Goal: Task Accomplishment & Management: Manage account settings

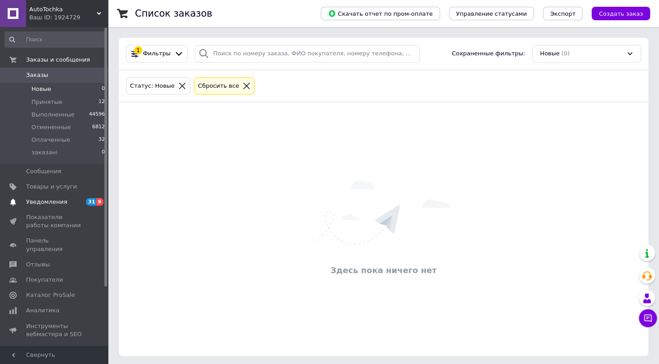
click at [64, 205] on span "Уведомления" at bounding box center [54, 202] width 57 height 8
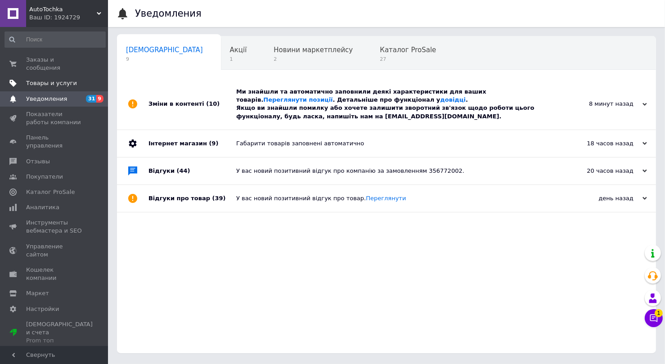
click at [52, 79] on span "Товары и услуги" at bounding box center [51, 83] width 51 height 8
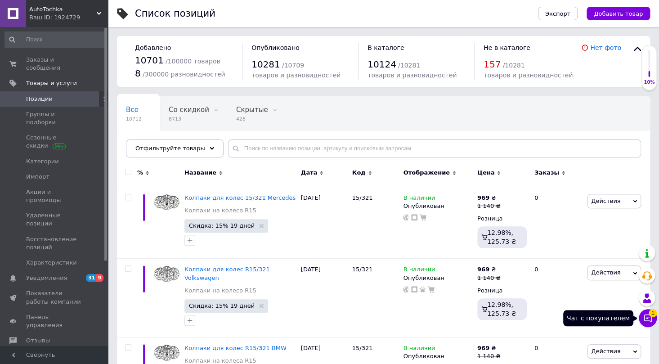
click at [650, 319] on icon at bounding box center [648, 318] width 9 height 9
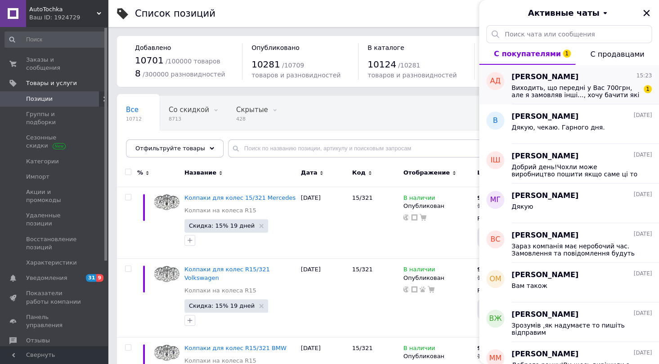
click at [543, 96] on span "Виходить, що передні у Вас 700грн, але я замовляв інші..., хочу бачити які ви п…" at bounding box center [576, 91] width 128 height 14
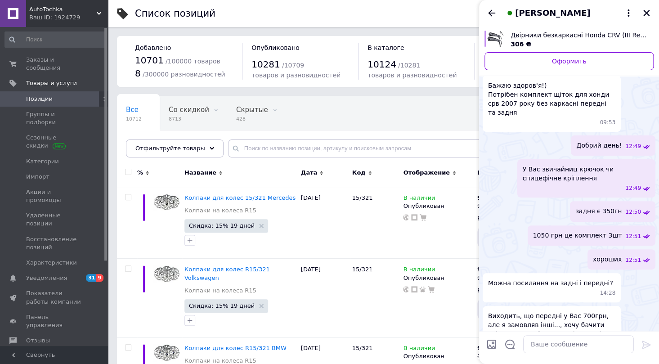
scroll to position [60, 0]
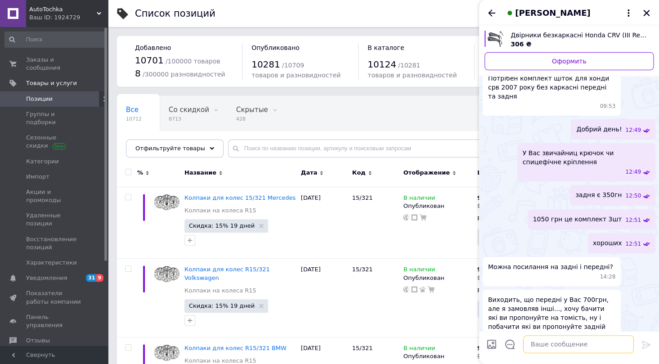
click at [546, 344] on textarea at bounding box center [578, 344] width 111 height 18
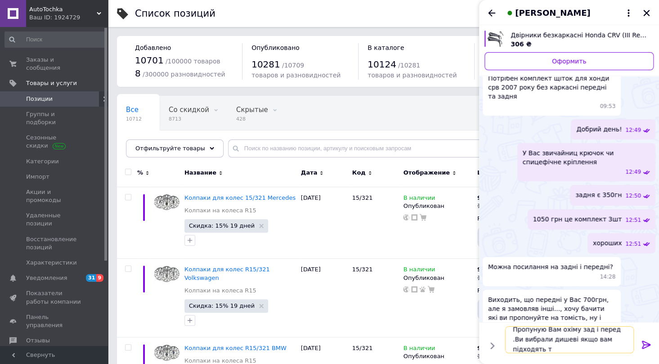
scroll to position [0, 0]
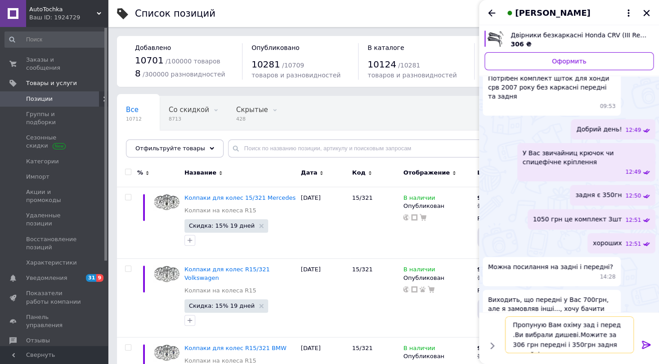
type textarea "Пропуную Вам охіму зад і перед .Ви вибрали дишеві.Можите за 306 грн передні і 3…"
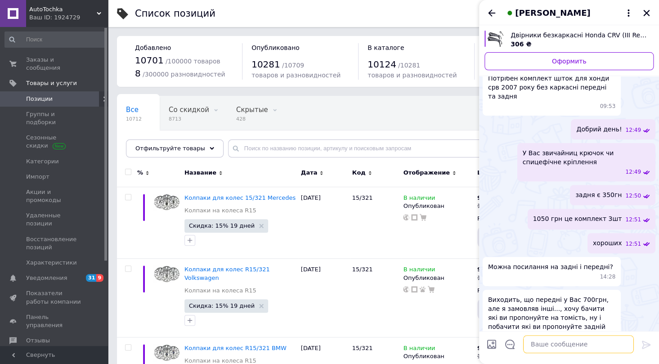
scroll to position [95, 0]
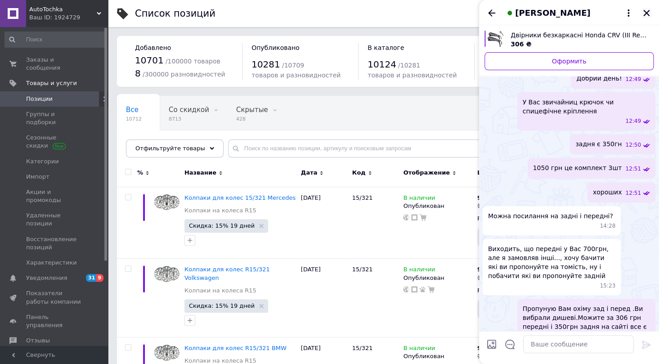
click at [646, 8] on button "Закрыть" at bounding box center [646, 13] width 11 height 11
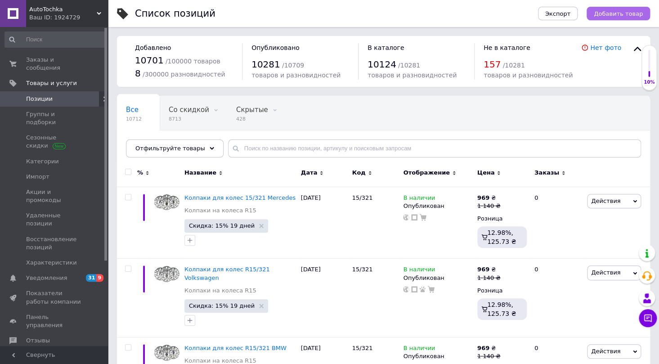
click at [616, 14] on span "Добавить товар" at bounding box center [618, 13] width 49 height 7
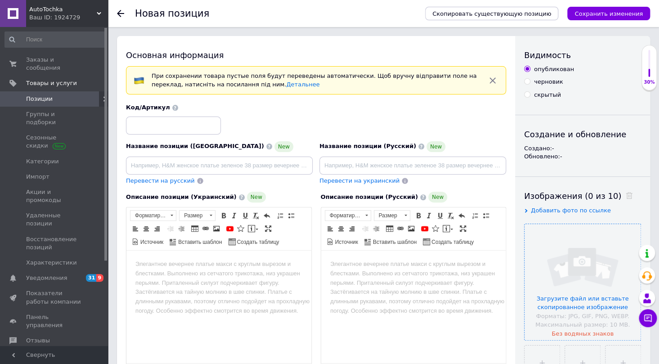
click at [584, 292] on input "file" at bounding box center [583, 282] width 116 height 116
click at [592, 301] on input "file" at bounding box center [583, 282] width 116 height 116
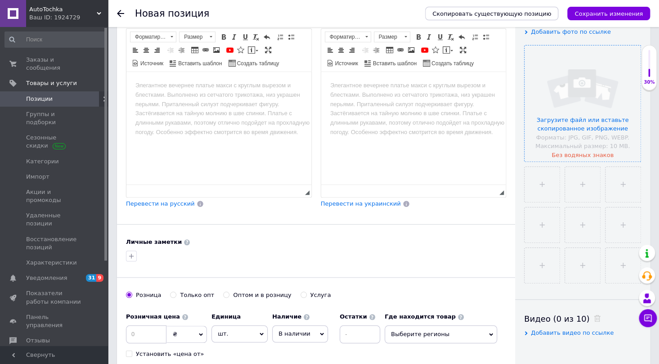
scroll to position [204, 0]
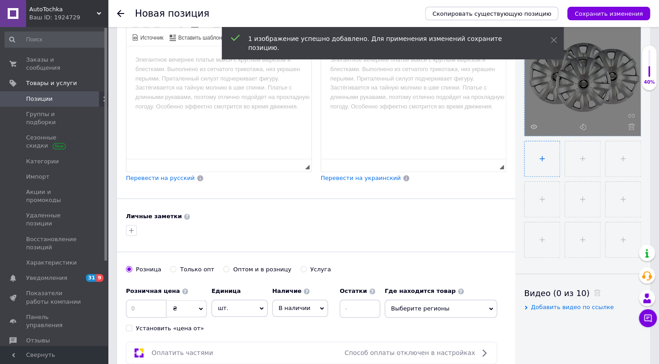
click at [548, 162] on input "file" at bounding box center [542, 158] width 35 height 35
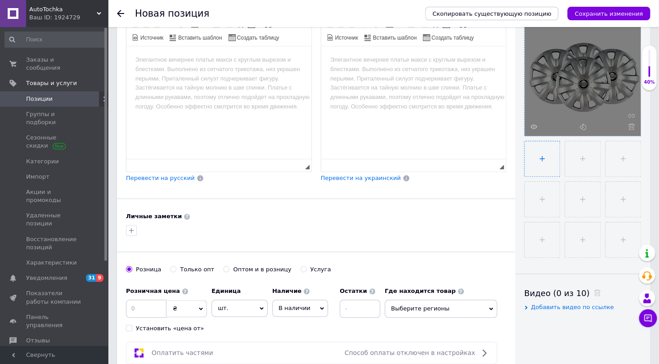
type input "C:\fakepath\6742340966_w640_h640_6742340966.webp"
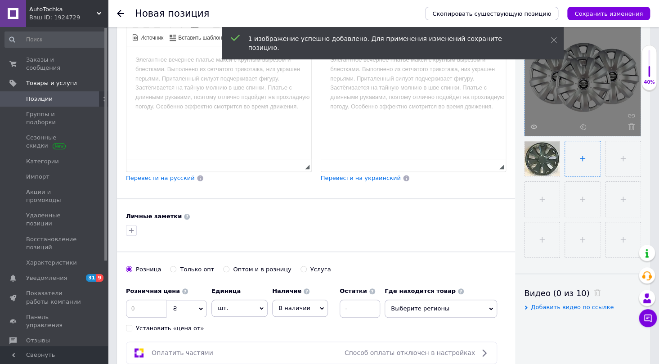
click at [587, 153] on input "file" at bounding box center [582, 158] width 35 height 35
type input "C:\fakepath\6742340964_w640_h640_6742340964.webp"
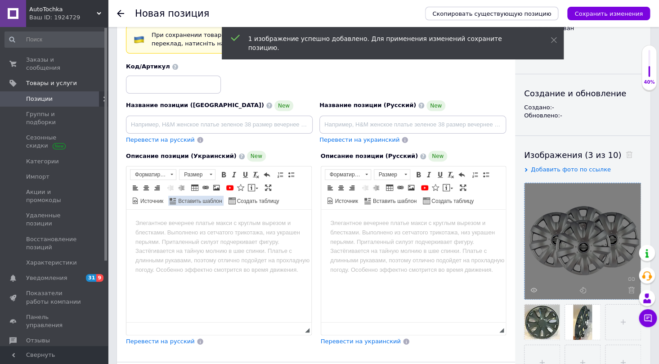
scroll to position [41, 0]
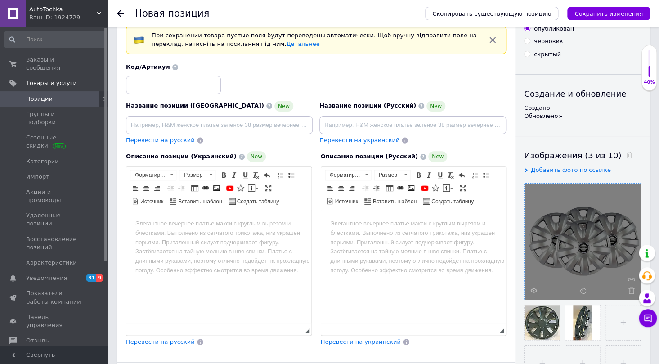
click at [144, 218] on html at bounding box center [218, 223] width 185 height 27
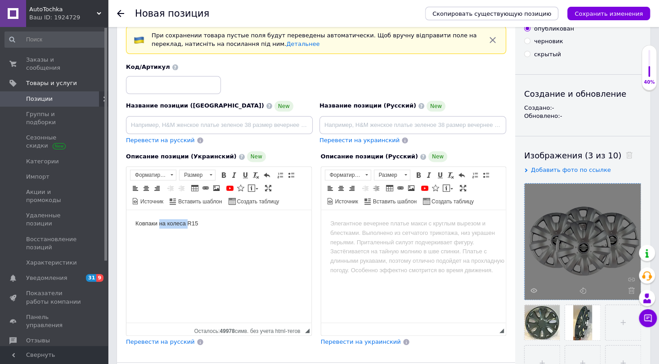
drag, startPoint x: 187, startPoint y: 222, endPoint x: 158, endPoint y: 227, distance: 28.7
click at [158, 227] on body "Ковпаки на колеса R15" at bounding box center [218, 223] width 167 height 9
drag, startPoint x: 164, startPoint y: 246, endPoint x: 250, endPoint y: 455, distance: 225.8
click at [126, 246] on html "Ковпаки для коліс R15/321 Nissan" at bounding box center [218, 243] width 185 height 67
click at [209, 221] on body "Ковпаки для коліс R15/321" at bounding box center [218, 243] width 167 height 49
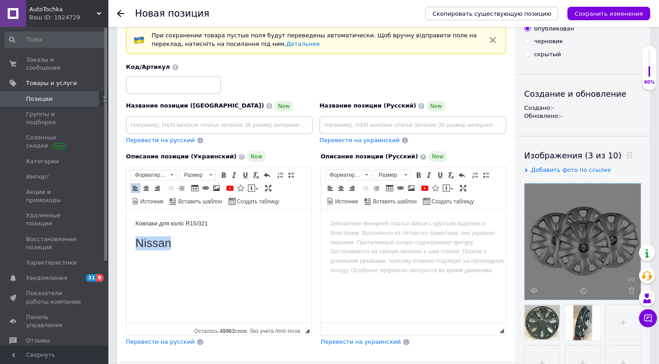
drag, startPoint x: 183, startPoint y: 244, endPoint x: 139, endPoint y: 243, distance: 44.6
click at [139, 243] on h1 "Nissan" at bounding box center [218, 243] width 167 height 14
copy h1 "Nissan"
click at [212, 223] on body "Ковпаки для коліс R15/321" at bounding box center [218, 254] width 167 height 70
click at [207, 221] on body "Ковпаки для коліс R15/321Nissan ​​​​​​​" at bounding box center [218, 254] width 167 height 70
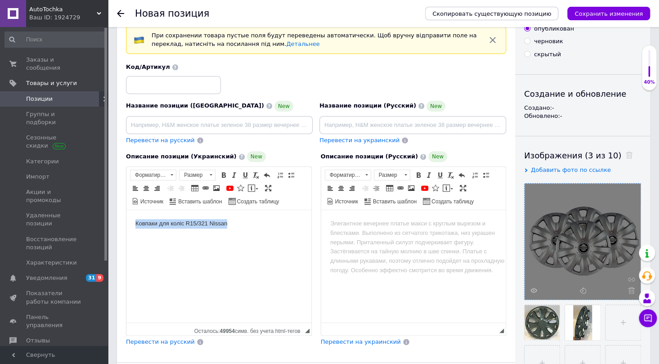
drag, startPoint x: 237, startPoint y: 225, endPoint x: 115, endPoint y: 223, distance: 121.5
click at [126, 223] on html "Ковпаки для коліс R15/321 Nissan ​​​​​​​" at bounding box center [218, 254] width 185 height 88
copy body "Ковпаки для коліс R15/321 Nissan"
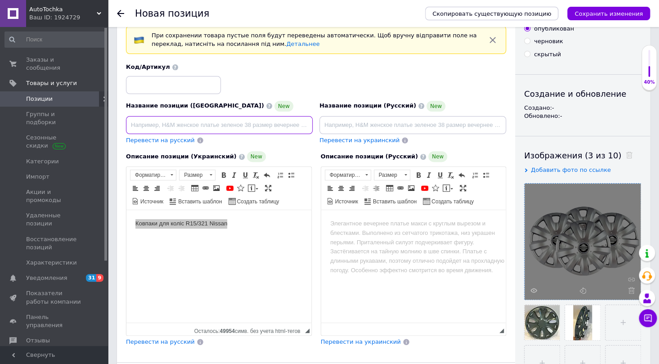
click at [148, 124] on input at bounding box center [219, 125] width 187 height 18
type input "Ковпаки для коліс R15/321 Nissan"
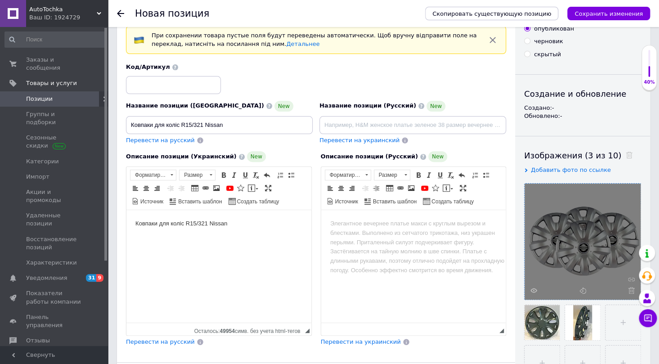
click at [216, 261] on h1 "Визуальный текстовый редактор, B8BA498F-84C0-4741-BCFB-E92C7B62EFC7" at bounding box center [218, 265] width 167 height 14
drag, startPoint x: 208, startPoint y: 223, endPoint x: 185, endPoint y: 226, distance: 24.1
click at [185, 226] on body "Ковпаки для коліс R15/321 Nissan" at bounding box center [218, 254] width 167 height 70
copy body "R15/321"
click at [138, 77] on input at bounding box center [173, 85] width 95 height 18
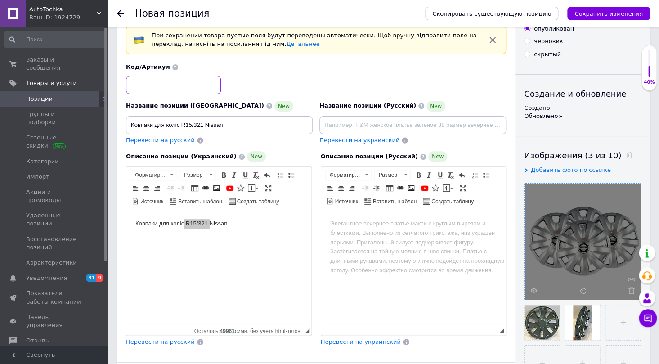
paste input "R15/321"
type input "R15/321"
drag, startPoint x: 226, startPoint y: 224, endPoint x: 110, endPoint y: 222, distance: 116.1
click at [126, 222] on html "Ковпаки для коліс R15/321 Nissan" at bounding box center [218, 254] width 185 height 88
click at [173, 171] on span at bounding box center [171, 175] width 9 height 10
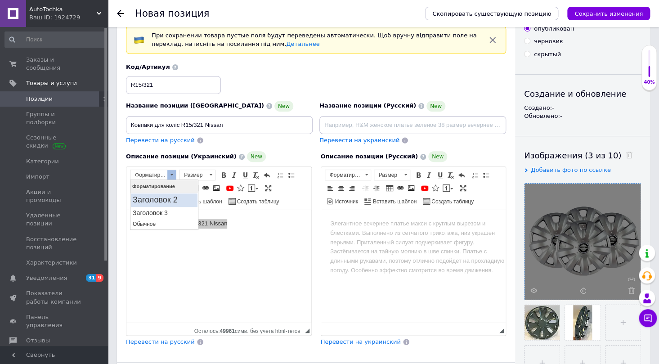
scroll to position [0, 0]
click at [169, 205] on link "Заголовок 2" at bounding box center [164, 201] width 67 height 14
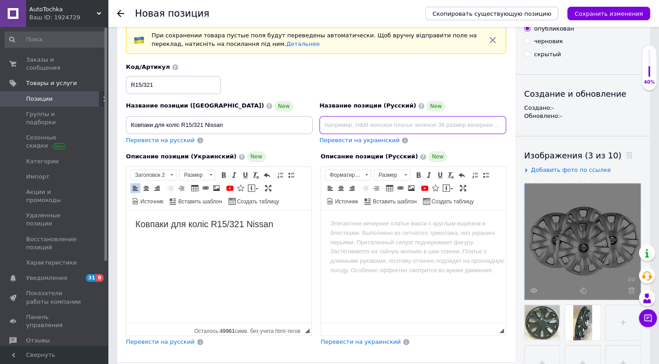
click at [352, 122] on input at bounding box center [413, 125] width 187 height 18
paste input "Колпаки для колес R15/321 Nissan"
type input "Колпаки для колес R15/321 Nissan"
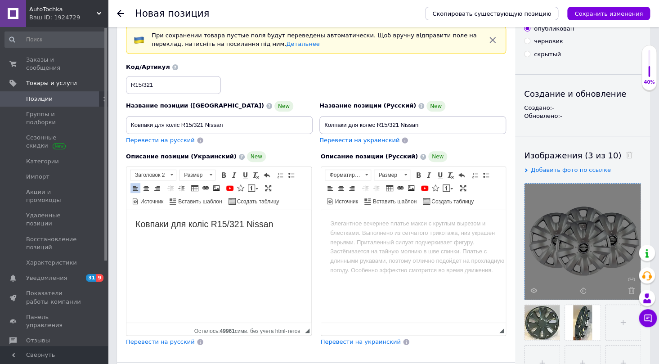
click at [339, 225] on body "Визуальный текстовый редактор, 556AB616-F8BB-4E01-9EAC-B67842A4CD8D" at bounding box center [413, 223] width 167 height 9
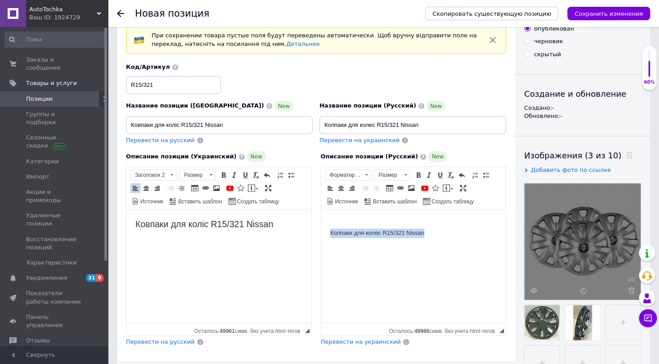
drag, startPoint x: 427, startPoint y: 230, endPoint x: 316, endPoint y: 232, distance: 111.6
click at [321, 232] on html "Колпаки для колес R15/321 Nissan" at bounding box center [413, 228] width 185 height 37
click at [366, 174] on span at bounding box center [366, 174] width 3 height 1
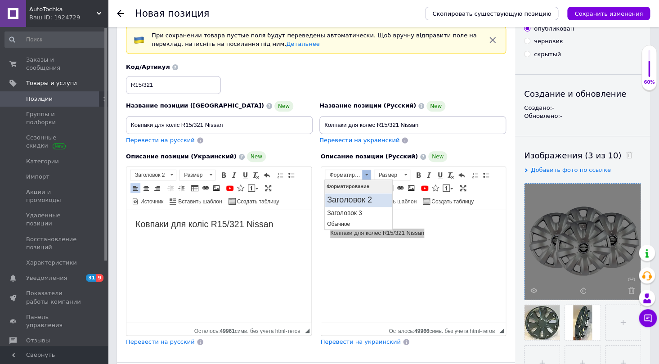
drag, startPoint x: 352, startPoint y: 198, endPoint x: 684, endPoint y: 385, distance: 381.5
click at [352, 198] on h2 "Заголовок 2" at bounding box center [358, 200] width 63 height 10
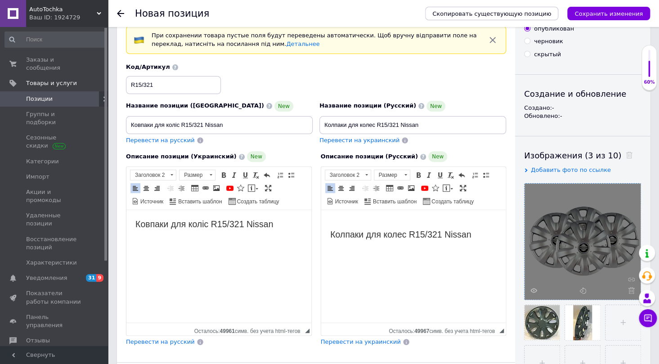
click at [288, 222] on h2 "Ковпаки для коліс R15/321 Nissan" at bounding box center [218, 224] width 167 height 10
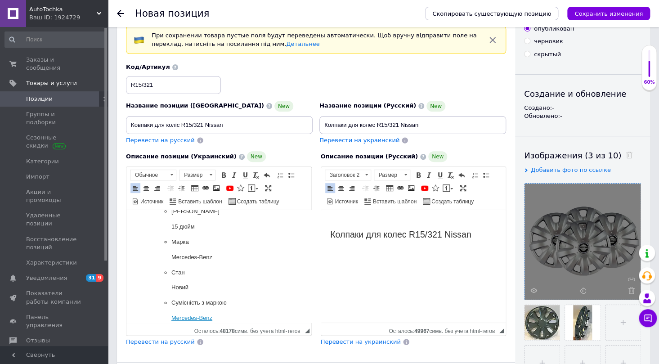
scroll to position [122, 0]
drag, startPoint x: 221, startPoint y: 306, endPoint x: 169, endPoint y: 305, distance: 51.8
click at [169, 305] on ul "Виробник SKS Країна виробник Туреччина Діаметр ковпака 15 дюйм Марка Mercedes-B…" at bounding box center [218, 220] width 131 height 177
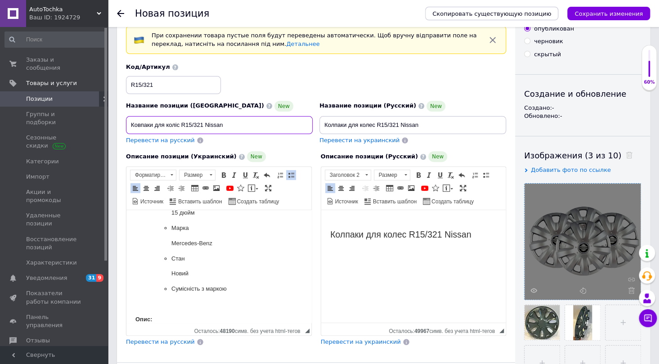
drag, startPoint x: 203, startPoint y: 123, endPoint x: 224, endPoint y: 122, distance: 20.3
click at [224, 122] on input "Ковпаки для коліс R15/321 Nissan" at bounding box center [219, 125] width 187 height 18
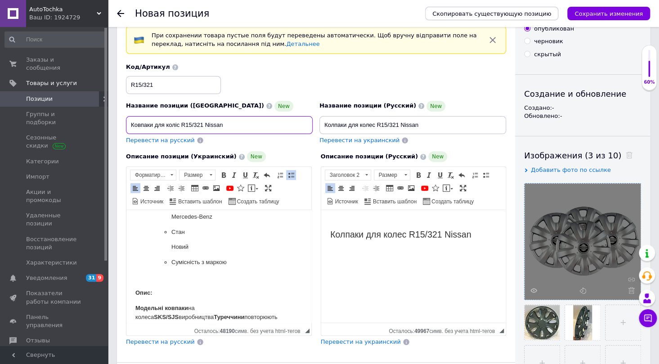
scroll to position [163, 0]
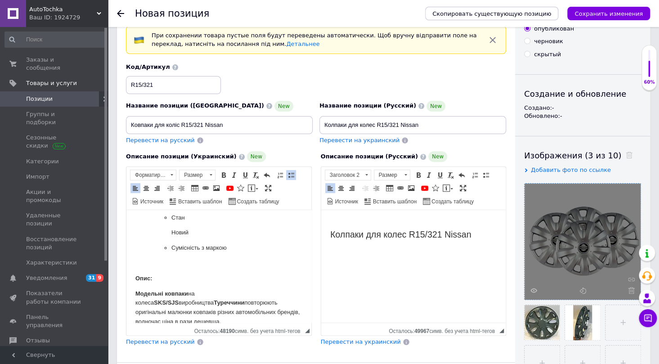
click at [172, 254] on li "Сумісність з маркою" at bounding box center [218, 256] width 95 height 25
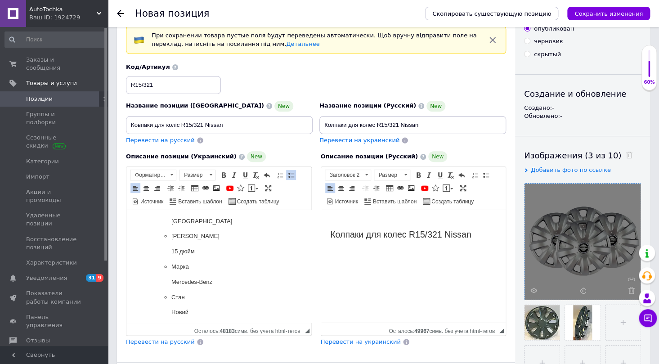
scroll to position [81, 0]
drag, startPoint x: 214, startPoint y: 283, endPoint x: 174, endPoint y: 280, distance: 40.2
click at [171, 281] on p "Mercedes-Benz" at bounding box center [218, 284] width 95 height 9
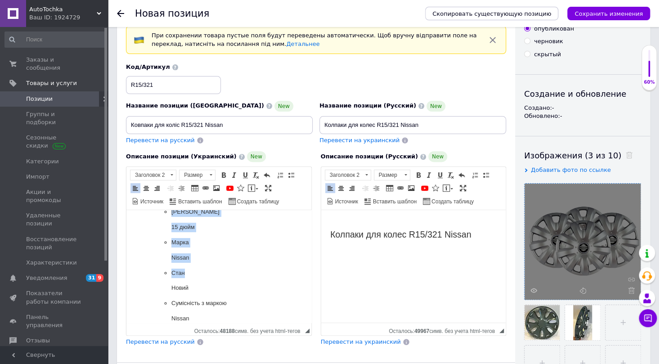
scroll to position [122, 0]
drag, startPoint x: 134, startPoint y: 242, endPoint x: 244, endPoint y: 301, distance: 124.3
copy body "Характеристики та опис Виробник SKS Країна виробник Туреччина Діаметр ковпака 1…"
click at [476, 229] on h2 "Колпаки для колес R15/321 Nissan" at bounding box center [413, 229] width 167 height 21
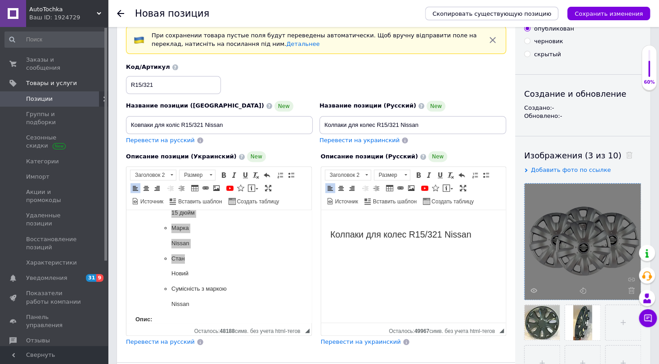
click at [476, 231] on h2 "Колпаки для колес R15/321 Nissan" at bounding box center [413, 229] width 167 height 21
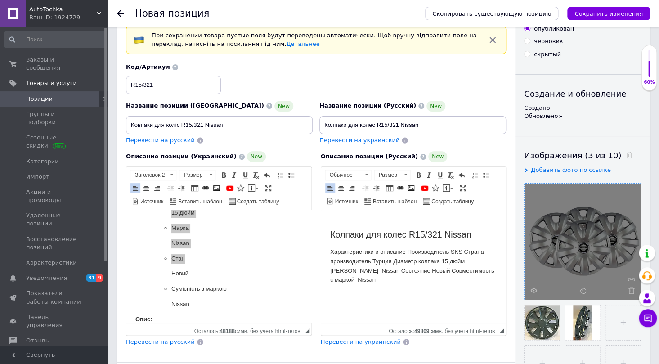
click at [406, 249] on p "Характеристики и описание Производитель SKS Страна производитель Турция Диаметр…" at bounding box center [413, 266] width 167 height 37
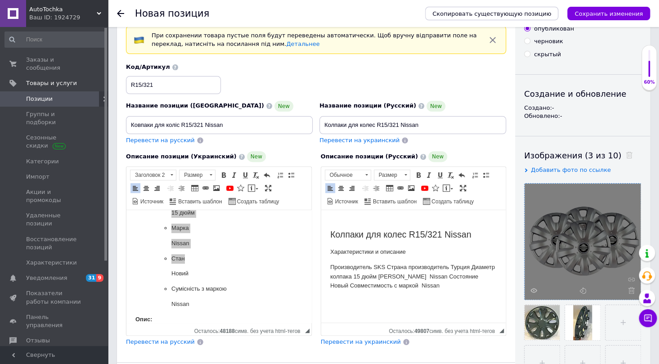
click at [373, 267] on p "Производитель SKS Страна производитель Турция Диаметр колпака 15 дюйм Марк Niss…" at bounding box center [413, 277] width 167 height 28
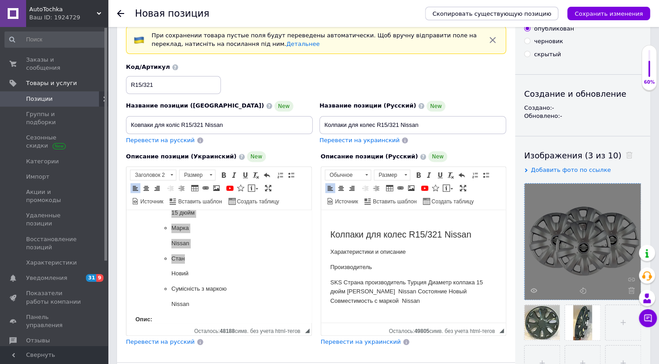
drag, startPoint x: 342, startPoint y: 282, endPoint x: 350, endPoint y: 276, distance: 9.6
click at [344, 280] on p "SKS Страна производитель Турция Диаметр колпака 15 дюйм Марк Nissan Состояние Н…" at bounding box center [413, 292] width 167 height 28
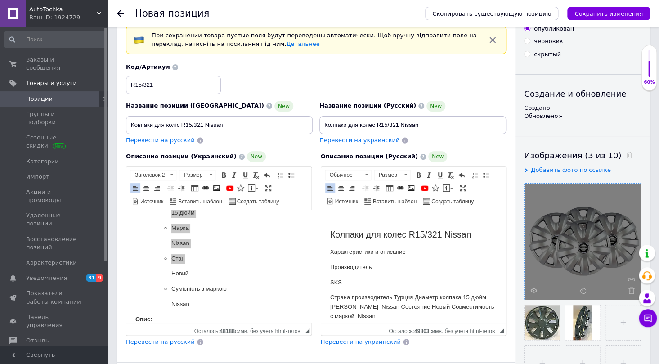
click at [394, 298] on p "Страна производитель Турция Диаметр колпака 15 дюйм Марк Nissan Состояние Новый…" at bounding box center [413, 307] width 167 height 28
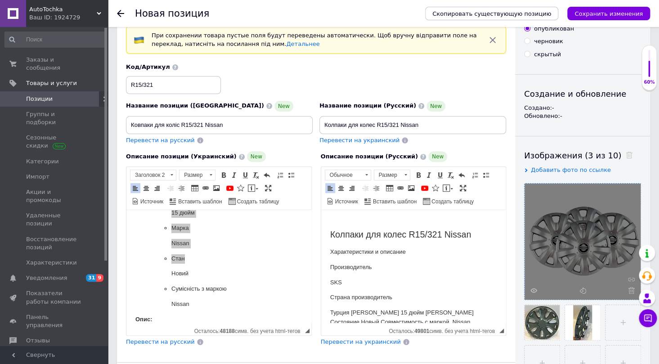
click at [350, 312] on p "Турция Диаметр колпака 15 дюйм Марк Nissan Состояние Новый Совместимость с марк…" at bounding box center [413, 317] width 167 height 19
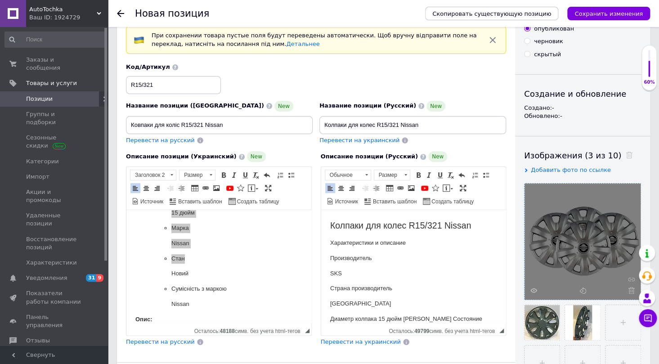
click at [379, 319] on p "Диаметр колпака 15 дюйм Марк Nissan Состояние Новый Совместимость с маркой Niss…" at bounding box center [413, 324] width 167 height 19
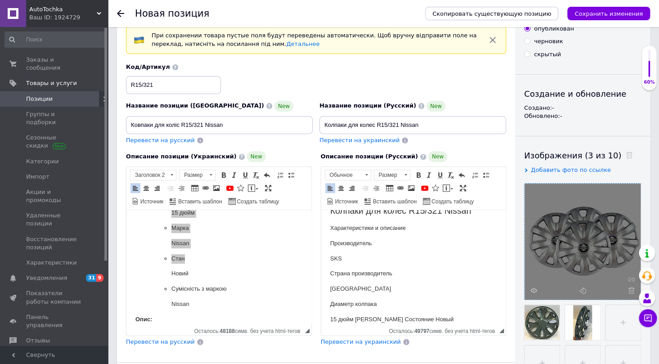
click at [356, 319] on p "15 дюйм Марк Nissan Состояние Новый Совместимость с маркой Nissan" at bounding box center [413, 324] width 167 height 19
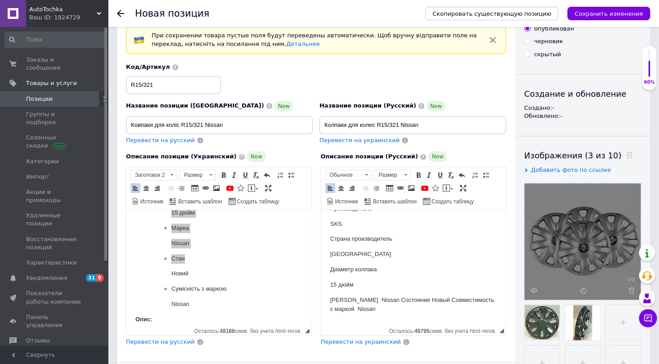
click at [345, 298] on p "Марк Nissan Состояние Новый Совместимость с маркой Nissan" at bounding box center [413, 305] width 167 height 19
click at [350, 314] on p "Nissan Состояние Новый Совместимость с маркой Nissan" at bounding box center [413, 315] width 167 height 9
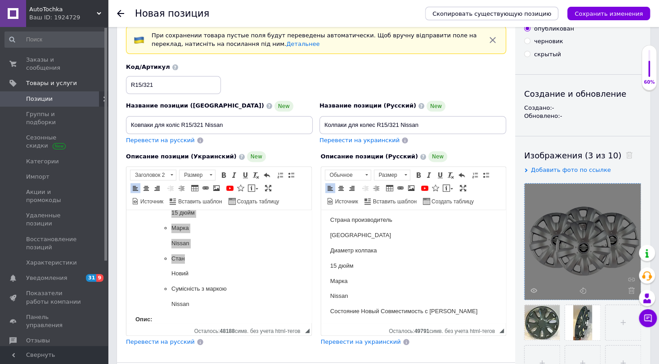
scroll to position [80, 0]
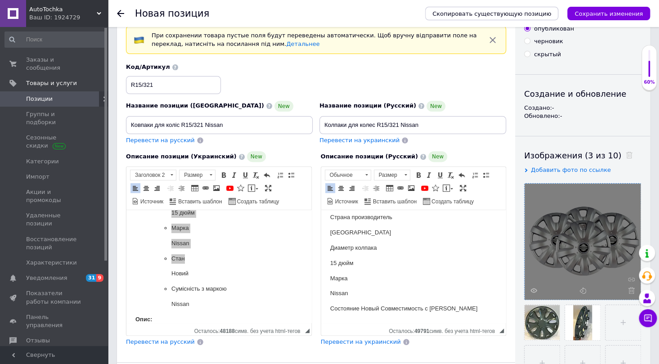
click at [361, 309] on p "Состояние Новый Совместимость с маркой Nissan" at bounding box center [413, 308] width 167 height 9
click at [350, 307] on p "Новый Совместимость с маркой Nissan" at bounding box center [413, 309] width 167 height 9
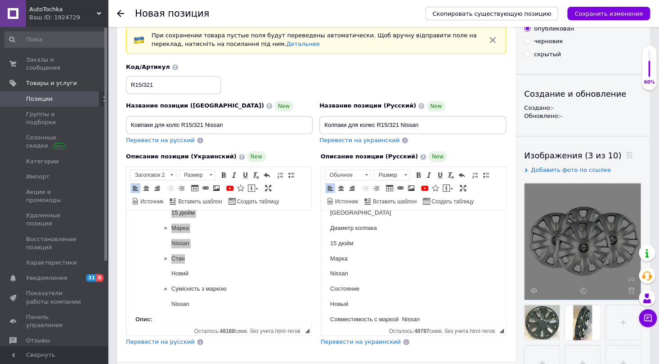
click at [402, 317] on p "Совместимость с маркой Nissan" at bounding box center [413, 319] width 167 height 9
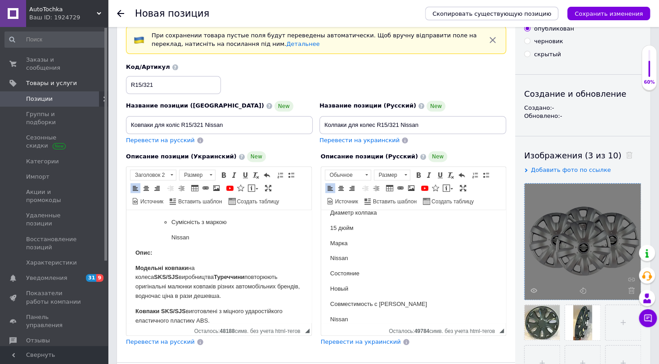
scroll to position [204, 0]
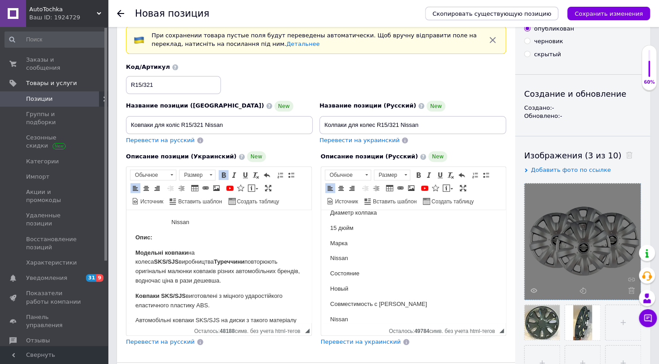
drag, startPoint x: 132, startPoint y: 238, endPoint x: 278, endPoint y: 301, distance: 159.1
click at [278, 301] on html "Ковпаки для коліс R15/321 Nissan Характеристики та опис Виробник SKS Країна вир…" at bounding box center [218, 353] width 185 height 695
copy body "Опис: Модельні ковпаки на колеса SKS/SJS виробництва Туреччини повторюють оригі…"
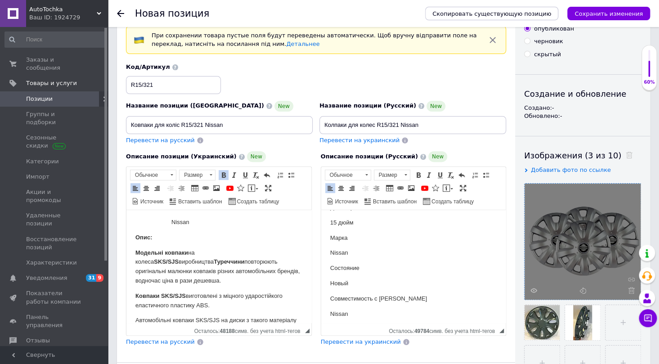
scroll to position [126, 0]
click at [368, 310] on p "Nissan" at bounding box center [413, 309] width 167 height 9
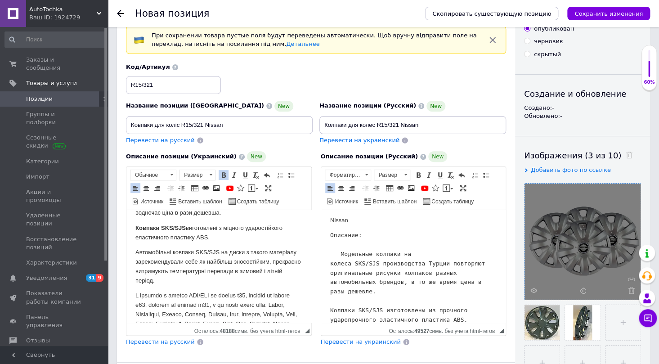
scroll to position [286, 0]
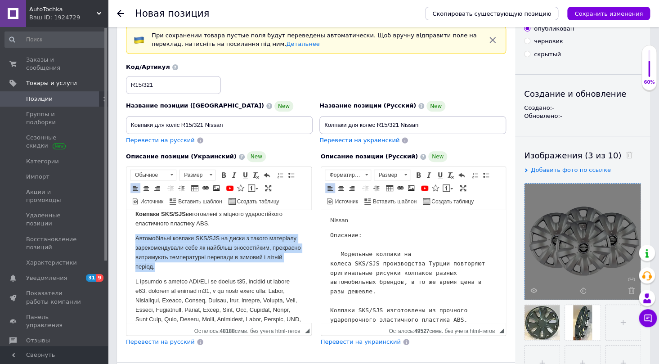
drag, startPoint x: 132, startPoint y: 238, endPoint x: 239, endPoint y: 267, distance: 110.7
click at [239, 267] on html "Ковпаки для коліс R15/321 Nissan Характеристики та опис Виробник SKS Країна вир…" at bounding box center [218, 271] width 185 height 695
copy p "Автомобільні ковпаки SKS/SJS на диски з такого матеріалу зарекомендували себе я…"
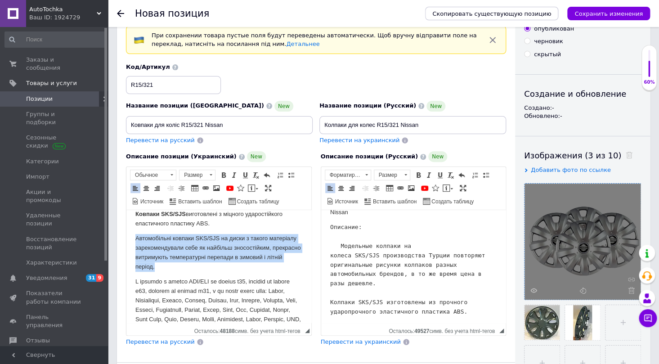
scroll to position [225, 0]
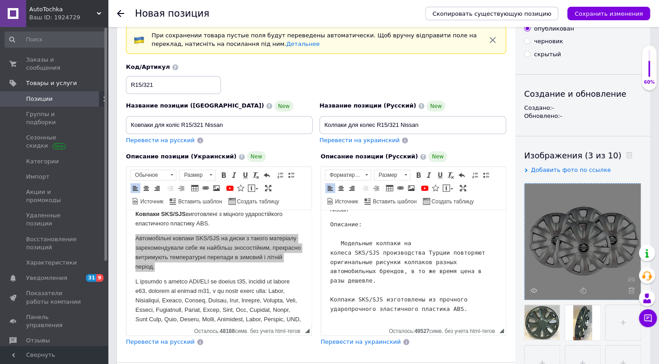
click at [462, 308] on pre "Описание: Модельные колпаки на колеса SKS/SJS производства Турции повторяют ори…" at bounding box center [413, 267] width 167 height 94
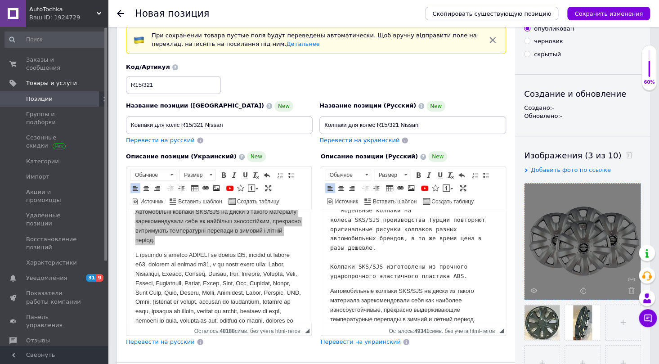
scroll to position [327, 0]
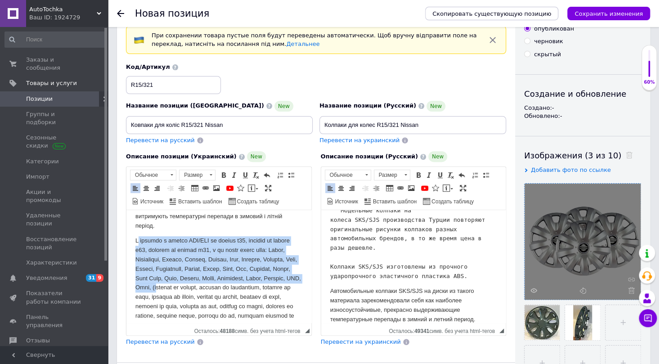
drag, startPoint x: 139, startPoint y: 240, endPoint x: 207, endPoint y: 292, distance: 85.1
click at [207, 292] on p "Визуальный текстовый редактор, B8BA498F-84C0-4741-BCFB-E92C7B62EFC7" at bounding box center [218, 297] width 167 height 122
copy p "У продажу є ковпки SKS/SJS на колеса r14, ковпаки на колеса r15, ковпаки на кол…"
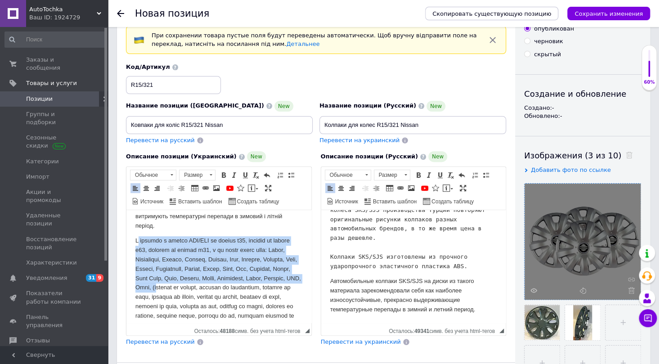
scroll to position [268, 0]
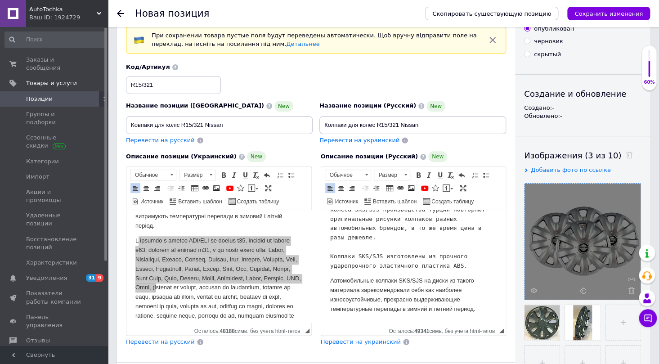
click at [477, 306] on p "Автомобильные колпаки SKS/SJS на диски из такого материала зарекомендовали себя…" at bounding box center [413, 294] width 167 height 37
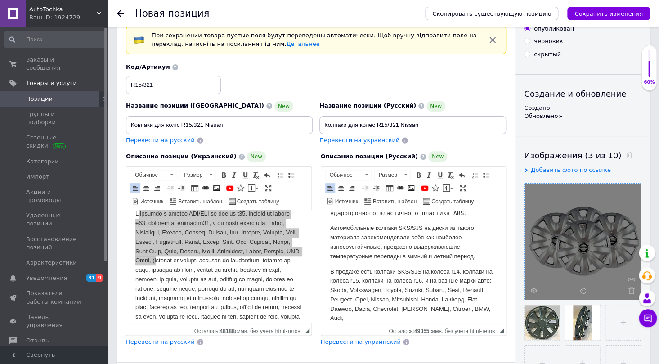
scroll to position [368, 0]
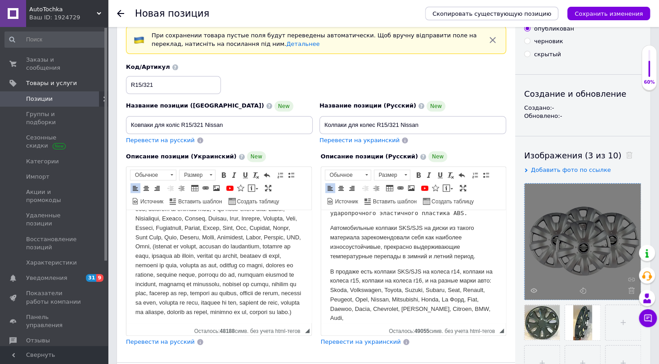
click at [207, 245] on p "Визуальный текстовый редактор, B8BA498F-84C0-4741-BCFB-E92C7B62EFC7" at bounding box center [218, 256] width 167 height 122
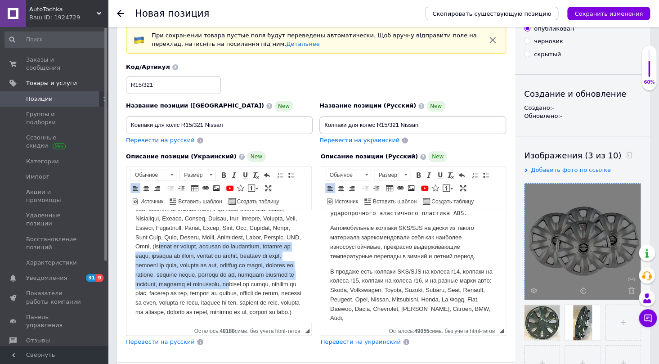
drag, startPoint x: 207, startPoint y: 245, endPoint x: 163, endPoint y: 292, distance: 65.0
click at [163, 292] on p "Визуальный текстовый редактор, B8BA498F-84C0-4741-BCFB-E92C7B62EFC7" at bounding box center [218, 256] width 167 height 122
copy p "(ковпаки на шлунку, ковпаки на фольцваген, ковпаки на тота, ковпаки на сузики, …"
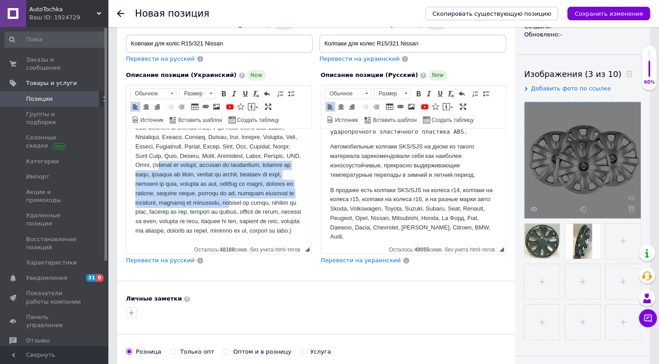
scroll to position [122, 0]
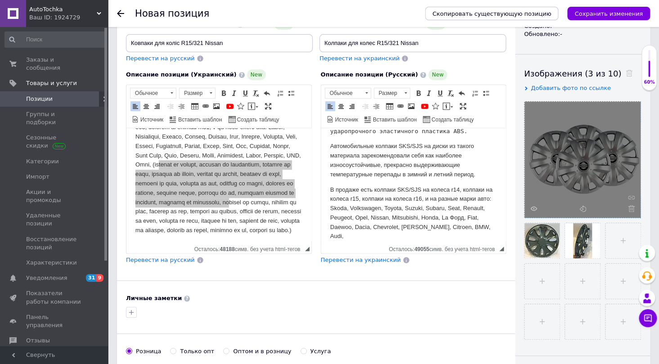
click at [484, 225] on p "В продаже есть колпаки SKS/SJS на колеса r14, колпаки на колеса r15, колпаки на…" at bounding box center [413, 213] width 167 height 56
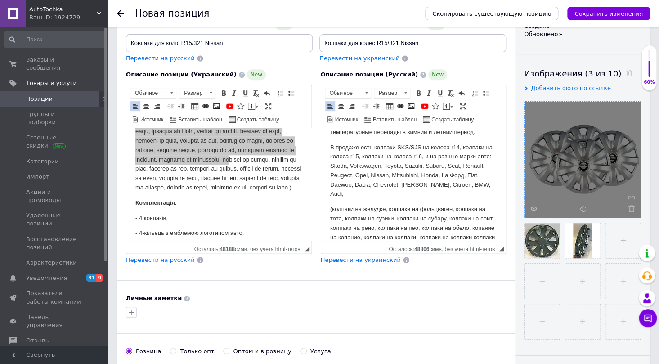
scroll to position [409, 0]
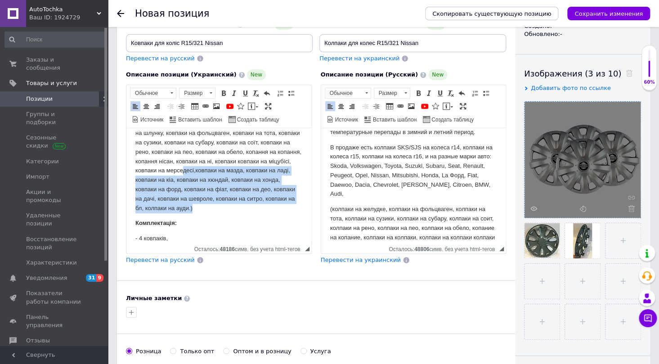
drag, startPoint x: 194, startPoint y: 169, endPoint x: 278, endPoint y: 207, distance: 91.6
click at [278, 207] on p "У продажу є ковпки SKS/SJS на колеса r14, ковпаки на колеса r15, ковпаки на кол…" at bounding box center [218, 142] width 167 height 140
copy p "ков паки на мазда, ковпаки на ладі, ковпаки на кіа, ковпаки на хюндай, ковпаки …"
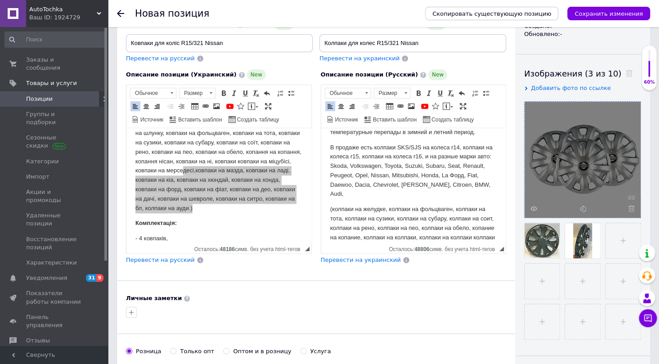
click at [423, 237] on p "(колпаки на желудке, колпаки на фольцваген, колпаки на тота, колпаки на сузики,…" at bounding box center [413, 228] width 167 height 47
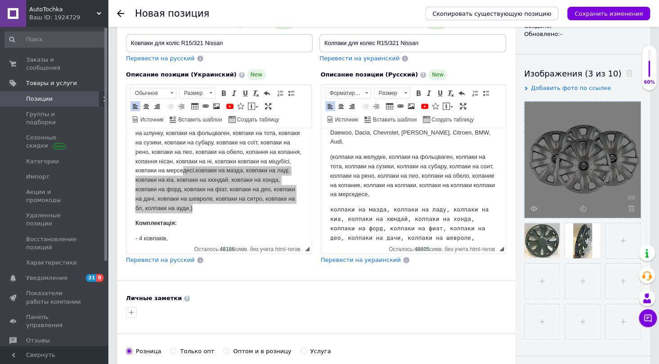
click at [331, 205] on pre "колпаки на мазда, колпаки на ладу, колпаки на киа, колпаки на хюндай, колпаки н…" at bounding box center [413, 228] width 167 height 47
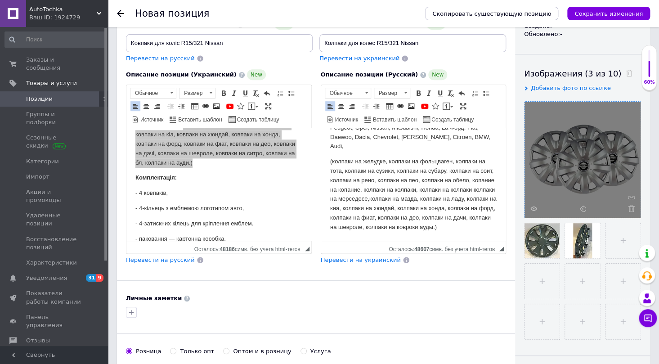
scroll to position [491, 0]
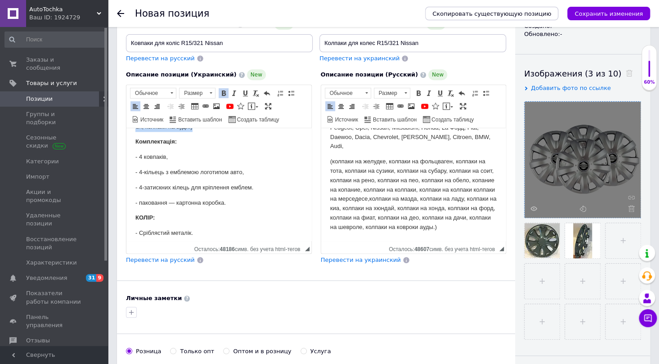
drag, startPoint x: 133, startPoint y: 139, endPoint x: 229, endPoint y: 226, distance: 129.4
copy body "Комплектація: - 4 ковпаків, - 4-кільець з емблемою логотипом авто, - 4-затискни…"
click at [362, 221] on p "(колпаки на желудке, колпаки на фольцваген, колпаки на тота, колпаки на сузики,…" at bounding box center [413, 194] width 167 height 75
click at [348, 228] on p "(колпаки на желудке, колпаки на фольцваген, колпаки на тота, колпаки на сузики,…" at bounding box center [413, 194] width 167 height 75
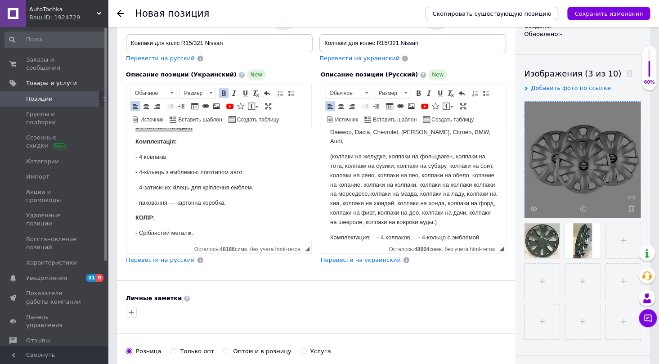
scroll to position [444, 0]
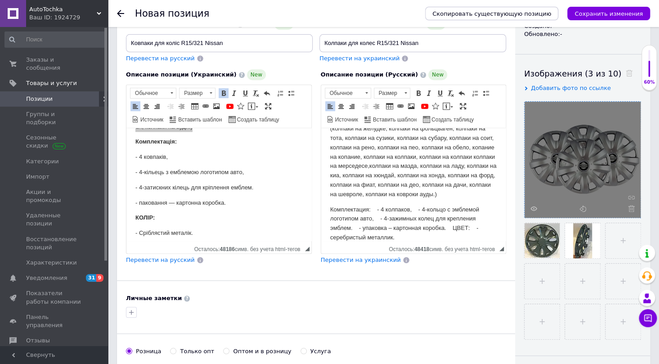
click at [377, 210] on p "Комплектация: - 4 колпаков, - 4-кольцо с эмблемой логотипом авто, - 4-зажимных …" at bounding box center [413, 223] width 167 height 37
click at [375, 224] on p "- 4 колпаков, - 4-кольцо с эмблемой логотипом авто, - 4-зажимных колец для креп…" at bounding box center [413, 234] width 167 height 28
click at [369, 225] on p "- 4 колпаков, - 4-кольцо с эмблемой логотипом авто, - 4-зажимных колец для креп…" at bounding box center [413, 234] width 167 height 28
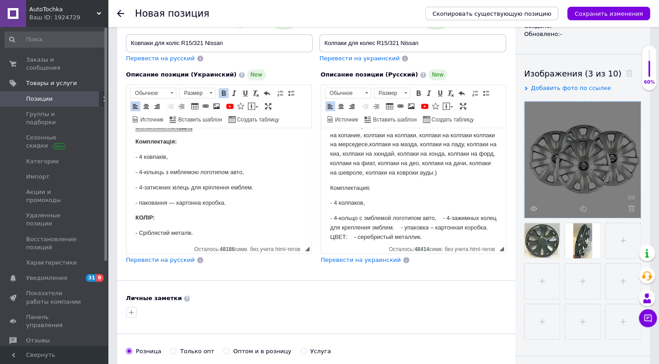
scroll to position [475, 0]
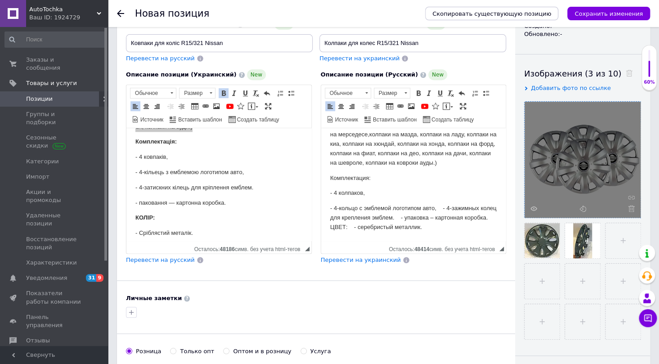
click at [437, 208] on p "- 4-кольцо с эмблемой логотипом авто, - 4-зажимных колец для крепления эмблем. …" at bounding box center [413, 218] width 167 height 28
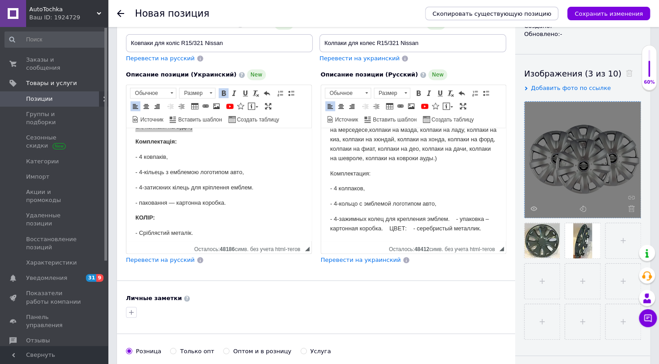
scroll to position [481, 0]
click at [457, 217] on p "- 4-зажимных колец для крепления эмблем. - упаковка – картонная коробка. ЦВЕТ: …" at bounding box center [413, 222] width 167 height 19
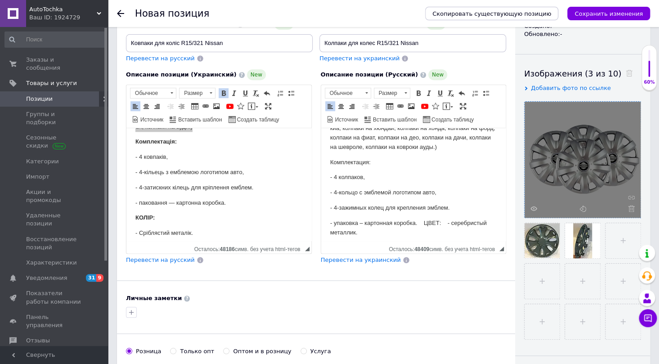
scroll to position [496, 0]
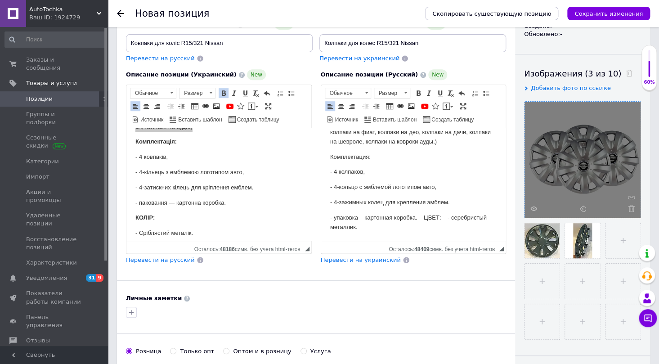
click at [423, 218] on p "- упаковка – картонная коробка. ЦВЕТ: - серебристый металлик." at bounding box center [413, 222] width 167 height 19
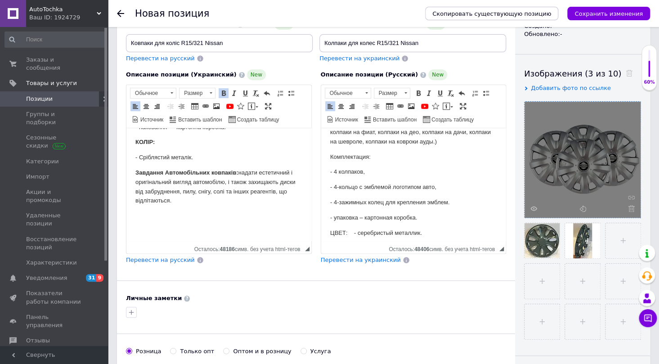
scroll to position [573, 0]
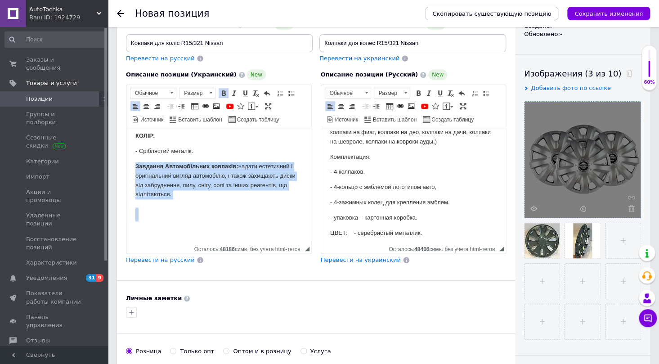
drag, startPoint x: 135, startPoint y: 165, endPoint x: 210, endPoint y: 201, distance: 82.9
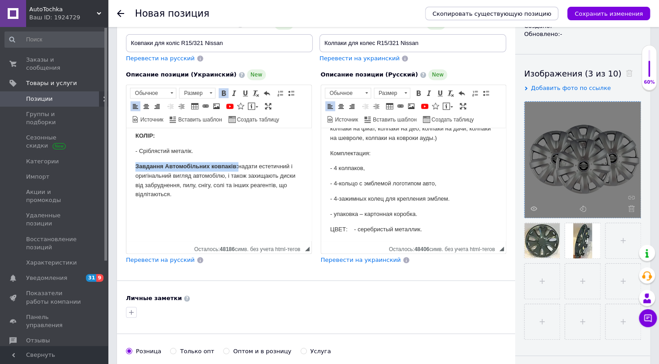
scroll to position [502, 0]
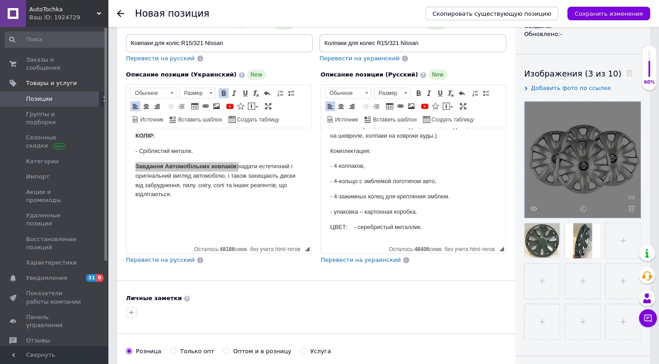
click at [434, 227] on p "ЦВЕТ: - серебристый металлик." at bounding box center [413, 227] width 167 height 9
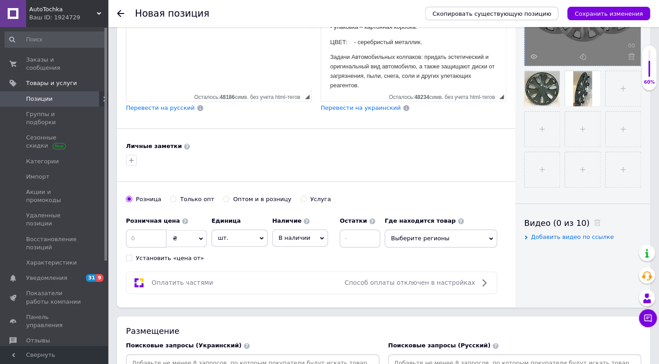
scroll to position [286, 0]
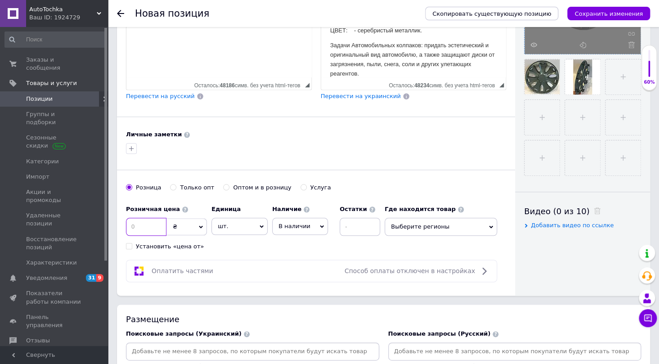
click at [149, 223] on input at bounding box center [146, 227] width 41 height 18
type input "1140"
click at [495, 225] on span "Выберите регионы" at bounding box center [441, 227] width 113 height 18
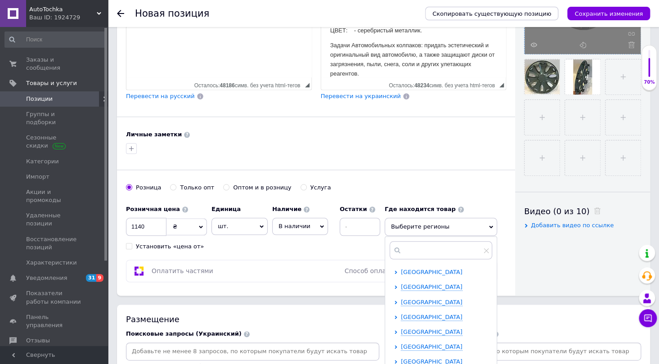
click at [428, 274] on span "[GEOGRAPHIC_DATA]" at bounding box center [432, 272] width 62 height 7
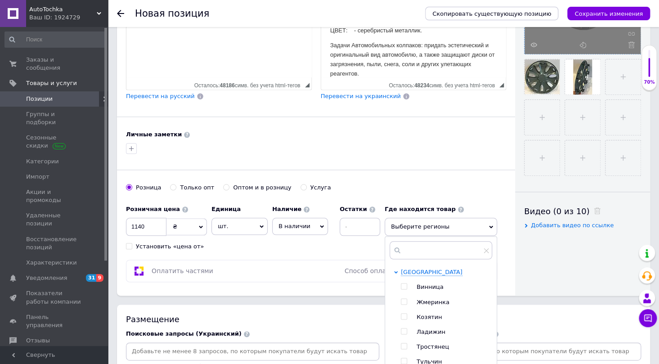
click at [401, 284] on input "checkbox" at bounding box center [404, 287] width 6 height 6
checkbox input "true"
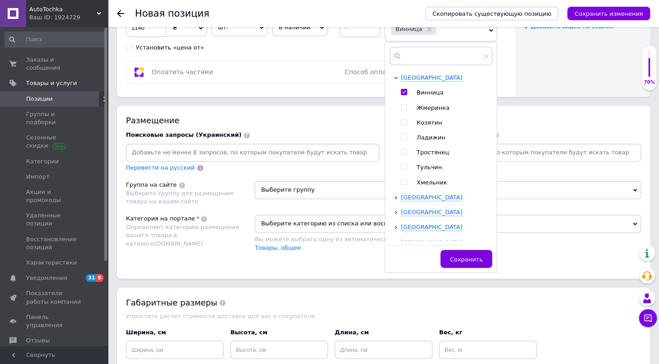
scroll to position [491, 0]
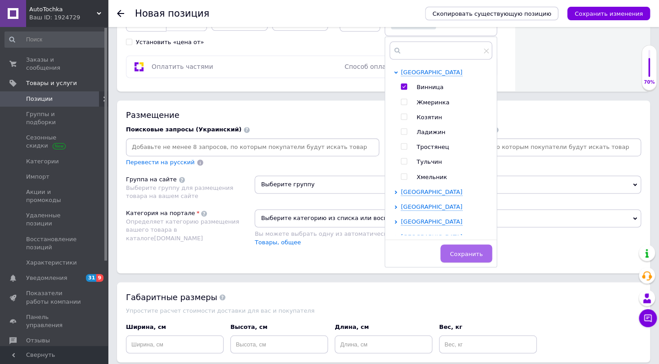
click at [469, 253] on span "Сохранить" at bounding box center [466, 253] width 33 height 7
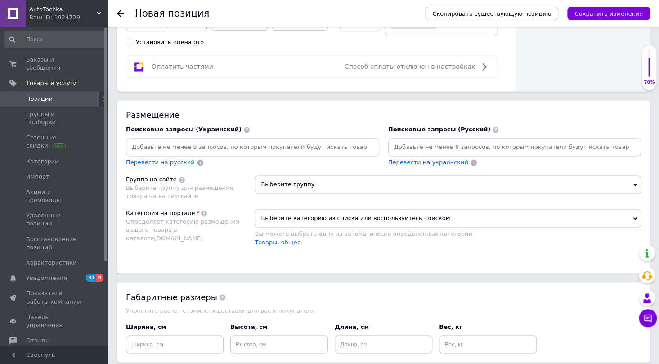
click at [169, 141] on input at bounding box center [253, 147] width 250 height 14
type input "ковпаки"
type input "ковпаки оригінальні"
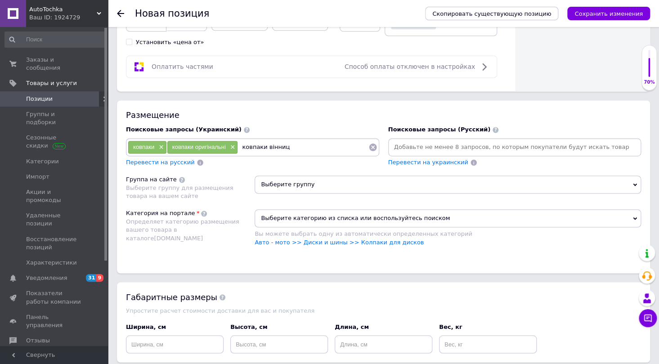
type input "ковпаки [GEOGRAPHIC_DATA]"
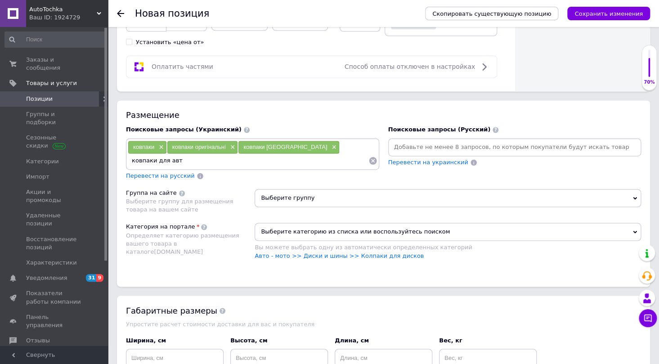
type input "ковпаки для авто"
type input "ковпаки на диски"
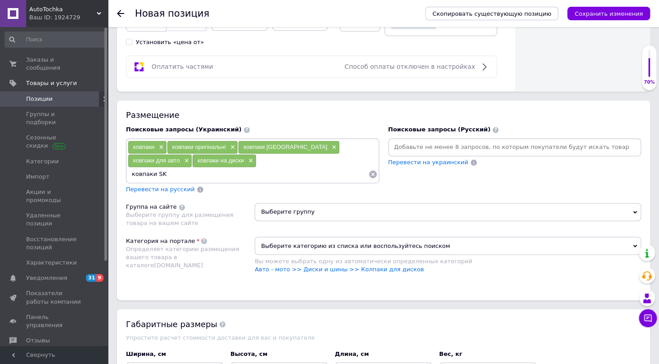
type input "ковпаки SKS"
type input "ковпаки R15"
type input "j"
type input "оригінальні ковпаки"
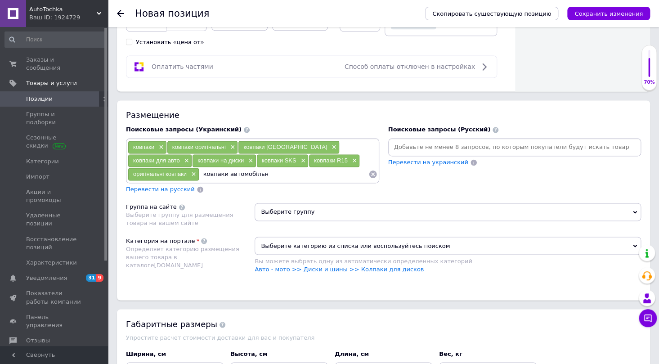
type input "ковпаки автомобільні"
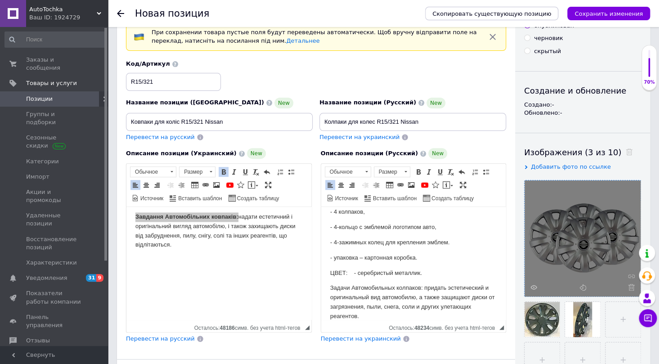
scroll to position [41, 0]
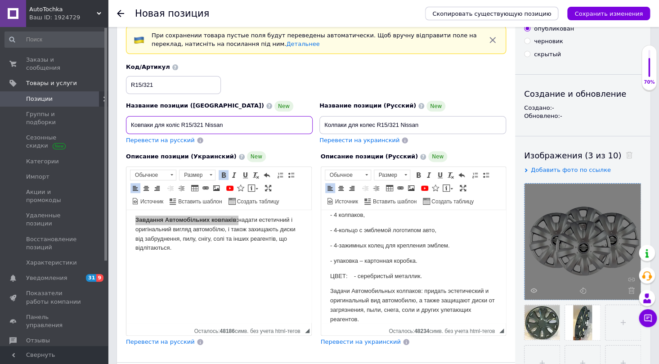
drag, startPoint x: 230, startPoint y: 125, endPoint x: 119, endPoint y: 121, distance: 111.2
click at [119, 121] on div "Основная информация При сохранении товара пустые поля будут переведены автомати…" at bounding box center [316, 268] width 398 height 546
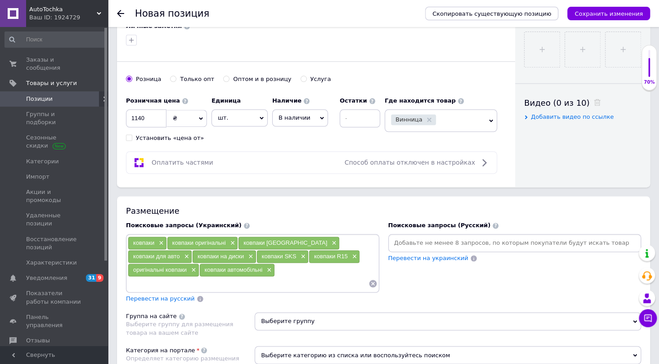
scroll to position [409, 0]
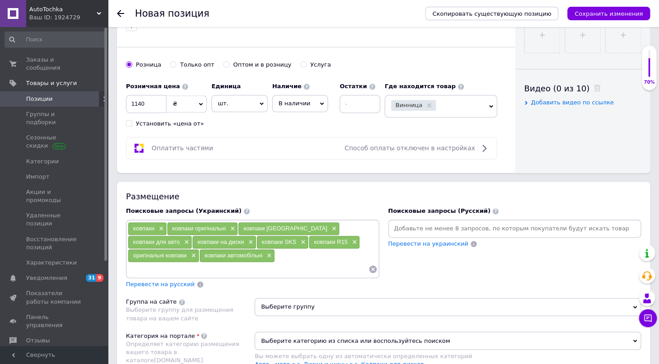
click at [212, 262] on input at bounding box center [248, 269] width 241 height 14
paste input "Ковпаки для коліс R15/321 Nissan"
type input "Ковпаки для коліс R15/321 Nissan"
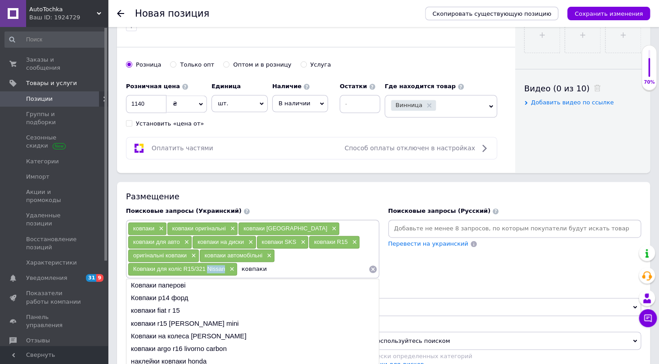
drag, startPoint x: 283, startPoint y: 255, endPoint x: 300, endPoint y: 253, distance: 17.2
click at [225, 266] on span "Ковпаки для коліс R15/321 Nissan" at bounding box center [179, 269] width 92 height 7
click at [238, 266] on input "ковпаки" at bounding box center [303, 269] width 131 height 14
paste input "Nissan"
type input "ковпаки Nissan"
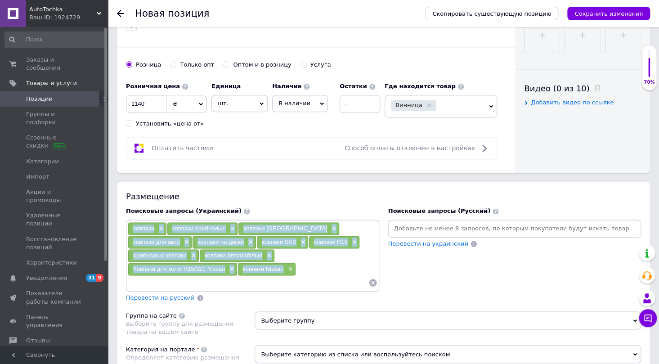
drag, startPoint x: 359, startPoint y: 251, endPoint x: 129, endPoint y: 228, distance: 231.1
click at [129, 228] on div "ковпаки × ковпаки оригінальні × ковпаки вінниця × ковпаки для авто × ковпаки на…" at bounding box center [253, 256] width 250 height 68
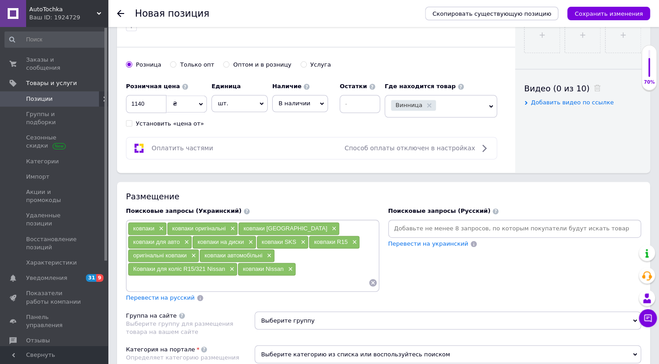
click at [410, 225] on input at bounding box center [515, 229] width 250 height 14
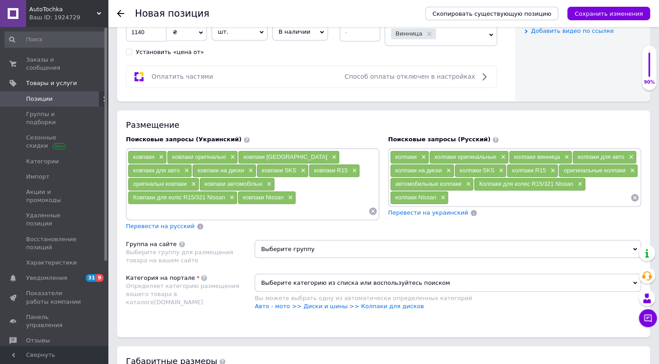
scroll to position [491, 0]
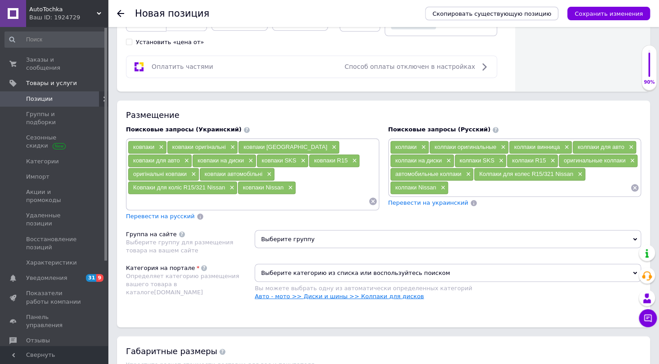
click at [347, 293] on link "Авто - мото >> Диски и шины >> Колпаки для дисков" at bounding box center [339, 296] width 169 height 7
drag, startPoint x: 311, startPoint y: 255, endPoint x: 288, endPoint y: 257, distance: 23.5
click at [288, 264] on span "Выбрано Колпаки для дисков" at bounding box center [448, 273] width 387 height 18
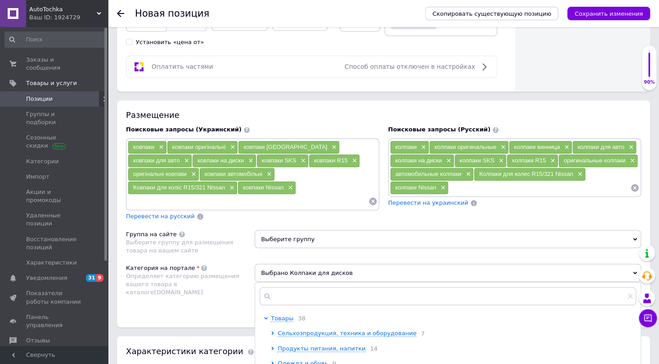
click at [214, 288] on div "Категория на портале Определяет категорию размещения вашего товара в каталоге P…" at bounding box center [190, 286] width 129 height 45
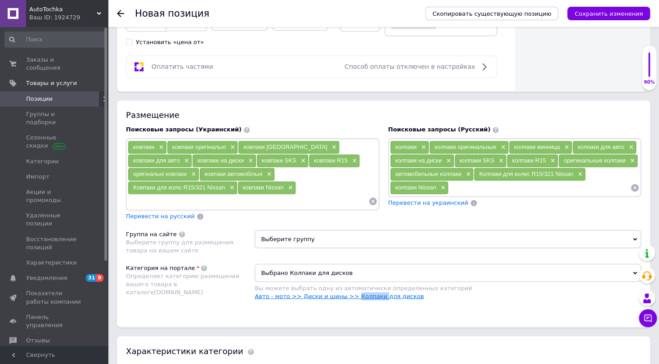
drag, startPoint x: 371, startPoint y: 280, endPoint x: 347, endPoint y: 282, distance: 23.9
click at [347, 293] on link "Авто - мото >> Диски и шины >> Колпаки для дисков" at bounding box center [339, 296] width 169 height 7
click at [271, 230] on span "Выберите группу" at bounding box center [448, 239] width 387 height 18
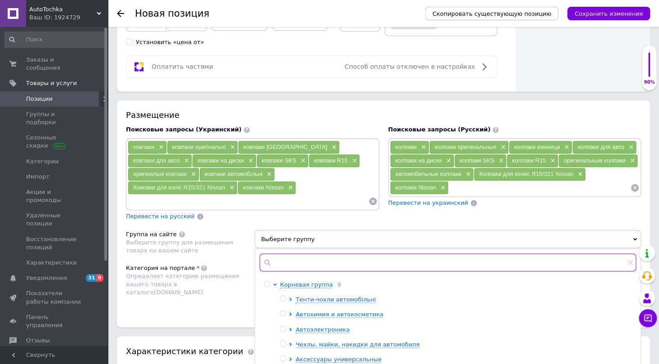
click at [287, 253] on input "text" at bounding box center [448, 262] width 377 height 18
paste input "Колпаки"
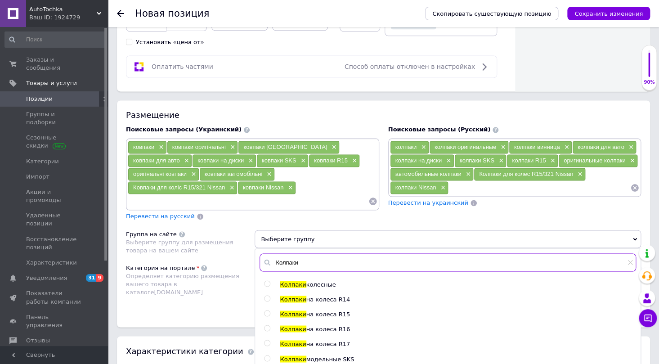
type input "Колпаки"
click at [266, 311] on input "radio" at bounding box center [267, 314] width 6 height 6
radio input "true"
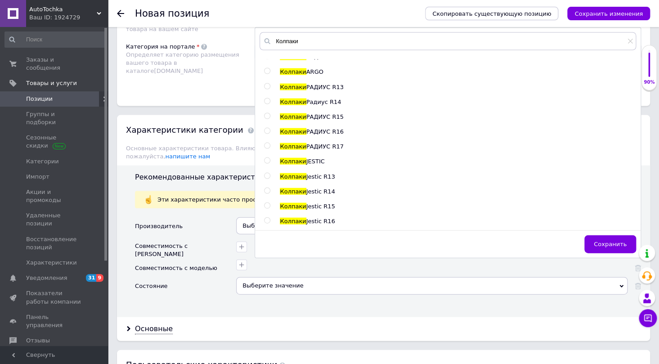
scroll to position [794, 0]
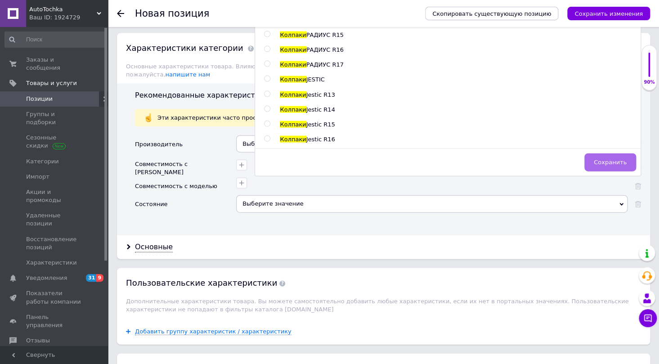
click at [624, 153] on button "Сохранить" at bounding box center [611, 162] width 52 height 18
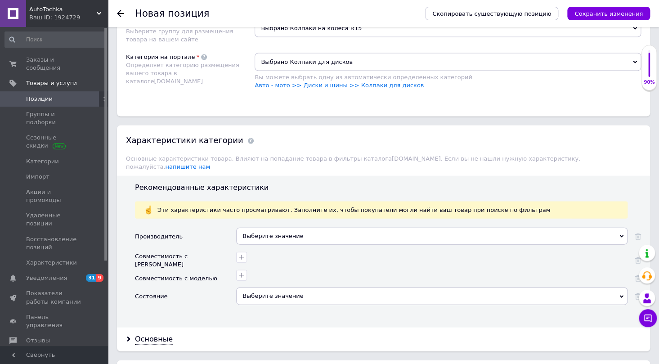
scroll to position [671, 0]
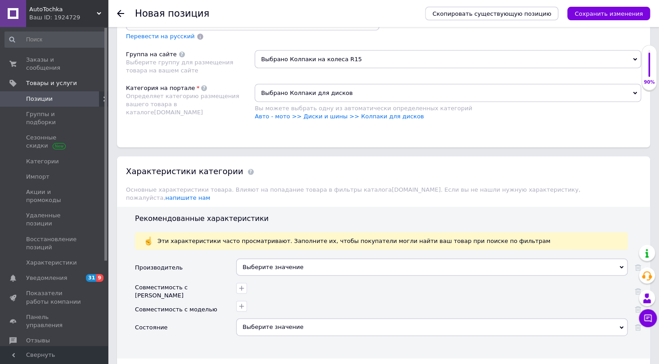
click at [263, 258] on div "Выберите значение" at bounding box center [432, 266] width 392 height 17
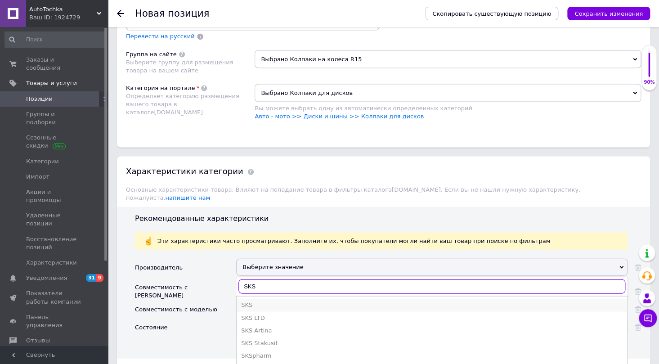
type input "SKS"
click at [252, 301] on div "SKS" at bounding box center [432, 305] width 382 height 8
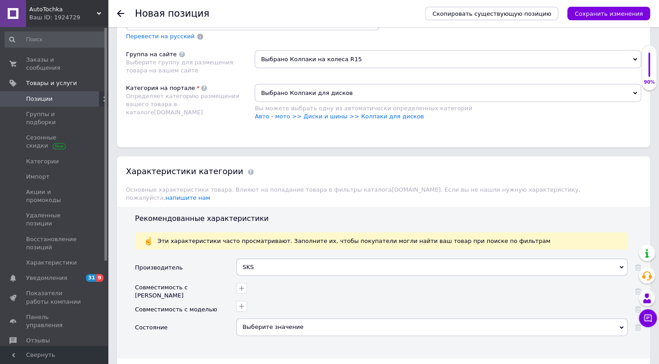
click at [258, 318] on div "Выберите значение" at bounding box center [432, 326] width 392 height 17
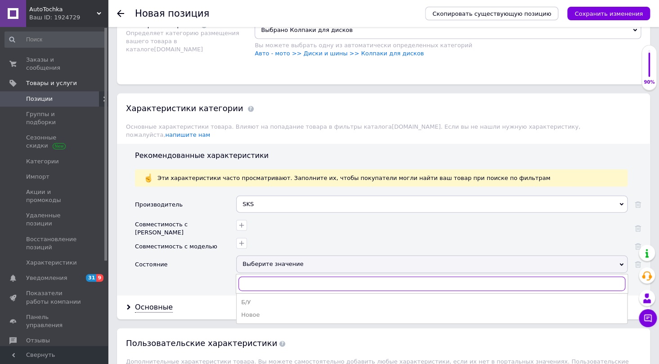
scroll to position [753, 0]
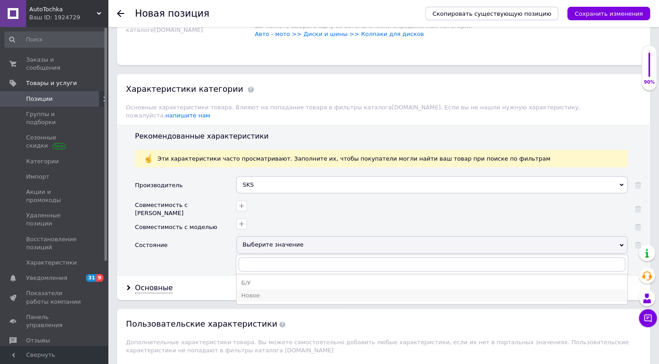
click at [261, 292] on div "Новое" at bounding box center [432, 296] width 382 height 8
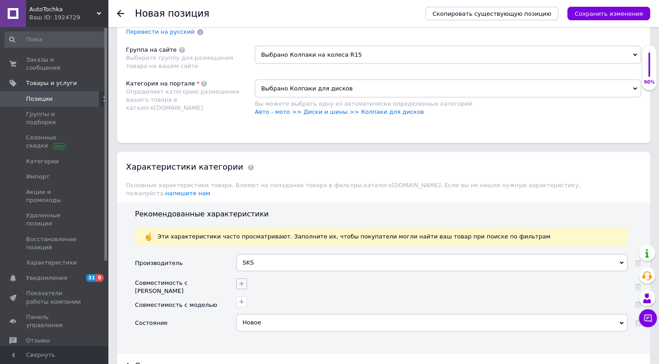
scroll to position [671, 0]
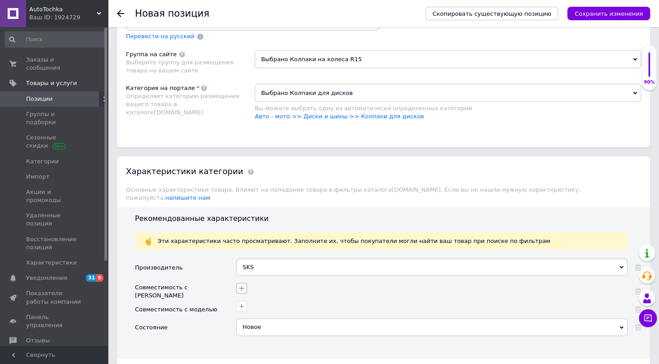
click at [246, 283] on button "button" at bounding box center [241, 288] width 11 height 11
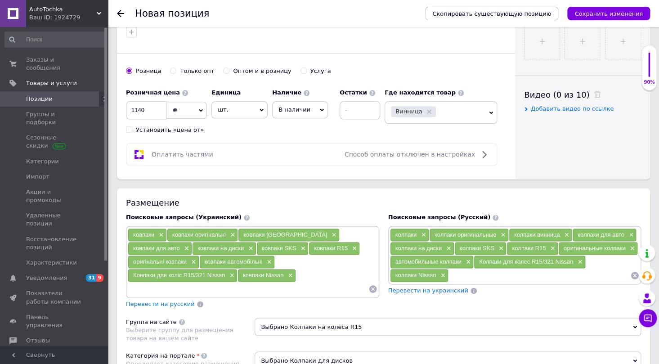
scroll to position [384, 0]
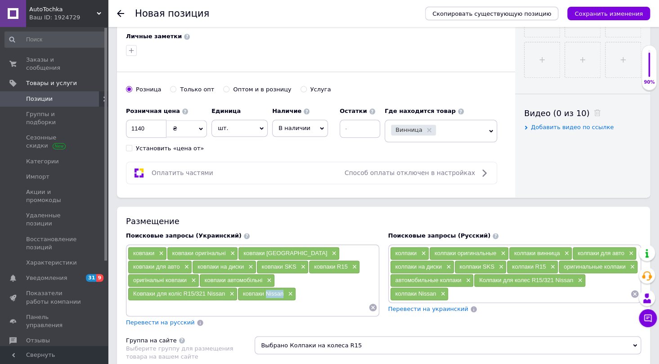
drag, startPoint x: 359, startPoint y: 277, endPoint x: 342, endPoint y: 281, distance: 17.9
click at [296, 288] on div "ковпаки Nissan ×" at bounding box center [267, 294] width 58 height 13
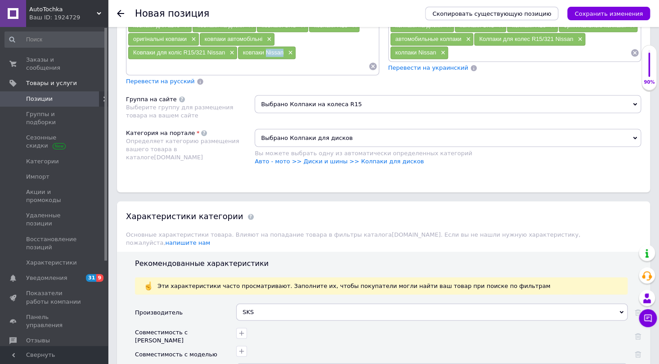
scroll to position [671, 0]
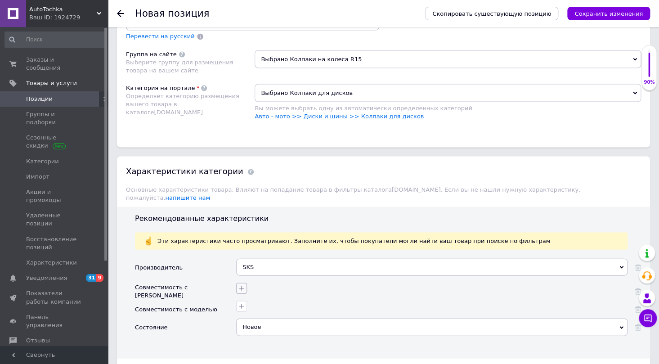
click at [242, 284] on icon "button" at bounding box center [241, 287] width 7 height 7
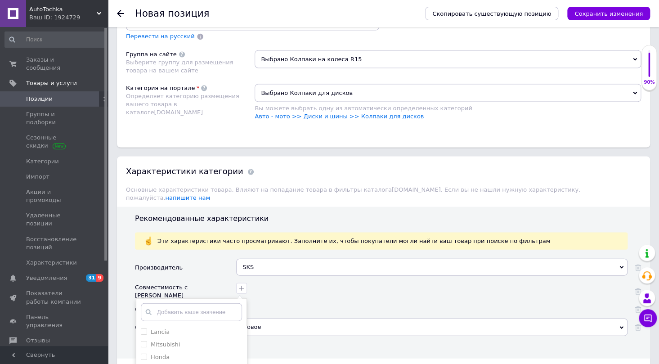
click at [179, 303] on input "text" at bounding box center [191, 312] width 101 height 18
type input "Nissan"
click at [143, 328] on input "Nissan" at bounding box center [144, 331] width 6 height 6
checkbox input "true"
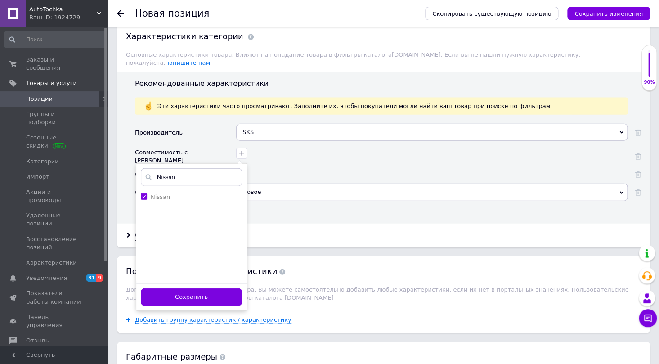
scroll to position [834, 0]
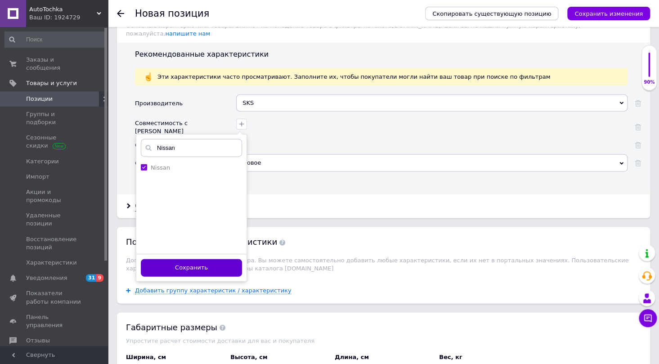
click at [207, 259] on button "Сохранить" at bounding box center [191, 268] width 101 height 18
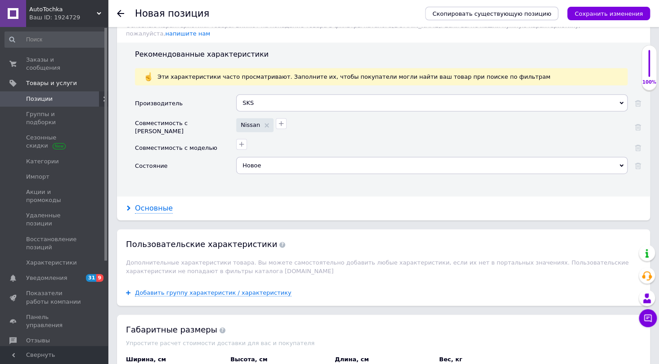
click at [140, 203] on div "Основные" at bounding box center [154, 208] width 38 height 10
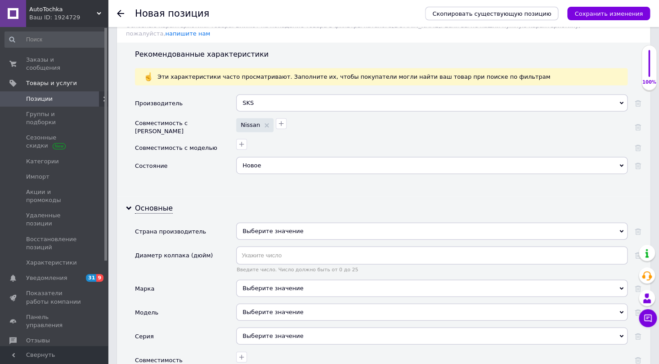
click at [261, 280] on div "Выберите значение" at bounding box center [432, 288] width 392 height 17
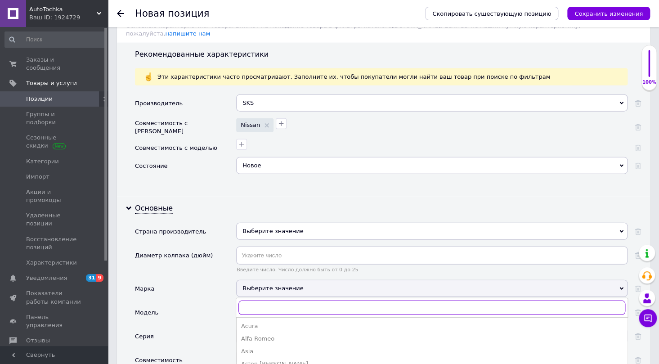
paste input "Nissan"
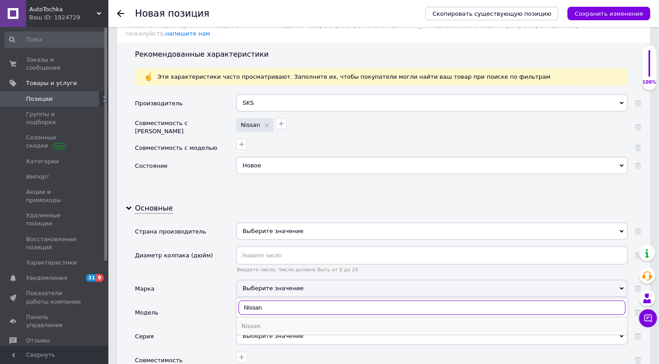
type input "Nissan"
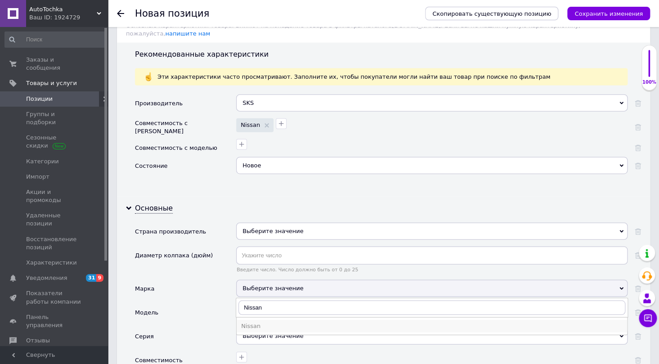
click at [253, 322] on div "Nissan" at bounding box center [432, 326] width 382 height 8
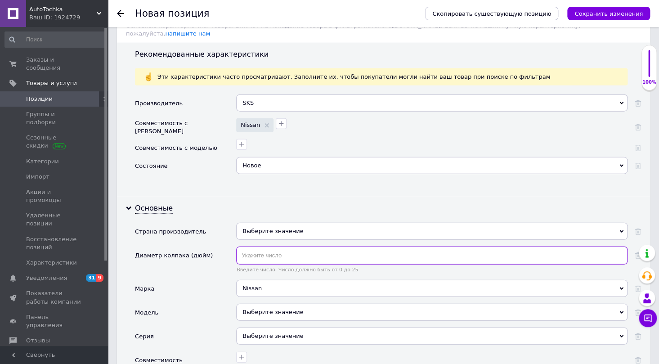
click at [257, 247] on input "text" at bounding box center [432, 256] width 392 height 18
type input "15"
click at [266, 223] on div "Выберите значение" at bounding box center [432, 231] width 392 height 17
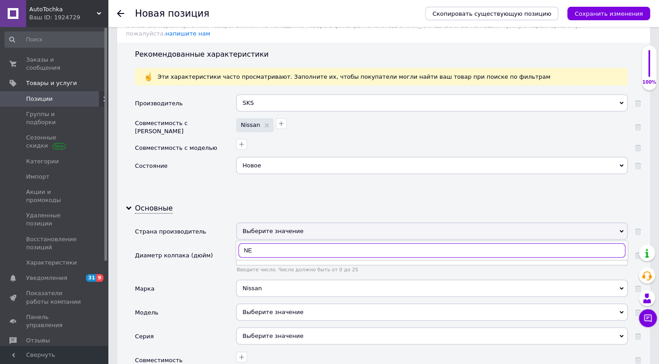
type input "N"
type input "Тур"
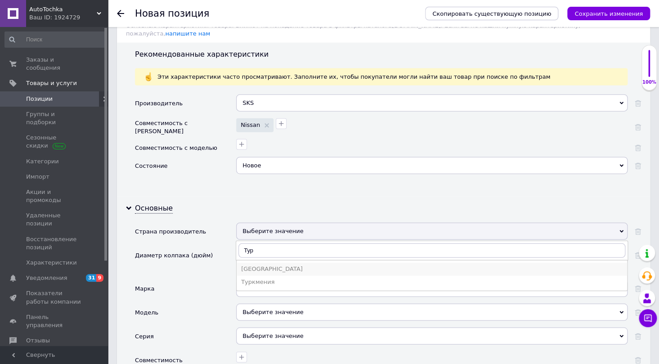
click at [263, 265] on div "[GEOGRAPHIC_DATA]" at bounding box center [432, 269] width 382 height 8
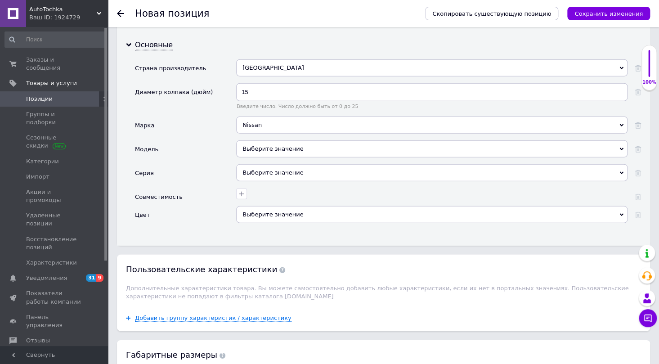
scroll to position [998, 0]
click at [269, 206] on div "Выберите значение" at bounding box center [432, 214] width 392 height 17
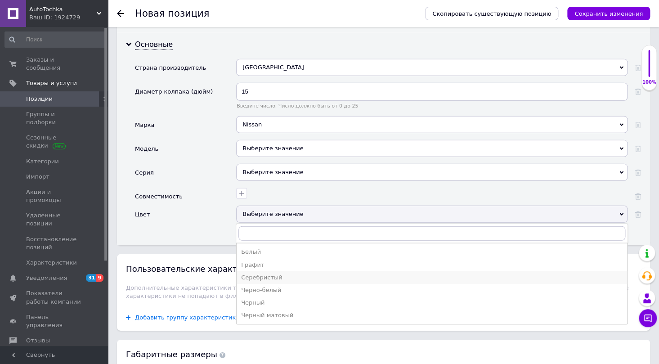
click at [279, 274] on div "Серебристый" at bounding box center [432, 278] width 382 height 8
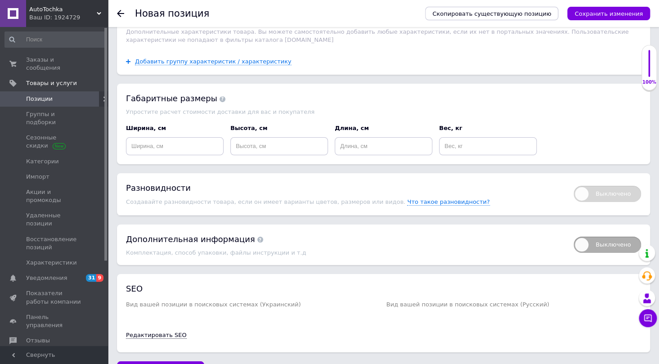
scroll to position [1257, 0]
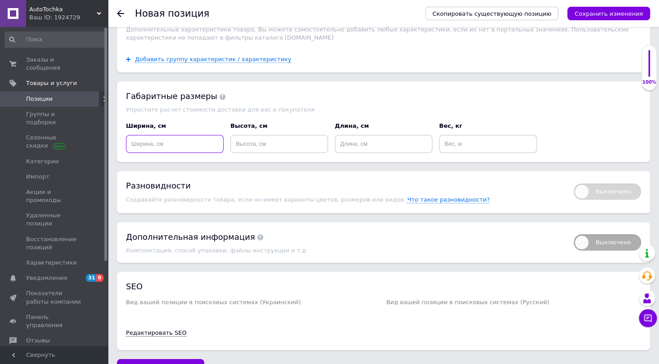
click at [185, 135] on input at bounding box center [175, 144] width 98 height 18
type input "20"
click at [256, 135] on input at bounding box center [279, 144] width 98 height 18
type input "40"
click at [360, 135] on input at bounding box center [384, 144] width 98 height 18
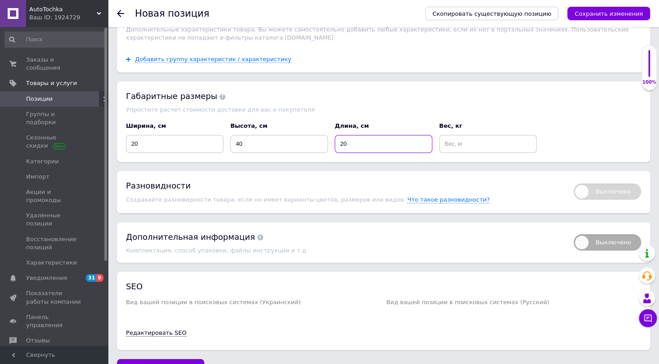
type input "20"
click at [497, 135] on input at bounding box center [488, 144] width 98 height 18
type input "4"
click at [162, 364] on span "Сохранить изменения" at bounding box center [160, 368] width 68 height 7
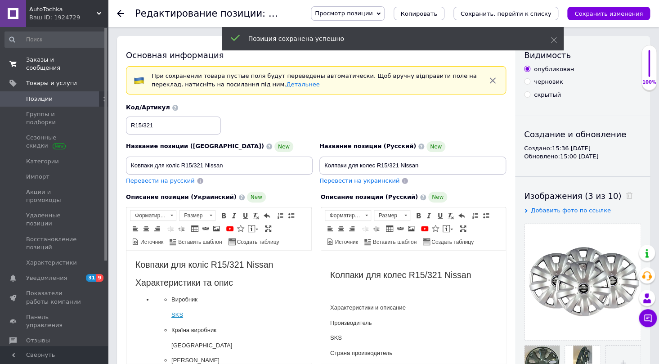
click at [47, 64] on link "Заказы и сообщения 0 0" at bounding box center [55, 63] width 110 height 23
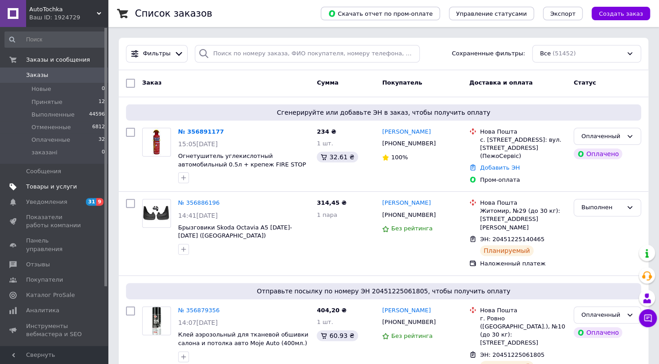
click at [47, 185] on span "Товары и услуги" at bounding box center [51, 187] width 51 height 8
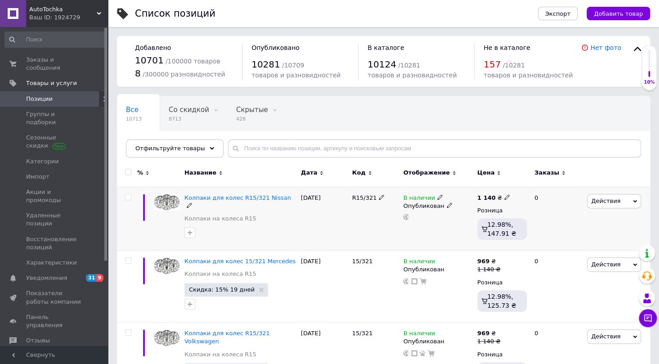
click at [125, 196] on input "checkbox" at bounding box center [128, 197] width 6 height 6
checkbox input "true"
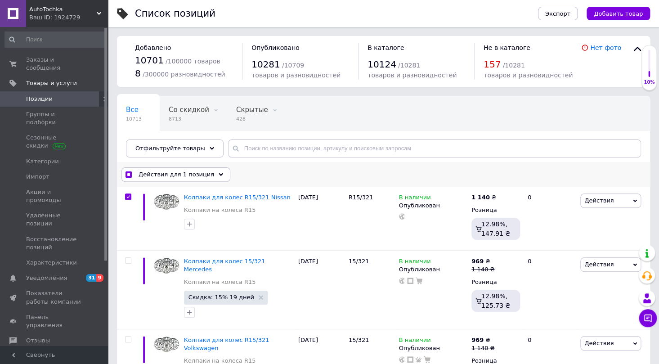
click at [188, 176] on span "Действия для 1 позиция" at bounding box center [177, 175] width 76 height 8
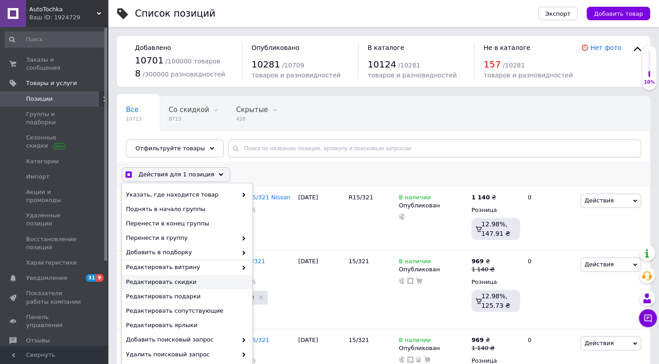
click at [184, 281] on span "Редактировать скидки" at bounding box center [186, 282] width 120 height 8
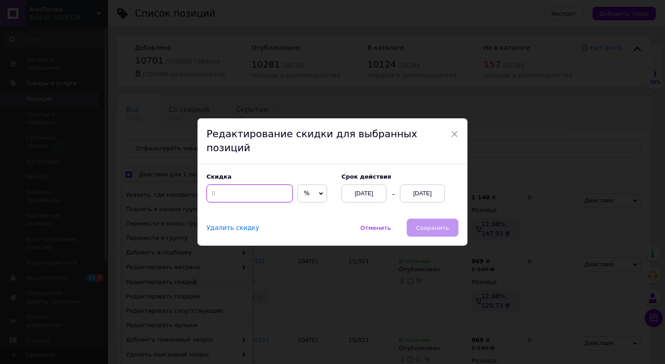
click at [248, 190] on input at bounding box center [250, 194] width 86 height 18
checkbox input "true"
type input "1"
checkbox input "true"
type input "15"
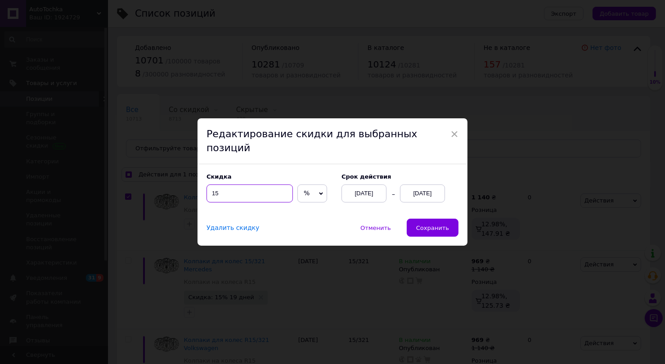
checkbox input "true"
type input "15"
click at [429, 189] on div "[DATE]" at bounding box center [422, 194] width 45 height 18
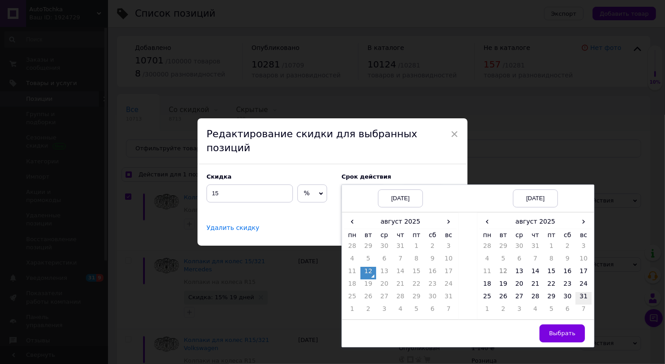
click at [583, 293] on td "31" at bounding box center [584, 298] width 16 height 13
click at [570, 330] on span "Выбрать" at bounding box center [562, 333] width 27 height 7
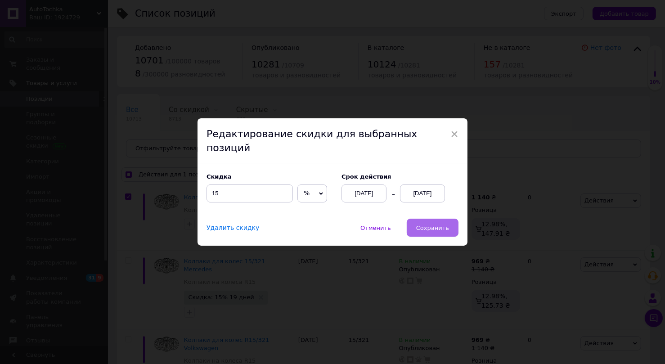
click at [433, 225] on span "Сохранить" at bounding box center [432, 228] width 33 height 7
checkbox input "true"
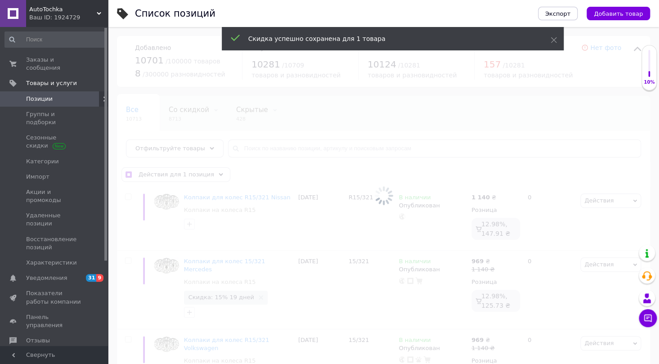
checkbox input "false"
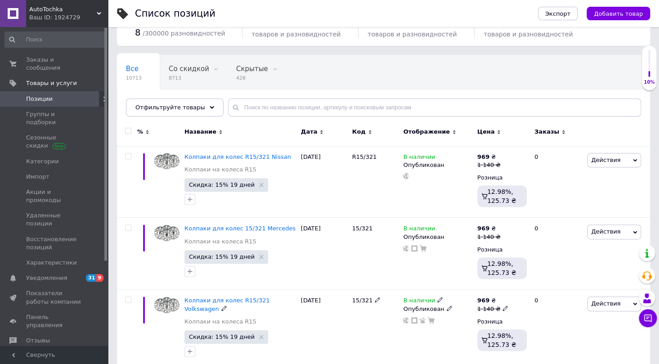
scroll to position [41, 0]
click at [611, 15] on span "Добавить товар" at bounding box center [618, 13] width 49 height 7
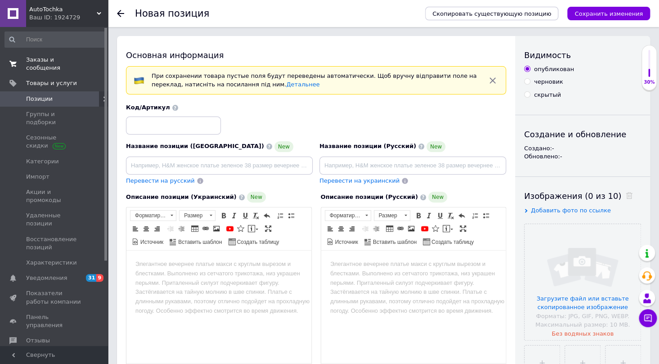
click at [64, 59] on span "Заказы и сообщения" at bounding box center [54, 64] width 57 height 16
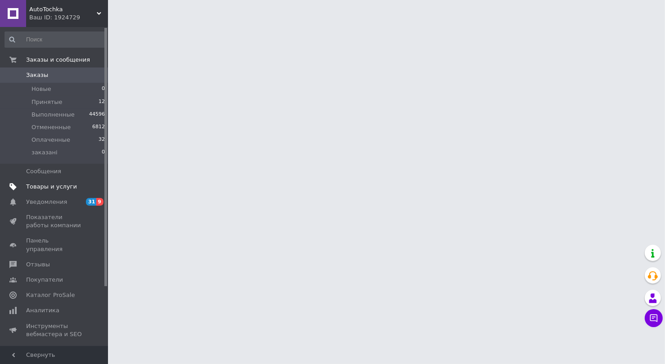
click at [63, 189] on span "Товары и услуги" at bounding box center [51, 187] width 51 height 8
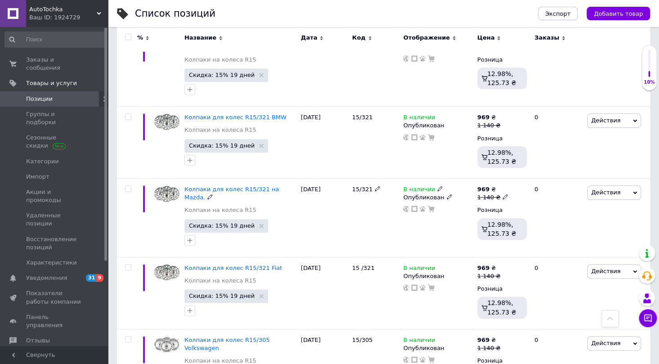
scroll to position [327, 0]
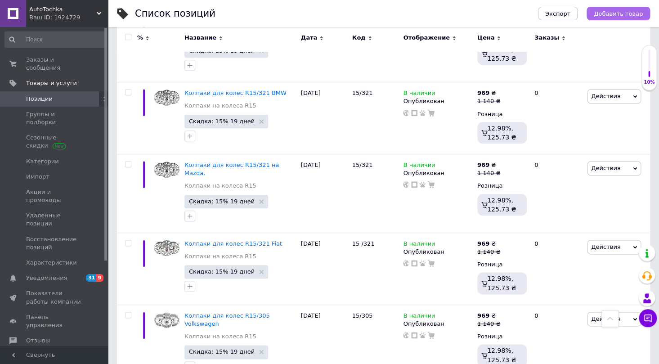
click at [624, 10] on span "Добавить товар" at bounding box center [618, 13] width 49 height 7
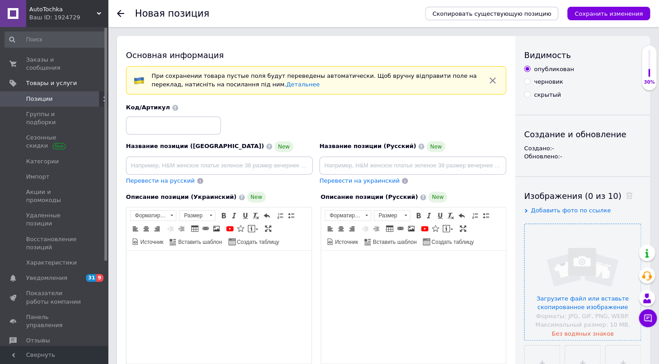
click at [581, 286] on input "file" at bounding box center [583, 282] width 116 height 116
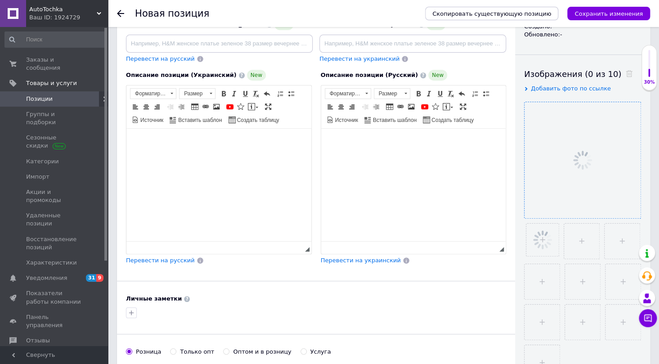
scroll to position [122, 0]
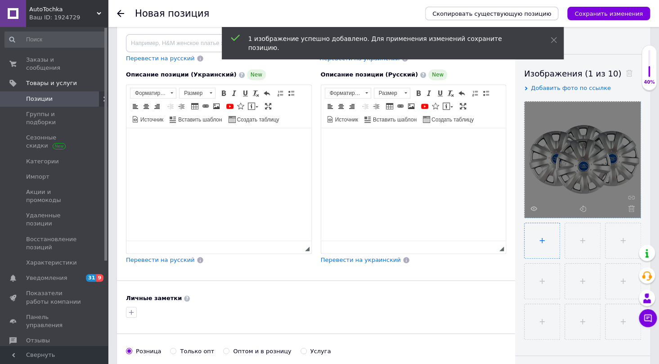
click at [556, 241] on input "file" at bounding box center [542, 240] width 35 height 35
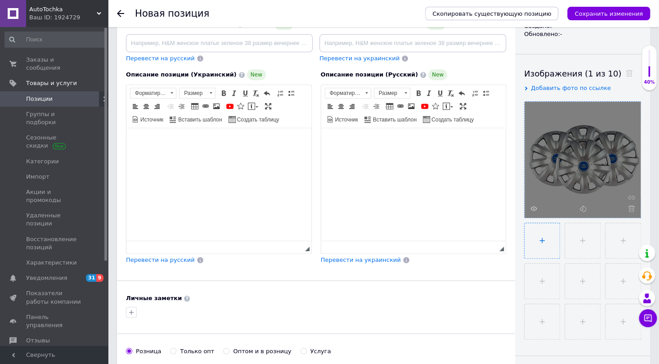
type input "C:\fakepath\6742340966_w640_h640_6742340966.webp"
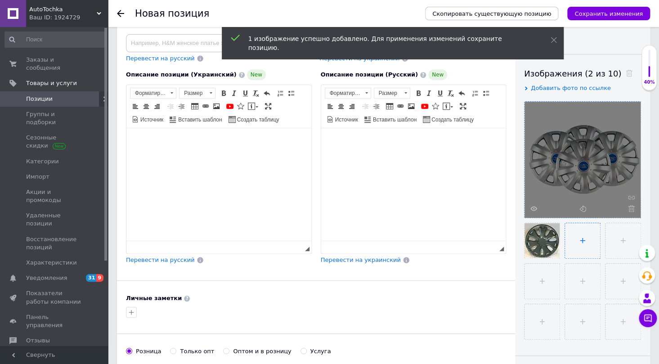
click at [578, 245] on input "file" at bounding box center [582, 240] width 35 height 35
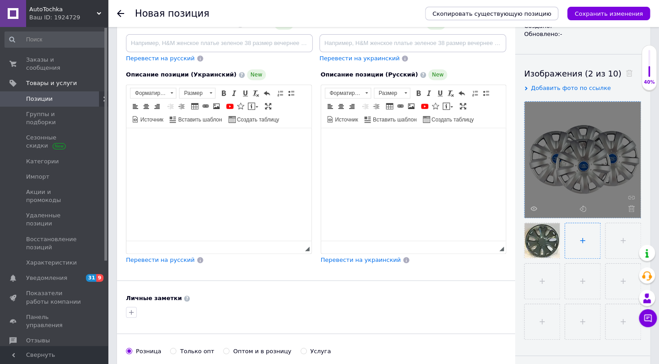
type input "C:\fakepath\6742340964_w640_h640_6742340964.webp"
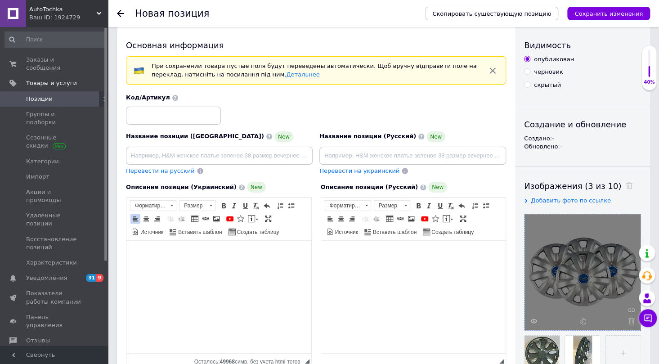
scroll to position [0, 0]
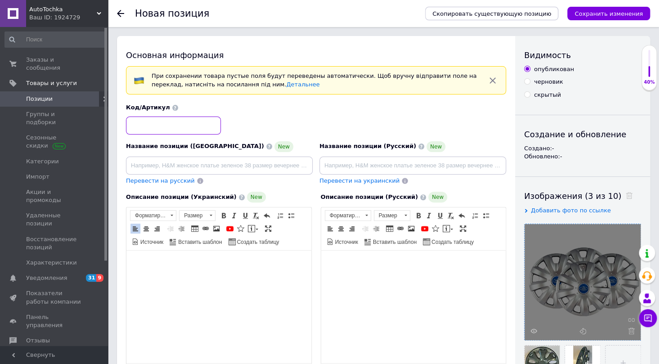
click at [154, 122] on input at bounding box center [173, 126] width 95 height 18
paste input "R15/321"
type input "R15/321"
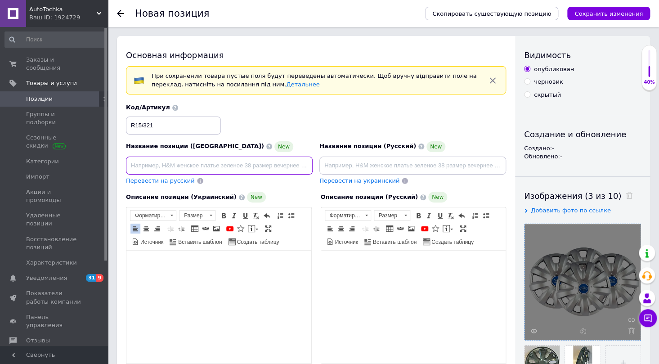
click at [148, 162] on input at bounding box center [219, 166] width 187 height 18
paste input "Ковпаки для коліс R15/321 Ford"
type input "Ковпаки для коліс R15/321 Ford"
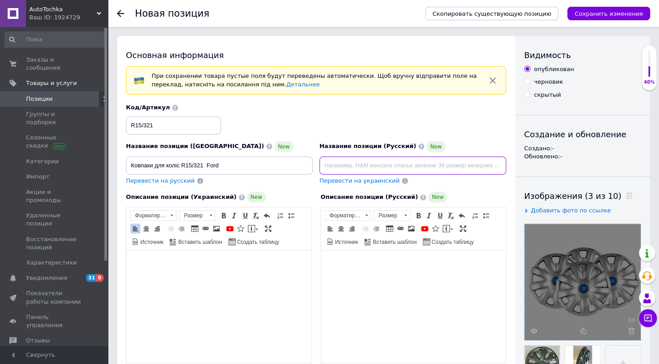
click at [341, 166] on input at bounding box center [413, 166] width 187 height 18
paste input "Колпаки для колес R15/321 Ford"
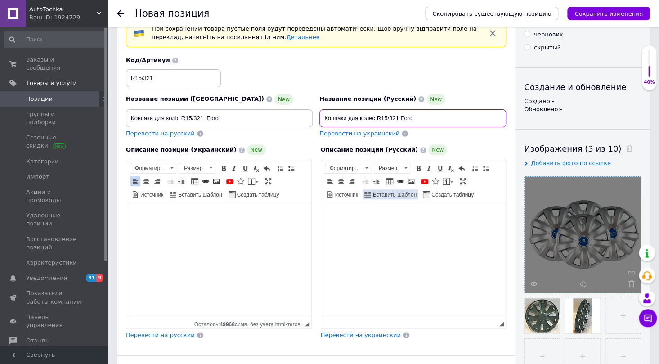
scroll to position [81, 0]
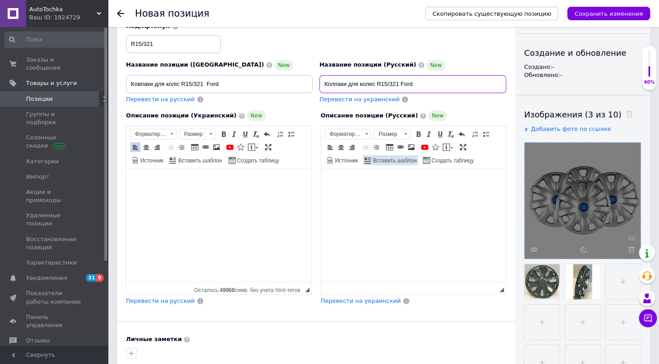
type input "Колпаки для колес R15/321 Ford"
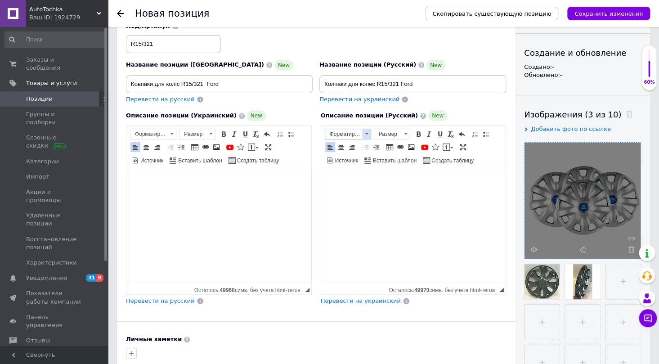
click at [366, 134] on span at bounding box center [366, 134] width 9 height 10
click at [364, 153] on link "Заголовок 2" at bounding box center [358, 160] width 67 height 14
drag, startPoint x: 206, startPoint y: 82, endPoint x: 223, endPoint y: 81, distance: 17.2
click at [223, 81] on input "Ковпаки для коліс R15/321 Ford" at bounding box center [219, 84] width 187 height 18
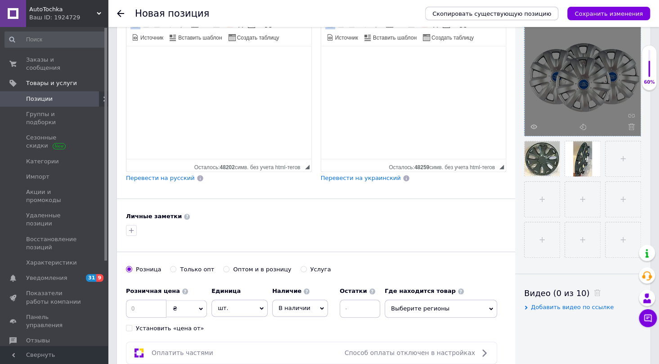
scroll to position [245, 0]
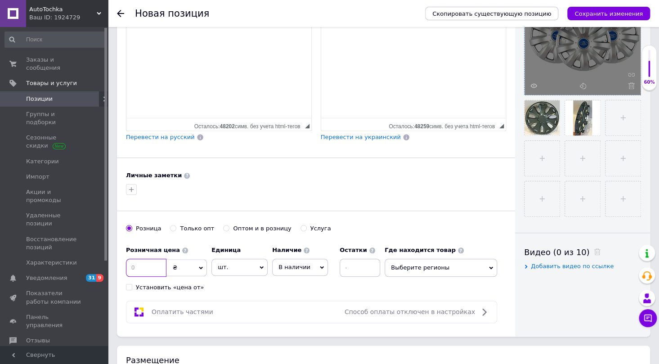
click at [155, 269] on input at bounding box center [146, 268] width 41 height 18
type input "1140"
click at [465, 267] on span "Выберите регионы" at bounding box center [441, 268] width 113 height 18
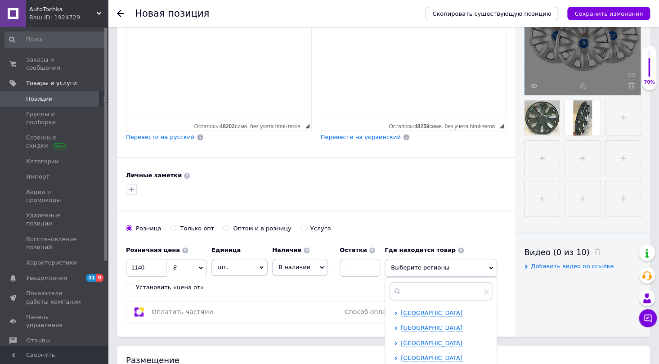
click at [411, 314] on span "[GEOGRAPHIC_DATA]" at bounding box center [432, 313] width 62 height 7
click at [401, 325] on input "checkbox" at bounding box center [404, 328] width 6 height 6
checkbox input "true"
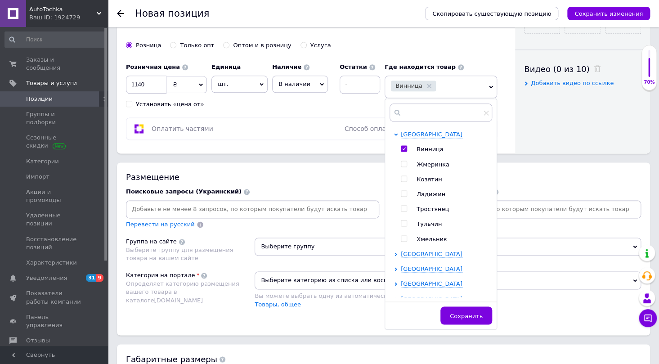
scroll to position [450, 0]
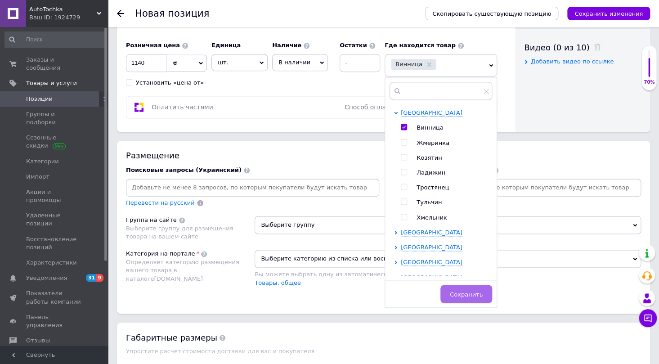
click at [461, 296] on span "Сохранить" at bounding box center [466, 294] width 33 height 7
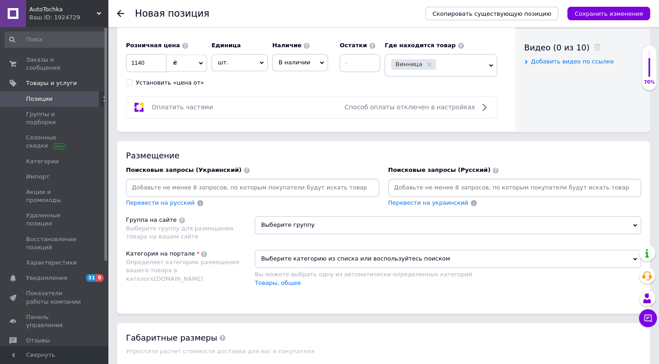
click at [160, 189] on input at bounding box center [253, 188] width 250 height 14
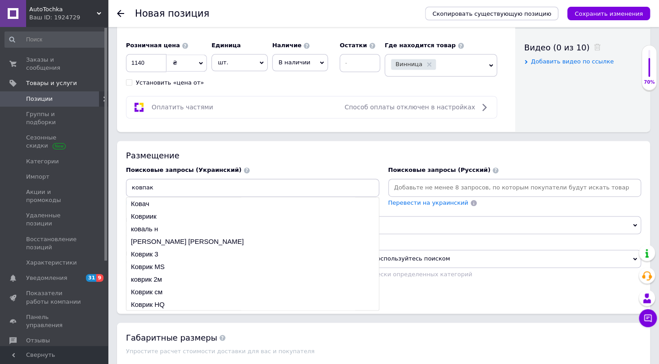
type input "ковпаки"
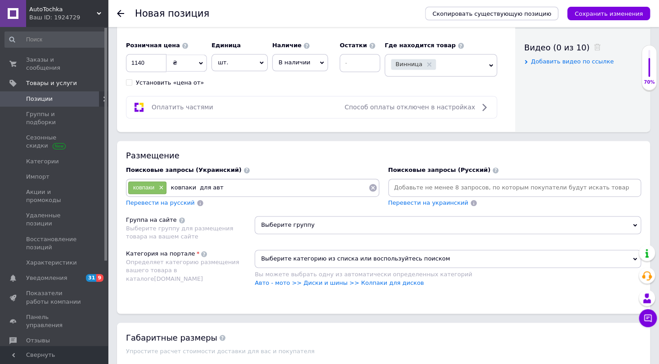
type input "ковпаки для авто"
type input "ковпаки для дисків"
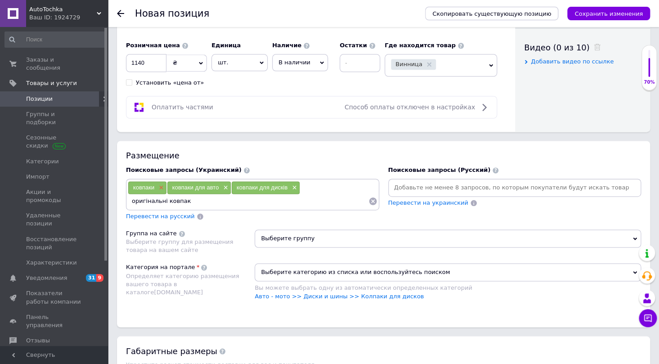
type input "оригінальні ковпаки"
type input "копаки SKS"
type input "ковпаки R15"
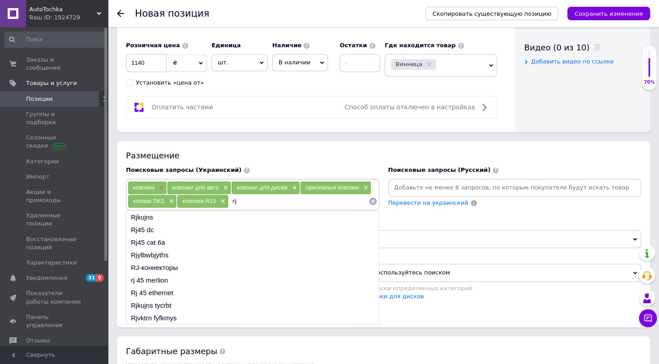
type input "r"
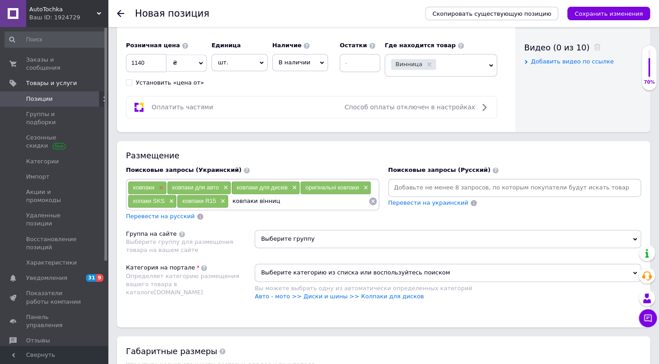
type input "ковпаки вінниця"
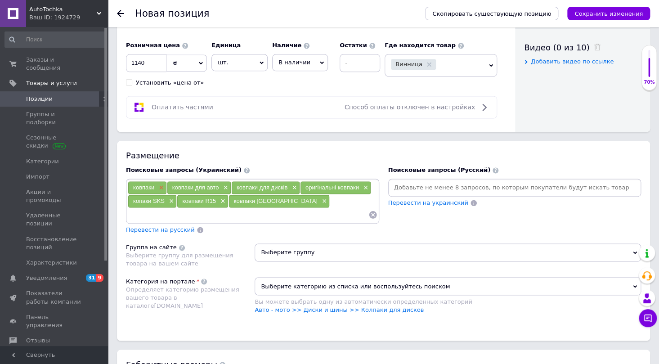
type input "к"
type input "автомобільні ковпаки"
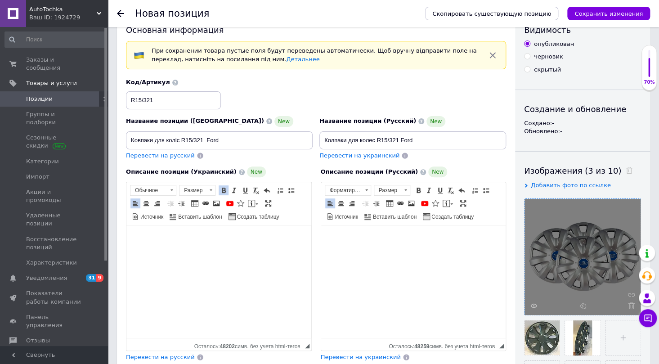
scroll to position [0, 0]
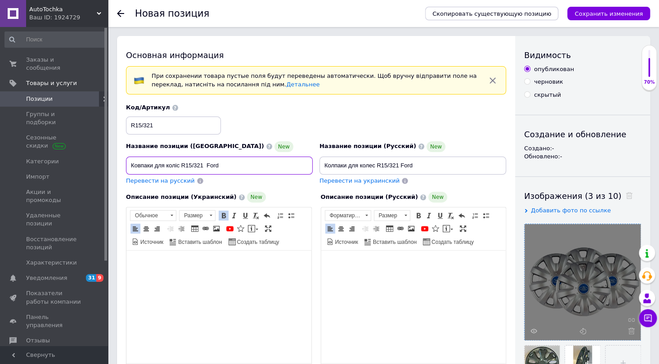
drag, startPoint x: 232, startPoint y: 164, endPoint x: 122, endPoint y: 160, distance: 110.8
click at [122, 160] on div "Основная информация При сохранении товара пустые поля будут переведены автомати…" at bounding box center [316, 309] width 398 height 546
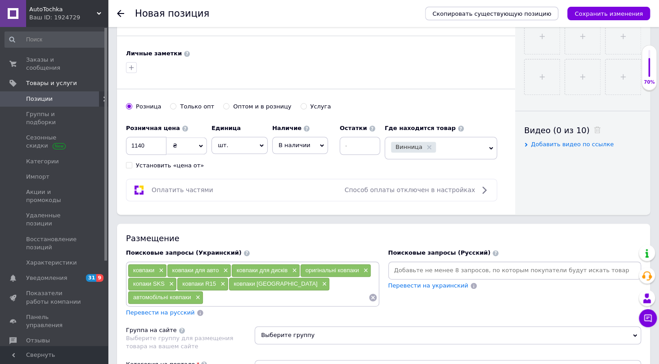
scroll to position [368, 0]
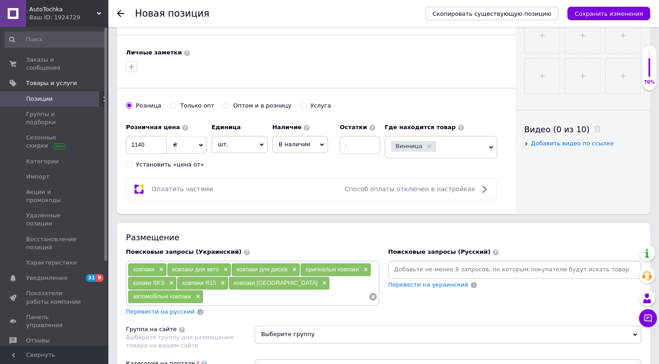
click at [203, 293] on input at bounding box center [285, 297] width 165 height 14
paste input "Ковпаки для коліс R15/321 Ford"
type input "Ковпаки для коліс R15/321 Ford"
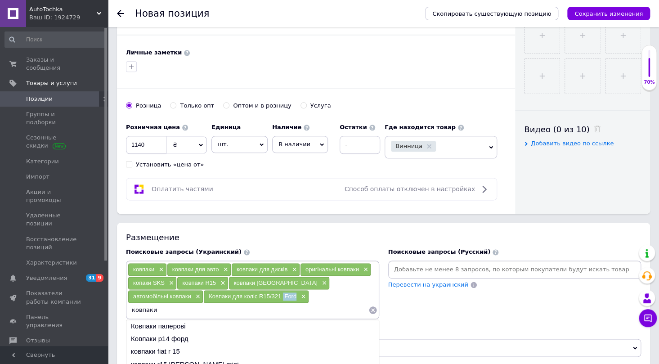
drag, startPoint x: 207, startPoint y: 294, endPoint x: 219, endPoint y: 294, distance: 12.2
click at [219, 294] on span "Ковпаки для коліс R15/321 Ford" at bounding box center [253, 296] width 88 height 7
click at [271, 303] on input "ковпаки" at bounding box center [248, 310] width 241 height 14
paste input "Ford"
type input "ковпаки Ford"
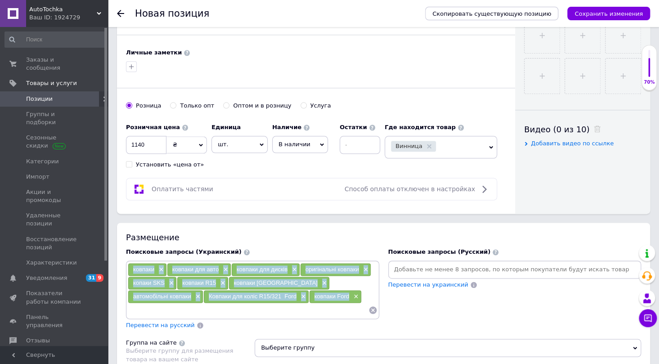
drag, startPoint x: 276, startPoint y: 293, endPoint x: 131, endPoint y: 270, distance: 147.3
click at [131, 270] on div "ковпаки × ковпаки для авто × ковпаки для дисків × оригінальні ковпаки × копаки …" at bounding box center [253, 290] width 250 height 54
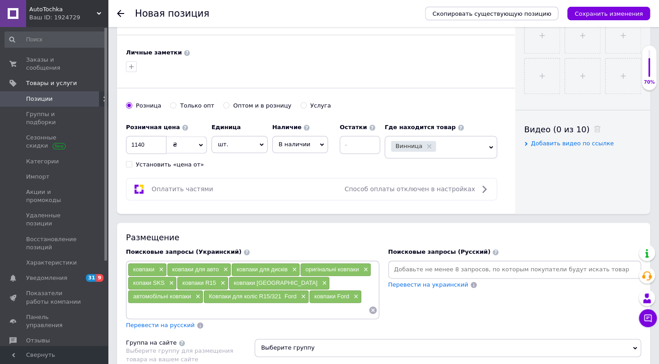
click at [406, 270] on input at bounding box center [515, 270] width 250 height 14
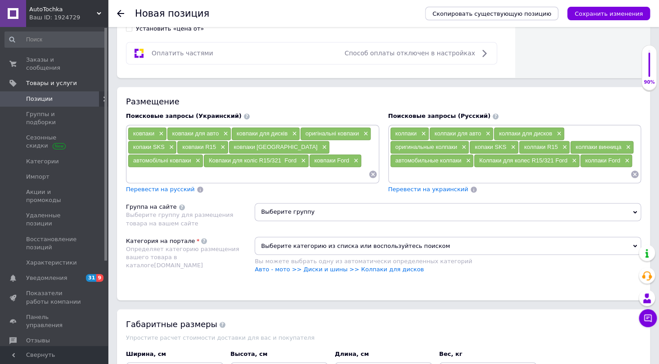
scroll to position [532, 0]
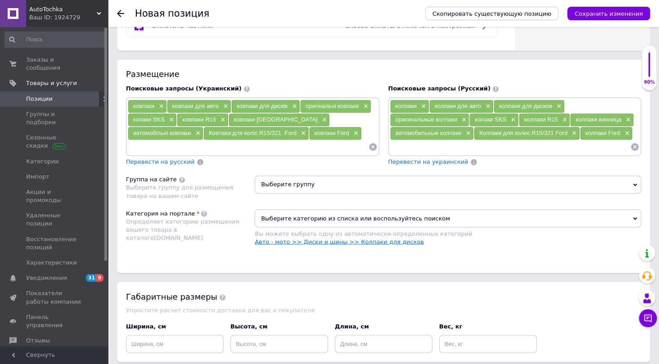
click at [347, 238] on link "Авто - мото >> Диски и шины >> Колпаки для дисков" at bounding box center [339, 241] width 169 height 7
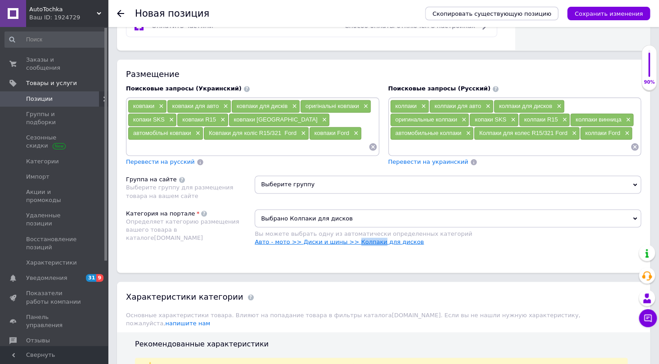
drag, startPoint x: 370, startPoint y: 237, endPoint x: 349, endPoint y: 239, distance: 21.3
click at [349, 239] on link "Авто - мото >> Диски и шины >> Колпаки для дисков" at bounding box center [339, 241] width 169 height 7
click at [279, 184] on span "Выберите группу" at bounding box center [448, 185] width 387 height 18
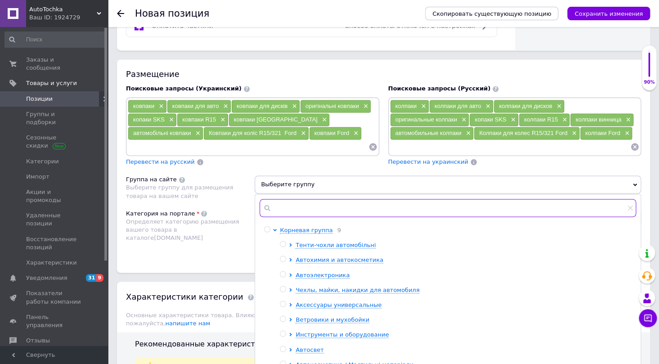
click at [276, 207] on input "text" at bounding box center [448, 208] width 377 height 18
paste input "Колпаки"
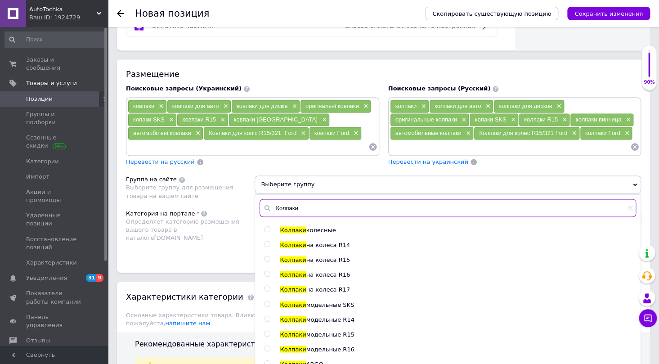
type input "Колпаки"
click at [269, 256] on input "radio" at bounding box center [267, 259] width 6 height 6
radio input "true"
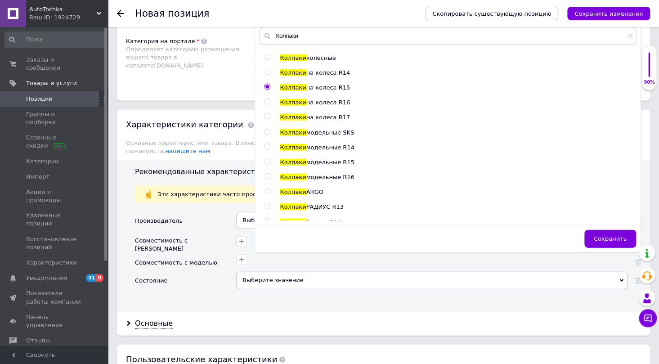
scroll to position [712, 0]
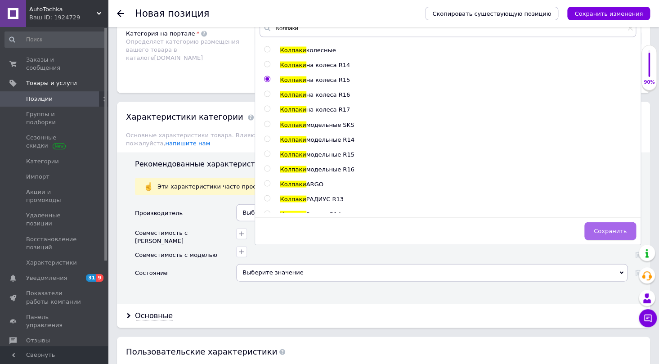
click at [616, 229] on span "Сохранить" at bounding box center [610, 230] width 33 height 7
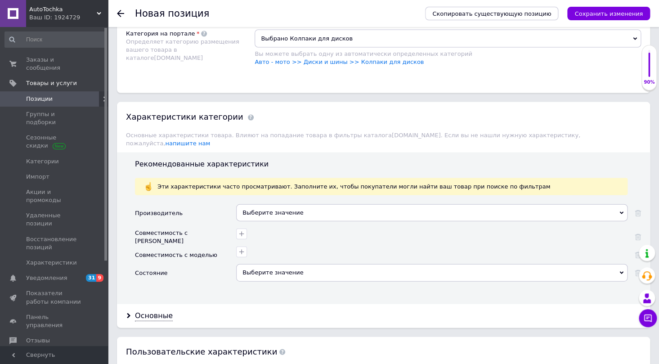
click at [265, 204] on div "Выберите значение" at bounding box center [432, 212] width 392 height 17
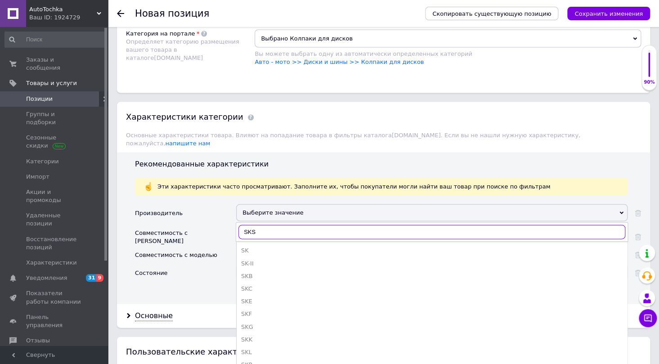
click at [267, 225] on input "SKS" at bounding box center [432, 232] width 387 height 14
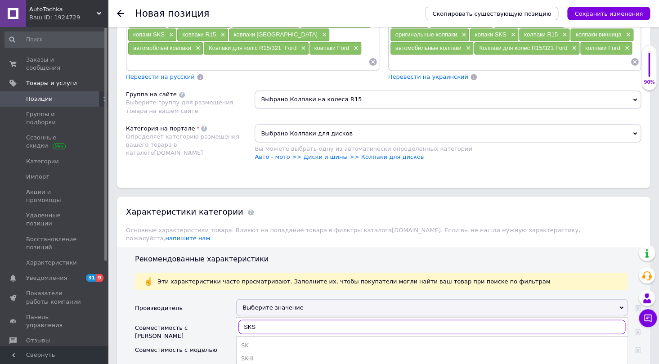
scroll to position [671, 0]
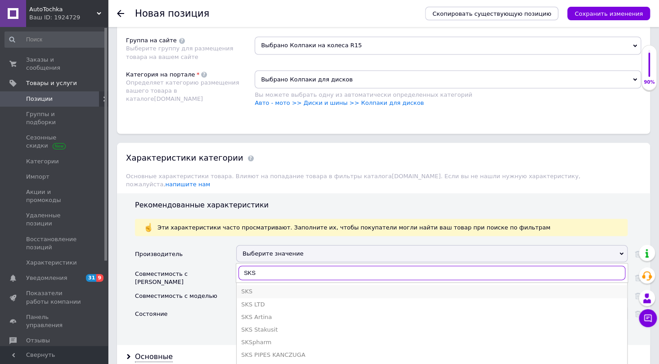
type input "SKS"
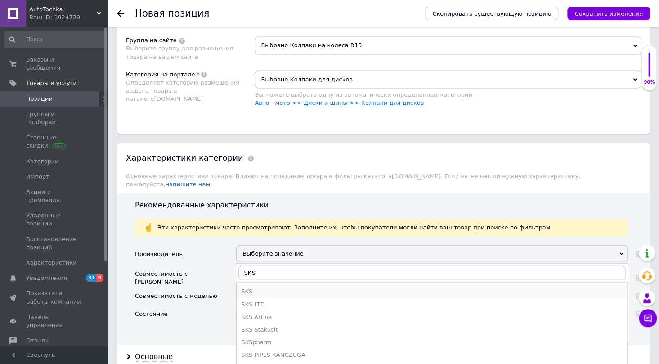
click at [254, 287] on div "SKS" at bounding box center [432, 291] width 382 height 8
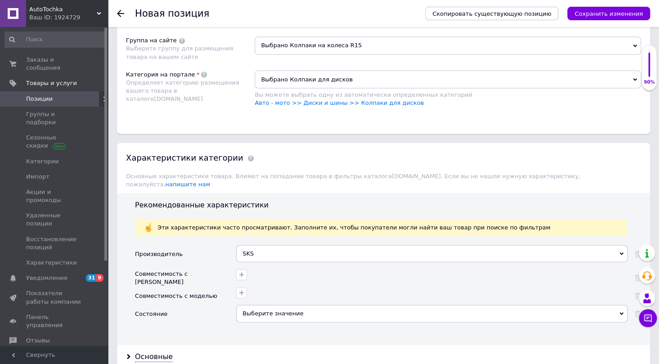
click at [260, 305] on div "Выберите значение" at bounding box center [432, 313] width 392 height 17
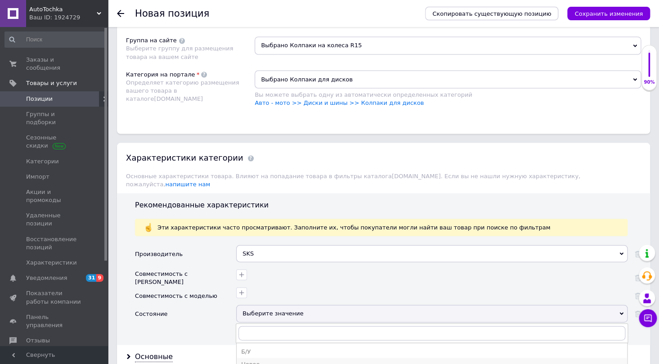
click at [260, 360] on div "Новое" at bounding box center [432, 364] width 382 height 8
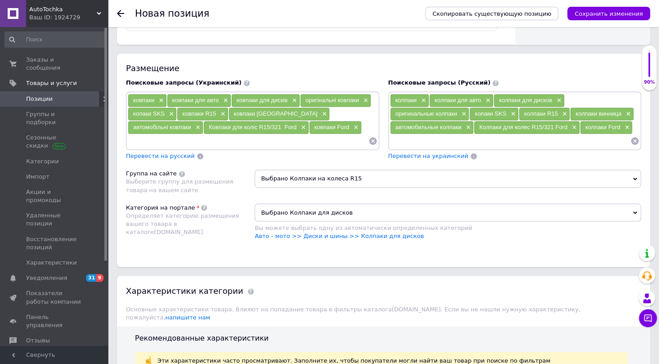
scroll to position [507, 0]
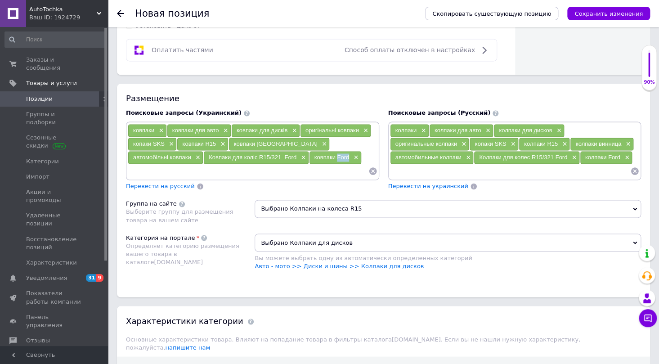
drag, startPoint x: 275, startPoint y: 155, endPoint x: 261, endPoint y: 157, distance: 13.7
click at [310, 157] on div "ковпаки Ford ×" at bounding box center [336, 157] width 52 height 13
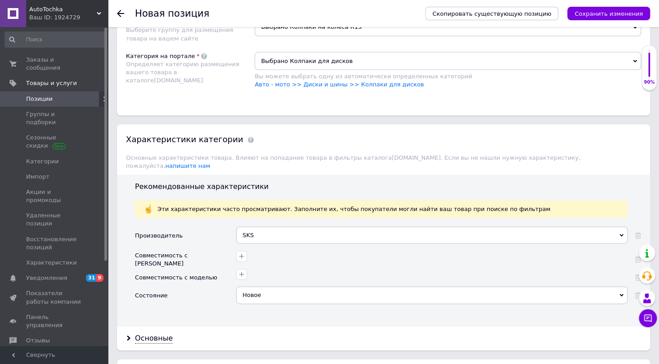
scroll to position [712, 0]
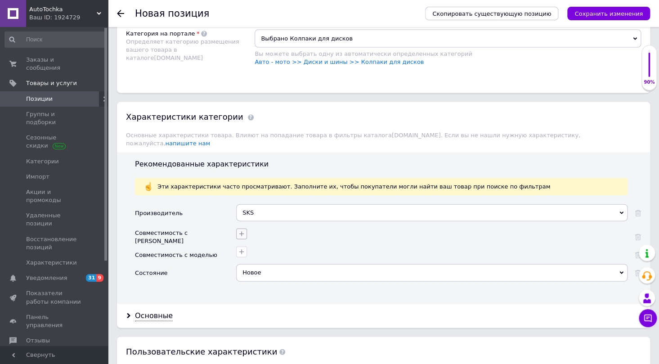
click at [239, 230] on icon "button" at bounding box center [241, 233] width 7 height 7
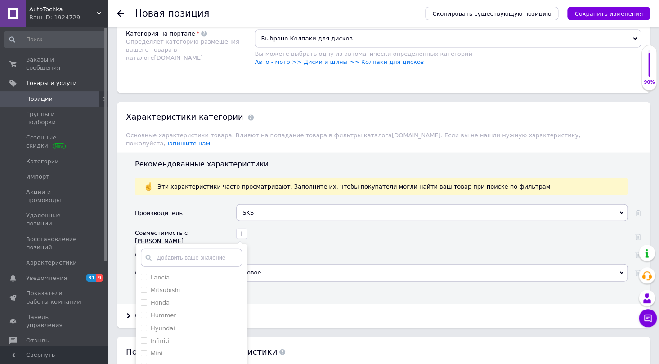
click at [171, 248] on input "text" at bounding box center [191, 257] width 101 height 18
type input "Ford"
click at [141, 274] on input "Ford" at bounding box center [144, 277] width 6 height 6
checkbox input "true"
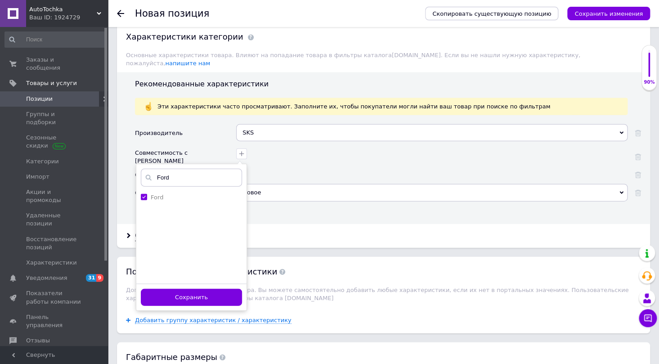
scroll to position [794, 0]
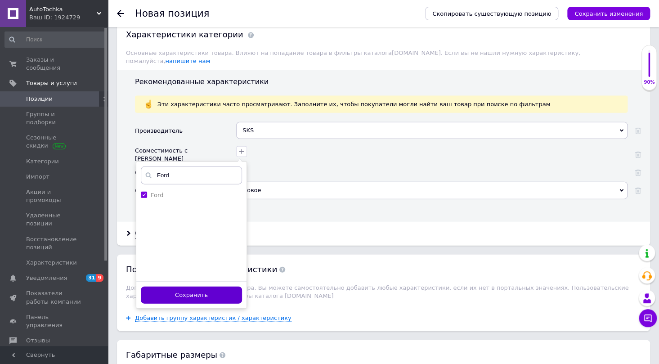
click at [214, 287] on button "Сохранить" at bounding box center [191, 296] width 101 height 18
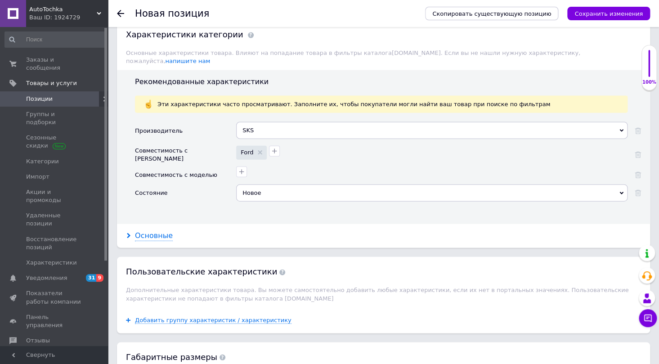
click at [151, 231] on div "Основные" at bounding box center [154, 236] width 38 height 10
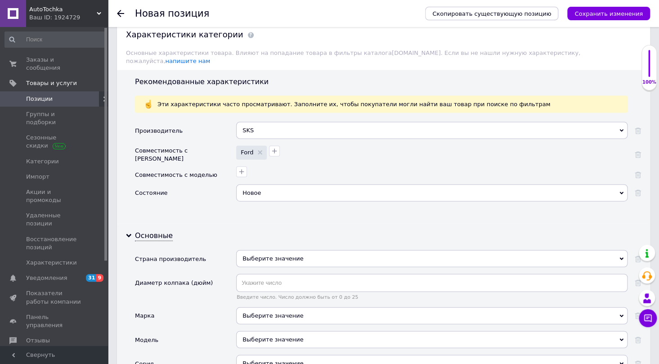
click at [254, 307] on div "Выберите значение" at bounding box center [432, 315] width 392 height 17
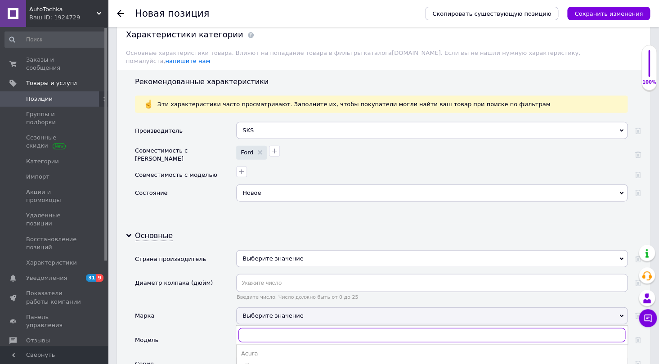
paste input "Ford"
type input "Ford"
click at [248, 350] on div "Ford" at bounding box center [432, 354] width 382 height 8
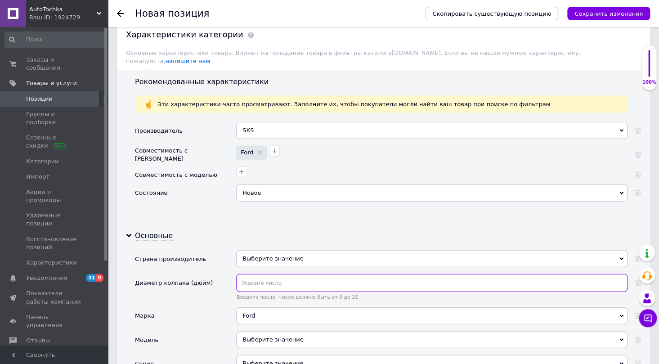
click at [257, 275] on input "text" at bounding box center [432, 283] width 392 height 18
type input "15"
click at [267, 250] on div "Выберите значение" at bounding box center [432, 258] width 392 height 17
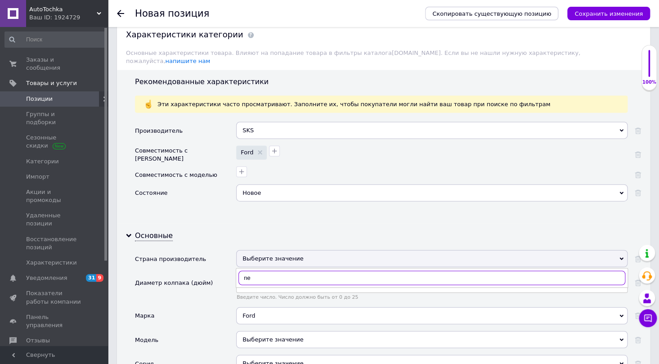
type input "n"
type input "Тур"
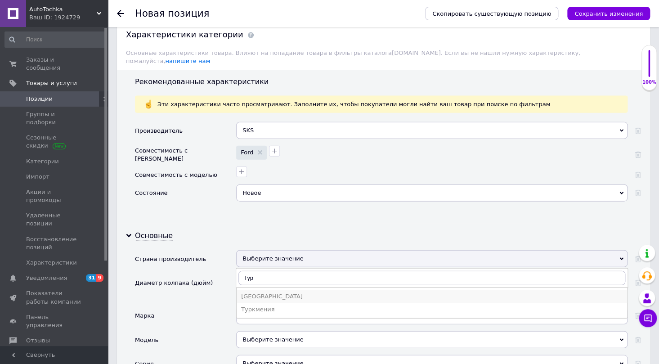
click at [251, 293] on div "Турция" at bounding box center [432, 297] width 382 height 8
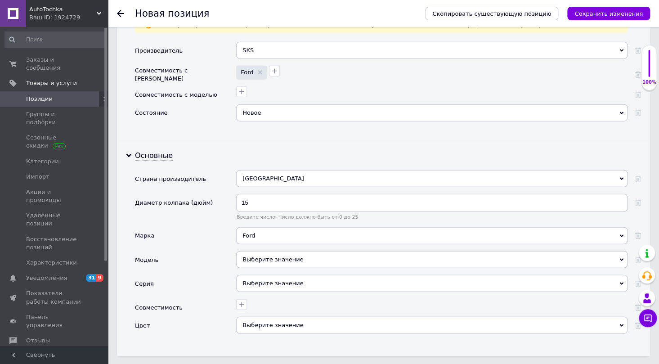
scroll to position [875, 0]
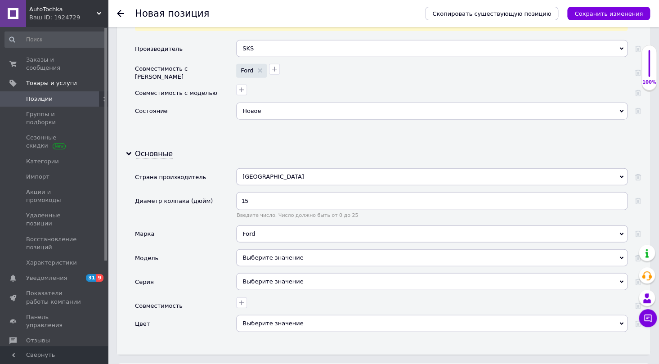
click at [261, 315] on div "Выберите значение" at bounding box center [432, 323] width 392 height 17
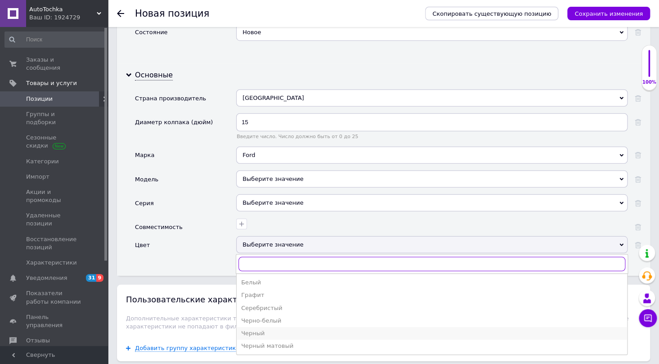
scroll to position [957, 0]
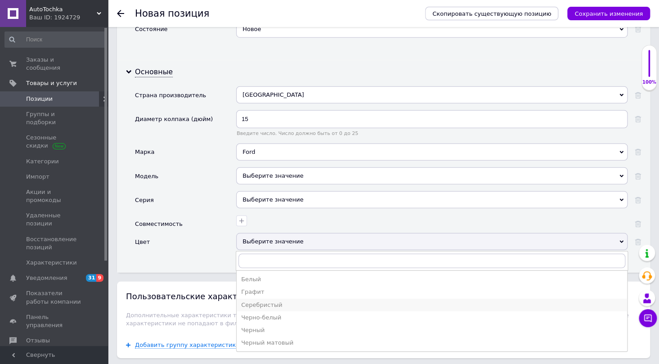
click at [278, 301] on div "Серебристый" at bounding box center [432, 305] width 382 height 8
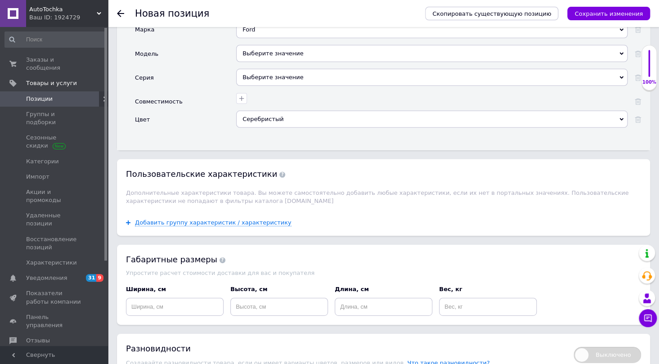
scroll to position [1080, 0]
click at [176, 298] on input at bounding box center [175, 307] width 98 height 18
type input "20"
click at [253, 298] on input at bounding box center [279, 307] width 98 height 18
type input "40"
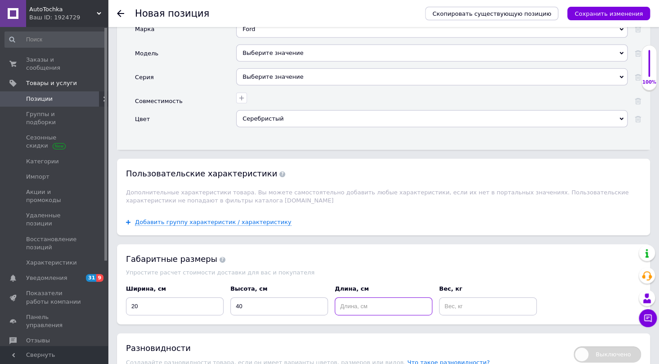
click at [366, 298] on input at bounding box center [384, 307] width 98 height 18
type input "20"
click at [461, 298] on input at bounding box center [488, 307] width 98 height 18
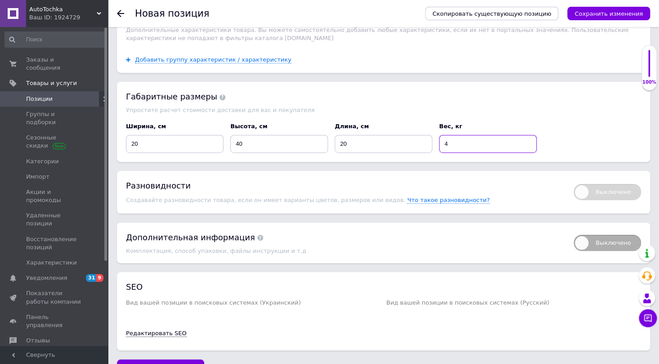
scroll to position [1244, 0]
type input "4"
click at [162, 364] on span "Сохранить изменения" at bounding box center [160, 367] width 68 height 7
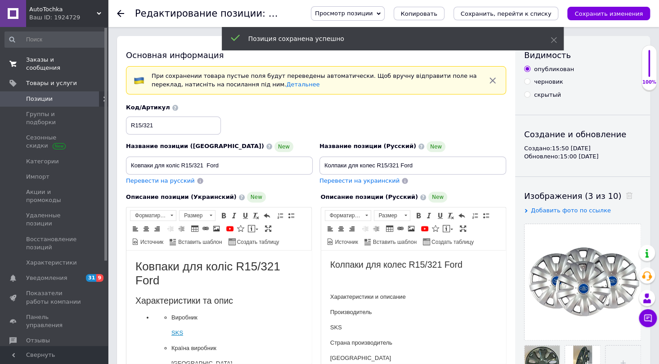
click at [63, 63] on span "Заказы и сообщения" at bounding box center [54, 64] width 57 height 16
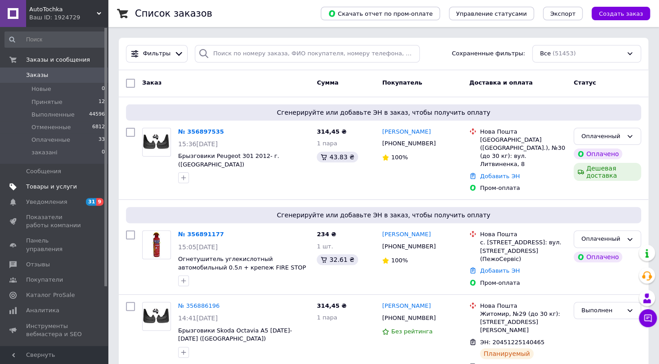
click at [57, 185] on span "Товары и услуги" at bounding box center [51, 187] width 51 height 8
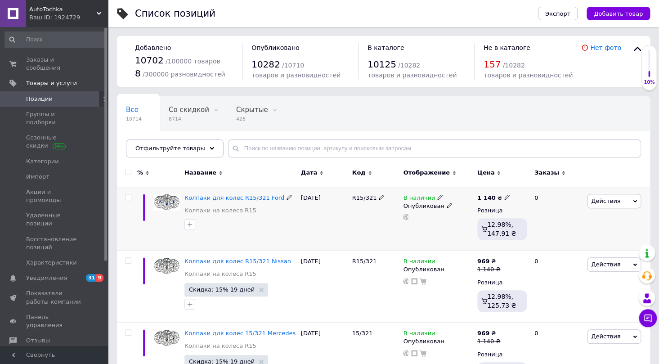
click at [127, 194] on input "checkbox" at bounding box center [128, 197] width 6 height 6
checkbox input "true"
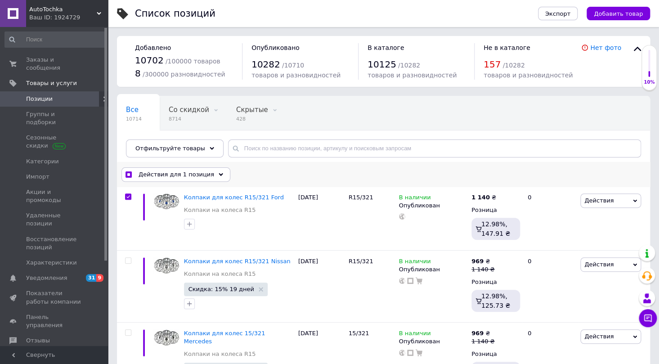
click at [194, 176] on span "Действия для 1 позиция" at bounding box center [177, 175] width 76 height 8
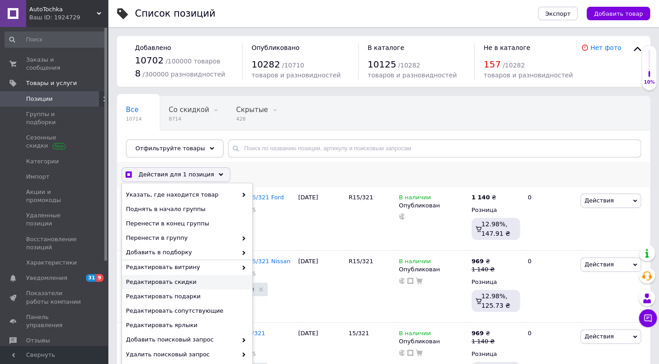
click at [187, 283] on span "Редактировать скидки" at bounding box center [186, 282] width 120 height 8
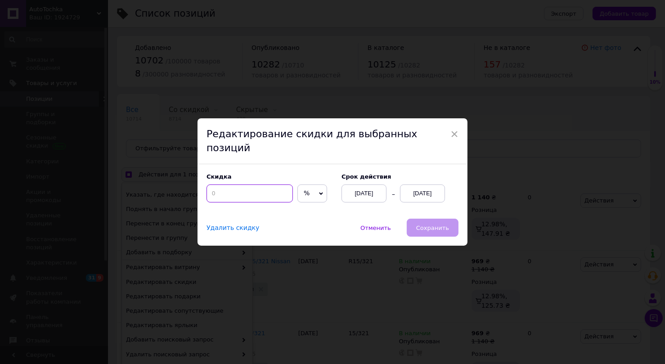
click at [239, 189] on input at bounding box center [250, 194] width 86 height 18
checkbox input "true"
type input "15"
checkbox input "true"
type input "15"
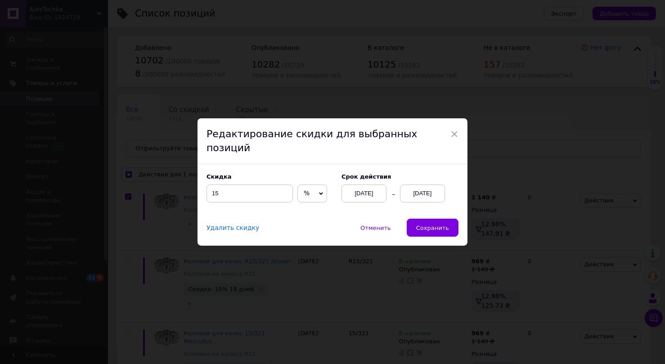
click at [412, 185] on div "[DATE]" at bounding box center [422, 194] width 45 height 18
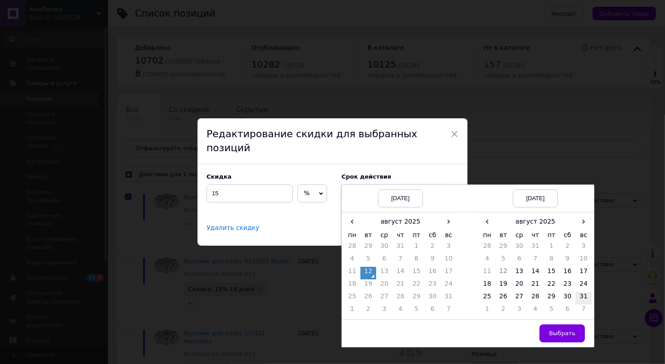
click at [586, 292] on td "31" at bounding box center [584, 298] width 16 height 13
click at [571, 330] on span "Выбрать" at bounding box center [562, 333] width 27 height 7
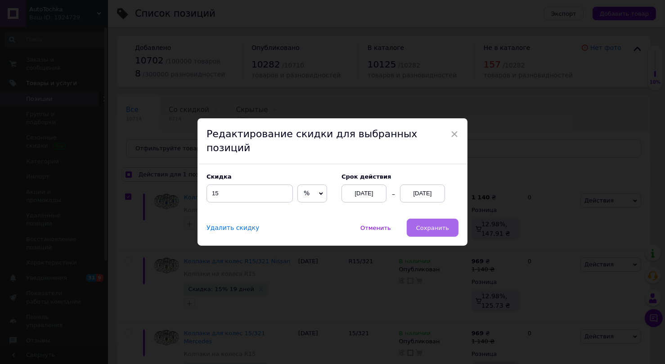
click at [431, 225] on span "Сохранить" at bounding box center [432, 228] width 33 height 7
checkbox input "true"
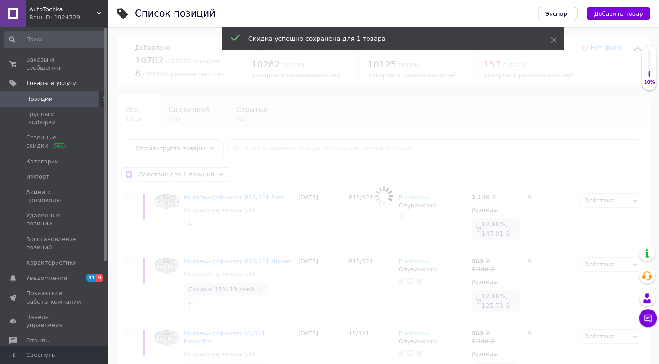
checkbox input "false"
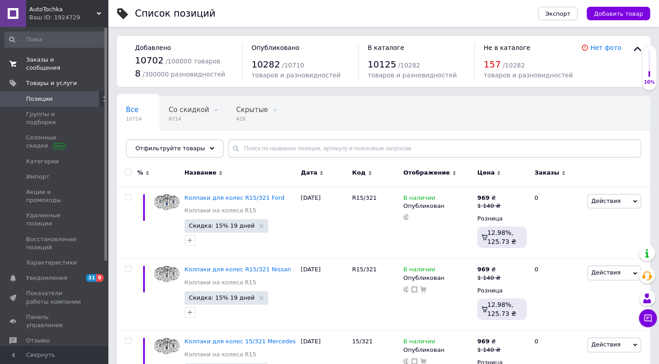
click at [58, 59] on span "Заказы и сообщения" at bounding box center [54, 64] width 57 height 16
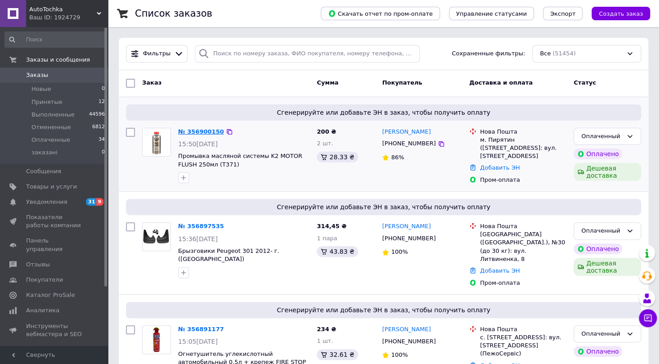
click at [203, 129] on link "№ 356900150" at bounding box center [201, 131] width 46 height 7
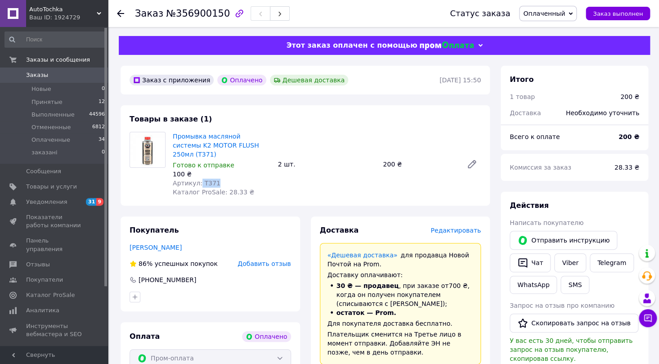
drag, startPoint x: 211, startPoint y: 174, endPoint x: 198, endPoint y: 175, distance: 13.5
click at [198, 180] on span "Артикул: T371" at bounding box center [197, 183] width 48 height 7
click at [120, 14] on icon at bounding box center [120, 13] width 7 height 7
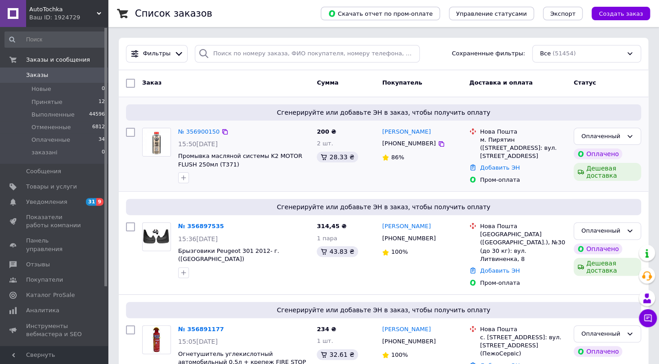
scroll to position [41, 0]
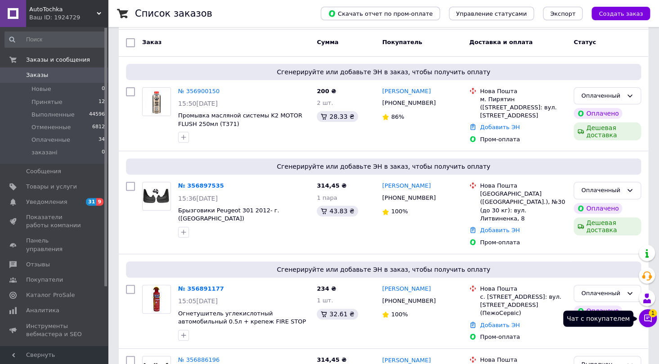
click at [649, 317] on icon at bounding box center [648, 318] width 9 height 9
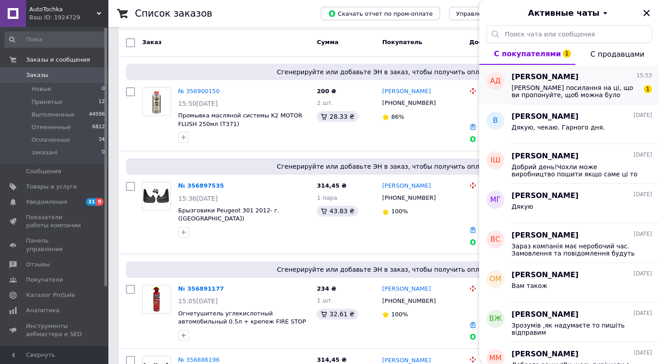
click at [567, 81] on div "Андрій Дзуль 15:53" at bounding box center [582, 77] width 140 height 10
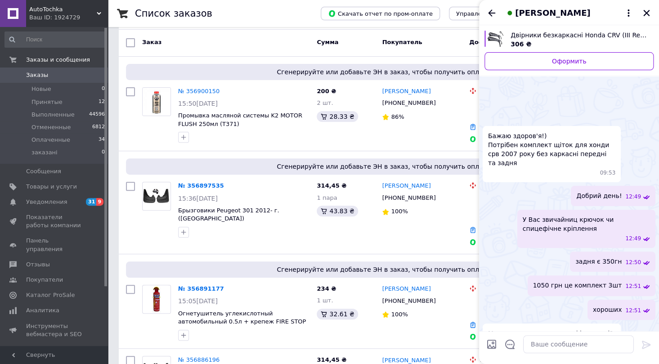
scroll to position [176, 0]
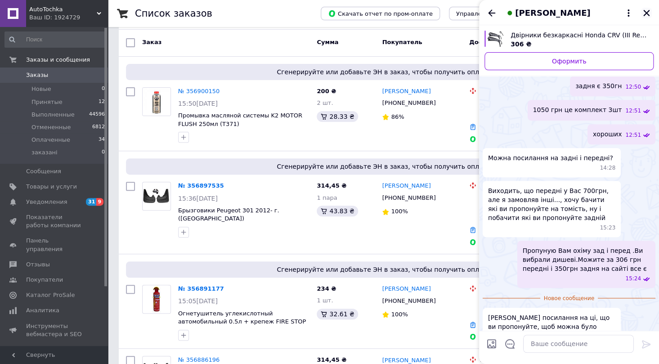
click at [644, 12] on icon "Закрыть" at bounding box center [647, 13] width 8 height 8
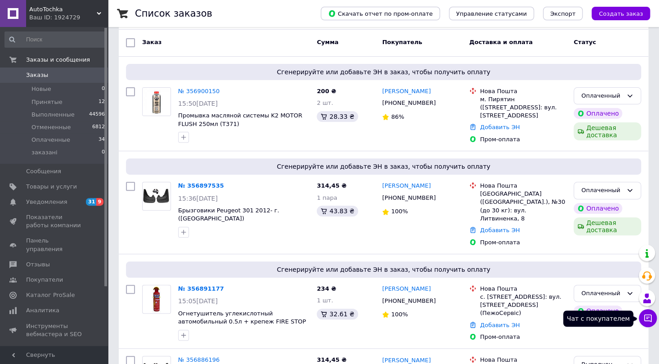
click at [644, 318] on icon at bounding box center [648, 318] width 9 height 9
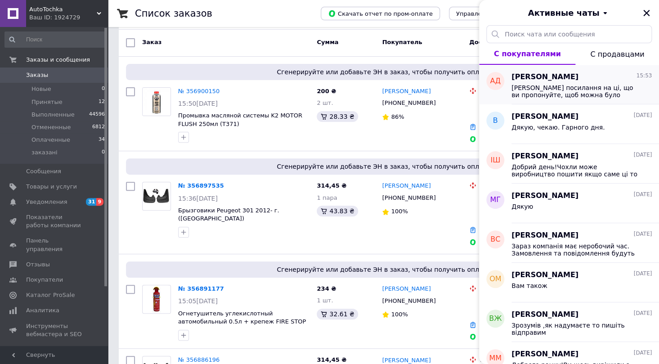
click at [577, 90] on span "Дайте посилання на ці, що ви пропонуйте, щоб можна було порівняти" at bounding box center [576, 91] width 128 height 14
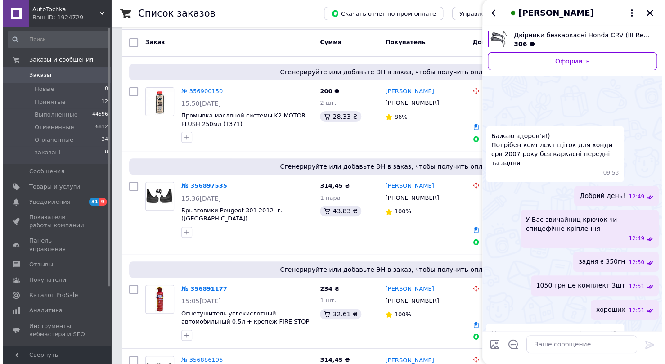
scroll to position [160, 0]
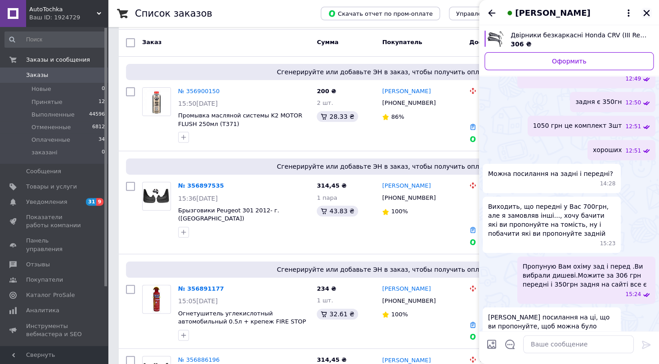
click at [643, 13] on icon "Закрыть" at bounding box center [647, 13] width 8 height 8
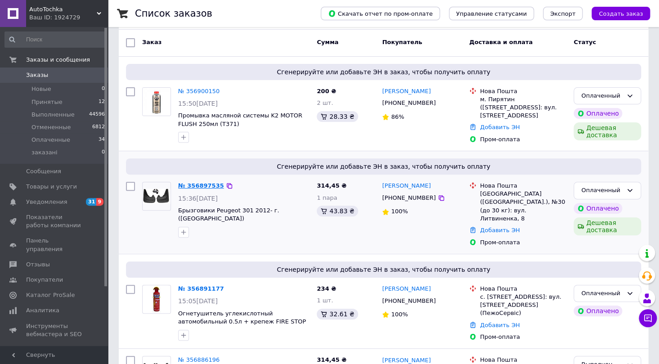
click at [198, 183] on link "№ 356897535" at bounding box center [201, 185] width 46 height 7
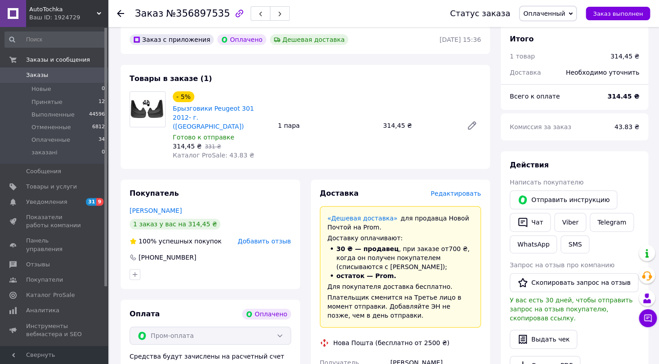
click at [450, 190] on span "Редактировать" at bounding box center [456, 193] width 50 height 7
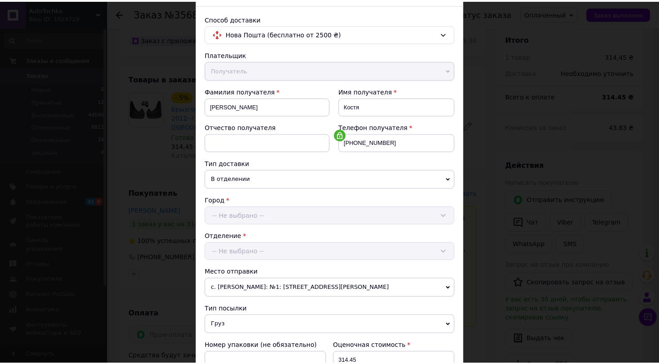
scroll to position [232, 0]
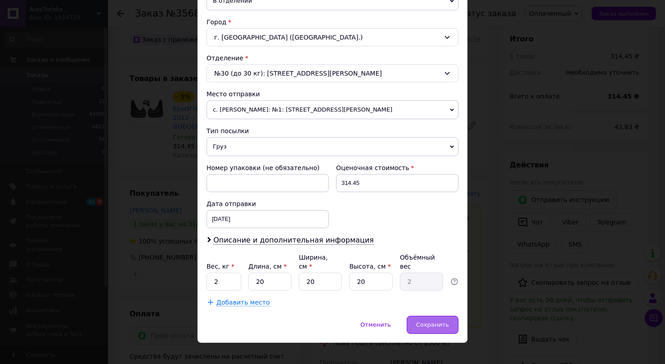
click at [431, 321] on span "Сохранить" at bounding box center [432, 324] width 33 height 7
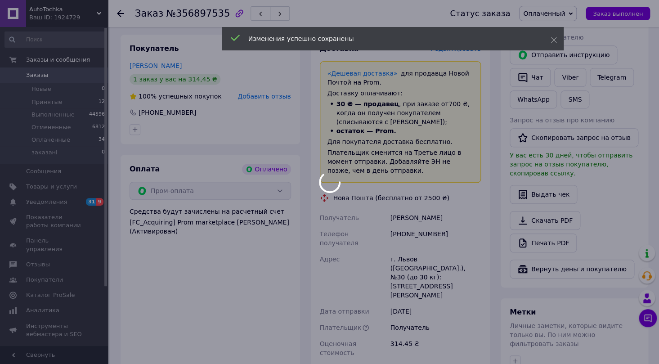
scroll to position [245, 0]
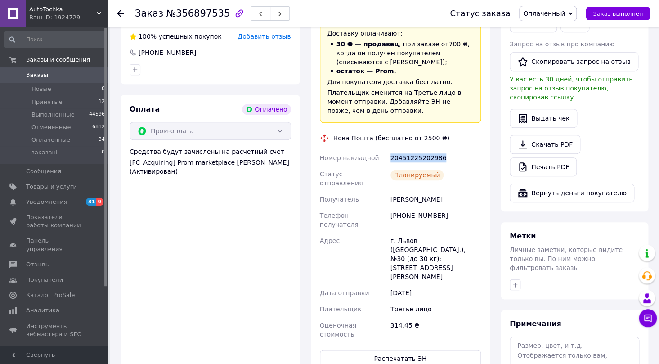
drag, startPoint x: 448, startPoint y: 147, endPoint x: 388, endPoint y: 147, distance: 60.3
click at [388, 150] on div "Номер накладной 20451225202986 Статус отправления Планируемый Получатель Есин К…" at bounding box center [400, 246] width 165 height 193
drag, startPoint x: 453, startPoint y: 180, endPoint x: 379, endPoint y: 182, distance: 74.3
click at [379, 182] on div "Номер накладной 20451225202986 Статус отправления Планируемый Получатель Есин К…" at bounding box center [400, 246] width 165 height 193
drag, startPoint x: 443, startPoint y: 197, endPoint x: 384, endPoint y: 198, distance: 58.5
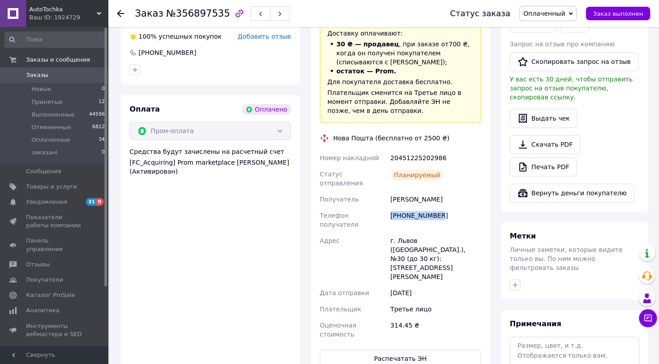
click at [384, 198] on div "Номер накладной 20451225202986 Статус отправления Планируемый Получатель Есин К…" at bounding box center [400, 246] width 165 height 193
drag, startPoint x: 473, startPoint y: 211, endPoint x: 388, endPoint y: 212, distance: 85.1
click at [388, 212] on div "Доставка Редактировать «Дешевая доставка»   для продавца Новой Почтой на Prom. …" at bounding box center [401, 176] width 180 height 402
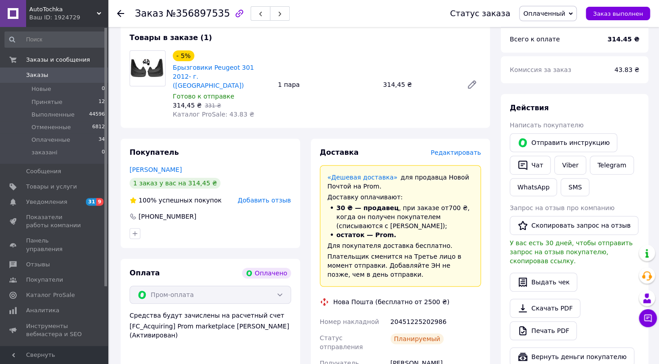
scroll to position [0, 0]
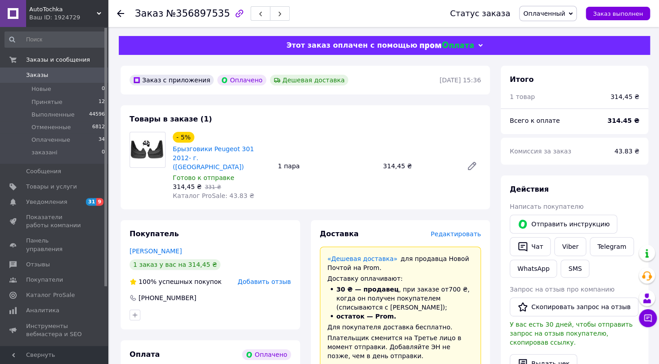
click at [117, 13] on div "Заказ №356897535 Статус заказа Оплаченный Принят Выполнен Отменен заказані Зака…" at bounding box center [383, 13] width 551 height 27
click at [117, 12] on icon at bounding box center [120, 13] width 7 height 7
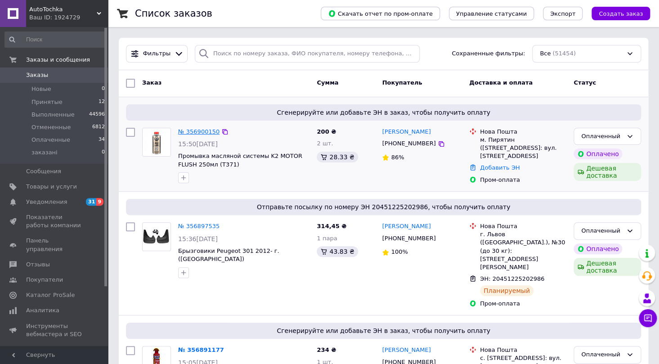
click at [205, 131] on link "№ 356900150" at bounding box center [198, 131] width 41 height 7
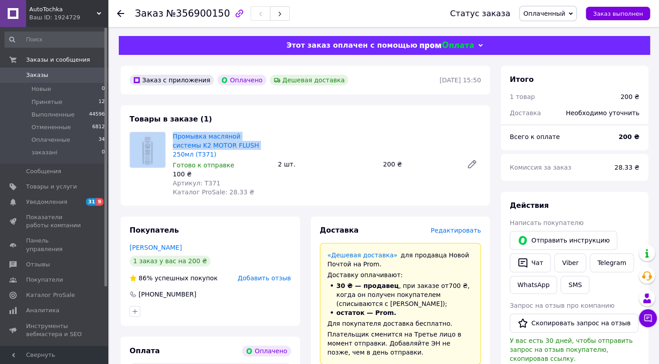
drag, startPoint x: 215, startPoint y: 145, endPoint x: 168, endPoint y: 146, distance: 46.8
click at [253, 161] on div "Готово к отправке" at bounding box center [222, 165] width 98 height 9
drag, startPoint x: 214, startPoint y: 144, endPoint x: 173, endPoint y: 148, distance: 40.8
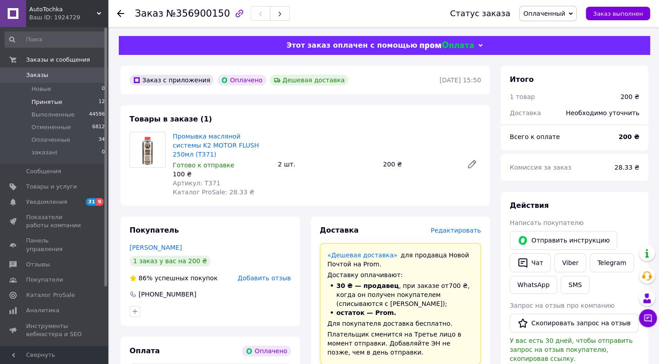
click at [79, 102] on li "Принятые 12" at bounding box center [55, 102] width 110 height 13
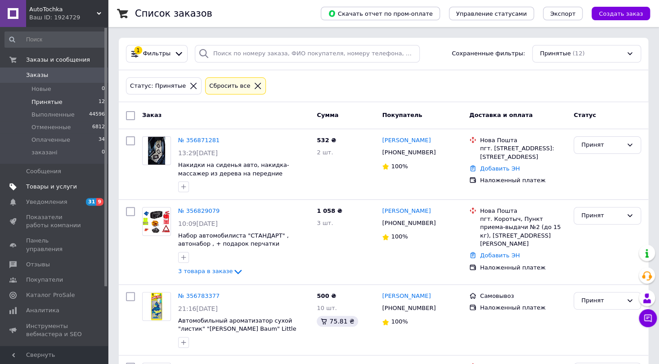
click at [59, 189] on span "Товары и услуги" at bounding box center [51, 187] width 51 height 8
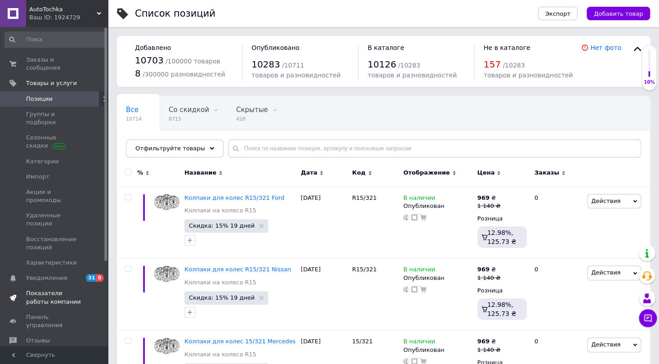
click at [54, 289] on span "Показатели работы компании" at bounding box center [54, 297] width 57 height 16
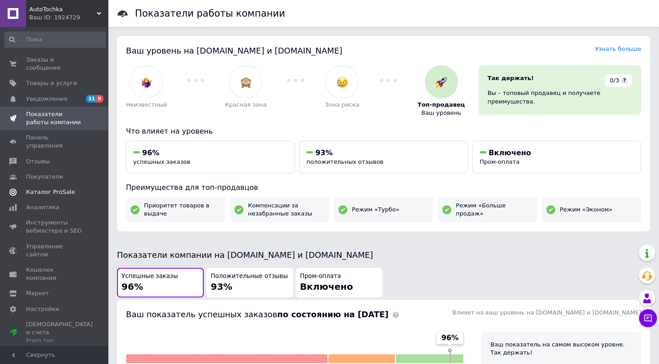
click at [59, 188] on span "Каталог ProSale" at bounding box center [50, 192] width 49 height 8
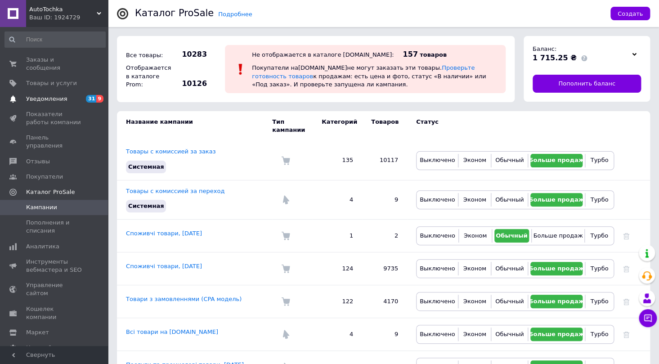
click at [60, 95] on span "Уведомления" at bounding box center [46, 99] width 41 height 8
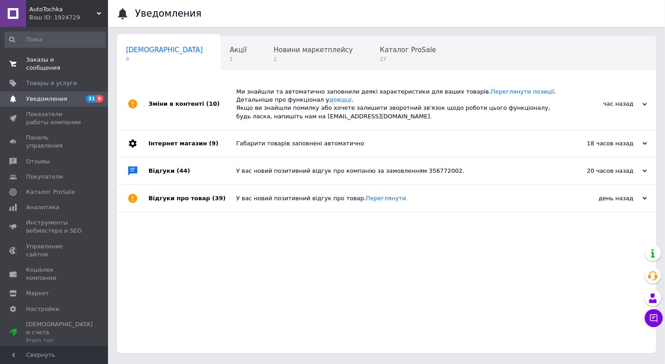
click at [72, 57] on span "Заказы и сообщения" at bounding box center [54, 64] width 57 height 16
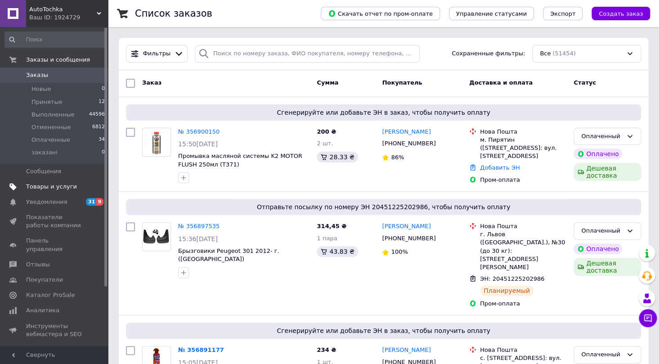
click at [57, 185] on span "Товары и услуги" at bounding box center [51, 187] width 51 height 8
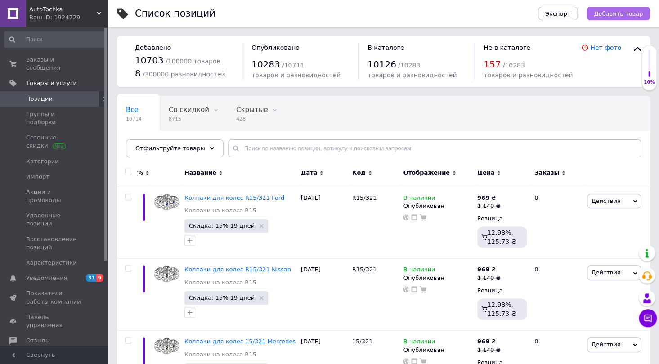
click at [631, 10] on span "Добавить товар" at bounding box center [618, 13] width 49 height 7
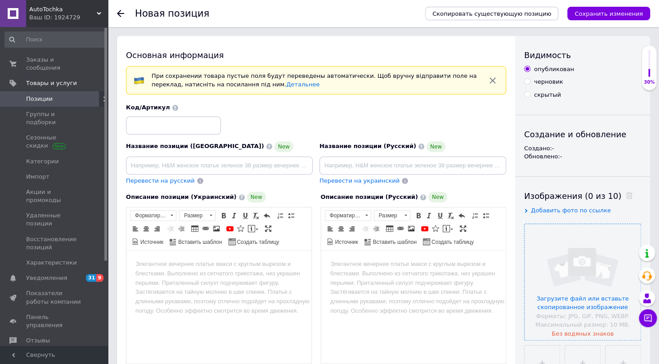
click at [596, 296] on input "file" at bounding box center [583, 282] width 116 height 116
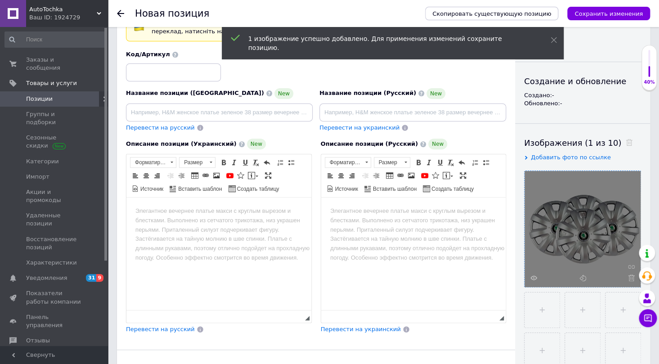
scroll to position [81, 0]
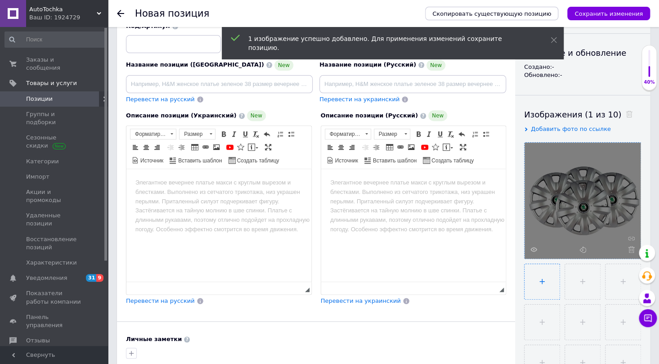
click at [542, 278] on input "file" at bounding box center [542, 281] width 35 height 35
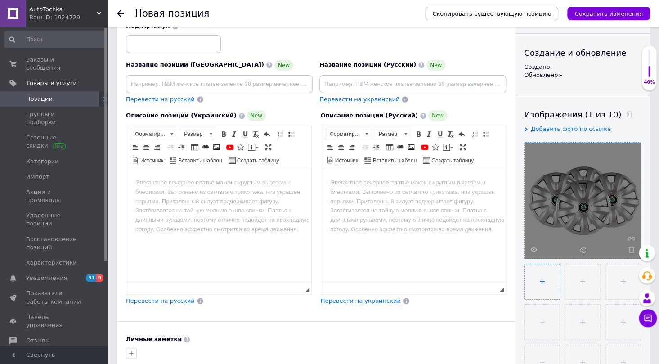
type input "C:\fakepath\6742340966_w640_h640_6742340966.webp"
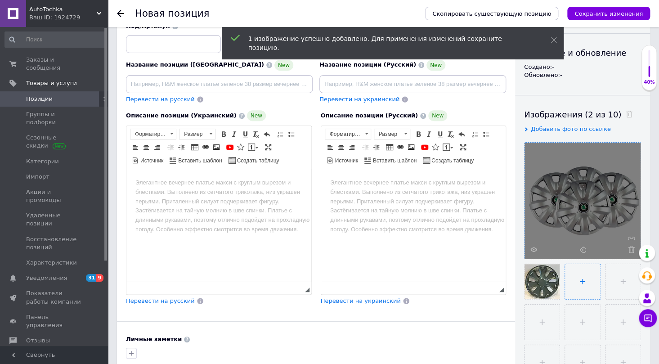
click at [586, 283] on input "file" at bounding box center [582, 281] width 35 height 35
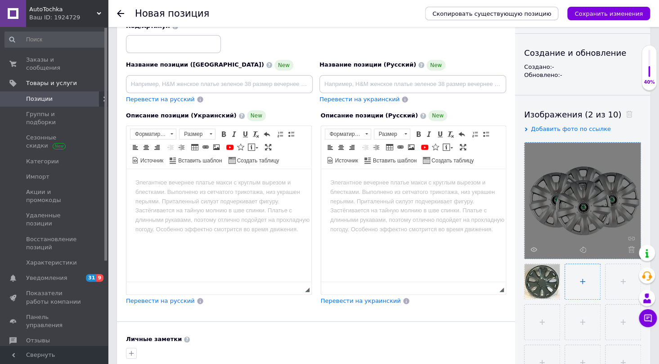
type input "C:\fakepath\6742340964_w640_h640_6742340964.webp"
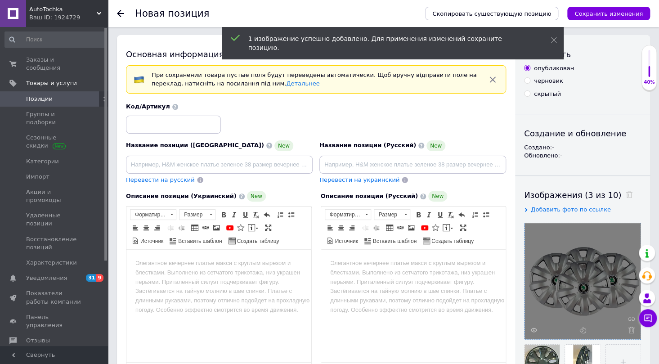
scroll to position [0, 0]
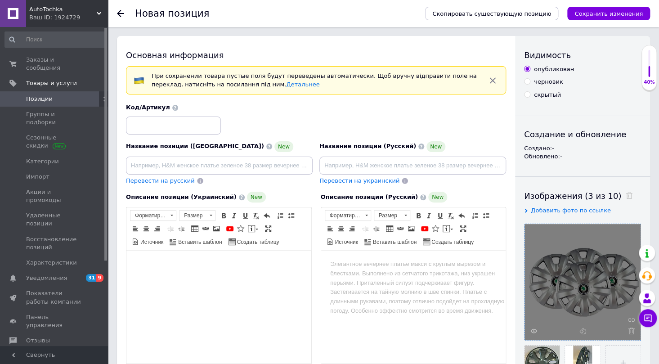
click at [153, 258] on html at bounding box center [218, 264] width 185 height 27
drag, startPoint x: 260, startPoint y: 267, endPoint x: 293, endPoint y: 267, distance: 32.9
click at [293, 267] on h1 "Ковпаки на колеса R15 на Skoda" at bounding box center [218, 274] width 167 height 28
drag, startPoint x: 237, startPoint y: 267, endPoint x: 181, endPoint y: 271, distance: 55.5
click at [181, 271] on h1 "Ковпаки на колеса R15/321 Skoda" at bounding box center [218, 274] width 167 height 28
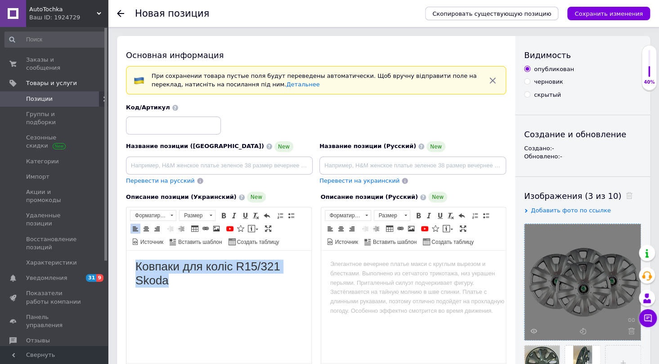
drag, startPoint x: 177, startPoint y: 280, endPoint x: 132, endPoint y: 268, distance: 46.6
click at [132, 268] on html "Ковпаки для коліс R15/321 Skoda" at bounding box center [218, 274] width 185 height 46
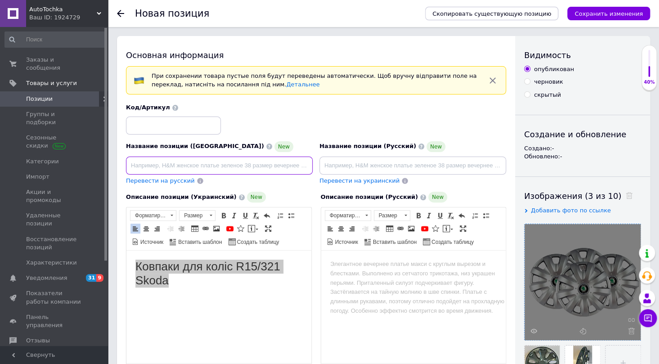
click at [143, 165] on input at bounding box center [219, 166] width 187 height 18
paste input "Ковпаки для коліс R15/321 Skoda"
type input "Ковпаки для коліс R15/321 Skoda"
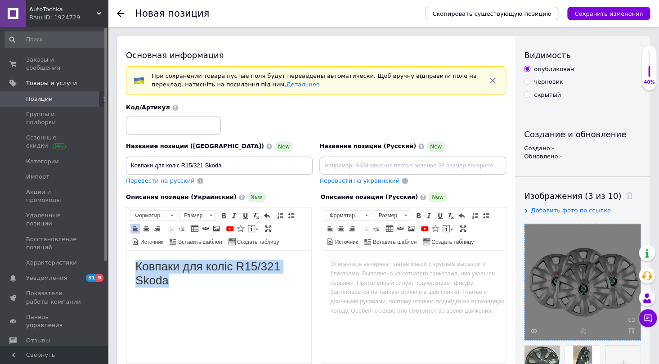
click at [256, 297] on html "Ковпаки для коліс R15/321 Skoda" at bounding box center [218, 274] width 185 height 46
drag, startPoint x: 235, startPoint y: 264, endPoint x: 279, endPoint y: 264, distance: 44.1
click at [279, 264] on h1 "Ковпаки для коліс R15/321 Skoda" at bounding box center [218, 274] width 167 height 28
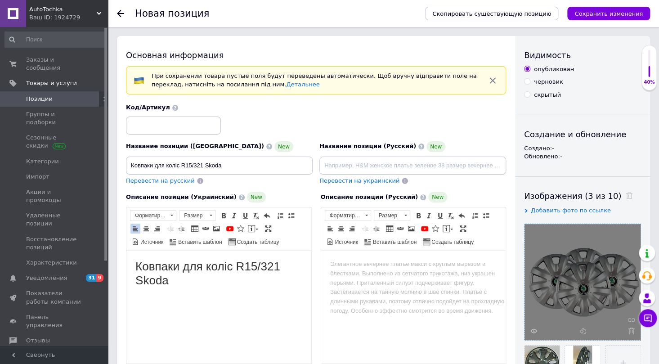
click at [289, 294] on html "Ковпаки для коліс R15/321 Skoda" at bounding box center [218, 274] width 185 height 46
drag, startPoint x: 282, startPoint y: 266, endPoint x: 248, endPoint y: 266, distance: 34.7
click at [248, 266] on h1 "Ковпаки для коліс R15/321 Skoda" at bounding box center [218, 274] width 167 height 28
click at [152, 126] on input at bounding box center [173, 126] width 95 height 18
type input "15/321"
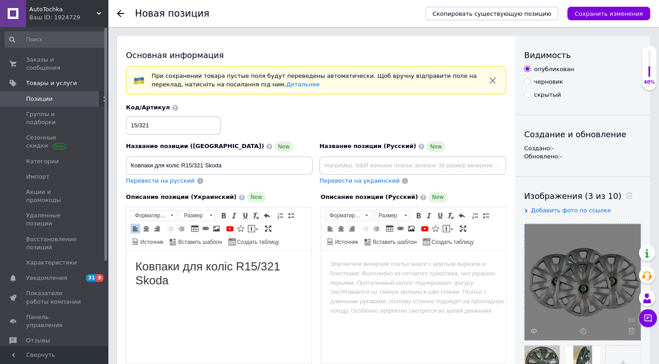
click at [207, 297] on html "Ковпаки для коліс R15/321 Skoda" at bounding box center [218, 274] width 185 height 46
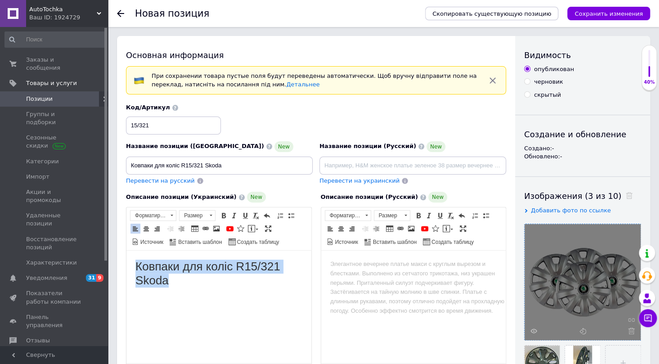
drag, startPoint x: 179, startPoint y: 280, endPoint x: 138, endPoint y: 269, distance: 42.6
click at [138, 269] on h1 "Ковпаки для коліс R15/321 Skoda" at bounding box center [218, 274] width 167 height 28
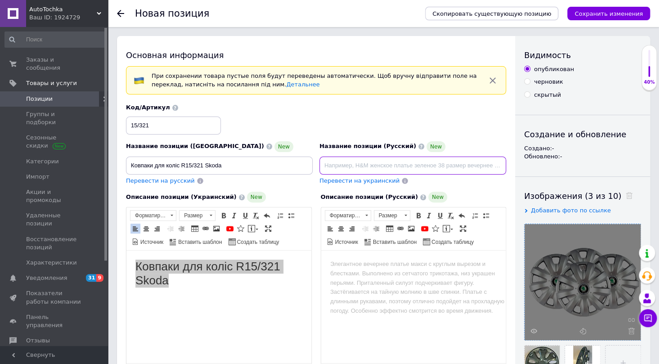
click at [325, 159] on input at bounding box center [413, 166] width 187 height 18
type input "Колпаки для колес R15/321 Skoda"
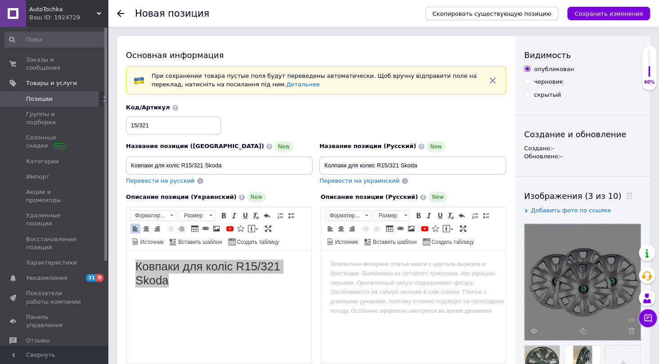
click at [334, 257] on html at bounding box center [413, 264] width 185 height 27
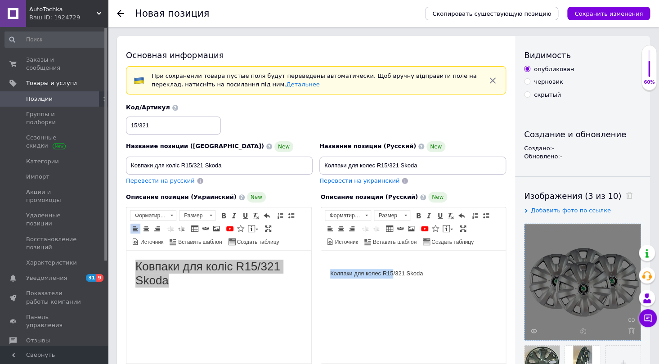
drag, startPoint x: 386, startPoint y: 270, endPoint x: 302, endPoint y: 270, distance: 84.6
click at [321, 270] on html "Колпаки для колес R15/321 Skoda" at bounding box center [413, 269] width 185 height 37
click at [459, 267] on body "Колпаки для колес R15/321 Skoda" at bounding box center [413, 269] width 167 height 19
drag, startPoint x: 451, startPoint y: 272, endPoint x: 327, endPoint y: 268, distance: 124.8
click at [327, 268] on html "Колпаки для колес R15/321 Skoda" at bounding box center [413, 269] width 185 height 37
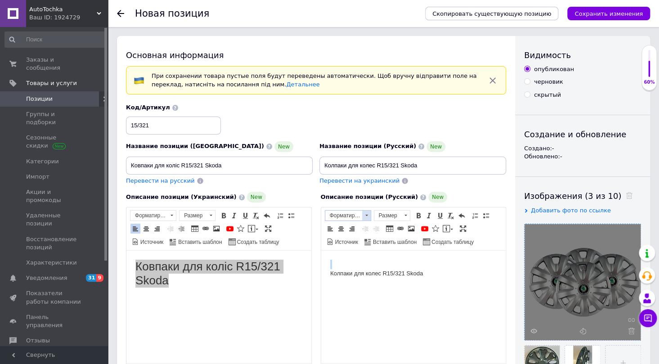
click at [365, 215] on span at bounding box center [366, 215] width 3 height 1
click at [360, 237] on h2 "Заголовок 2" at bounding box center [358, 241] width 63 height 10
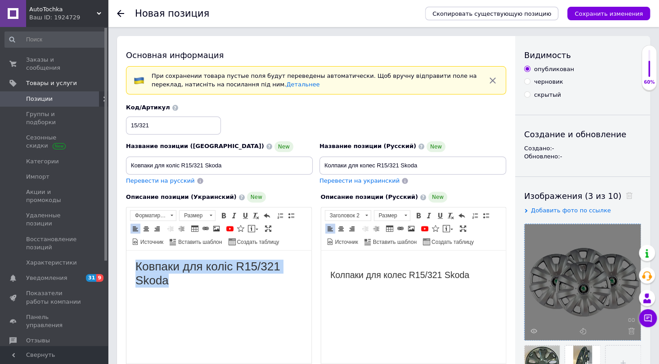
click at [181, 297] on html "Ковпаки для коліс R15/321 Skoda" at bounding box center [218, 274] width 185 height 46
drag, startPoint x: 170, startPoint y: 278, endPoint x: 128, endPoint y: 268, distance: 43.5
click at [128, 268] on html "Ковпаки для коліс R15/321 Skoda" at bounding box center [218, 274] width 185 height 46
click at [175, 216] on span at bounding box center [171, 216] width 9 height 10
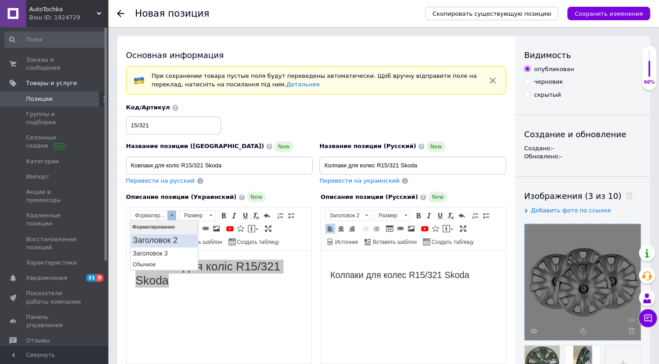
click at [170, 244] on h2 "Заголовок 2" at bounding box center [163, 241] width 63 height 10
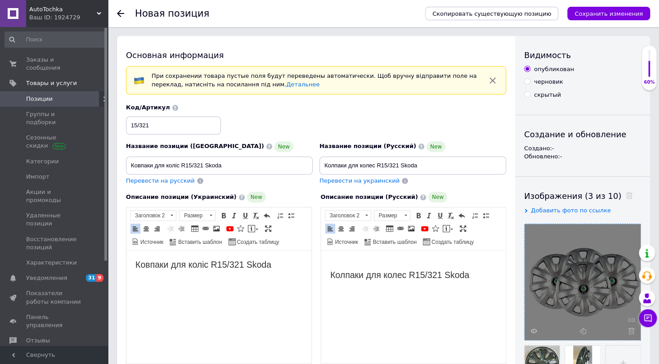
click at [271, 262] on h2 "Ковпаки для коліс R15/321 Skoda" at bounding box center [218, 265] width 167 height 10
drag, startPoint x: 225, startPoint y: 325, endPoint x: 163, endPoint y: 323, distance: 61.7
click at [163, 323] on ul "Виробник SKS Країна виробник Туреччина Діаметр ковпака 15 дюйм Марка Mercedes-B…" at bounding box center [218, 302] width 131 height 177
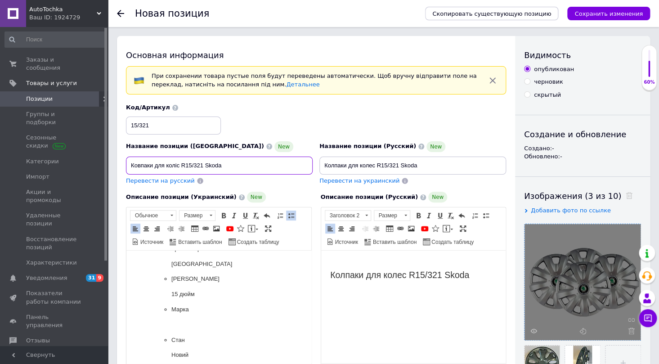
drag, startPoint x: 204, startPoint y: 165, endPoint x: 222, endPoint y: 164, distance: 18.0
click at [222, 164] on input "Ковпаки для коліс R15/321 Skoda" at bounding box center [219, 166] width 187 height 18
click at [180, 324] on p "Визуальный текстовый редактор, BDCA026C-A486-45E3-A8FE-D5730DC8DE2E" at bounding box center [218, 324] width 95 height 9
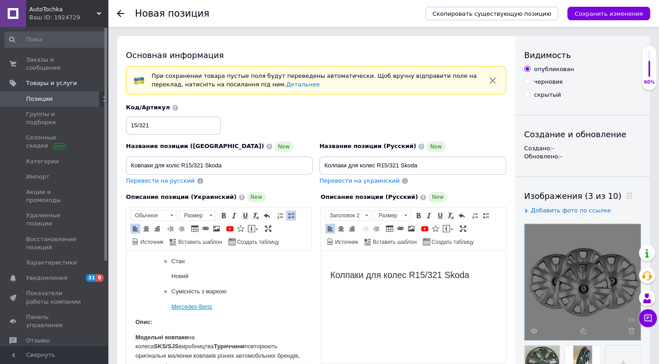
scroll to position [163, 0]
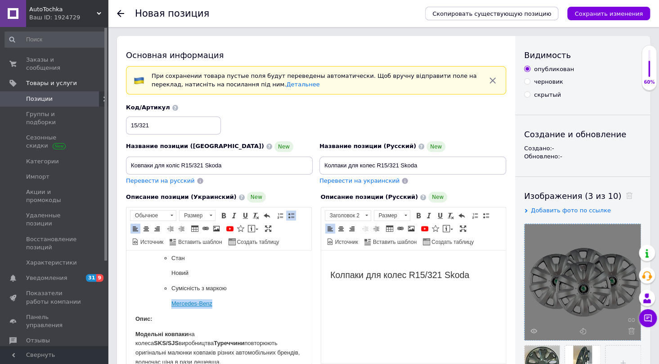
drag, startPoint x: 222, startPoint y: 305, endPoint x: 170, endPoint y: 303, distance: 52.2
click at [170, 303] on ul "Виробник SKS Країна виробник Туреччина Діаметр ковпака 15 дюйм Марка Skoda Стан…" at bounding box center [218, 220] width 131 height 177
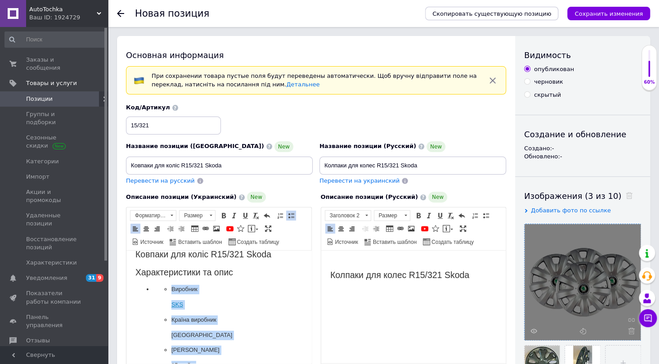
scroll to position [0, 0]
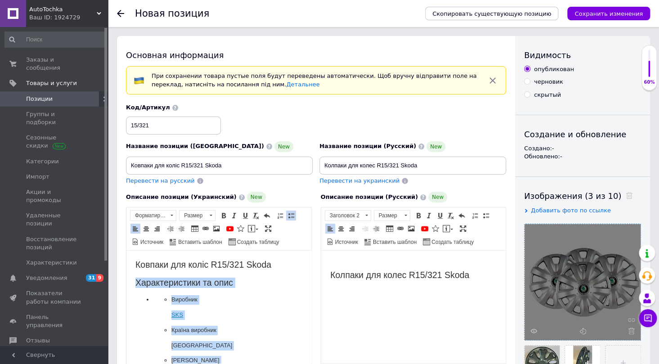
drag, startPoint x: 200, startPoint y: 304, endPoint x: 132, endPoint y: 286, distance: 69.9
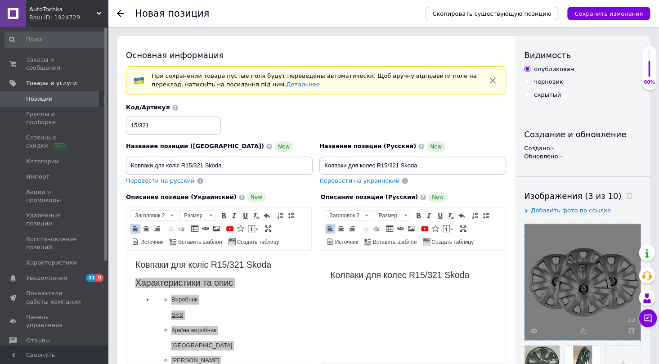
click at [492, 275] on h2 "Колпаки для колес R15/321 Skoda" at bounding box center [413, 270] width 167 height 21
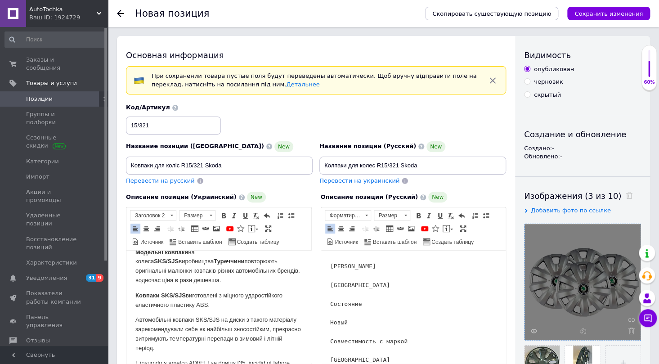
scroll to position [204, 0]
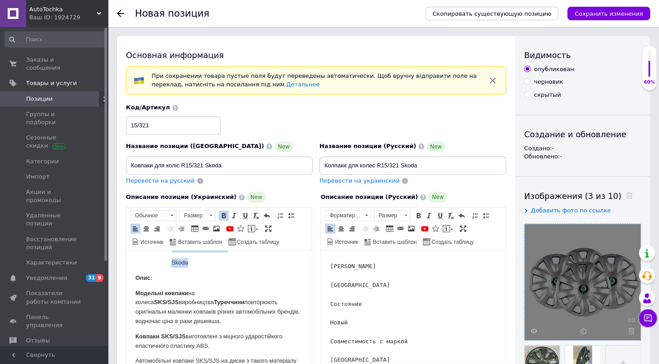
drag, startPoint x: 133, startPoint y: 275, endPoint x: 233, endPoint y: 347, distance: 123.2
click at [233, 347] on html "Ковпаки для коліс R15/321 Skoda Характеристики та опис Виробник SKS Країна виро…" at bounding box center [218, 363] width 185 height 634
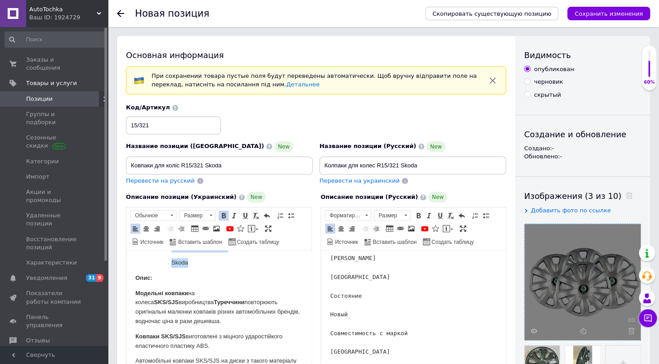
scroll to position [158, 0]
click at [350, 347] on pre "Характеристики и описание Производитель SKS Страна производитель Турция Диаметр…" at bounding box center [413, 242] width 167 height 225
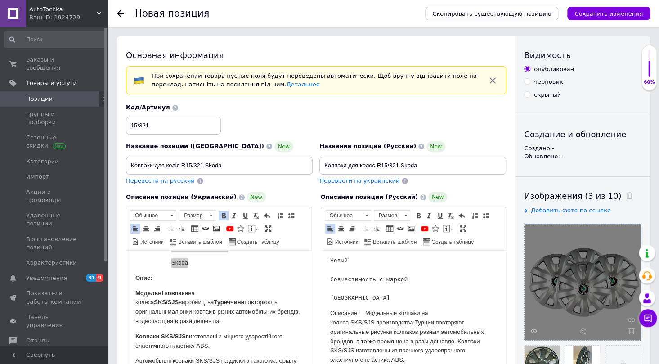
scroll to position [245, 0]
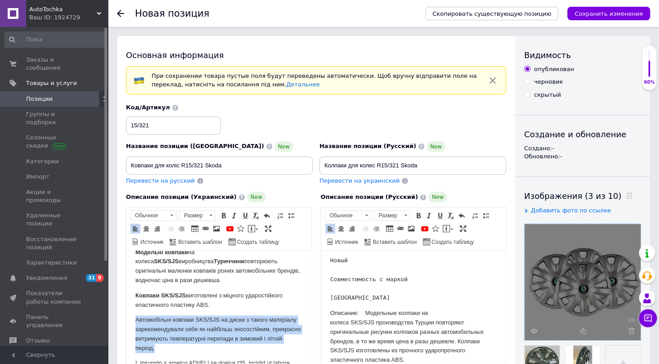
drag, startPoint x: 134, startPoint y: 320, endPoint x: 237, endPoint y: 348, distance: 106.5
click at [237, 348] on html "Ковпаки для коліс R15/321 Skoda Характеристики та опис Виробник SKS Країна виро…" at bounding box center [218, 322] width 185 height 634
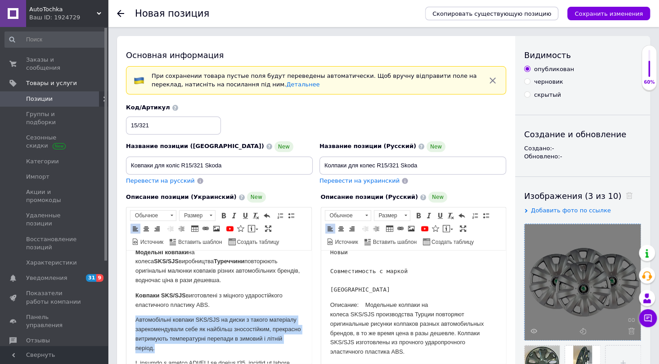
scroll to position [221, 0]
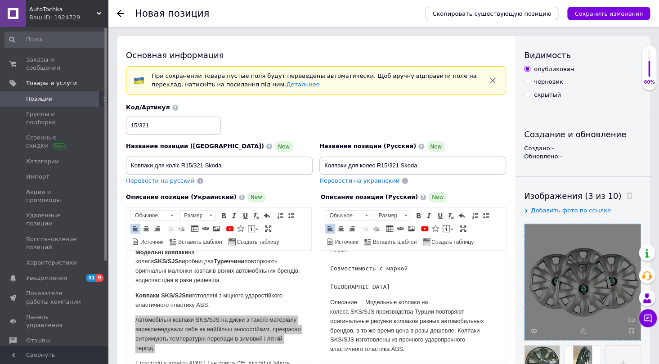
click at [412, 350] on p "Описание: Модельные колпаки на колеса SKS/SJS производства Турции повторяют ори…" at bounding box center [413, 326] width 167 height 56
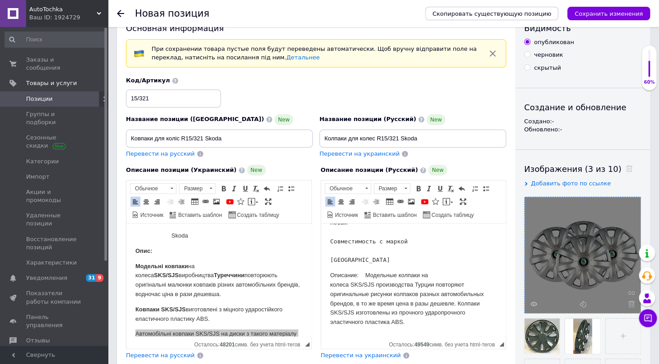
scroll to position [41, 0]
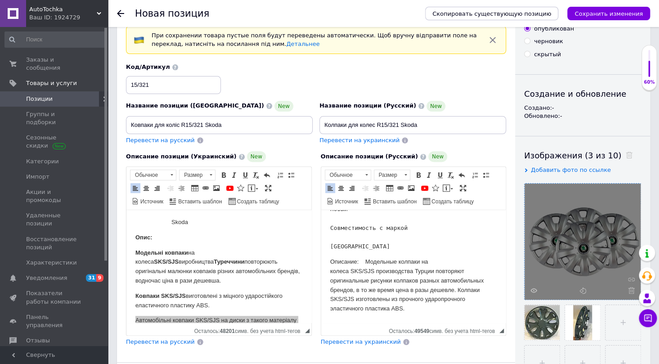
click at [363, 263] on p "Описание: Модельные колпаки на колеса SKS/SJS производства Турции повторяют ори…" at bounding box center [413, 285] width 167 height 56
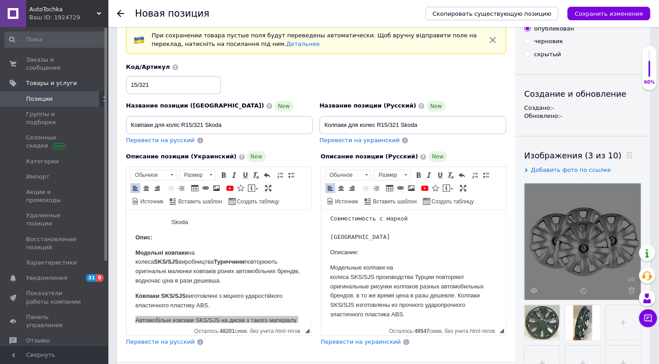
scroll to position [235, 0]
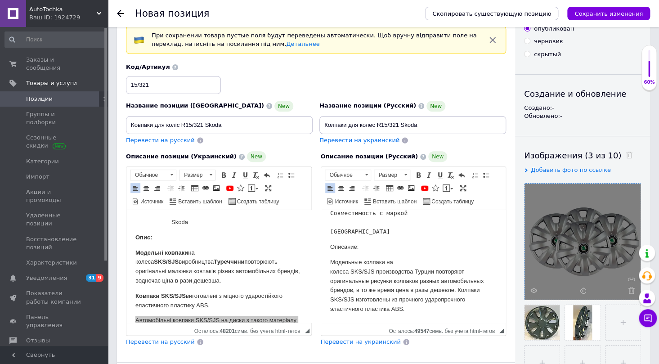
click at [412, 308] on p "Модельные колпаки на колеса SKS/SJS производства Турции повторяют оригинальные …" at bounding box center [413, 286] width 167 height 56
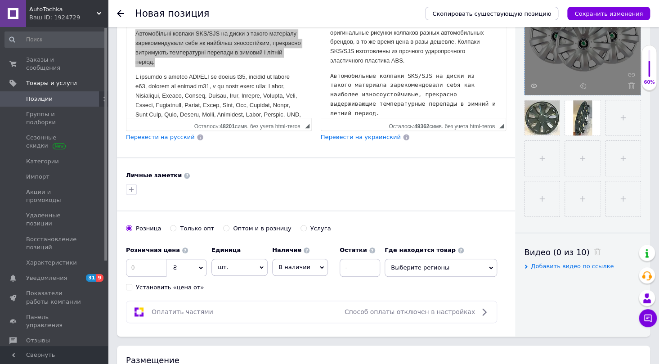
scroll to position [327, 0]
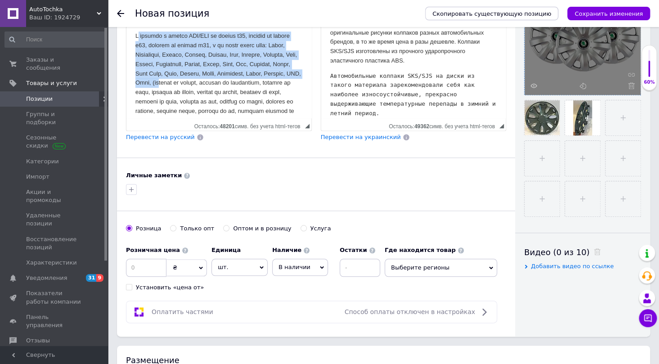
drag, startPoint x: 136, startPoint y: 34, endPoint x: 208, endPoint y: 82, distance: 86.6
click at [207, 82] on p "Визуальный текстовый редактор, BDCA026C-A486-45E3-A8FE-D5730DC8DE2E" at bounding box center [218, 93] width 167 height 122
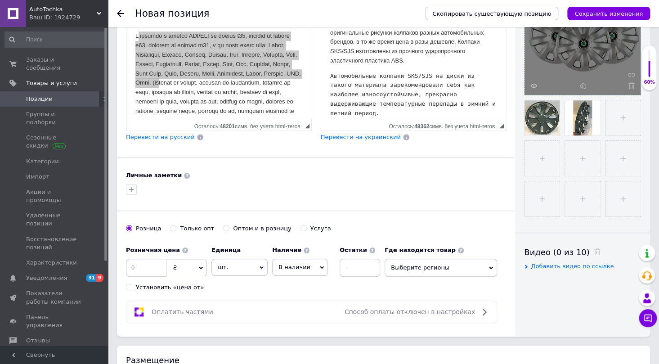
click at [484, 101] on pre "Автомобильные колпаки SKS/SJS на диски из такого материала зарекомендовали себя…" at bounding box center [413, 95] width 167 height 47
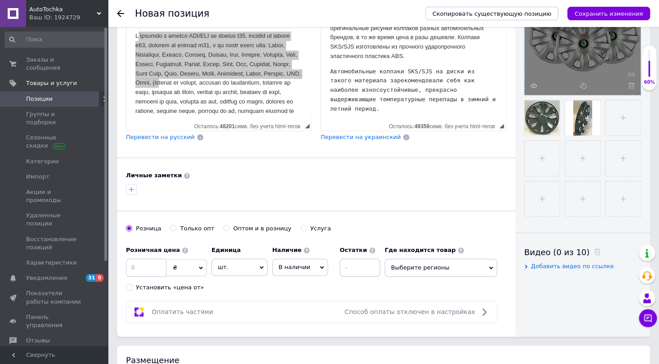
scroll to position [321, 0]
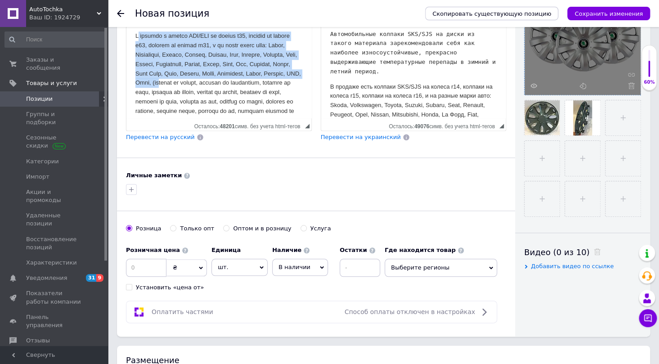
click at [206, 81] on p "Визуальный текстовый редактор, BDCA026C-A486-45E3-A8FE-D5730DC8DE2E" at bounding box center [218, 93] width 167 height 122
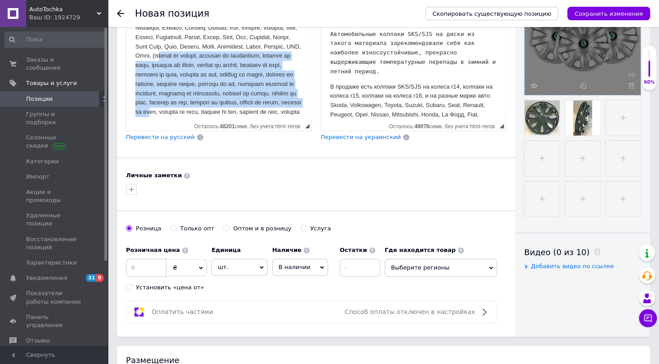
scroll to position [368, 0]
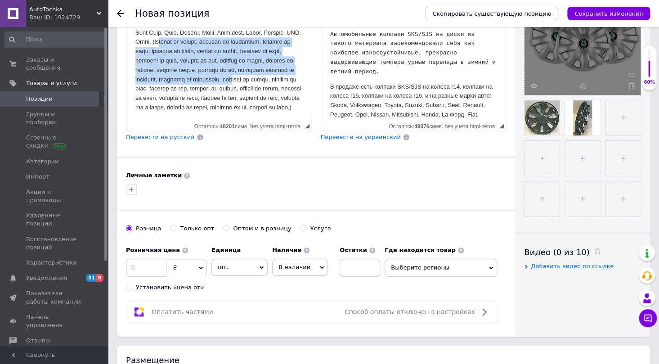
drag, startPoint x: 208, startPoint y: 81, endPoint x: 167, endPoint y: 87, distance: 42.4
click at [167, 87] on p "Визуальный текстовый редактор, BDCA026C-A486-45E3-A8FE-D5730DC8DE2E" at bounding box center [218, 52] width 167 height 122
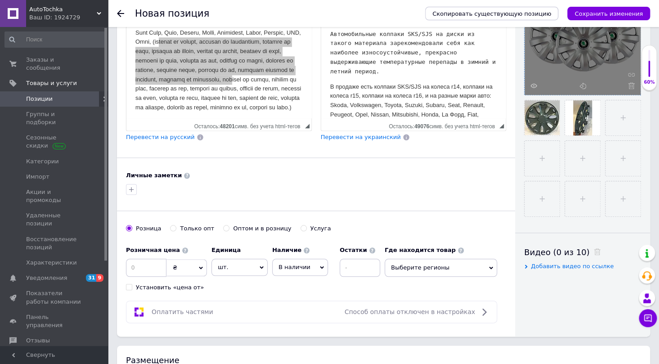
click at [487, 113] on p "В продаже есть колпаки SKS/SJS на колеса r14, колпаки на колеса r15, колпаки на…" at bounding box center [413, 110] width 167 height 56
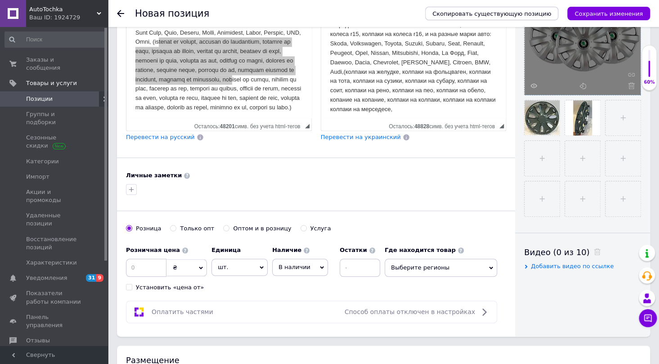
scroll to position [378, 0]
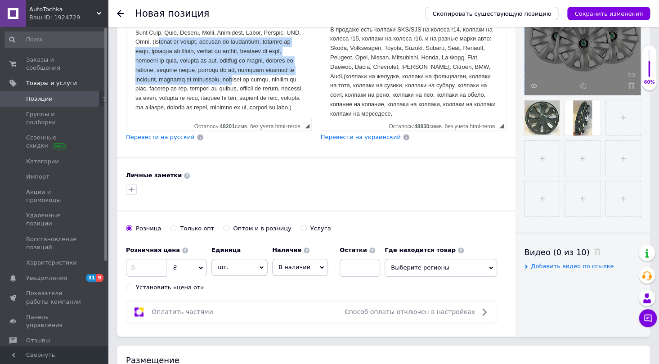
click at [165, 88] on p "Визуальный текстовый редактор, BDCA026C-A486-45E3-A8FE-D5730DC8DE2E" at bounding box center [218, 52] width 167 height 122
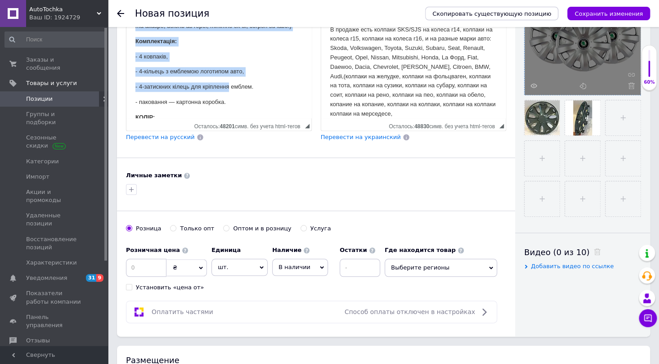
scroll to position [450, 0]
drag, startPoint x: 165, startPoint y: 88, endPoint x: 189, endPoint y: 41, distance: 52.7
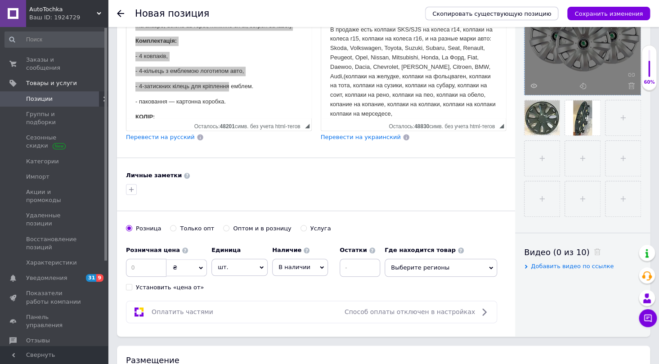
click at [425, 105] on p "В продаже есть колпаки SKS/SJS на колеса r14, колпаки на колеса r15, колпаки на…" at bounding box center [413, 72] width 167 height 94
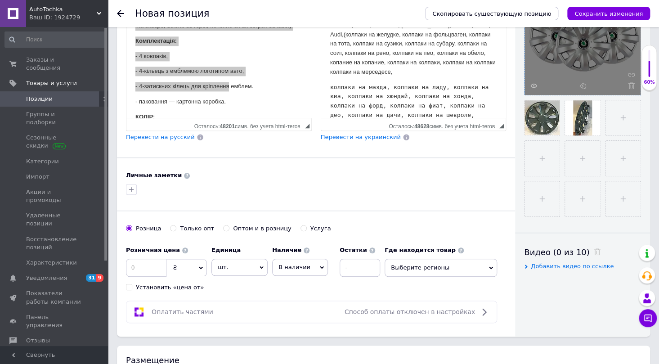
click at [330, 83] on pre "колпаки на мазда, колпаки на ладу, колпаки на киа, колпаки на хюндай, колпаки н…" at bounding box center [413, 106] width 167 height 47
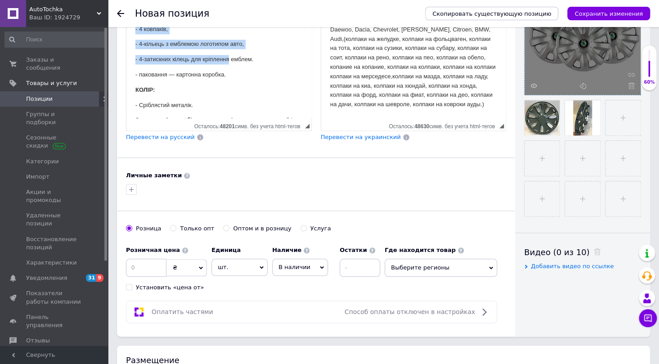
scroll to position [491, 0]
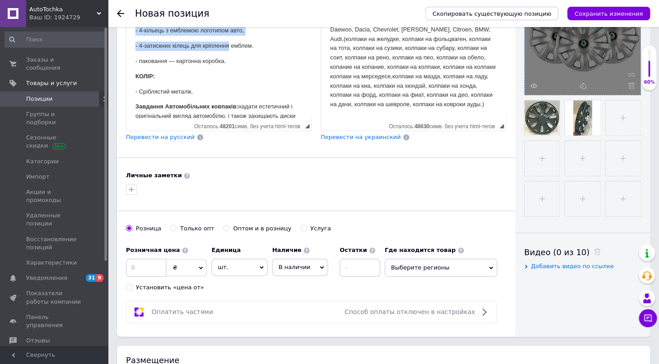
drag, startPoint x: 137, startPoint y: 57, endPoint x: 219, endPoint y: 108, distance: 96.6
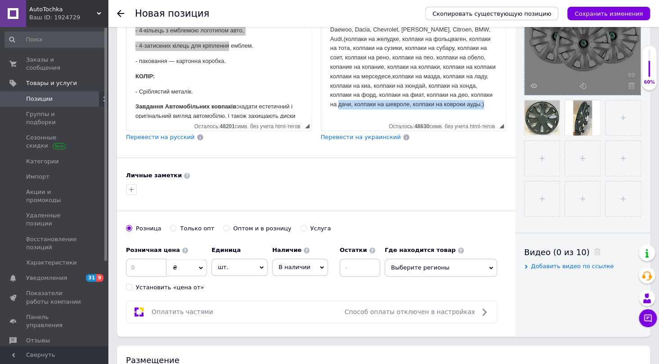
drag, startPoint x: 362, startPoint y: 96, endPoint x: 360, endPoint y: 103, distance: 7.1
click at [361, 101] on p "В продаже есть колпаки SKS/SJS на колеса r14, колпаки на колеса r15, колпаки на…" at bounding box center [413, 49] width 167 height 122
click at [356, 104] on p "В продаже есть колпаки SKS/SJS на колеса r14, колпаки на колеса r15, колпаки на…" at bounding box center [413, 49] width 167 height 122
click at [355, 107] on p "В продаже есть колпаки SKS/SJS на колеса r14, колпаки на колеса r15, колпаки на…" at bounding box center [413, 49] width 167 height 122
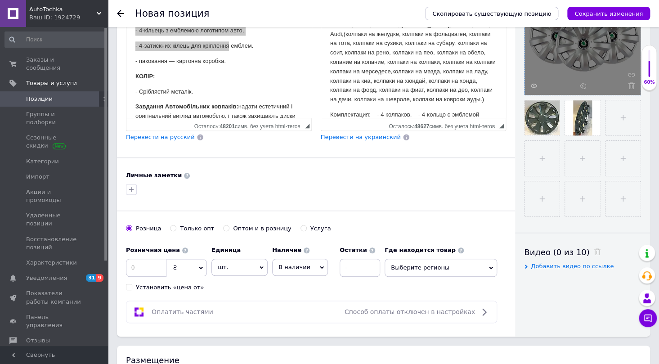
scroll to position [449, 0]
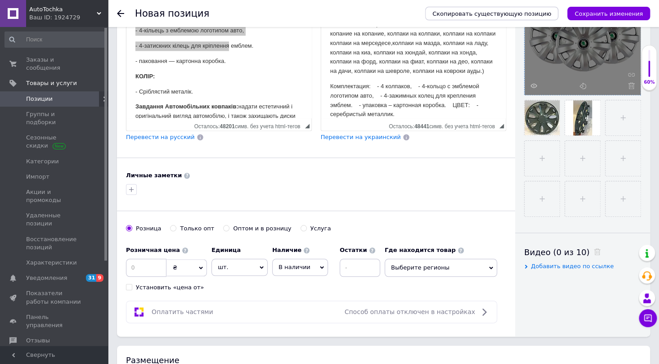
click at [374, 84] on p "Комплектация: - 4 колпаков, - 4-кольцо с эмблемой логотипом авто, - 4-зажимных …" at bounding box center [413, 100] width 167 height 37
click at [367, 103] on p "- 4 колпаков, - 4-кольцо с эмблемой логотипом авто, - 4-зажимных колец для креп…" at bounding box center [413, 111] width 167 height 28
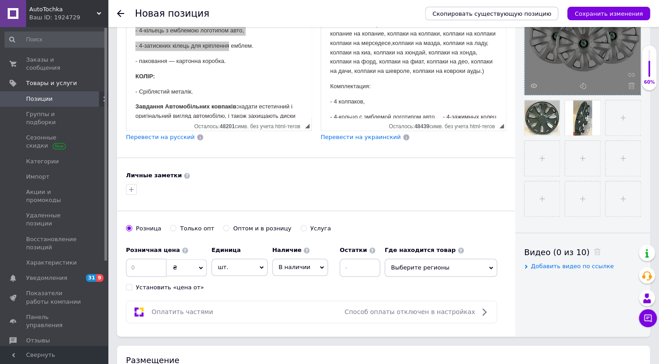
scroll to position [451, 0]
click at [445, 113] on p "- 4-кольцо с эмблемой логотипом авто, - 4-зажимных колец для крепления эмблем. …" at bounding box center [413, 125] width 167 height 28
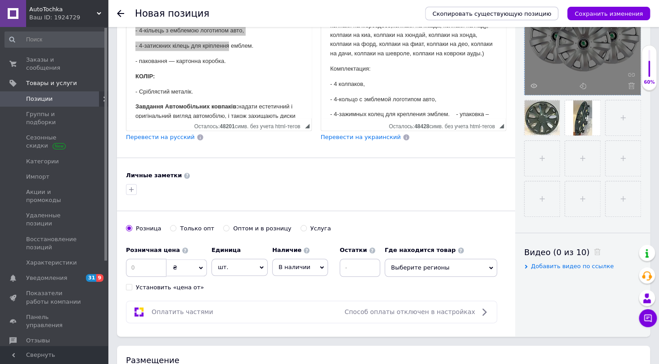
click at [460, 114] on p "- 4-зажимных колец для крепления эмблем. - упаковка – картонная коробка. ЦВЕТ: …" at bounding box center [413, 119] width 167 height 19
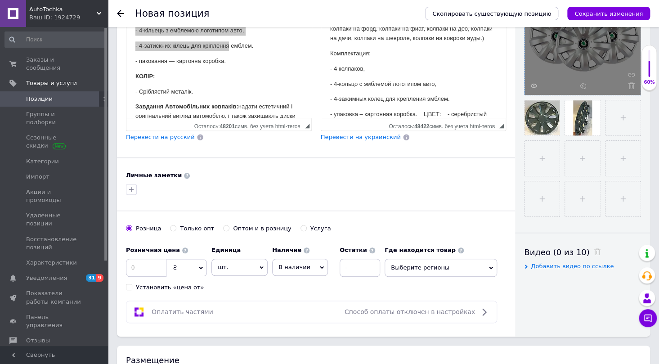
click at [429, 112] on p "- упаковка – картонная коробка. ЦВЕТ: - серебристый металлик." at bounding box center [413, 119] width 167 height 19
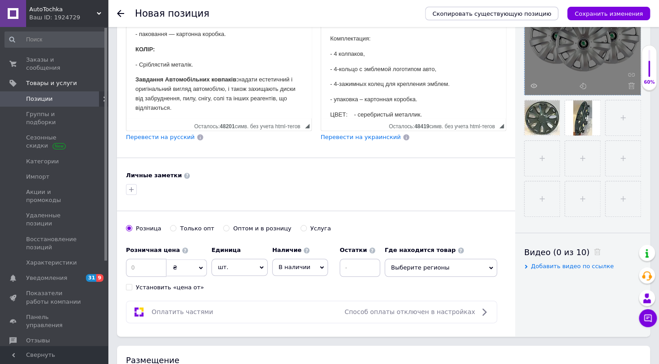
scroll to position [532, 0]
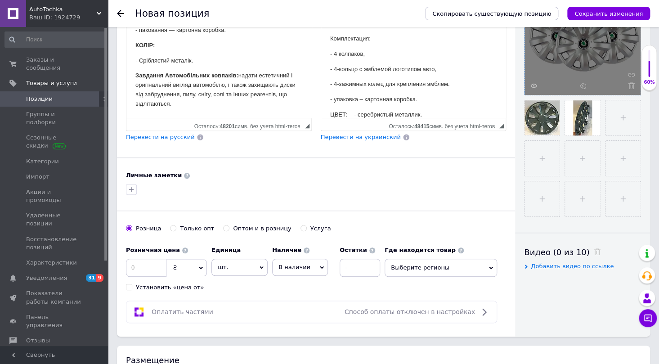
click at [362, 115] on p "ЦВЕТ: - серебристый металлик." at bounding box center [413, 114] width 167 height 9
drag, startPoint x: 135, startPoint y: 82, endPoint x: 221, endPoint y: 126, distance: 96.0
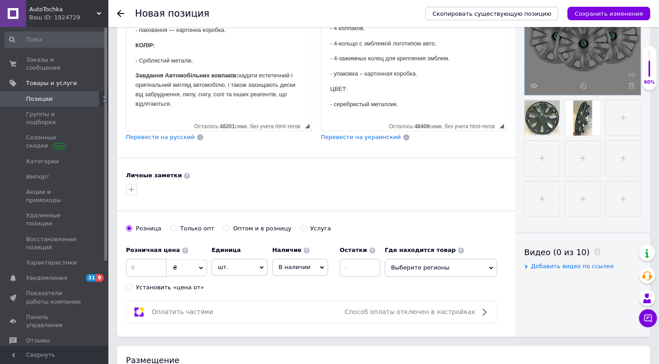
click at [408, 100] on p "- серебристый металлик." at bounding box center [413, 104] width 167 height 9
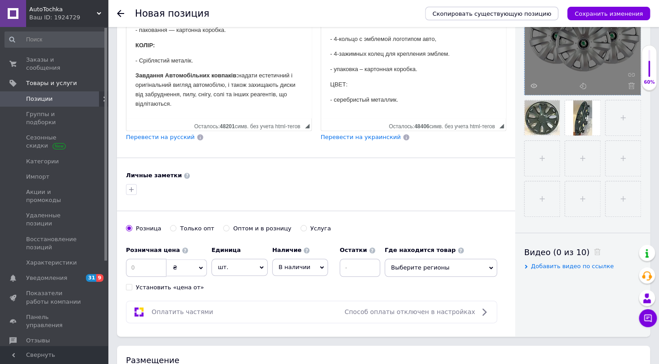
scroll to position [555, 0]
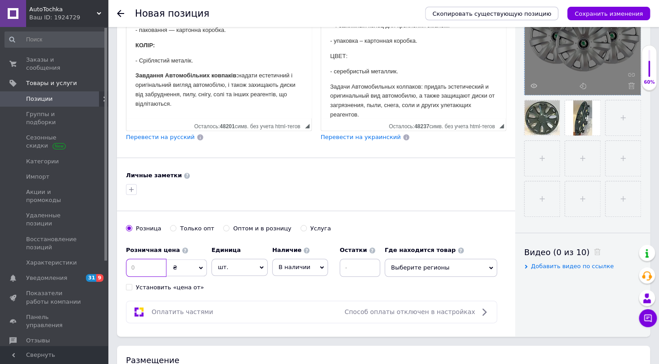
click at [144, 269] on input at bounding box center [146, 268] width 41 height 18
type input "1140"
click at [484, 260] on span "Выберите регионы" at bounding box center [441, 268] width 113 height 18
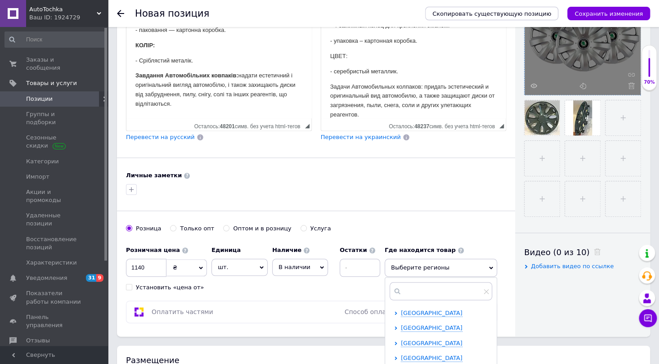
click at [414, 314] on span "Винницкая область" at bounding box center [432, 313] width 62 height 7
click at [403, 322] on div "Винницкая область Винница Жмеринка Козятин Ладижин Тростянец Тульчин Хмельник" at bounding box center [446, 365] width 91 height 113
click at [404, 328] on input "checkbox" at bounding box center [404, 328] width 6 height 6
checkbox input "true"
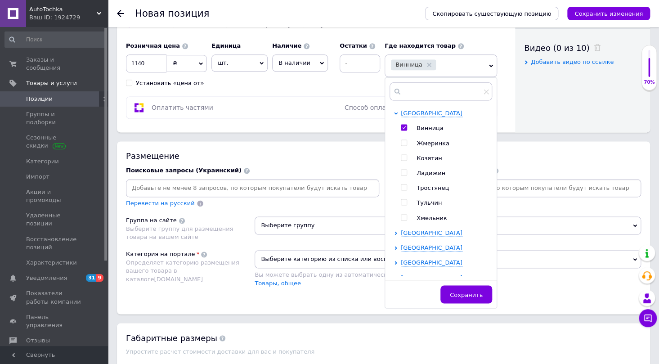
scroll to position [450, 0]
click at [468, 295] on span "Сохранить" at bounding box center [466, 294] width 33 height 7
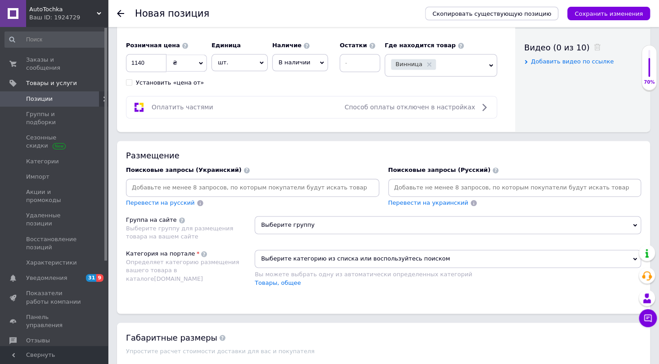
click at [158, 186] on input at bounding box center [253, 188] width 250 height 14
type input "ковпаки"
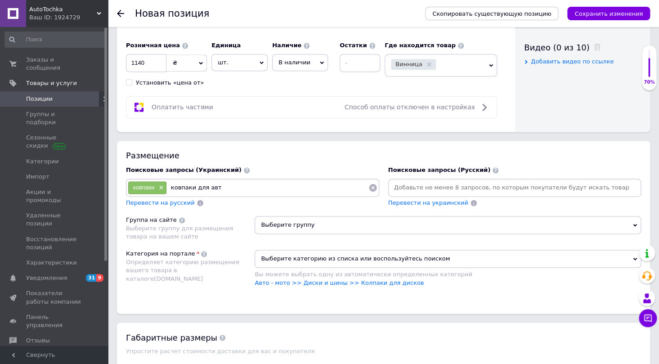
type input "ковпаки для авто"
type input "оригінальні ковпаки"
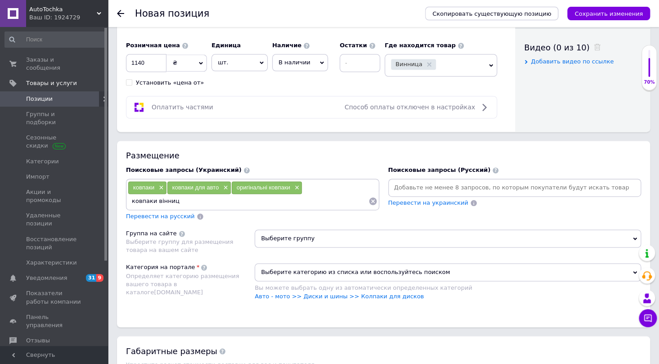
type input "ковпаки вінниця"
type input "ковпаки для дисків"
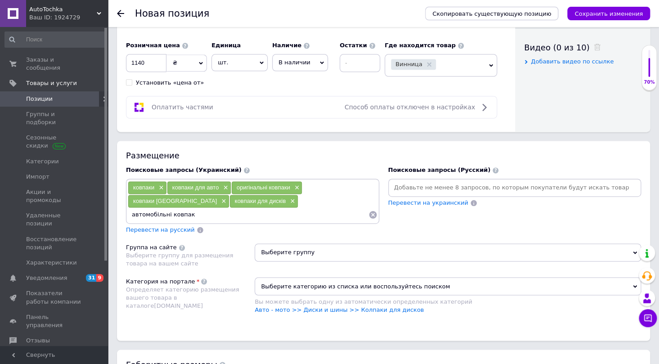
type input "автомобільні ковпаки"
type input "ковпаки SKS"
type input "ковпаки R15"
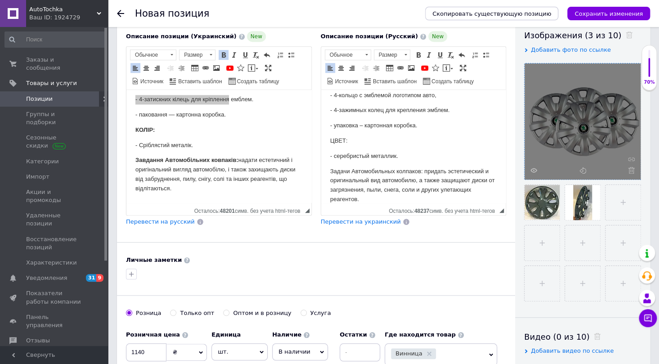
scroll to position [122, 0]
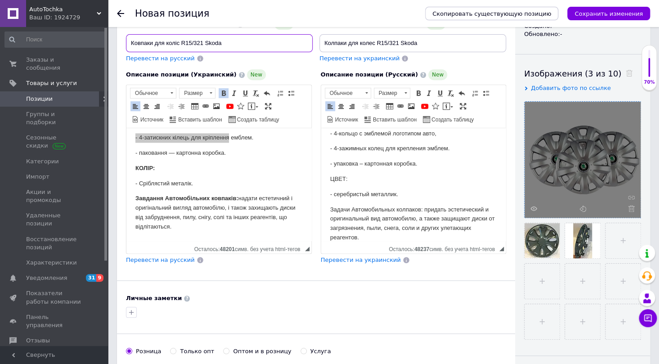
drag, startPoint x: 224, startPoint y: 40, endPoint x: 126, endPoint y: 41, distance: 97.7
click at [126, 41] on input "Ковпаки для коліс R15/321 Skoda" at bounding box center [219, 43] width 187 height 18
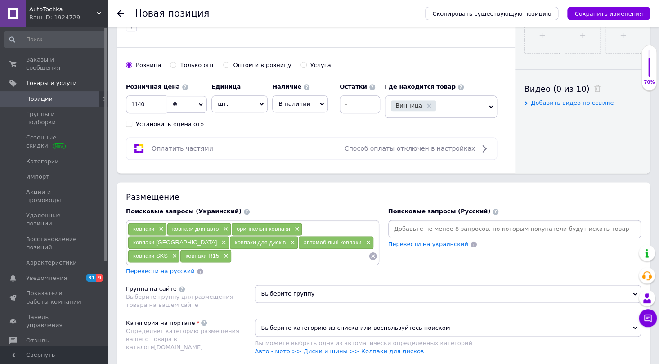
scroll to position [409, 0]
click at [232, 257] on input at bounding box center [300, 256] width 137 height 14
paste input "Ковпаки для коліс R15/321 Skoda"
type input "Ковпаки для коліс R15/321 Skoda"
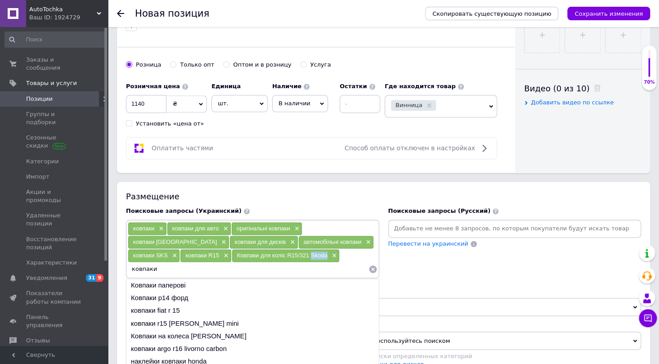
drag, startPoint x: 208, startPoint y: 254, endPoint x: 225, endPoint y: 255, distance: 16.7
click at [232, 255] on div "Ковпаки для коліс R15/321 Skoda ×" at bounding box center [286, 255] width 108 height 13
click at [268, 262] on input "ковпаки" at bounding box center [248, 269] width 241 height 14
paste input "Skoda"
type input "ковпаки Skoda"
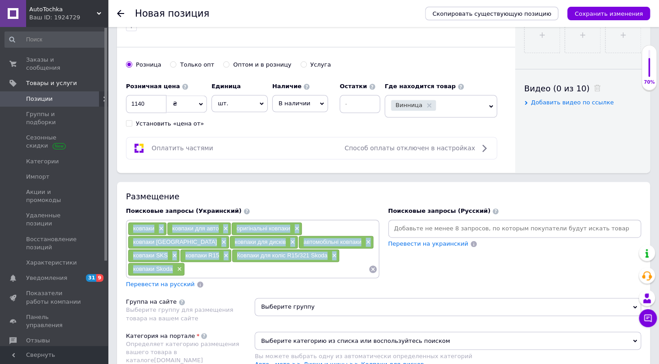
drag, startPoint x: 281, startPoint y: 254, endPoint x: 131, endPoint y: 228, distance: 152.7
click at [131, 228] on div "ковпаки × ковпаки для авто × оригінальні ковпаки × ковпаки вінниця × ковпаки дл…" at bounding box center [253, 249] width 250 height 54
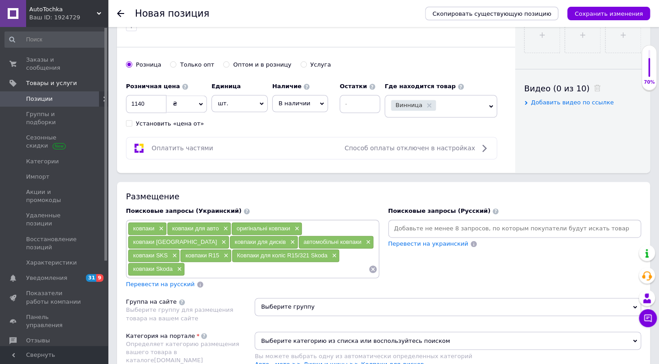
click at [399, 222] on input at bounding box center [515, 229] width 250 height 14
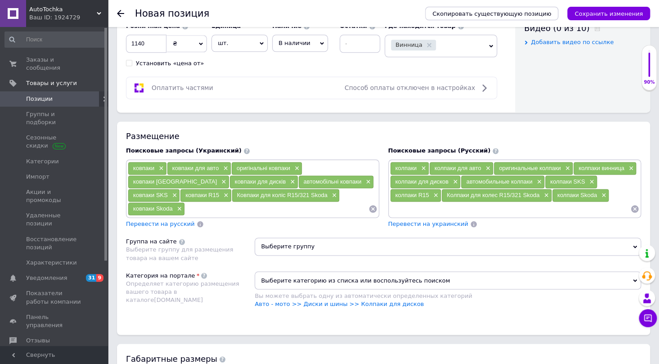
scroll to position [491, 0]
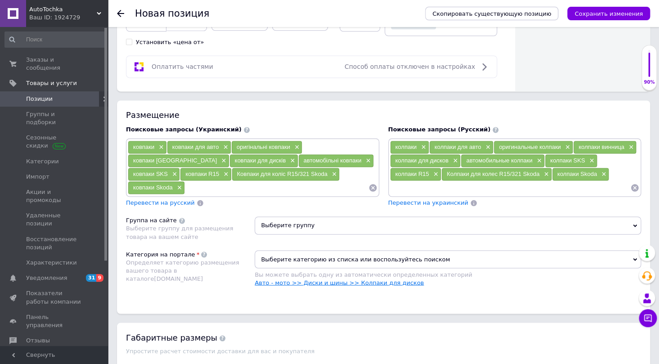
click at [356, 279] on link "Авто - мото >> Диски и шины >> Колпаки для дисков" at bounding box center [339, 282] width 169 height 7
drag, startPoint x: 369, startPoint y: 280, endPoint x: 347, endPoint y: 282, distance: 22.2
click at [347, 282] on link "Авто - мото >> Диски и шины >> Колпаки для дисков" at bounding box center [339, 282] width 169 height 7
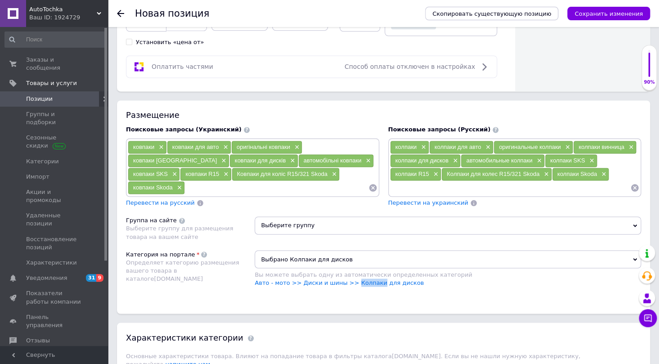
click at [272, 226] on span "Выберите группу" at bounding box center [448, 225] width 387 height 18
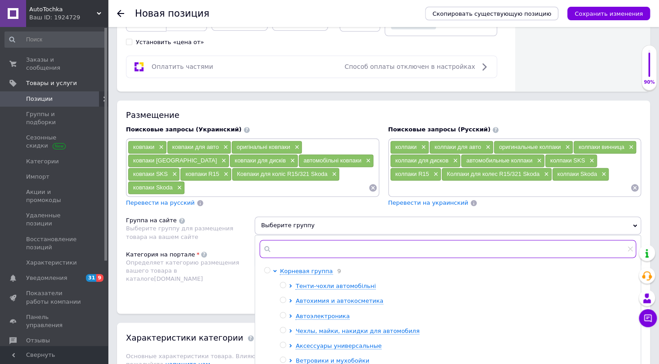
click at [284, 248] on input "text" at bounding box center [448, 249] width 377 height 18
paste input "Колпаки"
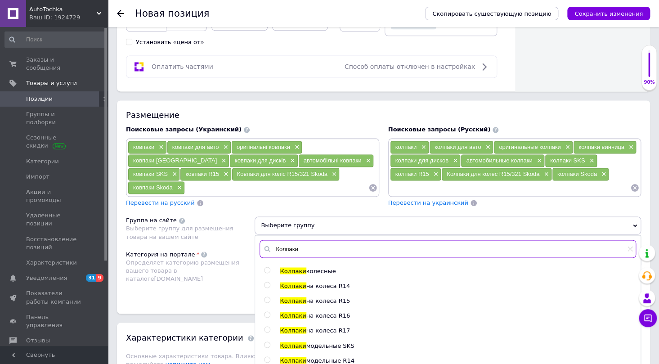
type input "Колпаки"
click at [269, 297] on input "radio" at bounding box center [267, 300] width 6 height 6
radio input "true"
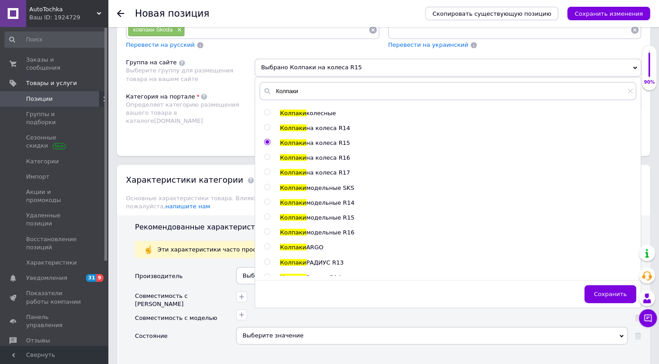
scroll to position [654, 0]
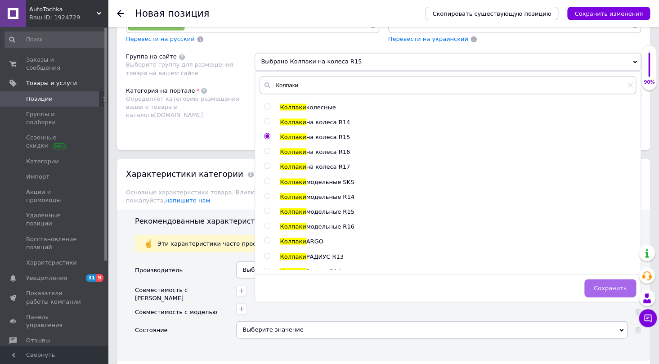
click at [602, 286] on span "Сохранить" at bounding box center [610, 287] width 33 height 7
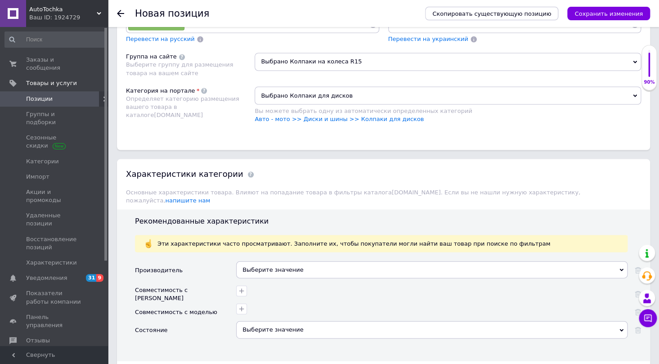
click at [257, 261] on div "Выберите значение" at bounding box center [432, 269] width 392 height 17
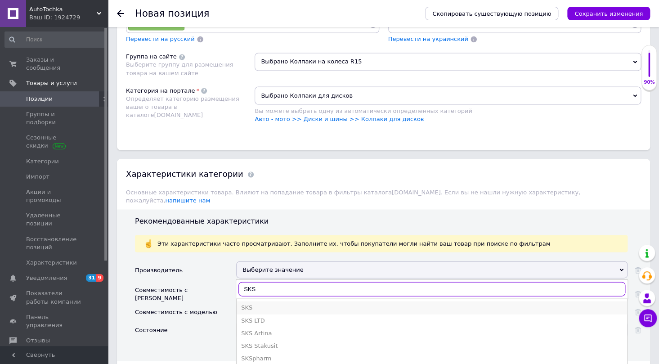
type input "SKS"
click at [252, 303] on div "SKS" at bounding box center [432, 307] width 382 height 8
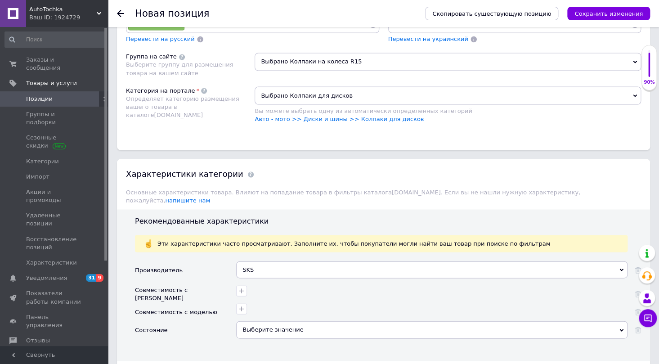
click at [261, 324] on div "Выберите значение" at bounding box center [432, 329] width 392 height 17
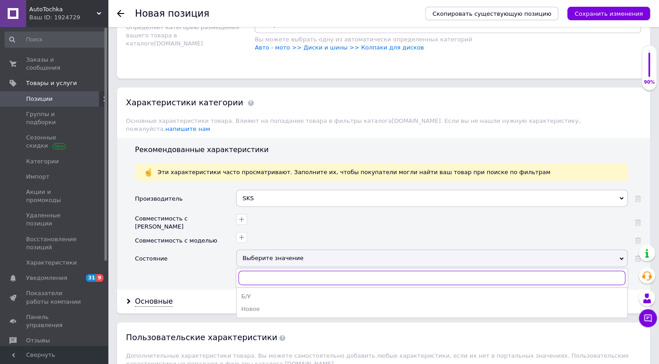
scroll to position [736, 0]
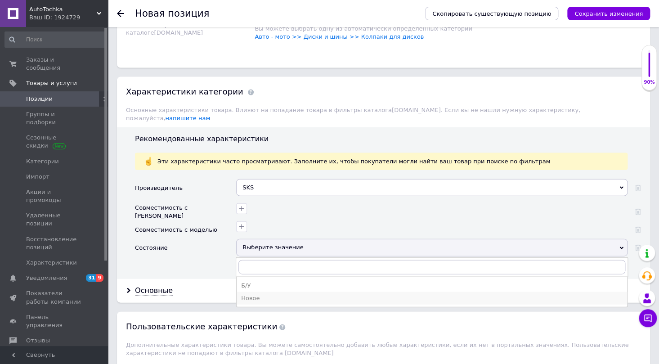
click at [265, 294] on div "Новое" at bounding box center [432, 298] width 382 height 8
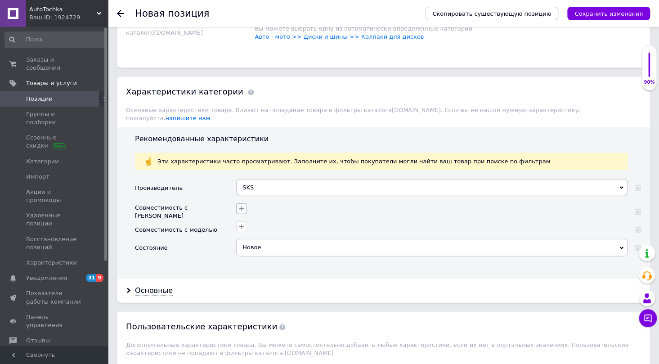
click at [239, 205] on icon "button" at bounding box center [241, 208] width 7 height 7
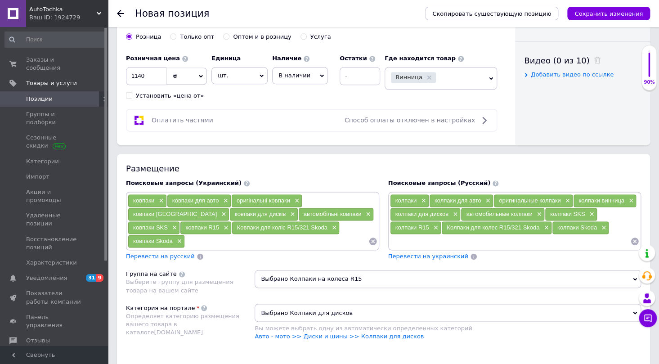
scroll to position [450, 0]
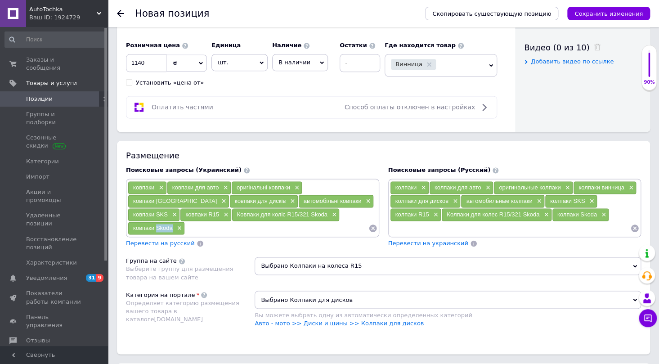
drag, startPoint x: 283, startPoint y: 213, endPoint x: 266, endPoint y: 215, distance: 17.2
click at [185, 222] on div "ковпаки Skoda ×" at bounding box center [156, 228] width 56 height 13
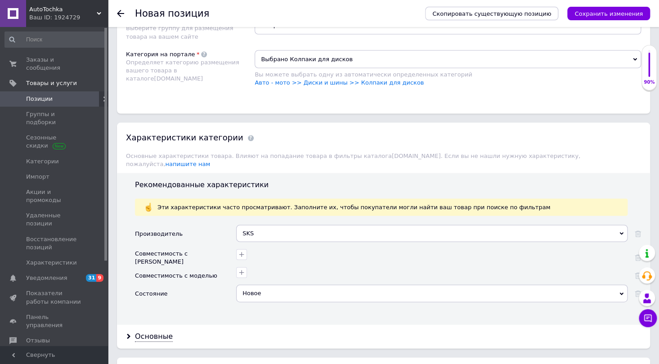
scroll to position [695, 0]
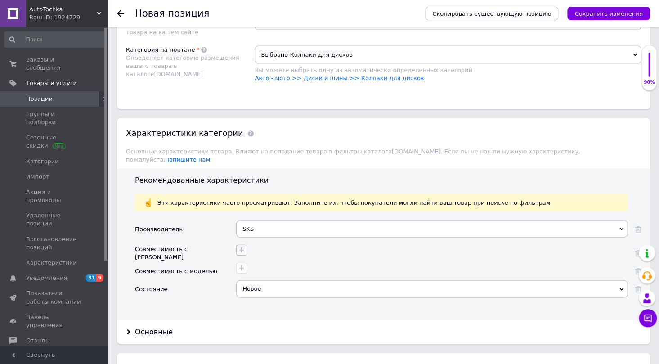
click at [239, 246] on icon "button" at bounding box center [241, 249] width 7 height 7
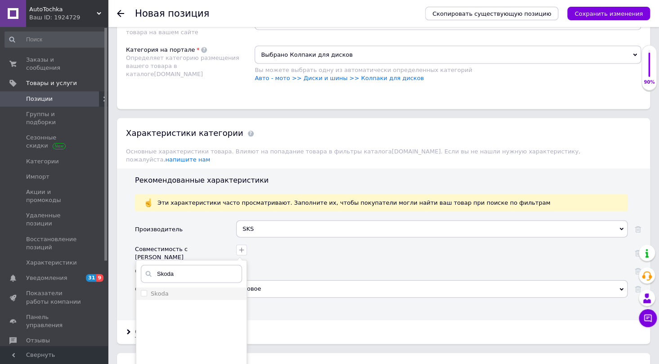
type input "Skoda"
click at [149, 289] on label "Skoda" at bounding box center [155, 293] width 28 height 8
click at [147, 290] on input "Skoda" at bounding box center [144, 293] width 6 height 6
click at [146, 290] on input "Skoda" at bounding box center [144, 293] width 6 height 6
checkbox input "true"
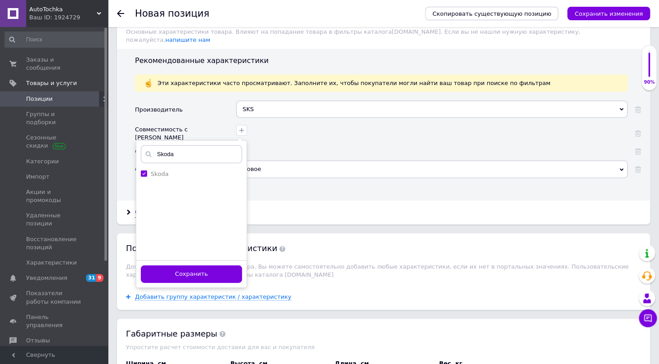
scroll to position [818, 0]
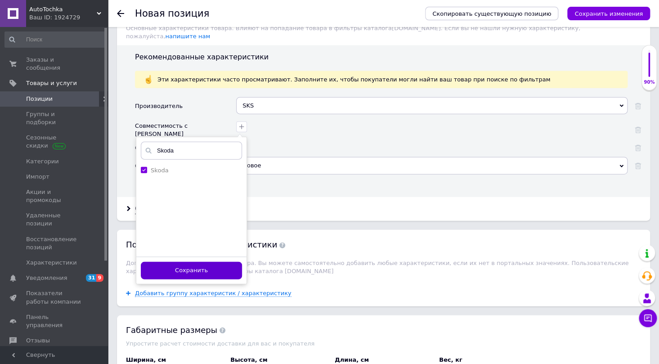
click at [216, 266] on button "Сохранить" at bounding box center [191, 271] width 101 height 18
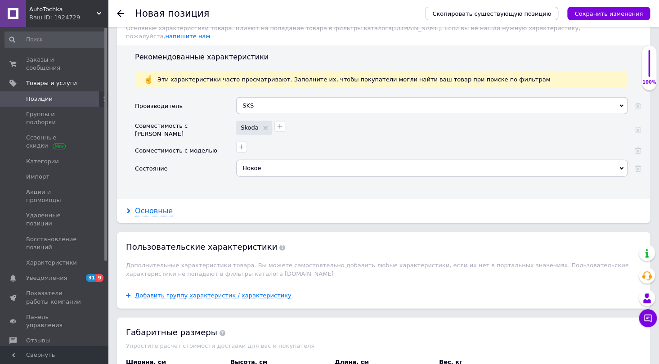
click at [159, 206] on div "Основные" at bounding box center [154, 211] width 38 height 10
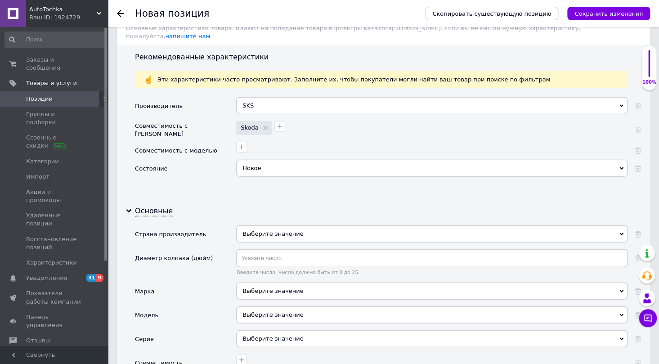
click at [266, 283] on div "Выберите значение" at bounding box center [432, 291] width 392 height 17
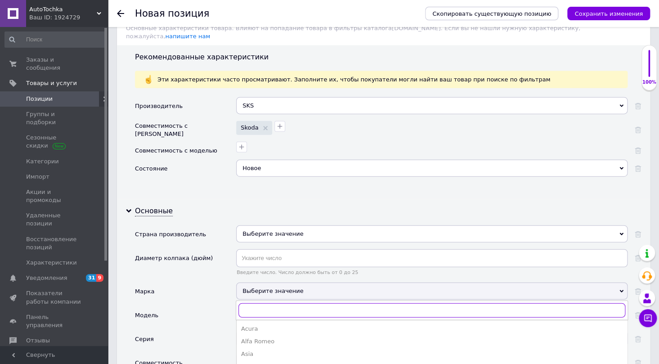
paste input "Skoda"
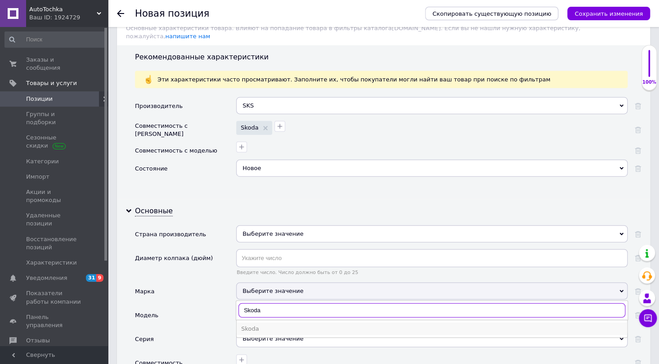
type input "Skoda"
click at [250, 325] on div "Skoda" at bounding box center [432, 329] width 382 height 8
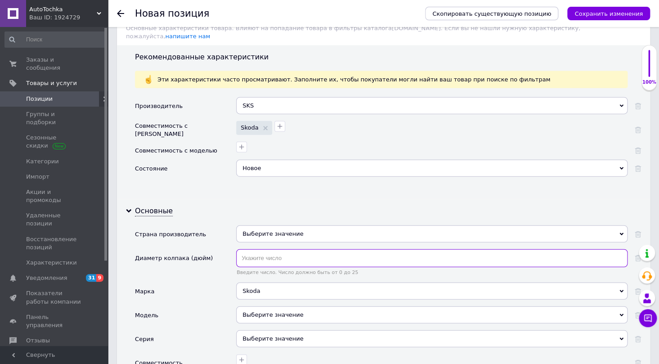
click at [265, 250] on input "text" at bounding box center [432, 258] width 392 height 18
type input "15"
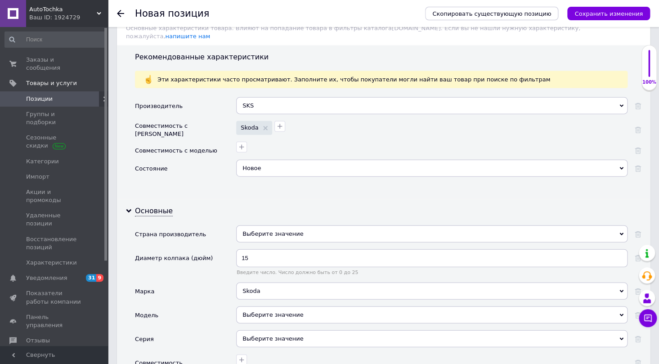
click at [258, 225] on div "Выберите значение" at bounding box center [432, 233] width 392 height 17
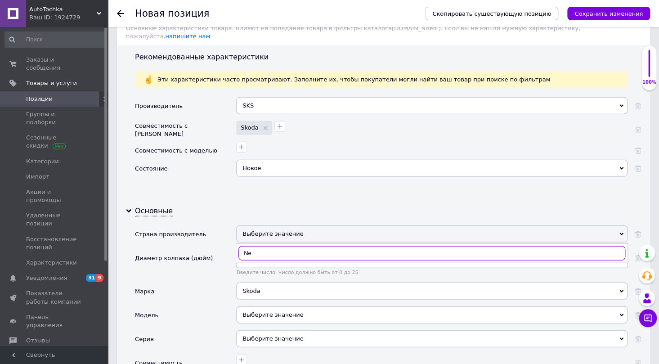
type input "N"
type input "Тур"
click at [261, 268] on div "Турция" at bounding box center [432, 272] width 382 height 8
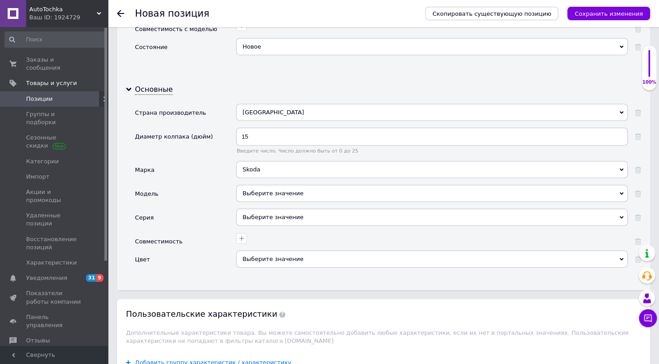
scroll to position [941, 0]
click at [268, 250] on div "Выберите значение" at bounding box center [432, 258] width 392 height 17
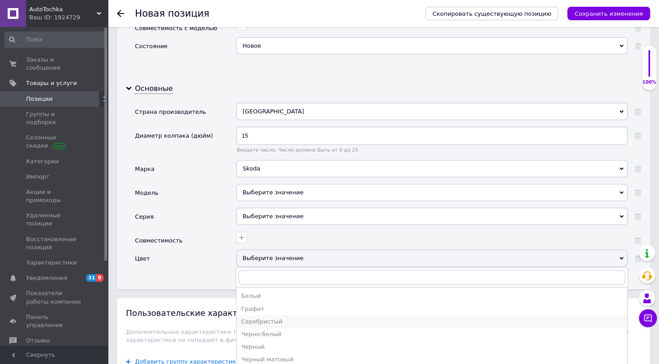
click at [274, 318] on div "Серебристый" at bounding box center [432, 322] width 382 height 8
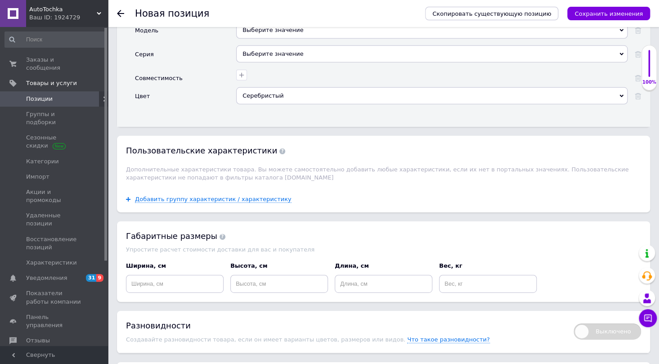
scroll to position [1105, 0]
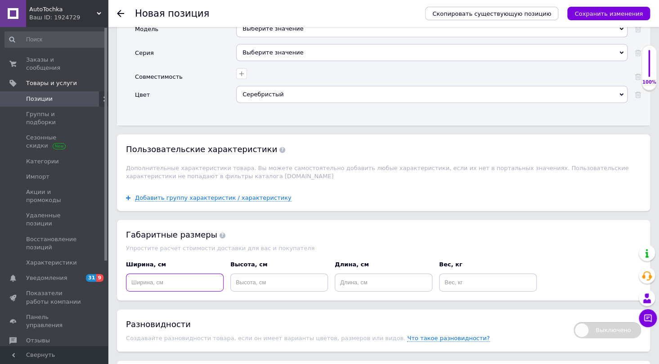
click at [170, 274] on input at bounding box center [175, 283] width 98 height 18
type input "20"
click at [263, 274] on input at bounding box center [279, 283] width 98 height 18
type input "40"
click at [356, 274] on input at bounding box center [384, 283] width 98 height 18
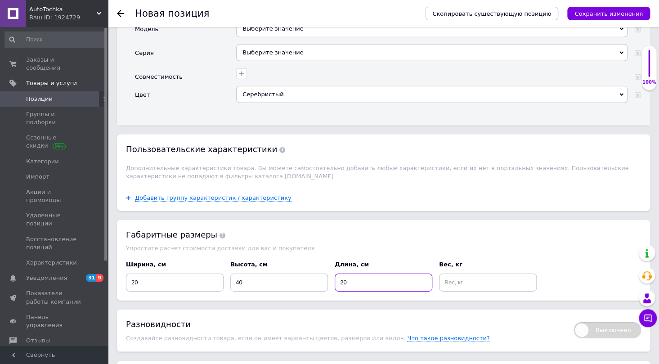
type input "20"
click at [467, 275] on input at bounding box center [488, 283] width 98 height 18
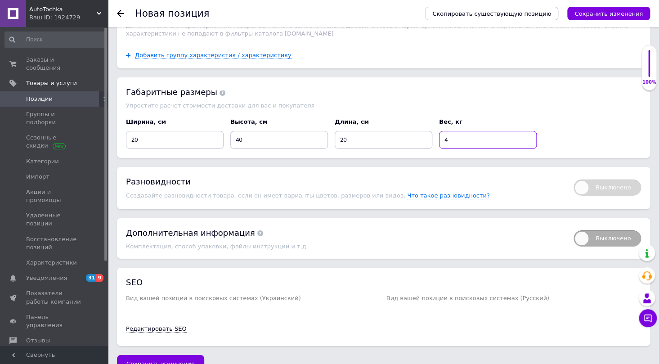
scroll to position [1257, 0]
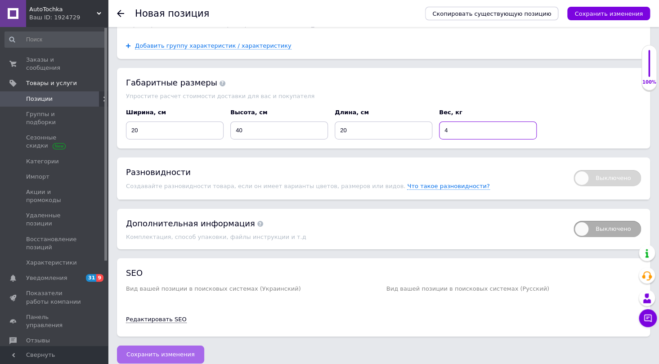
type input "4"
click at [175, 351] on span "Сохранить изменения" at bounding box center [160, 354] width 68 height 7
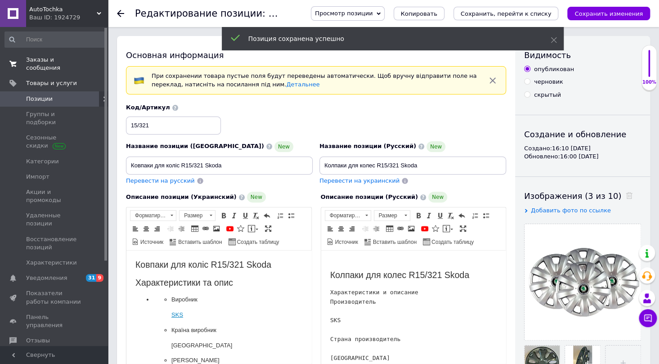
click at [60, 60] on span "Заказы и сообщения" at bounding box center [54, 64] width 57 height 16
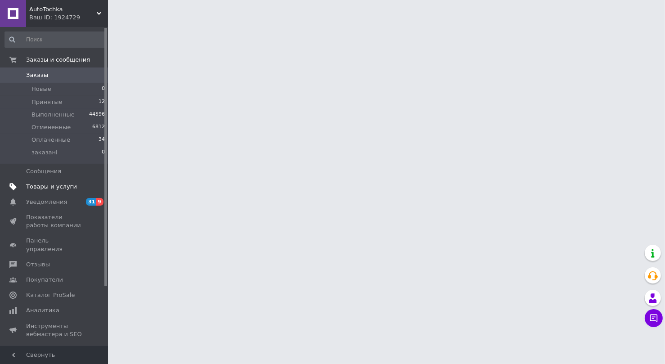
click at [63, 187] on span "Товары и услуги" at bounding box center [51, 187] width 51 height 8
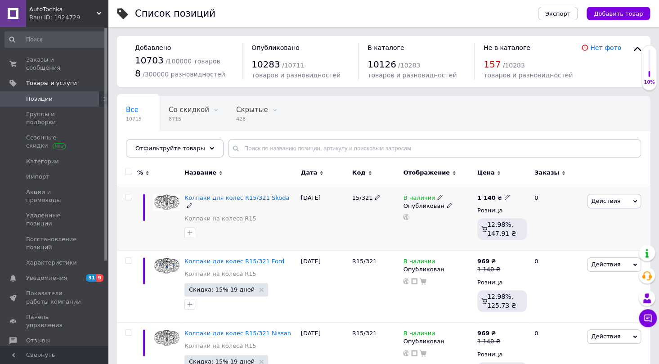
click at [126, 196] on input "checkbox" at bounding box center [128, 197] width 6 height 6
checkbox input "true"
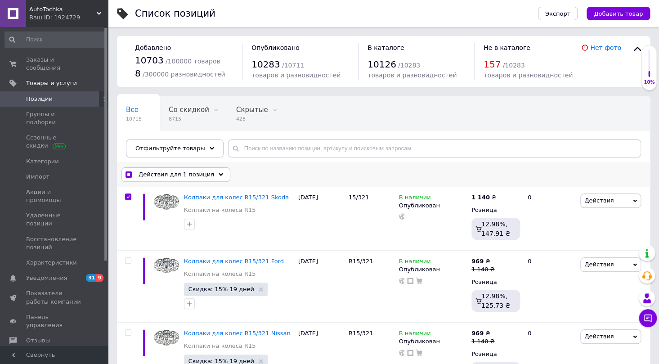
drag, startPoint x: 198, startPoint y: 173, endPoint x: 199, endPoint y: 183, distance: 9.9
click at [198, 172] on span "Действия для 1 позиция" at bounding box center [177, 175] width 76 height 8
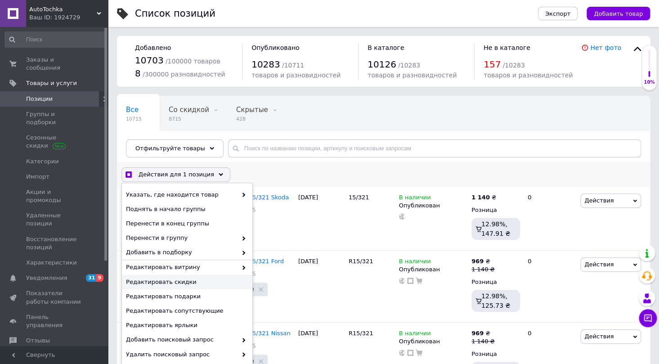
click at [183, 282] on span "Редактировать скидки" at bounding box center [186, 282] width 120 height 8
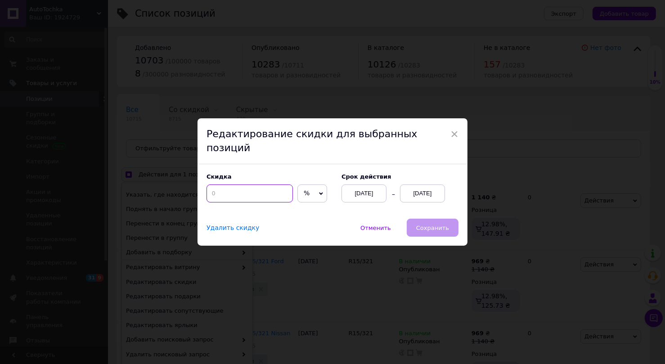
click at [266, 192] on input at bounding box center [250, 194] width 86 height 18
checkbox input "true"
type input "1"
checkbox input "true"
type input "15"
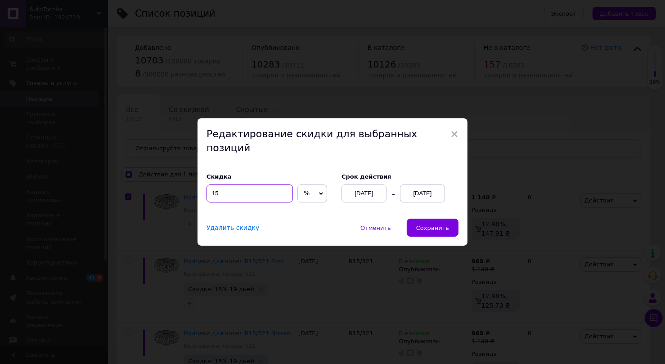
checkbox input "true"
type input "15"
click at [420, 187] on div "[DATE]" at bounding box center [422, 194] width 45 height 18
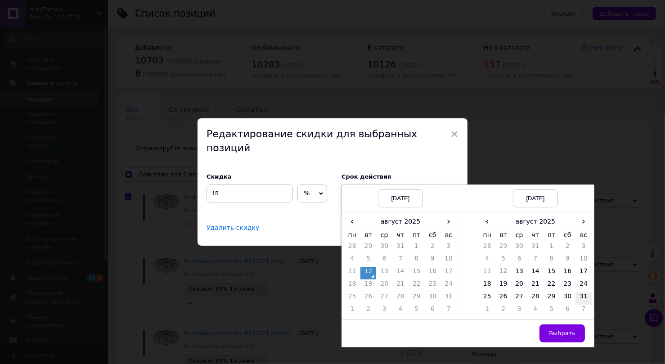
click at [587, 292] on td "31" at bounding box center [584, 298] width 16 height 13
click at [575, 326] on button "Выбрать" at bounding box center [562, 334] width 45 height 18
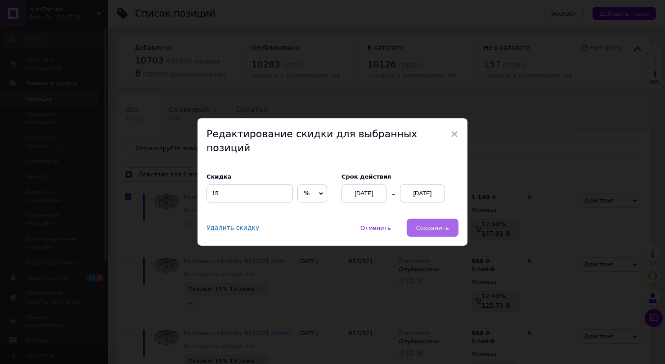
click at [431, 225] on span "Сохранить" at bounding box center [432, 228] width 33 height 7
checkbox input "true"
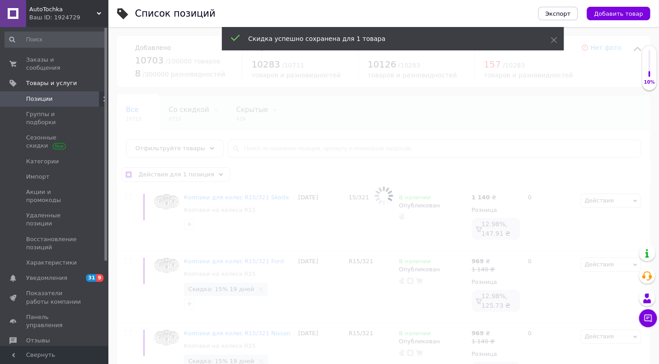
checkbox input "false"
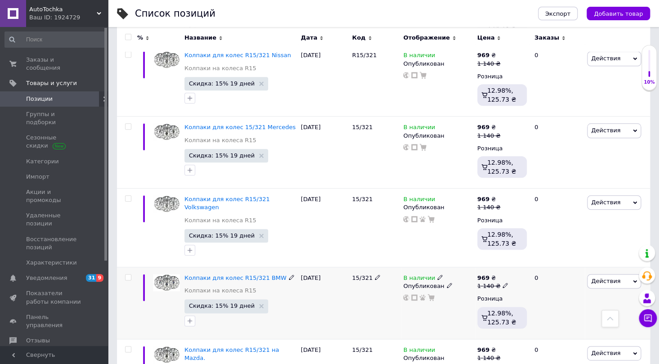
scroll to position [327, 0]
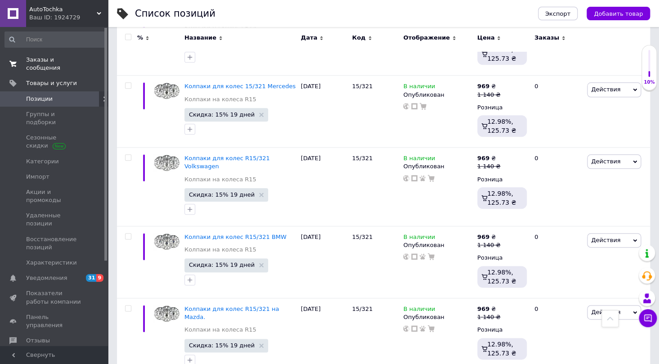
click at [41, 58] on span "Заказы и сообщения" at bounding box center [54, 64] width 57 height 16
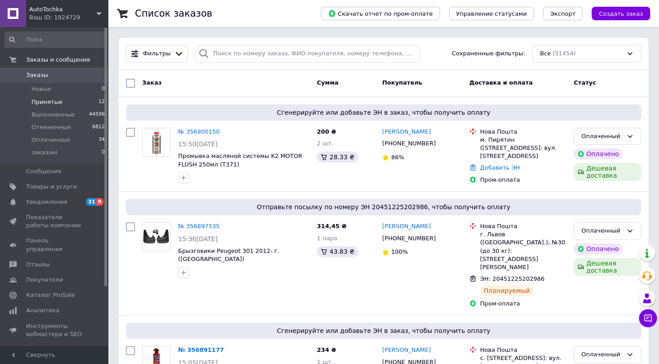
click at [63, 103] on li "Принятые 12" at bounding box center [55, 102] width 110 height 13
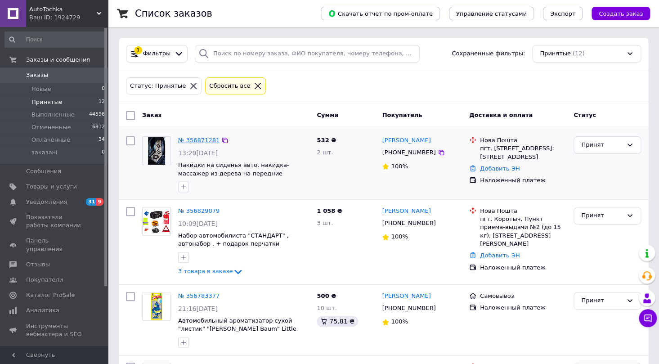
click at [205, 139] on link "№ 356871281" at bounding box center [198, 140] width 41 height 7
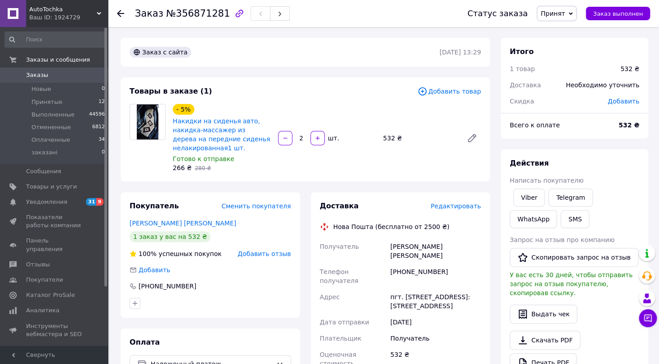
click at [454, 210] on span "Редактировать" at bounding box center [456, 206] width 50 height 7
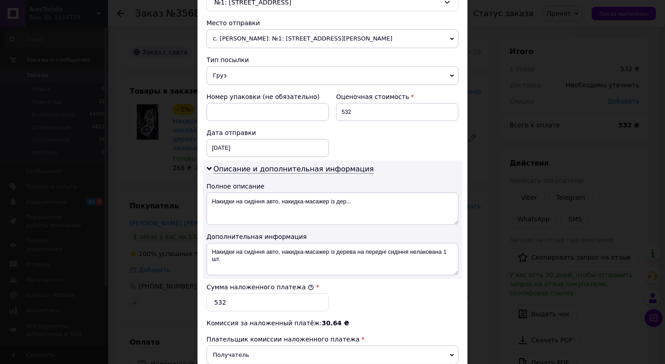
scroll to position [368, 0]
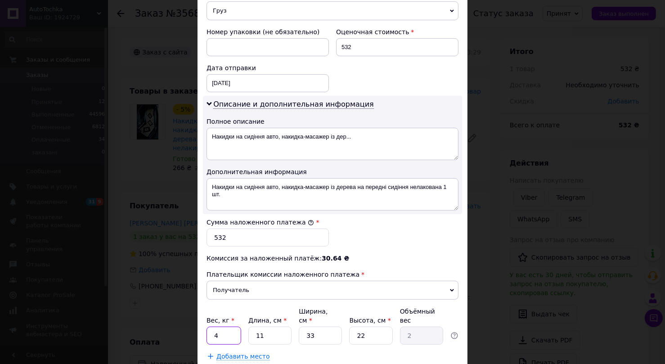
click at [229, 329] on input "4" at bounding box center [224, 336] width 35 height 18
type input "2.4"
click at [270, 327] on input "11" at bounding box center [269, 336] width 43 height 18
type input "1"
type input "0.18"
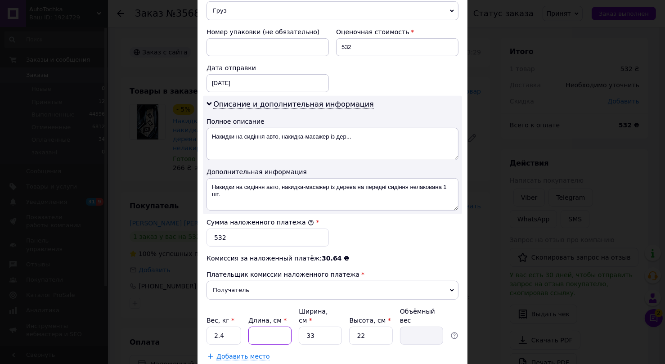
type input "2"
type input "0.36"
type input "20"
type input "3.63"
type input "20"
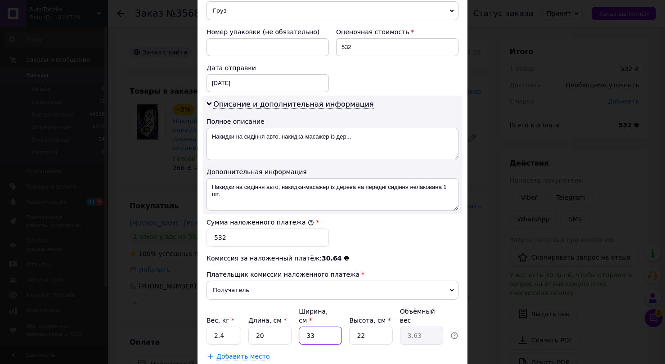
click at [317, 329] on input "33" at bounding box center [320, 336] width 43 height 18
type input "3"
type input "0.33"
type input "2"
type input "0.22"
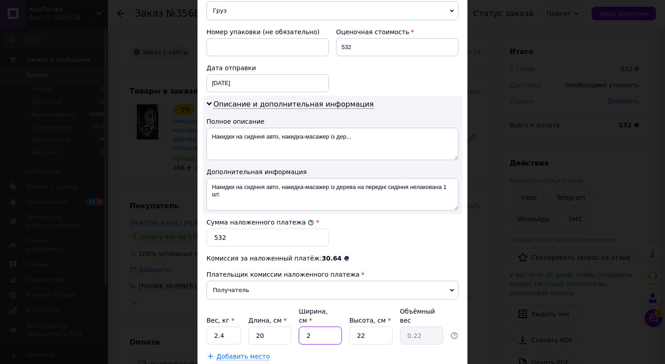
type input "20"
type input "2.2"
type input "20"
click at [367, 327] on input "22" at bounding box center [370, 336] width 43 height 18
type input "2"
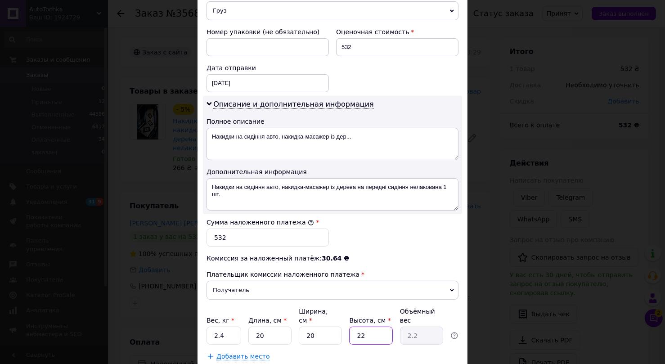
type input "0.2"
type input "24"
type input "2.4"
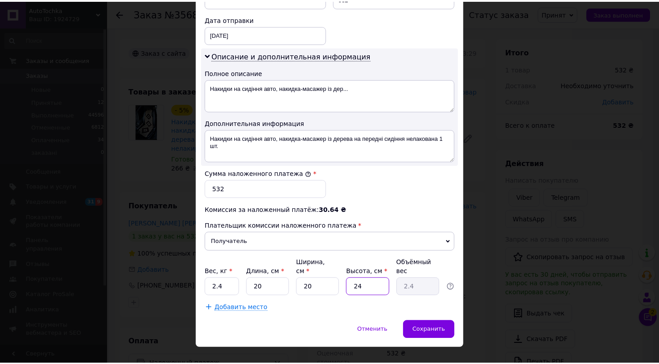
scroll to position [422, 0]
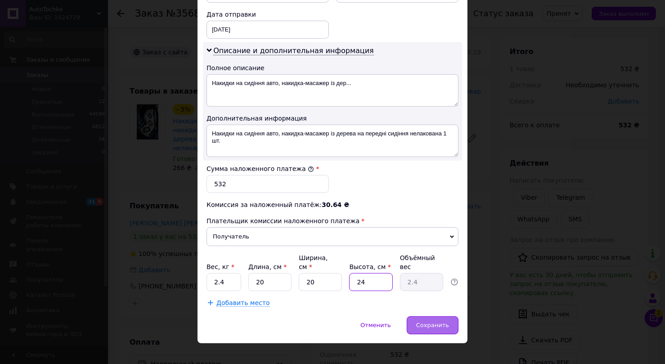
type input "24"
click at [434, 322] on span "Сохранить" at bounding box center [432, 325] width 33 height 7
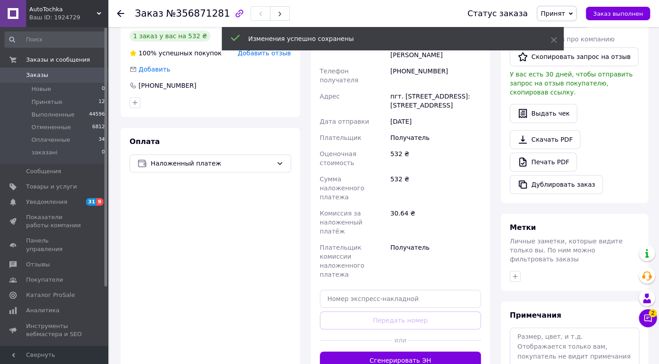
scroll to position [245, 0]
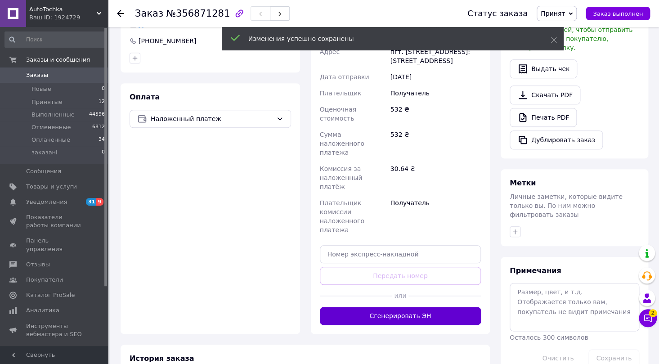
click at [388, 307] on button "Сгенерировать ЭН" at bounding box center [401, 316] width 162 height 18
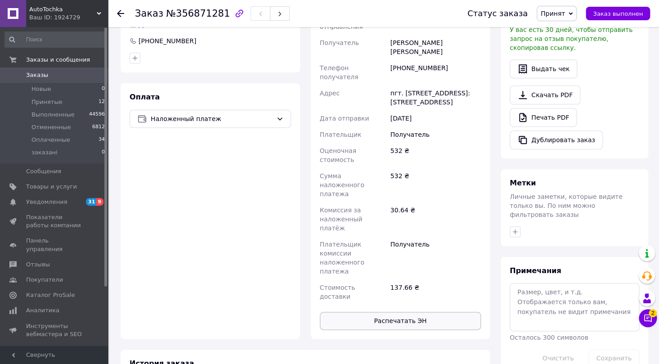
scroll to position [81, 0]
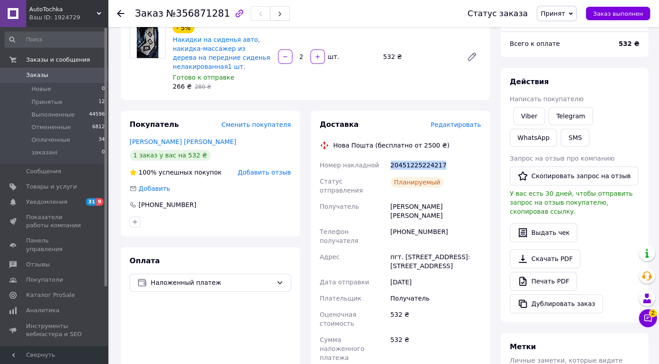
drag, startPoint x: 445, startPoint y: 161, endPoint x: 388, endPoint y: 166, distance: 56.9
click at [389, 166] on div "20451225224217" at bounding box center [436, 165] width 94 height 16
copy div "20451225224217"
drag, startPoint x: 446, startPoint y: 196, endPoint x: 389, endPoint y: 203, distance: 58.1
click at [389, 203] on div "Савінський Андрій" at bounding box center [436, 210] width 94 height 25
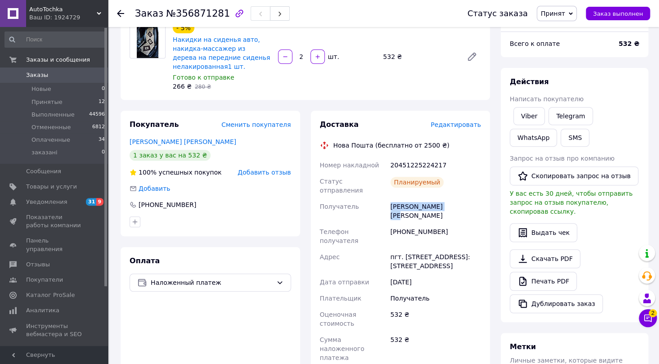
copy div "Савінський Андрій"
drag, startPoint x: 465, startPoint y: 212, endPoint x: 382, endPoint y: 220, distance: 84.1
click at [382, 220] on div "Номер накладной 20451225224217 Статус отправления Планируемый Получатель Савінс…" at bounding box center [400, 312] width 165 height 311
copy div "Телефон получателя +380674951367"
drag, startPoint x: 460, startPoint y: 240, endPoint x: 383, endPoint y: 237, distance: 77.0
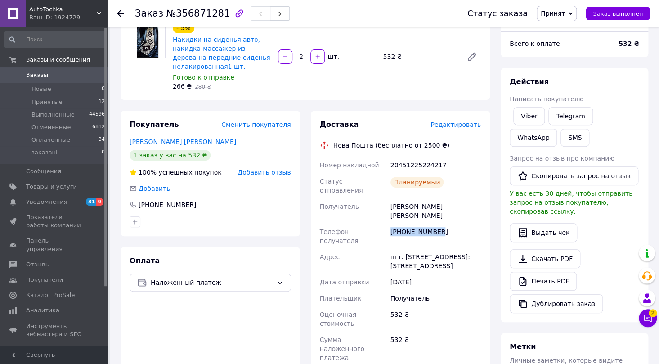
click at [383, 237] on div "Номер накладной 20451225224217 Статус отправления Планируемый Получатель Савінс…" at bounding box center [400, 312] width 165 height 311
copy div "Адрес пгт. Демидовка (Ровенская обл.), №1: ул. Луцкая, 10"
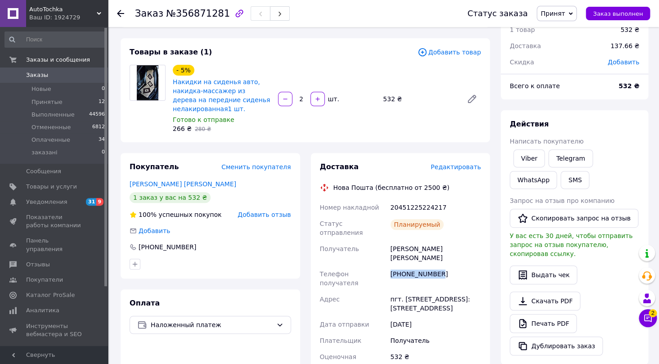
scroll to position [0, 0]
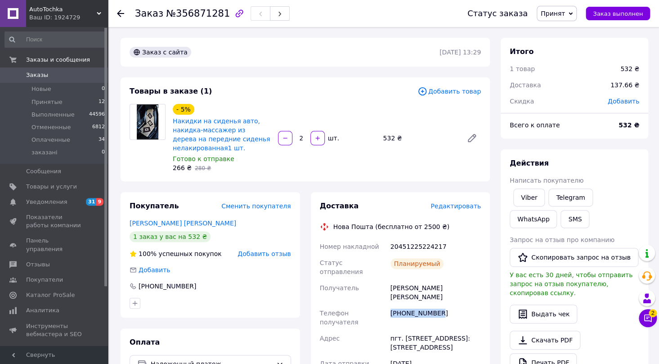
click at [577, 14] on span "Принят" at bounding box center [557, 13] width 40 height 15
click at [558, 29] on li "Выполнен" at bounding box center [561, 32] width 48 height 14
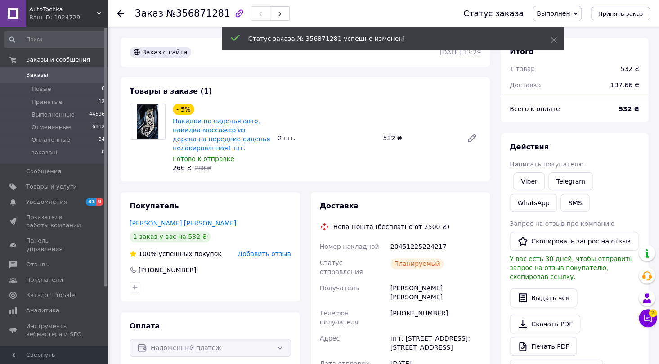
click at [119, 12] on use at bounding box center [120, 13] width 7 height 7
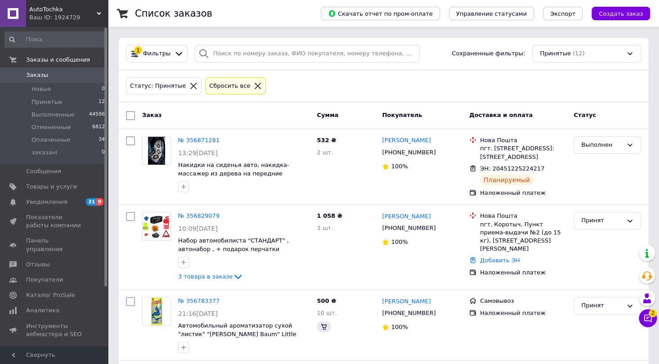
scroll to position [319, 0]
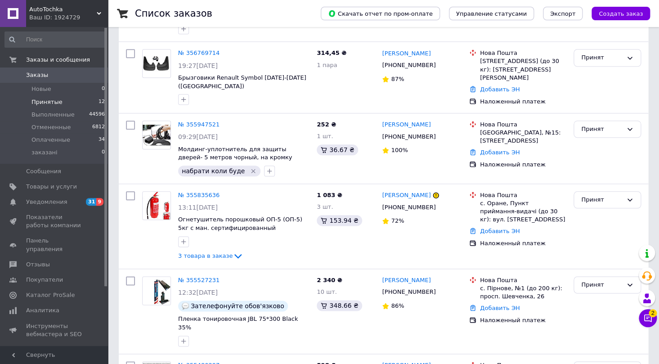
click at [649, 320] on icon at bounding box center [649, 319] width 8 height 8
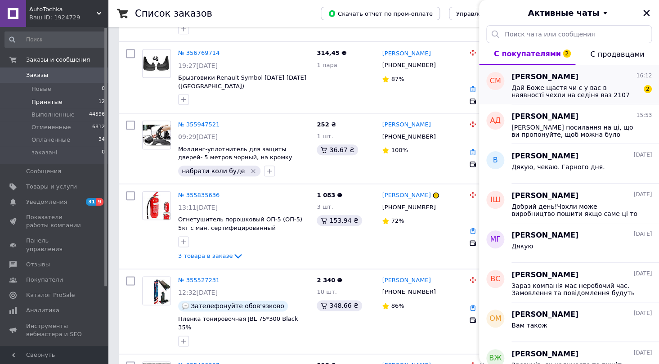
click at [549, 95] on span "Дай Боже щастя чи є у вас в наявності чехли на седіня ваз 2107" at bounding box center [576, 91] width 128 height 14
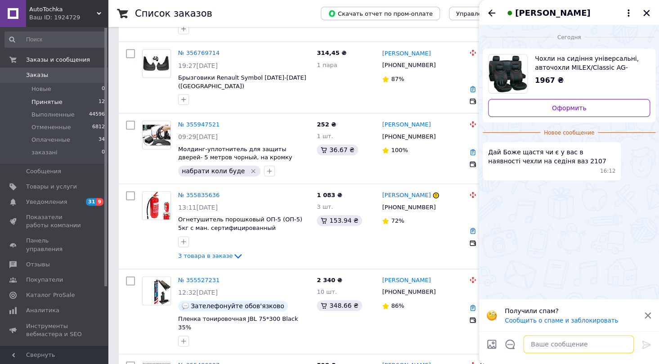
click at [571, 347] on textarea at bounding box center [578, 344] width 111 height 18
type textarea "Добрий день!"
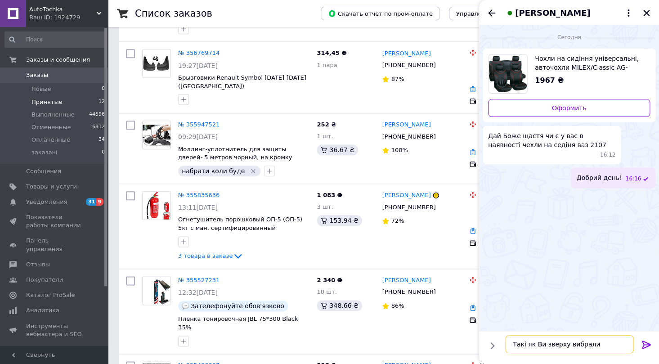
type textarea "Такі як Ви зверху вибрали?"
type textarea "чи інші?"
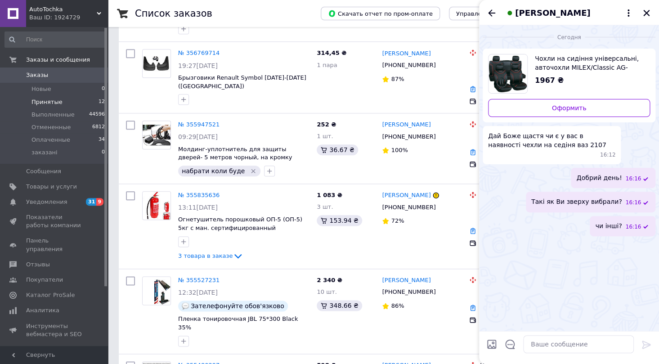
click at [490, 346] on input "Загрузить файлы" at bounding box center [492, 344] width 11 height 11
click at [495, 345] on input "Загрузить файлы" at bounding box center [492, 344] width 11 height 11
click at [491, 11] on icon "Назад" at bounding box center [492, 13] width 11 height 11
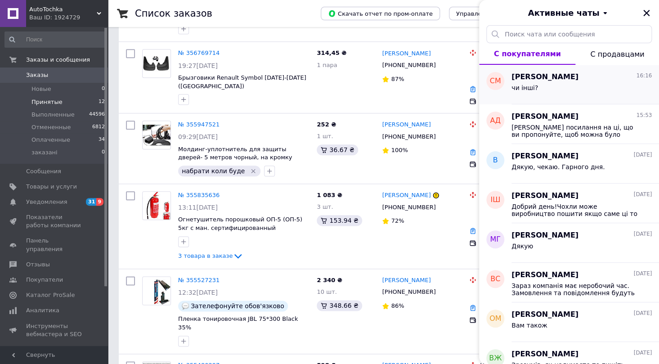
click at [600, 89] on div "чи інші?" at bounding box center [582, 89] width 140 height 14
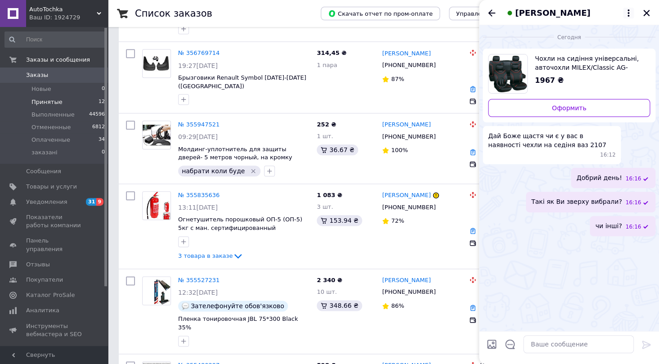
click at [627, 10] on icon at bounding box center [628, 13] width 11 height 11
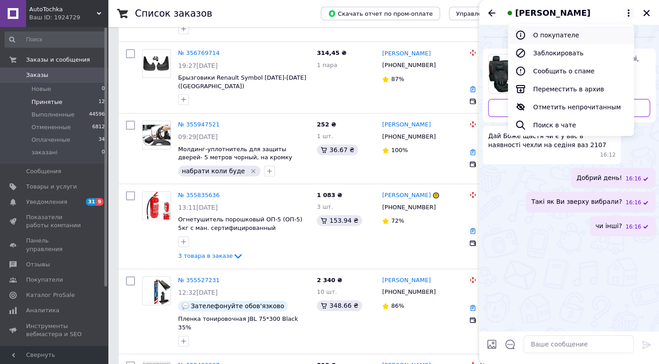
click at [590, 36] on button "О покупателе" at bounding box center [571, 35] width 126 height 18
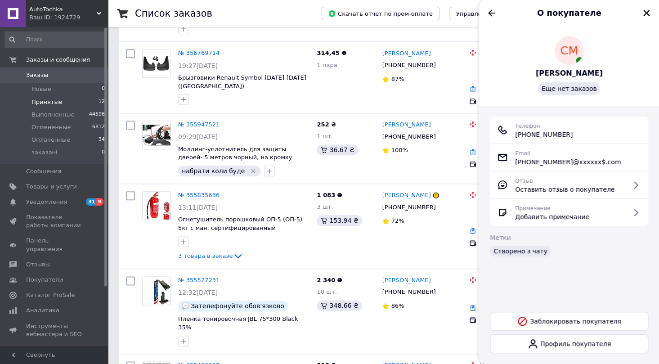
drag, startPoint x: 580, startPoint y: 134, endPoint x: 517, endPoint y: 137, distance: 63.1
click at [517, 137] on div "Телефон +380 (66) 478-75-10" at bounding box center [569, 130] width 144 height 18
copy span "+380 (66) 478-75-10"
click at [491, 13] on icon "Назад" at bounding box center [492, 13] width 11 height 11
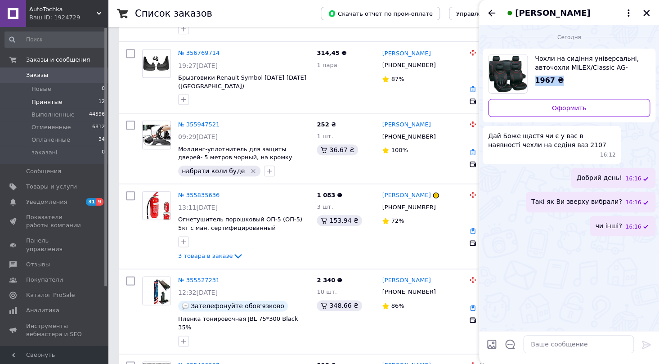
drag, startPoint x: 639, startPoint y: 67, endPoint x: 606, endPoint y: 72, distance: 33.3
click at [651, 68] on div "Чохли на сидіння універсальні, авточохли MILEX/Classic AG-72621 повний к-т/2пер…" at bounding box center [569, 86] width 173 height 74
drag, startPoint x: 636, startPoint y: 65, endPoint x: 606, endPoint y: 70, distance: 29.8
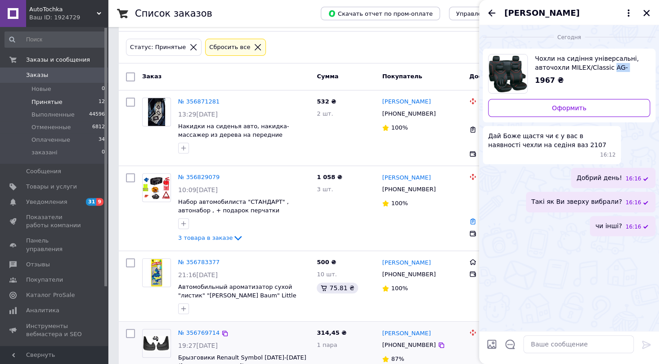
scroll to position [32, 0]
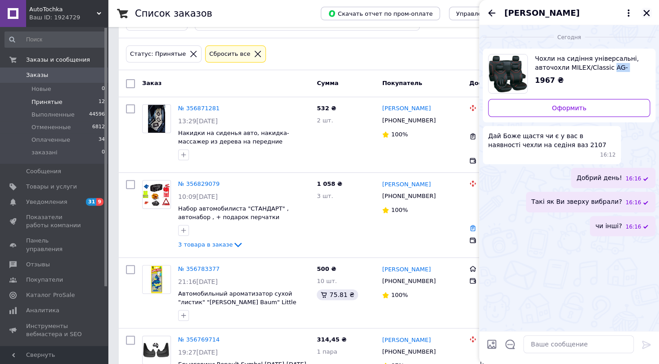
click at [644, 12] on icon "Закрыть" at bounding box center [647, 13] width 8 height 8
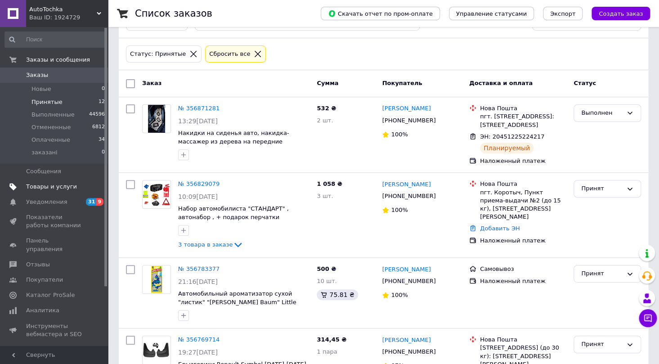
click at [72, 186] on span "Товары и услуги" at bounding box center [54, 187] width 57 height 8
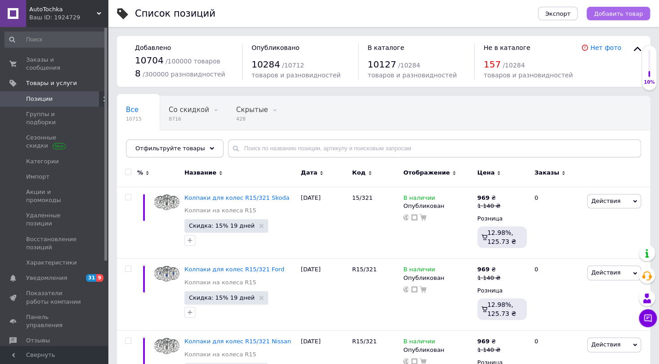
click at [633, 10] on span "Добавить товар" at bounding box center [618, 13] width 49 height 7
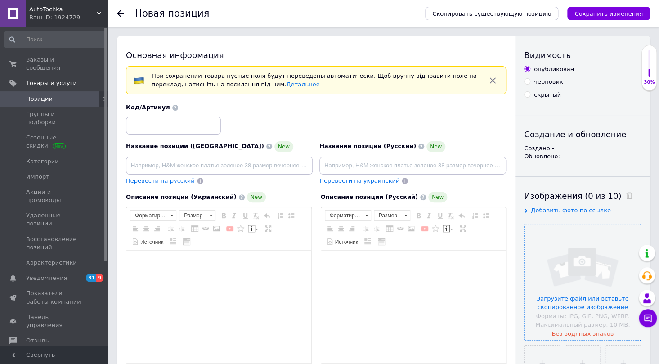
click at [574, 272] on input "file" at bounding box center [583, 282] width 116 height 116
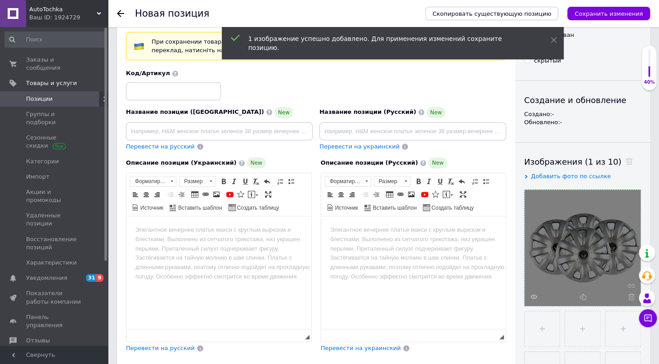
scroll to position [122, 0]
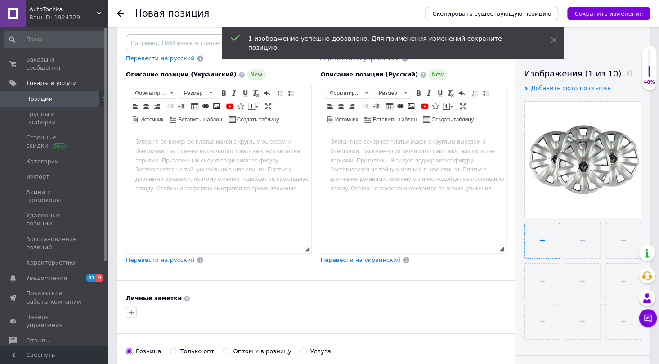
click at [558, 239] on input "file" at bounding box center [542, 240] width 35 height 35
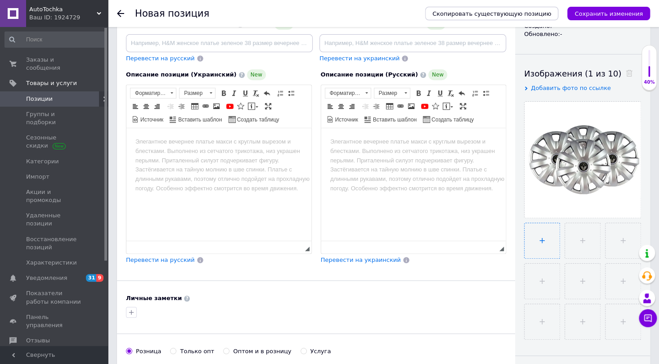
type input "C:\fakepath\6742340966_w640_h640_6742340966.webp"
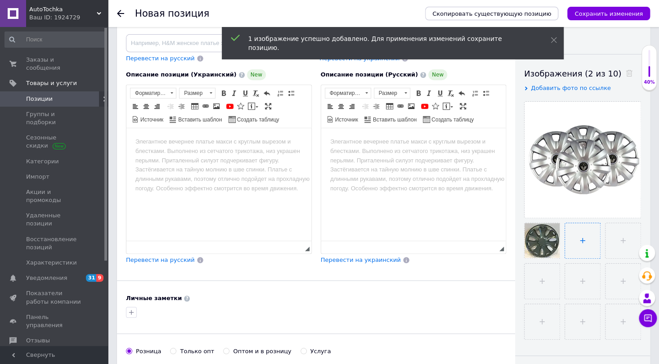
click at [584, 242] on input "file" at bounding box center [582, 240] width 35 height 35
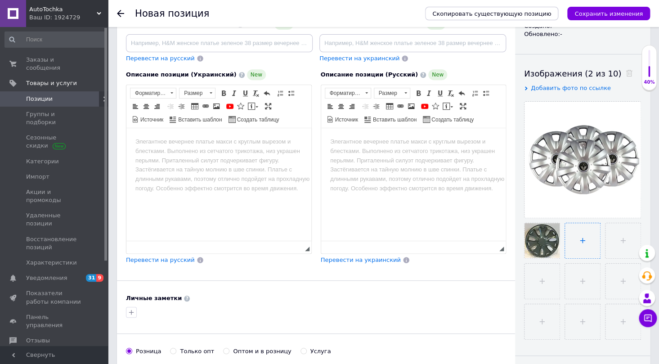
type input "C:\fakepath\6742340964_w640_h640_6742340964.webp"
click at [150, 132] on html at bounding box center [218, 141] width 185 height 27
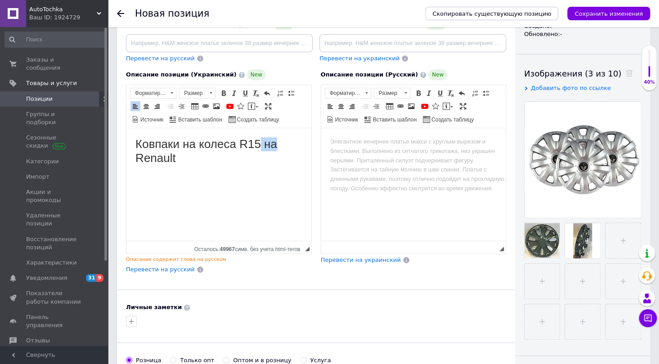
drag, startPoint x: 288, startPoint y: 145, endPoint x: 262, endPoint y: 146, distance: 26.6
click at [262, 146] on h1 "Ковпаки на колеса R15 на Renault" at bounding box center [218, 151] width 167 height 28
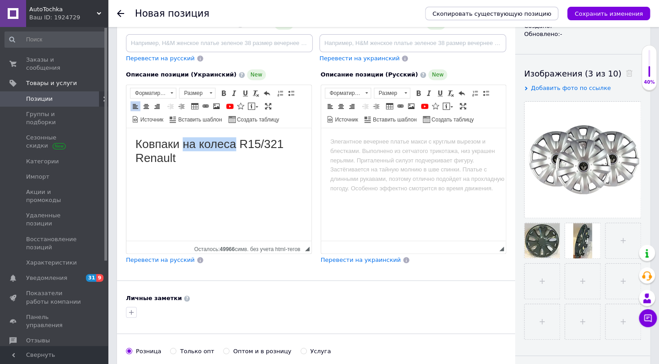
drag, startPoint x: 235, startPoint y: 145, endPoint x: 181, endPoint y: 145, distance: 54.5
click at [181, 145] on h1 "Ковпаки на колеса R15/321 Renault" at bounding box center [218, 151] width 167 height 28
drag, startPoint x: 183, startPoint y: 160, endPoint x: 126, endPoint y: 145, distance: 58.6
click at [126, 145] on html "Ковпаки для коліс R15/321 Renault" at bounding box center [218, 151] width 185 height 46
copy h1 "Ковпаки для коліс R15/321 Renault"
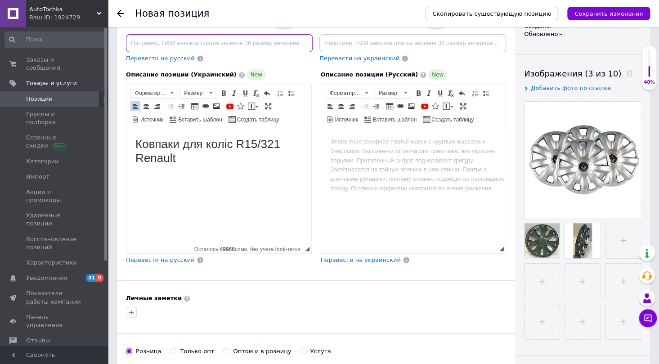
click at [153, 43] on input at bounding box center [219, 43] width 187 height 18
paste input "Ковпаки для коліс R15/321 Renault"
type input "Ковпаки для коліс R15/321 Renault"
click at [246, 174] on html "Ковпаки для коліс R15/321 Renault" at bounding box center [218, 151] width 185 height 46
drag, startPoint x: 248, startPoint y: 141, endPoint x: 296, endPoint y: 146, distance: 48.9
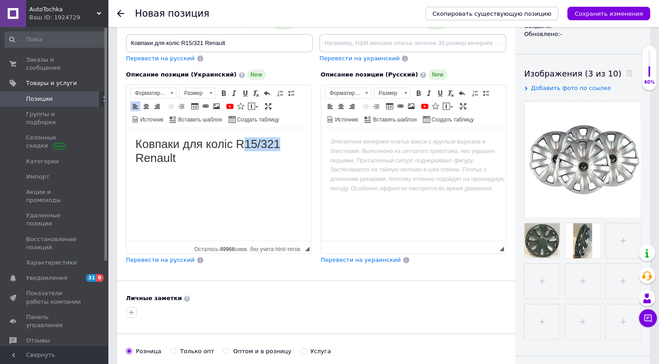
click at [296, 146] on h1 "Ковпаки для коліс R15/321 Renault" at bounding box center [218, 151] width 167 height 28
copy h1 "15/321"
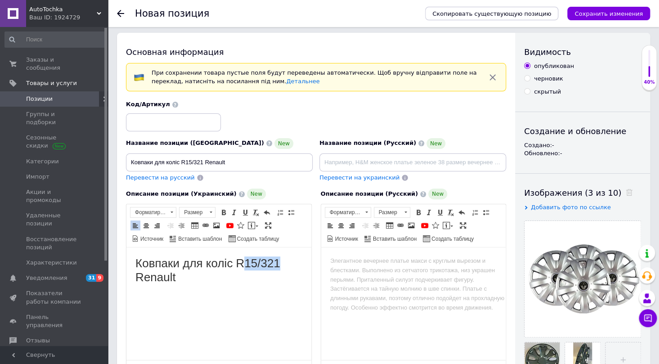
scroll to position [0, 0]
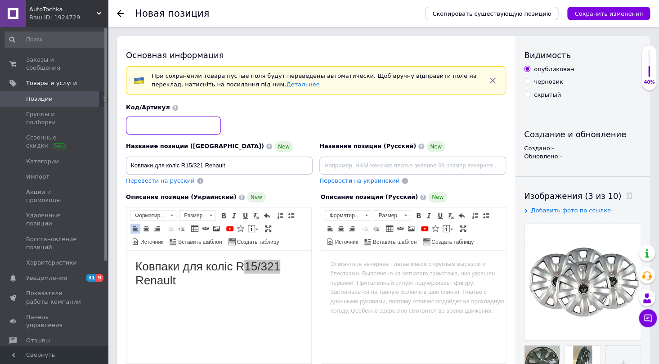
click at [152, 120] on input at bounding box center [173, 126] width 95 height 18
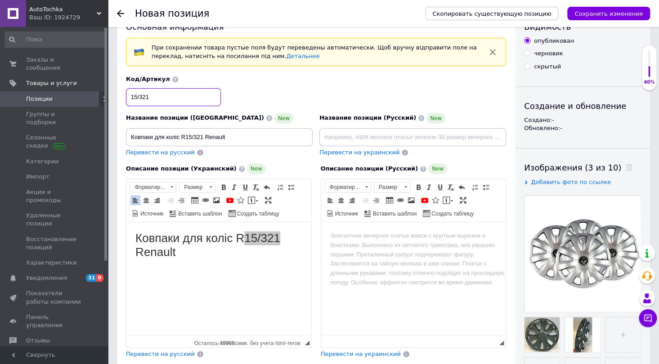
scroll to position [81, 0]
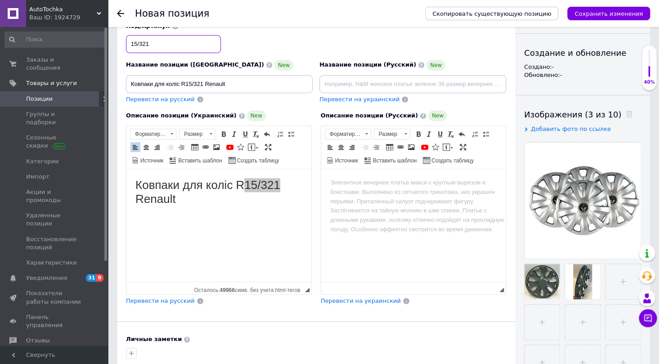
type input "15/321"
click at [189, 203] on h1 "Ковпаки для коліс R15/321 Renault" at bounding box center [218, 192] width 167 height 28
drag, startPoint x: 180, startPoint y: 195, endPoint x: 133, endPoint y: 188, distance: 47.4
click at [133, 188] on html "Ковпаки для коліс R15/321 Renault" at bounding box center [218, 192] width 185 height 46
copy h1 "Ковпаки для коліс R15/321 Renault"
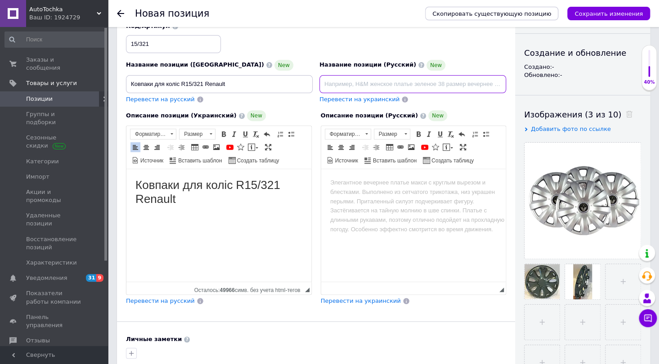
click at [329, 79] on input at bounding box center [413, 84] width 187 height 18
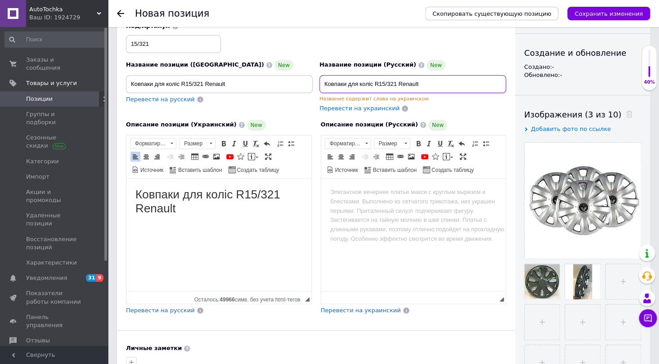
type input "Ковпаки для коліс R15/321 Renault"
click at [340, 183] on html at bounding box center [413, 191] width 185 height 27
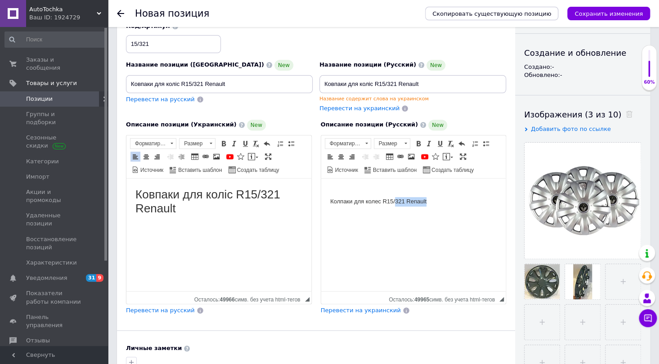
drag, startPoint x: 445, startPoint y: 201, endPoint x: 394, endPoint y: 201, distance: 50.4
click at [394, 201] on body "Колпаки для колес R15/321 Renault" at bounding box center [413, 196] width 167 height 19
drag, startPoint x: 430, startPoint y: 86, endPoint x: 293, endPoint y: 83, distance: 136.9
click at [293, 83] on div "Название позиции (Украинский) New Ковпаки для коліс R15/321 Renault Перевести н…" at bounding box center [316, 67] width 387 height 97
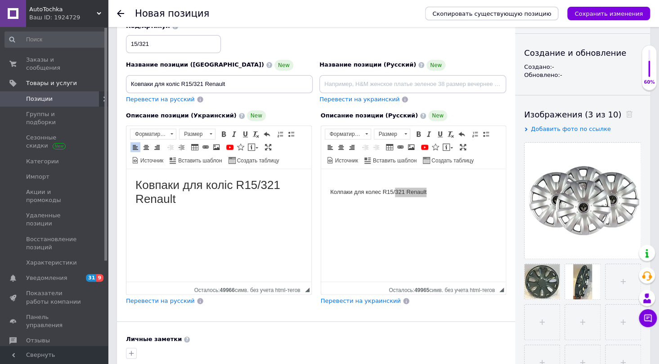
click at [219, 206] on h1 "Ковпаки для коліс R15/321 Renault" at bounding box center [218, 192] width 167 height 28
drag, startPoint x: 187, startPoint y: 193, endPoint x: 133, endPoint y: 187, distance: 54.3
click at [133, 187] on html "Ковпаки для коліс R15/321 Renault" at bounding box center [218, 192] width 185 height 46
copy h1 "Ковпаки для коліс R15/321 Renault"
click at [340, 81] on input at bounding box center [413, 84] width 187 height 18
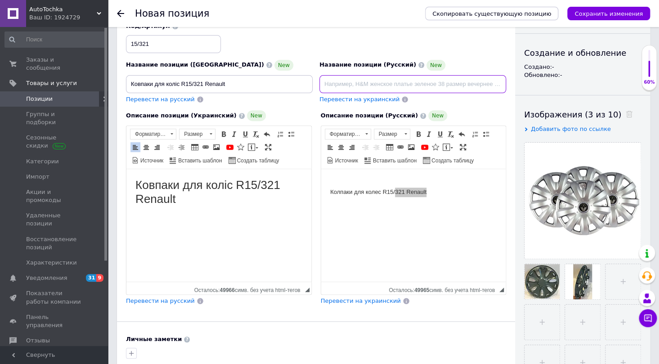
paste input "Колпаки для колес R15/321 Renault"
type input "Колпаки для колес R15/321 Renault"
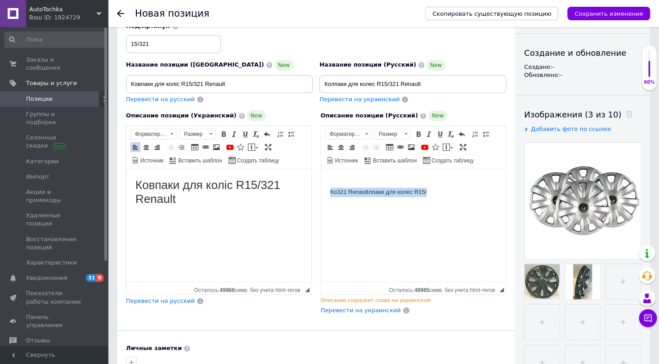
drag, startPoint x: 437, startPoint y: 190, endPoint x: 640, endPoint y: 361, distance: 265.7
click at [321, 193] on html "Ко321 Renault лпаки для колес R15/" at bounding box center [413, 187] width 185 height 37
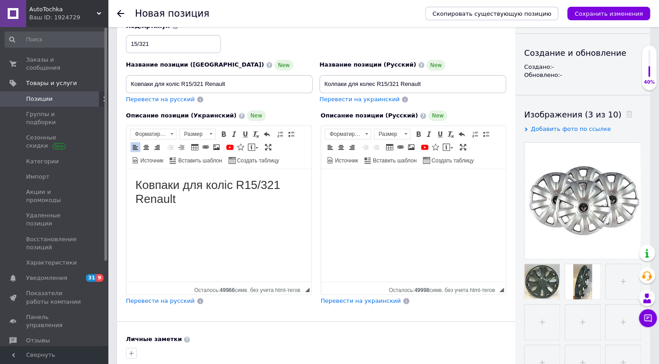
click at [329, 176] on html at bounding box center [413, 187] width 185 height 37
drag, startPoint x: 458, startPoint y: 192, endPoint x: 305, endPoint y: 191, distance: 153.5
click at [321, 191] on html "Колпаки для колес R15/321 Renault" at bounding box center [413, 192] width 185 height 46
click at [365, 131] on span at bounding box center [366, 134] width 9 height 10
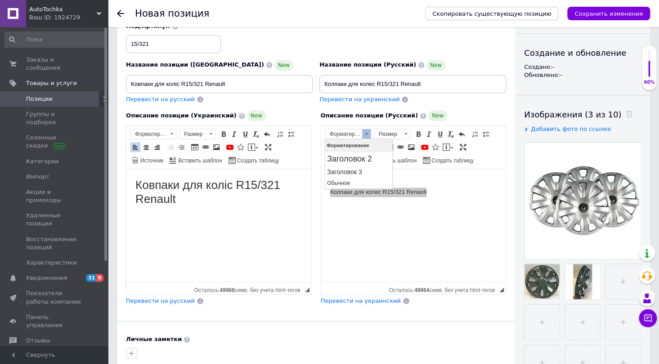
scroll to position [0, 0]
click at [362, 158] on h2 "Заголовок 2" at bounding box center [358, 159] width 63 height 10
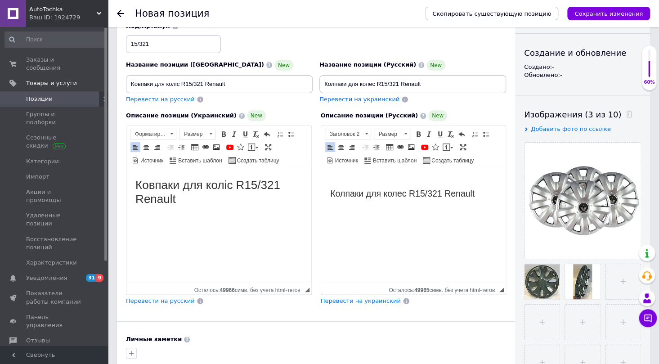
click at [204, 199] on h1 "Ковпаки для коліс R15/321 Renault" at bounding box center [218, 192] width 167 height 28
drag, startPoint x: 187, startPoint y: 200, endPoint x: 135, endPoint y: 186, distance: 53.9
click at [135, 186] on html "Ковпаки для коліс R15/321 Renault" at bounding box center [218, 192] width 185 height 46
click at [173, 131] on span at bounding box center [171, 134] width 9 height 10
click at [174, 160] on h2 "Заголовок 2" at bounding box center [163, 159] width 63 height 10
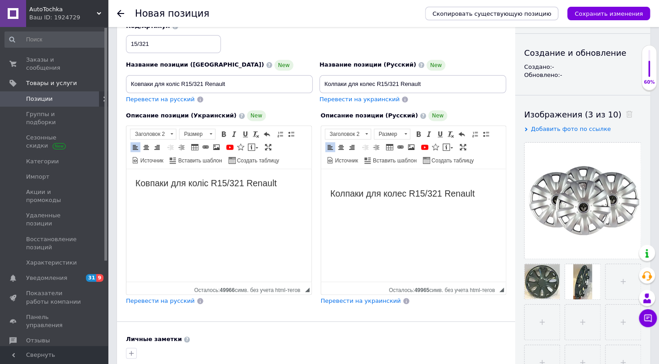
click at [292, 187] on h2 "Ковпаки для коліс R15/321 Renault" at bounding box center [218, 183] width 167 height 10
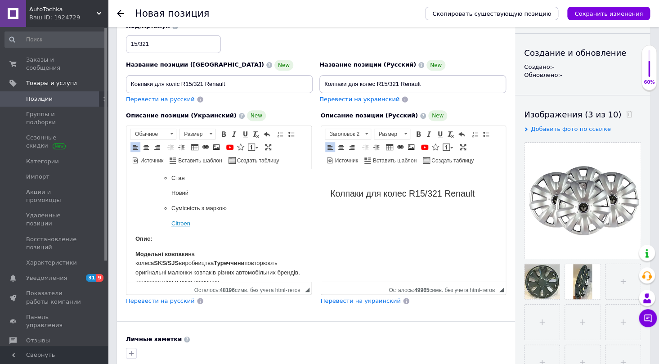
scroll to position [162, 0]
drag, startPoint x: 194, startPoint y: 224, endPoint x: 153, endPoint y: 227, distance: 40.2
click at [153, 227] on ul "Виробник SKS Країна виробник Туреччина Діаметр ковпака 15 дюйм Марка Citroen Ст…" at bounding box center [218, 140] width 131 height 177
drag, startPoint x: 204, startPoint y: 84, endPoint x: 225, endPoint y: 81, distance: 21.3
click at [225, 81] on input "Ковпаки для коліс R15/321 Renault" at bounding box center [219, 84] width 187 height 18
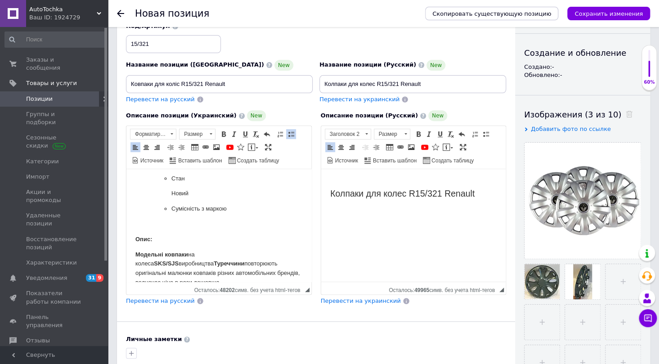
click at [176, 221] on li "Сумісність з маркою" at bounding box center [218, 216] width 95 height 25
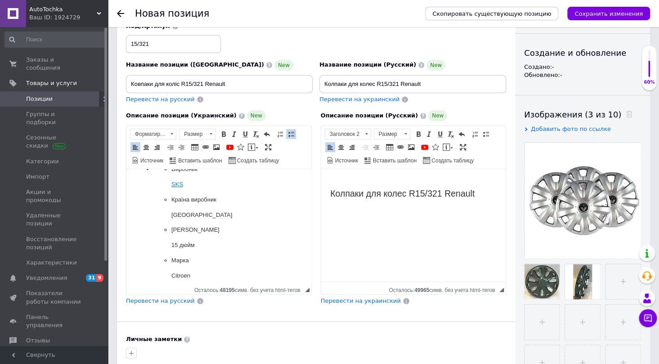
scroll to position [80, 0]
drag, startPoint x: 197, startPoint y: 247, endPoint x: 163, endPoint y: 249, distance: 34.3
click at [163, 249] on ul "Виробник SKS Країна виробник Туреччина Діаметр ковпака 15 дюйм Марка Citroen Ст…" at bounding box center [218, 222] width 131 height 177
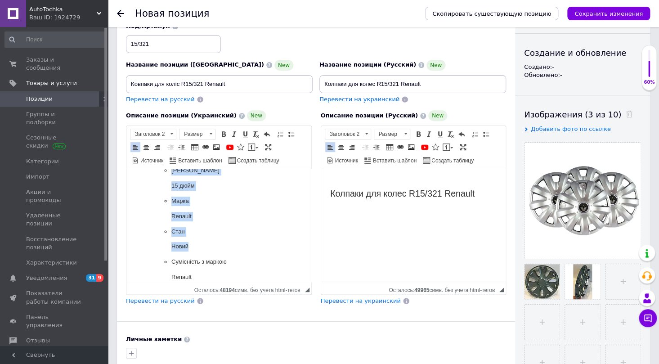
scroll to position [122, 0]
drag, startPoint x: 135, startPoint y: 201, endPoint x: 227, endPoint y: 257, distance: 108.5
click at [227, 257] on html "Ковпаки для коліс R15/321 Renault Характеристики та опис Виробник SKS Країна ви…" at bounding box center [218, 364] width 185 height 634
copy body "Характеристики та опис Виробник SKS Країна виробник Туреччина Діаметр ковпака 1…"
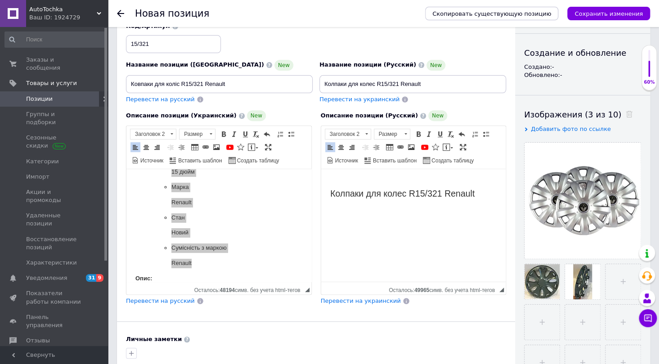
click at [483, 191] on h2 "Колпаки для колес R15/321 Renault" at bounding box center [413, 188] width 167 height 21
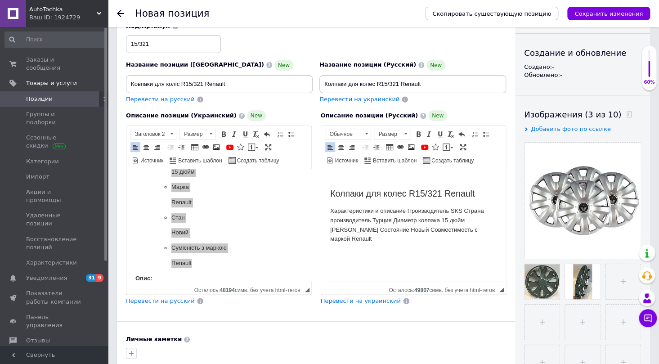
click at [406, 212] on p "Характеристики и описание Производитель SKS Страна производитель Турция Диаметр…" at bounding box center [413, 225] width 167 height 37
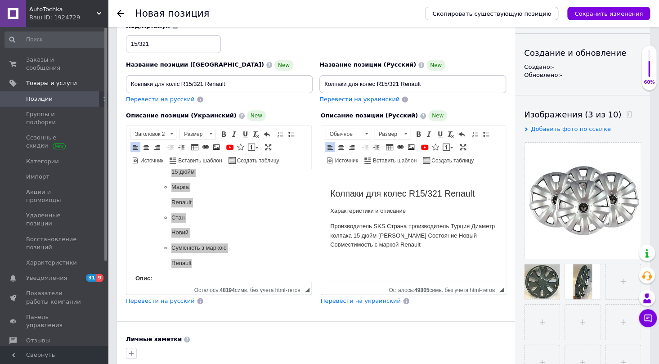
click at [373, 225] on p "Производитель SKS Страна производитель Турция Диаметр колпака 15 дюйм Марк Rena…" at bounding box center [413, 236] width 167 height 28
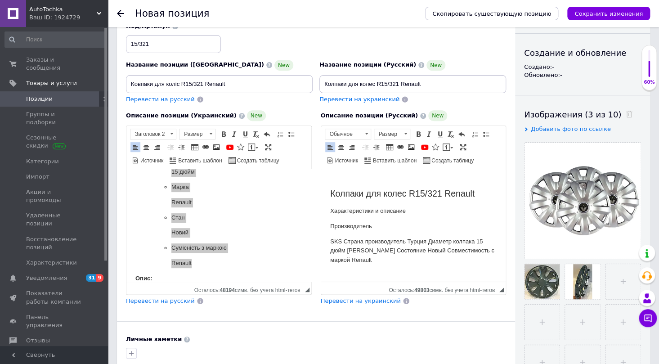
click at [343, 244] on p "SKS Страна производитель Турция Диаметр колпака 15 дюйм Марк Renault Состояние …" at bounding box center [413, 251] width 167 height 28
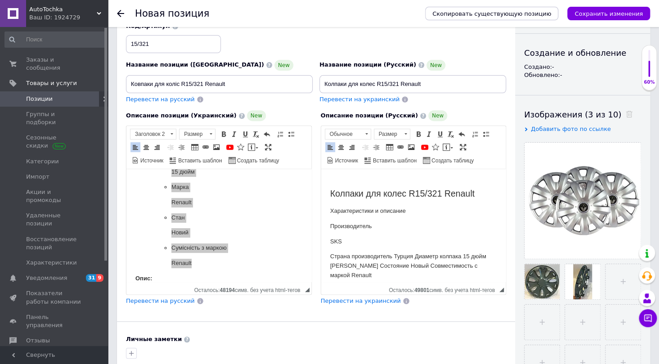
click at [391, 257] on p "Страна производитель Турция Диаметр колпака 15 дюйм Марк Renault Состояние Новы…" at bounding box center [413, 266] width 167 height 28
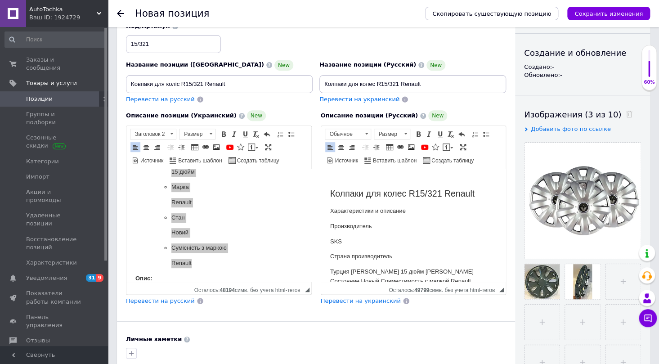
click at [350, 271] on p "Турция Диаметр колпака 15 дюйм Марк Renault Состояние Новый Совместимость с мар…" at bounding box center [413, 276] width 167 height 19
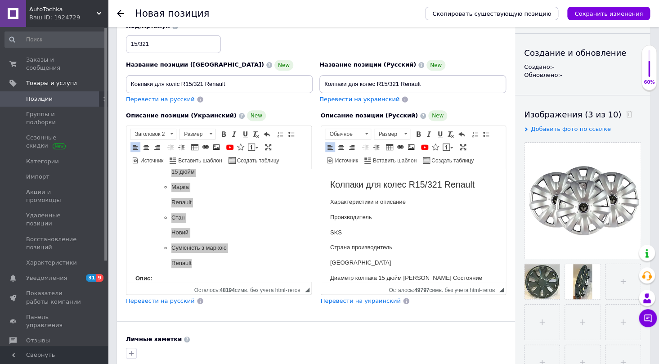
click at [356, 279] on p "Диаметр колпака 15 дюйм Марк Renault Состояние Новый Совместимость с маркой Ren…" at bounding box center [413, 283] width 167 height 19
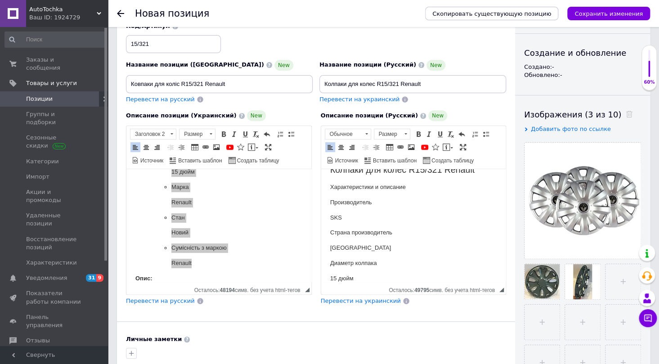
scroll to position [39, 0]
click at [344, 276] on p "Марк Renault Состояние Новый Совместимость с маркой Renault" at bounding box center [413, 283] width 167 height 19
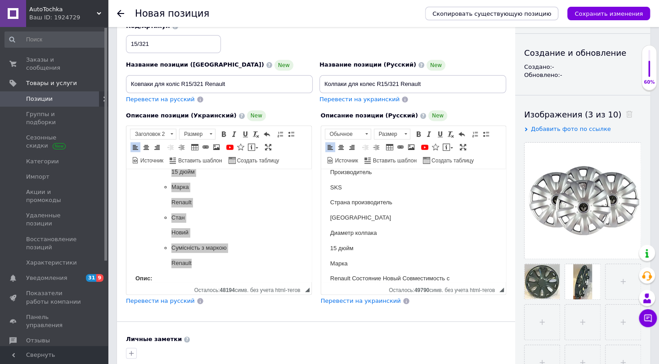
click at [350, 276] on p "Renault Состояние Новый Совместимость с маркой Renault" at bounding box center [413, 283] width 167 height 19
click at [361, 276] on p "Состояние Новый Совместимость с маркой Renault" at bounding box center [413, 278] width 167 height 9
click at [350, 277] on p "Новый Совместимость с маркой Renault" at bounding box center [413, 278] width 167 height 9
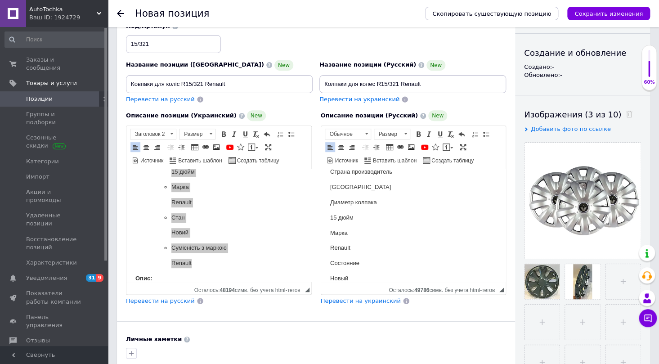
scroll to position [100, 0]
click at [399, 279] on p "Совместимость с маркой Renault" at bounding box center [413, 278] width 167 height 9
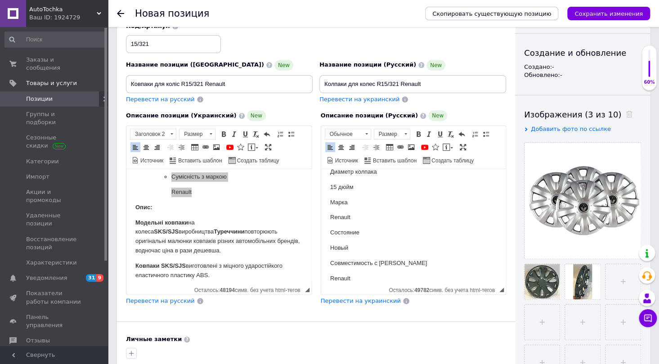
scroll to position [204, 0]
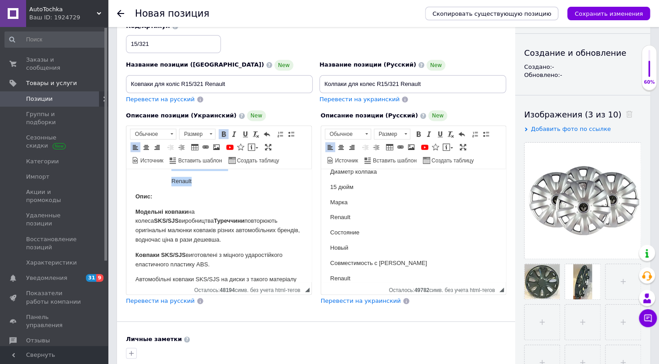
drag, startPoint x: 131, startPoint y: 194, endPoint x: 245, endPoint y: 243, distance: 123.2
click at [245, 243] on html "Ковпаки для коліс R15/321 Renault Характеристики та опис Виробник SKS Країна ви…" at bounding box center [218, 282] width 185 height 634
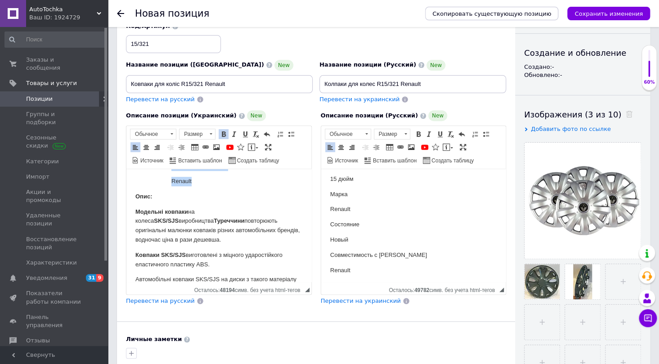
scroll to position [126, 0]
click at [358, 271] on p "Renault" at bounding box center [413, 268] width 167 height 9
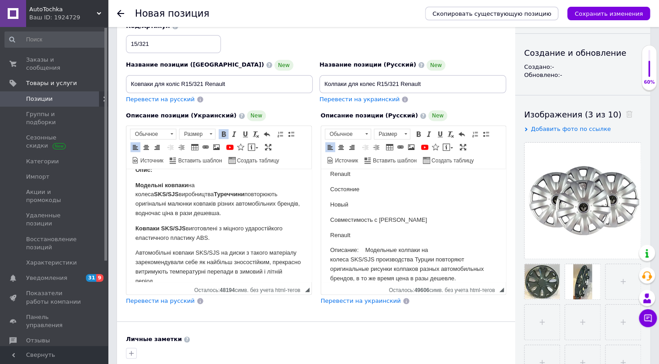
scroll to position [245, 0]
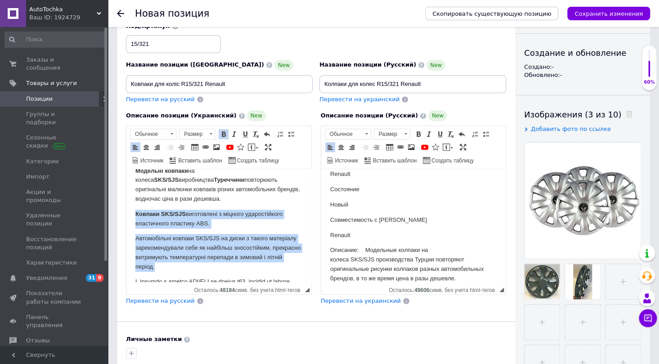
drag, startPoint x: 132, startPoint y: 213, endPoint x: 258, endPoint y: 268, distance: 137.5
click at [258, 268] on html "Ковпаки для коліс R15/321 Renault Характеристики та опис Виробник SKS Країна ви…" at bounding box center [218, 241] width 185 height 634
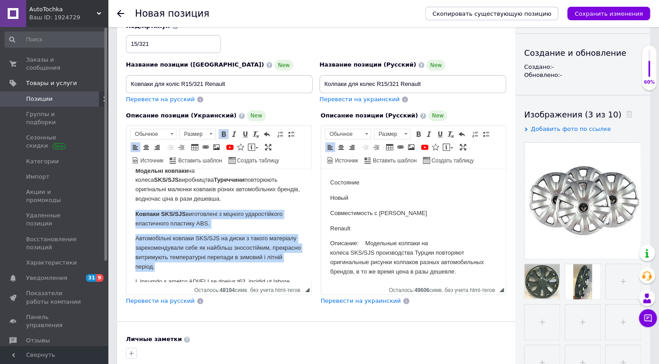
scroll to position [169, 0]
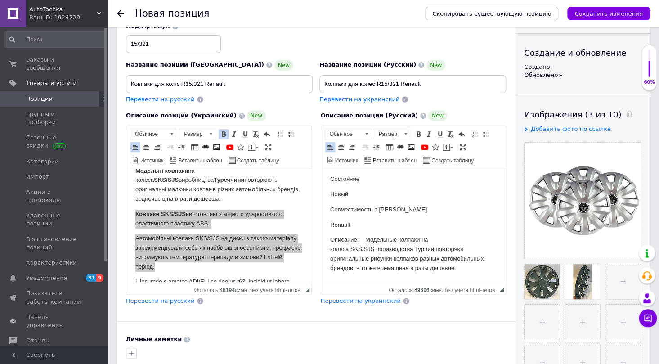
click at [462, 270] on p "Описание: Модельные колпаки на колеса SKS/SJS производства Турции повторяют ори…" at bounding box center [413, 253] width 167 height 37
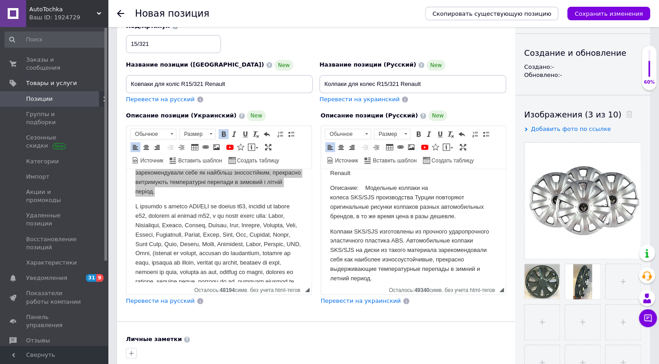
scroll to position [327, 0]
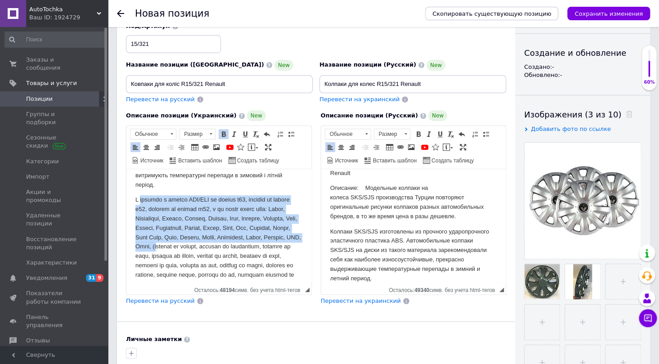
drag, startPoint x: 138, startPoint y: 196, endPoint x: 206, endPoint y: 248, distance: 85.4
click at [206, 248] on p "Визуальный текстовый редактор, 5CF1AF3C-46B0-4FD8-AF82-DF4383B05E70" at bounding box center [218, 256] width 167 height 122
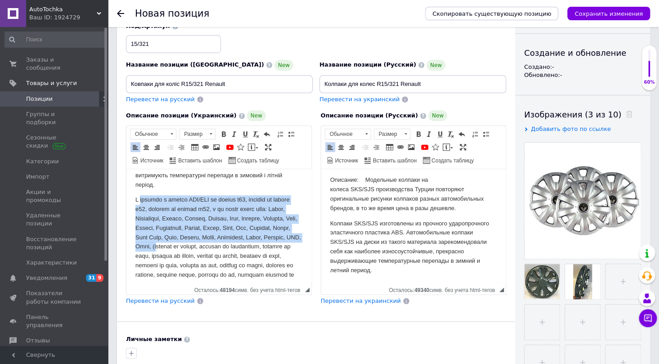
scroll to position [231, 0]
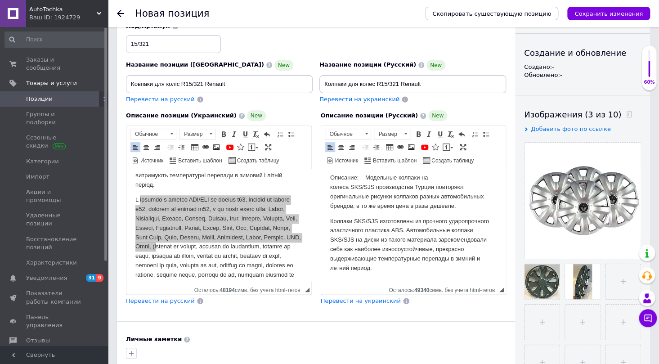
click at [374, 268] on p "Колпаки SKS/SJS изготовлены из прочного ударопрочного эластичного пластика ABS.…" at bounding box center [413, 245] width 167 height 56
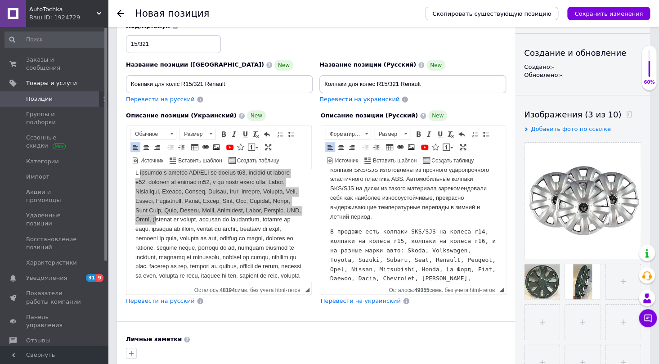
scroll to position [368, 0]
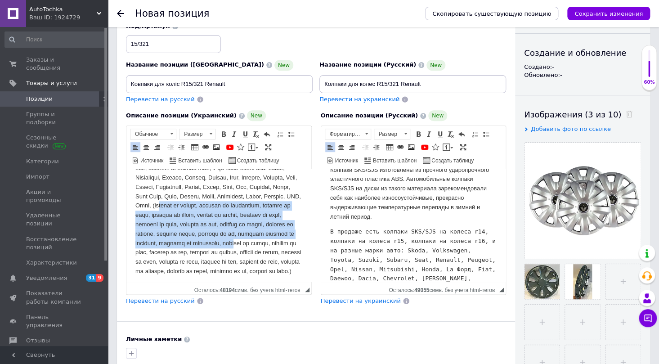
drag, startPoint x: 207, startPoint y: 204, endPoint x: 167, endPoint y: 256, distance: 65.2
click at [167, 256] on p "Визуальный текстовый редактор, 5CF1AF3C-46B0-4FD8-AF82-DF4383B05E70" at bounding box center [218, 215] width 167 height 122
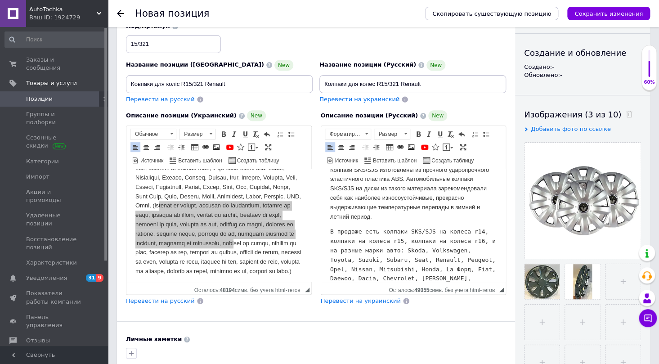
click at [472, 275] on pre "В продаже есть колпаки SKS/SJS на колеса r14, колпаки на колеса r15, колпаки на…" at bounding box center [413, 260] width 167 height 66
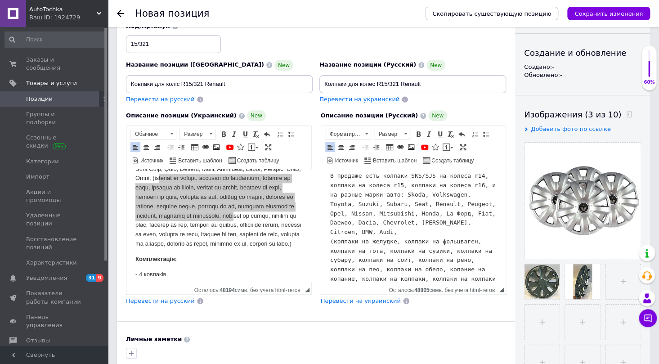
scroll to position [409, 0]
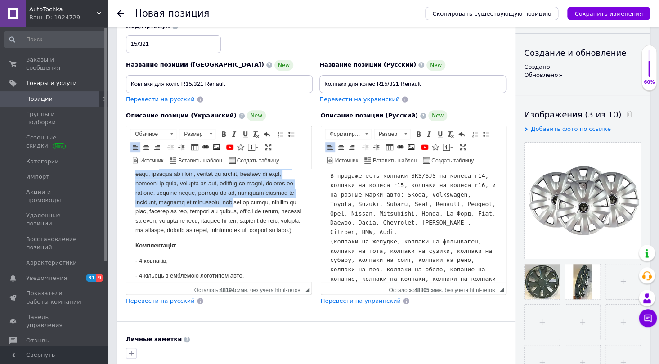
click at [165, 210] on p "Визуальный текстовый редактор, 5CF1AF3C-46B0-4FD8-AF82-DF4383B05E70" at bounding box center [218, 174] width 167 height 122
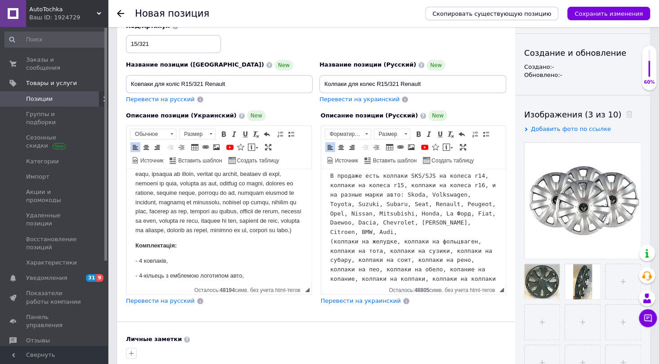
drag, startPoint x: 165, startPoint y: 211, endPoint x: 200, endPoint y: 254, distance: 56.3
click at [200, 254] on body "Ковпаки для коліс R15/321 Renault Характеристики та опис Виробник SKS Країна ви…" at bounding box center [218, 77] width 167 height 616
click at [372, 279] on pre "В продаже есть колпаки SKS/SJS на колеса r14, колпаки на колеса r15, колпаки на…" at bounding box center [413, 232] width 167 height 122
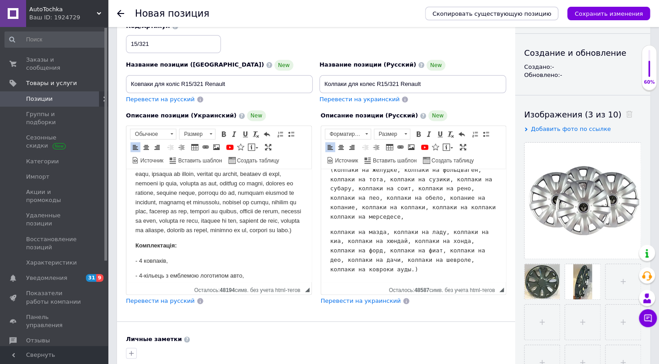
click at [329, 221] on html "Колпаки для колес R15/321 Renault Характеристики и описание Производитель SKS С…" at bounding box center [413, 31] width 185 height 542
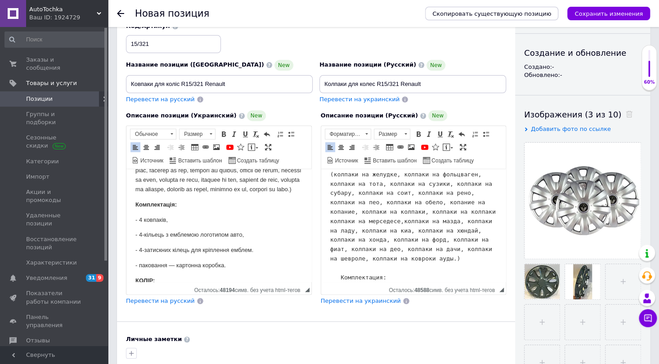
scroll to position [491, 0]
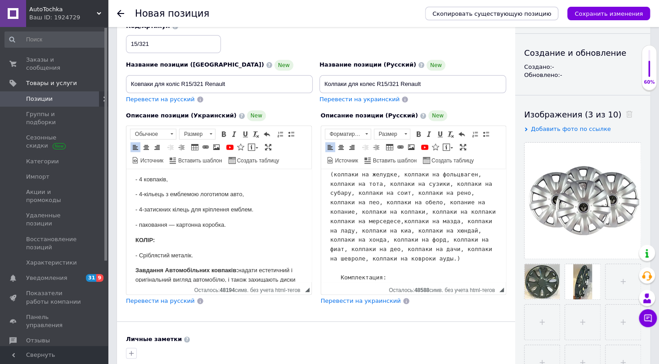
drag, startPoint x: 140, startPoint y: 196, endPoint x: 221, endPoint y: 272, distance: 110.8
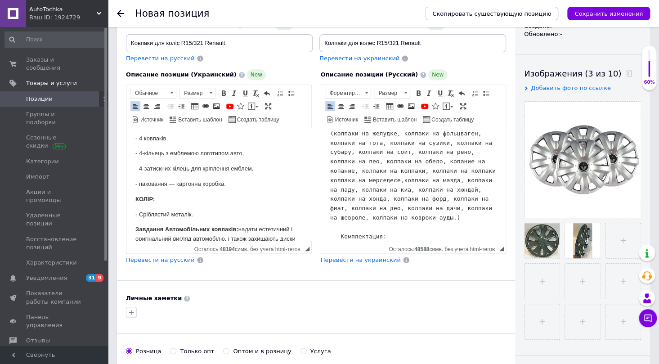
click at [392, 227] on pre "В продаже есть колпаки SKS/SJS на колеса r14, колпаки на колеса r15, колпаки на…" at bounding box center [413, 152] width 167 height 178
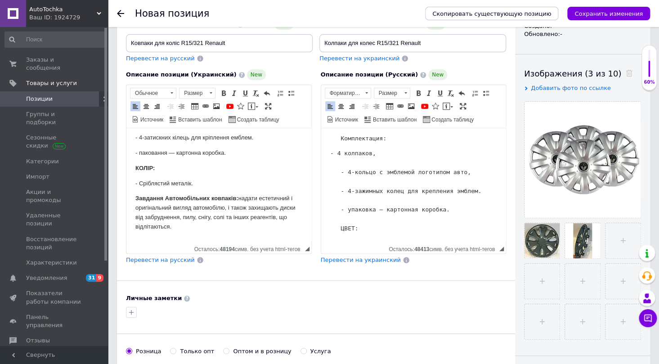
scroll to position [540, 0]
drag, startPoint x: 140, startPoint y: 198, endPoint x: 333, endPoint y: 369, distance: 257.9
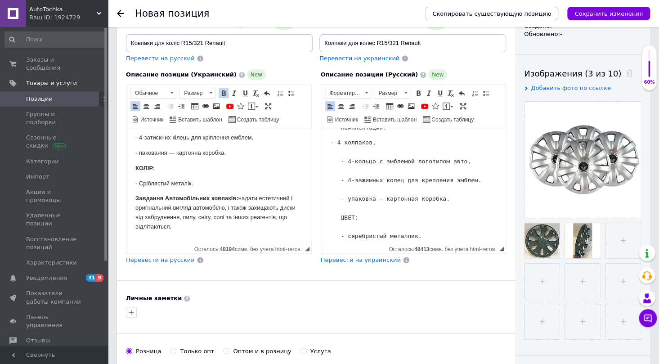
click at [424, 228] on pre "- 4 колпаков, - 4-кольцо с эмблемой логотипом авто, - 4-зажимных колец для креп…" at bounding box center [413, 189] width 167 height 103
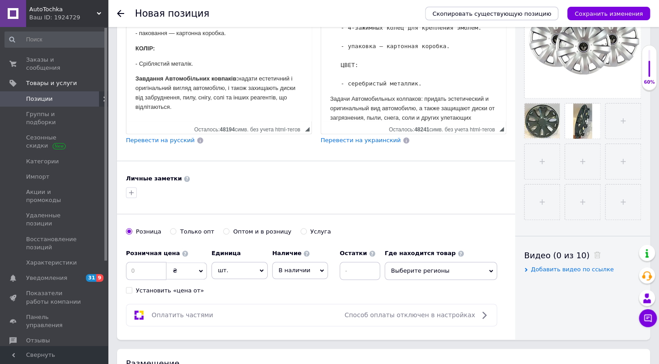
scroll to position [245, 0]
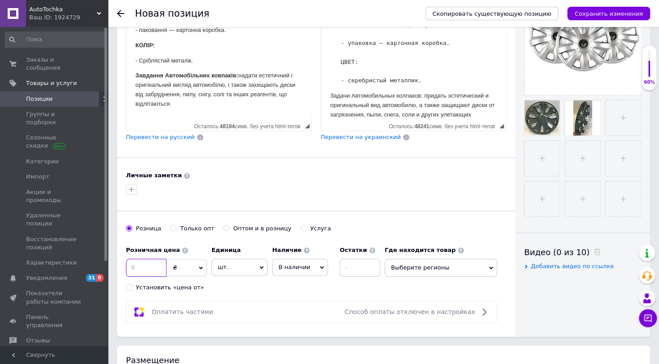
click at [145, 267] on input at bounding box center [146, 268] width 41 height 18
type input "1140"
click at [486, 266] on span "Выберите регионы" at bounding box center [441, 268] width 113 height 18
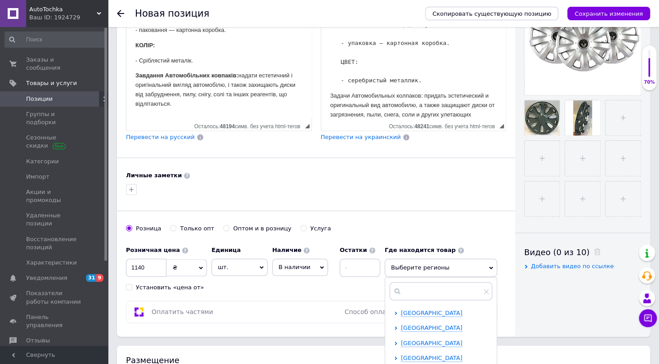
click at [400, 309] on div at bounding box center [397, 313] width 7 height 8
click at [419, 314] on span "[GEOGRAPHIC_DATA]" at bounding box center [432, 313] width 62 height 7
click at [402, 325] on input "checkbox" at bounding box center [404, 328] width 6 height 6
checkbox input "true"
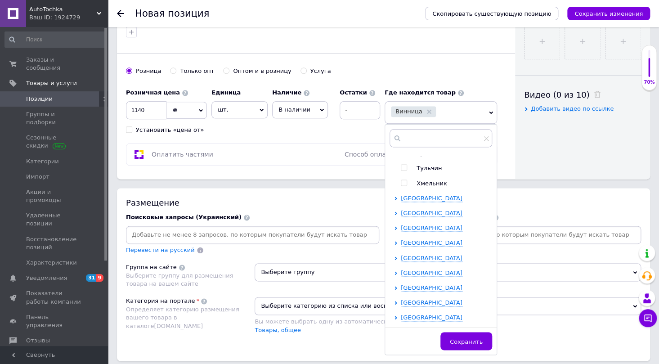
scroll to position [491, 0]
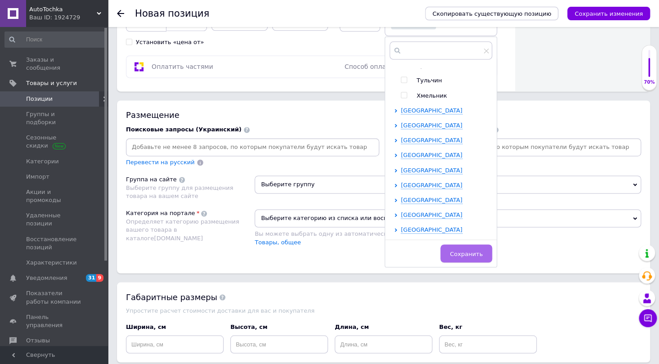
click at [466, 252] on span "Сохранить" at bounding box center [466, 253] width 33 height 7
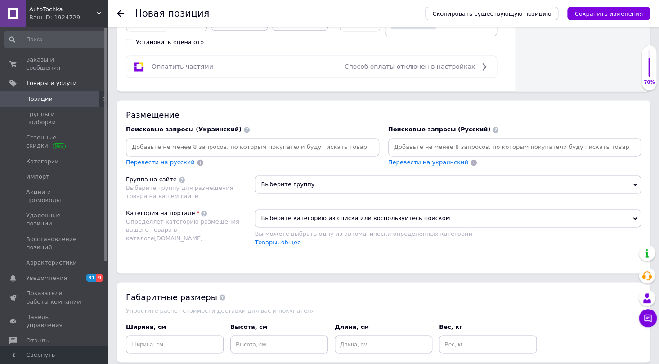
click at [149, 144] on input at bounding box center [253, 147] width 250 height 14
type input "ковпаки"
type input "ковпаки для коліс"
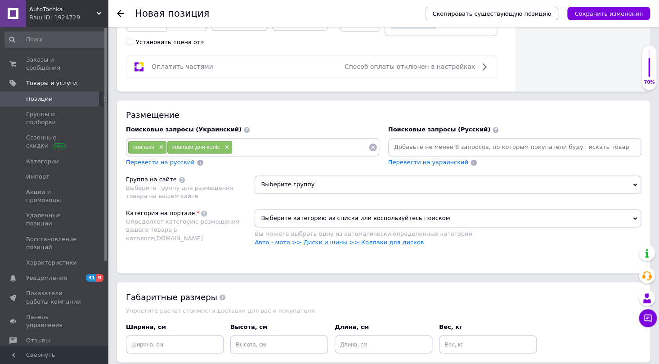
type input "к"
type input "оригінальні ковпаки"
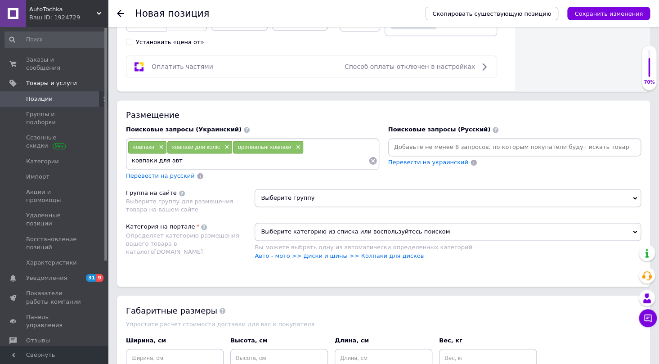
type input "ковпаки для авто"
type input "автоп"
type input "автомобільні ковпаки"
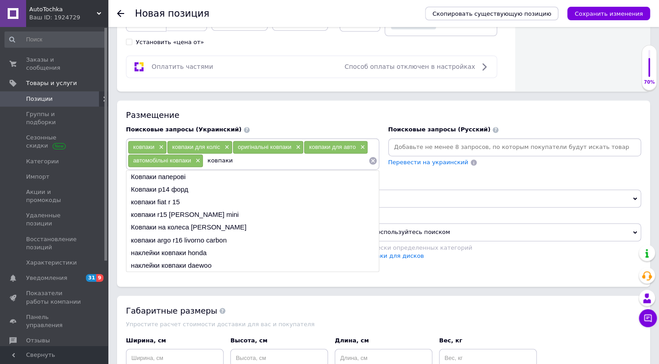
drag, startPoint x: 149, startPoint y: 144, endPoint x: 284, endPoint y: 162, distance: 135.3
click at [284, 162] on input "ковпаки" at bounding box center [285, 161] width 165 height 14
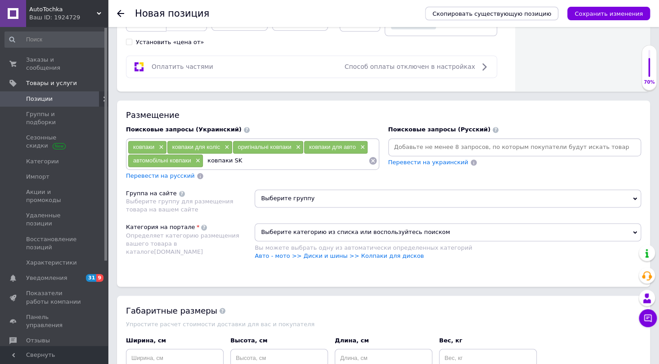
type input "ковпаки SKS"
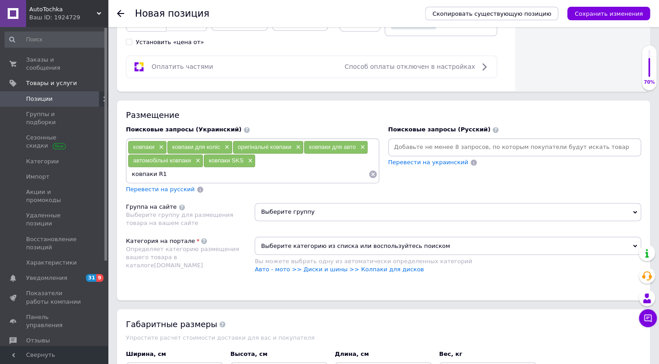
type input "ковпаки R15"
type input "ковпаки оригінальні"
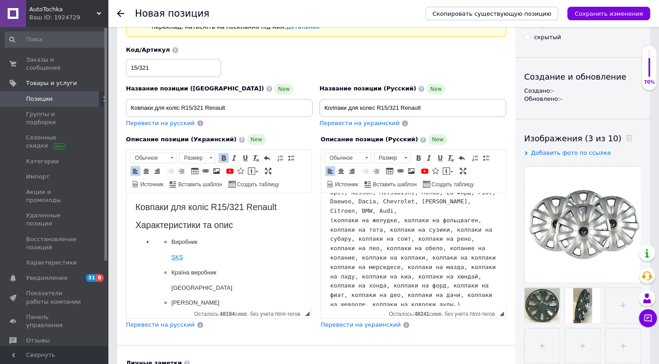
scroll to position [41, 0]
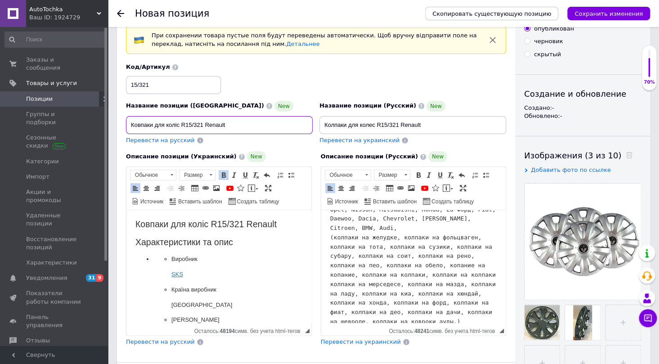
drag, startPoint x: 239, startPoint y: 125, endPoint x: 126, endPoint y: 126, distance: 113.4
click at [126, 126] on input "Ковпаки для коліс R15/321 Renault" at bounding box center [219, 125] width 187 height 18
click at [254, 121] on input "Ковпаки для коліс R15/321 Renault" at bounding box center [219, 125] width 187 height 18
drag, startPoint x: 254, startPoint y: 121, endPoint x: 120, endPoint y: 121, distance: 134.1
click at [120, 121] on div "Основная информация При сохранении товара пустые поля будут переведены автомати…" at bounding box center [316, 268] width 398 height 546
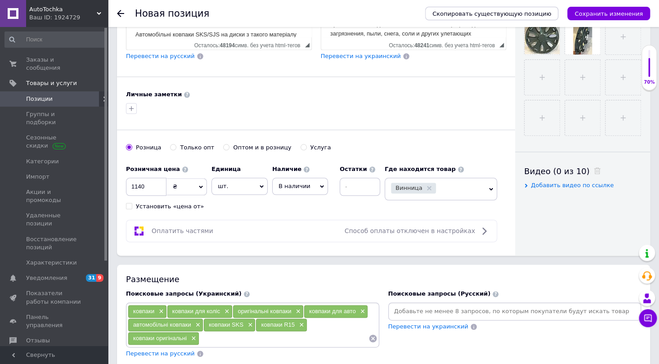
scroll to position [409, 0]
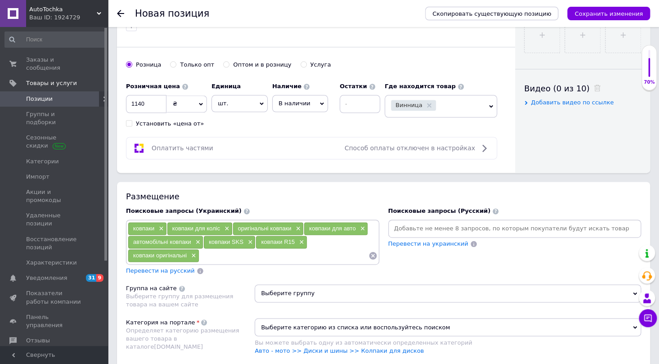
click at [218, 253] on input at bounding box center [283, 256] width 169 height 14
paste input "Ковпаки для коліс R15/321 Renault"
type input "Ковпаки для коліс R15/321 Renault"
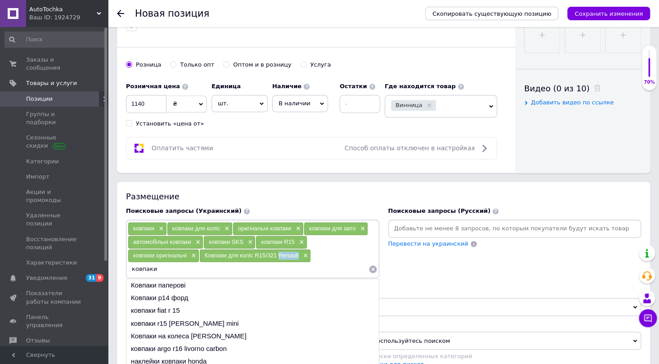
drag, startPoint x: 279, startPoint y: 253, endPoint x: 300, endPoint y: 257, distance: 21.0
click at [300, 257] on div "Ковпаки для коліс R15/321 Renault ×" at bounding box center [255, 255] width 111 height 13
click at [168, 263] on input "ковпаки" at bounding box center [248, 269] width 241 height 14
paste input "Renault"
type input "ковпаки Renault"
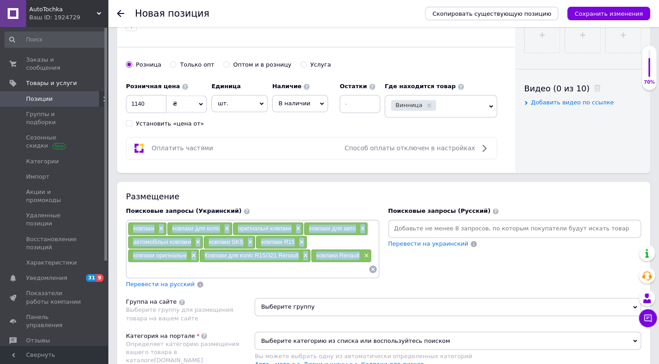
drag, startPoint x: 360, startPoint y: 254, endPoint x: 126, endPoint y: 226, distance: 234.8
click at [126, 226] on div "ковпаки × ковпаки для коліс × оригінальні ковпаки × ковпаки для авто × автомобі…" at bounding box center [252, 249] width 253 height 59
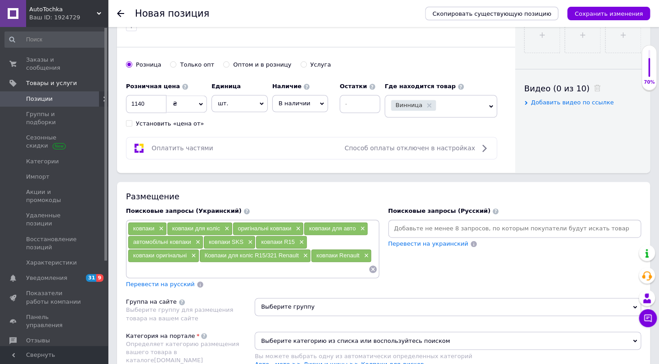
click at [418, 227] on input at bounding box center [515, 229] width 250 height 14
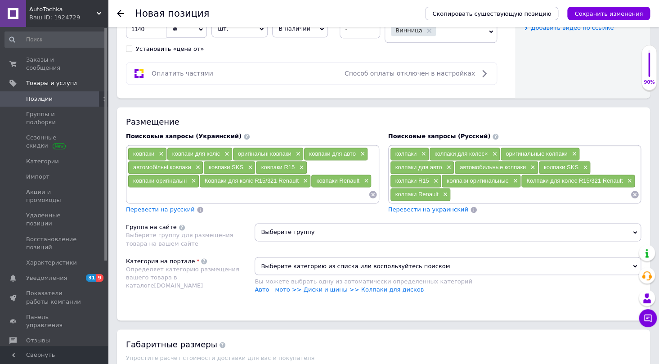
scroll to position [491, 0]
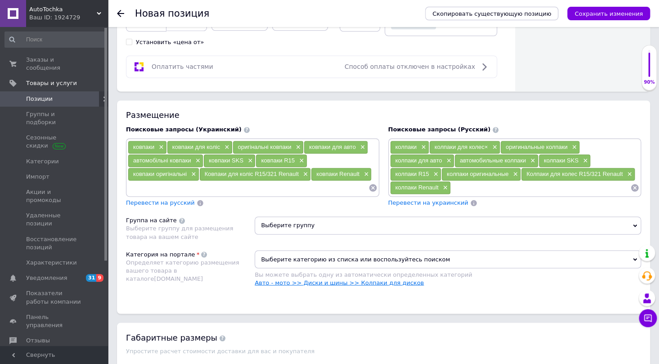
click at [369, 280] on link "Авто - мото >> Диски и шины >> Колпаки для дисков" at bounding box center [339, 282] width 169 height 7
drag, startPoint x: 370, startPoint y: 279, endPoint x: 348, endPoint y: 280, distance: 22.6
click at [348, 280] on link "Авто - мото >> Диски и шины >> Колпаки для дисков" at bounding box center [339, 282] width 169 height 7
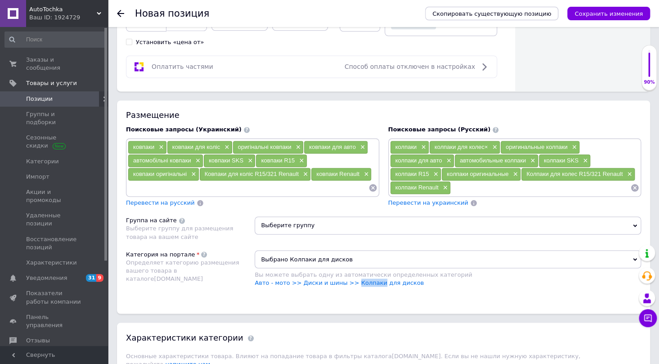
click at [278, 224] on span "Выберите группу" at bounding box center [448, 225] width 387 height 18
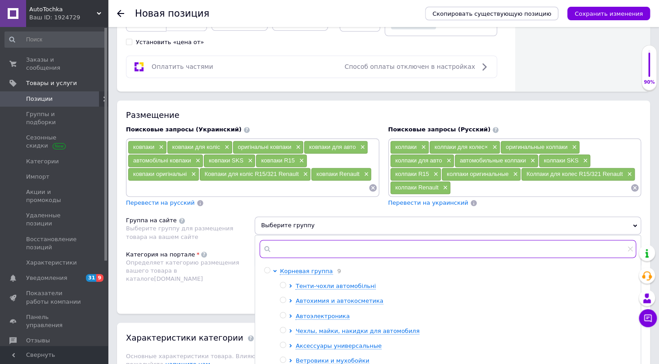
click at [282, 248] on input "text" at bounding box center [448, 249] width 377 height 18
paste input "Колпаки"
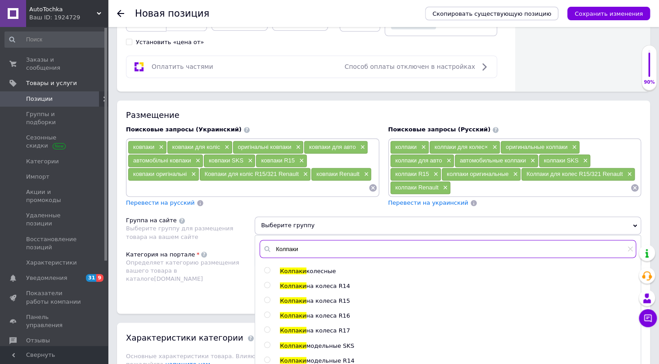
type input "Колпаки"
click at [268, 297] on input "radio" at bounding box center [267, 300] width 6 height 6
radio input "true"
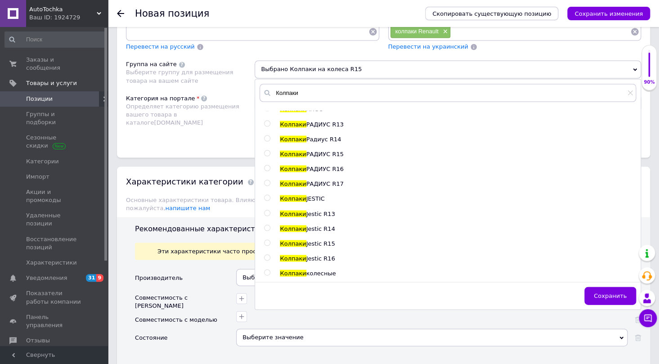
scroll to position [687, 0]
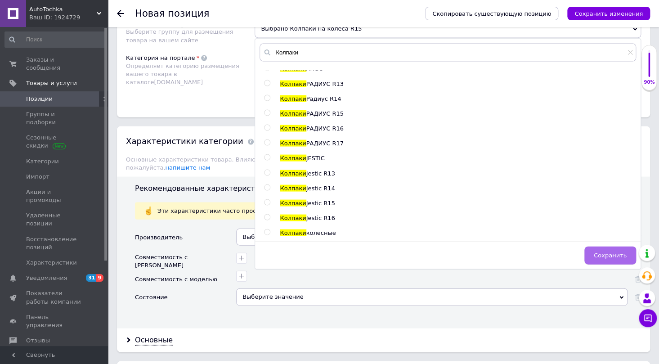
click at [614, 256] on span "Сохранить" at bounding box center [610, 255] width 33 height 7
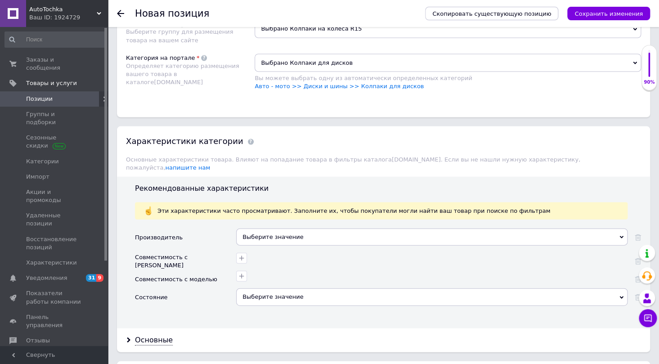
click at [275, 288] on div "Выберите значение" at bounding box center [432, 296] width 392 height 17
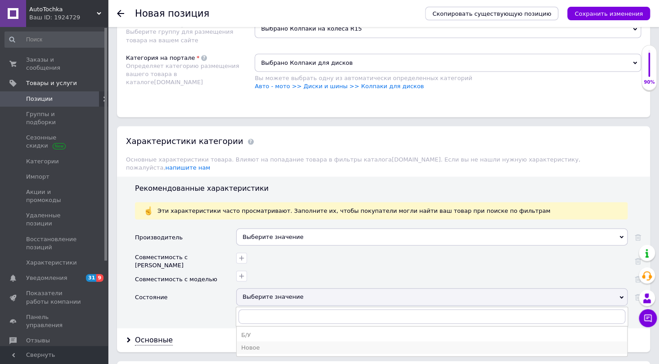
click at [263, 343] on div "Новое" at bounding box center [432, 347] width 382 height 8
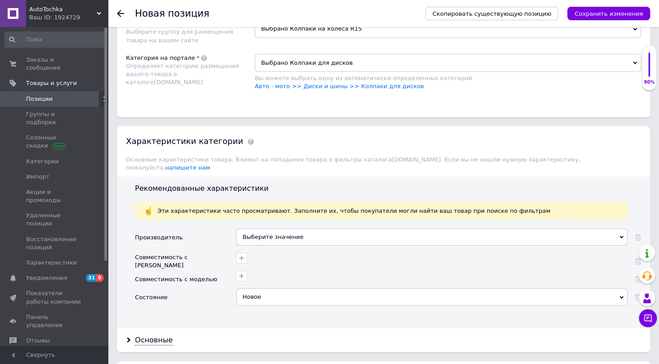
click at [265, 228] on div "Выберите значение" at bounding box center [432, 236] width 392 height 17
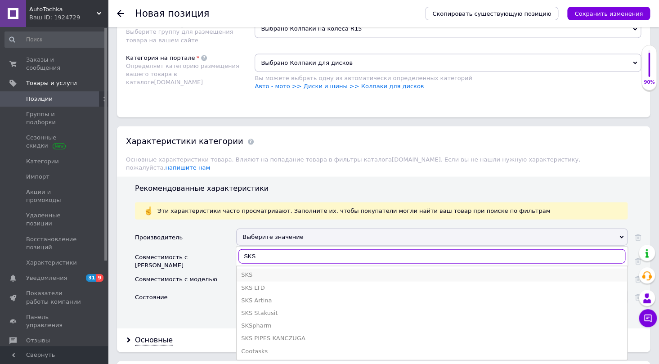
type input "SKS"
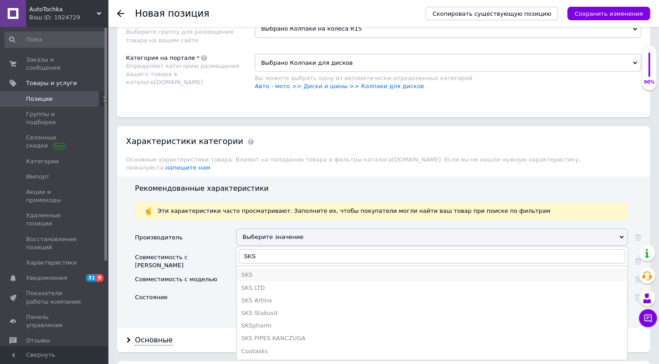
click at [257, 271] on div "SKS" at bounding box center [432, 275] width 382 height 8
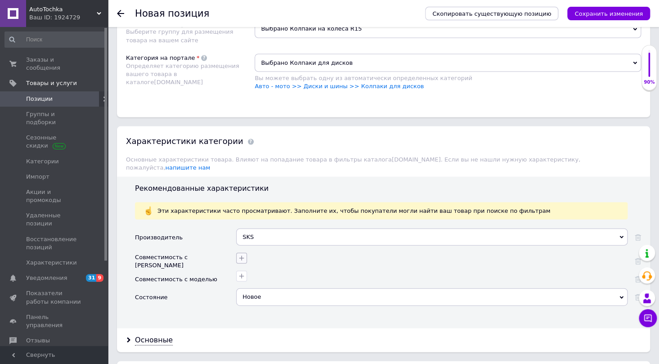
click at [244, 254] on icon "button" at bounding box center [241, 257] width 7 height 7
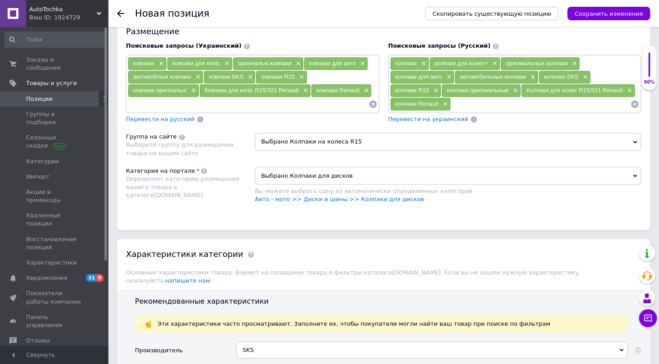
scroll to position [564, 0]
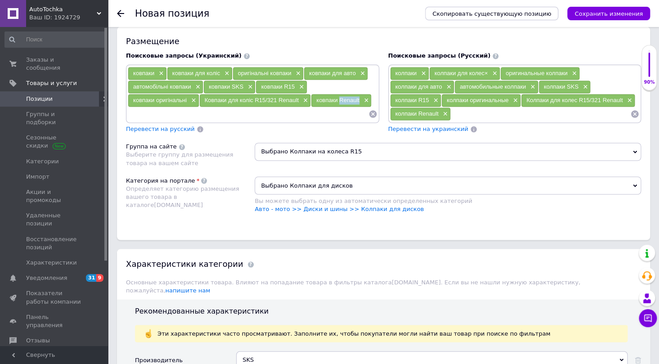
drag, startPoint x: 339, startPoint y: 98, endPoint x: 360, endPoint y: 94, distance: 21.1
click at [360, 94] on div "ковпаки Renault ×" at bounding box center [341, 100] width 60 height 13
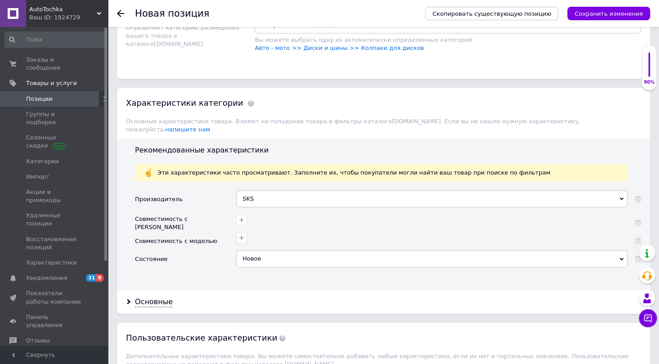
scroll to position [728, 0]
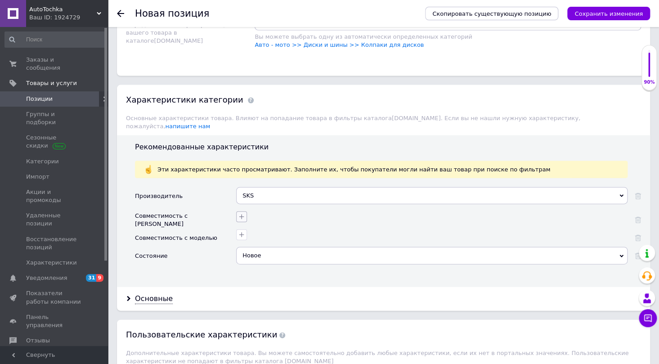
click at [242, 213] on icon "button" at bounding box center [241, 216] width 7 height 7
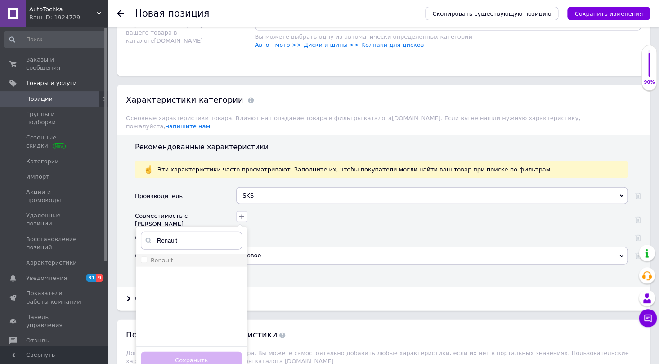
type input "Renault"
click at [144, 257] on input "Renault" at bounding box center [144, 260] width 6 height 6
checkbox input "true"
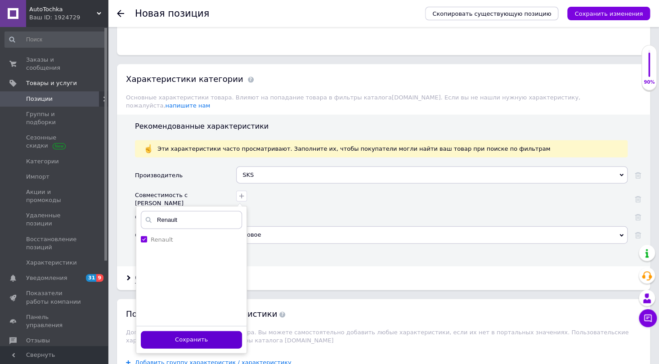
scroll to position [769, 0]
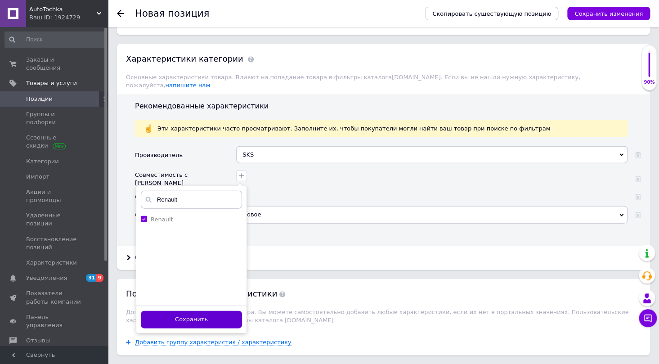
click at [215, 311] on button "Сохранить" at bounding box center [191, 320] width 101 height 18
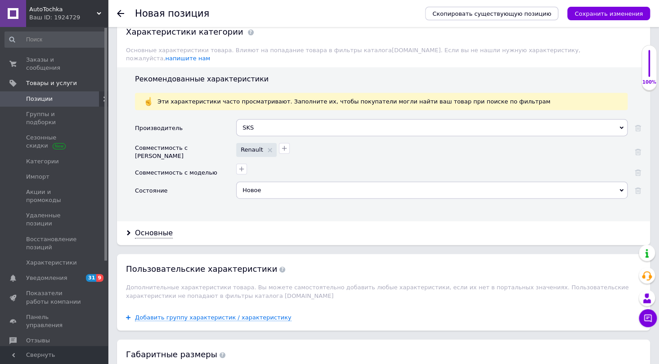
scroll to position [810, 0]
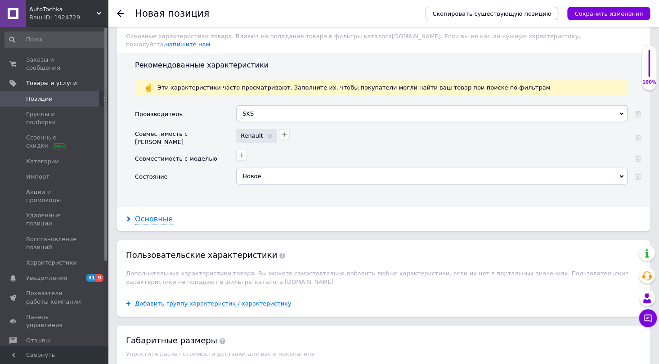
click at [143, 214] on div "Основные" at bounding box center [154, 219] width 38 height 10
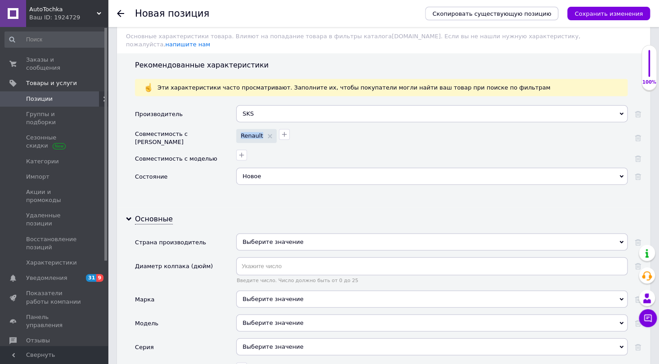
drag, startPoint x: 261, startPoint y: 126, endPoint x: 235, endPoint y: 126, distance: 25.7
click at [235, 127] on div "Renault" at bounding box center [431, 135] width 394 height 16
click at [256, 291] on div "Выберите значение" at bounding box center [432, 299] width 392 height 17
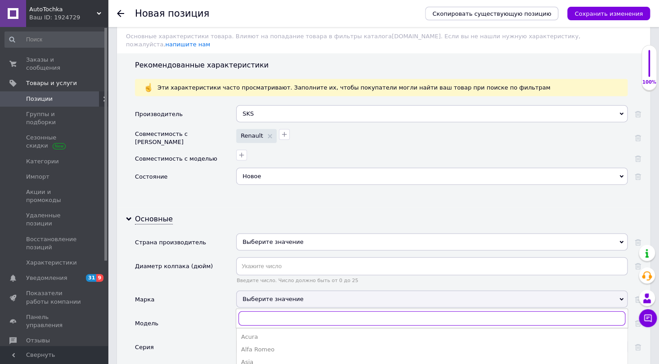
paste input "Renault"
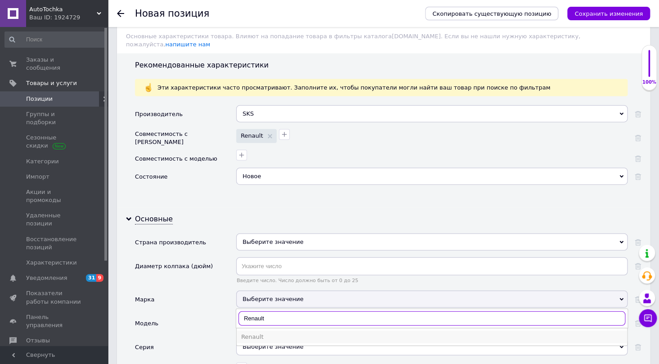
type input "Renault"
click at [262, 333] on div "Renault" at bounding box center [432, 337] width 382 height 8
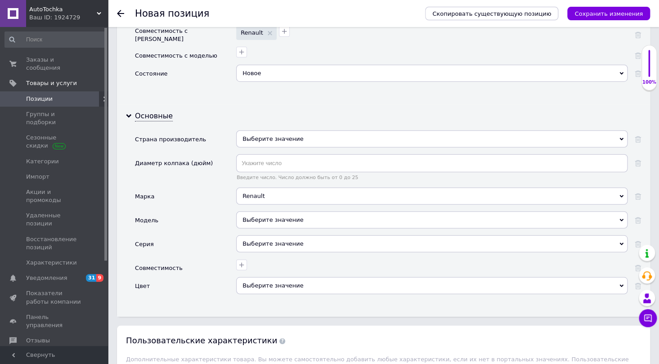
scroll to position [933, 0]
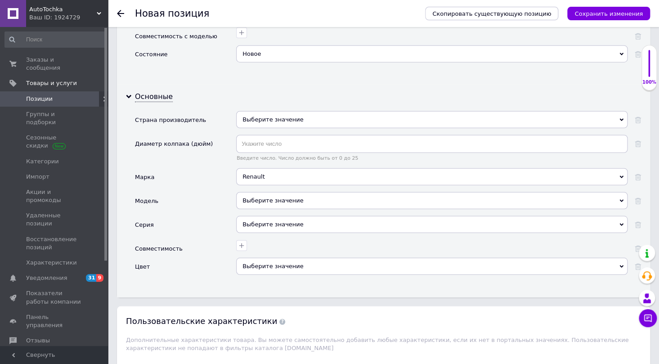
click at [255, 258] on div "Выберите значение" at bounding box center [432, 266] width 392 height 17
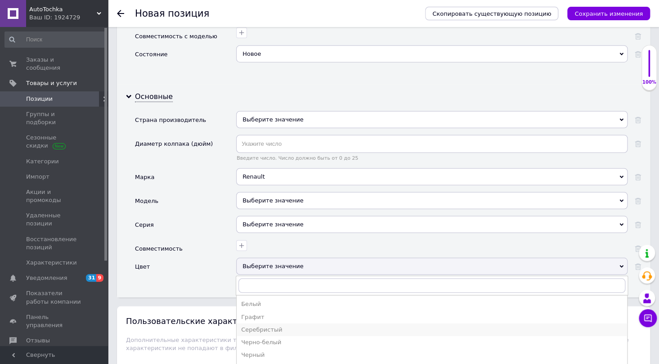
click at [274, 326] on div "Серебристый" at bounding box center [432, 330] width 382 height 8
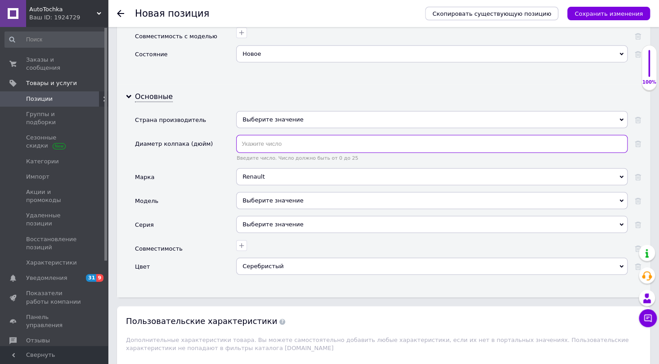
click at [289, 135] on input "text" at bounding box center [432, 144] width 392 height 18
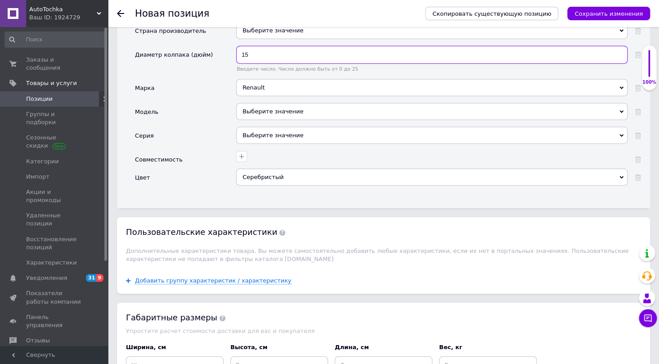
scroll to position [1055, 0]
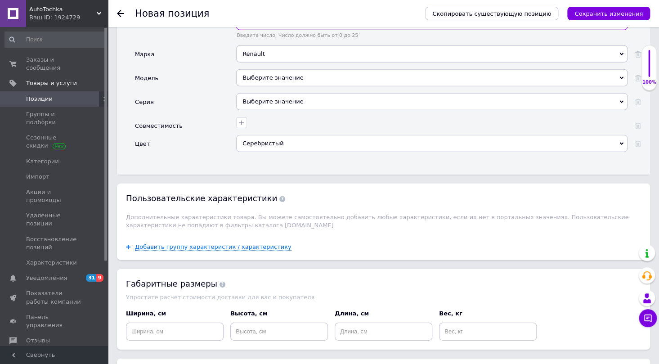
type input "15"
click at [158, 323] on input at bounding box center [175, 332] width 98 height 18
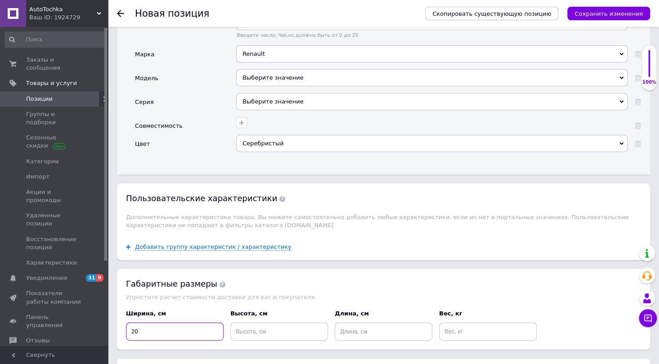
type input "20"
click at [260, 323] on input at bounding box center [279, 332] width 98 height 18
type input "40"
click at [374, 327] on input at bounding box center [384, 332] width 98 height 18
type input "20"
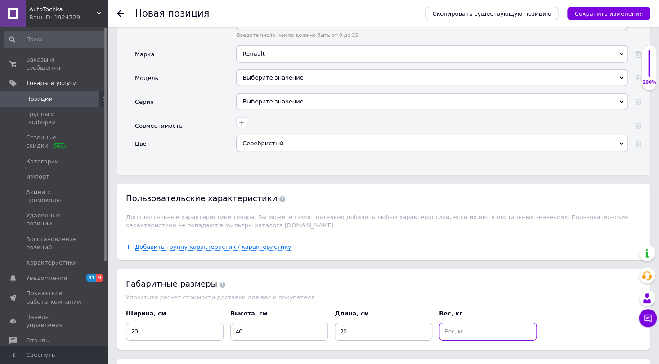
click at [465, 323] on input at bounding box center [488, 332] width 98 height 18
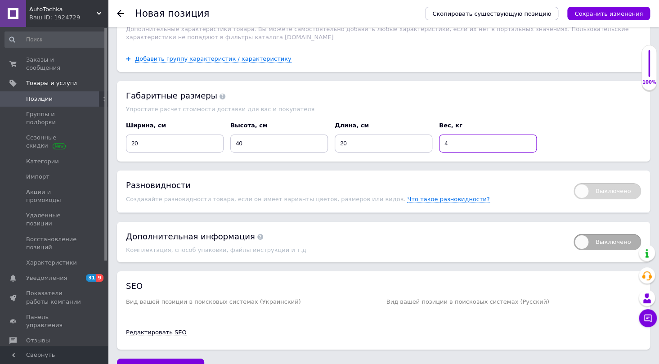
scroll to position [1257, 0]
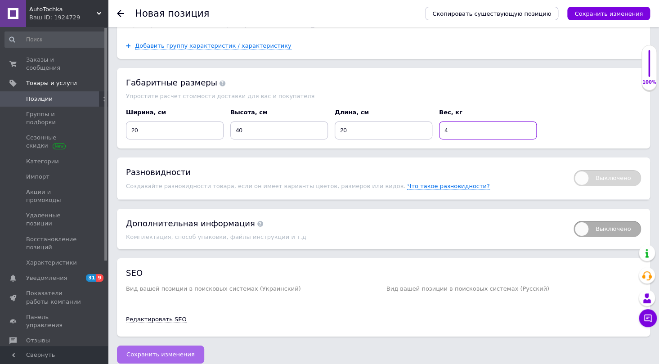
type input "4"
click at [178, 351] on span "Сохранить изменения" at bounding box center [160, 354] width 68 height 7
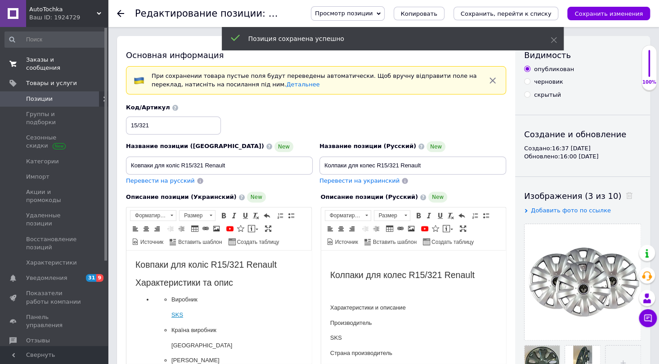
click at [45, 57] on span "Заказы и сообщения" at bounding box center [54, 64] width 57 height 16
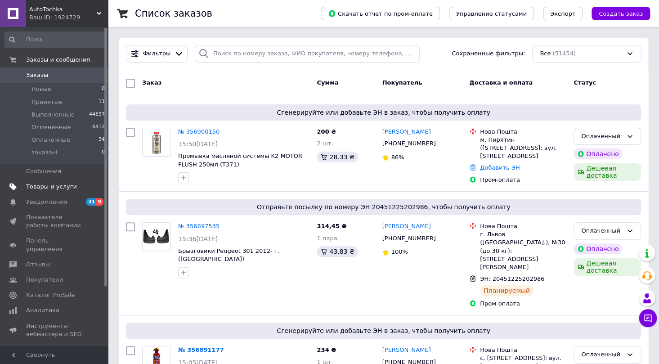
click at [62, 188] on span "Товары и услуги" at bounding box center [51, 187] width 51 height 8
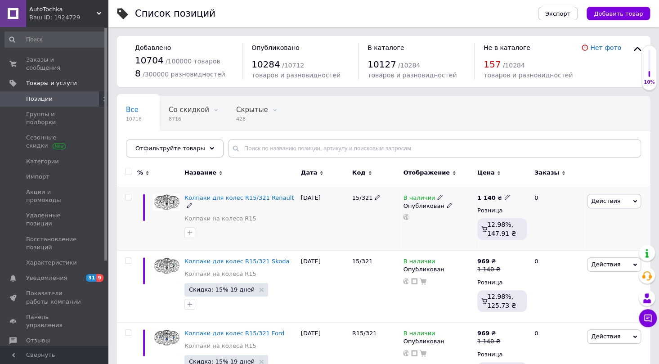
click at [128, 198] on input "checkbox" at bounding box center [128, 197] width 6 height 6
checkbox input "true"
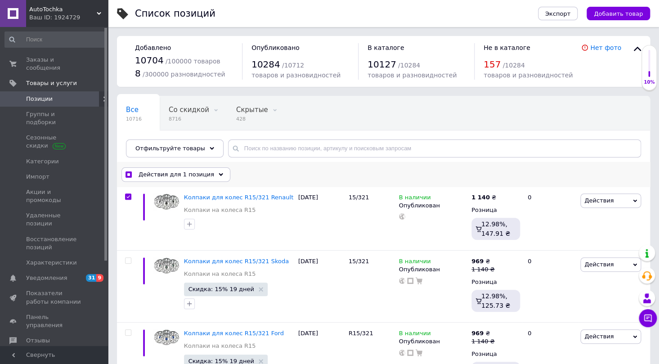
click at [189, 176] on span "Действия для 1 позиция" at bounding box center [177, 175] width 76 height 8
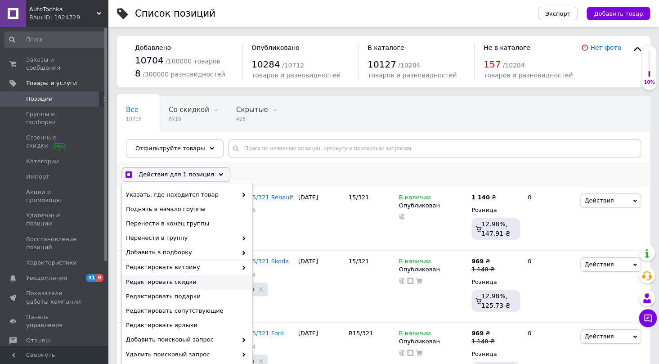
click at [185, 285] on span "Редактировать скидки" at bounding box center [186, 282] width 120 height 8
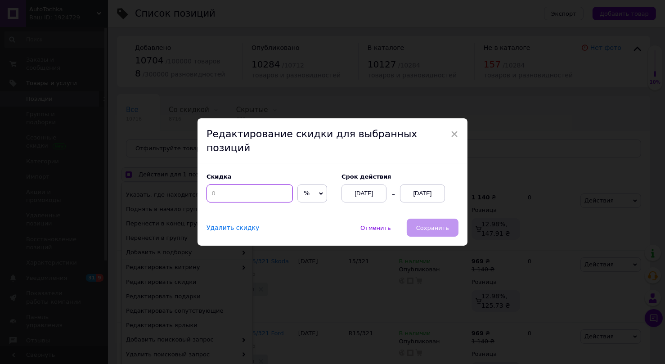
click at [263, 193] on input at bounding box center [250, 194] width 86 height 18
checkbox input "true"
type input "1"
checkbox input "true"
type input "15"
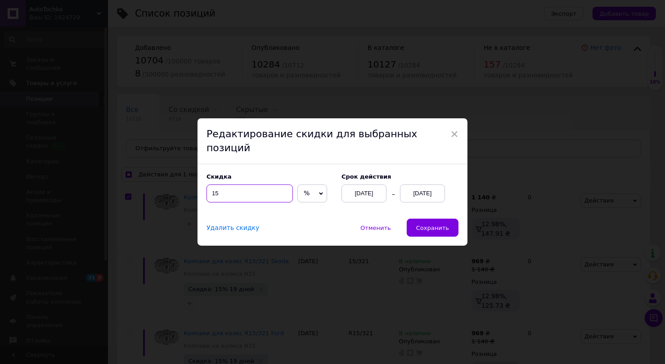
checkbox input "true"
type input "15"
click at [410, 190] on div "[DATE]" at bounding box center [422, 194] width 45 height 18
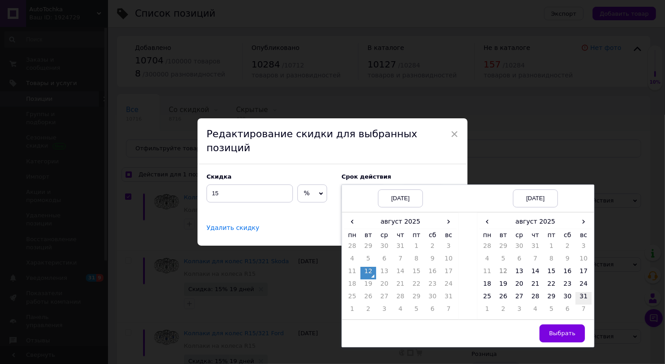
click at [585, 293] on td "31" at bounding box center [584, 298] width 16 height 13
click at [568, 330] on span "Выбрать" at bounding box center [562, 333] width 27 height 7
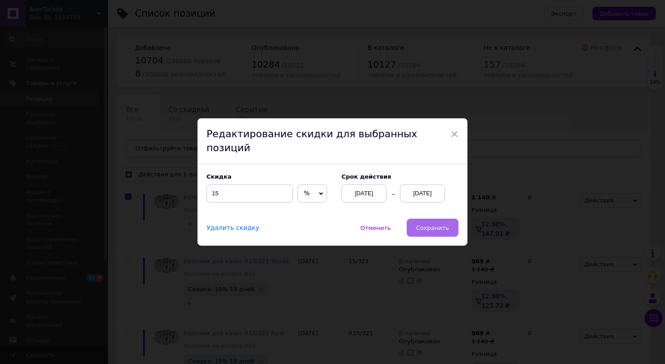
click at [438, 219] on button "Сохранить" at bounding box center [433, 228] width 52 height 18
checkbox input "true"
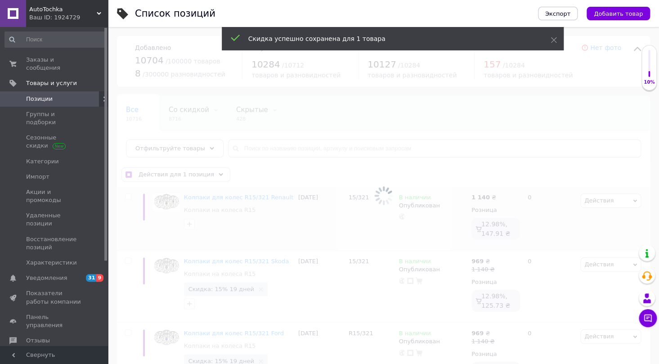
checkbox input "false"
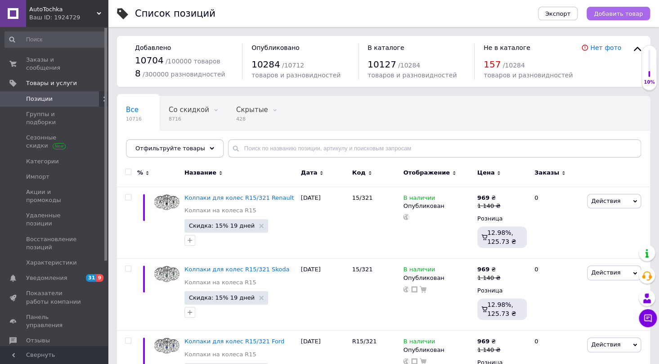
click at [641, 16] on span "Добавить товар" at bounding box center [618, 13] width 49 height 7
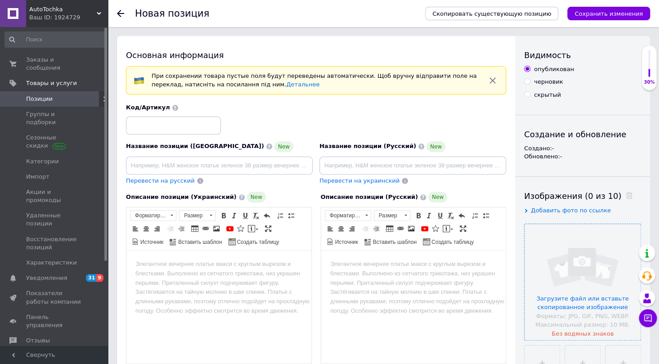
click at [604, 261] on input "file" at bounding box center [583, 282] width 116 height 116
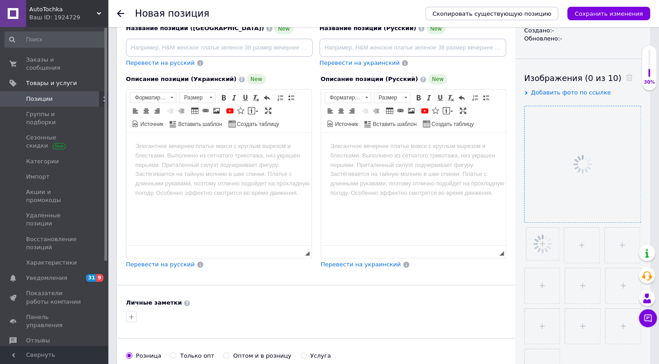
scroll to position [122, 0]
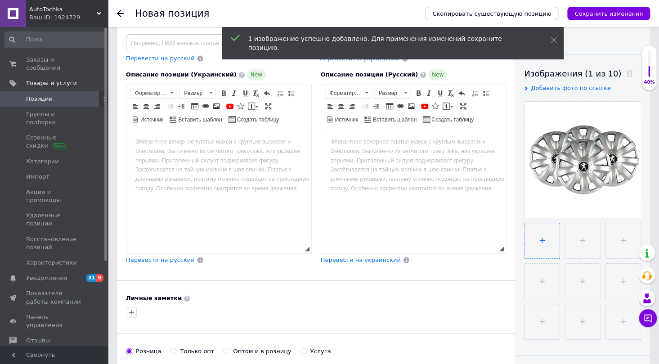
click at [545, 241] on input "file" at bounding box center [542, 240] width 35 height 35
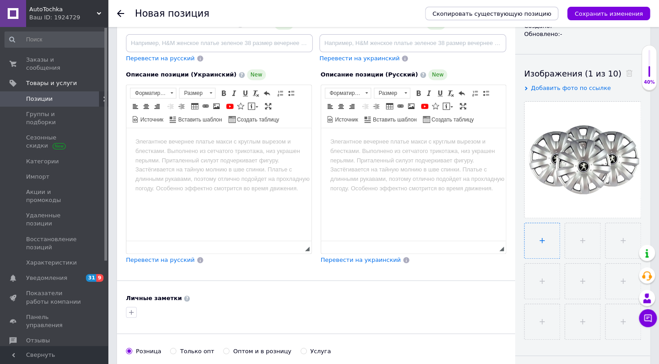
type input "C:\fakepath\6742340966_w640_h640_6742340966.webp"
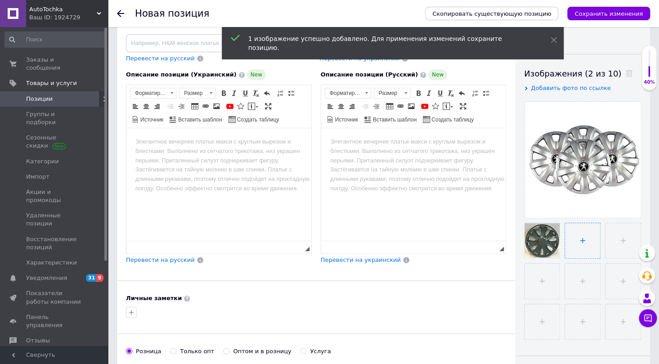
click at [579, 240] on input "file" at bounding box center [582, 240] width 35 height 35
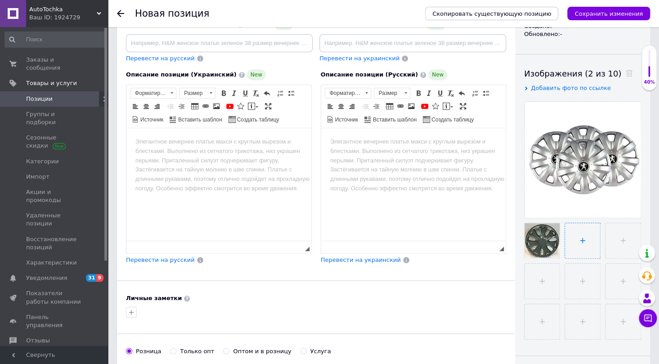
type input "C:\fakepath\6742340964_w640_h640_6742340964.webp"
click at [139, 137] on body "Визуальный текстовый редактор, 47E788EB-810E-42B2-ADE5-80D6D1611F2B" at bounding box center [218, 141] width 167 height 9
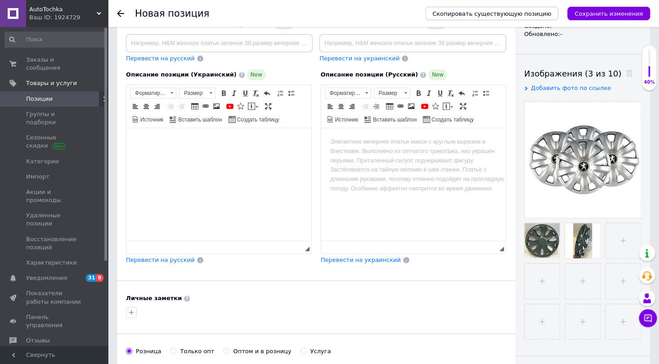
paste body "Визуальный текстовый редактор, 47E788EB-810E-42B2-ADE5-80D6D1611F2B"
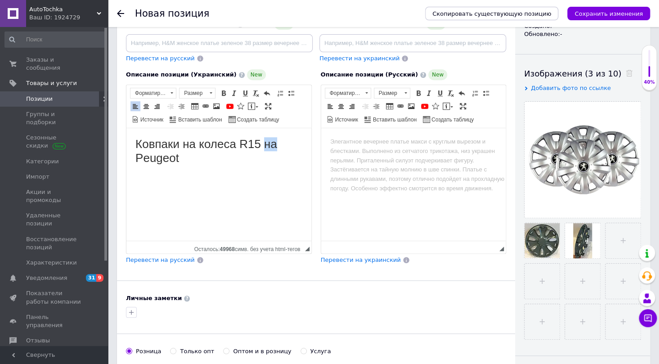
drag, startPoint x: 266, startPoint y: 144, endPoint x: 289, endPoint y: 145, distance: 23.0
click at [289, 145] on h1 "Ковпаки на колеса R15 на Peugeot" at bounding box center [218, 151] width 167 height 28
drag, startPoint x: 184, startPoint y: 144, endPoint x: 234, endPoint y: 144, distance: 50.0
click at [234, 144] on h1 "Ковпаки на колеса R15/321 Peugeot" at bounding box center [218, 151] width 167 height 28
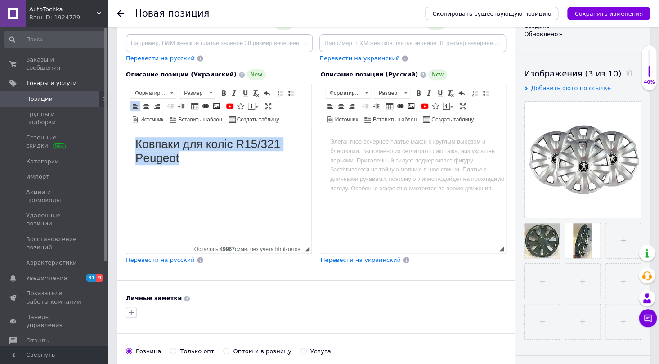
drag, startPoint x: 190, startPoint y: 162, endPoint x: 134, endPoint y: 144, distance: 59.1
click at [134, 144] on html "Ковпаки для коліс R15/321 Peugeot" at bounding box center [218, 151] width 185 height 46
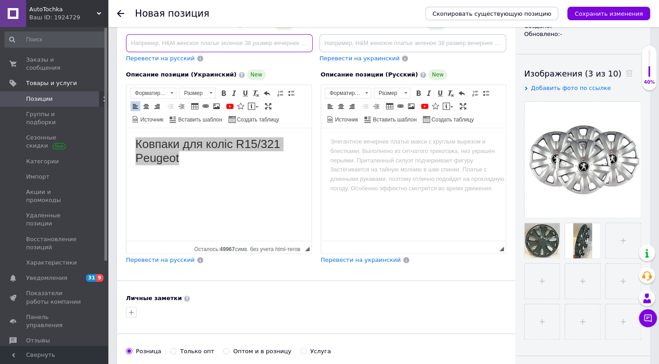
click at [143, 42] on input at bounding box center [219, 43] width 187 height 18
type input "Ковпаки для коліс R15/321 Peugeot"
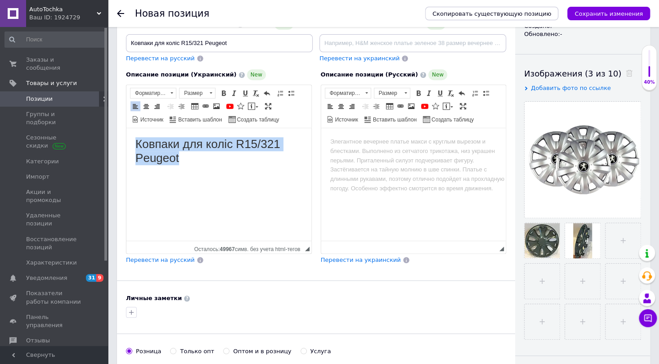
click at [223, 174] on html "Ковпаки для коліс R15/321 Peugeot" at bounding box center [218, 151] width 185 height 46
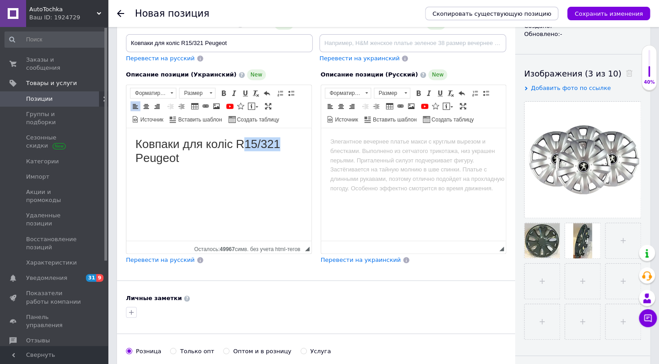
drag, startPoint x: 285, startPoint y: 144, endPoint x: 245, endPoint y: 144, distance: 40.1
click at [245, 144] on h1 "Ковпаки для коліс R15/321 Peugeot" at bounding box center [218, 151] width 167 height 28
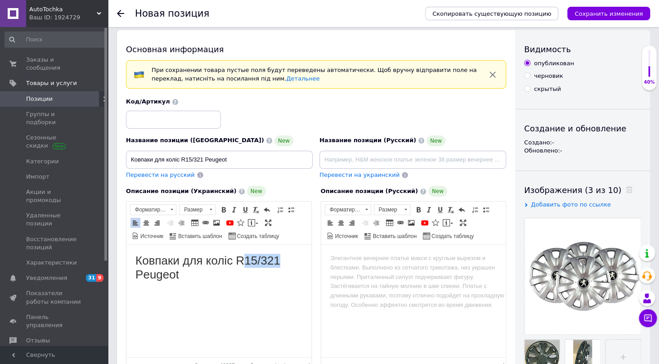
scroll to position [0, 0]
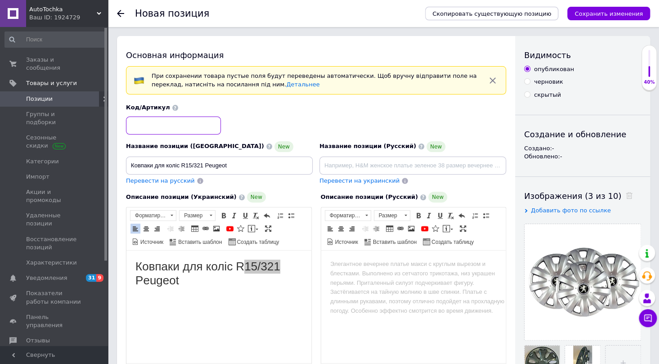
click at [164, 122] on input at bounding box center [173, 126] width 95 height 18
paste input "15/321"
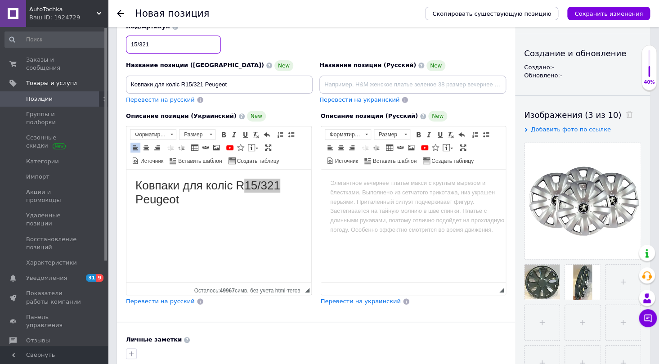
scroll to position [81, 0]
type input "15/321"
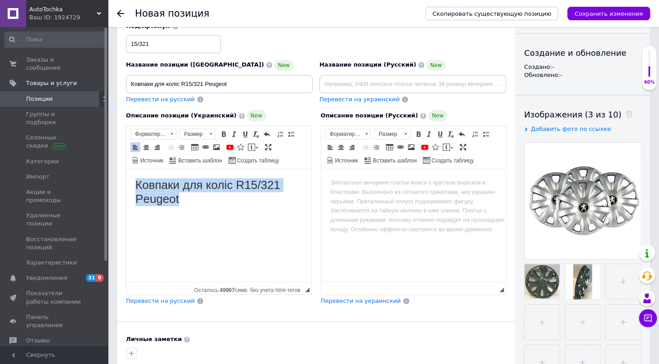
drag, startPoint x: 230, startPoint y: 209, endPoint x: 127, endPoint y: 186, distance: 105.5
click at [127, 186] on html "Ковпаки для коліс R15/321 Peugeot" at bounding box center [218, 192] width 185 height 46
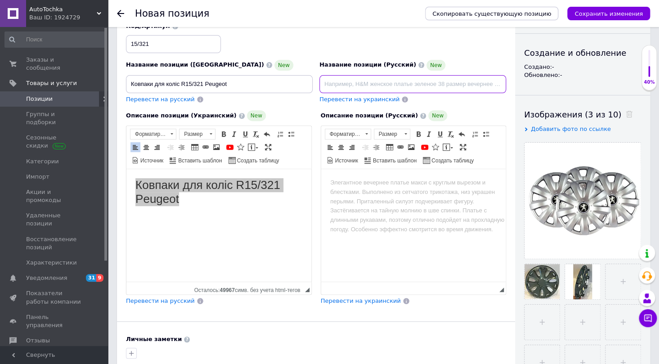
click at [335, 89] on input at bounding box center [413, 84] width 187 height 18
paste input "Колпаки для колес R15/321 Peugeot"
type input "Колпаки для колес R15/321 Peugeot"
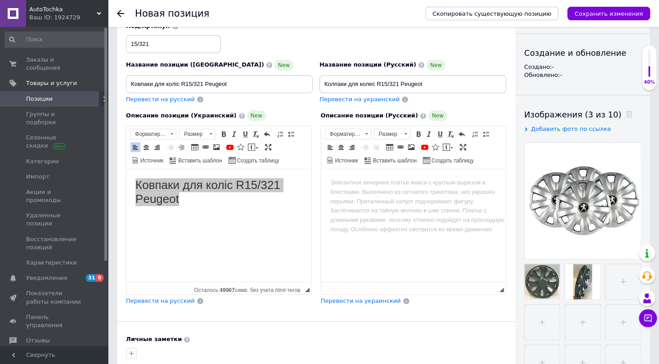
click at [329, 180] on html at bounding box center [413, 182] width 185 height 27
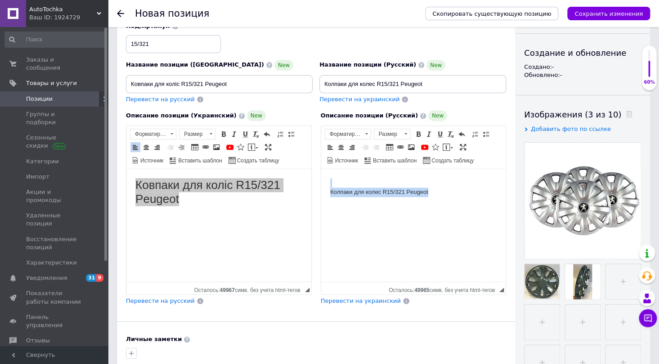
drag, startPoint x: 441, startPoint y: 189, endPoint x: 322, endPoint y: 183, distance: 118.5
click at [322, 183] on html "Колпаки для колес R15/321 Peugeot" at bounding box center [413, 187] width 185 height 37
click at [363, 131] on span at bounding box center [366, 134] width 9 height 10
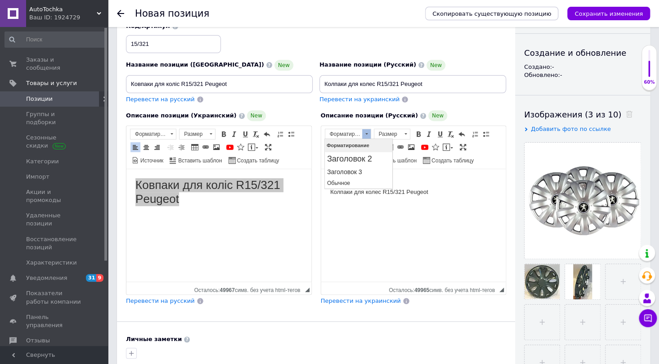
scroll to position [0, 0]
click at [365, 163] on h2 "Заголовок 2" at bounding box center [358, 159] width 63 height 10
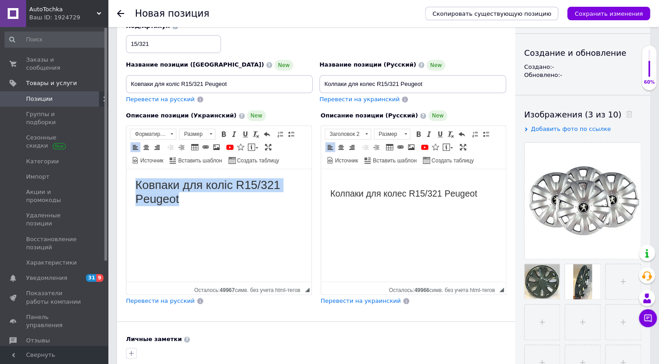
click at [209, 209] on html "Ковпаки для коліс R15/321 Peugeot" at bounding box center [218, 192] width 185 height 46
drag, startPoint x: 179, startPoint y: 201, endPoint x: 257, endPoint y: 331, distance: 152.2
click at [126, 185] on html "Ковпаки для коліс R15/321 Peugeot" at bounding box center [218, 192] width 185 height 46
click at [171, 134] on span at bounding box center [171, 134] width 9 height 10
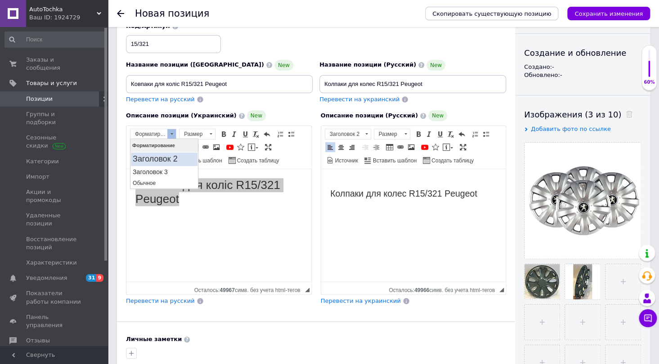
click at [166, 155] on h2 "Заголовок 2" at bounding box center [163, 159] width 63 height 10
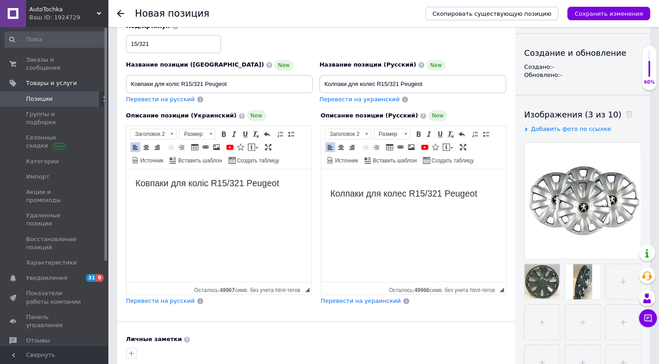
click at [290, 185] on h2 "Ковпаки для коліс R15/321 Peugeot" at bounding box center [218, 183] width 167 height 10
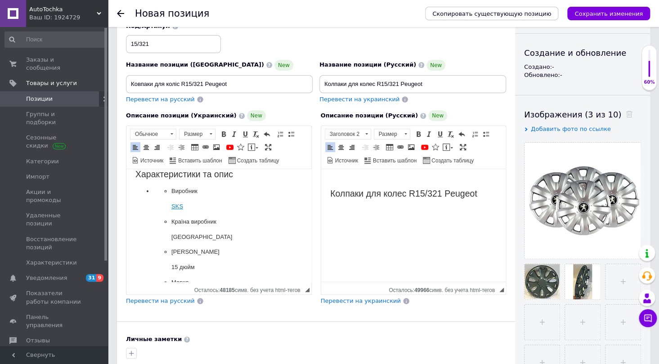
scroll to position [41, 0]
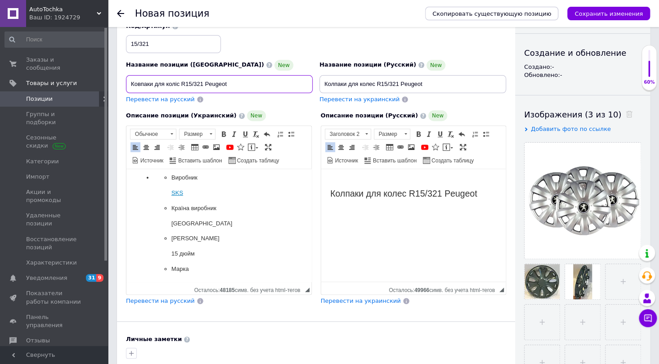
drag, startPoint x: 203, startPoint y: 83, endPoint x: 233, endPoint y: 83, distance: 29.3
click at [233, 83] on input "Ковпаки для коліс R15/321 Peugeot" at bounding box center [219, 84] width 187 height 18
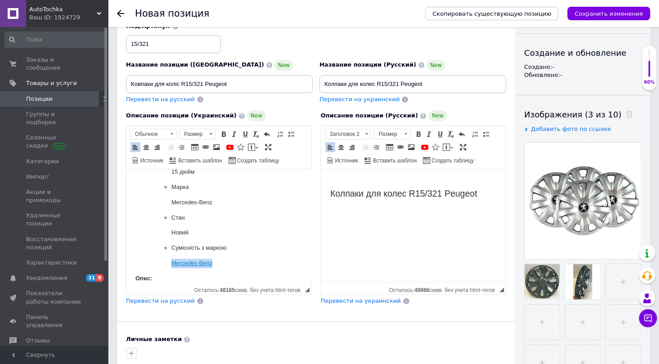
drag, startPoint x: 218, startPoint y: 264, endPoint x: 168, endPoint y: 258, distance: 50.3
click at [168, 258] on ul "Виробник SKS Країна виробник Туреччина Діаметр ковпака 15 дюйм Марка Mercedes-B…" at bounding box center [218, 179] width 131 height 177
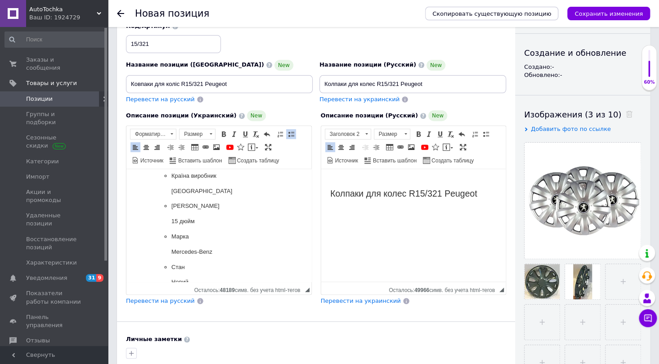
scroll to position [81, 0]
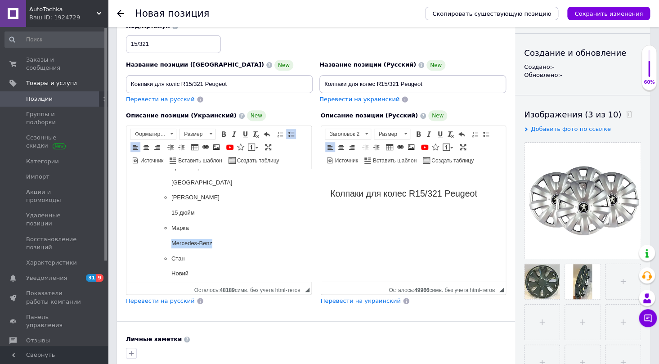
drag, startPoint x: 218, startPoint y: 247, endPoint x: 168, endPoint y: 242, distance: 50.7
click at [168, 242] on ul "Виробник SKS Країна виробник Туреччина Діаметр ковпака 15 дюйм Марка Mercedes-B…" at bounding box center [218, 220] width 131 height 177
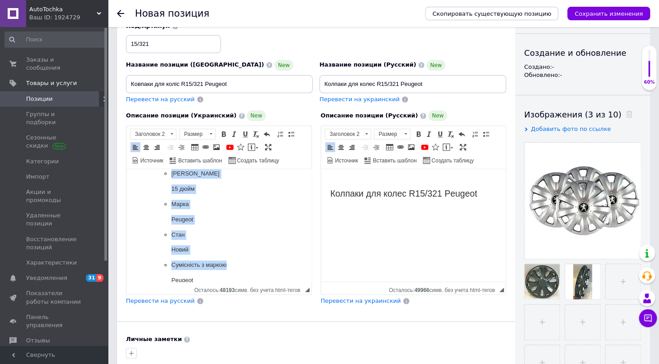
scroll to position [122, 0]
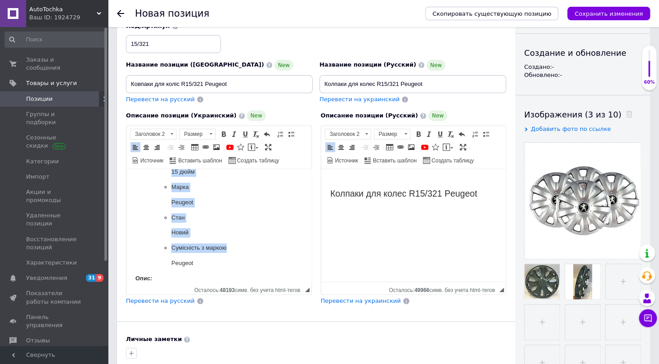
drag, startPoint x: 130, startPoint y: 200, endPoint x: 244, endPoint y: 258, distance: 127.4
click at [244, 258] on html "Ковпаки для коліс R15/321 Peugeot Характеристики та опис Виробник SKS Країна ви…" at bounding box center [218, 364] width 185 height 634
click at [485, 189] on h2 "Колпаки для колес R15/321 Peugeot" at bounding box center [413, 188] width 167 height 21
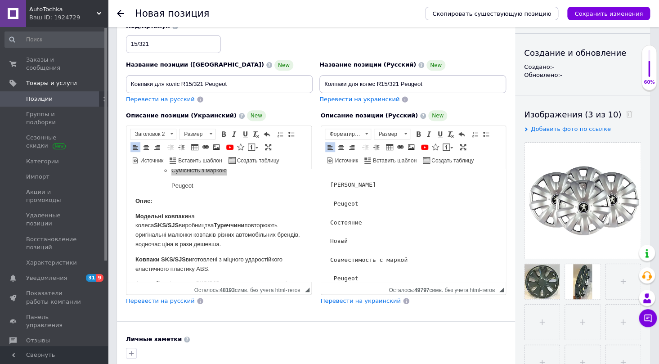
scroll to position [204, 0]
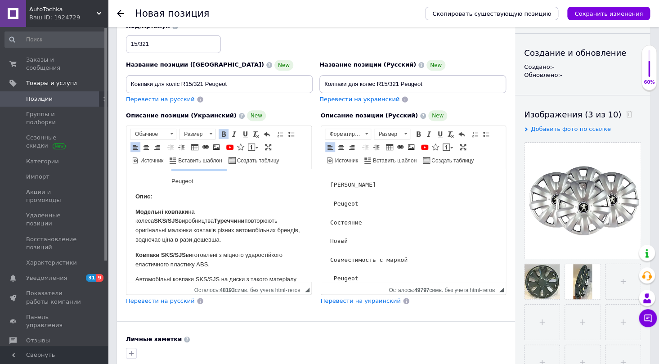
drag, startPoint x: 131, startPoint y: 195, endPoint x: 246, endPoint y: 240, distance: 123.7
click at [246, 240] on html "Ковпаки для коліс R15/321 Peugeot Характеристики та опис Виробник SKS Країна ви…" at bounding box center [218, 282] width 185 height 634
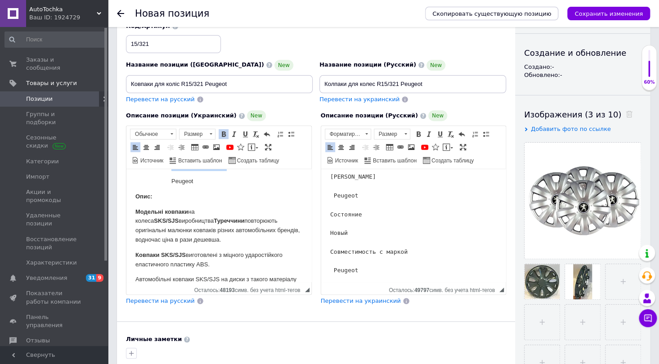
scroll to position [158, 0]
click at [372, 266] on pre "Характеристики и описание Производитель SKS Страна производитель Турция Диаметр…" at bounding box center [413, 161] width 167 height 225
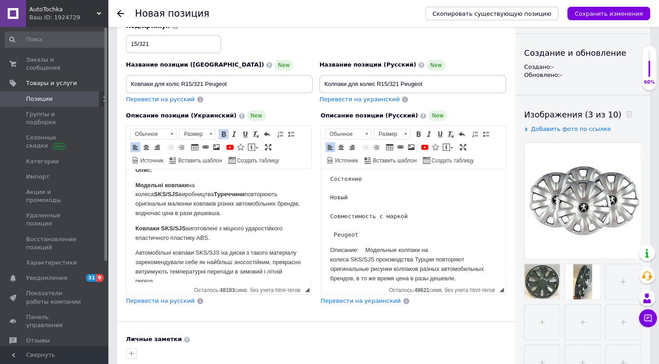
scroll to position [245, 0]
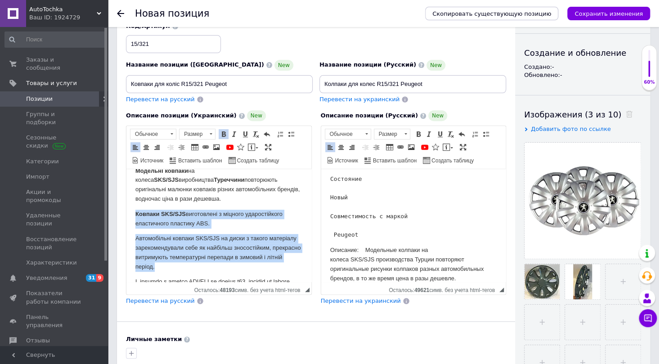
drag, startPoint x: 131, startPoint y: 211, endPoint x: 277, endPoint y: 267, distance: 156.6
click at [277, 267] on html "Ковпаки для коліс R15/321 Peugeot Характеристики та опис Виробник SKS Країна ви…" at bounding box center [218, 241] width 185 height 634
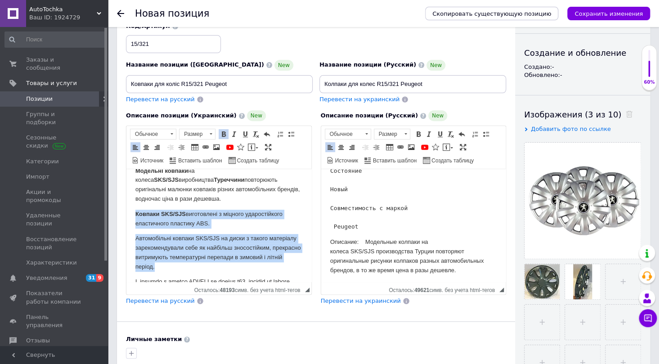
scroll to position [202, 0]
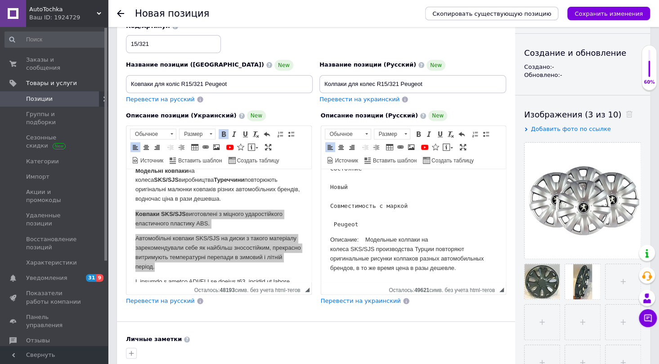
click at [460, 266] on p "Описание: Модельные колпаки на колеса SKS/SJS производства Турции повторяют ори…" at bounding box center [413, 253] width 167 height 37
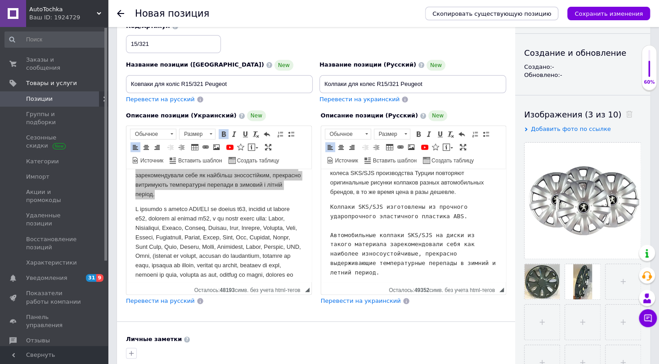
scroll to position [327, 0]
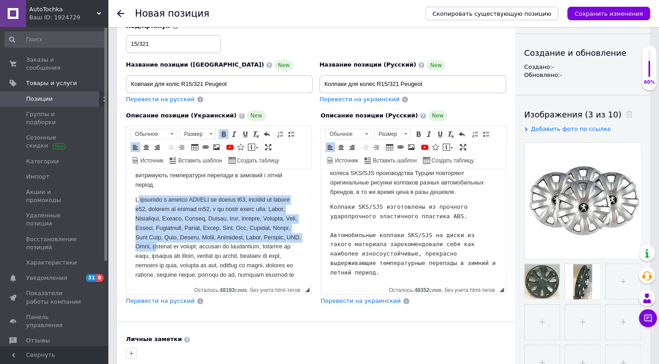
drag, startPoint x: 137, startPoint y: 199, endPoint x: 207, endPoint y: 247, distance: 84.1
click at [207, 247] on p "Визуальный текстовый редактор, 47E788EB-810E-42B2-ADE5-80D6D1611F2B" at bounding box center [218, 256] width 167 height 122
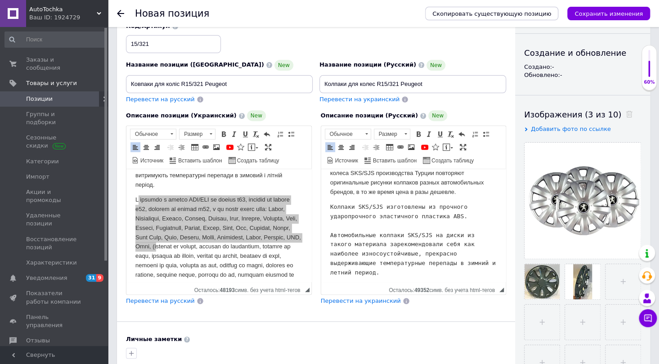
click at [487, 266] on pre "Колпаки SKS/SJS изготовлены из прочного ударопрочного эластичного пластика ABS.…" at bounding box center [413, 240] width 167 height 75
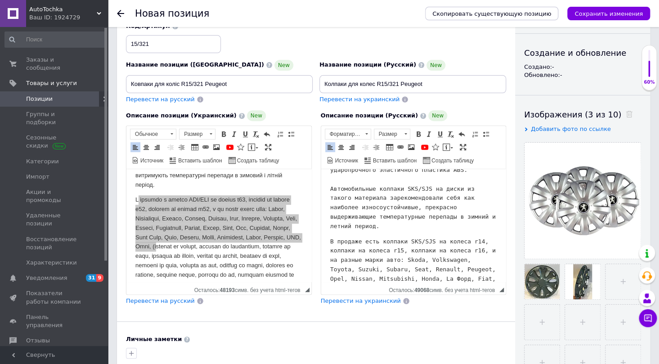
scroll to position [368, 0]
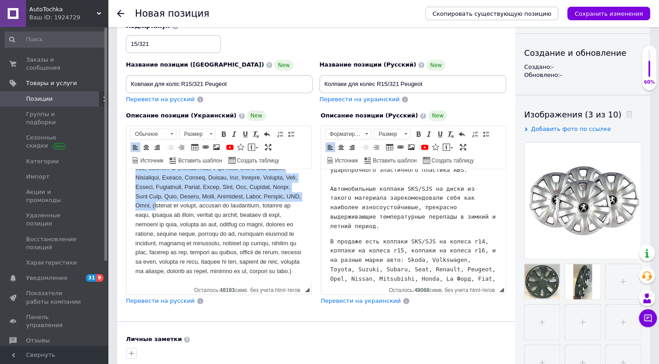
click at [206, 205] on p "Визуальный текстовый редактор, 47E788EB-810E-42B2-ADE5-80D6D1611F2B" at bounding box center [218, 215] width 167 height 122
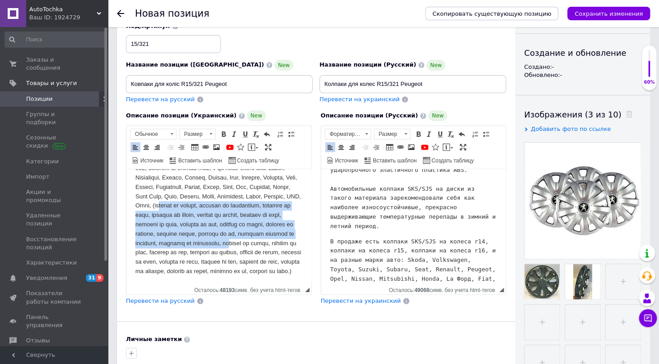
drag, startPoint x: 208, startPoint y: 205, endPoint x: 164, endPoint y: 252, distance: 64.0
click at [164, 252] on p "Визуальный текстовый редактор, 47E788EB-810E-42B2-ADE5-80D6D1611F2B" at bounding box center [218, 215] width 167 height 122
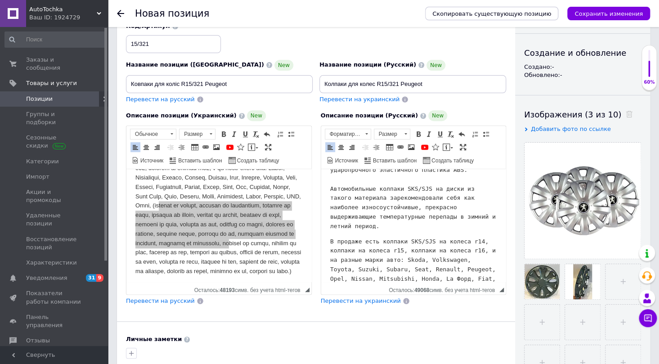
click at [475, 276] on pre "В продаже есть колпаки SKS/SJS на колеса r14, колпаки на колеса r15, колпаки на…" at bounding box center [413, 270] width 167 height 66
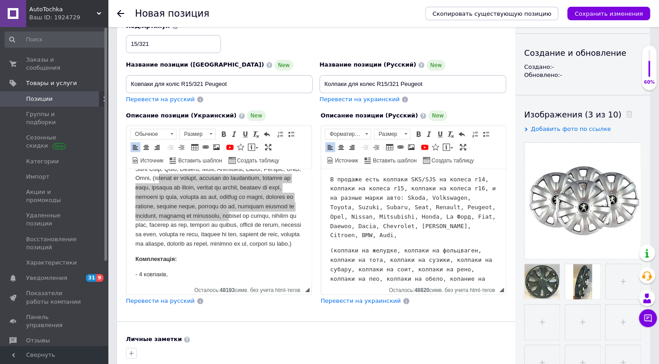
scroll to position [409, 0]
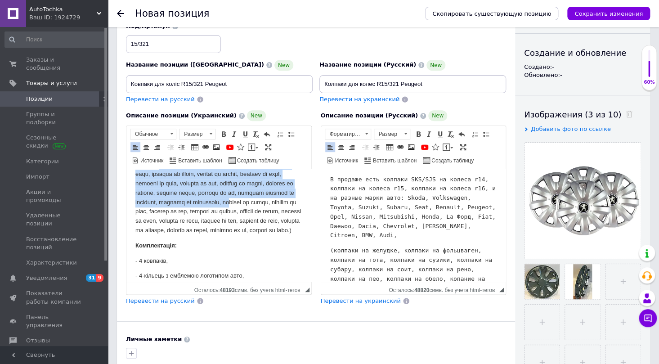
click at [165, 209] on p "Визуальный текстовый редактор, 47E788EB-810E-42B2-ADE5-80D6D1611F2B" at bounding box center [218, 174] width 167 height 122
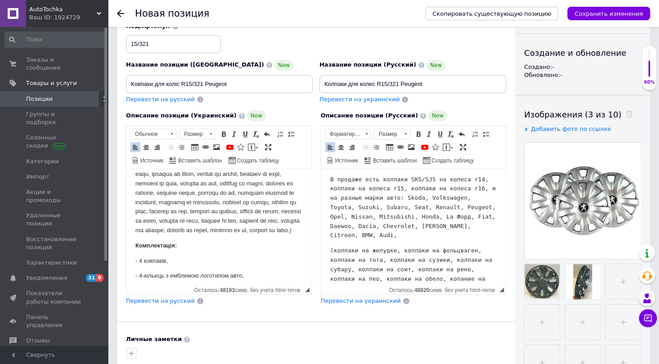
drag, startPoint x: 165, startPoint y: 212, endPoint x: 219, endPoint y: 249, distance: 65.4
click at [219, 235] on p "Визуальный текстовый редактор, 47E788EB-810E-42B2-ADE5-80D6D1611F2B" at bounding box center [218, 174] width 167 height 122
click at [365, 277] on pre "(колпаки на желудке, колпаки на фольцваген, колпаки на тота, колпаки на сузики,…" at bounding box center [413, 274] width 167 height 56
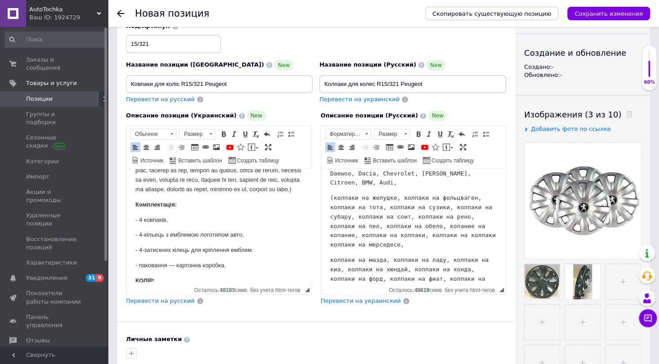
scroll to position [491, 0]
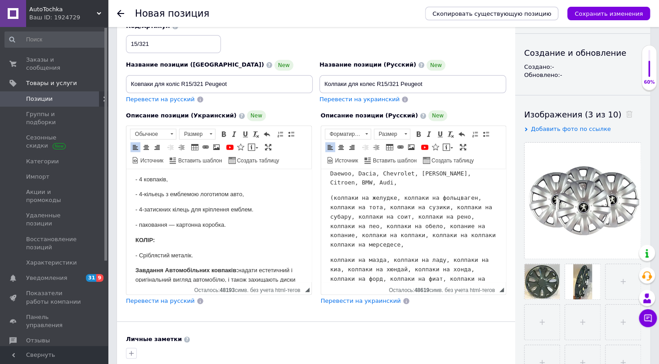
drag, startPoint x: 138, startPoint y: 181, endPoint x: 220, endPoint y: 266, distance: 117.5
click at [352, 275] on pre "колпаки на мазда, колпаки на ладу, колпаки на киа, колпаки на хюндай, колпаки н…" at bounding box center [413, 279] width 167 height 47
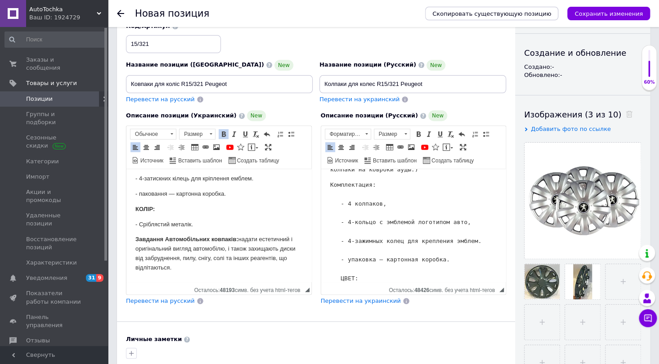
scroll to position [540, 0]
drag, startPoint x: 138, startPoint y: 238, endPoint x: 200, endPoint y: 280, distance: 74.7
click at [426, 276] on pre "Комплектация: - 4 колпаков, - 4-кольцо с эмблемой логотипом авто, - 4-зажимных …" at bounding box center [413, 241] width 167 height 122
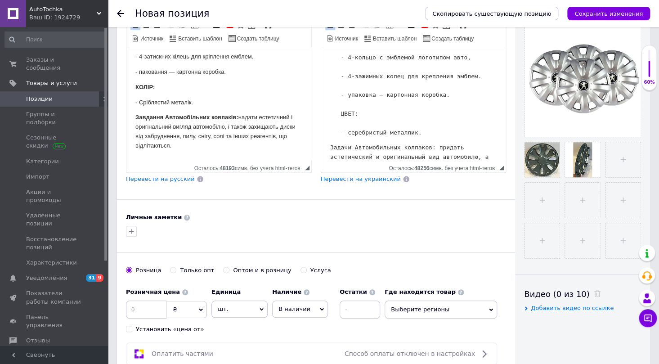
scroll to position [204, 0]
click at [157, 306] on input at bounding box center [146, 309] width 41 height 18
type input "1140"
click at [450, 306] on span "Выберите регионы" at bounding box center [441, 309] width 113 height 18
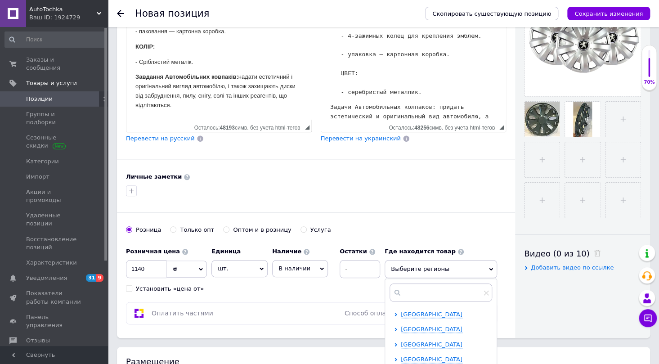
scroll to position [286, 0]
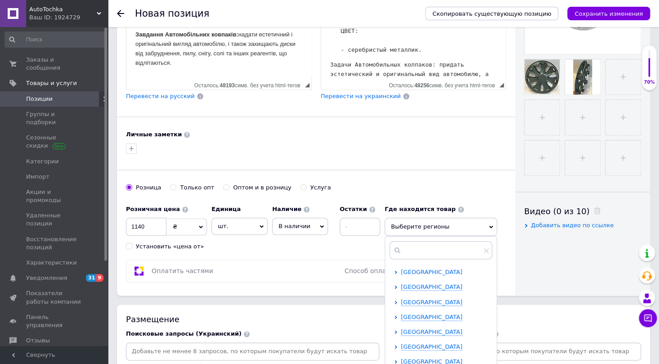
click at [411, 269] on span "[GEOGRAPHIC_DATA]" at bounding box center [432, 272] width 62 height 7
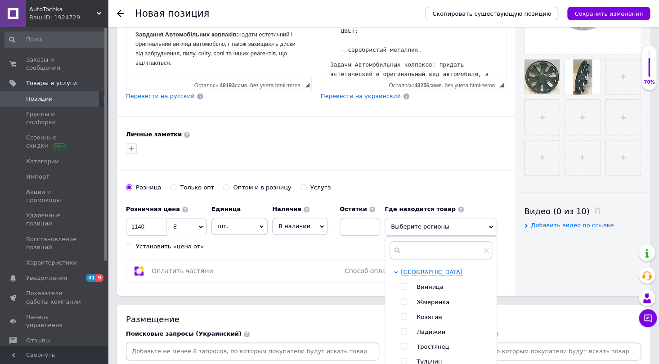
click at [404, 284] on input "checkbox" at bounding box center [404, 287] width 6 height 6
checkbox input "true"
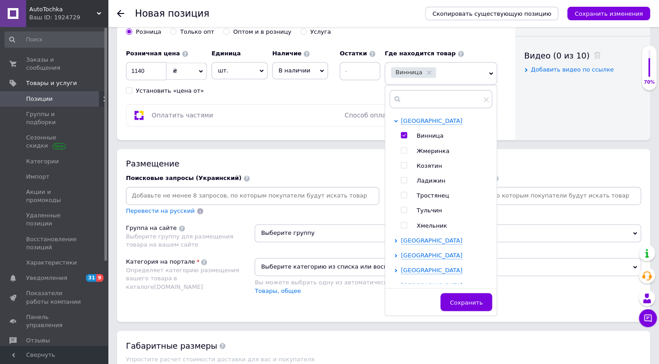
scroll to position [450, 0]
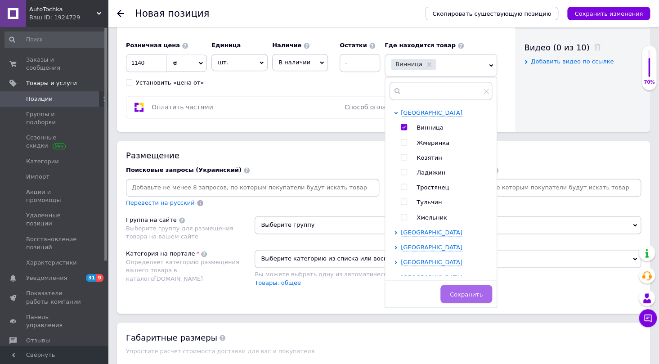
click at [469, 297] on button "Сохранить" at bounding box center [467, 294] width 52 height 18
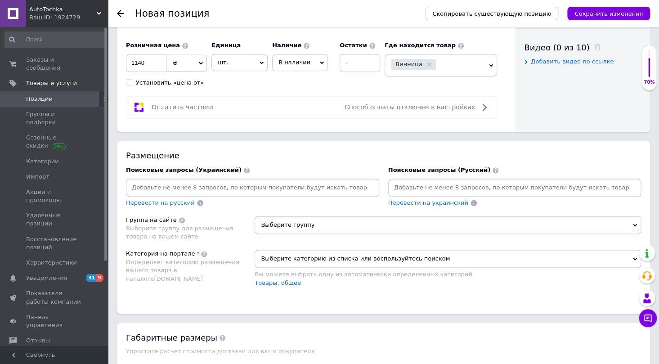
click at [155, 185] on input at bounding box center [253, 188] width 250 height 14
type input "ковпаки"
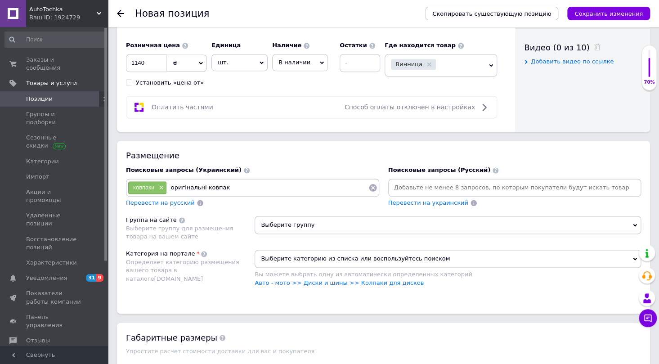
type input "оригінальні ковпаки"
type input "ковпаки автомобільні"
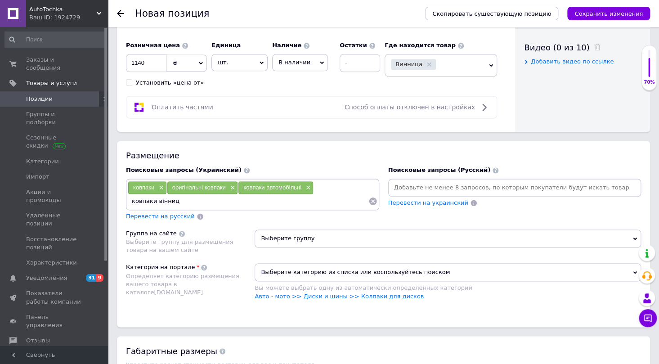
type input "ковпаки [GEOGRAPHIC_DATA]"
type input "кавпкаки для дисків"
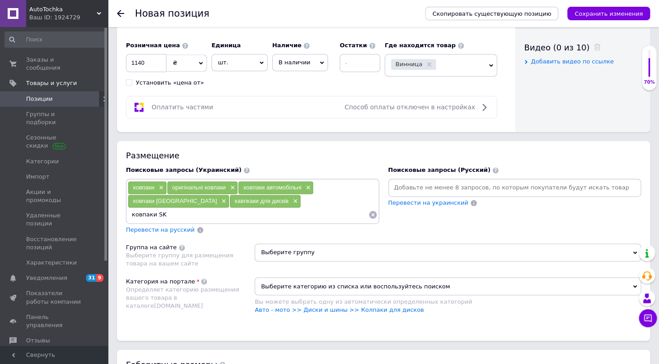
type input "ковпаки SKS"
type input "ковпаки R15"
type input "ковпаки оригінальні"
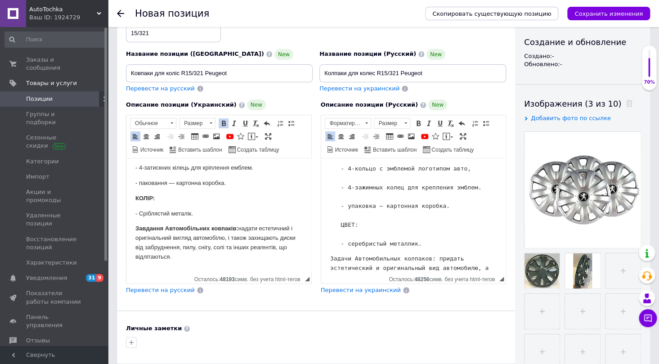
scroll to position [81, 0]
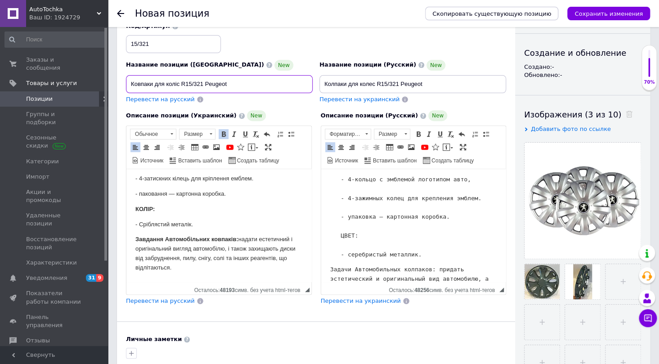
drag, startPoint x: 234, startPoint y: 83, endPoint x: 120, endPoint y: 81, distance: 113.9
click at [120, 81] on div "Основная информация При сохранении товара пустые поля будут переведены автомати…" at bounding box center [316, 228] width 398 height 546
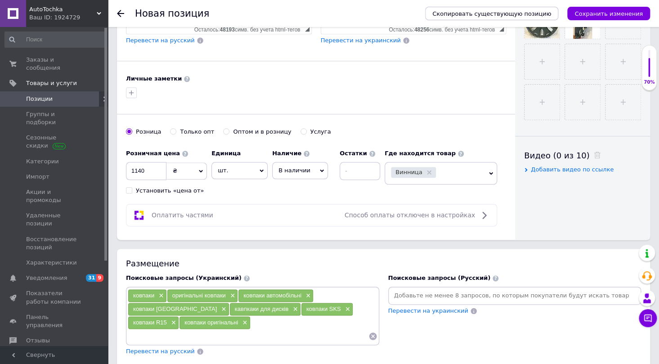
scroll to position [368, 0]
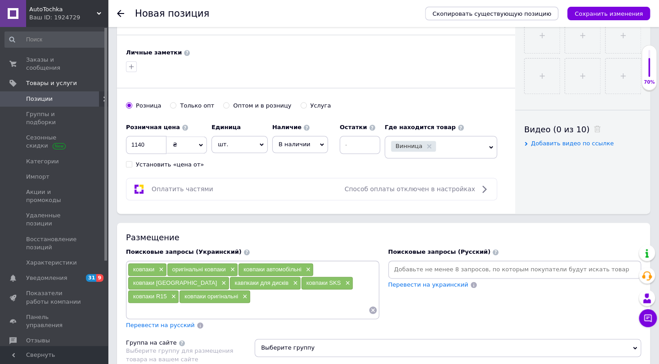
click at [153, 303] on input at bounding box center [248, 310] width 241 height 14
paste input "Ковпаки для коліс R15/321 Peugeot"
type input "Ковпаки для коліс R15/321 Peugeot"
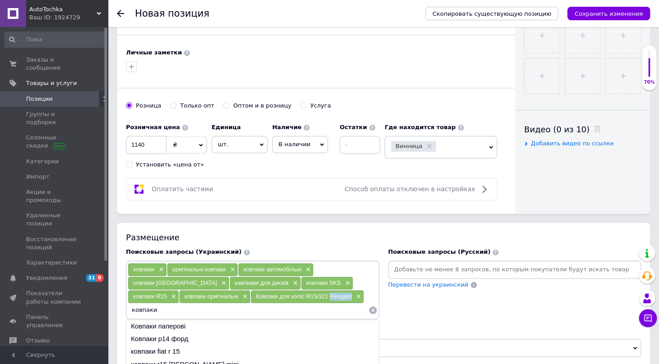
drag, startPoint x: 207, startPoint y: 293, endPoint x: 230, endPoint y: 293, distance: 22.5
click at [251, 293] on div "Ковпаки для коліс R15/321 Peugeot ×" at bounding box center [307, 296] width 113 height 13
click at [284, 303] on input "ковпаки" at bounding box center [248, 310] width 241 height 14
paste input "Peugeot"
type input "ковпаки Peugeot"
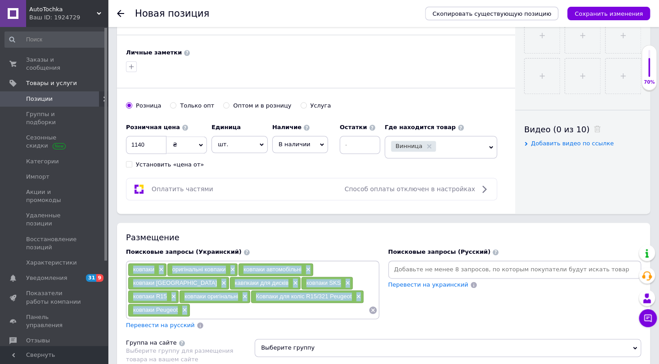
drag, startPoint x: 300, startPoint y: 291, endPoint x: 129, endPoint y: 270, distance: 171.9
click at [129, 270] on div "ковпаки × оригінальні ковпаки × ковпаки автомобільні × ковпаки вінниця × кавпка…" at bounding box center [253, 290] width 250 height 54
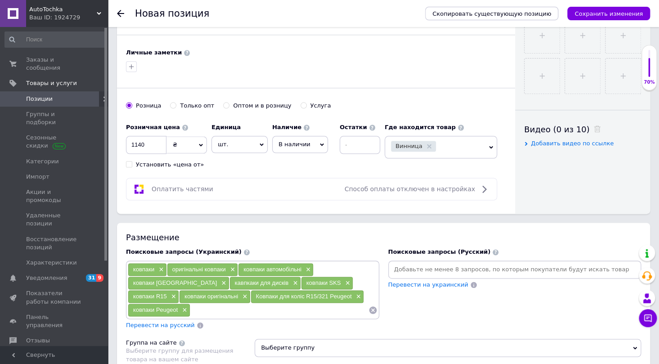
click at [410, 266] on input at bounding box center [515, 270] width 250 height 14
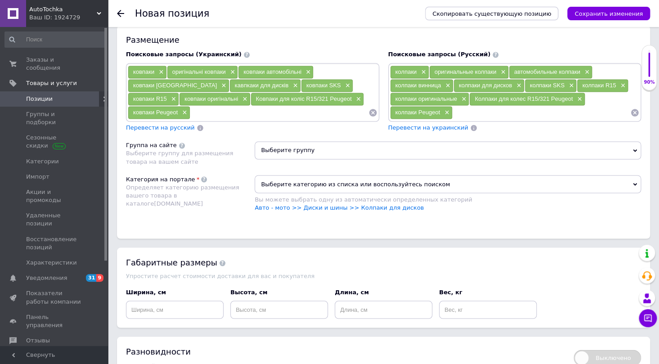
scroll to position [573, 0]
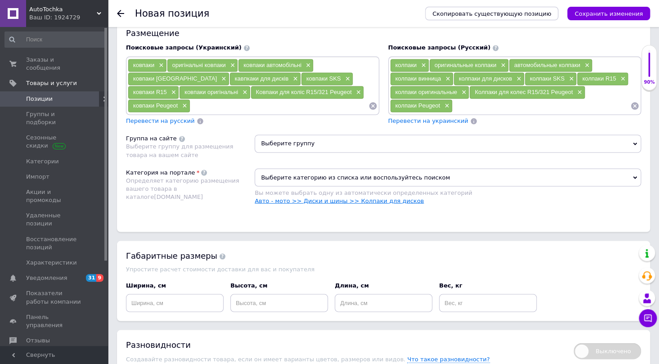
click at [349, 197] on link "Авто - мото >> Диски и шины >> Колпаки для дисков" at bounding box center [339, 200] width 169 height 7
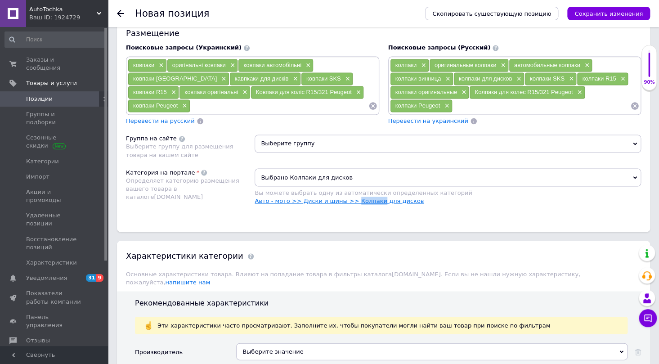
drag, startPoint x: 370, startPoint y: 198, endPoint x: 347, endPoint y: 200, distance: 22.2
click at [347, 200] on link "Авто - мото >> Диски и шины >> Колпаки для дисков" at bounding box center [339, 200] width 169 height 7
click at [281, 142] on span "Выберите группу" at bounding box center [448, 144] width 387 height 18
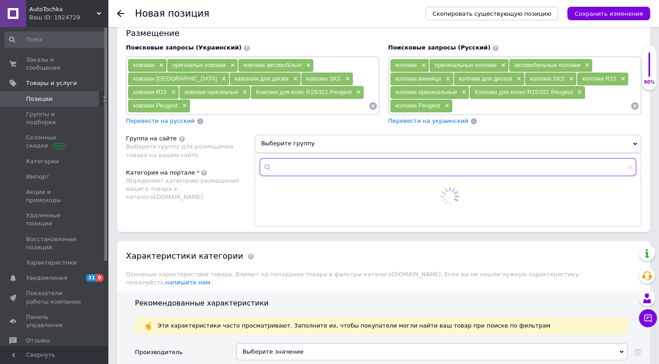
click at [284, 167] on input "text" at bounding box center [448, 167] width 377 height 18
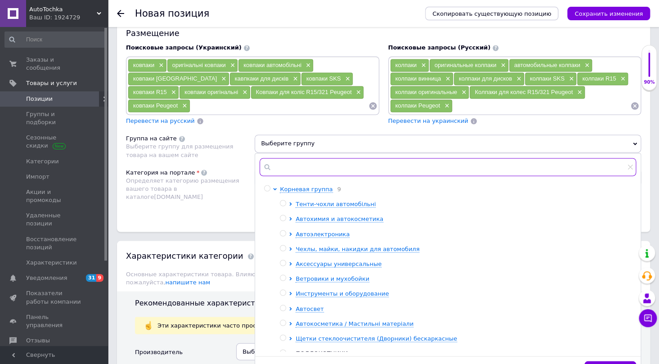
paste input "Колпаки"
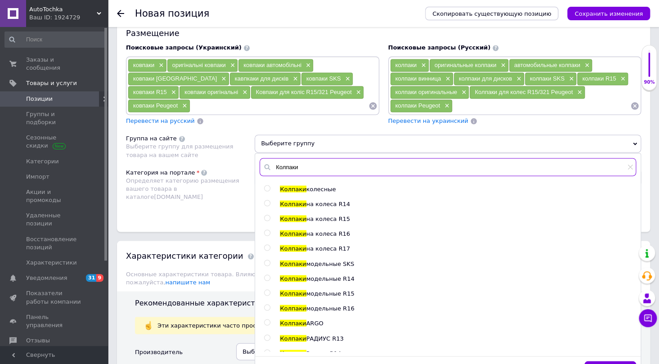
type input "Колпаки"
click at [266, 216] on input "radio" at bounding box center [267, 218] width 6 height 6
radio input "true"
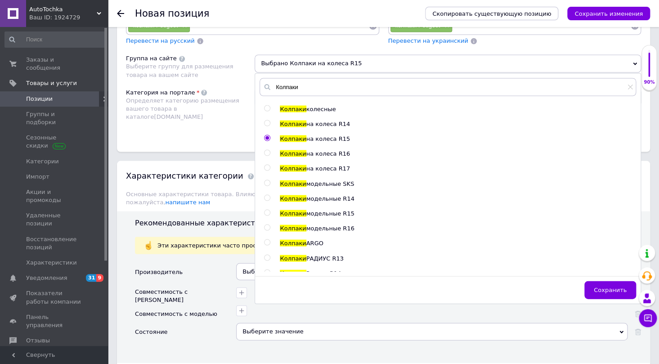
scroll to position [654, 0]
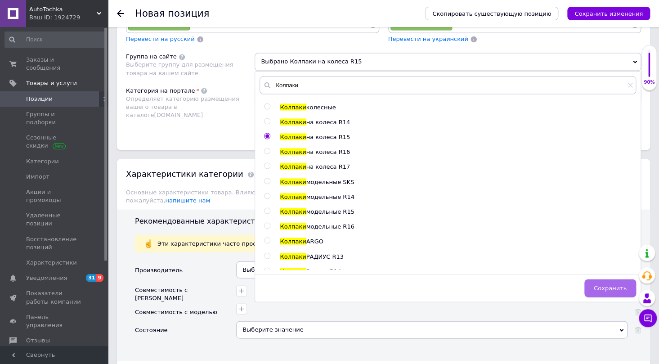
click at [609, 291] on button "Сохранить" at bounding box center [611, 288] width 52 height 18
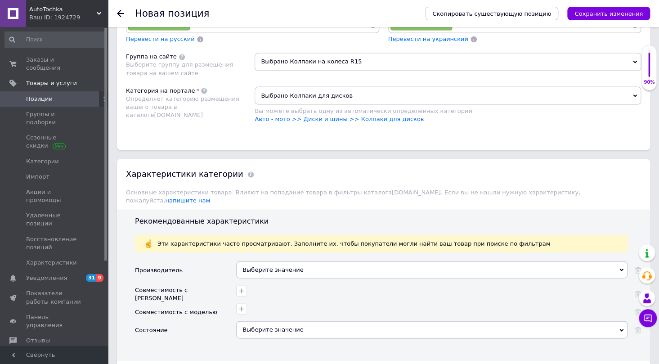
click at [251, 261] on div "Выберите значение" at bounding box center [432, 269] width 392 height 17
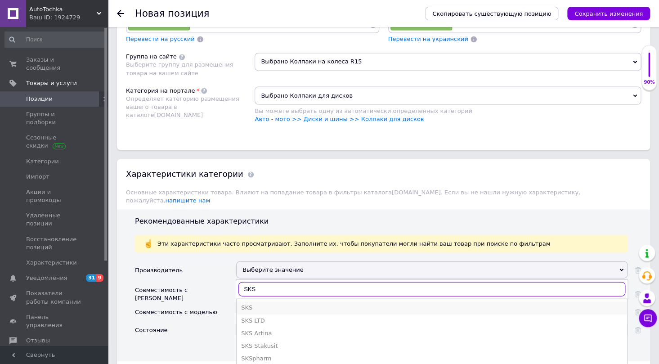
type input "SKS"
click at [266, 303] on div "SKS" at bounding box center [432, 307] width 382 height 8
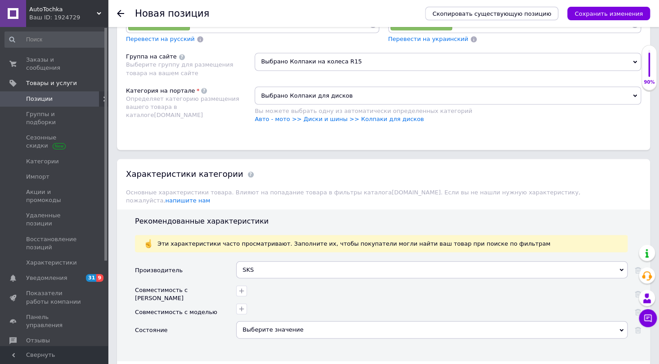
click at [266, 321] on div "Выберите значение" at bounding box center [432, 329] width 392 height 17
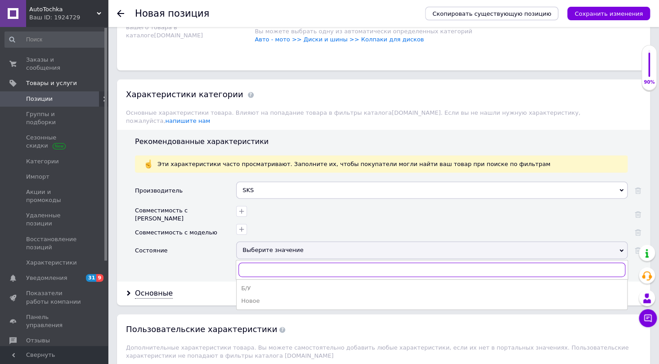
scroll to position [736, 0]
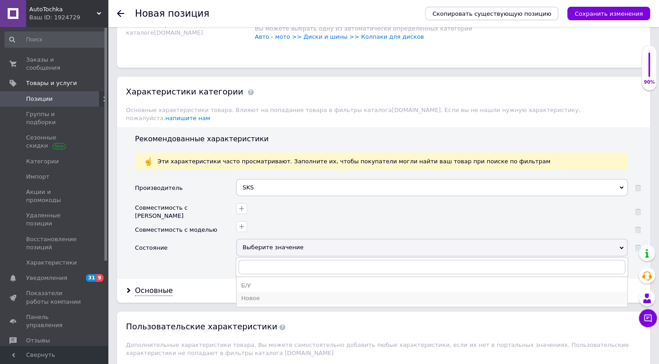
click at [254, 292] on li "Новое" at bounding box center [432, 298] width 391 height 13
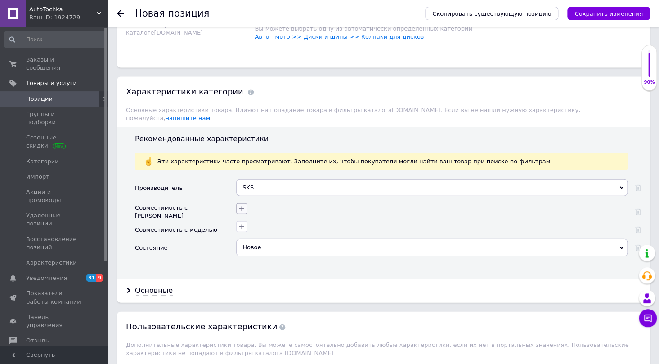
click at [241, 207] on icon "button" at bounding box center [241, 209] width 5 height 5
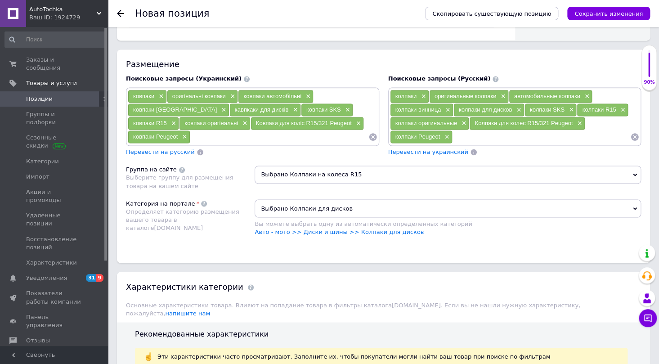
scroll to position [491, 0]
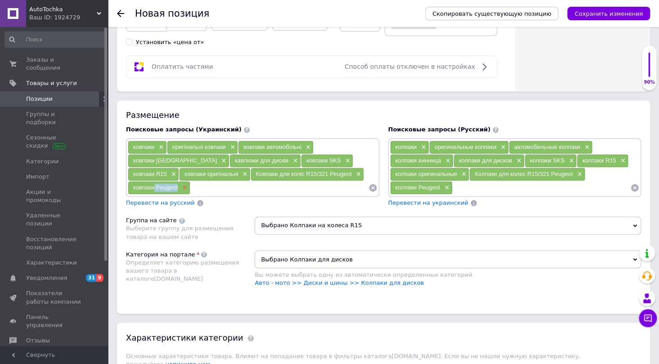
drag, startPoint x: 268, startPoint y: 171, endPoint x: 295, endPoint y: 173, distance: 26.7
click at [190, 181] on div "ковпаки Peugeot ×" at bounding box center [159, 187] width 62 height 13
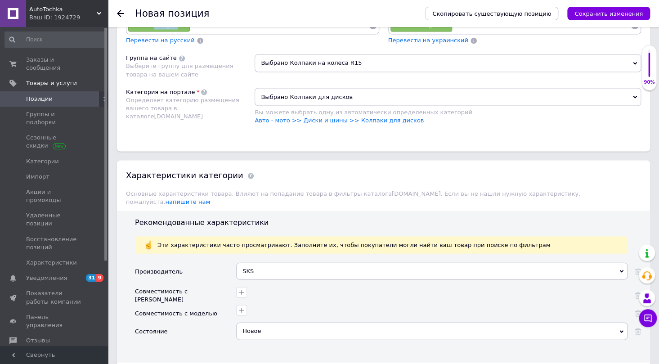
scroll to position [654, 0]
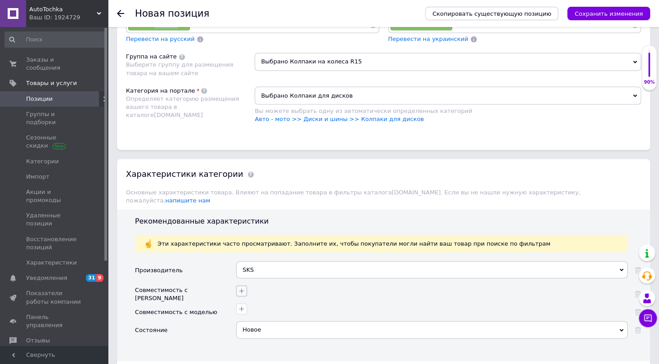
click at [242, 285] on button "button" at bounding box center [241, 290] width 11 height 11
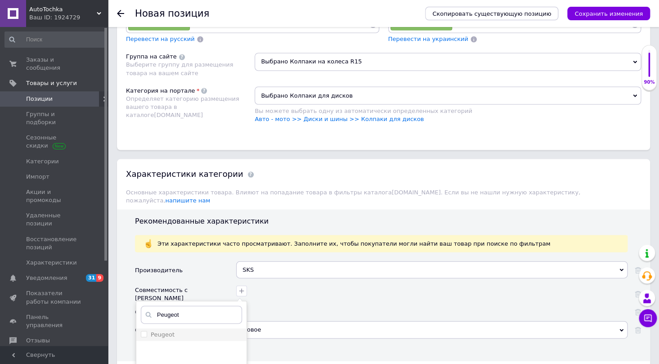
type input "Peugeot"
click at [142, 331] on input "Peugeot" at bounding box center [144, 334] width 6 height 6
checkbox input "true"
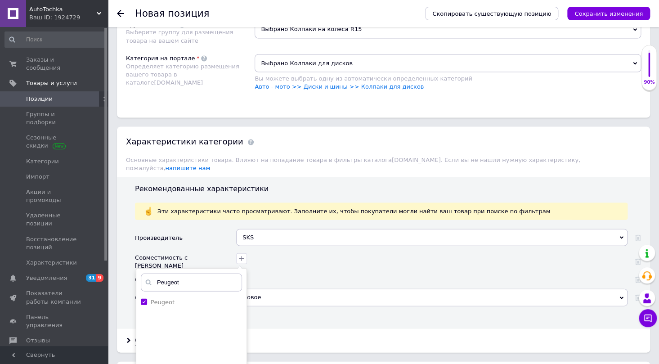
scroll to position [777, 0]
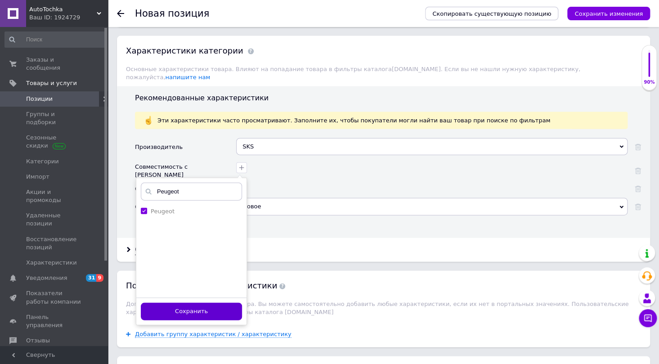
click at [212, 303] on button "Сохранить" at bounding box center [191, 312] width 101 height 18
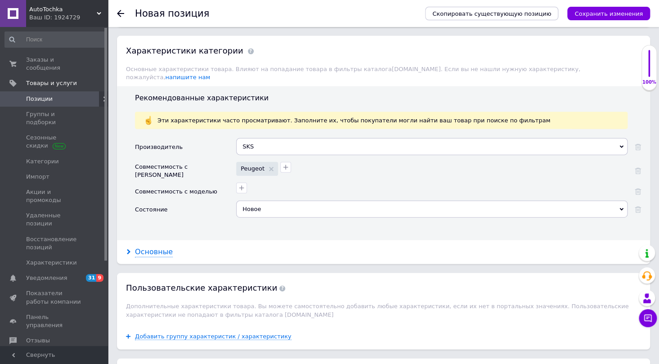
click at [163, 247] on div "Основные" at bounding box center [154, 252] width 38 height 10
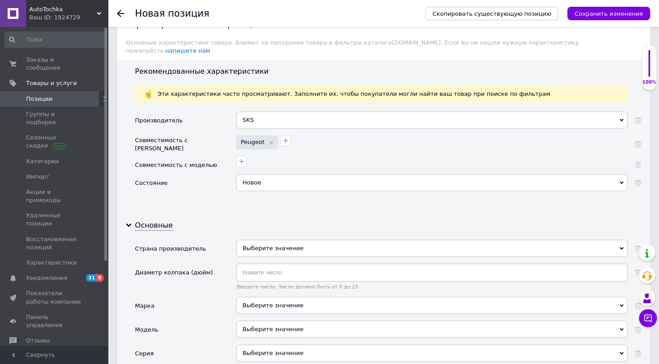
scroll to position [818, 0]
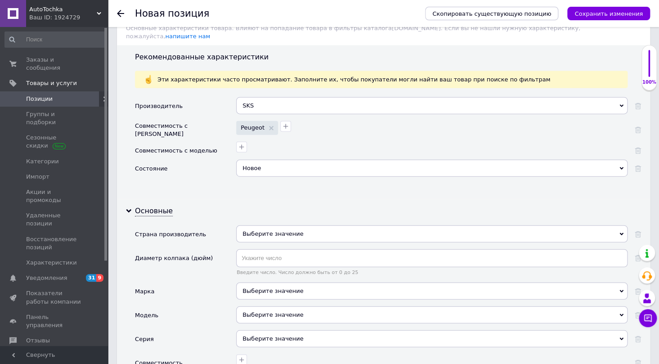
drag, startPoint x: 262, startPoint y: 277, endPoint x: 257, endPoint y: 288, distance: 11.7
click at [262, 283] on div "Выберите значение" at bounding box center [432, 291] width 392 height 17
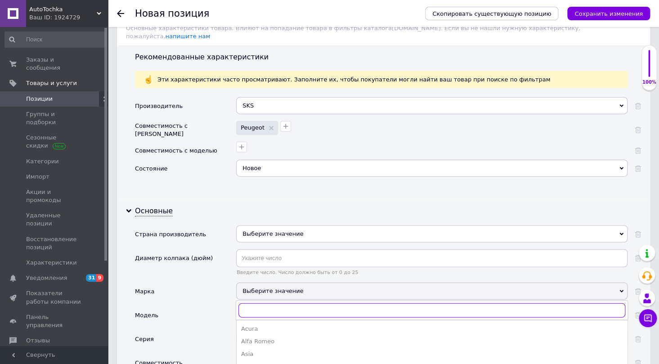
paste input "Peugeot"
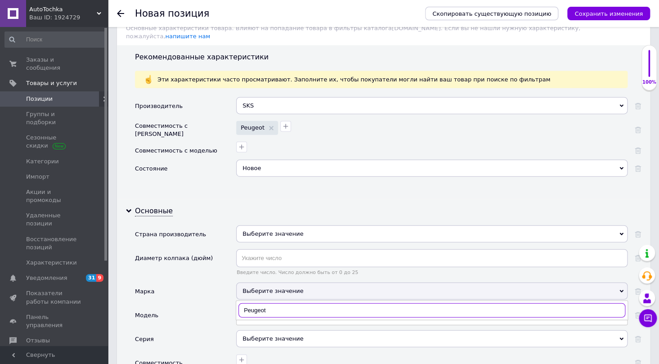
click at [244, 303] on input "Peugeot" at bounding box center [432, 310] width 387 height 14
type input "Peugeot"
click at [258, 325] on div "Peugeot" at bounding box center [432, 329] width 382 height 8
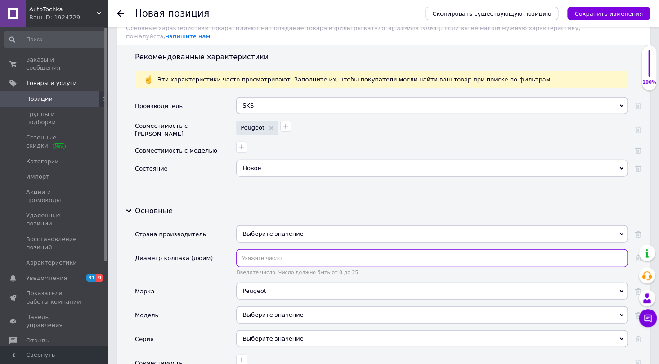
click at [271, 252] on input "text" at bounding box center [432, 258] width 392 height 18
type input "15"
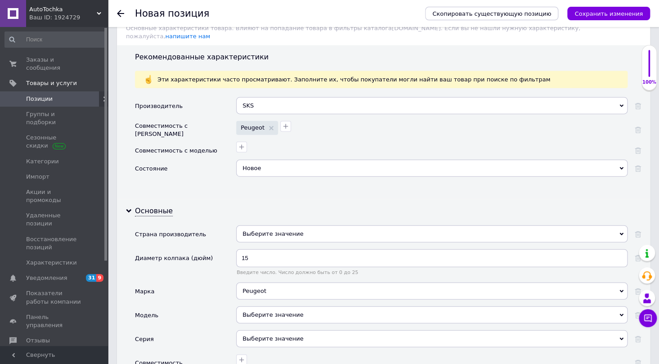
click at [252, 225] on div "Выберите значение" at bounding box center [432, 233] width 392 height 17
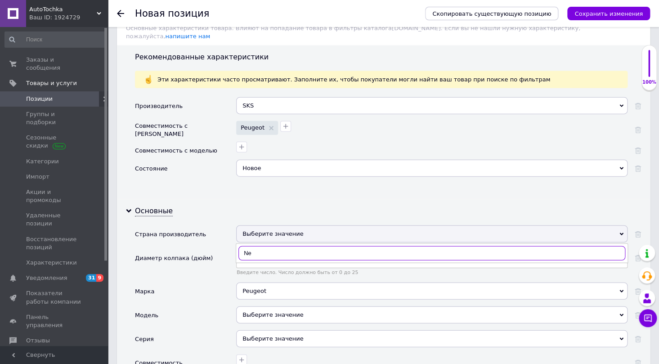
type input "N"
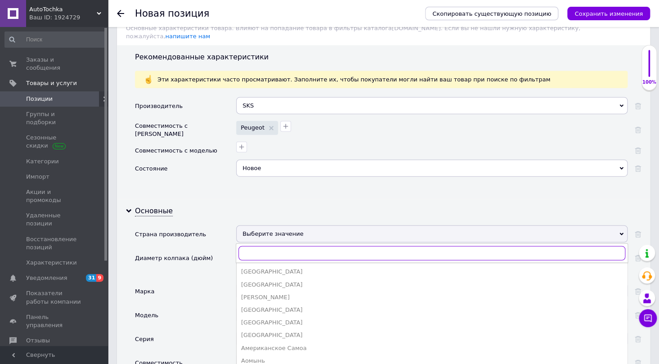
type input "N"
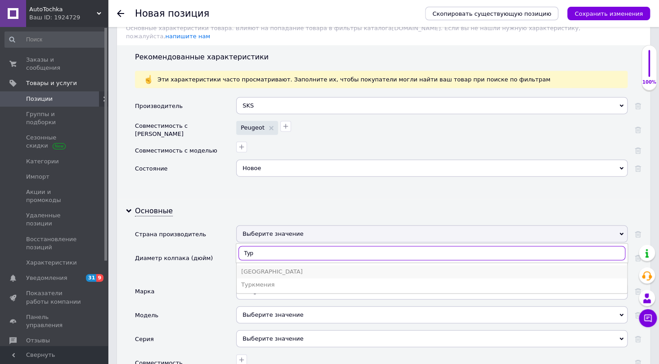
type input "Тур"
click at [250, 266] on li "Турция" at bounding box center [432, 272] width 391 height 13
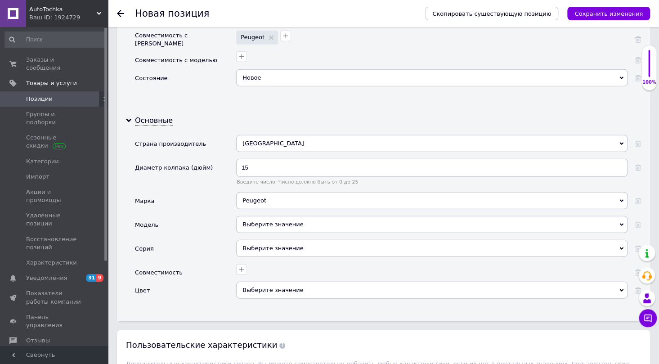
scroll to position [941, 0]
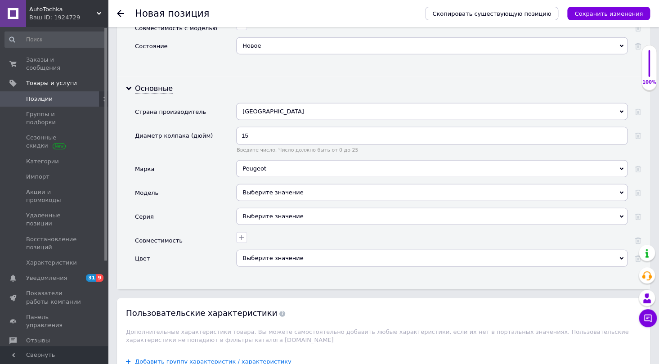
click at [273, 250] on div "Выберите значение" at bounding box center [432, 258] width 392 height 17
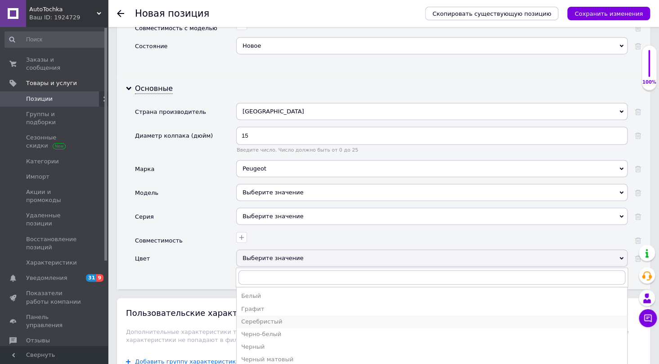
click at [268, 318] on div "Серебристый" at bounding box center [432, 322] width 382 height 8
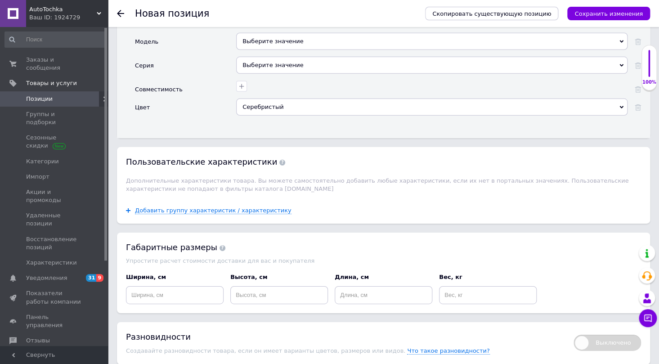
scroll to position [1105, 0]
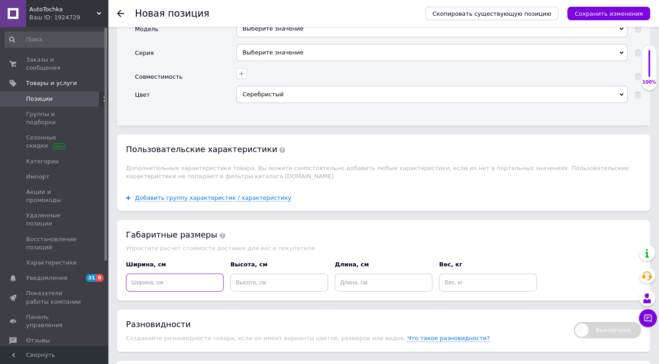
click at [171, 281] on input at bounding box center [175, 283] width 98 height 18
type input "20"
click at [233, 274] on input at bounding box center [279, 283] width 98 height 18
type input "40"
click at [352, 274] on input at bounding box center [384, 283] width 98 height 18
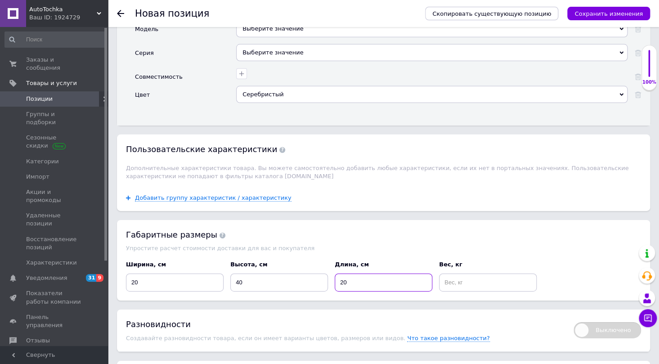
type input "20"
click at [466, 274] on input at bounding box center [488, 283] width 98 height 18
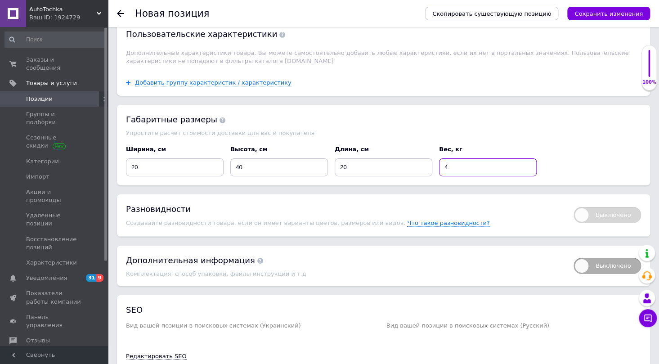
scroll to position [1257, 0]
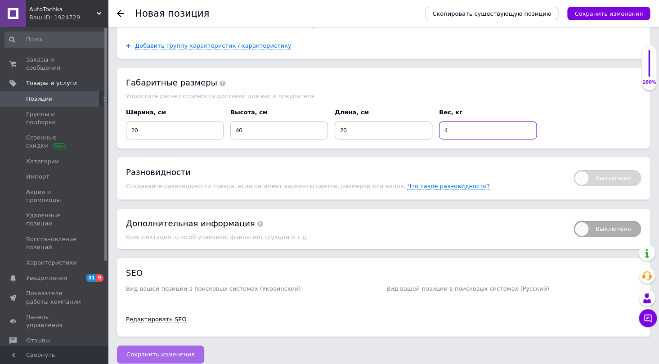
type input "4"
click at [162, 351] on span "Сохранить изменения" at bounding box center [160, 354] width 68 height 7
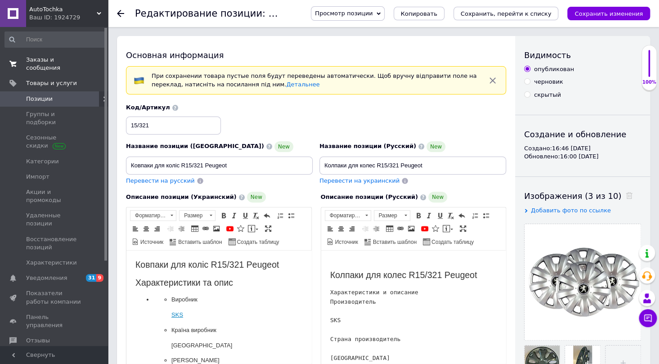
click at [62, 56] on span "Заказы и сообщения" at bounding box center [54, 64] width 57 height 16
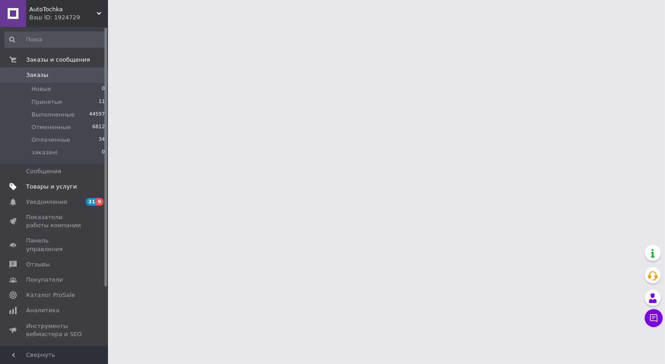
click at [68, 189] on span "Товары и услуги" at bounding box center [51, 187] width 51 height 8
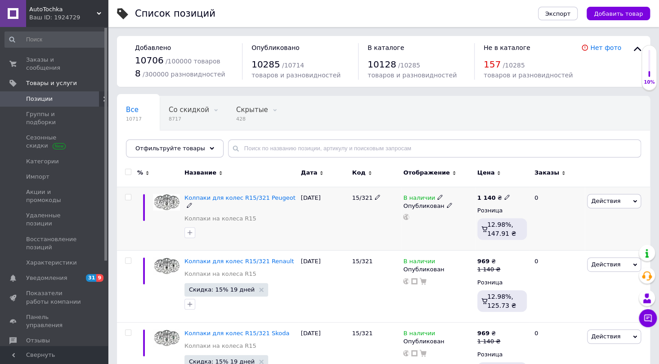
click at [127, 195] on input "checkbox" at bounding box center [128, 197] width 6 height 6
checkbox input "true"
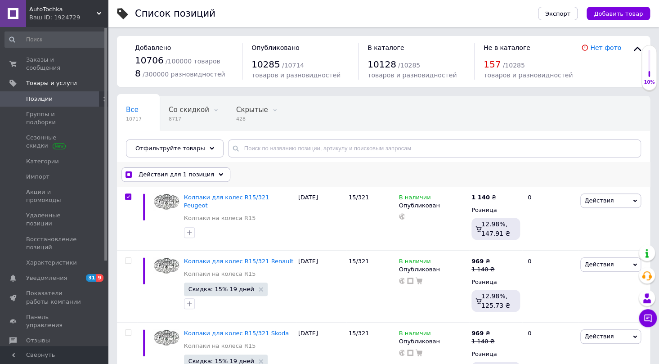
click at [163, 174] on span "Действия для 1 позиция" at bounding box center [177, 175] width 76 height 8
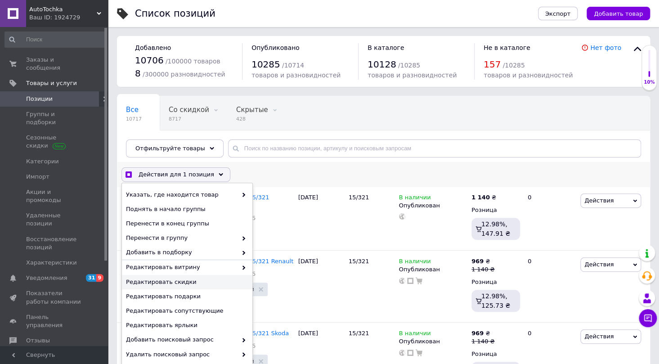
click at [175, 282] on span "Редактировать скидки" at bounding box center [186, 282] width 120 height 8
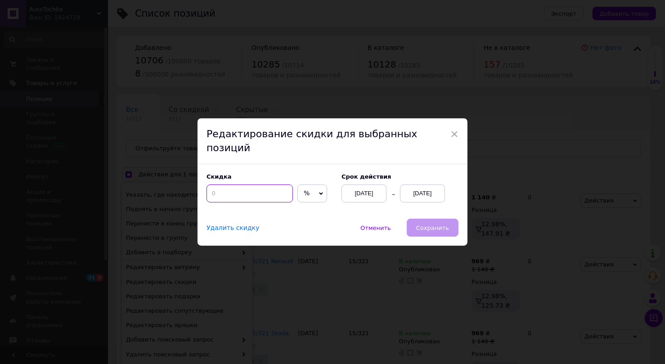
click at [235, 189] on input at bounding box center [250, 194] width 86 height 18
checkbox input "true"
type input "1"
checkbox input "true"
type input "15"
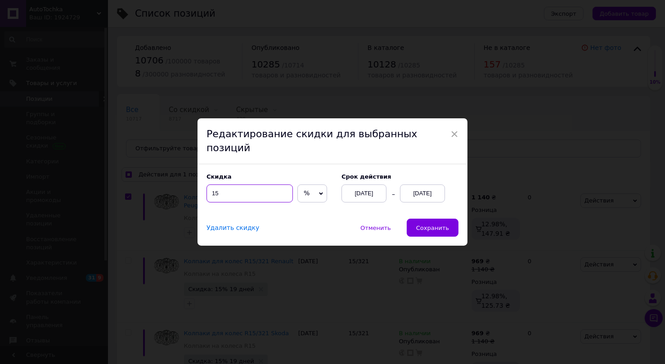
checkbox input "true"
type input "15"
click at [422, 185] on div "[DATE]" at bounding box center [422, 194] width 45 height 18
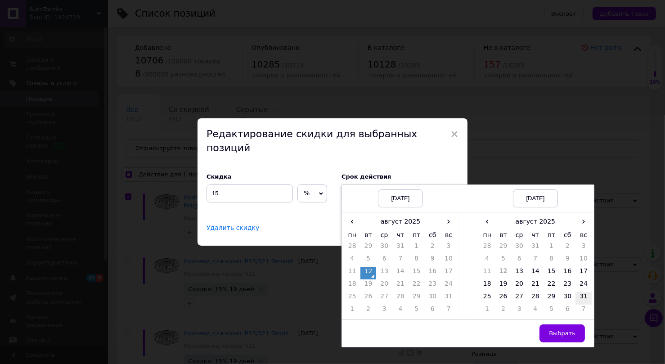
click at [584, 292] on td "31" at bounding box center [584, 298] width 16 height 13
click at [572, 325] on button "Выбрать" at bounding box center [562, 334] width 45 height 18
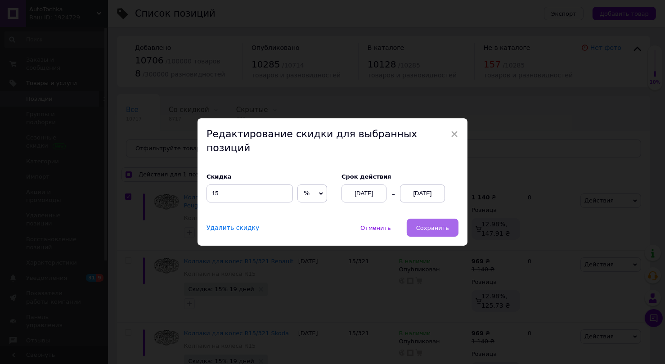
click at [442, 225] on span "Сохранить" at bounding box center [432, 228] width 33 height 7
checkbox input "true"
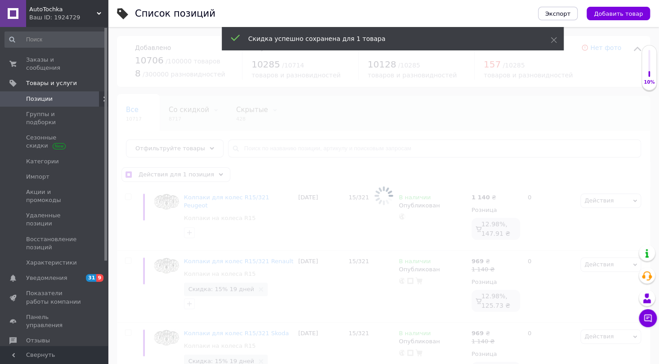
checkbox input "false"
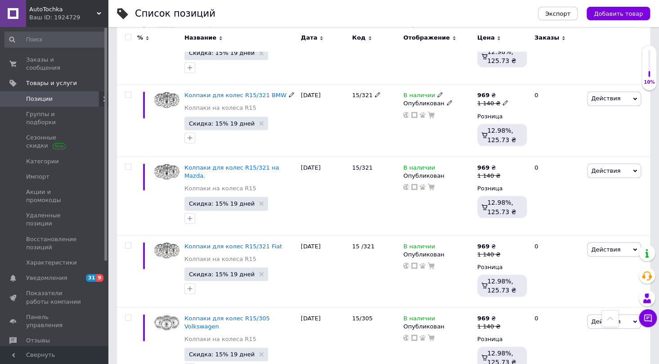
scroll to position [613, 0]
click at [60, 54] on link "Заказы и сообщения 0 0" at bounding box center [55, 63] width 110 height 23
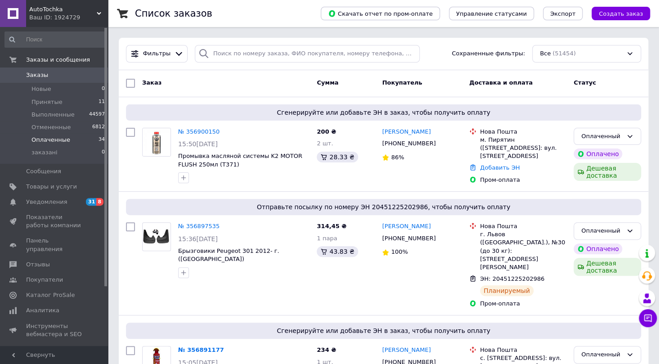
click at [72, 141] on li "Оплаченные 34" at bounding box center [55, 140] width 110 height 13
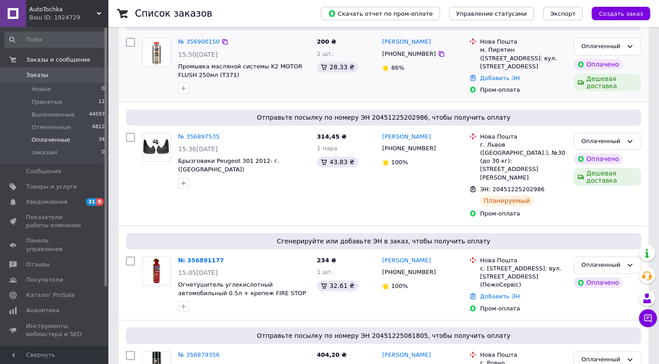
scroll to position [122, 0]
click at [68, 140] on li "Оплаченные 34" at bounding box center [55, 140] width 110 height 13
click at [59, 99] on li "Принятые 11" at bounding box center [55, 102] width 110 height 13
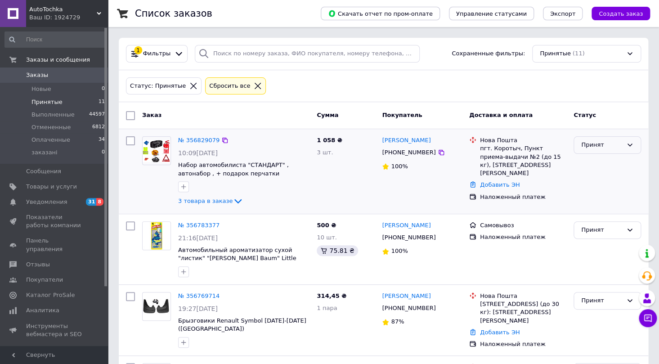
click at [634, 145] on div "Принят" at bounding box center [608, 145] width 68 height 18
click at [608, 165] on li "Выполнен" at bounding box center [607, 164] width 67 height 17
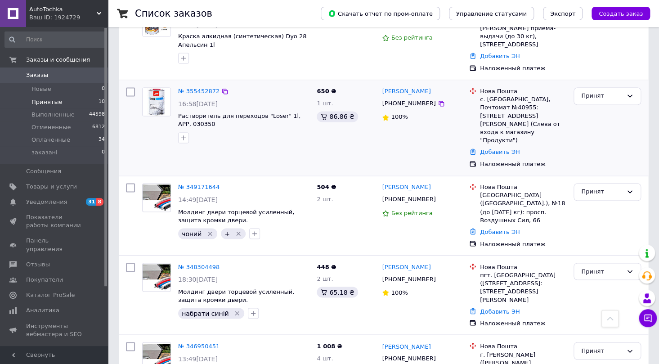
scroll to position [492, 0]
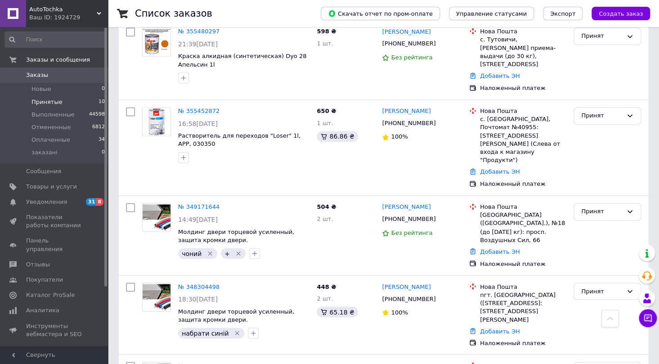
click at [60, 105] on li "Принятые 10" at bounding box center [55, 102] width 110 height 13
click at [57, 136] on span "Оплаченные" at bounding box center [51, 140] width 39 height 8
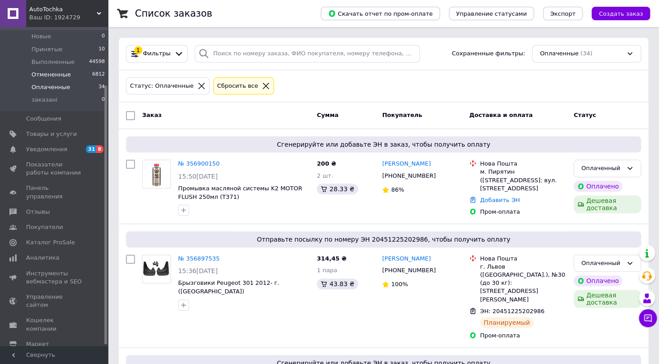
scroll to position [72, 0]
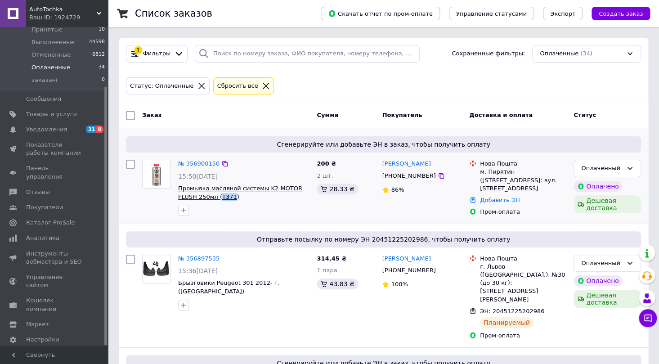
drag, startPoint x: 210, startPoint y: 196, endPoint x: 198, endPoint y: 196, distance: 12.6
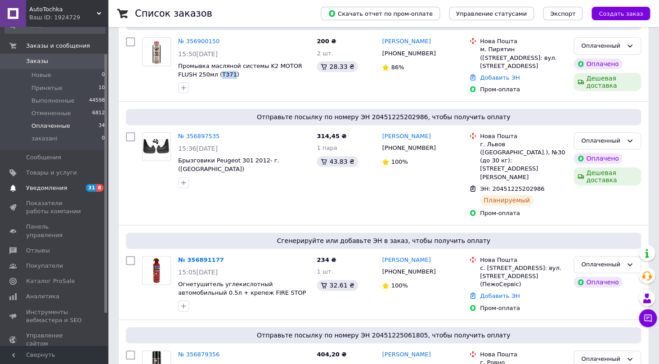
scroll to position [0, 0]
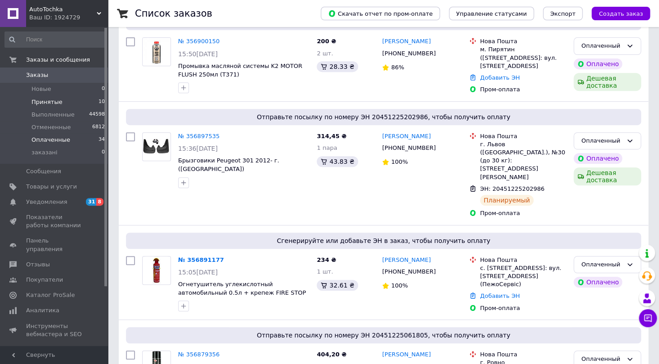
click at [54, 100] on span "Принятые" at bounding box center [47, 102] width 31 height 8
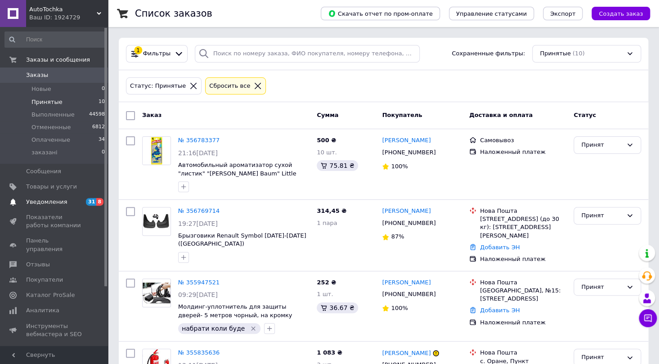
click at [29, 199] on span "Уведомления" at bounding box center [46, 202] width 41 height 8
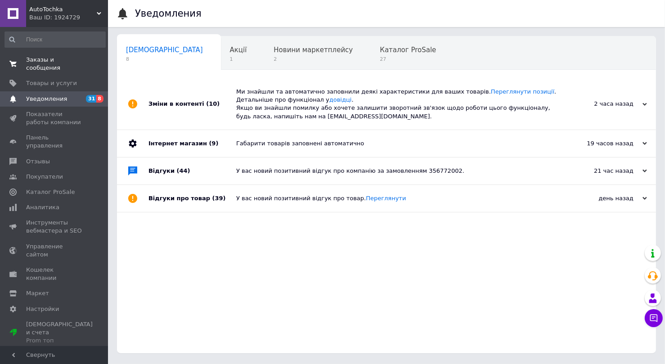
click at [46, 60] on span "Заказы и сообщения" at bounding box center [54, 64] width 57 height 16
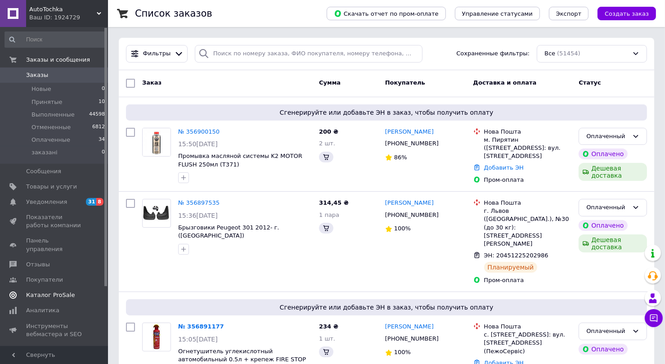
click at [59, 291] on span "Каталог ProSale" at bounding box center [50, 295] width 49 height 8
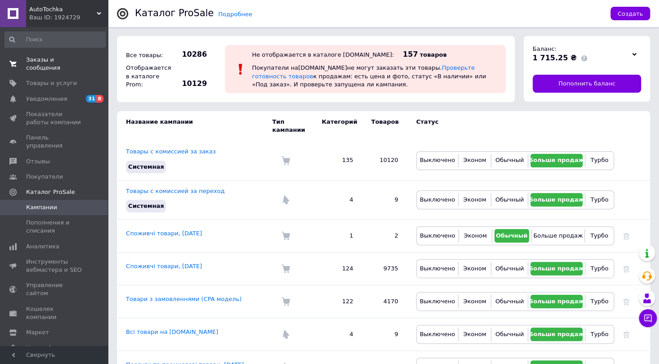
click at [60, 63] on span "Заказы и сообщения" at bounding box center [54, 64] width 57 height 16
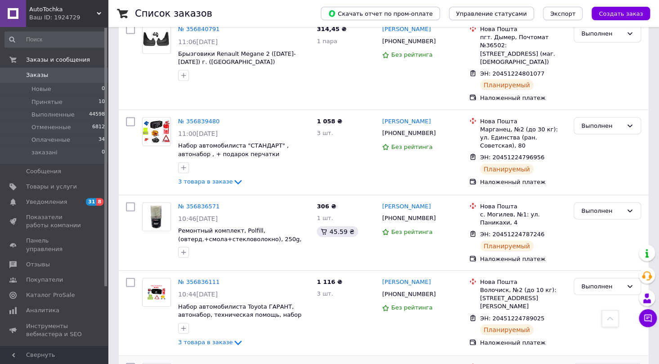
scroll to position [777, 0]
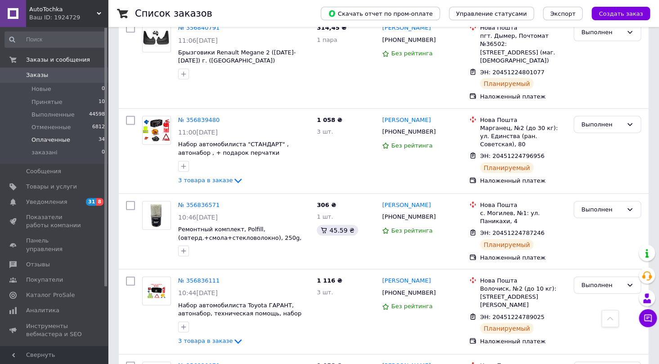
click at [65, 139] on span "Оплаченные" at bounding box center [51, 140] width 39 height 8
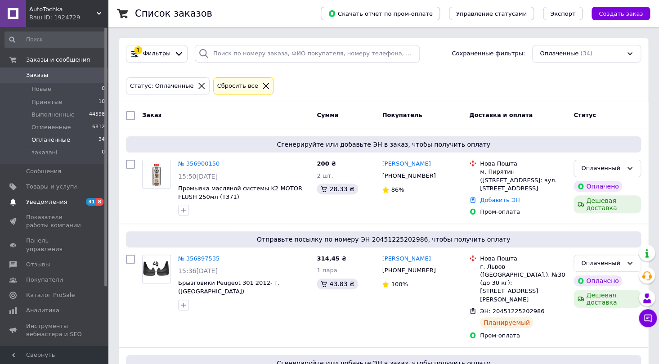
click at [61, 205] on span "Уведомления" at bounding box center [46, 202] width 41 height 8
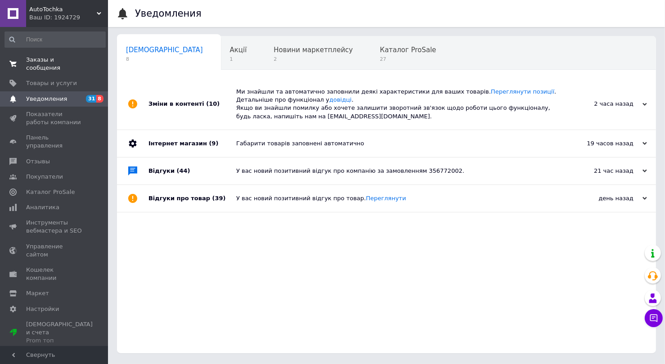
click at [51, 59] on span "Заказы и сообщения" at bounding box center [54, 64] width 57 height 16
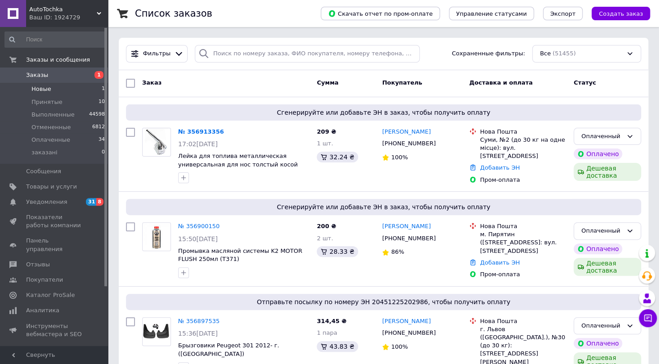
click at [62, 89] on li "Новые 1" at bounding box center [55, 89] width 110 height 13
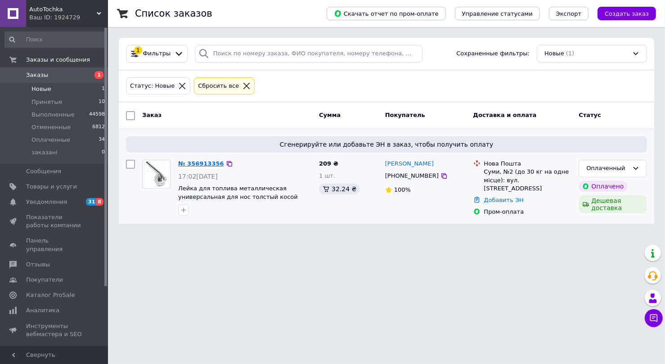
click at [202, 161] on link "№ 356913356" at bounding box center [201, 163] width 46 height 7
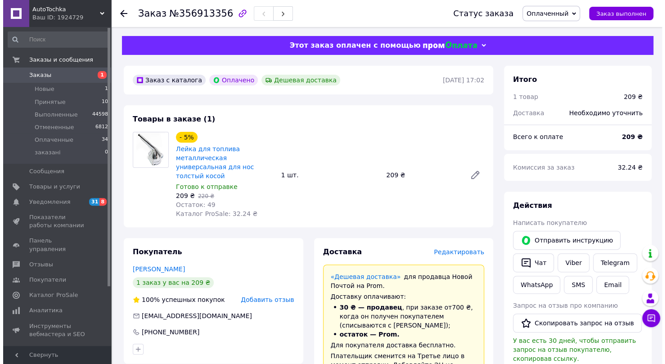
scroll to position [81, 0]
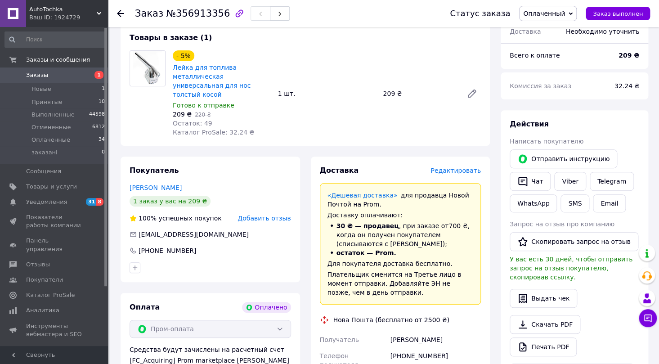
click at [468, 167] on span "Редактировать" at bounding box center [456, 170] width 50 height 7
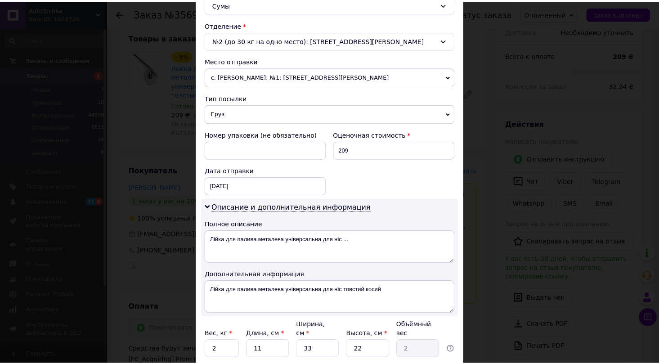
scroll to position [333, 0]
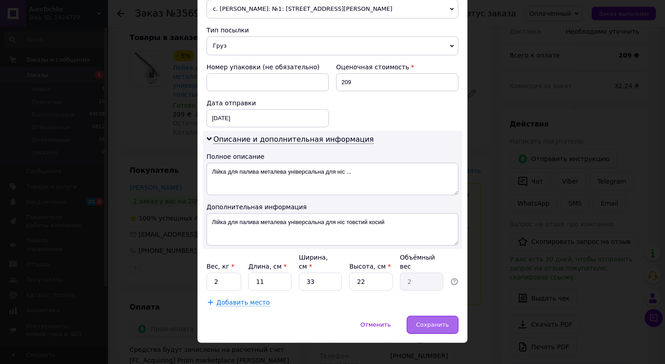
click at [430, 321] on span "Сохранить" at bounding box center [432, 324] width 33 height 7
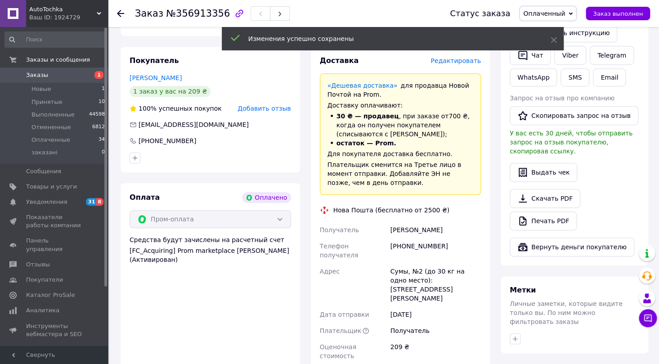
scroll to position [286, 0]
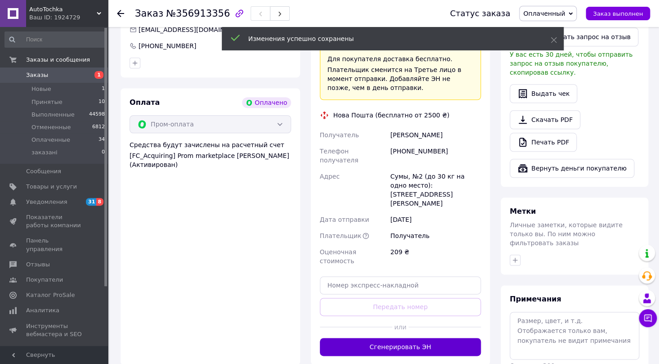
click at [365, 338] on button "Сгенерировать ЭН" at bounding box center [401, 347] width 162 height 18
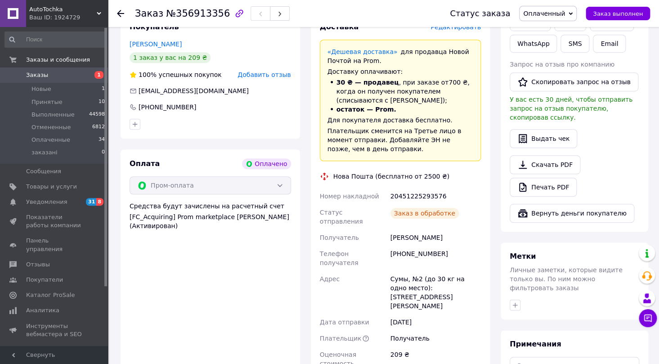
scroll to position [204, 0]
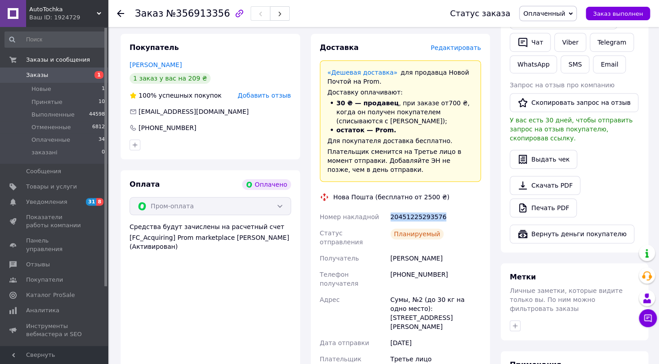
drag, startPoint x: 447, startPoint y: 207, endPoint x: 391, endPoint y: 207, distance: 56.3
click at [391, 209] on div "20451225293576" at bounding box center [436, 217] width 94 height 16
copy div "20451225293576"
drag, startPoint x: 437, startPoint y: 242, endPoint x: 365, endPoint y: 242, distance: 72.5
click at [365, 242] on div "Номер накладной 20451225293576 Статус отправления Планируемый Получатель Капуст…" at bounding box center [400, 301] width 165 height 184
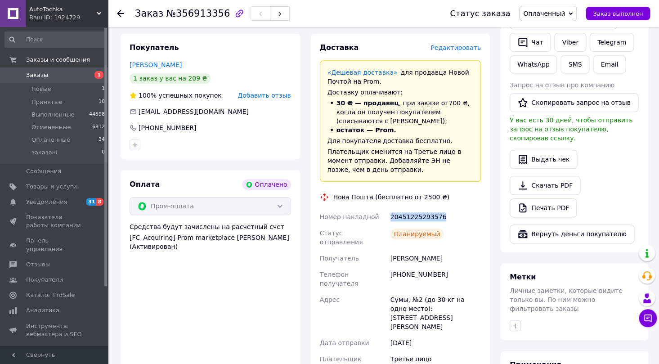
copy div "Получатель Капустін Роман"
drag, startPoint x: 445, startPoint y: 260, endPoint x: 388, endPoint y: 260, distance: 56.7
click at [389, 266] on div "[PHONE_NUMBER]" at bounding box center [436, 278] width 94 height 25
copy div "[PHONE_NUMBER]"
drag, startPoint x: 424, startPoint y: 278, endPoint x: 383, endPoint y: 275, distance: 41.1
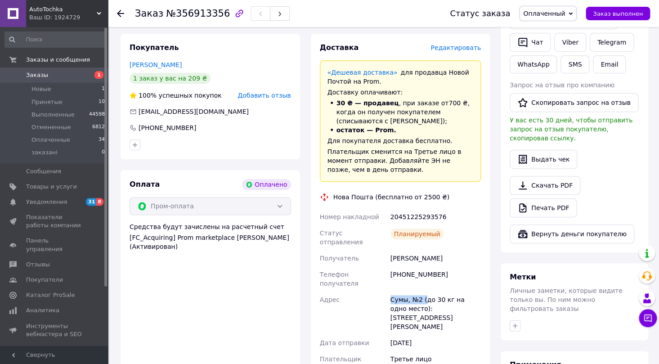
click at [383, 275] on div "Номер накладной 20451225293576 Статус отправления Планируемый Получатель Капуст…" at bounding box center [400, 301] width 165 height 184
copy div "Адрес Сумы, №2 ("
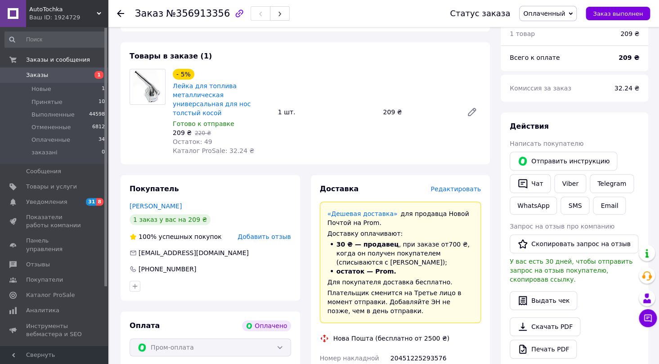
scroll to position [41, 0]
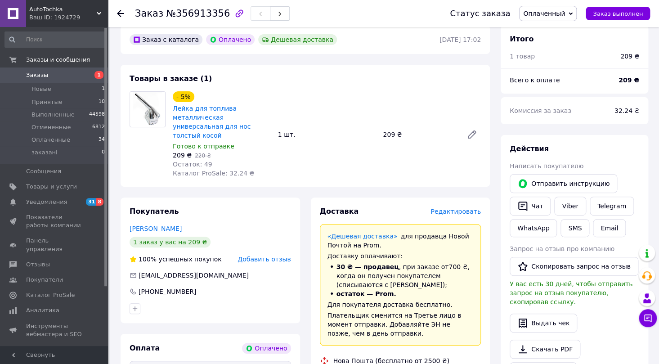
click at [119, 13] on use at bounding box center [120, 13] width 7 height 7
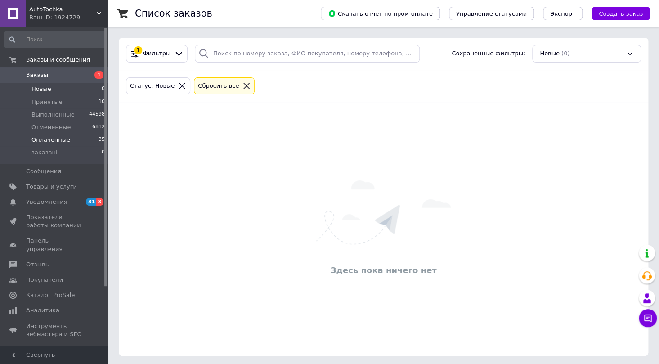
click at [81, 141] on li "Оплаченные 35" at bounding box center [55, 140] width 110 height 13
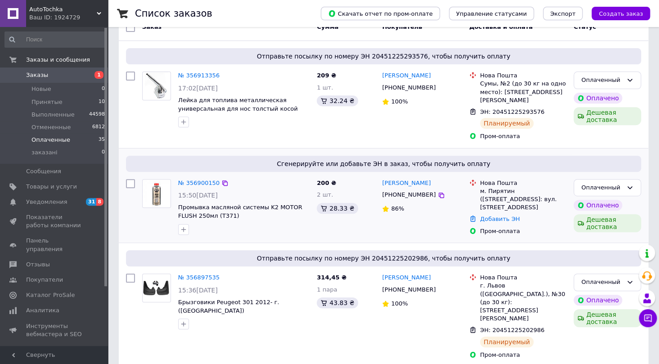
scroll to position [122, 0]
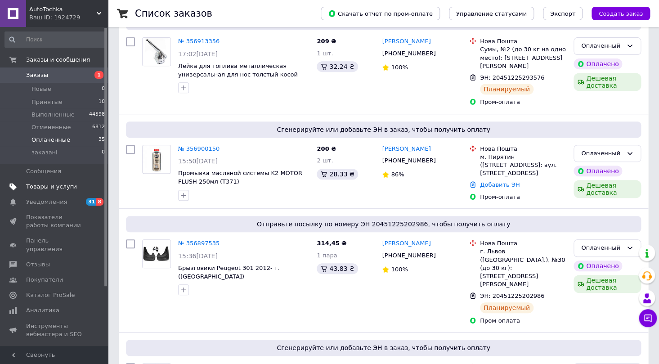
click at [61, 185] on span "Товары и услуги" at bounding box center [51, 187] width 51 height 8
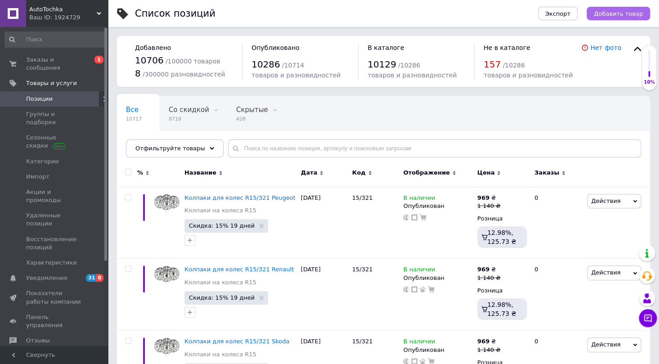
click at [619, 14] on span "Добавить товар" at bounding box center [618, 13] width 49 height 7
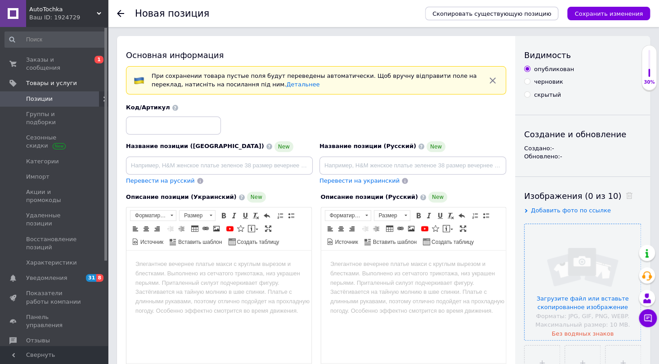
click at [579, 246] on input "file" at bounding box center [583, 282] width 116 height 116
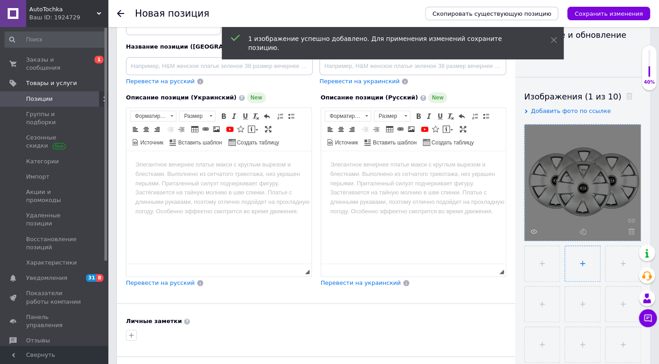
scroll to position [122, 0]
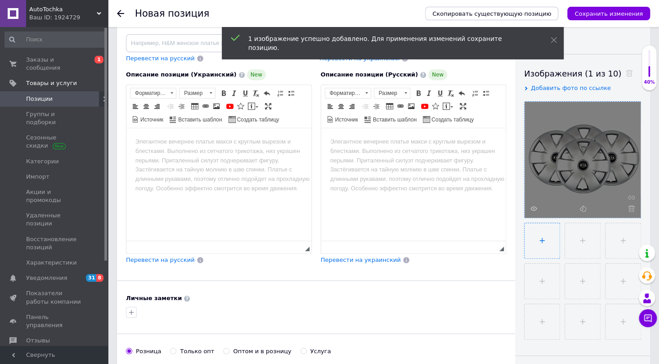
click at [541, 241] on input "file" at bounding box center [542, 240] width 35 height 35
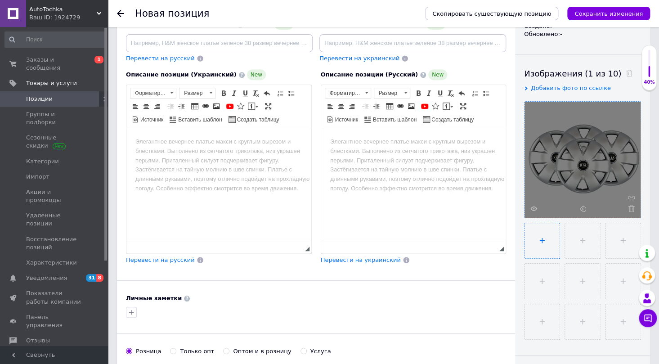
type input "C:\fakepath\6742340966_w640_h640_6742340966.webp"
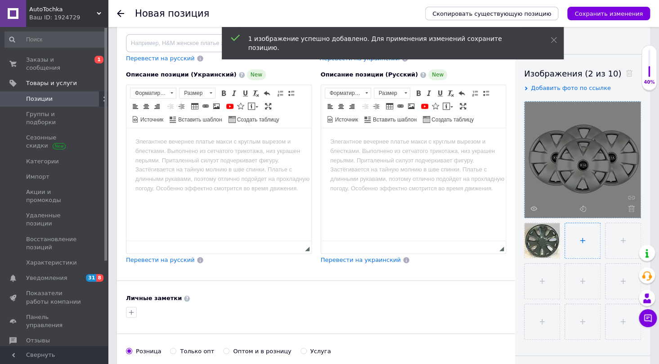
click at [581, 235] on input "file" at bounding box center [582, 240] width 35 height 35
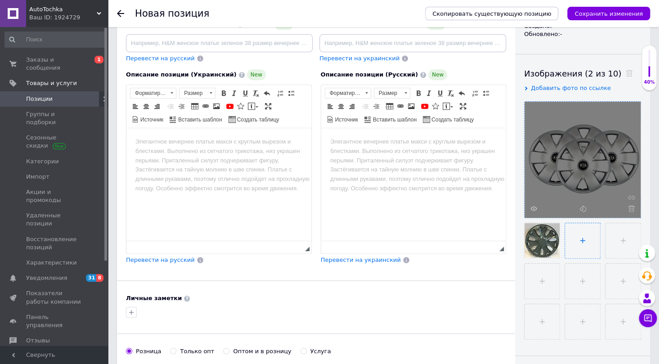
type input "C:\fakepath\6742340964_w640_h640_6742340964.webp"
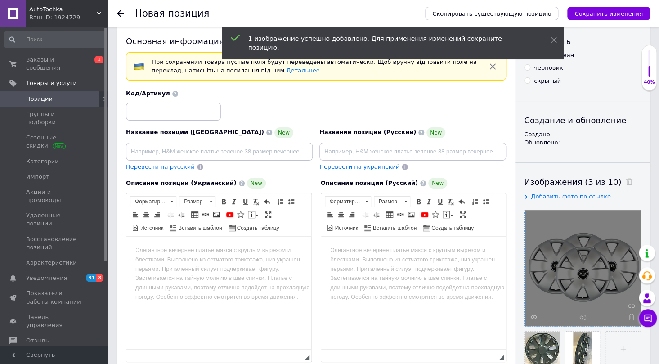
scroll to position [0, 0]
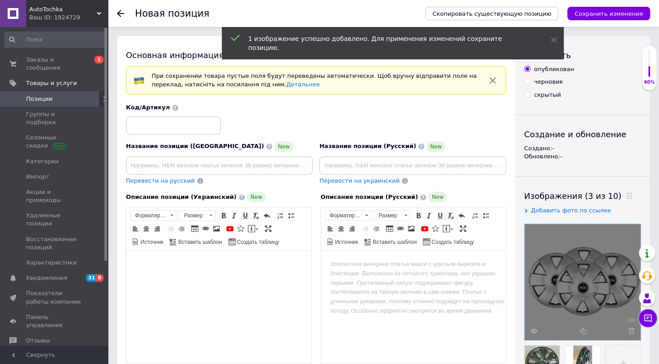
click at [153, 263] on body "Визуальный текстовый редактор, 8501ACE4-5965-4BE1-ACDC-942A6B7B3F3D" at bounding box center [218, 264] width 167 height 9
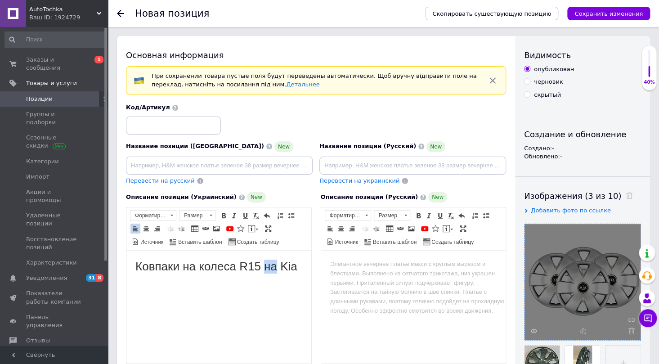
drag, startPoint x: 278, startPoint y: 267, endPoint x: 262, endPoint y: 270, distance: 16.0
click at [262, 270] on h1 "Ковпаки на колеса R15 на Kia" at bounding box center [218, 267] width 167 height 14
drag, startPoint x: 238, startPoint y: 266, endPoint x: 185, endPoint y: 268, distance: 52.7
click at [185, 268] on h1 "Ковпаки на колеса R15 Kia" at bounding box center [218, 267] width 167 height 14
click at [257, 265] on h1 "Ковпаки для коліс R15 Kia" at bounding box center [218, 267] width 167 height 14
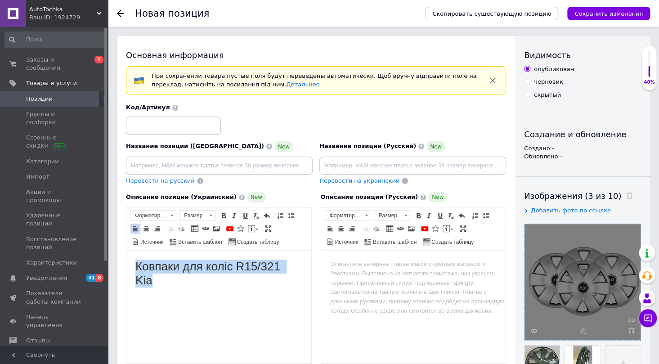
drag, startPoint x: 172, startPoint y: 282, endPoint x: 124, endPoint y: 270, distance: 49.2
click at [126, 270] on html "Ковпаки для коліс R15/321 Kia" at bounding box center [218, 274] width 185 height 46
copy h1 "Ковпаки для коліс R15/321 Kia"
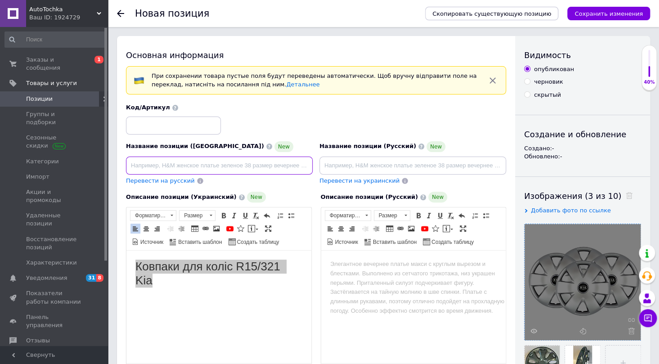
click at [136, 162] on input at bounding box center [219, 166] width 187 height 18
paste input "Ковпаки для коліс R15/321 Kia"
drag, startPoint x: 202, startPoint y: 166, endPoint x: 179, endPoint y: 167, distance: 23.0
click at [179, 167] on input "Ковпаки для коліс R15/321 Kia" at bounding box center [219, 166] width 187 height 18
type input "Ковпаки для коліс R15/321 Kia"
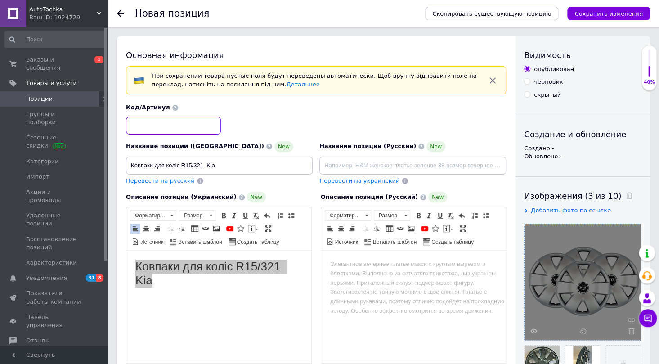
click at [153, 126] on input at bounding box center [173, 126] width 95 height 18
paste input "R15/321"
type input "R15/321"
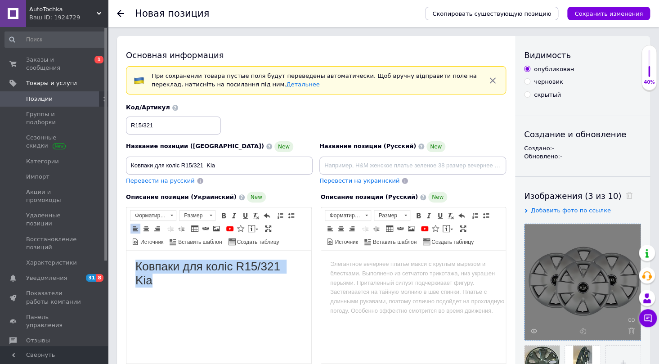
click at [203, 290] on html "Ковпаки для коліс R15/321 Kia" at bounding box center [218, 274] width 185 height 46
drag, startPoint x: 163, startPoint y: 284, endPoint x: 128, endPoint y: 271, distance: 37.9
click at [128, 271] on html "Ковпаки для коліс R15/321 Kia" at bounding box center [218, 274] width 185 height 46
copy h1 "Ковпаки для коліс R15/321 Kia"
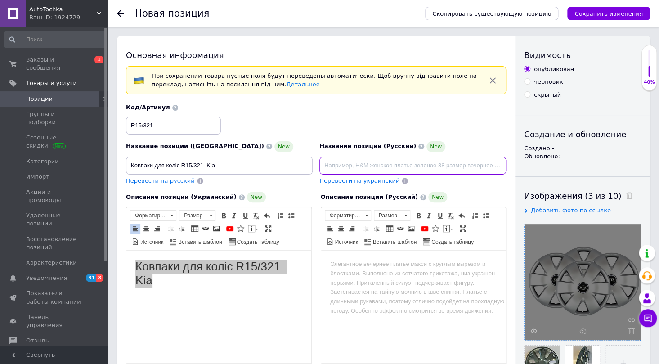
click at [341, 159] on input at bounding box center [413, 166] width 187 height 18
paste input "Колпаки для колес R15/321 Kia"
type input "Колпаки для колес R15/321 Kia"
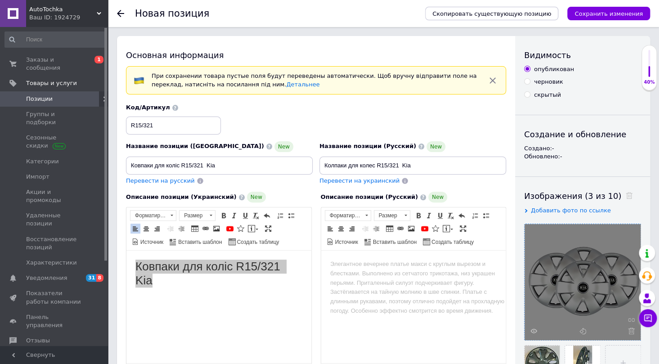
click at [339, 258] on html at bounding box center [413, 264] width 185 height 27
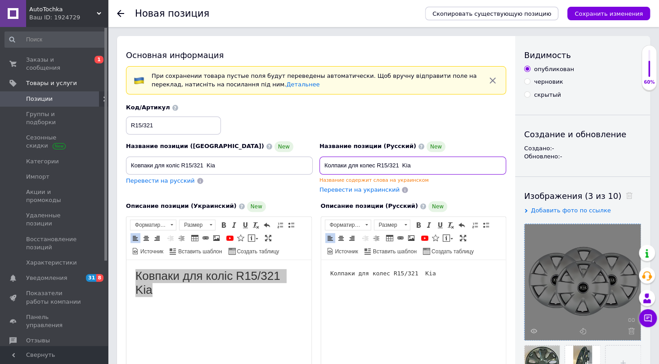
drag, startPoint x: 427, startPoint y: 164, endPoint x: 315, endPoint y: 165, distance: 112.1
click at [315, 165] on div "Название позиции (Украинский) New Ковпаки для коліс R15/321 Kia Перевести на ру…" at bounding box center [316, 148] width 387 height 97
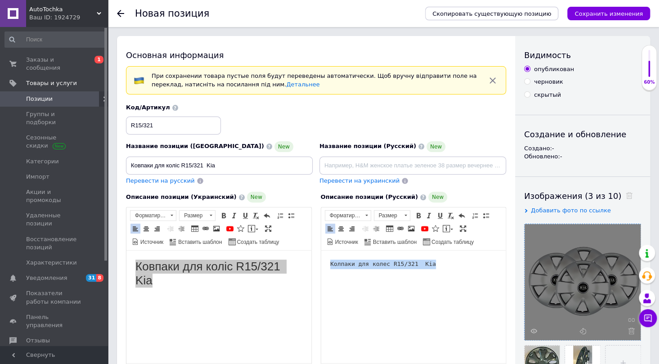
drag, startPoint x: 437, startPoint y: 267, endPoint x: 319, endPoint y: 262, distance: 118.5
click at [321, 262] on html "Колпаки для колес R15/321 Kia" at bounding box center [413, 264] width 185 height 27
copy pre "Колпаки для колес R15/321 Kia"
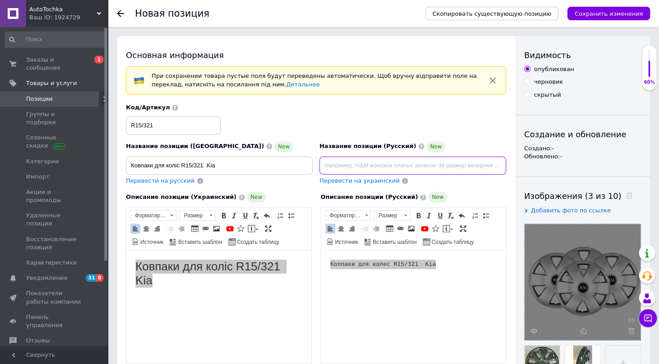
click at [340, 165] on input at bounding box center [413, 166] width 187 height 18
type input "Колпаки для колес R15/321 Kia"
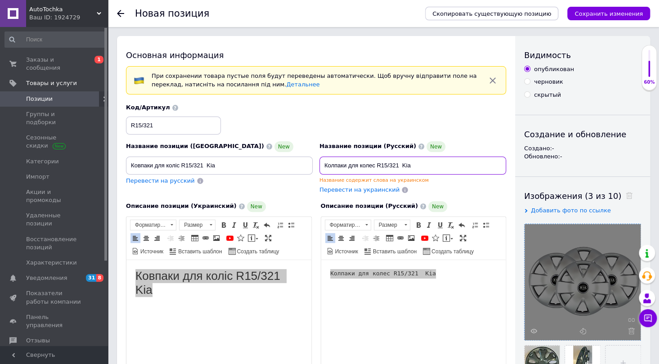
drag, startPoint x: 415, startPoint y: 167, endPoint x: 325, endPoint y: 167, distance: 90.0
click at [325, 167] on input "Колпаки для колес R15/321 Kia" at bounding box center [413, 166] width 187 height 18
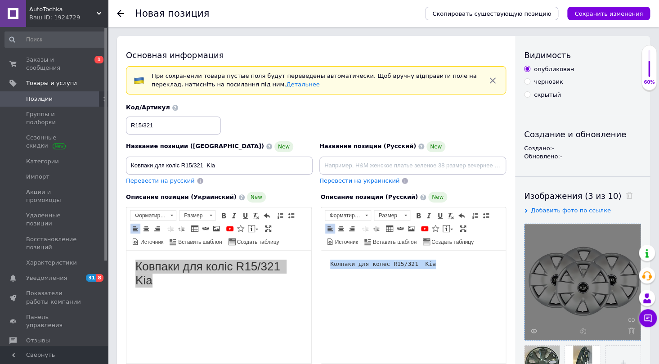
click at [440, 260] on pre "Колпаки для колес R15/321 Kia" at bounding box center [413, 264] width 167 height 9
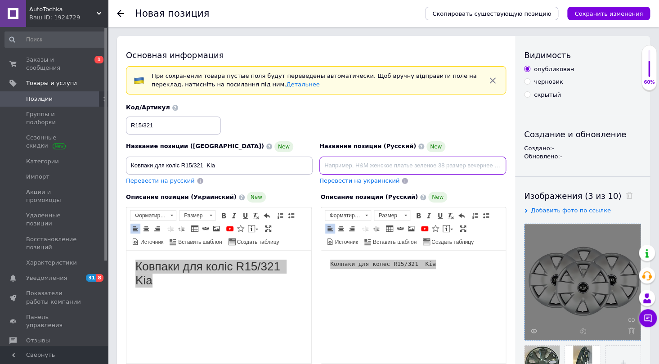
click at [334, 165] on input at bounding box center [413, 166] width 187 height 18
paste input "Колпаки для колес R15/321 Kia"
type input "Колпаки для колес R15/321 Kia"
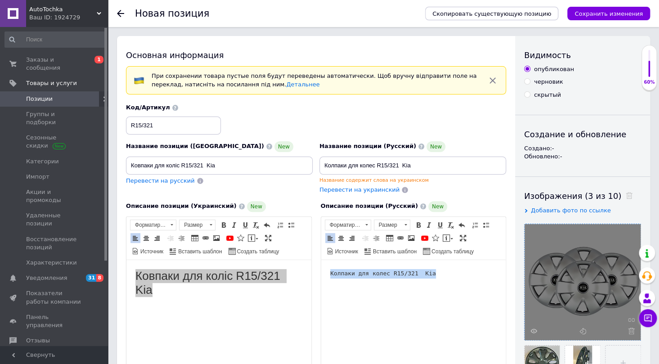
click at [434, 276] on pre "Колпаки для колес R15/321 Kia" at bounding box center [413, 273] width 167 height 9
drag, startPoint x: 438, startPoint y: 269, endPoint x: 326, endPoint y: 271, distance: 112.1
click at [326, 271] on html "Колпаки для колес R15/321 Kia" at bounding box center [413, 273] width 185 height 27
click at [366, 224] on span at bounding box center [366, 224] width 3 height 1
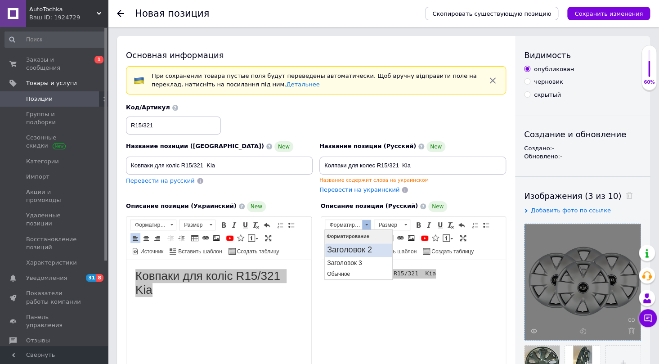
click at [368, 248] on h2 "Заголовок 2" at bounding box center [358, 250] width 63 height 10
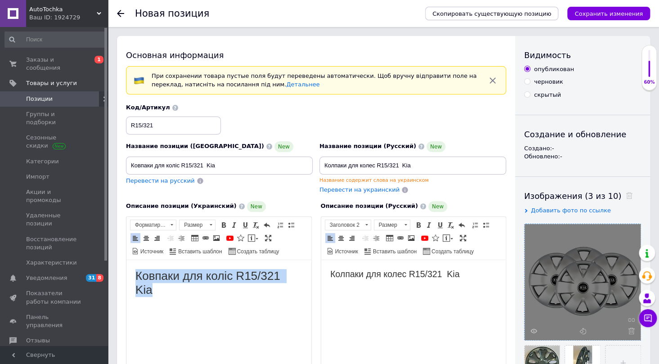
click at [176, 294] on h1 "Ковпаки для коліс R15/321 Kia" at bounding box center [218, 283] width 167 height 28
drag, startPoint x: 160, startPoint y: 288, endPoint x: 122, endPoint y: 278, distance: 38.8
click at [126, 278] on html "Ковпаки для коліс R15/321 Kia" at bounding box center [218, 283] width 185 height 46
click at [171, 226] on span at bounding box center [171, 225] width 9 height 10
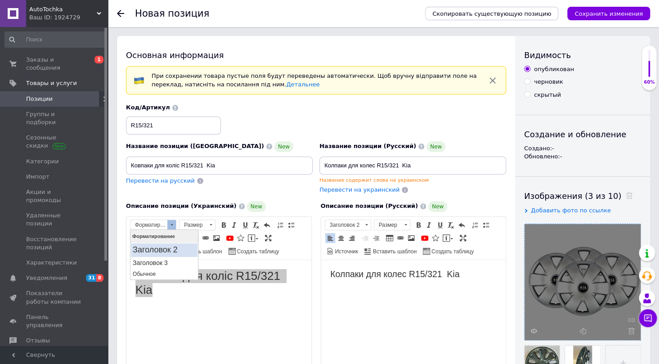
click at [170, 244] on link "Заголовок 2" at bounding box center [164, 250] width 67 height 14
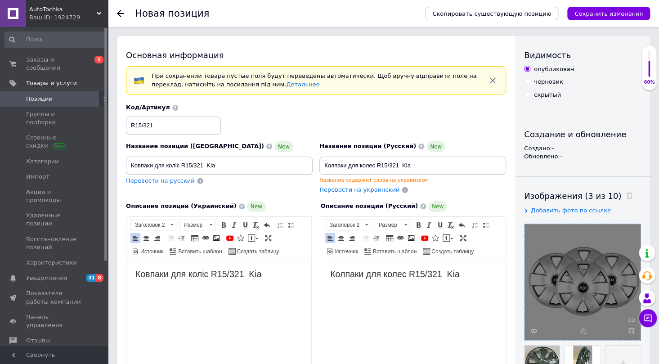
click at [277, 271] on h2 "Ковпаки для коліс R15/321 Kia" at bounding box center [218, 274] width 167 height 10
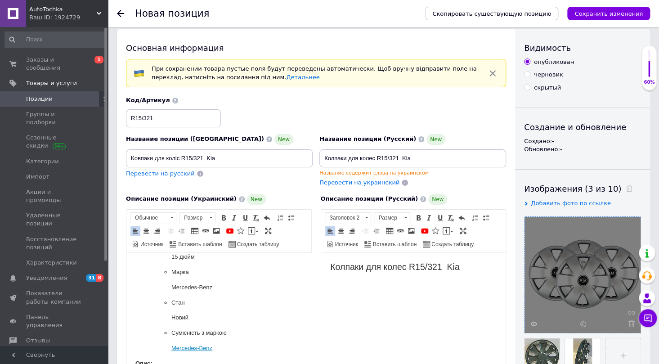
scroll to position [122, 0]
drag, startPoint x: 189, startPoint y: 346, endPoint x: 164, endPoint y: 345, distance: 25.2
click at [164, 345] on ul "Виробник SKS Країна виробник Туреччина Діаметр ковпака 15 дюйм Марка Mercedes-B…" at bounding box center [218, 263] width 131 height 177
drag, startPoint x: 205, startPoint y: 157, endPoint x: 224, endPoint y: 156, distance: 18.9
click at [224, 156] on input "Ковпаки для коліс R15/321 Kia" at bounding box center [219, 158] width 187 height 18
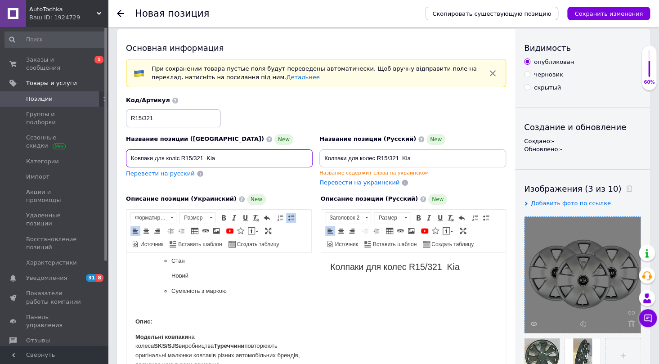
scroll to position [163, 0]
click at [173, 297] on li "Сумісність з маркою" at bounding box center [218, 298] width 95 height 25
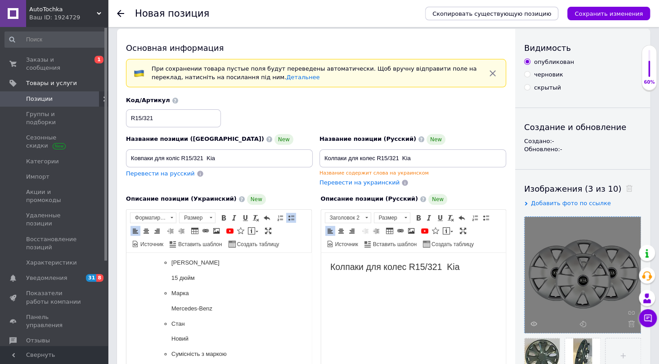
scroll to position [81, 0]
drag, startPoint x: 199, startPoint y: 327, endPoint x: 166, endPoint y: 326, distance: 33.3
click at [166, 326] on ul "Виробник SKS Країна виробник Туреччина Діаметр ковпака 15 дюйм Марка Mercedes-B…" at bounding box center [218, 304] width 131 height 177
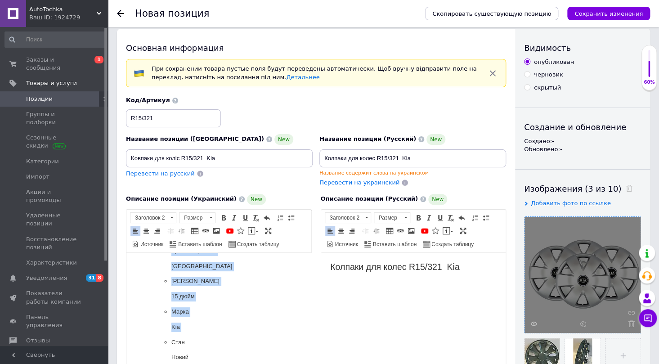
scroll to position [122, 0]
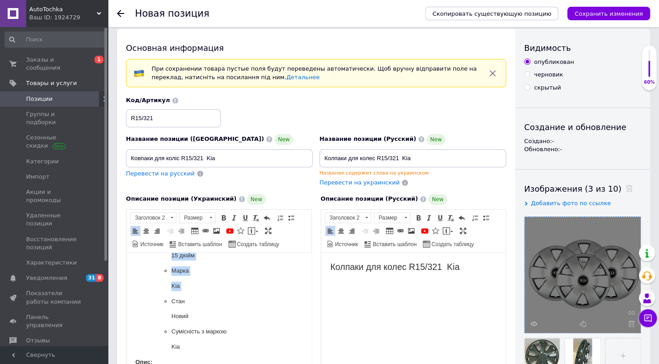
drag, startPoint x: 131, startPoint y: 284, endPoint x: 234, endPoint y: 341, distance: 118.0
copy body "Характеристики та опис Виробник SKS Країна виробник Туреччина Діаметр ковпака 1…"
click at [474, 266] on h2 "Колпаки для колес R15/321 Kia" at bounding box center [413, 267] width 167 height 10
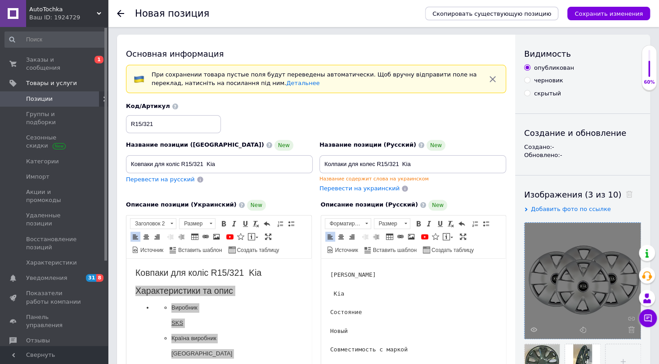
scroll to position [0, 0]
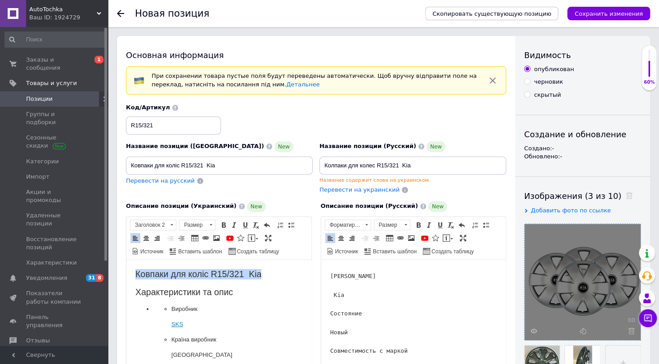
drag, startPoint x: 266, startPoint y: 276, endPoint x: 134, endPoint y: 271, distance: 132.5
copy h2 "Ковпаки для коліс R15/321 Kia"
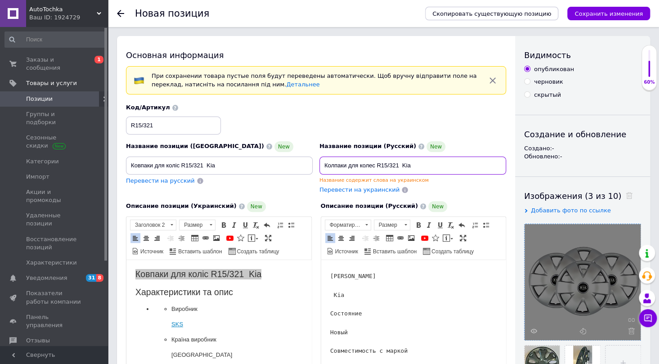
drag, startPoint x: 425, startPoint y: 158, endPoint x: 306, endPoint y: 163, distance: 119.4
click at [306, 163] on div "Название позиции (Украинский) New Ковпаки для коліс R15/321 Kia Перевести на ру…" at bounding box center [316, 148] width 387 height 97
paste input "Колпаки для колес R15/321 Kia"
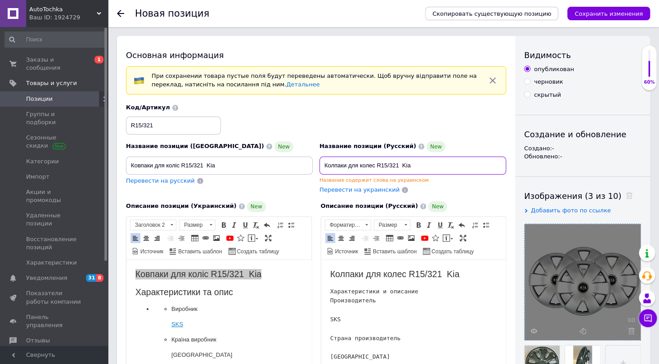
click at [436, 162] on input "Колпаки для колес R15/321 Kia" at bounding box center [413, 166] width 187 height 18
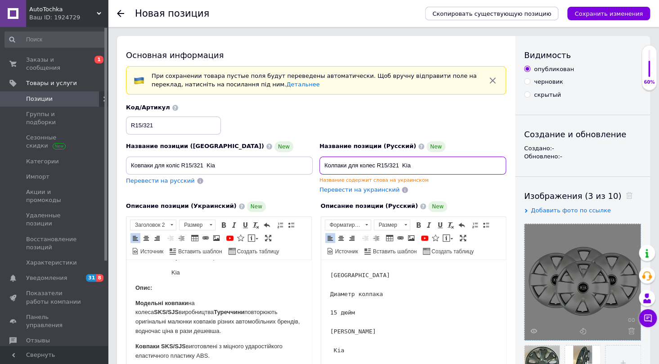
scroll to position [204, 0]
type input "Колпаки для колес R15/321 Kia"
drag, startPoint x: 238, startPoint y: 332, endPoint x: 129, endPoint y: 289, distance: 117.6
copy body "Опис: Модельні ковпаки на колеса SKS/SJS виробництва Туреччини повторюють оригі…"
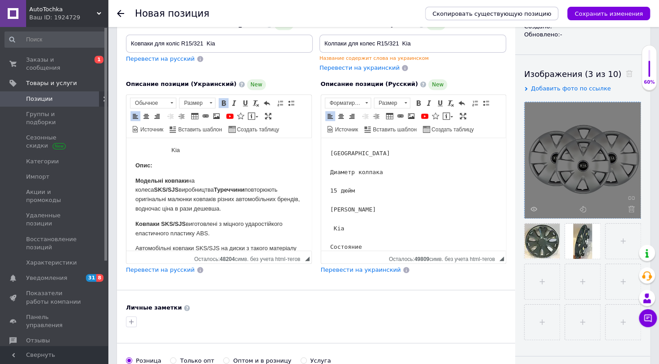
scroll to position [122, 0]
click at [367, 243] on pre "Характеристики и описание Производитель SKS Страна производитель Турция Диаметр…" at bounding box center [413, 195] width 167 height 225
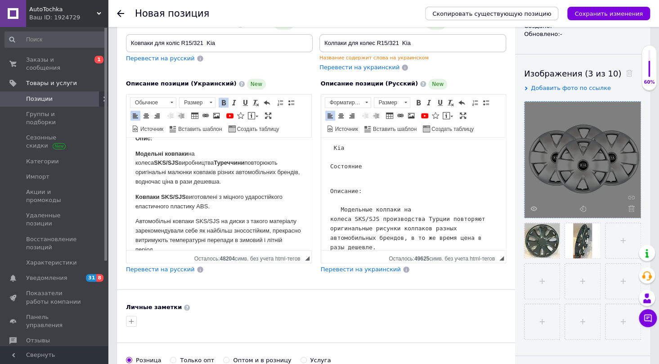
scroll to position [245, 0]
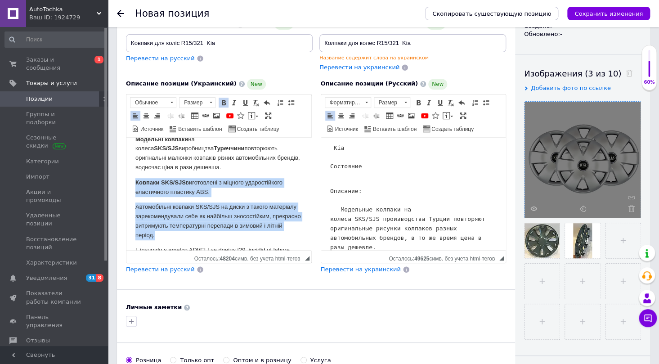
drag, startPoint x: 133, startPoint y: 182, endPoint x: 254, endPoint y: 234, distance: 131.9
click at [254, 234] on html "Ковпаки для коліс R15/321 Kia Характеристики та опис Виробник SKS Країна виробн…" at bounding box center [218, 209] width 185 height 634
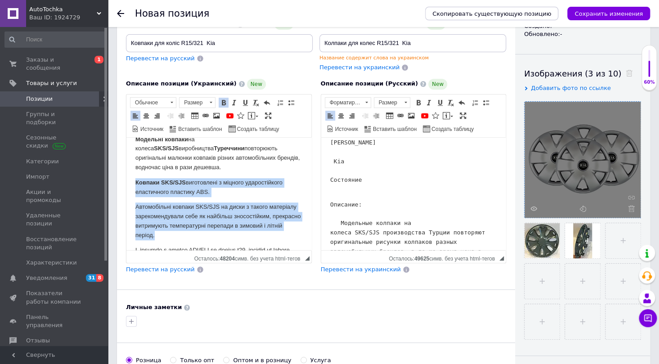
scroll to position [162, 0]
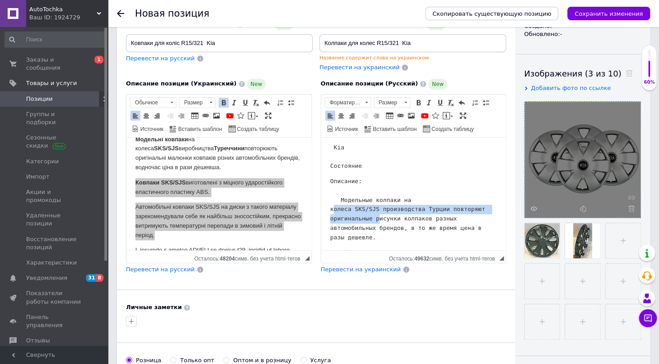
drag, startPoint x: 332, startPoint y: 206, endPoint x: 374, endPoint y: 216, distance: 42.9
click at [374, 216] on pre "Описание: Модельные колпаки на колеса SKS/SJS производства Турции повторяют ори…" at bounding box center [413, 209] width 167 height 66
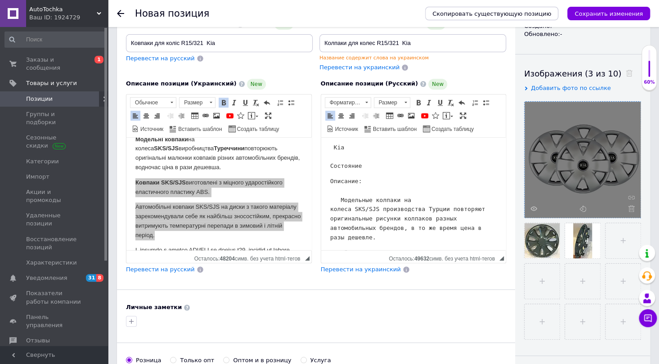
click at [379, 244] on body "Колпаки для колес R15/321 Kia Характеристики и описание Производитель SKS Стран…" at bounding box center [413, 139] width 167 height 310
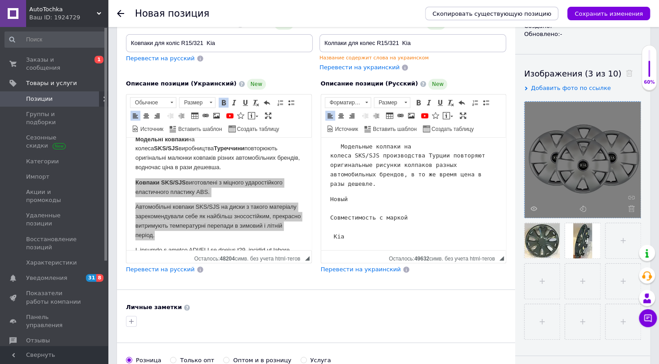
drag, startPoint x: 335, startPoint y: 198, endPoint x: 393, endPoint y: 247, distance: 75.1
click at [393, 247] on html "Колпаки для колес R15/321 Kia Характеристики и описание Производитель SKS Стран…" at bounding box center [413, 86] width 185 height 328
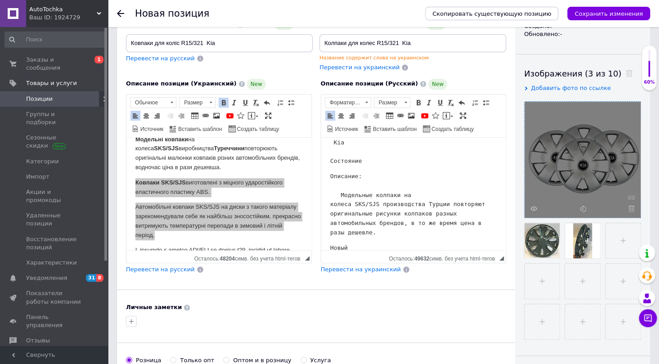
scroll to position [153, 0]
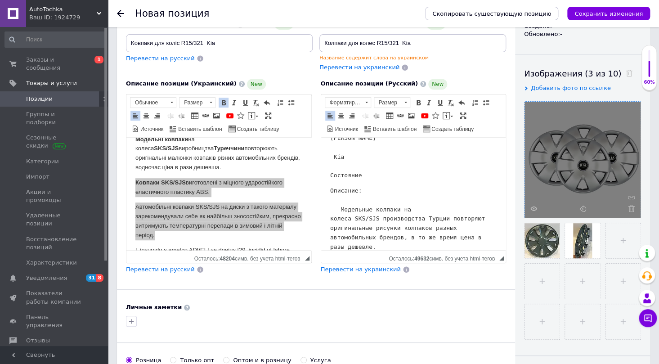
click at [377, 247] on pre "Описание: Модельные колпаки на колеса SKS/SJS производства Турции повторяют ори…" at bounding box center [413, 219] width 167 height 66
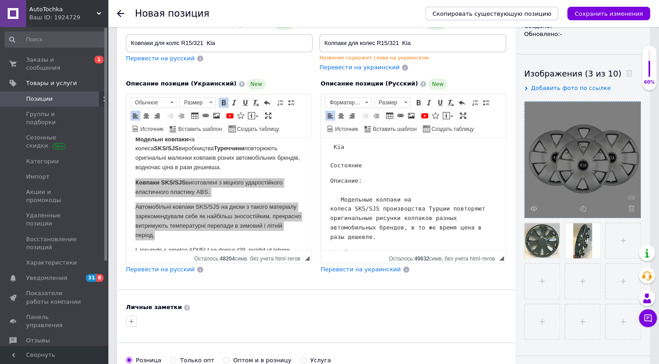
scroll to position [164, 0]
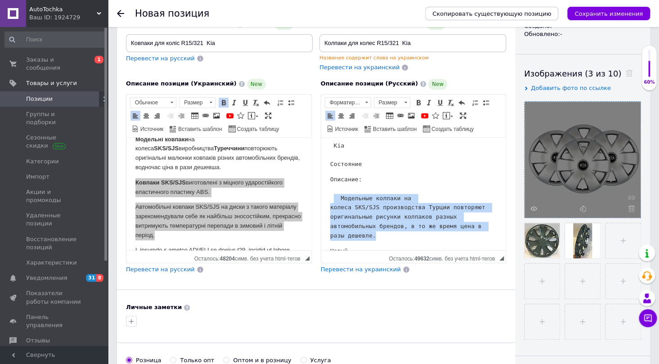
drag, startPoint x: 361, startPoint y: 244, endPoint x: 333, endPoint y: 198, distance: 53.3
click at [333, 198] on pre "Описание: Модельные колпаки на колеса SKS/SJS производства Турции повторяют ори…" at bounding box center [413, 208] width 167 height 66
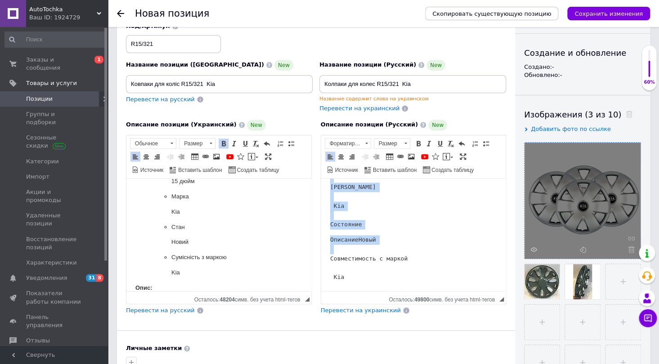
scroll to position [153, 0]
drag, startPoint x: 327, startPoint y: 213, endPoint x: 415, endPoint y: 287, distance: 114.7
click at [415, 287] on html "Колпаки для колес R15/321 Kia Характеристики и описание Производитель SKS Стран…" at bounding box center [413, 162] width 185 height 257
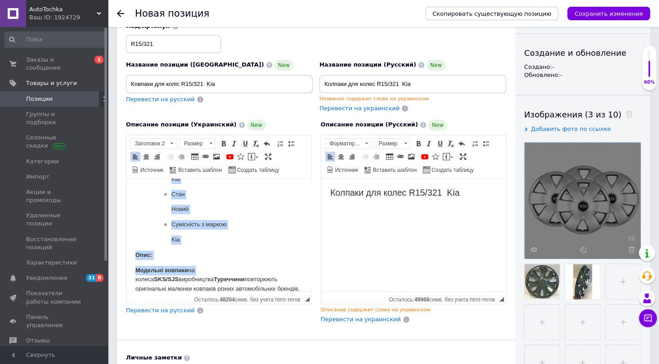
scroll to position [163, 0]
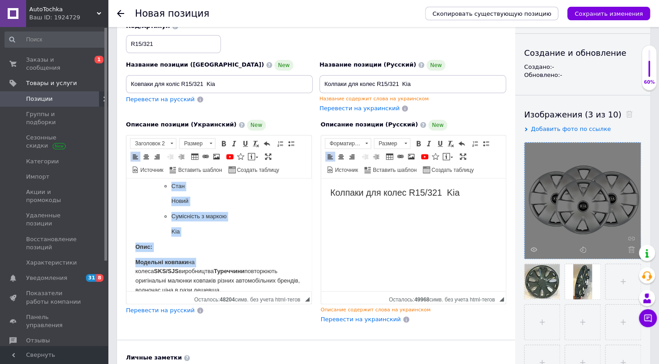
drag, startPoint x: 167, startPoint y: 209, endPoint x: 235, endPoint y: 223, distance: 69.4
click at [235, 223] on html "Ковпаки для коліс R15/321 Kia Характеристики та опис Виробник SKS Країна виробн…" at bounding box center [218, 332] width 185 height 634
click at [468, 187] on h2 "Колпаки для колес R15/321 Kia" at bounding box center [413, 192] width 167 height 10
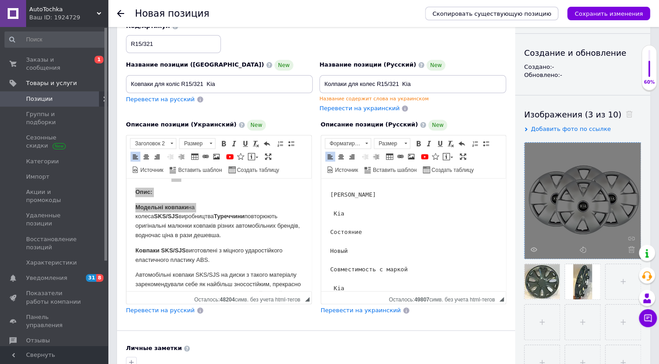
scroll to position [204, 0]
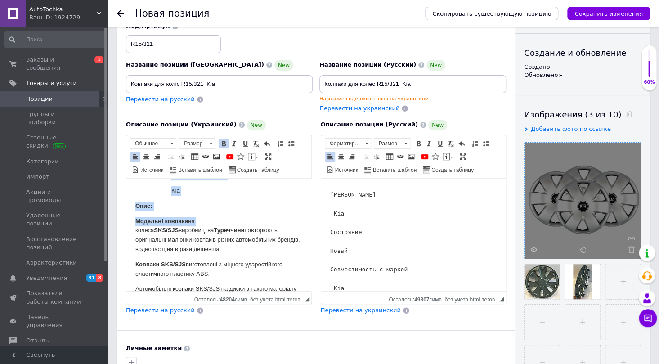
drag, startPoint x: 133, startPoint y: 203, endPoint x: 242, endPoint y: 271, distance: 128.0
click at [242, 271] on html "Ковпаки для коліс R15/321 Kia Характеристики та опис Виробник SKS Країна виробн…" at bounding box center [218, 291] width 185 height 634
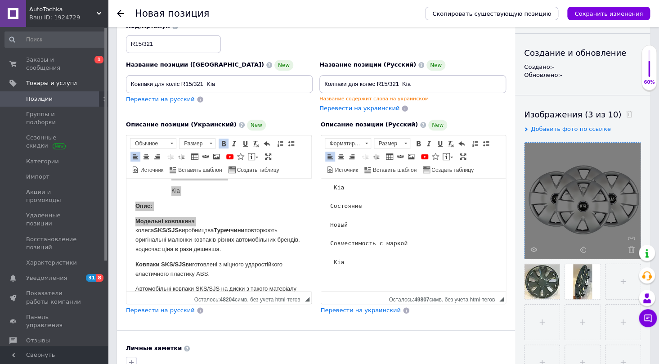
click at [358, 258] on pre "Характеристики и описание Производитель SKS Страна производитель Турция Диаметр…" at bounding box center [413, 154] width 167 height 225
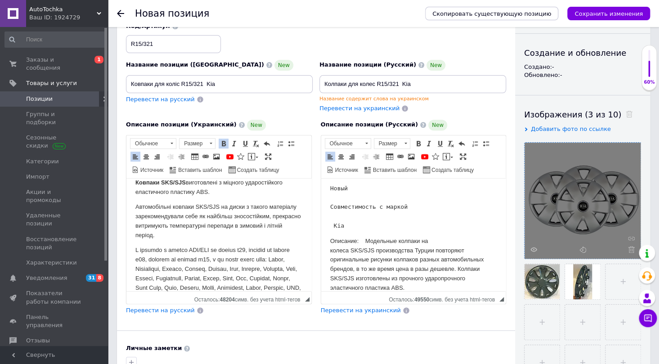
scroll to position [245, 0]
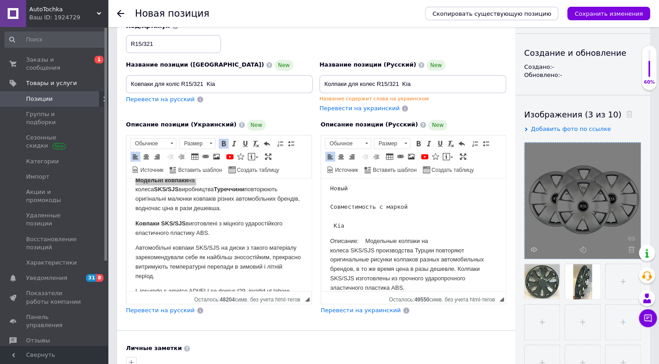
click at [361, 239] on p "Описание: Модельные колпаки на колеса SKS/SJS производства Турции повторяют ори…" at bounding box center [413, 264] width 167 height 56
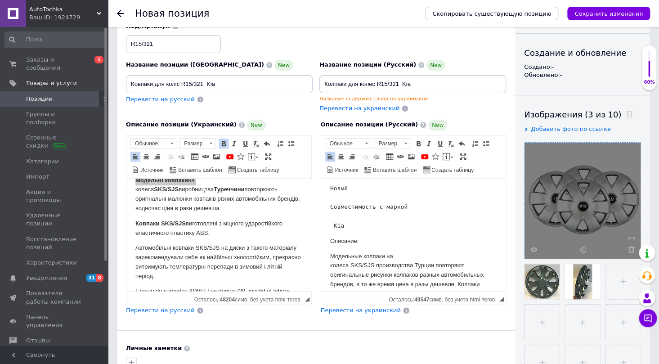
scroll to position [240, 0]
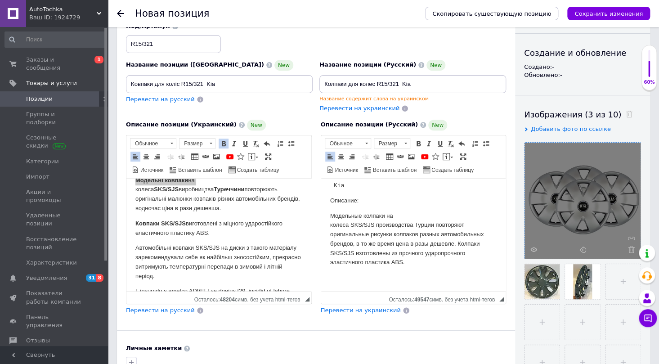
click at [458, 243] on p "Модельные колпаки на колеса SKS/SJS производства Турции повторяют оригинальные …" at bounding box center [413, 239] width 167 height 56
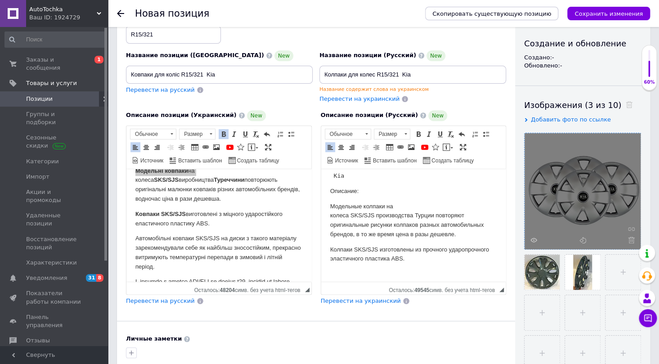
scroll to position [122, 0]
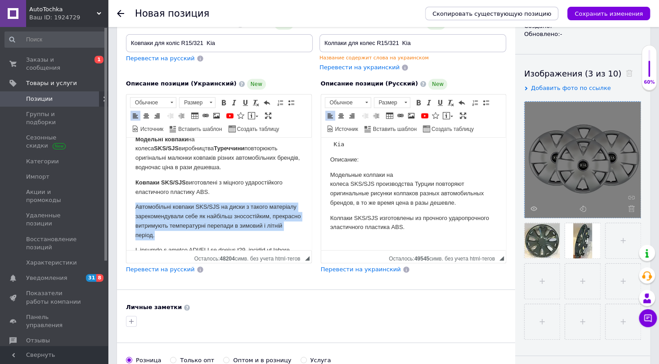
drag, startPoint x: 135, startPoint y: 204, endPoint x: 243, endPoint y: 237, distance: 112.5
click at [243, 237] on html "Ковпаки для коліс R15/321 Kia Характеристики та опис Виробник SKS Країна виробн…" at bounding box center [218, 209] width 185 height 634
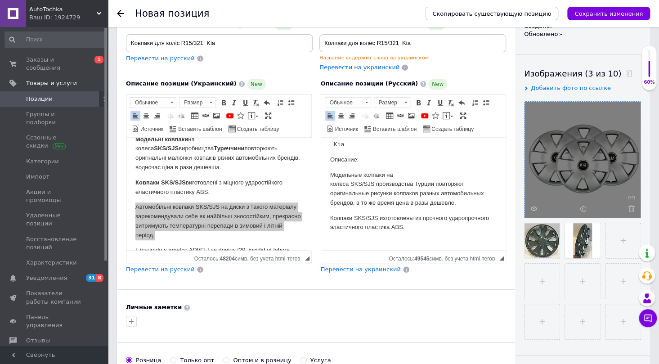
click at [414, 230] on p "Колпаки SKS/SJS изготовлены из прочного ударопрочного эластичного пластика ABS." at bounding box center [413, 222] width 167 height 19
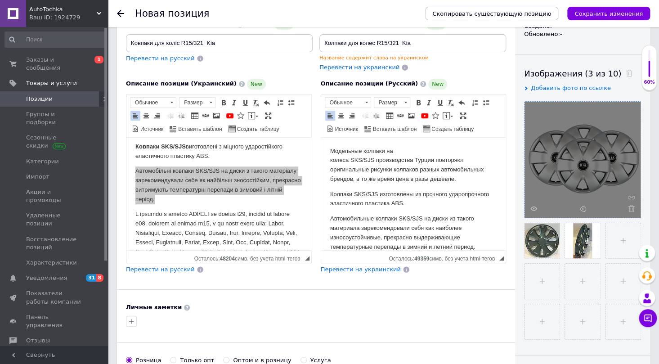
scroll to position [327, 0]
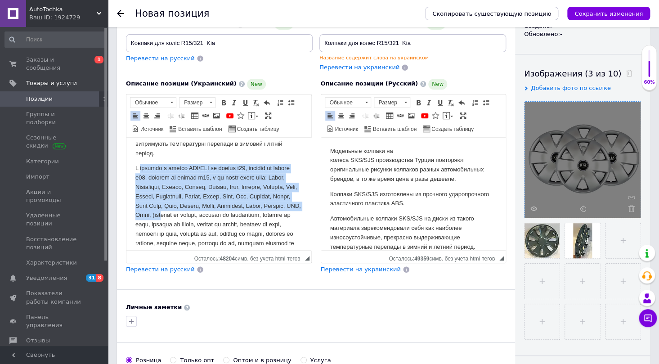
drag, startPoint x: 139, startPoint y: 164, endPoint x: 209, endPoint y: 216, distance: 87.2
click at [209, 216] on p "Визуальный текстовый редактор, 8501ACE4-5965-4BE1-ACDC-942A6B7B3F3D" at bounding box center [218, 224] width 167 height 122
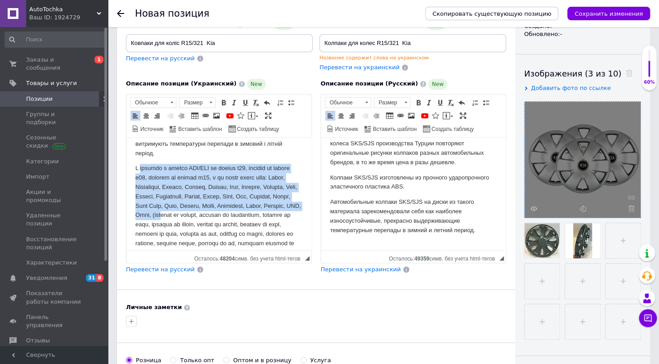
scroll to position [289, 0]
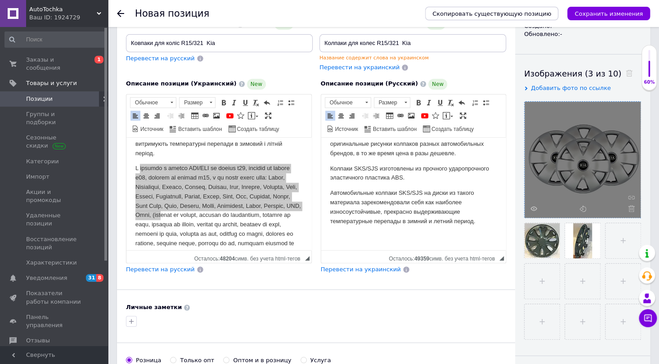
click at [481, 218] on p "Автомобильные колпаки SKS/SJS на диски из такого материала зарекомендовали себя…" at bounding box center [413, 206] width 167 height 37
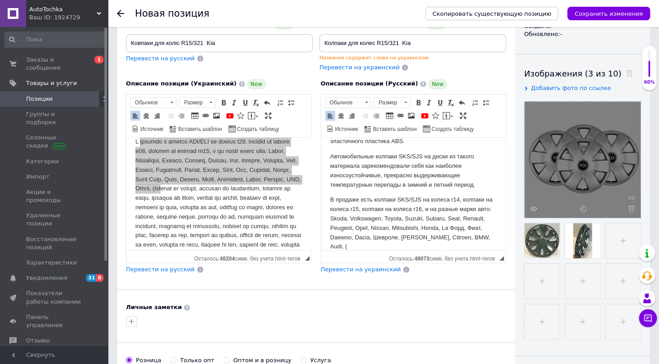
scroll to position [368, 0]
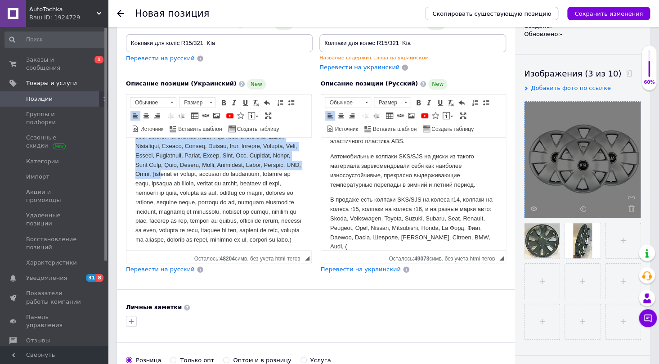
click at [207, 174] on p "Визуальный текстовый редактор, 8501ACE4-5965-4BE1-ACDC-942A6B7B3F3D" at bounding box center [218, 183] width 167 height 122
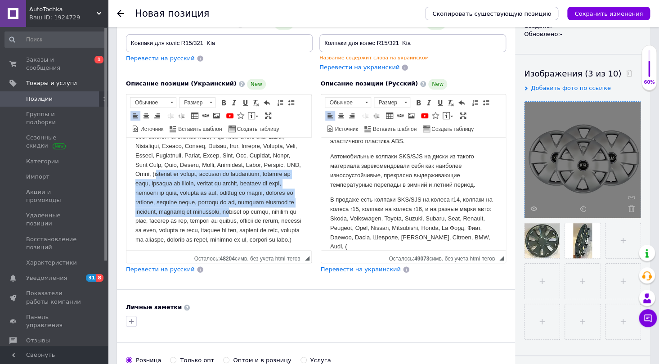
drag, startPoint x: 207, startPoint y: 173, endPoint x: 164, endPoint y: 218, distance: 62.1
click at [164, 218] on p "Визуальный текстовый редактор, 8501ACE4-5965-4BE1-ACDC-942A6B7B3F3D" at bounding box center [218, 183] width 167 height 122
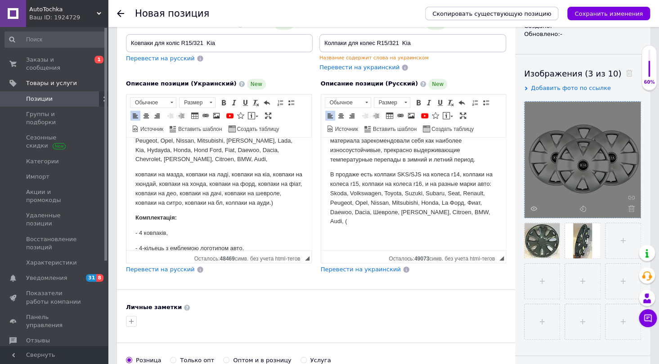
scroll to position [387, 0]
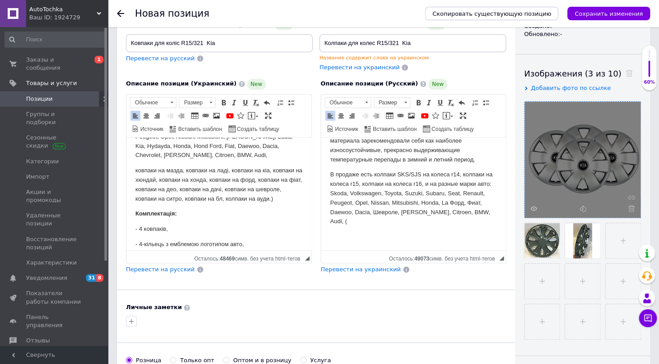
drag, startPoint x: 132, startPoint y: 195, endPoint x: 289, endPoint y: 202, distance: 157.7
click at [289, 202] on html "Ковпаки для коліс R15/321 Kia Характеристики та опис Виробник SKS Країна виробн…" at bounding box center [218, 56] width 185 height 612
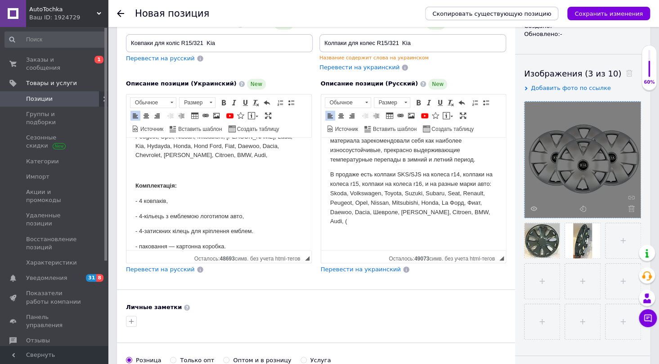
click at [212, 153] on p "У продажу є ковпки SKS/SJS на колеса r14, ковпаки на колеса r15, ковпаки на кол…" at bounding box center [218, 132] width 167 height 56
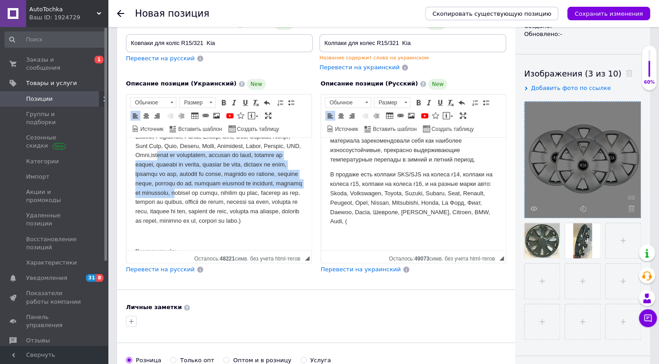
drag, startPoint x: 207, startPoint y: 155, endPoint x: 248, endPoint y: 191, distance: 54.9
click at [248, 191] on p "Визуальный текстовый редактор, 8501ACE4-5965-4BE1-ACDC-942A6B7B3F3D" at bounding box center [218, 165] width 167 height 122
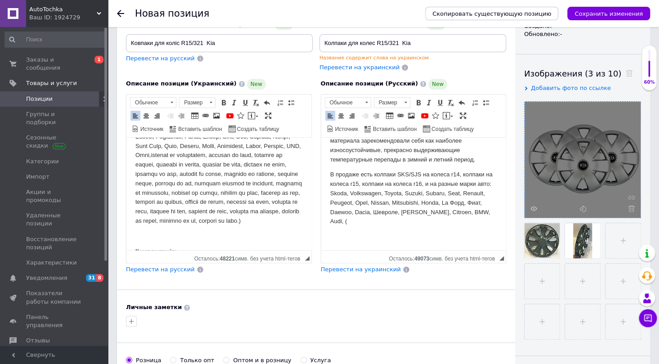
click at [295, 224] on p "Визуальный текстовый редактор, 8501ACE4-5965-4BE1-ACDC-942A6B7B3F3D" at bounding box center [218, 165] width 167 height 122
drag, startPoint x: 269, startPoint y: 184, endPoint x: 232, endPoint y: 183, distance: 36.9
click at [232, 183] on p "Визуальный текстовый редактор, 8501ACE4-5965-4BE1-ACDC-942A6B7B3F3D" at bounding box center [218, 165] width 167 height 122
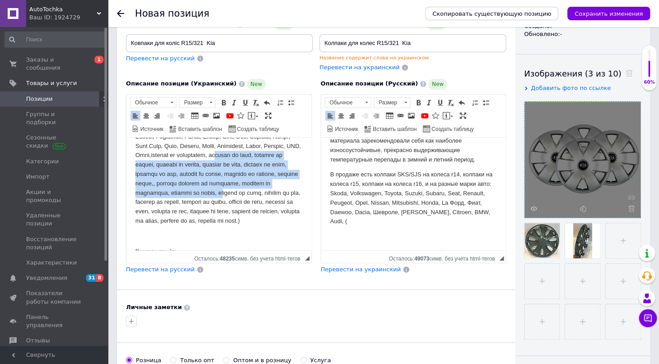
drag, startPoint x: 271, startPoint y: 155, endPoint x: 270, endPoint y: 191, distance: 35.6
click at [270, 191] on p "Визуальный текстовый редактор, 8501ACE4-5965-4BE1-ACDC-942A6B7B3F3D" at bounding box center [218, 165] width 167 height 122
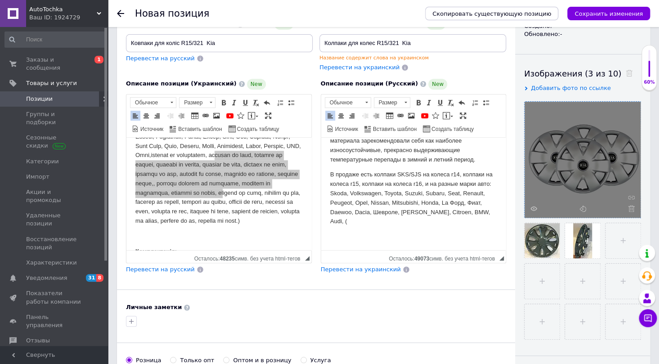
click at [337, 223] on p "В продаже есть колпаки SKS/SJS на колеса r14, колпаки на колеса r15, колпаки на…" at bounding box center [413, 198] width 167 height 56
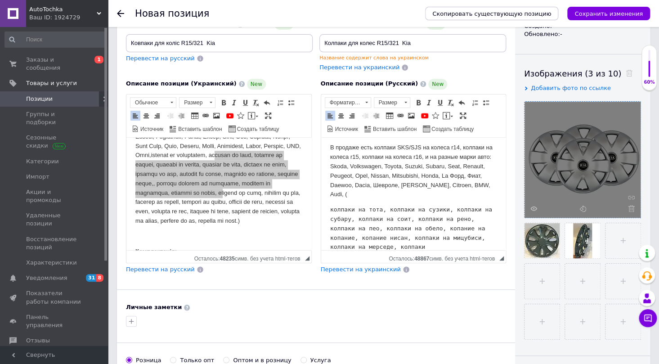
click at [329, 208] on html "Колпаки для колес R15/321 Kia Характеристики и описание Производитель SKS Стран…" at bounding box center [413, 17] width 185 height 517
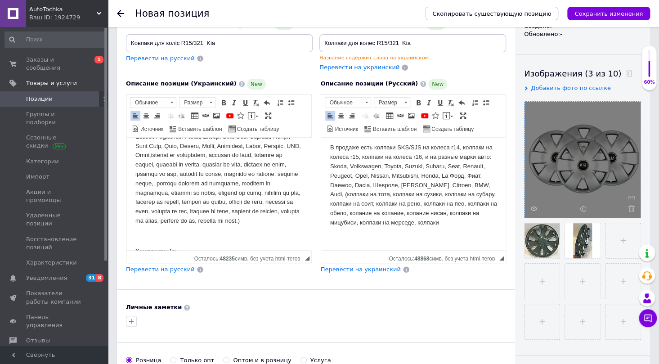
click at [272, 193] on p "Визуальный текстовый редактор, 8501ACE4-5965-4BE1-ACDC-942A6B7B3F3D" at bounding box center [218, 165] width 167 height 122
drag, startPoint x: 272, startPoint y: 193, endPoint x: 289, endPoint y: 227, distance: 38.0
click at [289, 225] on p "Визуальный текстовый редактор, 8501ACE4-5965-4BE1-ACDC-942A6B7B3F3D" at bounding box center [218, 165] width 167 height 122
click at [442, 225] on p "В продаже есть колпаки SKS/SJS на колеса r14, колпаки на колеса r15, колпаки на…" at bounding box center [413, 185] width 167 height 84
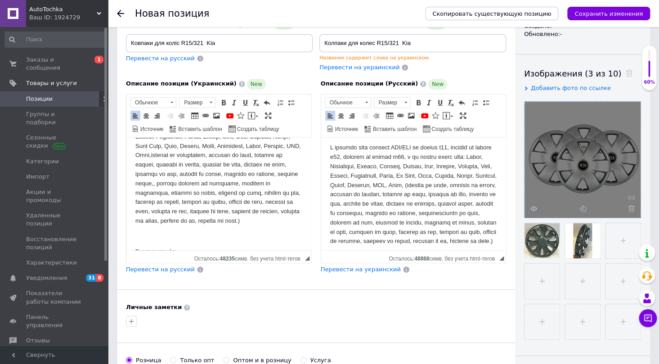
scroll to position [392, 0]
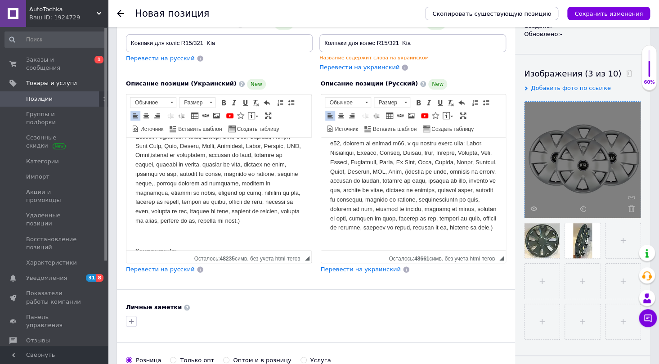
click at [383, 232] on p "Визуальный текстовый редактор, 3E37637B-4473-4668-B7D9-B8DC9336FECC" at bounding box center [413, 180] width 167 height 103
click at [456, 232] on p "Визуальный текстовый редактор, 3E37637B-4473-4668-B7D9-B8DC9336FECC" at bounding box center [413, 180] width 167 height 103
click at [348, 237] on p "Визуальный текстовый редактор, 3E37637B-4473-4668-B7D9-B8DC9336FECC" at bounding box center [413, 185] width 167 height 113
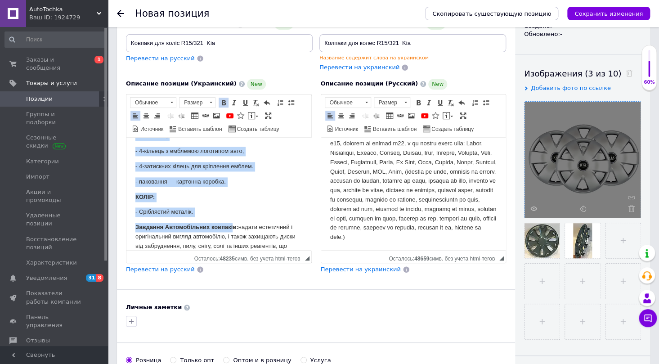
scroll to position [520, 0]
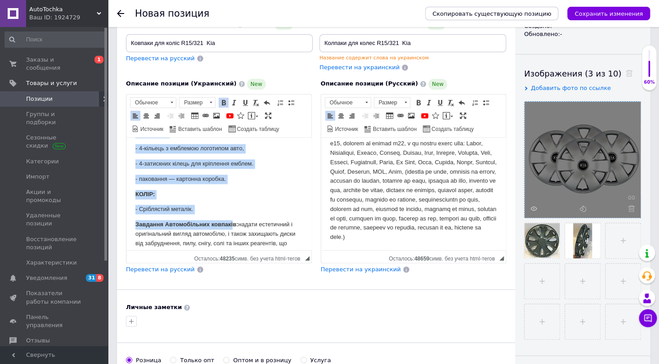
drag, startPoint x: 135, startPoint y: 179, endPoint x: 225, endPoint y: 213, distance: 96.1
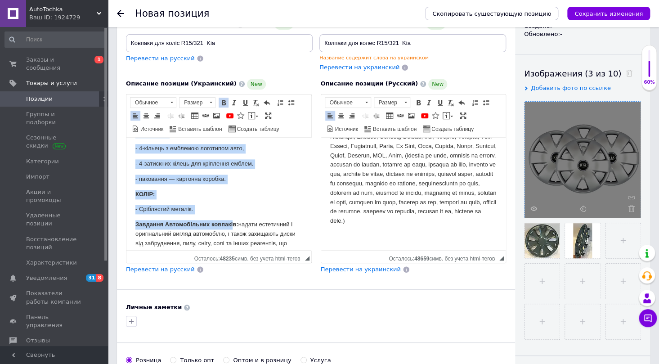
scroll to position [417, 0]
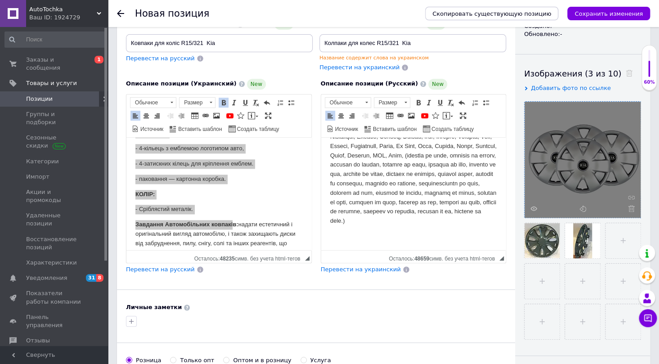
click at [402, 221] on p "Визуальный текстовый редактор, 3E37637B-4473-4668-B7D9-B8DC9336FECC" at bounding box center [413, 169] width 167 height 113
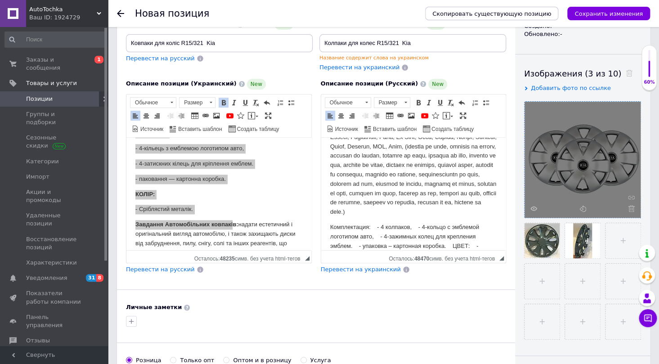
scroll to position [434, 0]
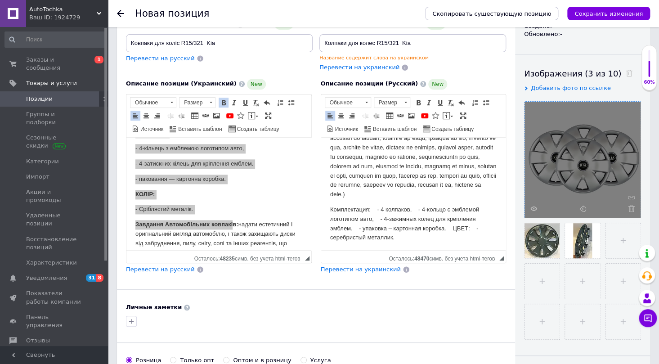
click at [372, 220] on p "Комплектация: - 4 колпаков, - 4-кольцо с эмблемой логотипом авто, - 4-зажимных …" at bounding box center [413, 223] width 167 height 37
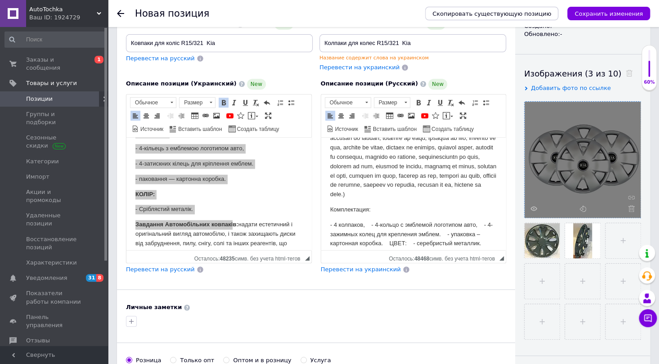
click at [374, 234] on p "- 4 колпаков, - 4-кольцо с эмблемой логотипом авто, - 4-зажимных колец для креп…" at bounding box center [413, 234] width 167 height 28
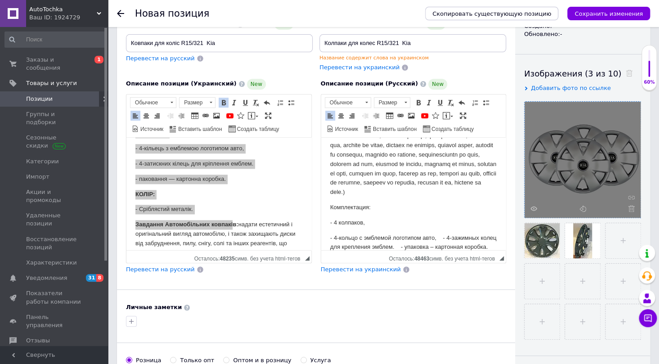
click at [443, 246] on p "- 4-кольцо с эмблемой логотипом авто, - 4-зажимных колец для крепления эмблем. …" at bounding box center [413, 247] width 167 height 28
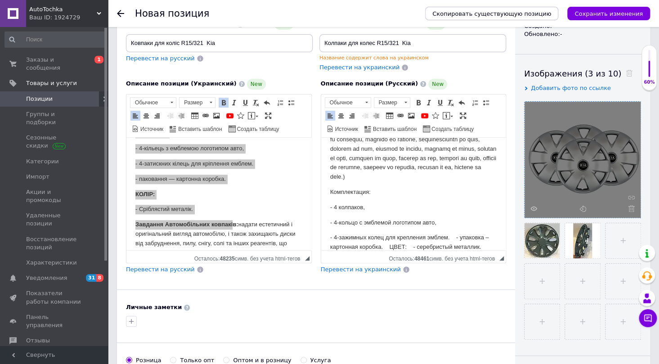
scroll to position [487, 0]
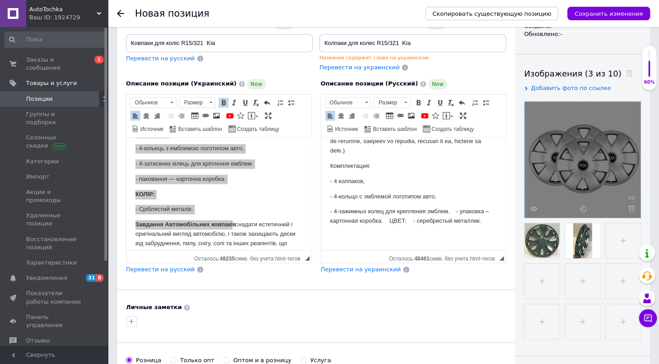
click at [455, 212] on p "- 4-зажимных колец для крепления эмблем. - упаковка – картонная коробка. ЦВЕТ: …" at bounding box center [413, 216] width 167 height 19
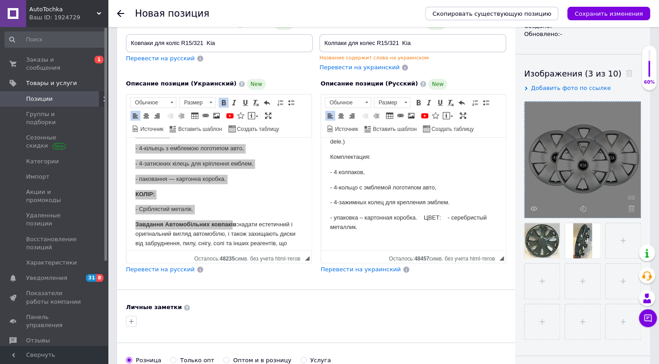
click at [430, 228] on p "- упаковка – картонная коробка. ЦВЕТ: - серебристый металлик." at bounding box center [413, 222] width 167 height 19
click at [353, 238] on p "ЦВЕТ: - серебристый металлик." at bounding box center [413, 232] width 167 height 9
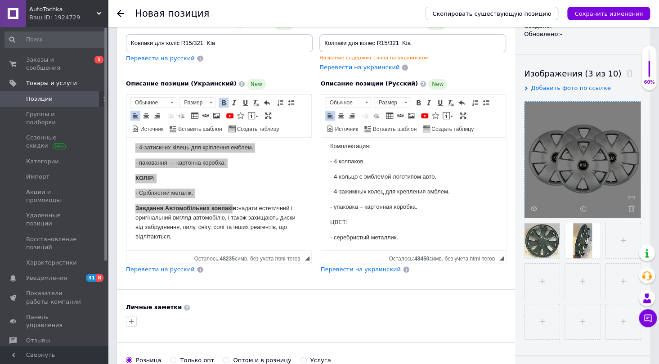
scroll to position [546, 0]
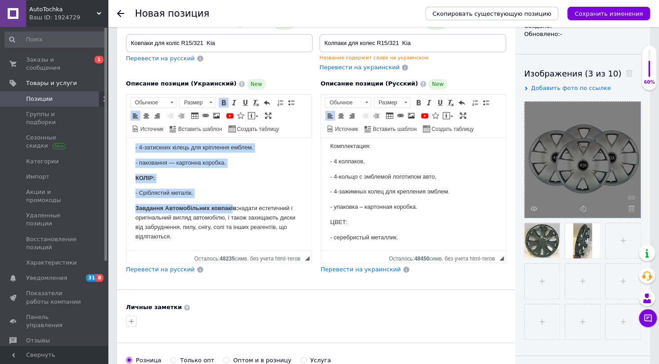
drag, startPoint x: 134, startPoint y: 207, endPoint x: 187, endPoint y: 245, distance: 65.5
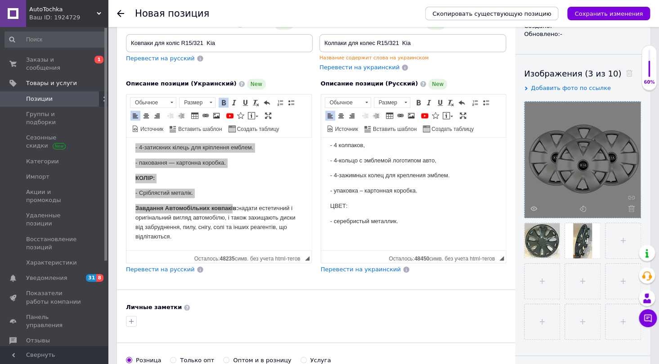
click at [411, 220] on p "- серебристый металлик." at bounding box center [413, 220] width 167 height 9
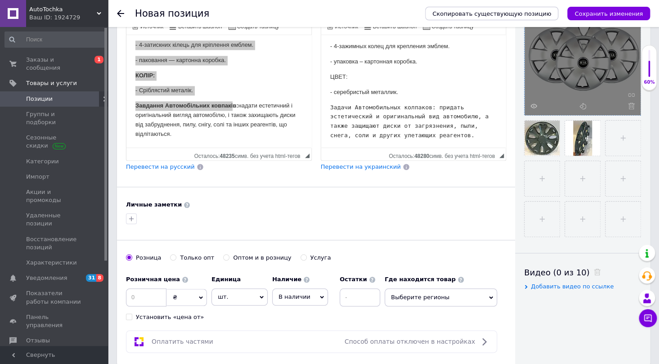
scroll to position [245, 0]
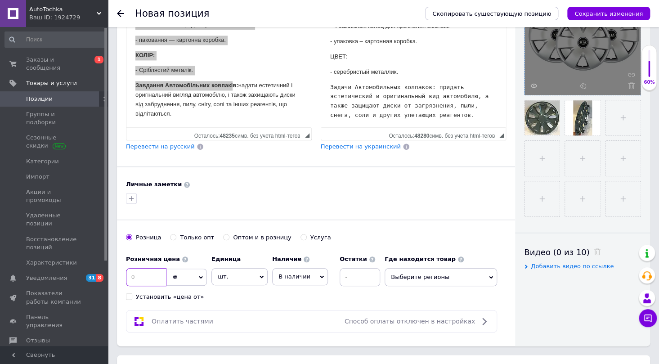
click at [151, 275] on input at bounding box center [146, 277] width 41 height 18
type input "1140"
click at [492, 276] on icon at bounding box center [491, 277] width 4 height 4
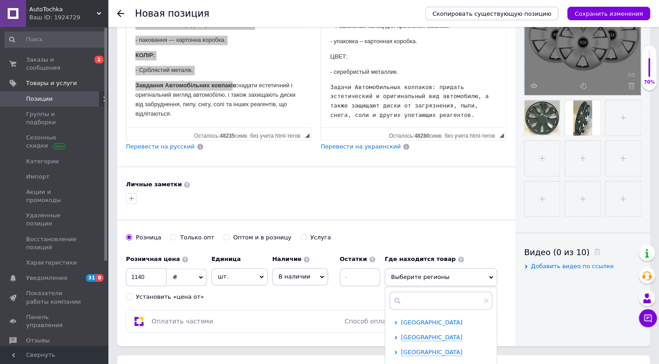
click at [410, 319] on span "Винницкая область" at bounding box center [432, 322] width 62 height 7
click at [402, 334] on input "checkbox" at bounding box center [404, 337] width 6 height 6
checkbox input "true"
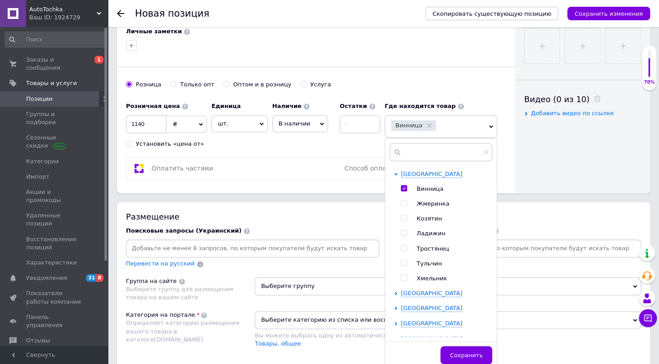
scroll to position [450, 0]
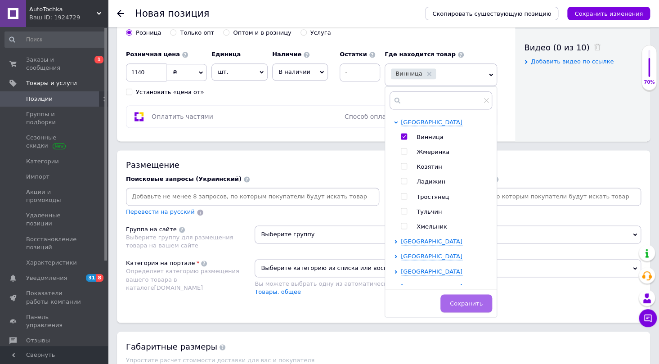
click at [474, 303] on span "Сохранить" at bounding box center [466, 303] width 33 height 7
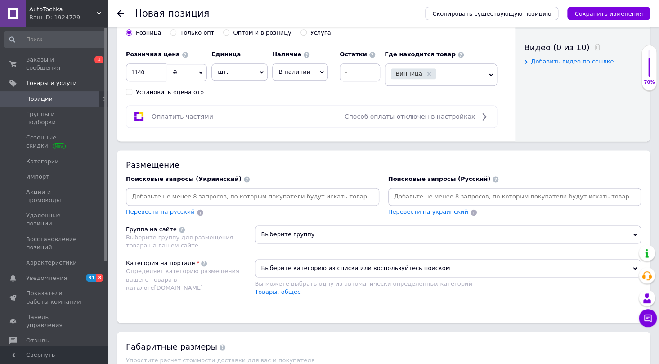
click at [162, 193] on input at bounding box center [253, 197] width 250 height 14
type input "ковпаки"
type input "ковпаки для авто"
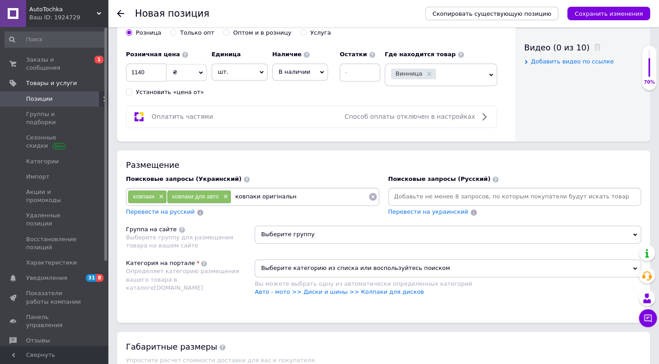
type input "ковпаки оригінальні"
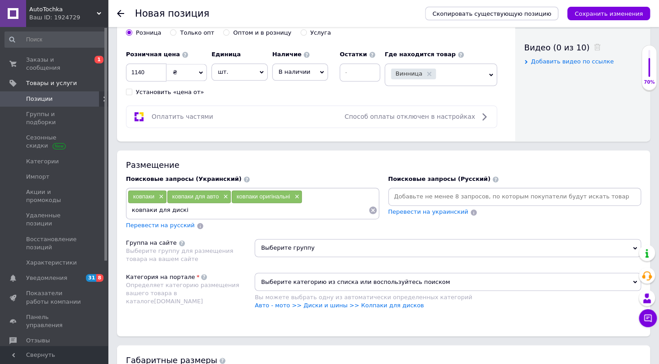
type input "ковпаки для дисків"
type input "автомобільні ковпаки"
type input "ковпаки вінниця"
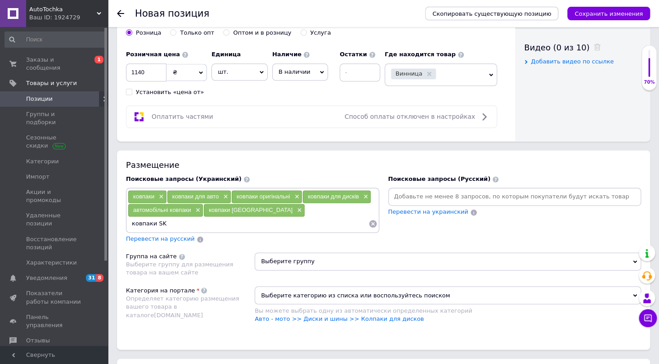
type input "ковпаки SKS"
drag, startPoint x: 162, startPoint y: 193, endPoint x: 286, endPoint y: 160, distance: 127.9
click at [286, 160] on div "Размещение" at bounding box center [383, 164] width 515 height 11
click at [205, 225] on input at bounding box center [248, 224] width 241 height 14
type input "ковпаки R15"
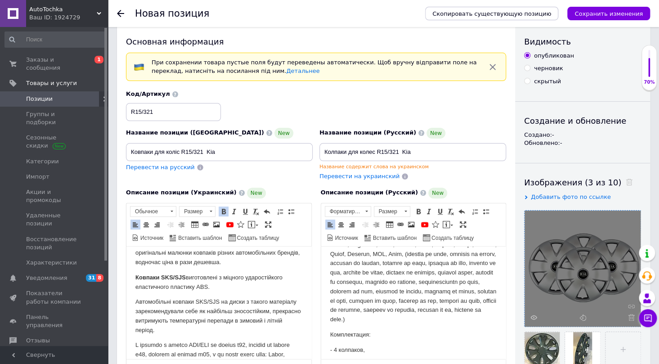
scroll to position [0, 0]
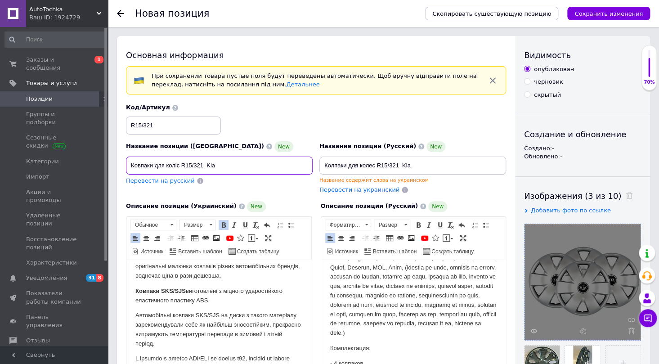
drag, startPoint x: 224, startPoint y: 162, endPoint x: 125, endPoint y: 167, distance: 99.1
click at [125, 167] on div "Название позиции (Украинский) New Ковпаки для коліс R15/321 Kia Перевести на ру…" at bounding box center [220, 168] width 194 height 60
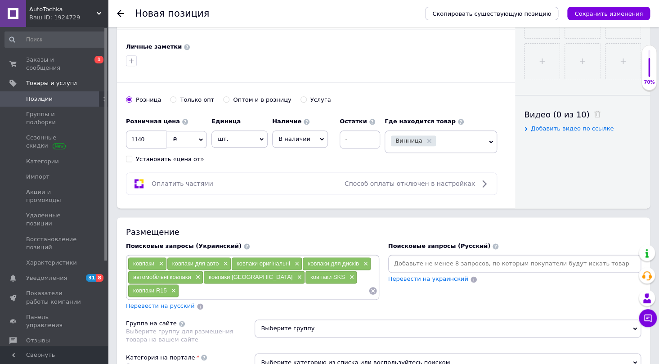
scroll to position [409, 0]
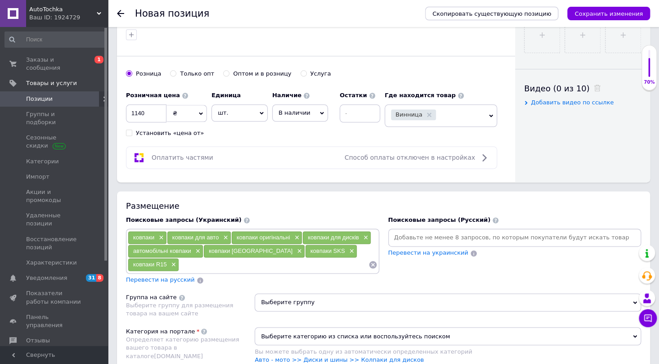
click at [179, 270] on input at bounding box center [273, 265] width 189 height 14
paste input "Ковпаки для коліс R15/321 Kia"
type input "Ковпаки для коліс R15/321 Kia"
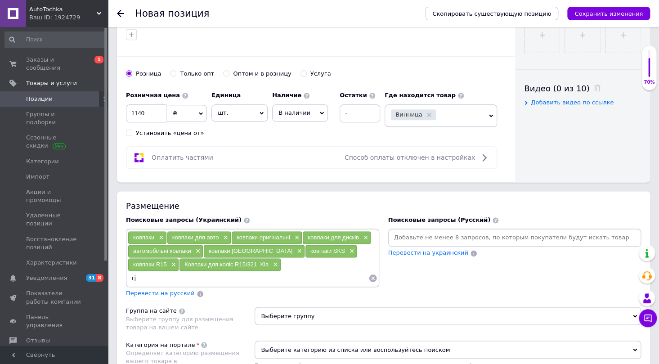
type input "r"
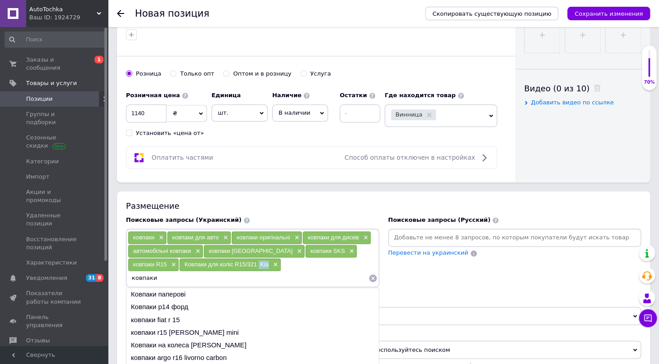
drag, startPoint x: 207, startPoint y: 262, endPoint x: 216, endPoint y: 262, distance: 8.6
click at [216, 262] on span "Ковпаки для коліс R15/321 Kia" at bounding box center [227, 264] width 84 height 7
click at [267, 271] on input "ковпаки" at bounding box center [248, 278] width 241 height 14
paste input "Kia"
type input "ковпаки Kia"
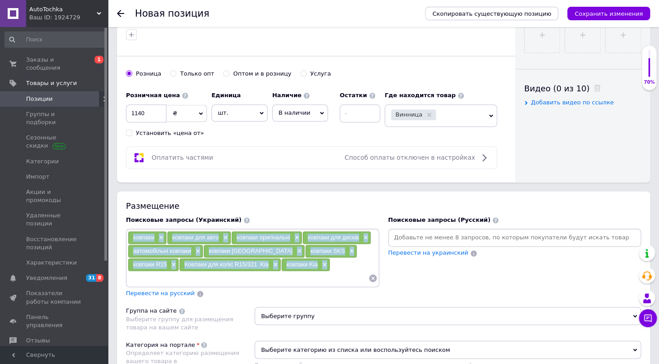
drag, startPoint x: 291, startPoint y: 265, endPoint x: 129, endPoint y: 237, distance: 164.8
click at [129, 237] on div "ковпаки × ковпаки для авто × ковпаки оригінальні × ковпаки для дисків × автомоб…" at bounding box center [253, 258] width 250 height 54
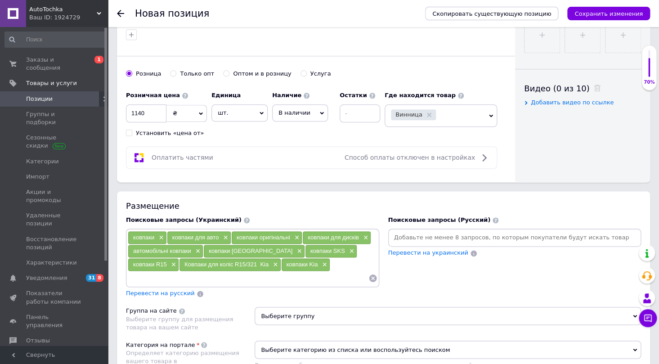
click at [414, 231] on input at bounding box center [515, 238] width 250 height 14
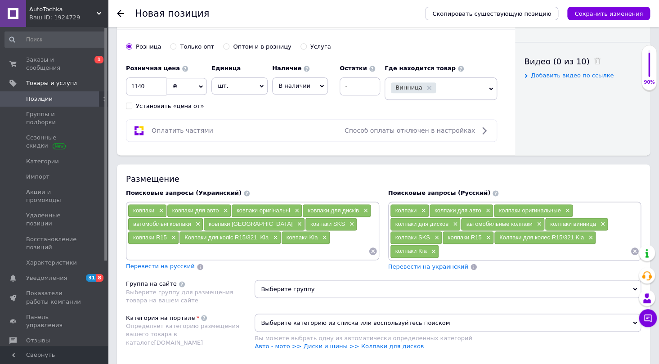
scroll to position [491, 0]
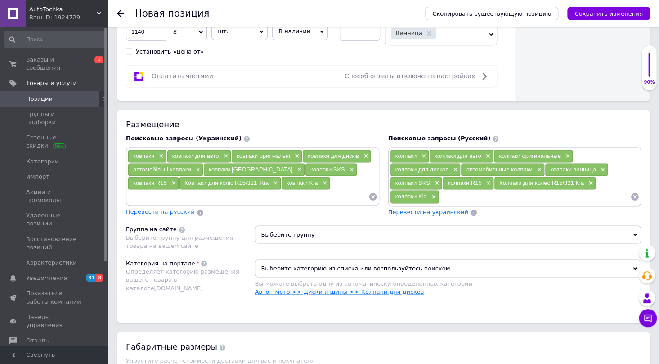
click at [365, 289] on link "Авто - мото >> Диски и шины >> Колпаки для дисков" at bounding box center [339, 291] width 169 height 7
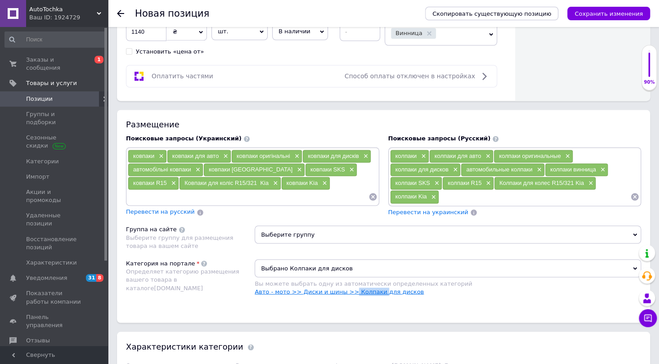
drag, startPoint x: 371, startPoint y: 288, endPoint x: 345, endPoint y: 289, distance: 26.1
click at [345, 289] on link "Авто - мото >> Диски и шины >> Колпаки для дисков" at bounding box center [339, 291] width 169 height 7
click at [278, 235] on span "Выберите группу" at bounding box center [448, 234] width 387 height 18
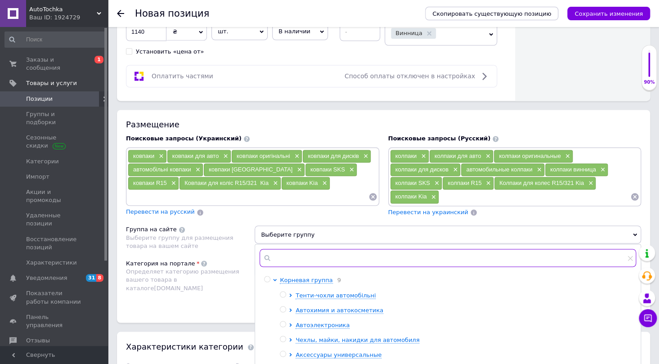
click at [277, 257] on input "text" at bounding box center [448, 258] width 377 height 18
paste input "Колпаки"
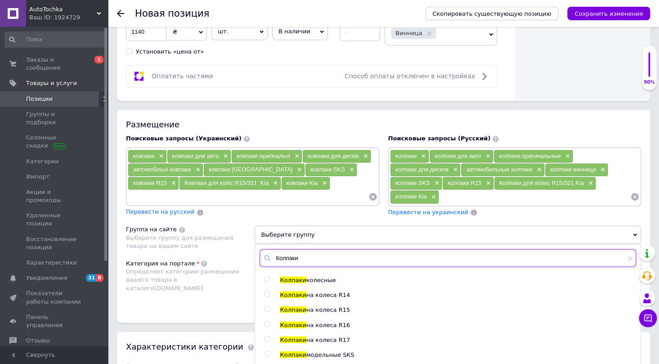
type input "Колпаки"
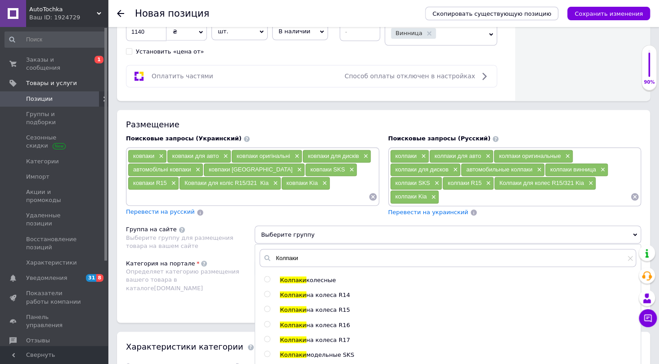
click at [269, 306] on input "radio" at bounding box center [267, 309] width 6 height 6
radio input "true"
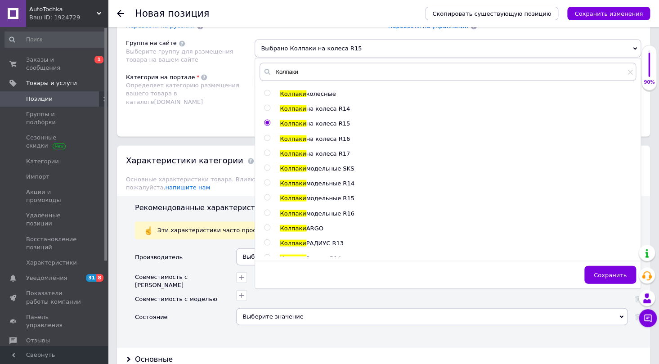
scroll to position [679, 0]
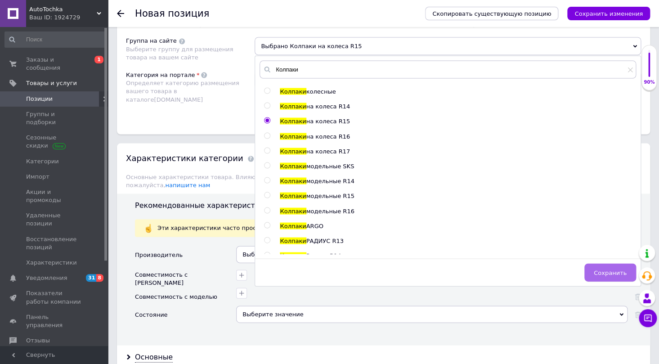
click at [612, 273] on span "Сохранить" at bounding box center [610, 272] width 33 height 7
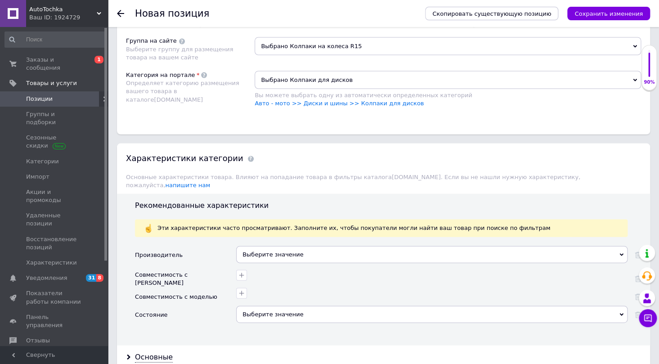
drag, startPoint x: 268, startPoint y: 237, endPoint x: 271, endPoint y: 243, distance: 6.6
click at [271, 246] on div "Выберите значение" at bounding box center [432, 254] width 392 height 17
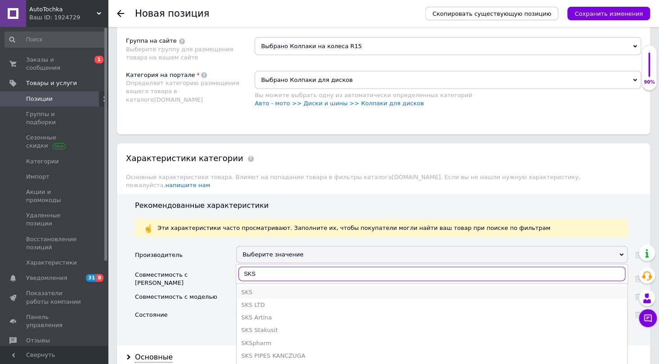
type input "SKS"
click at [257, 288] on div "SKS" at bounding box center [432, 292] width 382 height 8
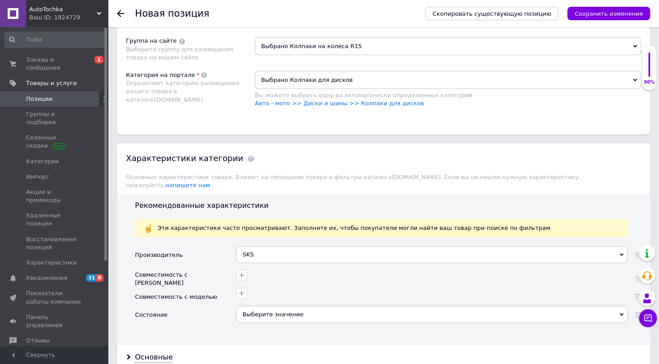
click at [257, 306] on div "Выберите значение" at bounding box center [432, 314] width 392 height 17
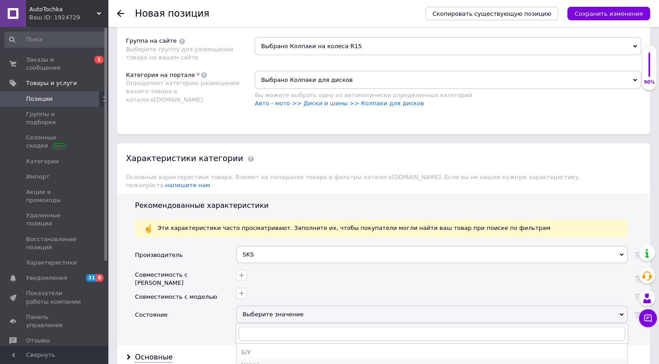
click at [260, 358] on li "Новое" at bounding box center [432, 364] width 391 height 13
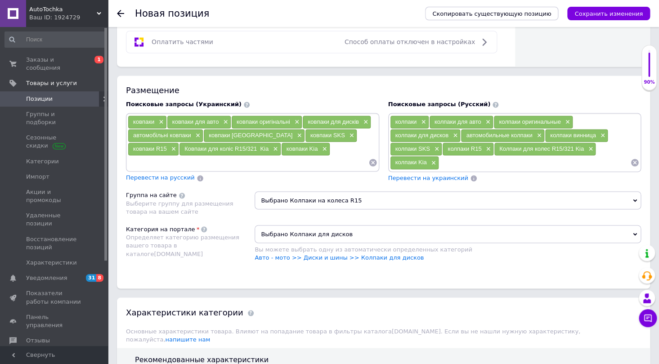
scroll to position [515, 0]
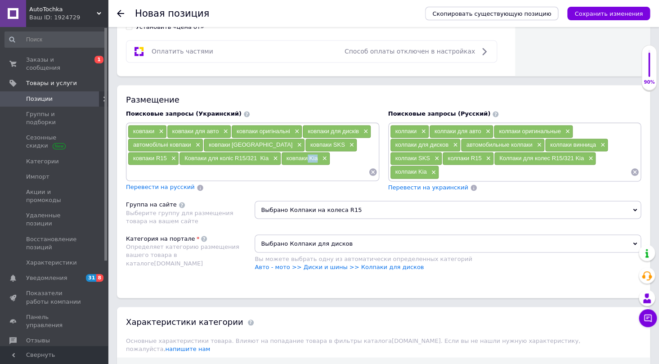
drag, startPoint x: 255, startPoint y: 154, endPoint x: 265, endPoint y: 155, distance: 9.5
click at [287, 155] on span "ковпаки Kia" at bounding box center [303, 158] width 32 height 7
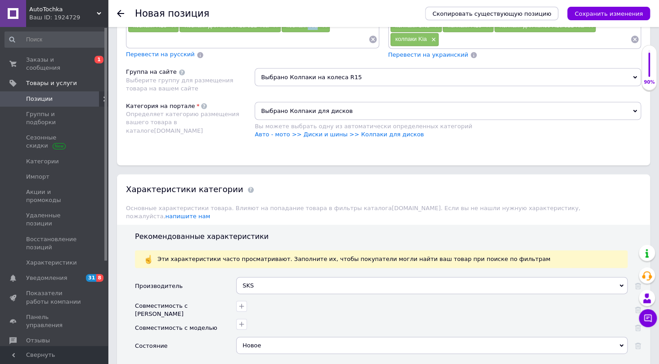
scroll to position [679, 0]
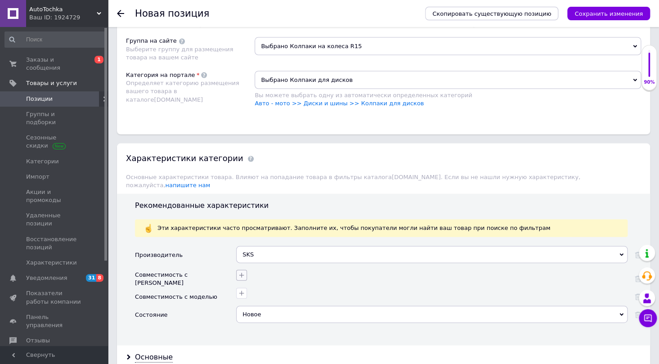
click at [240, 270] on button "button" at bounding box center [241, 275] width 11 height 11
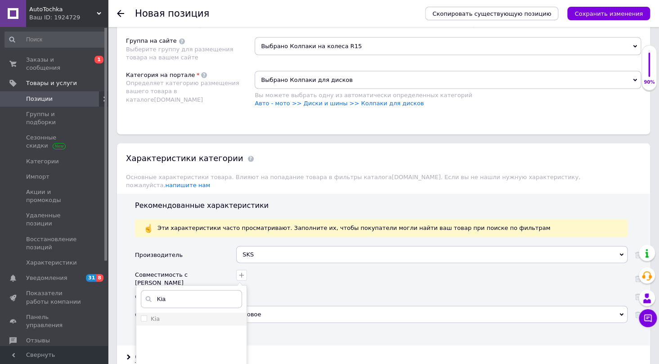
type input "Kia"
click at [143, 315] on input "Kia" at bounding box center [144, 318] width 6 height 6
checkbox input "true"
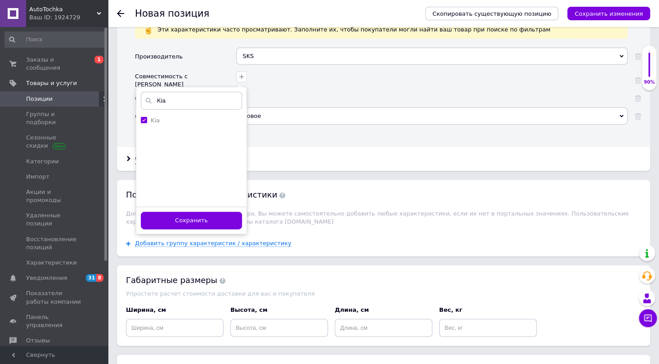
scroll to position [884, 0]
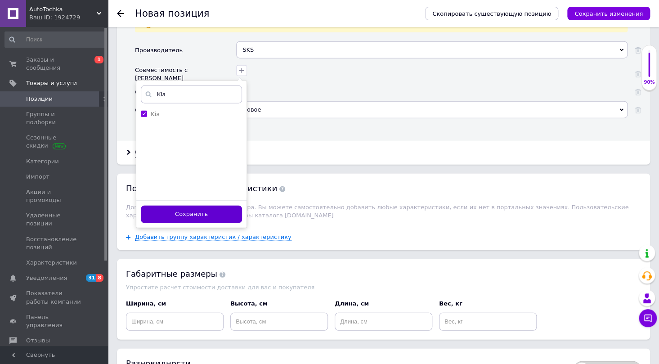
click at [210, 207] on button "Сохранить" at bounding box center [191, 215] width 101 height 18
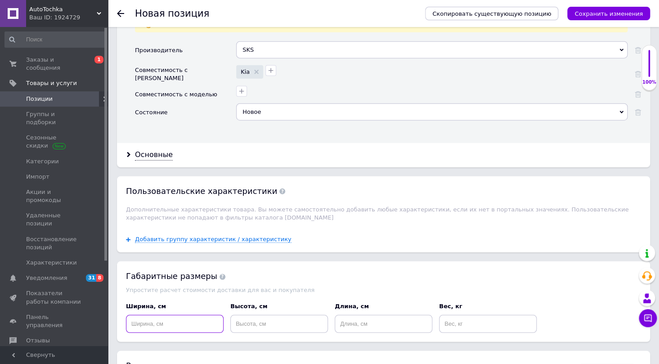
click at [180, 315] on input at bounding box center [175, 324] width 98 height 18
type input "20"
click at [287, 315] on input at bounding box center [279, 324] width 98 height 18
type input "40"
click at [383, 315] on input at bounding box center [384, 324] width 98 height 18
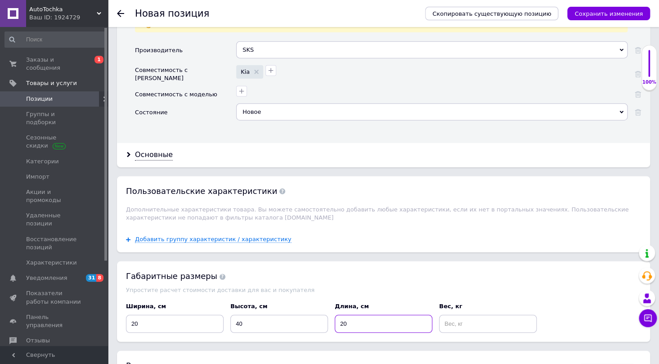
type input "20"
click at [450, 315] on input at bounding box center [488, 324] width 98 height 18
type input "2"
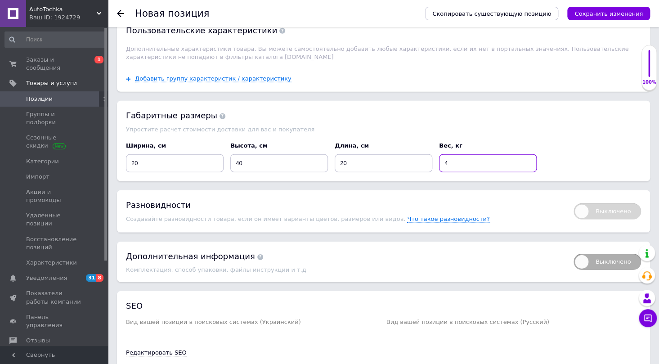
scroll to position [1047, 0]
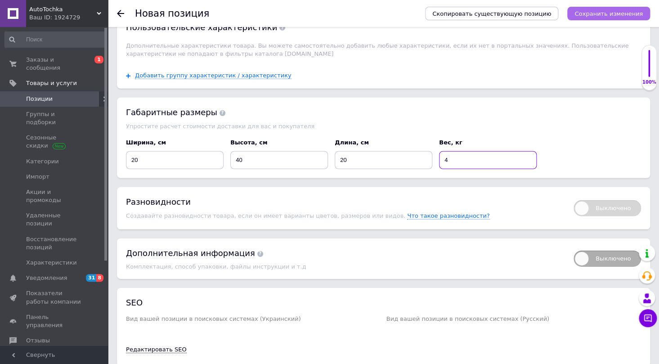
type input "4"
click at [618, 13] on icon "Сохранить изменения" at bounding box center [609, 13] width 68 height 7
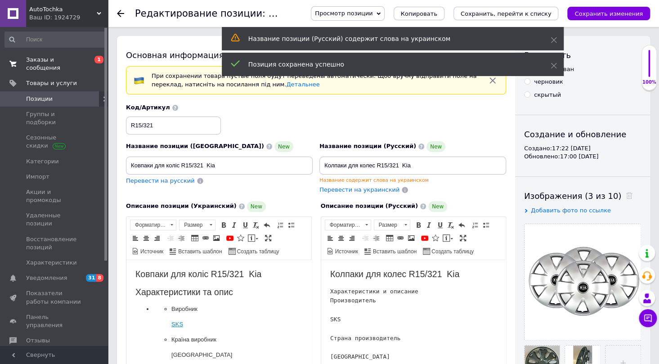
click at [57, 57] on span "Заказы и сообщения" at bounding box center [54, 64] width 57 height 16
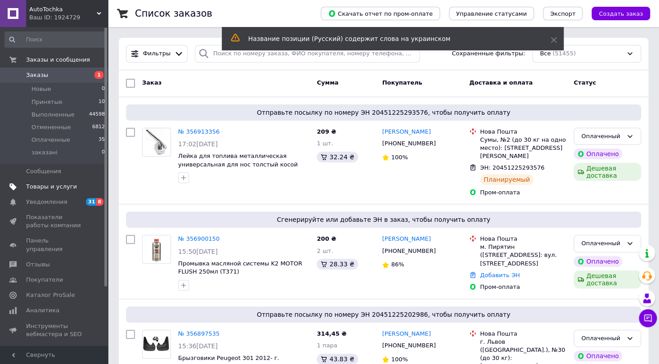
click at [69, 185] on span "Товары и услуги" at bounding box center [51, 187] width 51 height 8
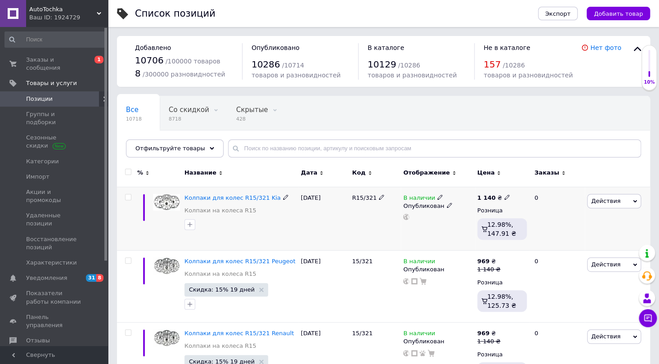
click at [127, 197] on input "checkbox" at bounding box center [128, 197] width 6 height 6
checkbox input "true"
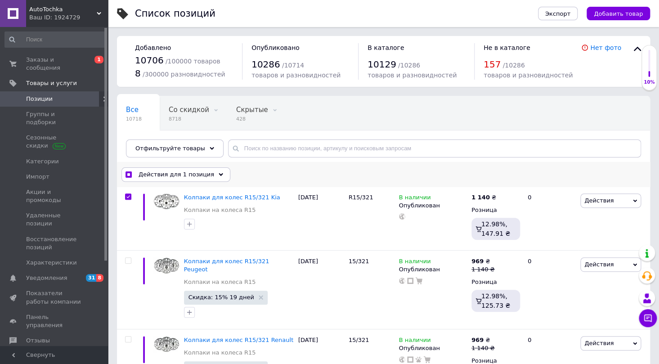
click at [185, 177] on span "Действия для 1 позиция" at bounding box center [177, 175] width 76 height 8
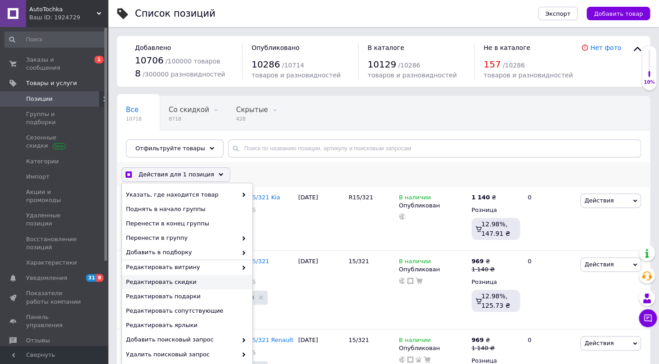
click at [182, 284] on span "Редактировать скидки" at bounding box center [186, 282] width 120 height 8
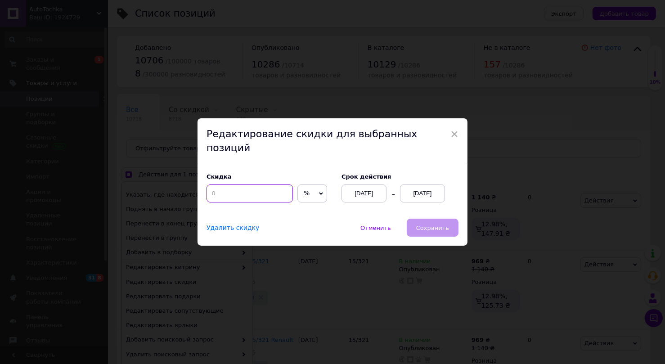
click at [248, 189] on input at bounding box center [250, 194] width 86 height 18
checkbox input "true"
type input "1"
checkbox input "true"
type input "15"
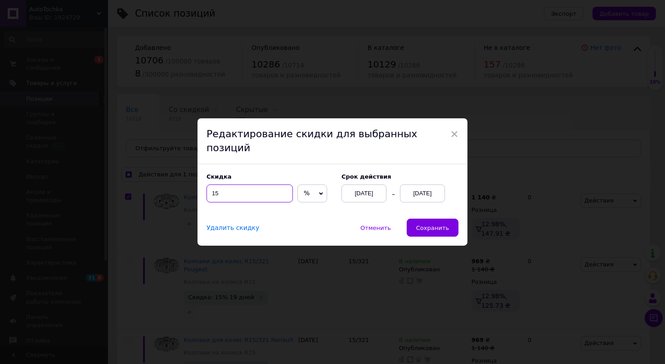
checkbox input "true"
type input "15"
click at [422, 178] on div "Cрок действия 12.08.2025 12.08.2025" at bounding box center [396, 187] width 126 height 29
click at [425, 187] on div "[DATE]" at bounding box center [422, 194] width 45 height 18
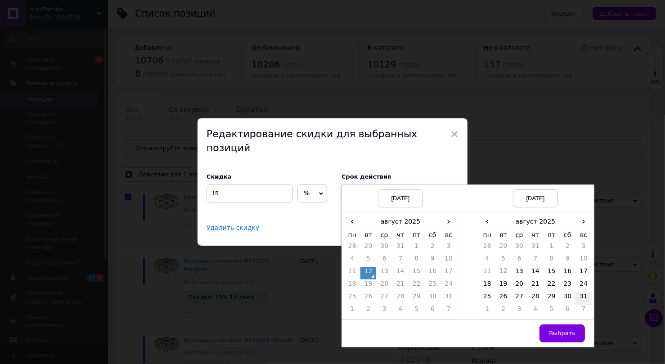
click at [579, 292] on td "31" at bounding box center [584, 298] width 16 height 13
click at [560, 330] on span "Выбрать" at bounding box center [562, 333] width 27 height 7
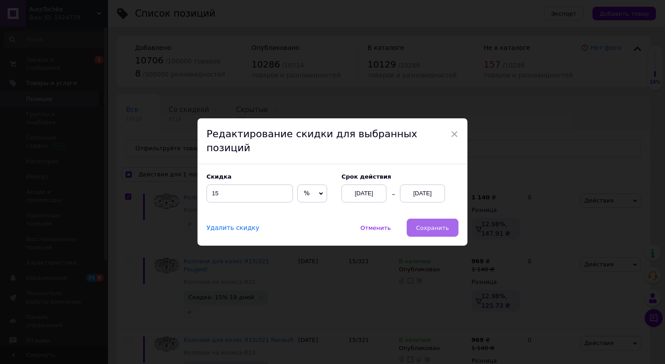
click at [430, 225] on span "Сохранить" at bounding box center [432, 228] width 33 height 7
checkbox input "true"
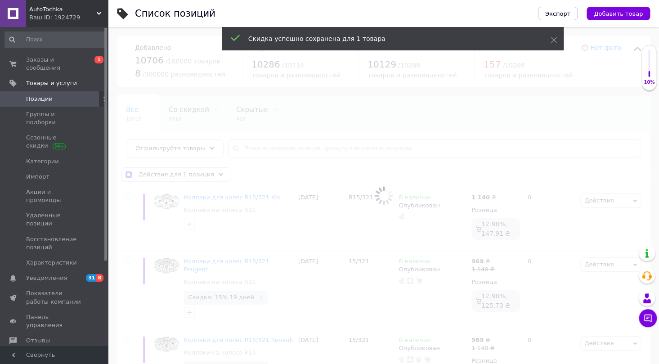
checkbox input "false"
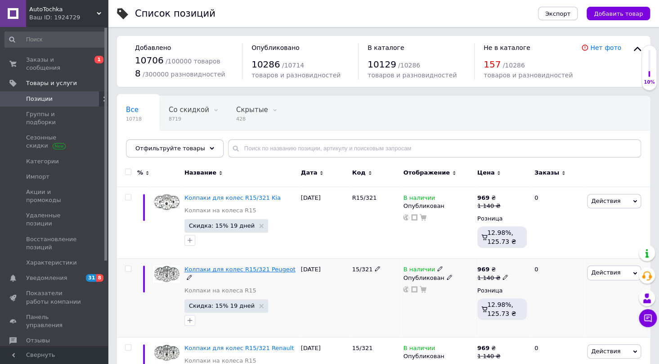
click at [252, 267] on span "Колпаки для колес R15/321 Peugeot" at bounding box center [240, 269] width 111 height 7
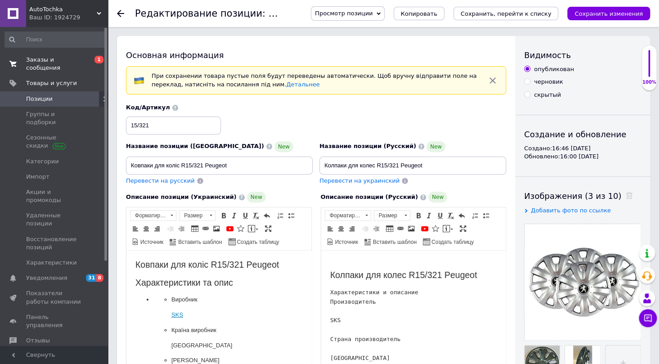
click at [66, 60] on span "Заказы и сообщения" at bounding box center [54, 64] width 57 height 16
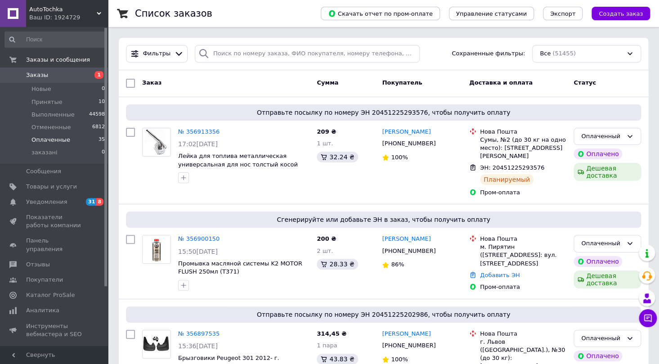
click at [52, 139] on span "Оплаченные" at bounding box center [51, 140] width 39 height 8
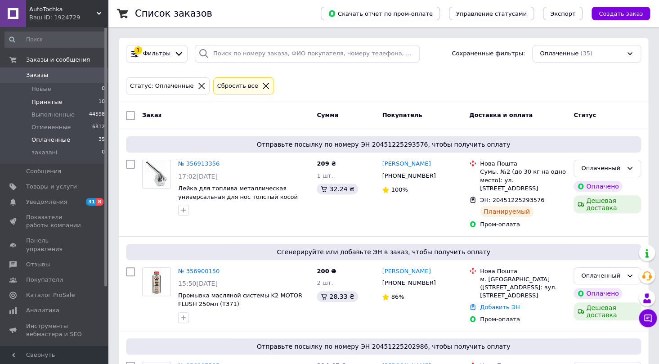
click at [76, 103] on li "Принятые 10" at bounding box center [55, 102] width 110 height 13
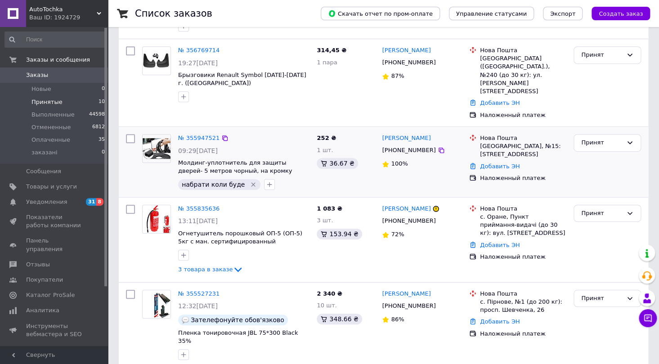
scroll to position [163, 0]
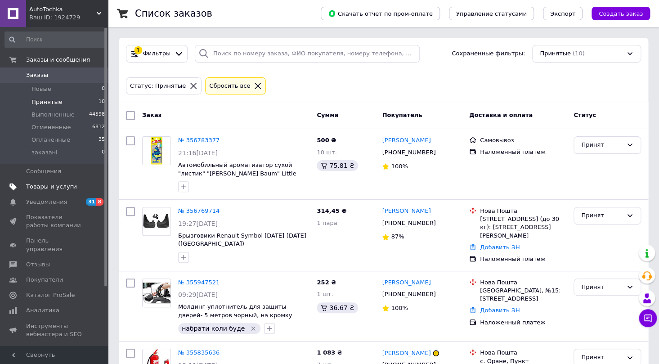
click at [56, 189] on span "Товары и услуги" at bounding box center [51, 187] width 51 height 8
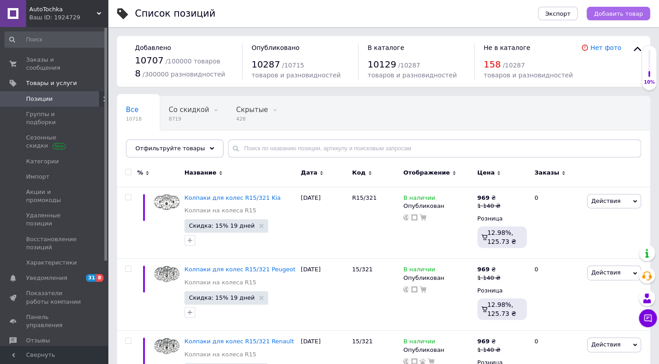
click at [627, 16] on span "Добавить товар" at bounding box center [618, 13] width 49 height 7
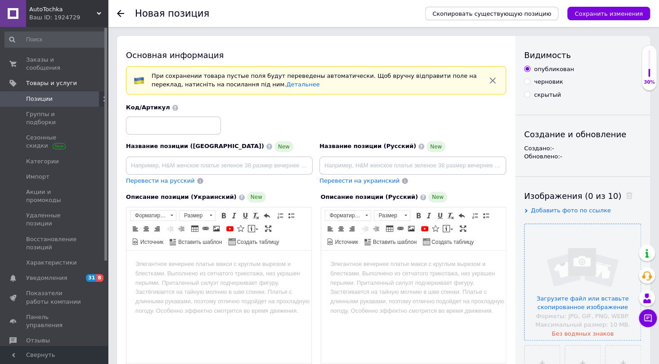
click at [598, 252] on input "file" at bounding box center [583, 282] width 116 height 116
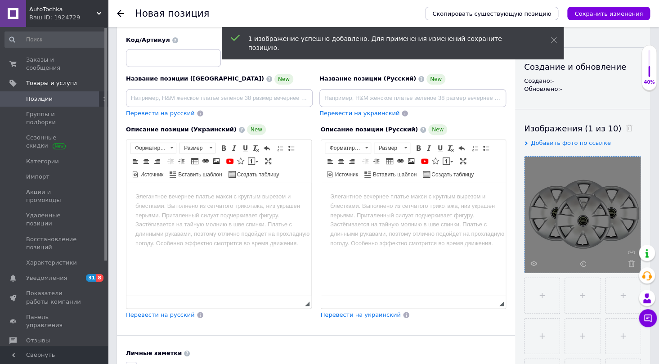
scroll to position [81, 0]
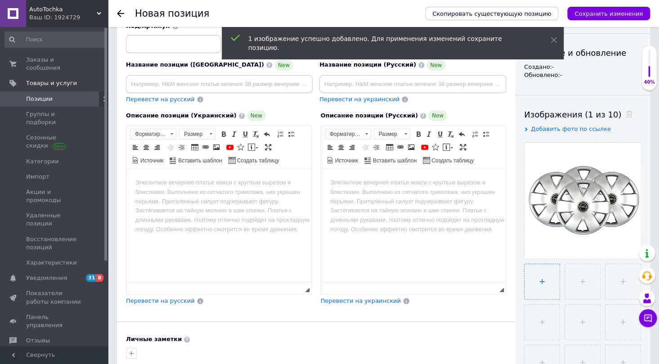
click at [549, 283] on input "file" at bounding box center [542, 281] width 35 height 35
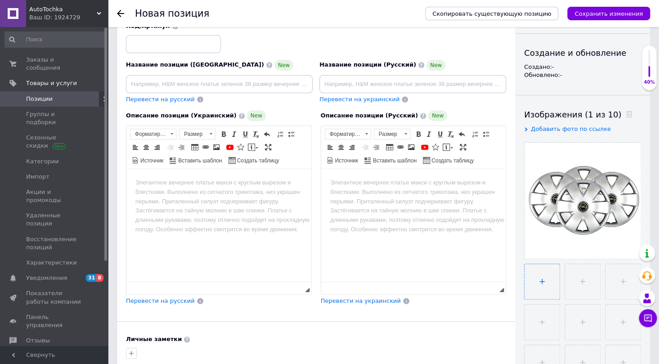
type input "C:\fakepath\6742340966_w640_h640_6742340966.webp"
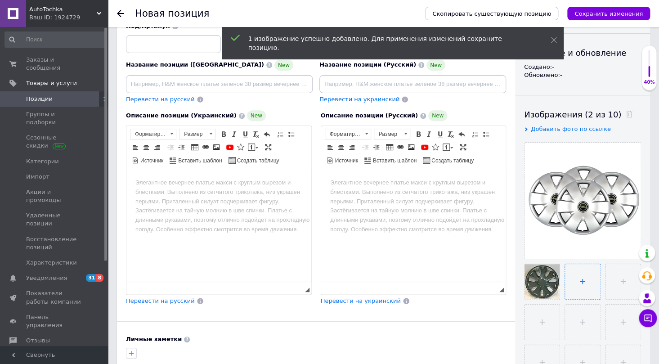
click at [574, 284] on input "file" at bounding box center [582, 281] width 35 height 35
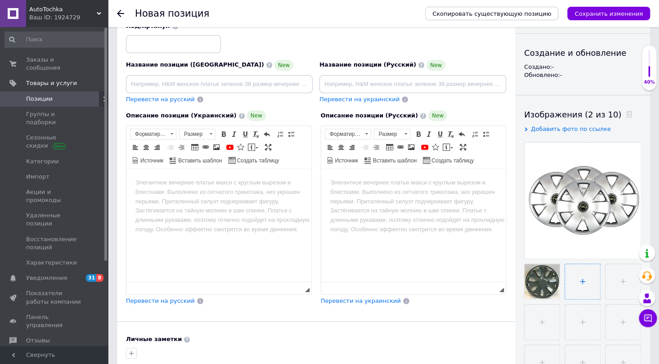
type input "C:\fakepath\6742340964_w640_h640_6742340964.webp"
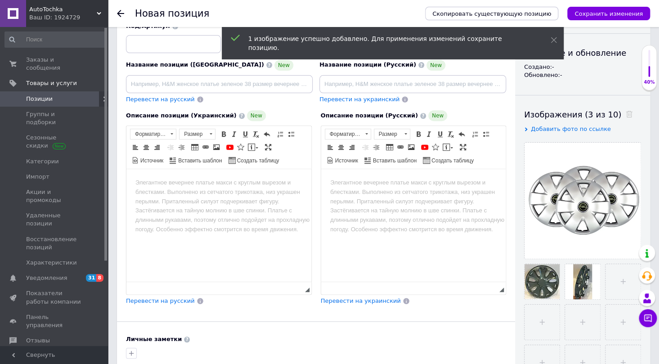
click at [147, 180] on body "Визуальный текстовый редактор, E1E6F482-02F2-4A99-B29D-51F6BB3D938A" at bounding box center [218, 182] width 167 height 9
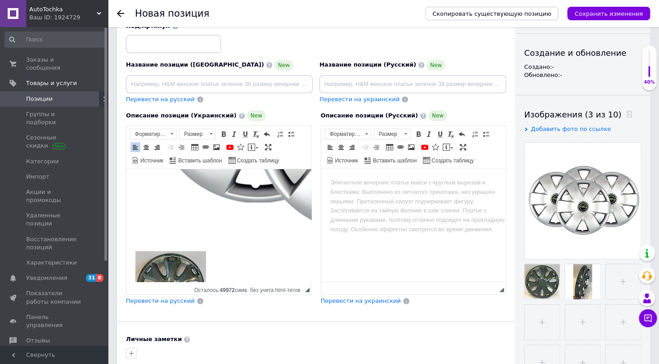
scroll to position [179, 0]
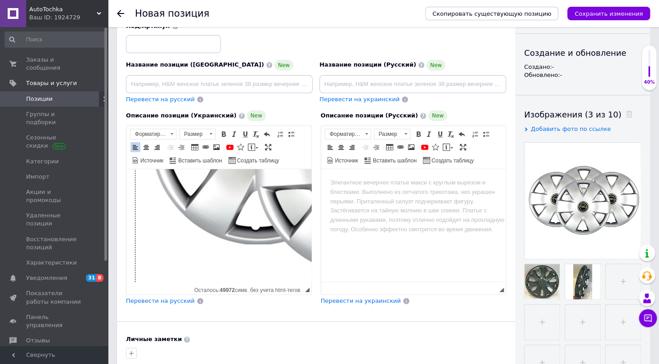
click at [225, 209] on img "Визуальный текстовый редактор, E1E6F482-02F2-4A99-B29D-51F6BB3D938A" at bounding box center [360, 142] width 450 height 284
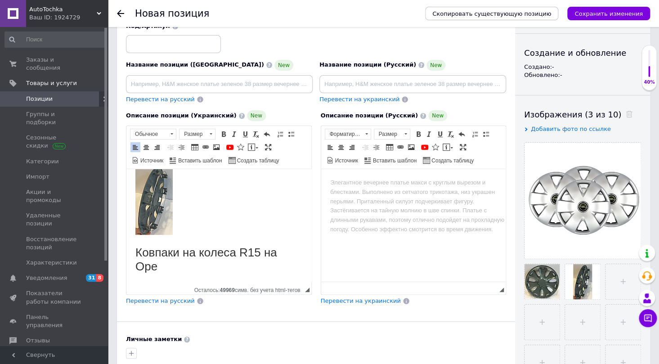
scroll to position [10, 0]
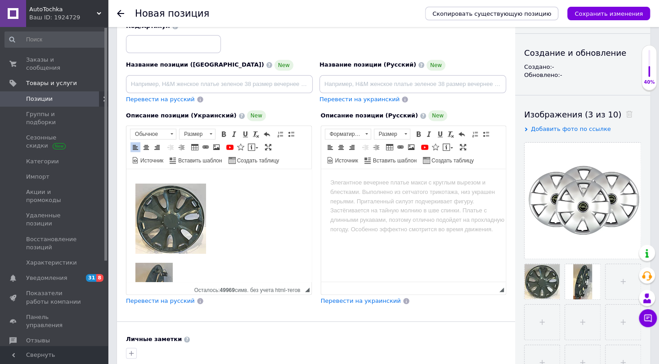
click at [159, 213] on img "Визуальный текстовый редактор, E1E6F482-02F2-4A99-B29D-51F6BB3D938A" at bounding box center [170, 219] width 71 height 70
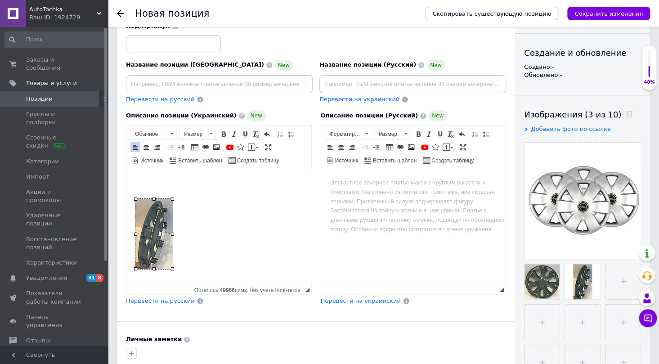
click at [162, 213] on img "Визуальный текстовый редактор, E1E6F482-02F2-4A99-B29D-51F6BB3D938A" at bounding box center [153, 234] width 37 height 70
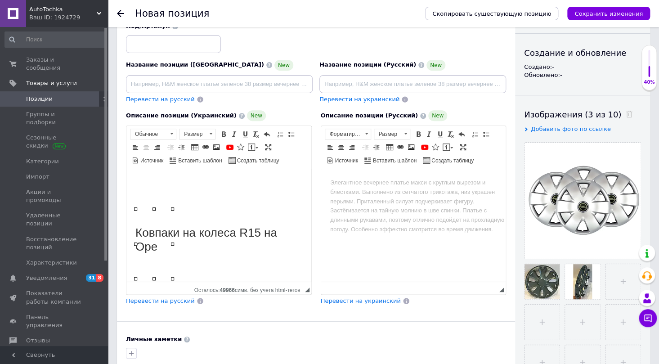
scroll to position [0, 0]
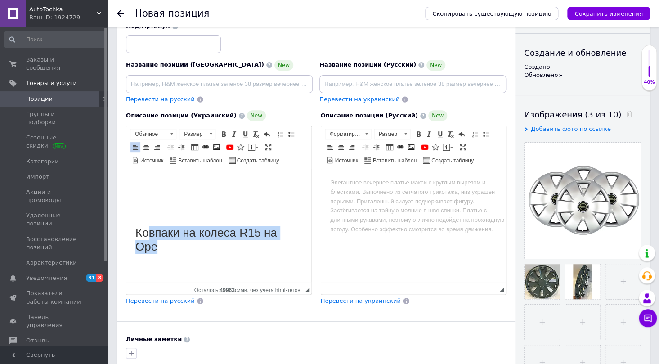
drag, startPoint x: 159, startPoint y: 248, endPoint x: 151, endPoint y: 238, distance: 12.8
click at [151, 238] on h1 "Ковпаки на колеса R15 на Ope" at bounding box center [218, 240] width 167 height 28
click at [179, 251] on h1 "Ковпаки на колеса R15 на Ope" at bounding box center [218, 240] width 167 height 28
drag, startPoint x: 143, startPoint y: 244, endPoint x: 142, endPoint y: 223, distance: 20.3
click at [134, 230] on html "Ковпаки на колеса R15 на Ope" at bounding box center [218, 216] width 185 height 94
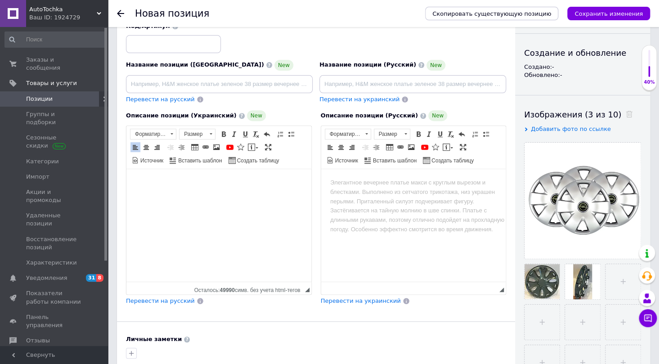
click at [139, 176] on html at bounding box center [218, 209] width 185 height 80
click at [151, 175] on html at bounding box center [218, 209] width 185 height 80
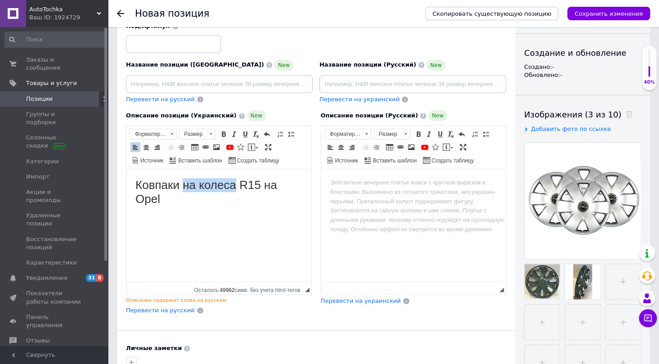
drag, startPoint x: 184, startPoint y: 186, endPoint x: 236, endPoint y: 186, distance: 52.7
click at [236, 186] on h1 "Ковпаки на колеса R15 на Opel" at bounding box center [218, 192] width 167 height 28
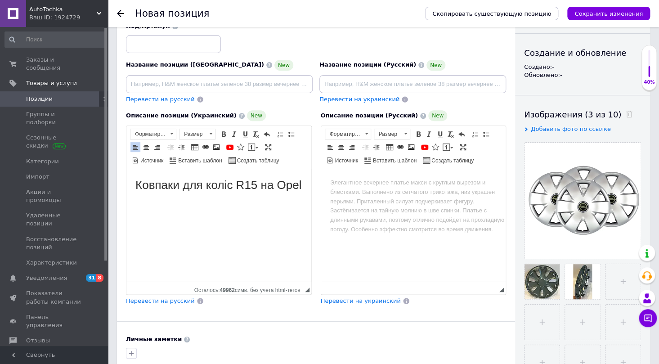
click at [255, 185] on h1 "Ковпаки для коліс R15 на Opel" at bounding box center [218, 185] width 167 height 14
drag, startPoint x: 284, startPoint y: 184, endPoint x: 295, endPoint y: 187, distance: 11.1
click at [295, 187] on h1 "Ковпаки для коліс R15/308 на Opel" at bounding box center [218, 192] width 167 height 28
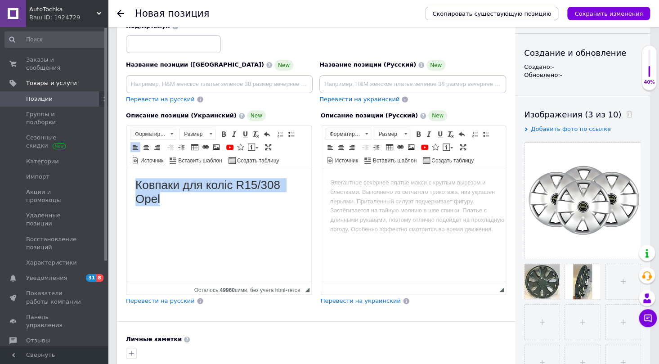
drag, startPoint x: 165, startPoint y: 200, endPoint x: 131, endPoint y: 187, distance: 36.8
click at [131, 187] on html "Ковпаки для коліс R15/308 Opel" at bounding box center [218, 219] width 185 height 100
copy h1 "Ковпаки для коліс R15/308 Opel"
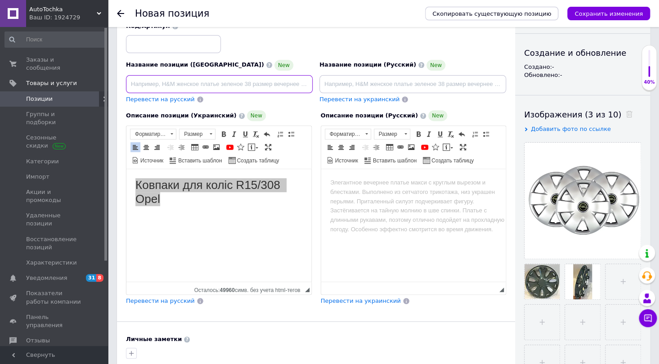
click at [140, 85] on input at bounding box center [219, 84] width 187 height 18
drag, startPoint x: 202, startPoint y: 82, endPoint x: 187, endPoint y: 82, distance: 15.3
click at [187, 82] on input "Ковпаки для коліс R15/308 Opel" at bounding box center [219, 84] width 187 height 18
type input "Ковпаки для коліс R15/308 Opel"
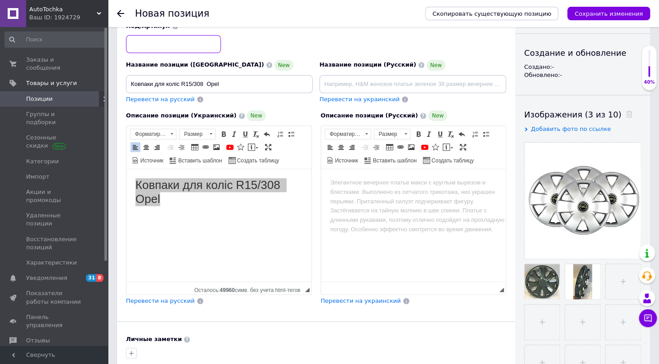
click at [154, 48] on input at bounding box center [173, 44] width 95 height 18
paste input "15/308"
type input "15/308"
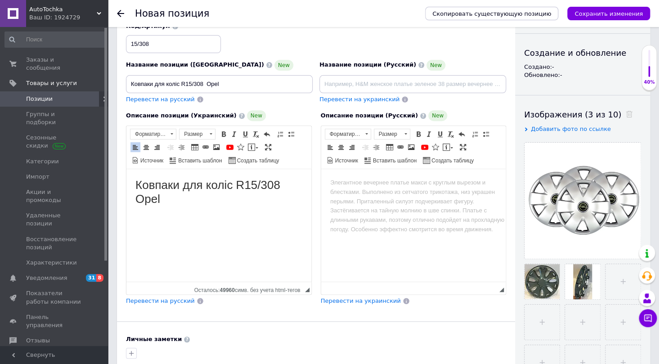
click at [237, 226] on body "Ковпаки для коліс R15/308 Opel" at bounding box center [218, 219] width 167 height 82
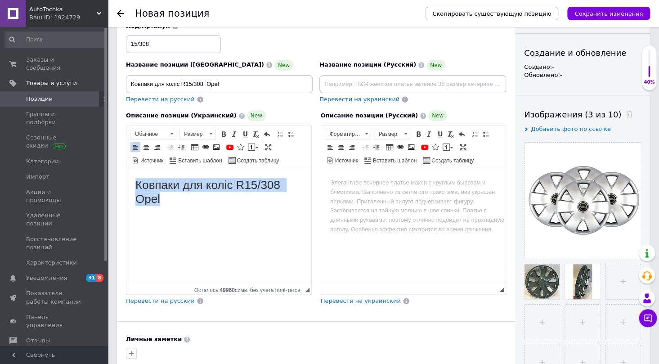
drag, startPoint x: 167, startPoint y: 199, endPoint x: 135, endPoint y: 188, distance: 33.5
click at [135, 188] on html "Ковпаки для коліс R15/308 Opel" at bounding box center [218, 219] width 185 height 100
copy h1 "Ковпаки для коліс R15/308 Opel"
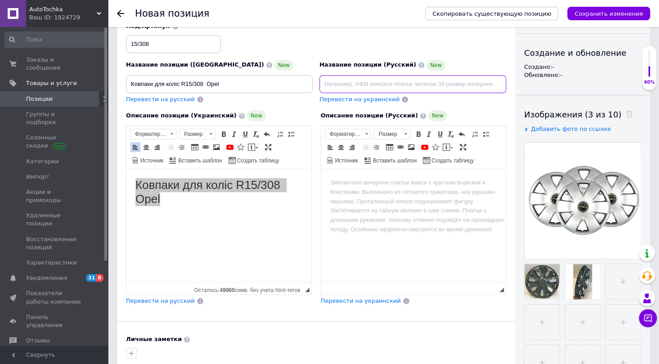
click at [335, 87] on input at bounding box center [413, 84] width 187 height 18
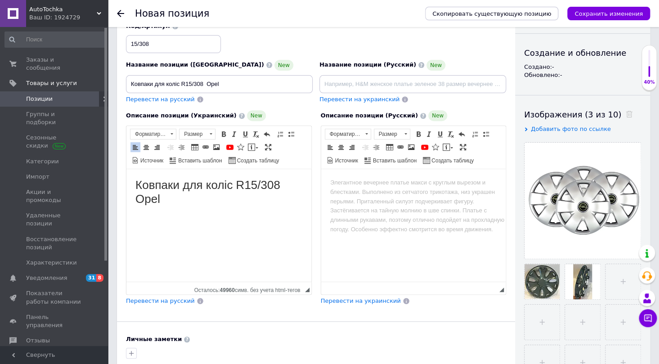
click at [194, 213] on body "Ковпаки для коліс R15/308 Opel" at bounding box center [218, 219] width 167 height 82
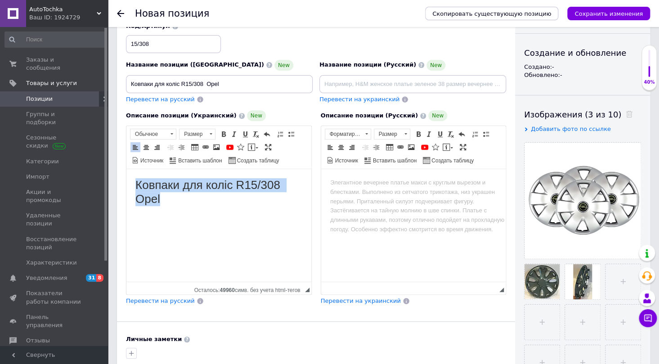
drag, startPoint x: 163, startPoint y: 198, endPoint x: 131, endPoint y: 185, distance: 35.3
click at [131, 185] on html "Ковпаки для коліс R15/308 Opel" at bounding box center [218, 219] width 185 height 100
copy h1 "Ковпаки для коліс R15/308 Opel"
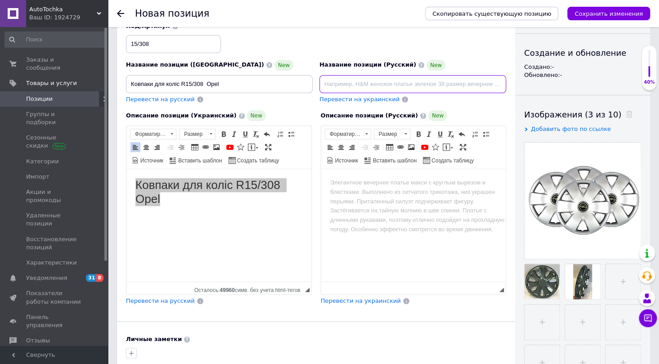
click at [329, 86] on input at bounding box center [413, 84] width 187 height 18
type input "Колпаки для колес R15/308 Opel"
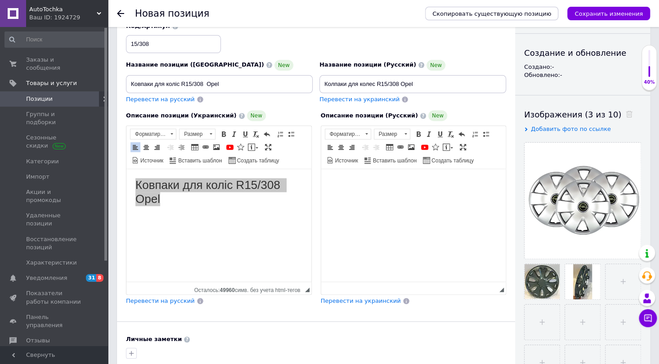
click at [330, 182] on body "Визуальный текстовый редактор, 585481A6-5F3D-4E06-8C74-A513F3810597" at bounding box center [413, 182] width 167 height 9
drag, startPoint x: 438, startPoint y: 190, endPoint x: 313, endPoint y: 192, distance: 124.7
click at [321, 192] on html "Колпаки для колес R15/308 Opel" at bounding box center [413, 187] width 185 height 37
click at [366, 131] on span at bounding box center [366, 134] width 9 height 10
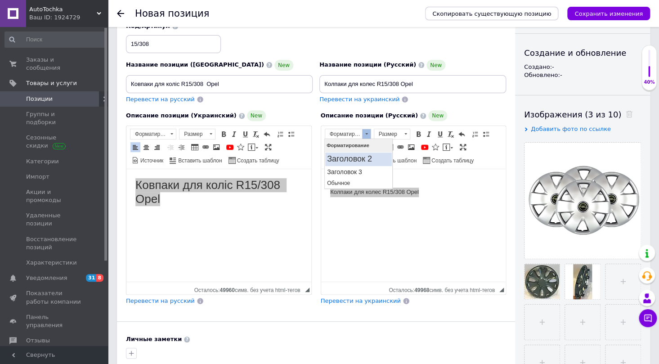
click at [345, 158] on h2 "Заголовок 2" at bounding box center [358, 159] width 63 height 10
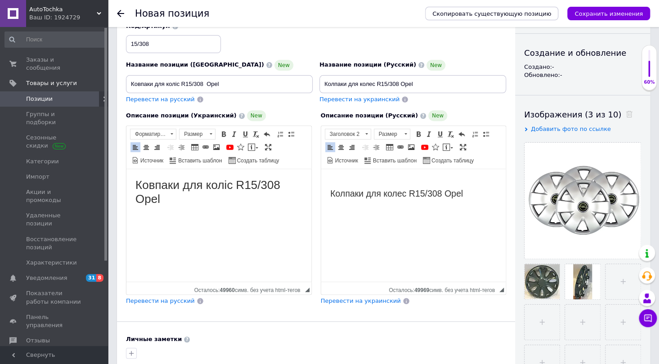
click at [176, 214] on p "Визуальный текстовый редактор, E1E6F482-02F2-4A99-B29D-51F6BB3D938A" at bounding box center [218, 218] width 167 height 9
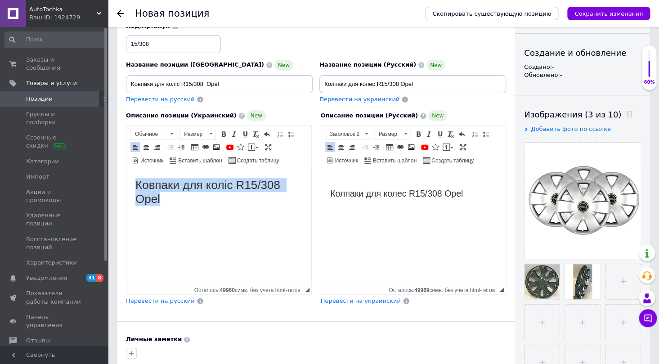
drag, startPoint x: 170, startPoint y: 200, endPoint x: 131, endPoint y: 185, distance: 42.5
click at [131, 185] on html "Ковпаки для коліс R15/308 Opel" at bounding box center [218, 219] width 185 height 100
click at [171, 134] on span at bounding box center [171, 134] width 9 height 10
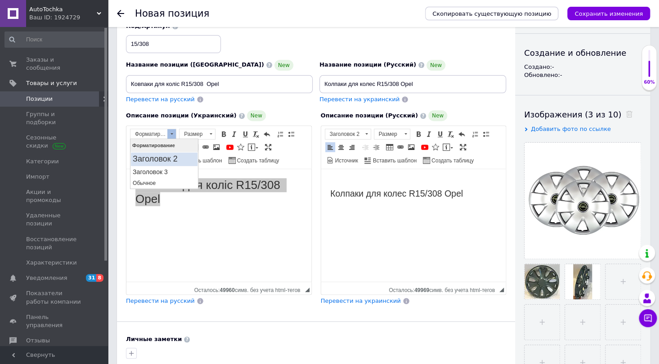
click at [171, 161] on h2 "Заголовок 2" at bounding box center [163, 159] width 63 height 10
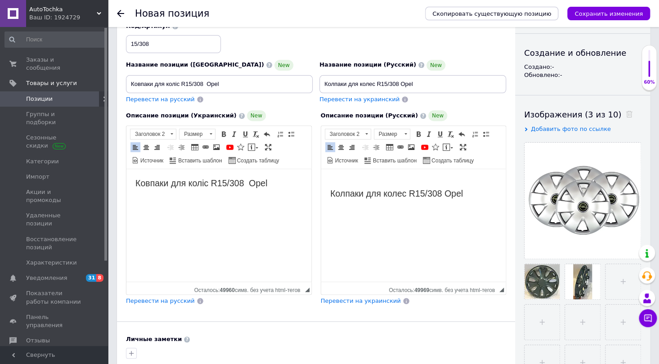
click at [276, 178] on h2 "Ковпаки для коліс R15/308 Opel" at bounding box center [218, 183] width 167 height 10
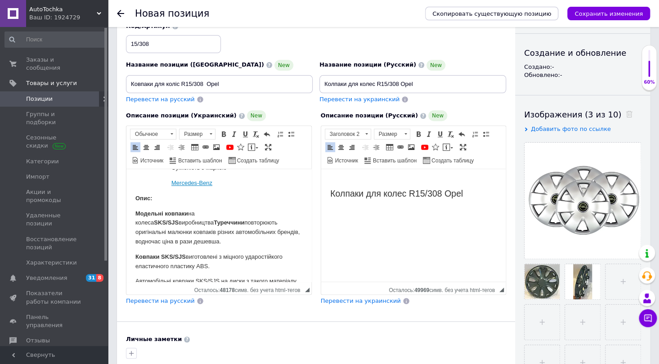
scroll to position [162, 0]
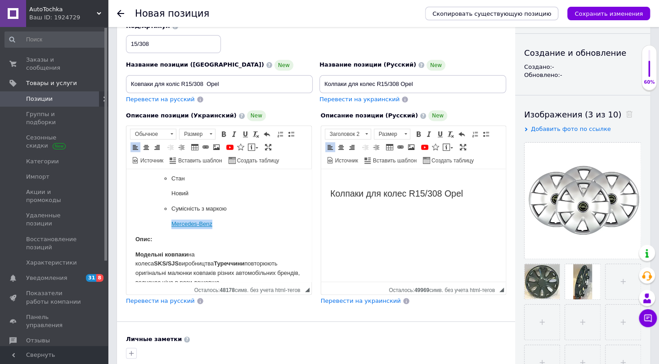
drag, startPoint x: 218, startPoint y: 227, endPoint x: 176, endPoint y: 220, distance: 43.4
click at [171, 223] on p "Mercedes-Benz" at bounding box center [218, 224] width 95 height 9
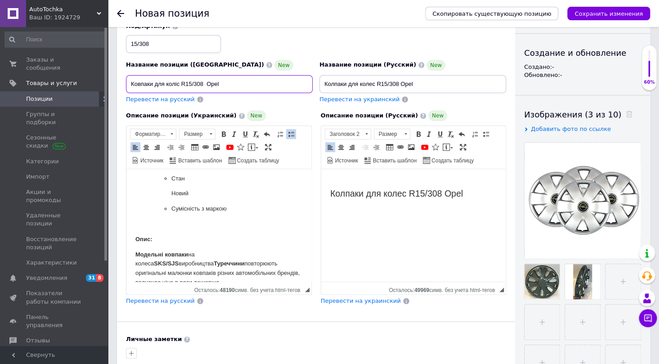
drag, startPoint x: 205, startPoint y: 82, endPoint x: 222, endPoint y: 81, distance: 17.6
click at [222, 81] on input "Ковпаки для коліс R15/308 Opel" at bounding box center [219, 84] width 187 height 18
click at [165, 222] on ul "Виробник SKS Країна виробник Туреччина Діаметр ковпака 15 дюйм Марка [PERSON_NA…" at bounding box center [218, 140] width 131 height 177
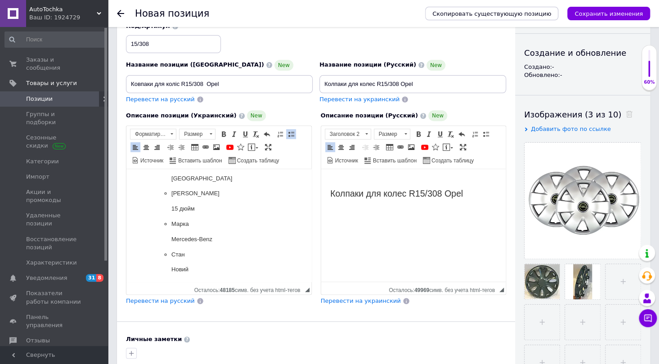
scroll to position [80, 0]
drag, startPoint x: 213, startPoint y: 245, endPoint x: 174, endPoint y: 239, distance: 39.1
click at [164, 245] on ul "Виробник SKS Країна виробник Туреччина Діаметр ковпака 15 дюйм Марка [PERSON_NA…" at bounding box center [218, 222] width 131 height 177
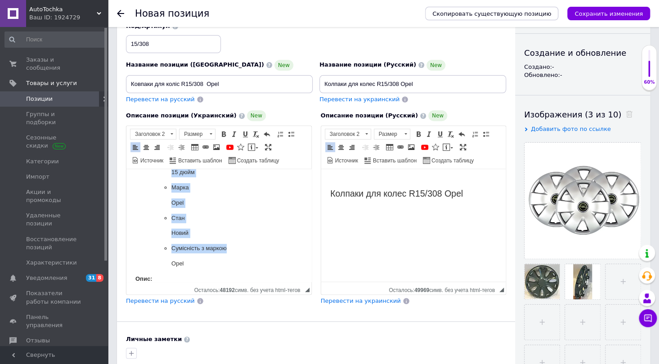
scroll to position [122, 0]
drag, startPoint x: 131, startPoint y: 201, endPoint x: 239, endPoint y: 258, distance: 121.6
copy body "Характеристики та опис Виробник SKS Країна виробник Туреччина Діаметр ковпака 1…"
click at [481, 197] on h2 "Колпаки для колес R15/308 Opel" at bounding box center [413, 188] width 167 height 21
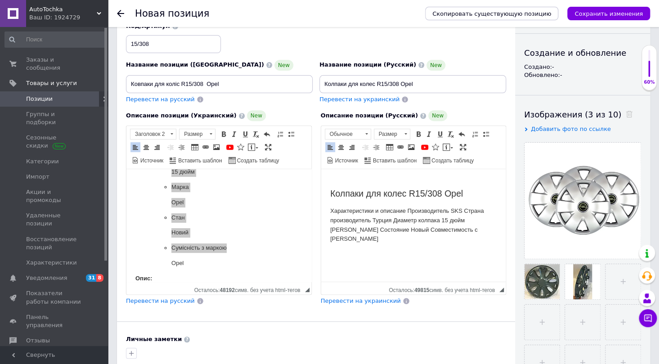
click at [406, 210] on p "Характеристики и описание Производитель SKS Страна производитель Турция Диаметр…" at bounding box center [413, 225] width 167 height 37
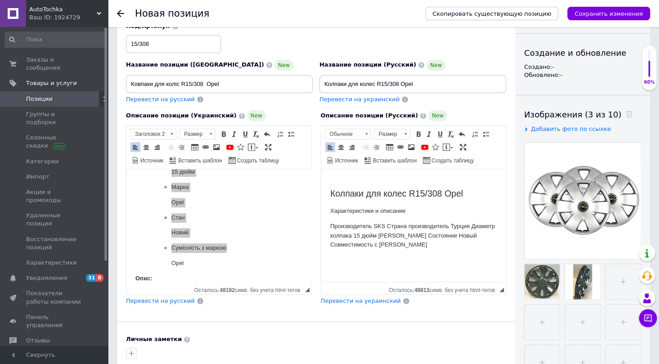
click at [374, 226] on p "Производитель SKS Страна производитель Турция Диаметр колпака 15 дюйм [PERSON_N…" at bounding box center [413, 236] width 167 height 28
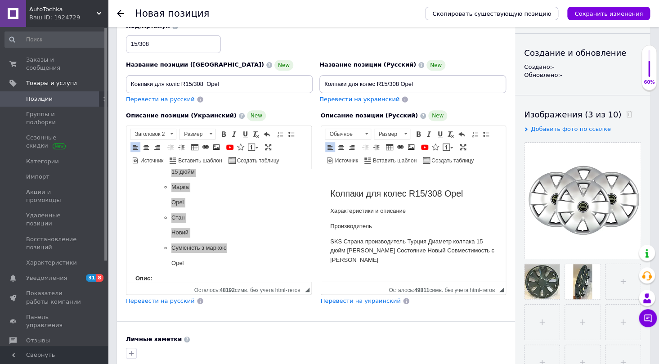
click at [345, 240] on p "SKS Страна производитель Турция Диаметр колпака 15 дюйм [PERSON_NAME] Состояние…" at bounding box center [413, 251] width 167 height 28
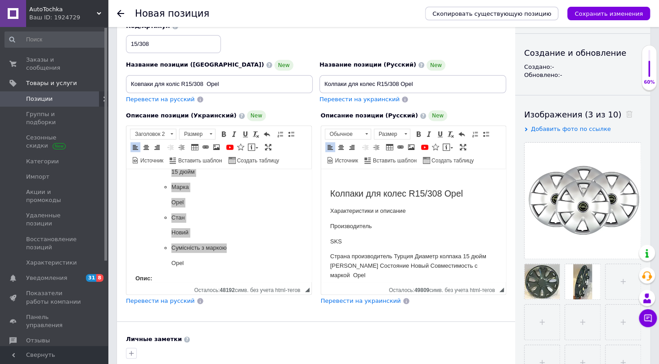
click at [391, 257] on p "Страна производитель Турция Диаметр колпака 15 дюйм [PERSON_NAME] Состояние Нов…" at bounding box center [413, 266] width 167 height 28
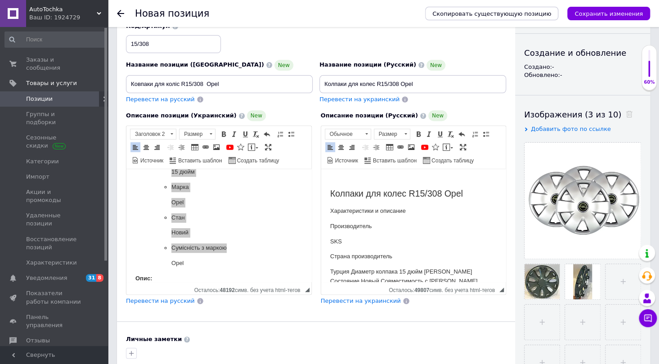
click at [350, 271] on p "Турция Диаметр колпака 15 дюйм [PERSON_NAME] Состояние Новый Совместимость с [P…" at bounding box center [413, 276] width 167 height 19
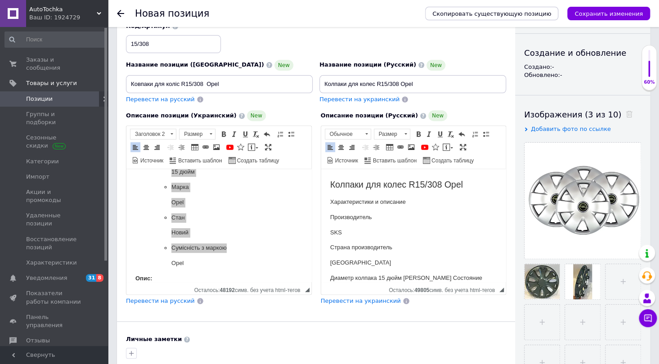
click at [379, 277] on p "Диаметр колпака 15 дюйм [PERSON_NAME] Состояние Новый Совместимость с [PERSON_N…" at bounding box center [413, 283] width 167 height 19
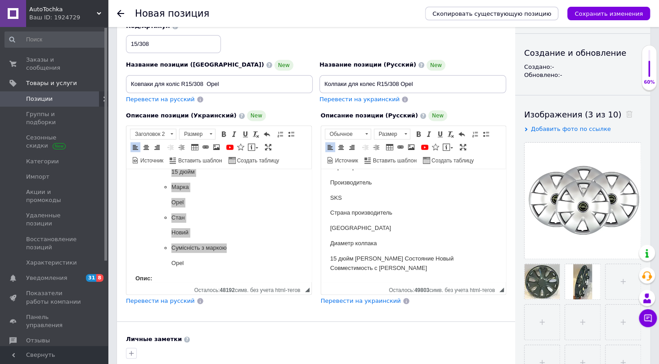
scroll to position [122, 0]
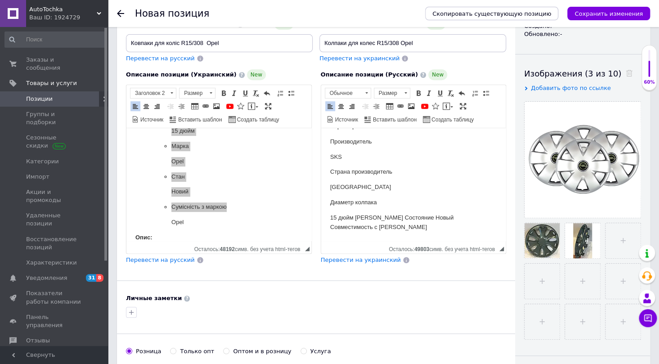
click at [354, 218] on p "15 дюйм [PERSON_NAME] Состояние Новый Совместимость с [PERSON_NAME]" at bounding box center [413, 222] width 167 height 19
click at [344, 233] on p "[PERSON_NAME] Состояние Новый Совместимость с [PERSON_NAME]" at bounding box center [413, 238] width 167 height 19
click at [350, 230] on p "[PERSON_NAME] Состояние Новый Совместимость с [PERSON_NAME]" at bounding box center [413, 238] width 167 height 19
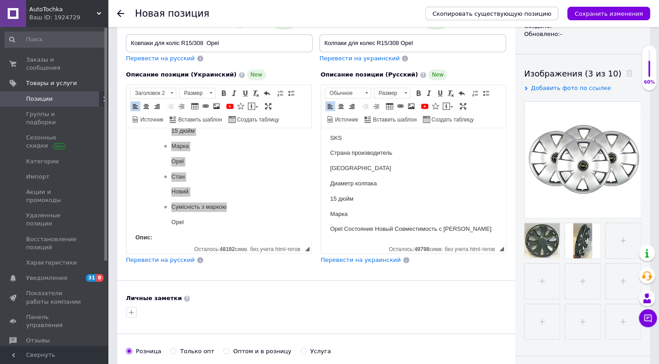
scroll to position [65, 0]
click at [344, 227] on p "Opel Состояние Новый Совместимость с [PERSON_NAME]" at bounding box center [413, 226] width 167 height 9
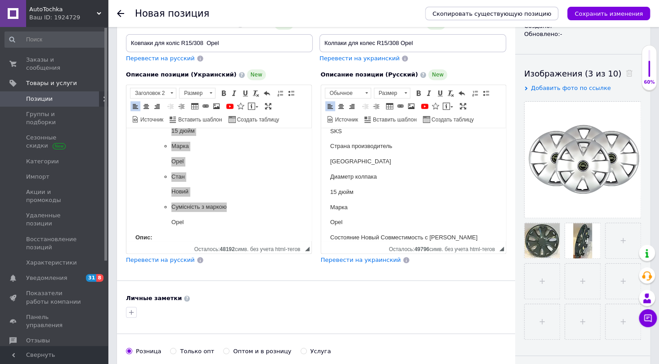
scroll to position [80, 0]
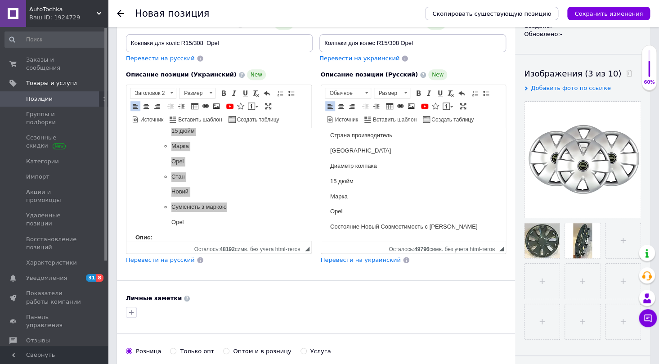
click at [361, 227] on p "Состояние Новый Совместимость с [PERSON_NAME]" at bounding box center [413, 226] width 167 height 9
click at [348, 227] on p "Новый Совместимость с [PERSON_NAME]" at bounding box center [413, 227] width 167 height 9
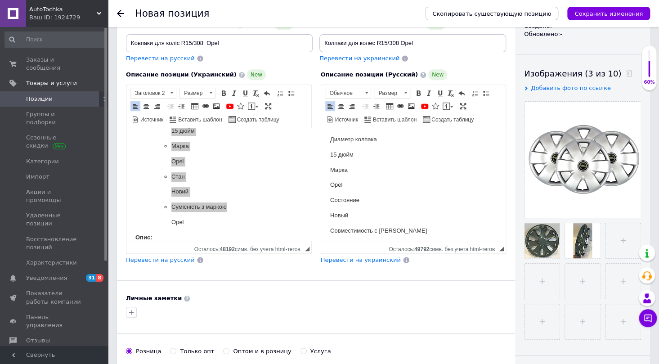
scroll to position [110, 0]
click at [401, 226] on p "Совместимость с [PERSON_NAME]" at bounding box center [413, 227] width 167 height 9
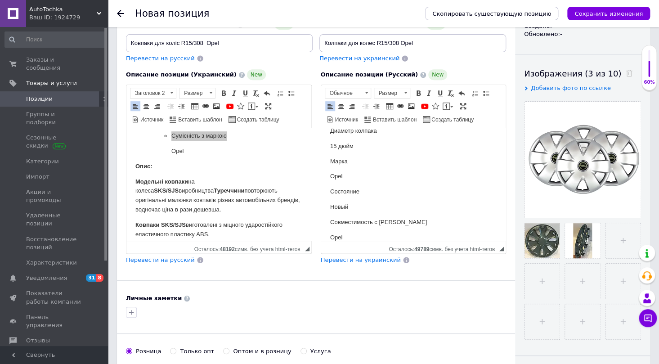
scroll to position [204, 0]
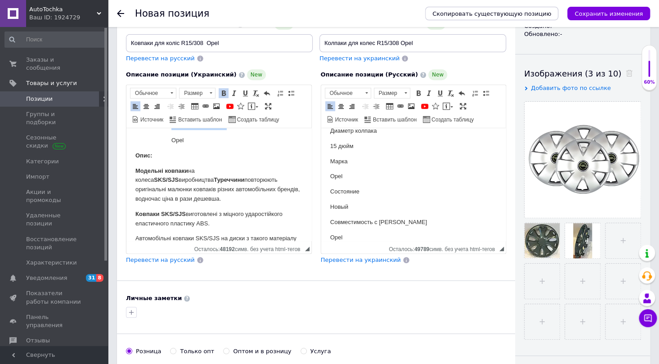
drag, startPoint x: 134, startPoint y: 154, endPoint x: 267, endPoint y: 223, distance: 150.2
click at [267, 223] on html "Ковпаки для коліс R15/308 Opel Характеристики та опис Виробник SKS Країна вироб…" at bounding box center [218, 267] width 185 height 686
copy body "Опис: Модельні ковпаки на колеса SKS/SJS виробництва Туреччини повторюють оригі…"
click at [361, 233] on p "Opel" at bounding box center [413, 237] width 167 height 9
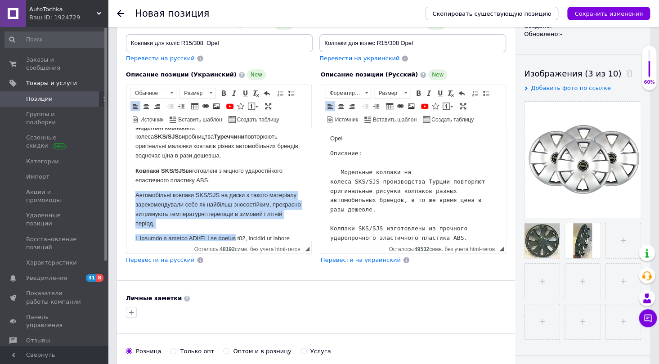
scroll to position [250, 0]
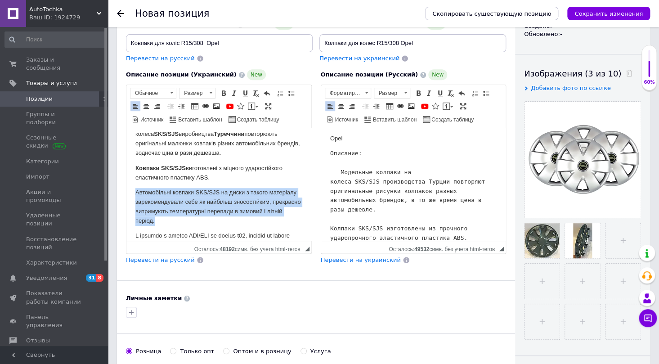
drag, startPoint x: 131, startPoint y: 198, endPoint x: 235, endPoint y: 219, distance: 105.8
click at [235, 219] on html "Ковпаки для коліс R15/308 Opel Характеристики та опис Виробник SKS Країна вироб…" at bounding box center [218, 221] width 185 height 686
copy p "Автомобільні ковпаки SKS/SJS на диски з такого матеріалу зарекомендували себе я…"
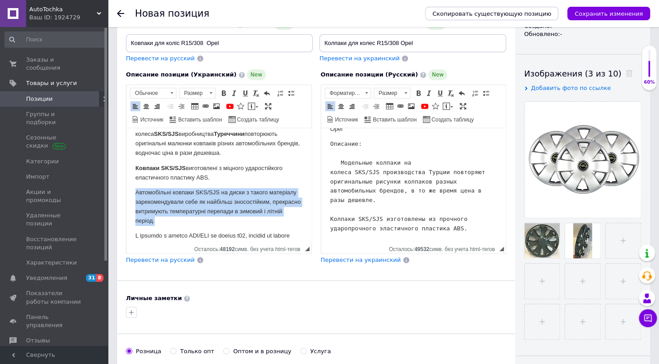
scroll to position [225, 0]
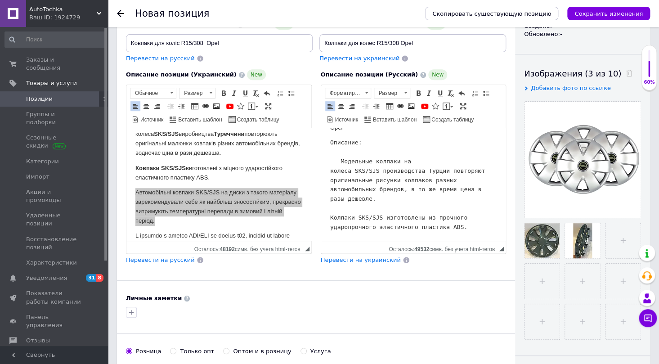
click at [460, 227] on pre "Описание: Модельные колпаки на колеса SKS/SJS производства Турции повторяют ори…" at bounding box center [413, 185] width 167 height 94
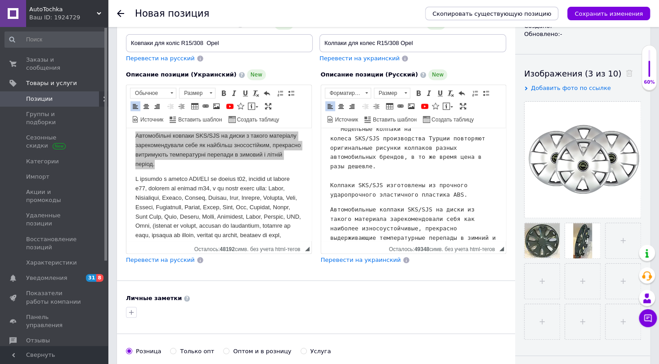
scroll to position [332, 0]
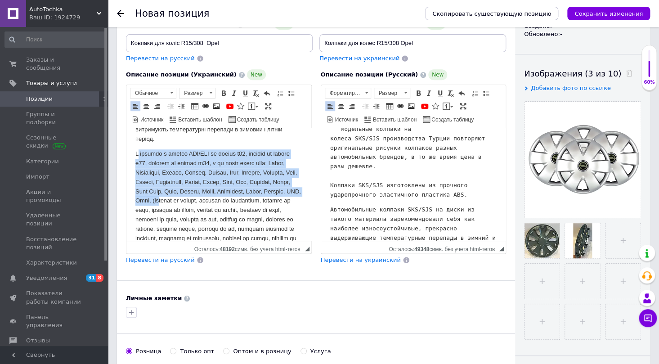
drag, startPoint x: 137, startPoint y: 153, endPoint x: 207, endPoint y: 201, distance: 85.0
click at [207, 201] on p "Визуальный текстовый редактор, E1E6F482-02F2-4A99-B29D-51F6BB3D938A" at bounding box center [218, 210] width 167 height 122
copy p "У продажу є ковпки SKS/SJS на колеса r14, ковпаки на колеса r15, ковпаки на кол…"
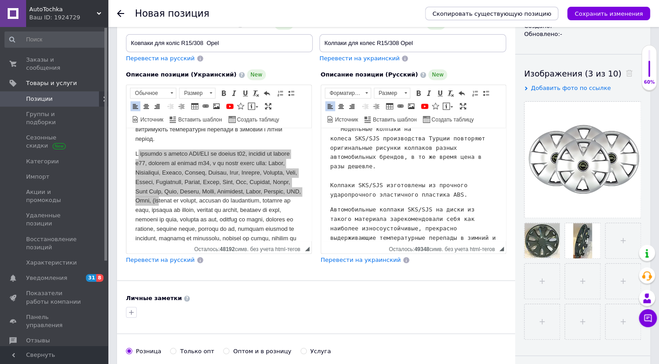
click at [486, 231] on pre "Автомобильные колпаки SKS/SJS на диски из такого материала зарекомендовали себя…" at bounding box center [413, 228] width 167 height 47
click at [490, 235] on pre "Автомобильные колпаки SKS/SJS на диски из такого материала зарекомендовали себя…" at bounding box center [413, 228] width 167 height 47
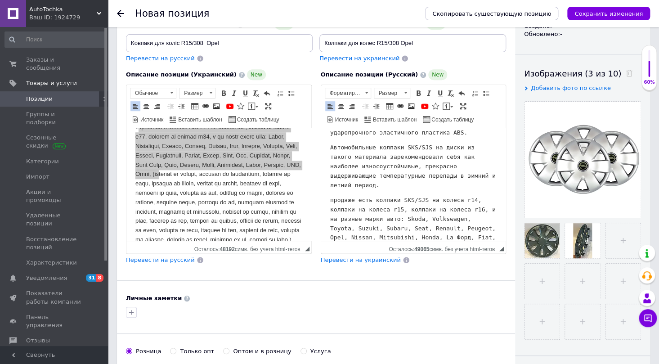
scroll to position [373, 0]
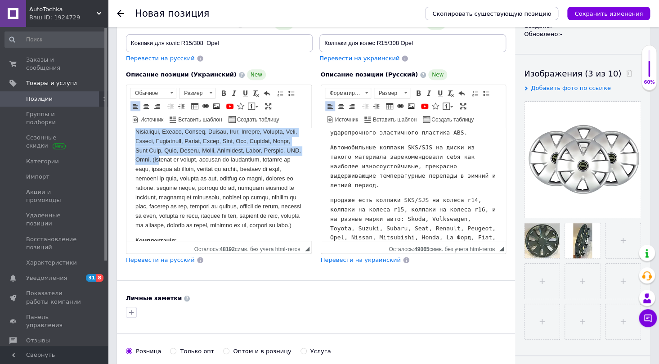
click at [207, 159] on p "Визуальный текстовый редактор, E1E6F482-02F2-4A99-B29D-51F6BB3D938A" at bounding box center [218, 169] width 167 height 122
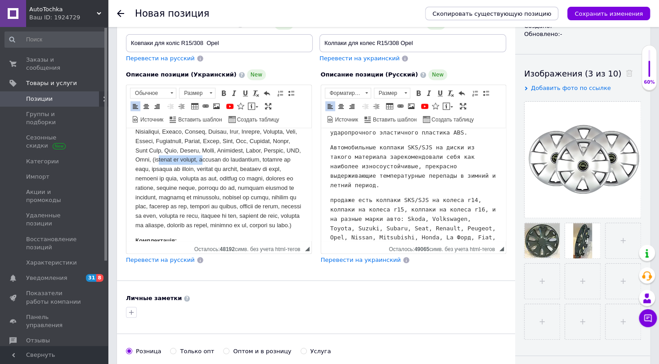
drag, startPoint x: 207, startPoint y: 159, endPoint x: 261, endPoint y: 160, distance: 53.1
click at [261, 160] on p "Визуальный текстовый редактор, E1E6F482-02F2-4A99-B29D-51F6BB3D938A" at bounding box center [218, 169] width 167 height 122
click at [267, 179] on p "Визуальный текстовый редактор, E1E6F482-02F2-4A99-B29D-51F6BB3D938A" at bounding box center [218, 169] width 167 height 122
drag, startPoint x: 223, startPoint y: 179, endPoint x: 281, endPoint y: 177, distance: 57.7
click at [281, 177] on p "Визуальный текстовый редактор, E1E6F482-02F2-4A99-B29D-51F6BB3D938A" at bounding box center [218, 169] width 167 height 122
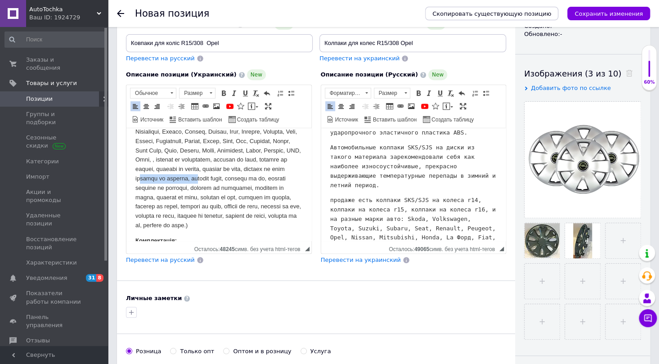
drag, startPoint x: 224, startPoint y: 177, endPoint x: 281, endPoint y: 180, distance: 56.8
click at [281, 180] on p "Визуальный текстовый редактор, E1E6F482-02F2-4A99-B29D-51F6BB3D938A" at bounding box center [218, 169] width 167 height 122
drag, startPoint x: 247, startPoint y: 180, endPoint x: 232, endPoint y: 178, distance: 14.9
click at [232, 178] on p "Визуальный текстовый редактор, E1E6F482-02F2-4A99-B29D-51F6BB3D938A" at bounding box center [218, 164] width 167 height 113
drag, startPoint x: 225, startPoint y: 180, endPoint x: 230, endPoint y: 178, distance: 4.8
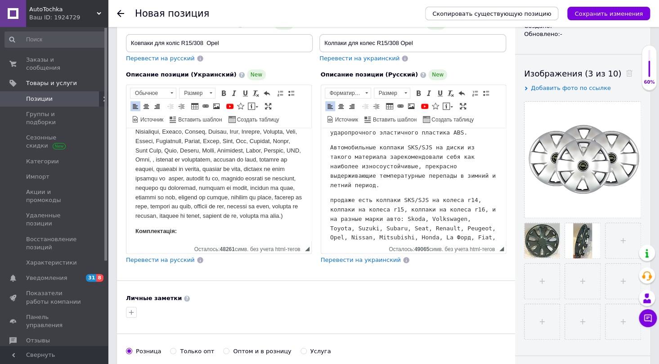
click at [226, 180] on p "Визуальный текстовый редактор, E1E6F482-02F2-4A99-B29D-51F6BB3D938A" at bounding box center [218, 164] width 167 height 113
drag, startPoint x: 171, startPoint y: 189, endPoint x: 135, endPoint y: 189, distance: 36.5
click at [135, 189] on html "Ковпаки для коліс R15/308 Opel Характеристики та опис Виробник SKS Країна вироб…" at bounding box center [218, 93] width 185 height 677
click at [286, 180] on p "Визуальный текстовый редактор, E1E6F482-02F2-4A99-B29D-51F6BB3D938A" at bounding box center [218, 164] width 167 height 113
drag, startPoint x: 180, startPoint y: 190, endPoint x: 159, endPoint y: 191, distance: 21.2
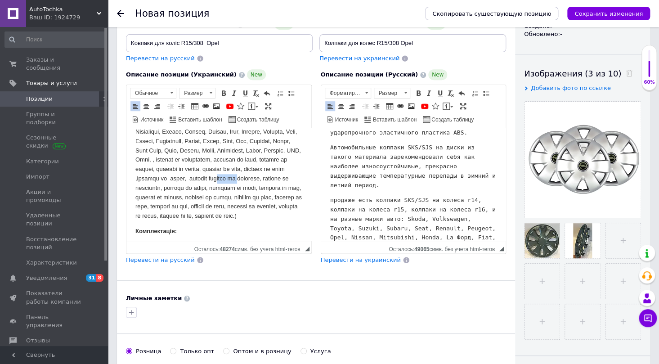
click at [159, 191] on p "Визуальный текстовый редактор, E1E6F482-02F2-4A99-B29D-51F6BB3D938A" at bounding box center [218, 164] width 167 height 113
click at [248, 189] on p "Визуальный текстовый редактор, E1E6F482-02F2-4A99-B29D-51F6BB3D938A" at bounding box center [218, 164] width 167 height 113
click at [152, 198] on p "Визуальный текстовый редактор, E1E6F482-02F2-4A99-B29D-51F6BB3D938A" at bounding box center [218, 164] width 167 height 113
click at [197, 198] on p "Визуальный текстовый редактор, E1E6F482-02F2-4A99-B29D-51F6BB3D938A" at bounding box center [218, 164] width 167 height 113
drag, startPoint x: 223, startPoint y: 225, endPoint x: 131, endPoint y: 228, distance: 92.3
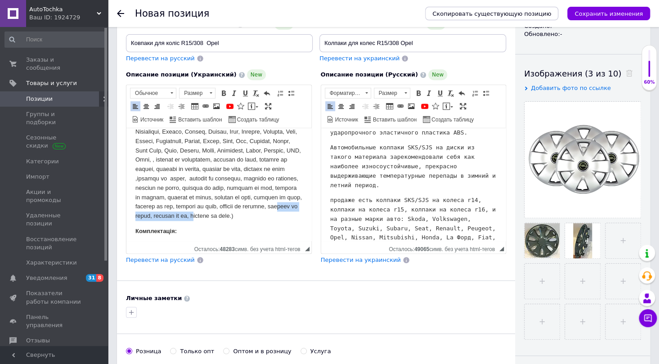
click at [131, 228] on html "Ковпаки для коліс R15/308 Opel Характеристики та опис Виробник SKS Країна вироб…" at bounding box center [218, 93] width 185 height 677
click at [295, 219] on p "Визуальный текстовый редактор, E1E6F482-02F2-4A99-B29D-51F6BB3D938A" at bounding box center [218, 164] width 167 height 113
click at [181, 207] on p "Визуальный текстовый редактор, E1E6F482-02F2-4A99-B29D-51F6BB3D938A" at bounding box center [218, 164] width 167 height 113
drag, startPoint x: 177, startPoint y: 179, endPoint x: 135, endPoint y: 180, distance: 41.9
click at [135, 180] on html "Ковпаки для коліс R15/308 Opel Характеристики та опис Виробник SKS Країна вироб…" at bounding box center [218, 93] width 185 height 677
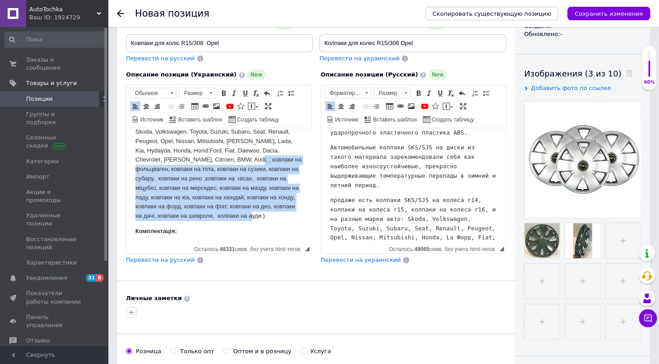
drag, startPoint x: 211, startPoint y: 158, endPoint x: 282, endPoint y: 212, distance: 89.7
click at [282, 212] on p "У продажу є ковпки SKS/SJS на колеса r14, ковпаки на колеса r15, ковпаки на кол…" at bounding box center [218, 164] width 167 height 113
copy p "ковпаки на фольцваген, ковпаки на тота, ковпаки на сузики, ковпаки на субару, к…"
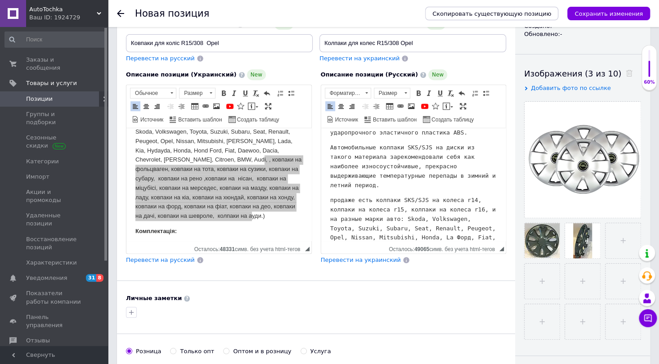
click at [474, 236] on pre "продаже есть колпаки SKS/SJS на колеса r14, колпаки на колеса r15, колпаки на к…" at bounding box center [413, 229] width 167 height 66
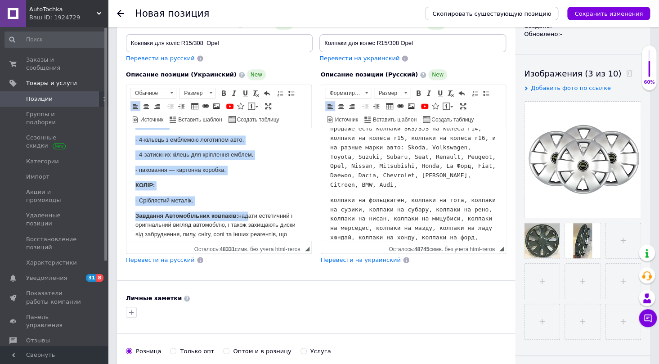
scroll to position [496, 0]
drag, startPoint x: 140, startPoint y: 190, endPoint x: 249, endPoint y: 203, distance: 109.2
copy body "Комплектація: - 4 ковпаків, - 4-кільець з емблемою логотипом авто, - 4-затискни…"
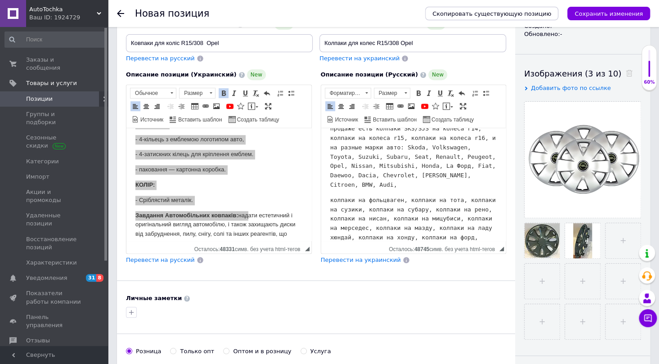
click at [459, 235] on pre "колпаки на фольцваген, колпаки на тота, колпаки на сузики, колпаки на субару, к…" at bounding box center [413, 229] width 167 height 66
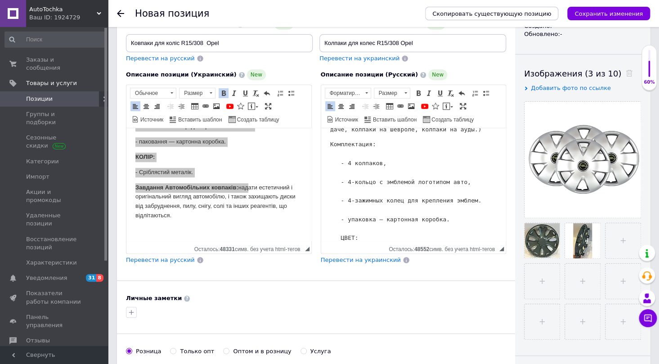
scroll to position [537, 0]
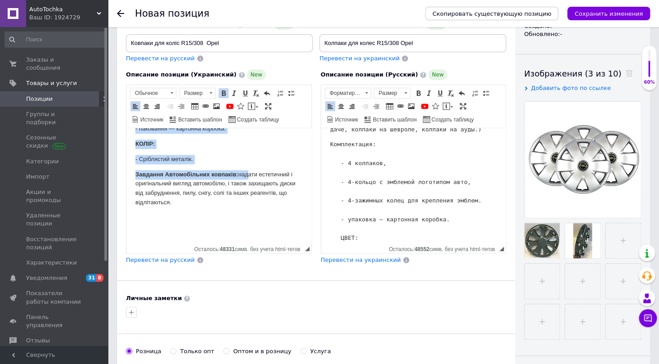
drag, startPoint x: 138, startPoint y: 175, endPoint x: 206, endPoint y: 207, distance: 75.3
click at [206, 207] on p "Завдання Автомобільних ковпаків: надати естетичний і оригінальний вигляд автомо…" at bounding box center [218, 188] width 167 height 37
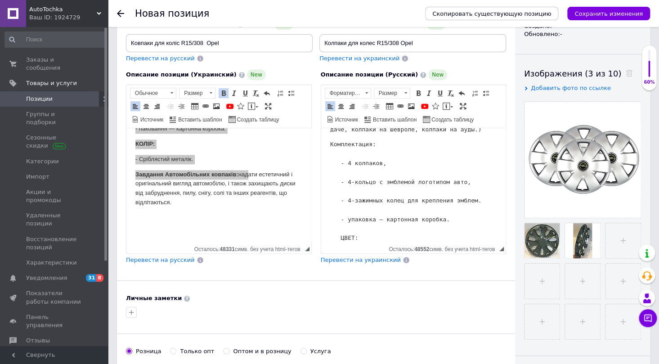
click at [414, 234] on pre "Комплектация: - 4 колпаков, - 4-кольцо с эмблемой логотипом авто, - 4-зажимных …" at bounding box center [413, 201] width 167 height 122
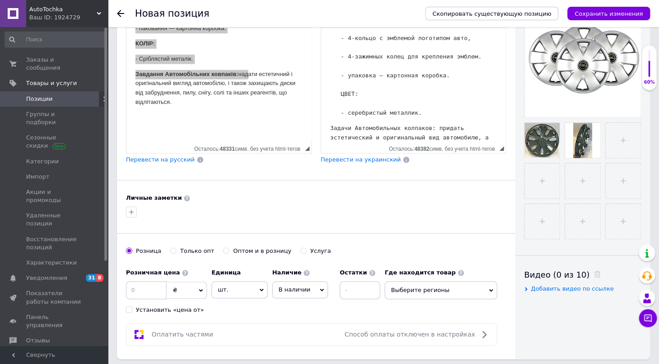
scroll to position [245, 0]
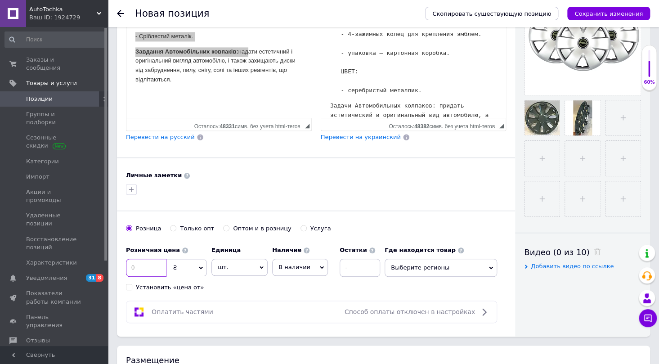
click at [144, 273] on input at bounding box center [146, 268] width 41 height 18
type input "1140"
click at [489, 263] on span "Выберите регионы" at bounding box center [441, 268] width 113 height 18
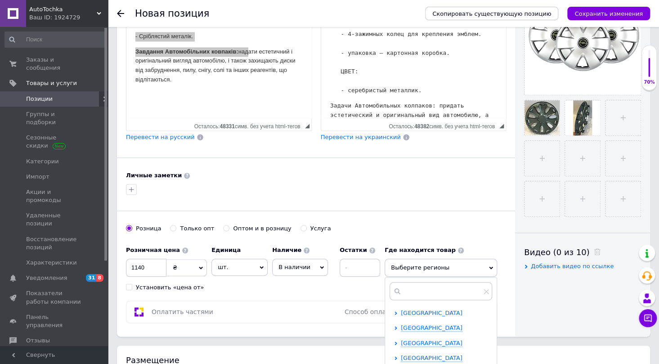
click at [414, 314] on span "[GEOGRAPHIC_DATA]" at bounding box center [432, 313] width 62 height 7
click at [405, 325] on input "checkbox" at bounding box center [404, 328] width 6 height 6
checkbox input "true"
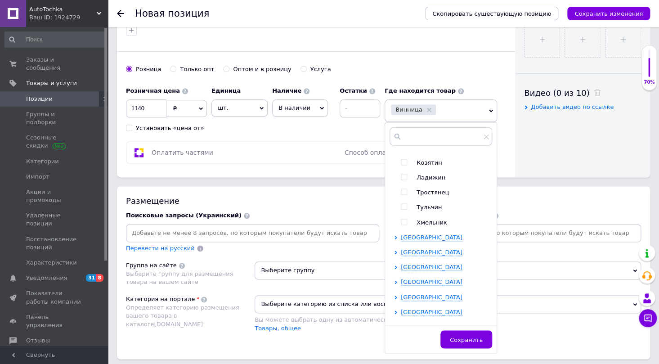
scroll to position [450, 0]
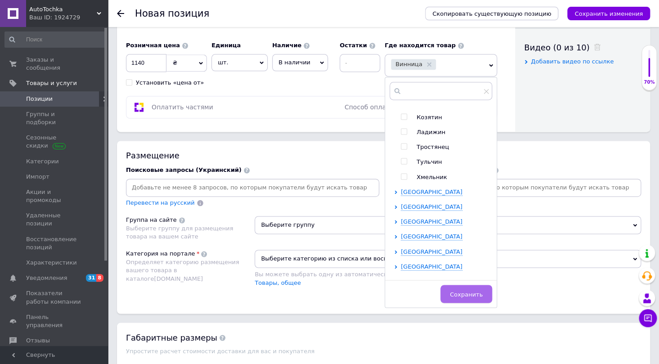
click at [473, 298] on button "Сохранить" at bounding box center [467, 294] width 52 height 18
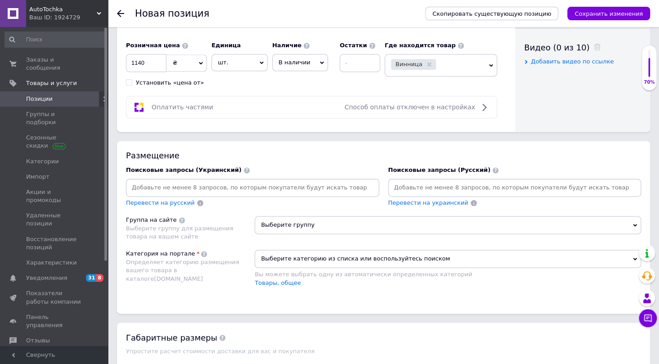
click at [185, 183] on input at bounding box center [253, 188] width 250 height 14
type input "ковпаки"
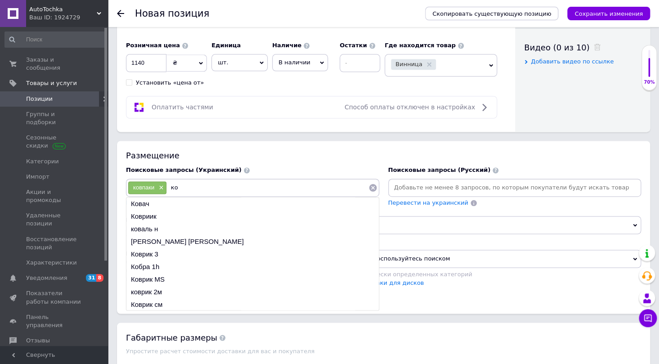
type input "к"
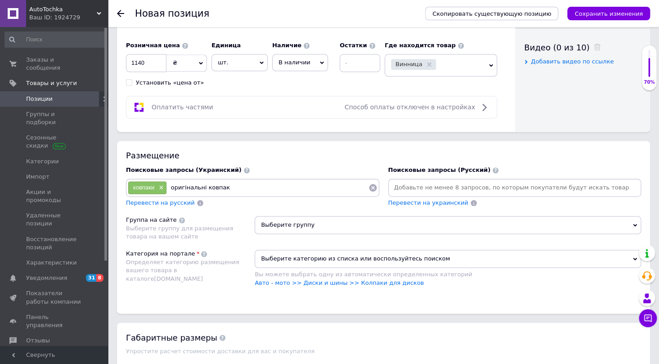
type input "оригінальні ковпаки"
type input "ковпаки для авто"
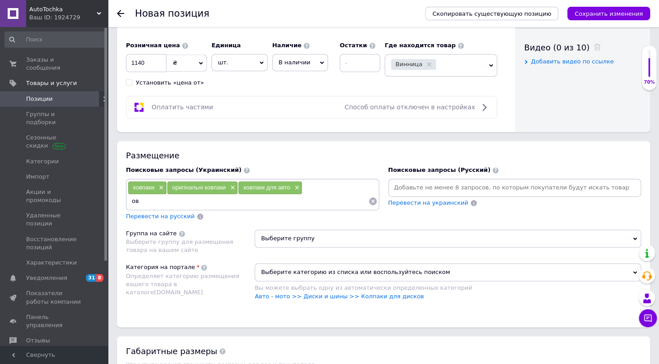
type input "о"
type input "ковпаки для дисків"
type input "ковпаки [GEOGRAPHIC_DATA]"
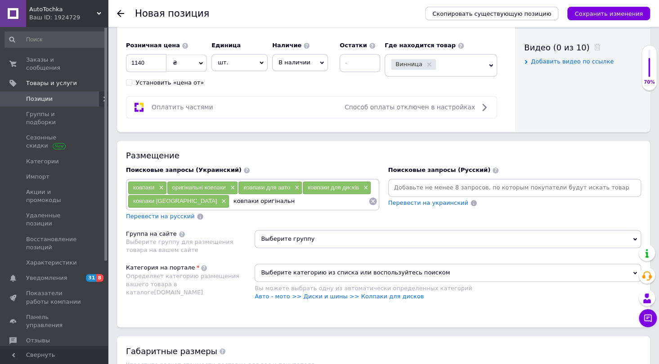
type input "ковпаки оригінальні"
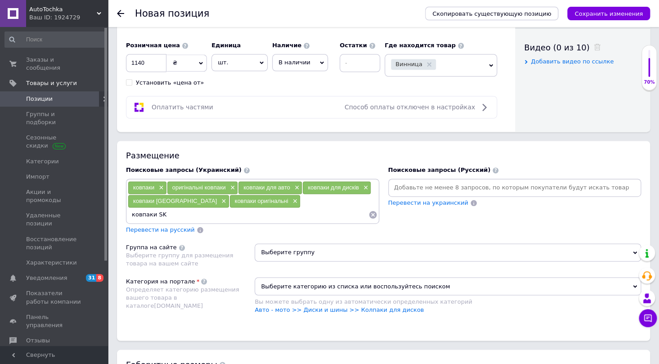
type input "ковпаки SKS"
type input "r"
type input "ковпаки R15"
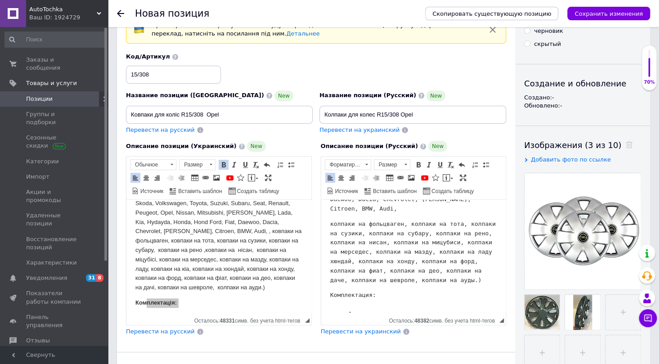
scroll to position [0, 0]
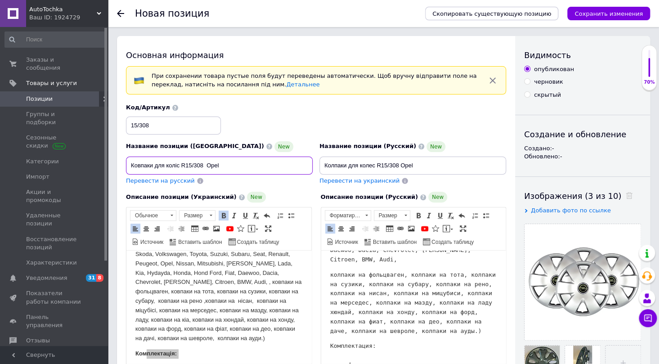
drag, startPoint x: 226, startPoint y: 161, endPoint x: 127, endPoint y: 173, distance: 99.8
click at [127, 173] on input "Ковпаки для коліс R15/308 Opel" at bounding box center [219, 166] width 187 height 18
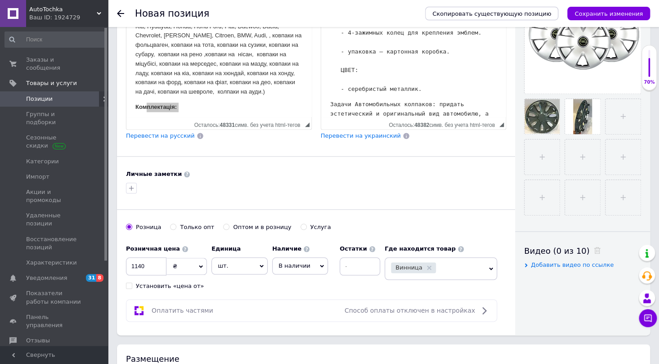
scroll to position [368, 0]
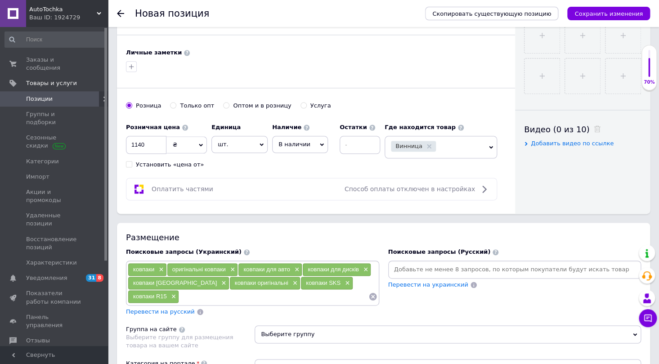
click at [179, 295] on input at bounding box center [273, 297] width 189 height 14
paste input "Ковпаки для коліс R15/308 Opel"
type input "Ковпаки для коліс R15/308 Opel"
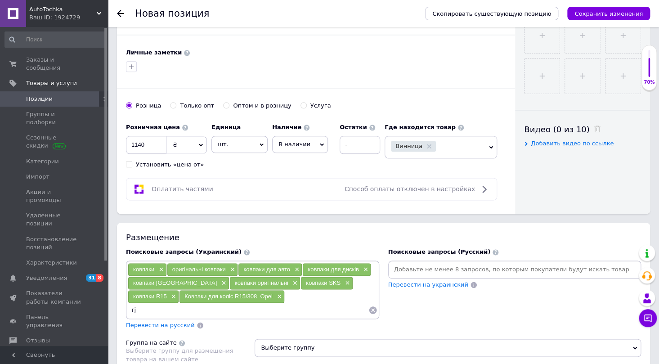
type input "r"
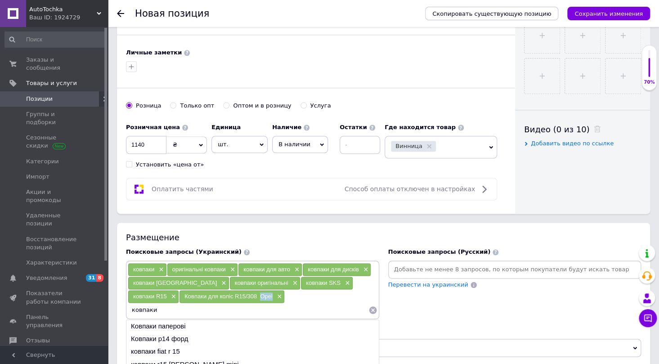
drag, startPoint x: 220, startPoint y: 293, endPoint x: 210, endPoint y: 295, distance: 10.6
click at [210, 295] on span "Ковпаки для коліс R15/308 Opel" at bounding box center [229, 296] width 88 height 7
copy span "Opel"
click at [269, 303] on input "ковпаки" at bounding box center [248, 310] width 241 height 14
paste input "Opel"
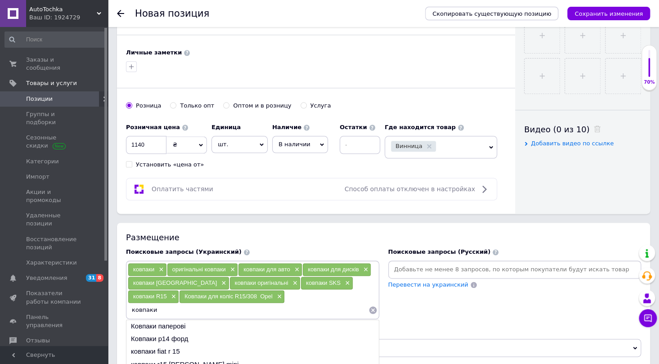
type input "ковпаки Opel"
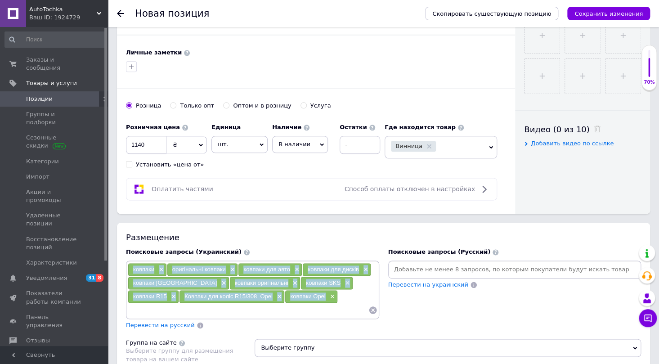
drag, startPoint x: 275, startPoint y: 293, endPoint x: 130, endPoint y: 270, distance: 146.7
click at [130, 270] on div "ковпаки × оригінальні ковпаки × ковпаки для авто × ковпаки для дисків × ковпаки…" at bounding box center [253, 290] width 250 height 54
click at [412, 267] on input at bounding box center [515, 270] width 250 height 14
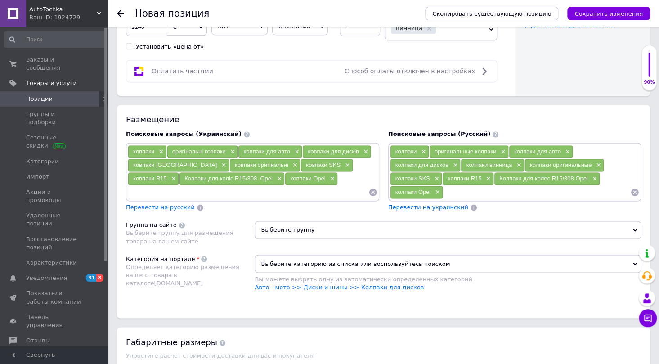
scroll to position [491, 0]
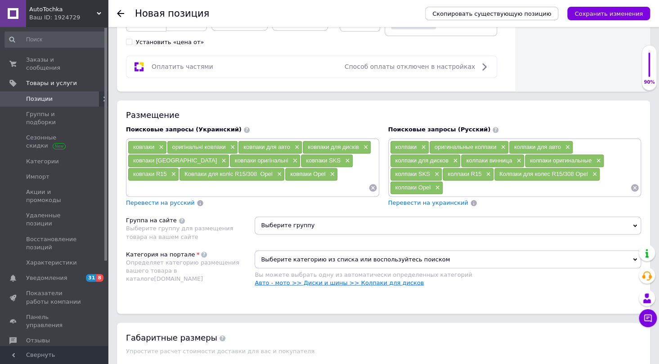
click at [344, 279] on link "Авто - мото >> Диски и шины >> Колпаки для дисков" at bounding box center [339, 282] width 169 height 7
drag, startPoint x: 372, startPoint y: 280, endPoint x: 348, endPoint y: 282, distance: 24.4
click at [348, 282] on link "Авто - мото >> Диски и шины >> Колпаки для дисков" at bounding box center [339, 282] width 169 height 7
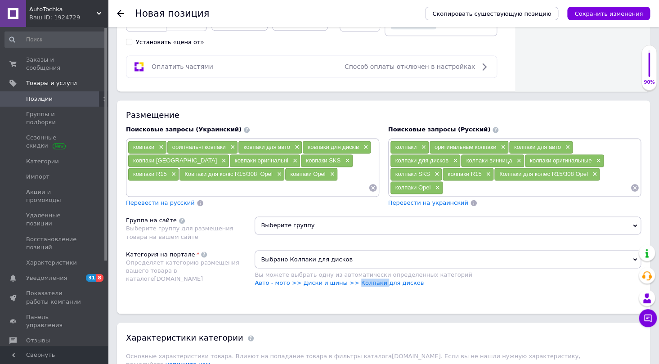
click at [278, 224] on span "Выберите группу" at bounding box center [448, 225] width 387 height 18
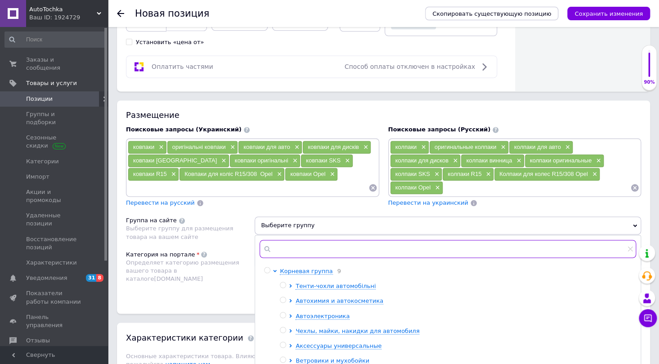
click at [281, 247] on input "text" at bounding box center [448, 249] width 377 height 18
paste input "Колпаки"
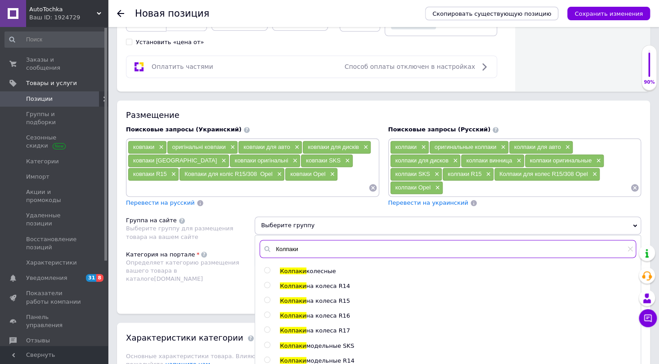
type input "Колпаки"
click at [267, 297] on input "radio" at bounding box center [267, 300] width 6 height 6
radio input "true"
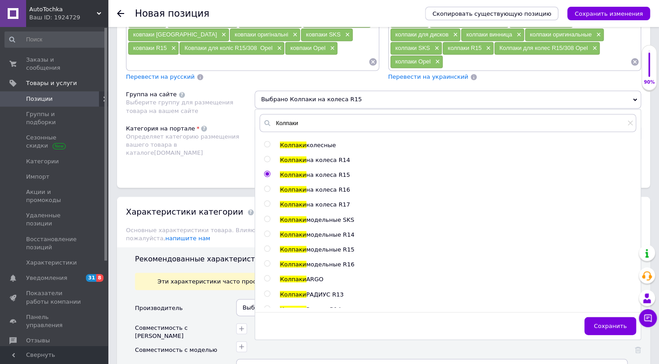
scroll to position [622, 0]
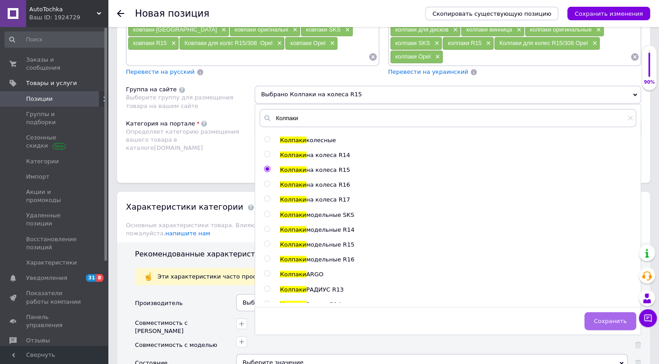
click at [620, 317] on span "Сохранить" at bounding box center [610, 320] width 33 height 7
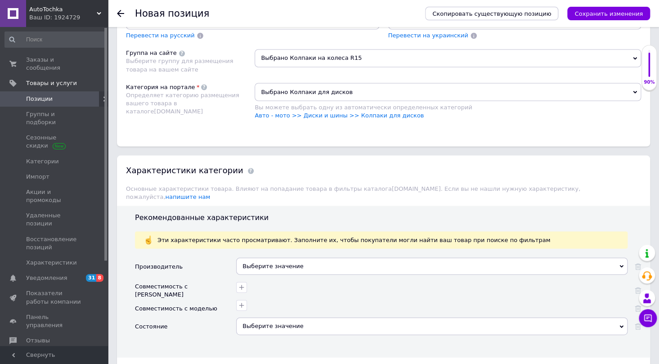
scroll to position [744, 0]
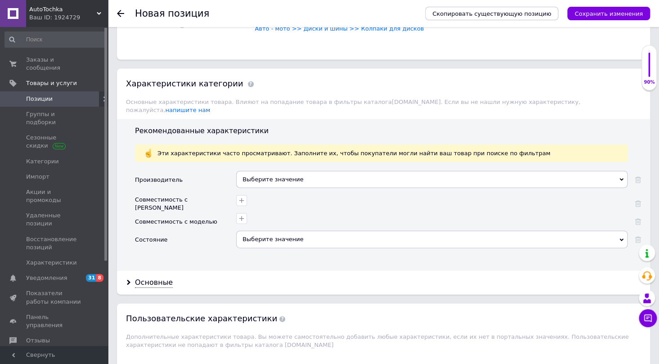
click at [283, 231] on div "Выберите значение" at bounding box center [432, 239] width 392 height 17
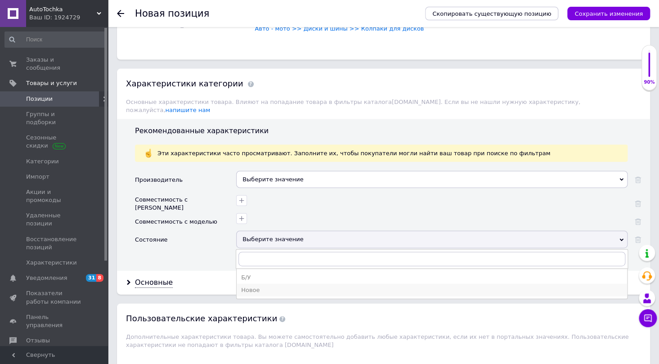
click at [270, 286] on div "Новое" at bounding box center [432, 290] width 382 height 8
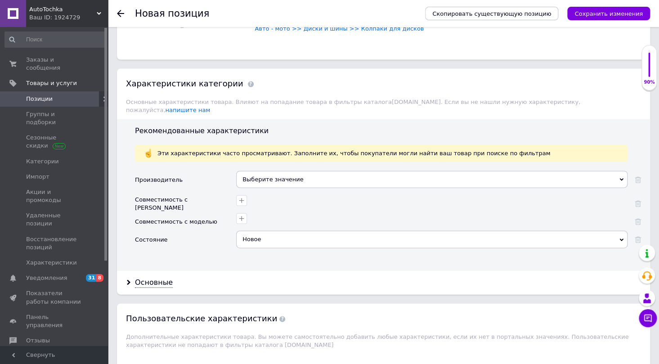
click at [256, 171] on div "Выберите значение" at bounding box center [432, 179] width 392 height 17
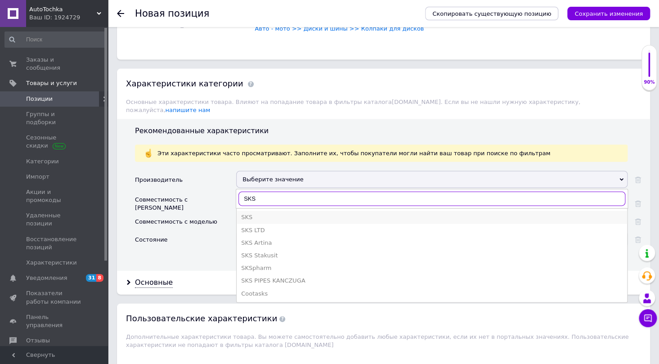
type input "SKS"
click at [261, 213] on div "SKS" at bounding box center [432, 217] width 382 height 8
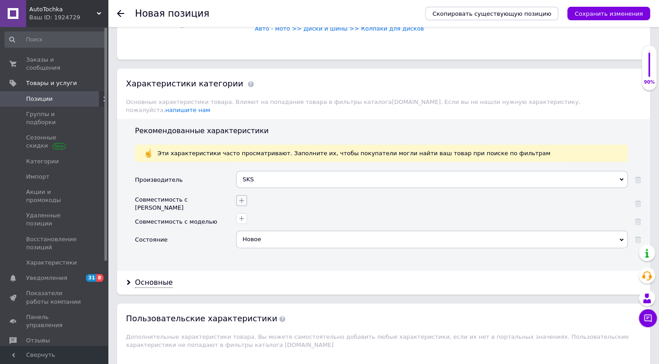
click at [246, 195] on button "button" at bounding box center [241, 200] width 11 height 11
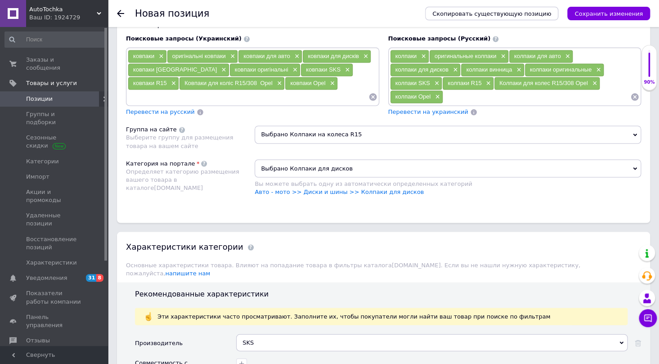
scroll to position [581, 0]
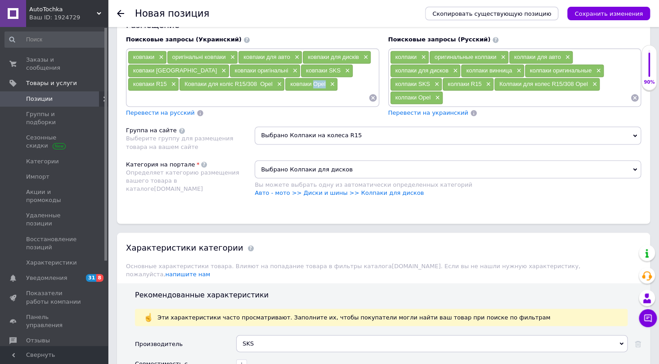
drag, startPoint x: 275, startPoint y: 81, endPoint x: 262, endPoint y: 82, distance: 12.7
click at [285, 82] on div "ковпаки Opel ×" at bounding box center [311, 84] width 52 height 13
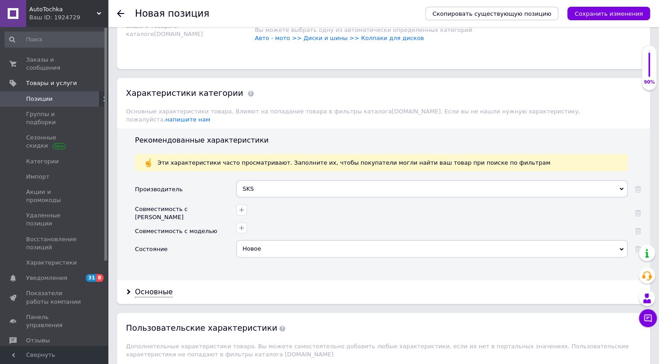
scroll to position [744, 0]
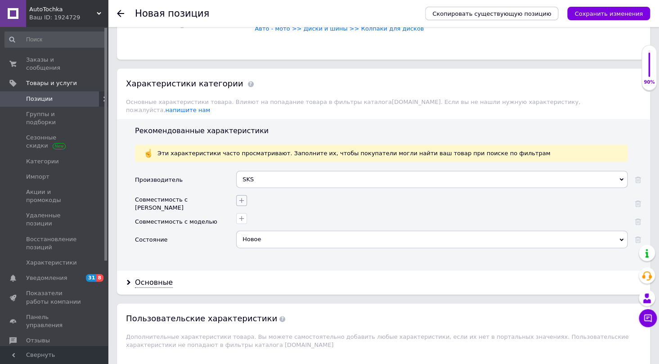
click at [242, 197] on icon "button" at bounding box center [241, 200] width 7 height 7
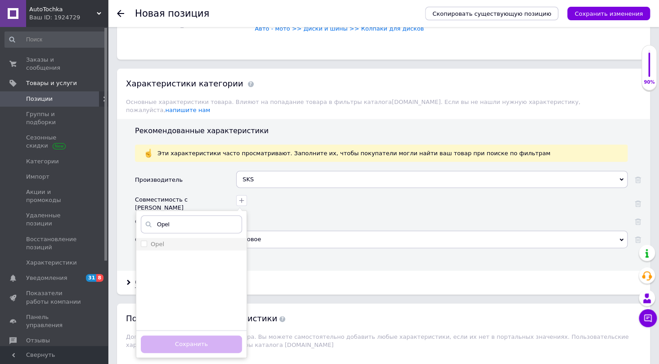
type input "Opel"
click at [148, 240] on label "Opel" at bounding box center [152, 244] width 23 height 8
click at [147, 241] on input "Opel" at bounding box center [144, 244] width 6 height 6
click at [145, 241] on input "Opel" at bounding box center [144, 244] width 6 height 6
checkbox input "true"
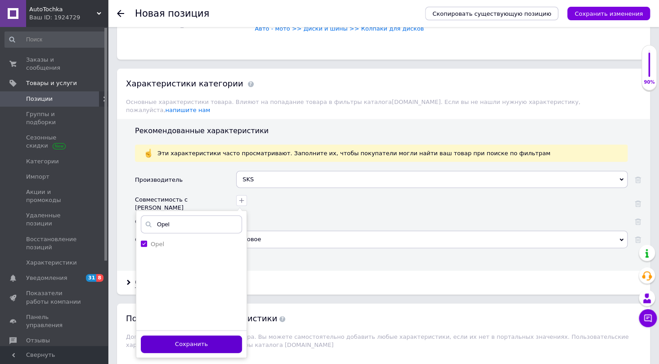
click at [200, 336] on button "Сохранить" at bounding box center [191, 345] width 101 height 18
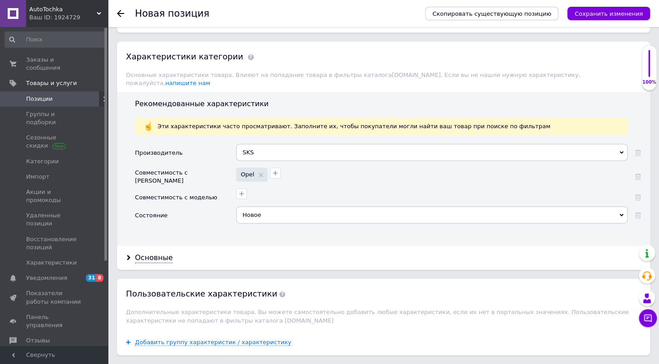
scroll to position [785, 0]
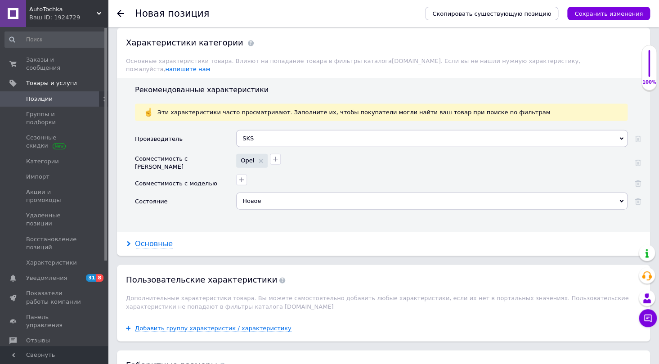
click at [158, 239] on div "Основные" at bounding box center [154, 244] width 38 height 10
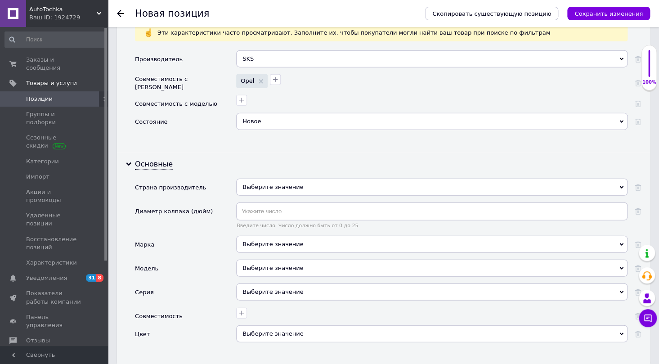
scroll to position [867, 0]
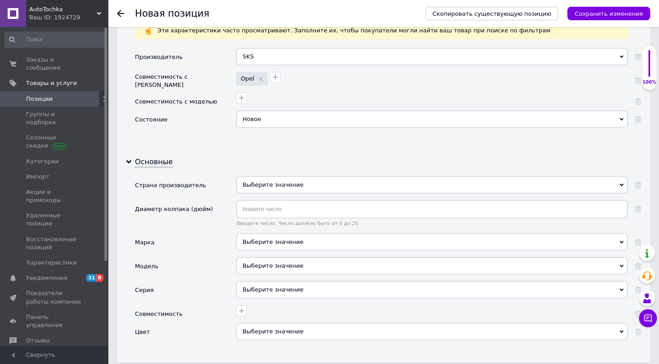
click at [259, 236] on div "Выберите значение" at bounding box center [432, 242] width 392 height 17
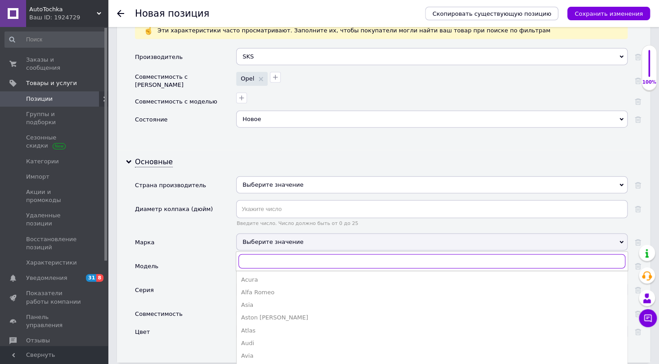
paste input "Opel"
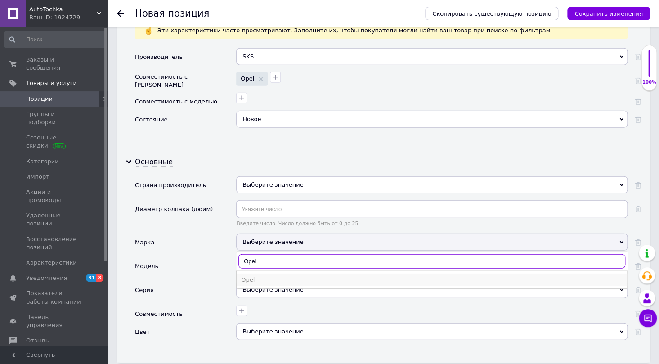
type input "Opel"
click at [256, 276] on div "Opel" at bounding box center [432, 280] width 382 height 8
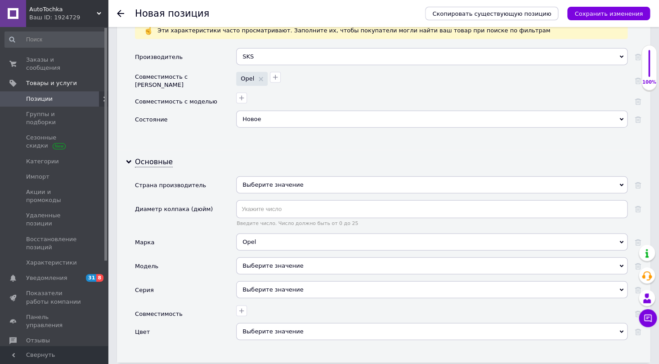
click at [259, 323] on div "Выберите значение" at bounding box center [432, 331] width 392 height 17
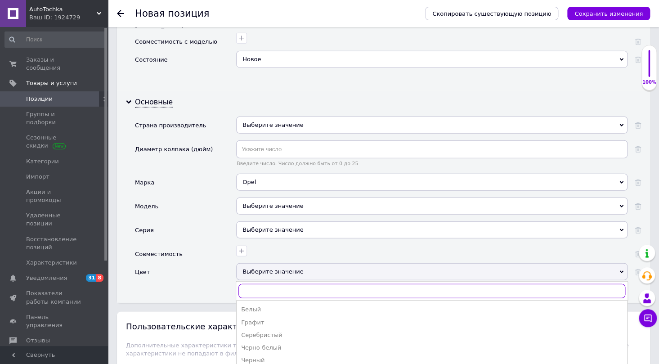
scroll to position [990, 0]
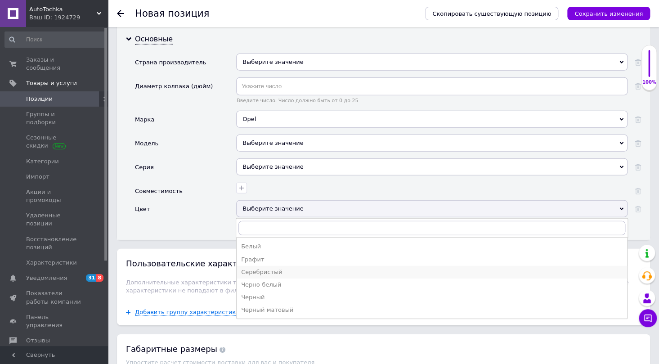
click at [262, 268] on div "Серебристый" at bounding box center [432, 272] width 382 height 8
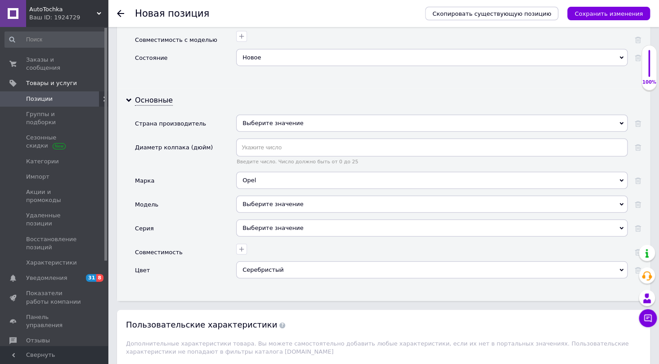
scroll to position [908, 0]
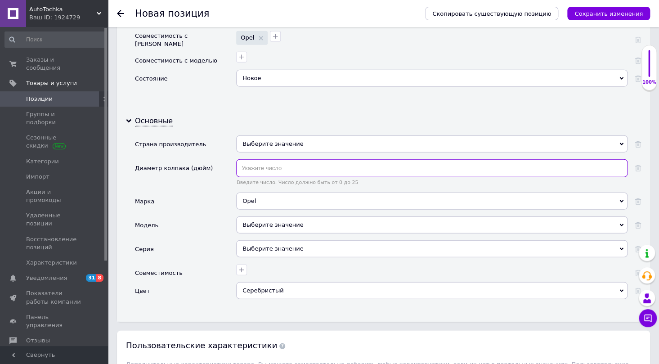
click at [248, 159] on input "text" at bounding box center [432, 168] width 392 height 18
type input "15"
click at [255, 135] on div "Выберите значение" at bounding box center [432, 143] width 392 height 17
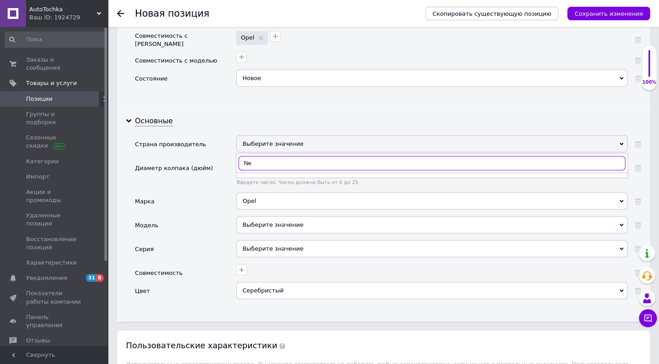
type input "N"
type input "Тур"
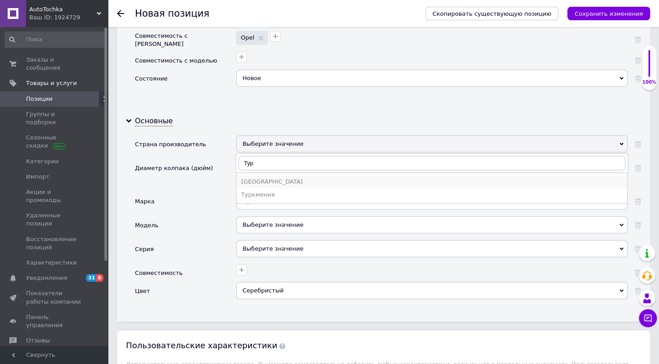
click at [271, 178] on div "[GEOGRAPHIC_DATA]" at bounding box center [432, 182] width 382 height 8
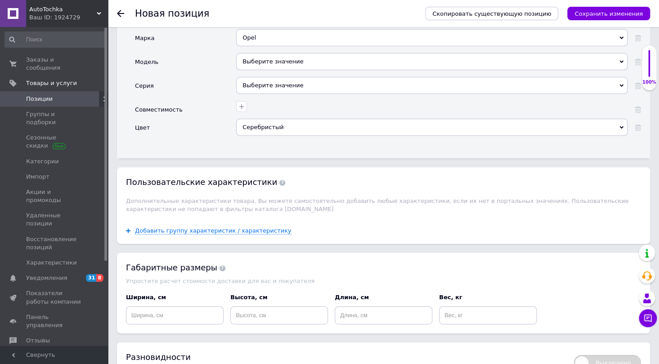
scroll to position [1113, 0]
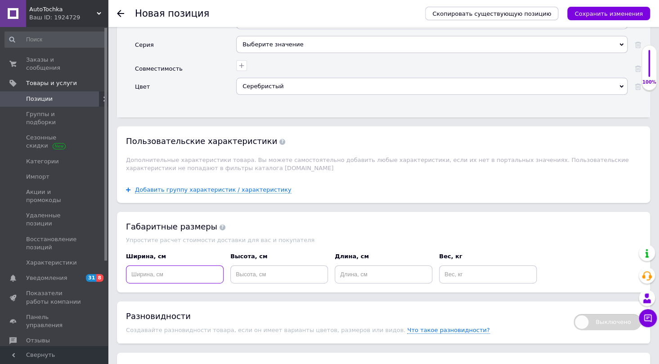
click at [183, 266] on input at bounding box center [175, 275] width 98 height 18
type input "20"
click at [252, 266] on input at bounding box center [279, 275] width 98 height 18
type input "40"
click at [368, 266] on input at bounding box center [384, 275] width 98 height 18
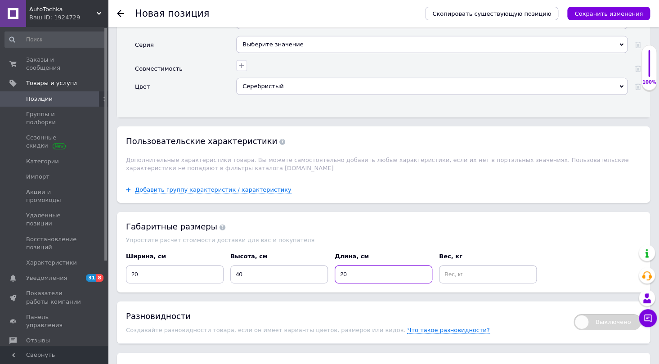
type input "20"
click at [460, 266] on input at bounding box center [488, 275] width 98 height 18
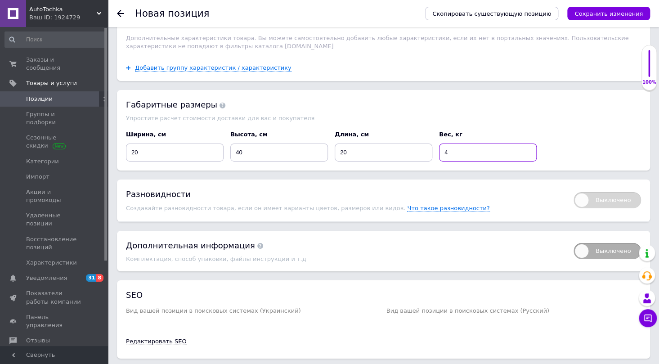
scroll to position [1257, 0]
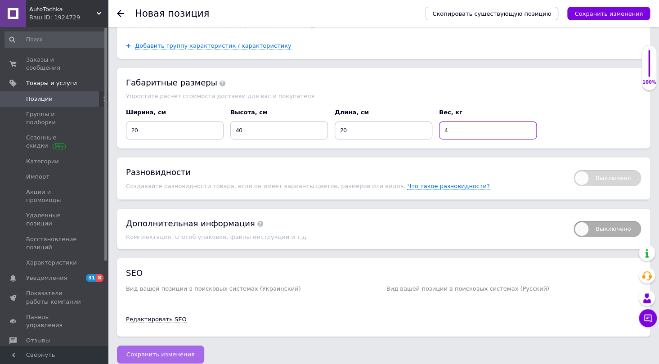
type input "4"
click at [159, 351] on span "Сохранить изменения" at bounding box center [160, 354] width 68 height 7
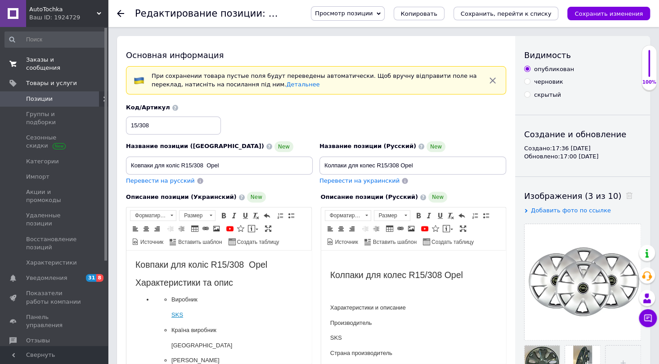
click at [69, 56] on span "Заказы и сообщения" at bounding box center [54, 64] width 57 height 16
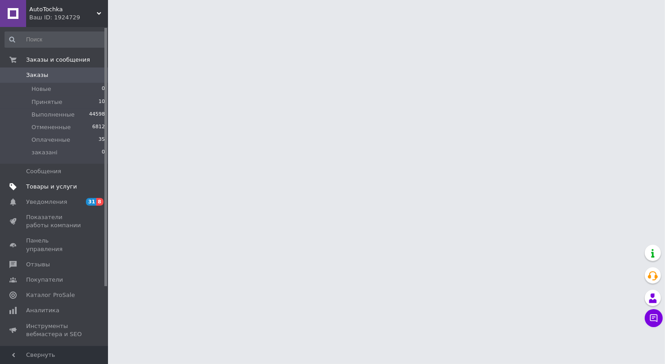
click at [57, 190] on span "Товары и услуги" at bounding box center [51, 187] width 51 height 8
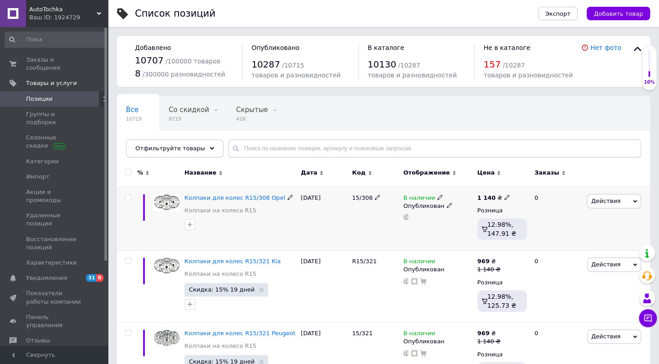
click at [128, 197] on input "checkbox" at bounding box center [128, 197] width 6 height 6
checkbox input "true"
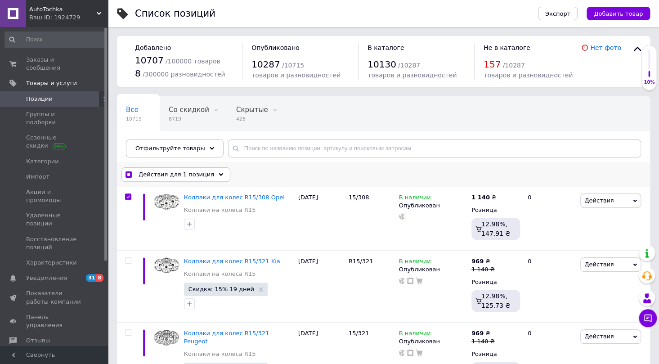
click at [179, 182] on div "Действия для 1 позиция Выбрать все 10719 позиций Выбраны все 10719 позиций Отме…" at bounding box center [383, 174] width 533 height 23
click at [185, 176] on span "Действия для 1 позиция" at bounding box center [177, 175] width 76 height 8
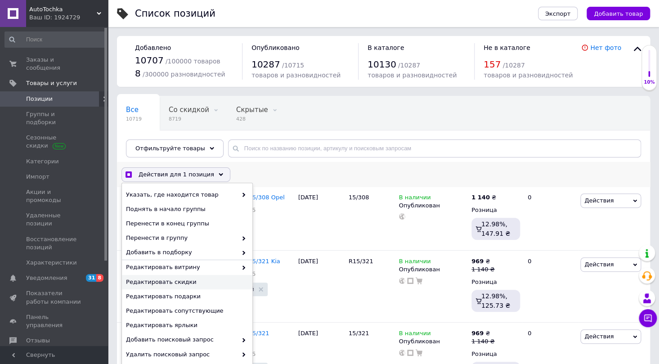
click at [190, 281] on span "Редактировать скидки" at bounding box center [186, 282] width 120 height 8
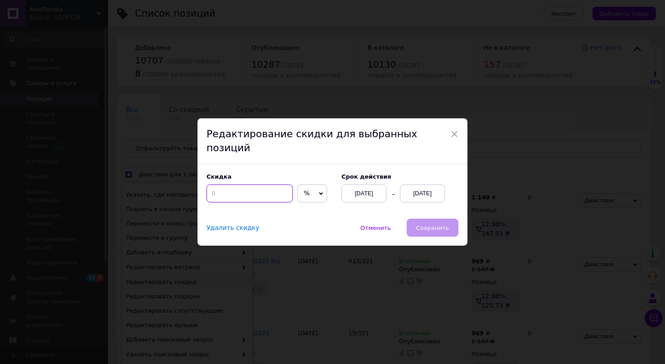
click at [258, 189] on input at bounding box center [250, 194] width 86 height 18
checkbox input "true"
type input "1"
checkbox input "true"
type input "15"
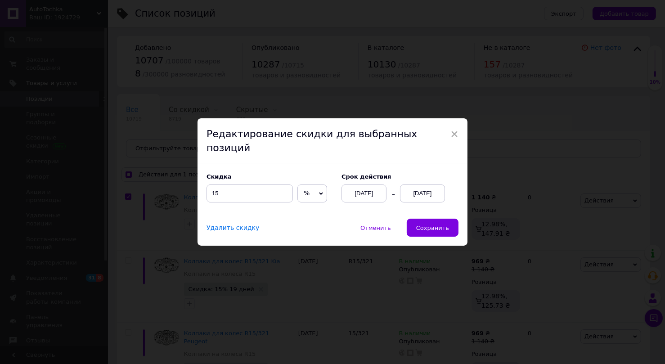
click at [432, 185] on div "[DATE]" at bounding box center [422, 194] width 45 height 18
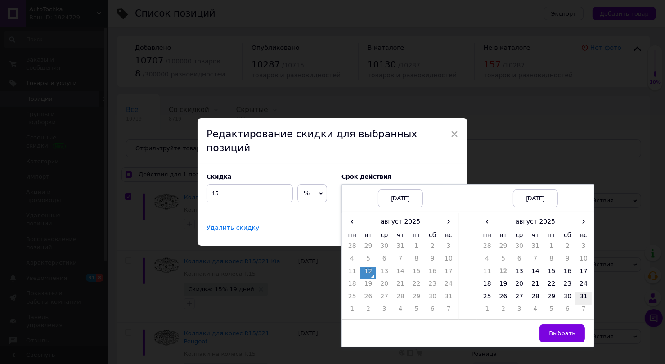
click at [583, 294] on td "31" at bounding box center [584, 298] width 16 height 13
click at [559, 330] on button "Выбрать" at bounding box center [562, 334] width 45 height 18
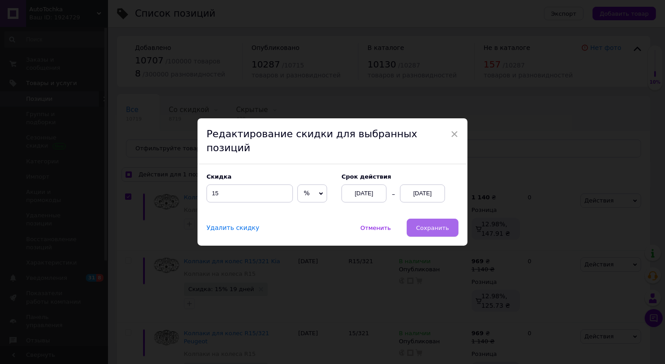
click at [452, 222] on button "Сохранить" at bounding box center [433, 228] width 52 height 18
checkbox input "true"
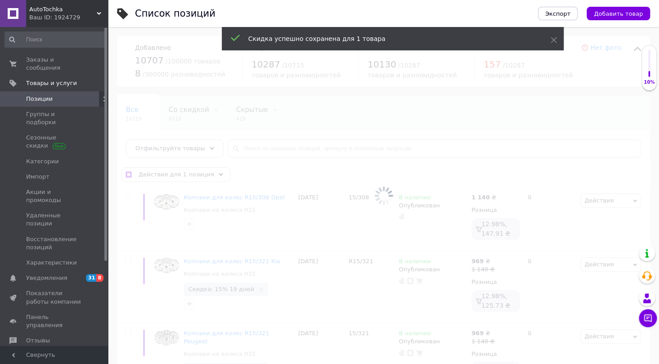
checkbox input "false"
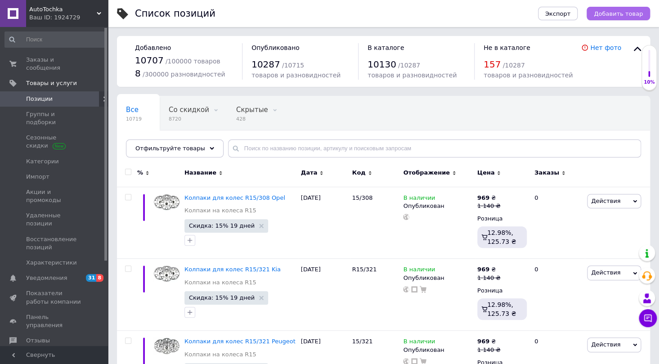
click at [627, 17] on span "Добавить товар" at bounding box center [618, 13] width 49 height 7
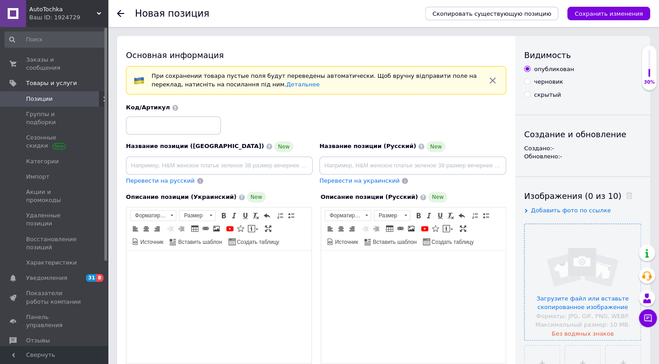
click at [586, 286] on input "file" at bounding box center [583, 282] width 116 height 116
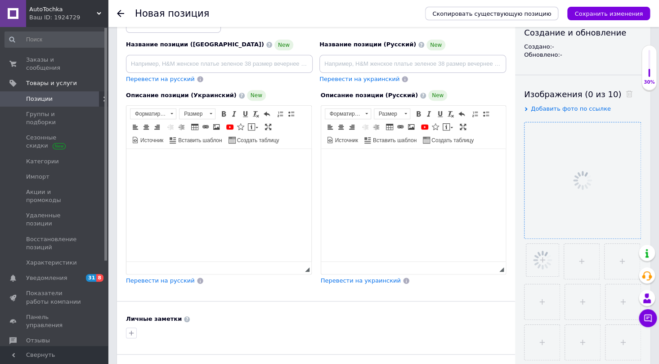
scroll to position [163, 0]
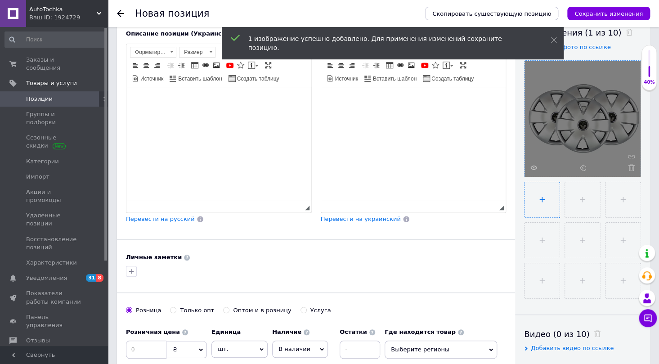
click at [549, 199] on input "file" at bounding box center [542, 199] width 35 height 35
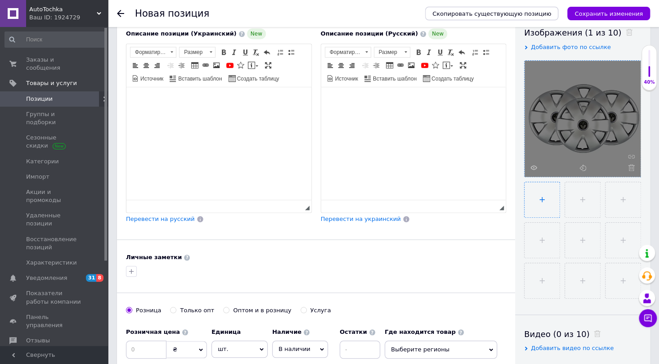
type input "C:\fakepath\6742340966_w640_h640_6742340966.webp"
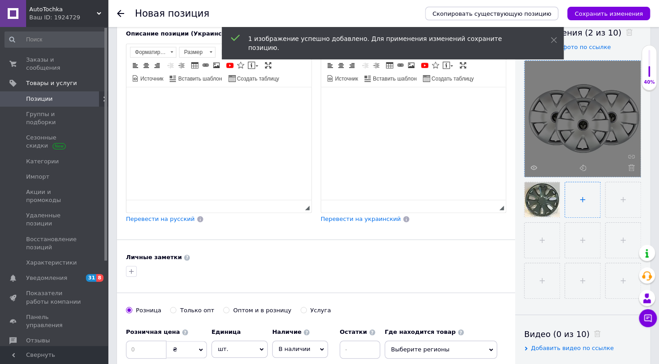
click at [580, 206] on input "file" at bounding box center [582, 199] width 35 height 35
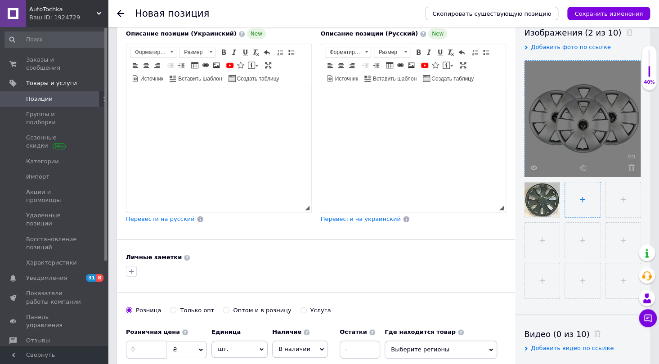
type input "C:\fakepath\6742340964_w640_h640_6742340964.webp"
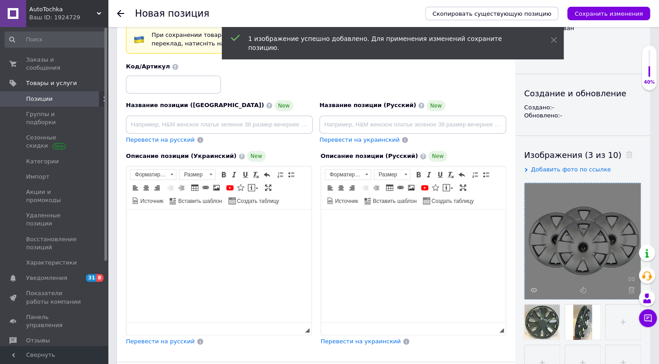
scroll to position [41, 0]
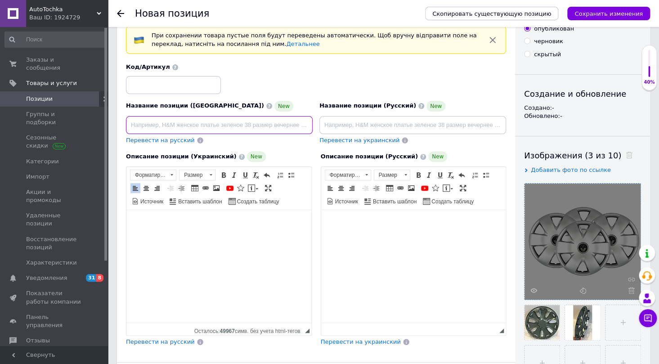
click at [137, 122] on input at bounding box center [219, 125] width 187 height 18
paste input "Ковпаки для коліс R15/308 Renault"
type input "Ковпаки для коліс R15/308 Renault"
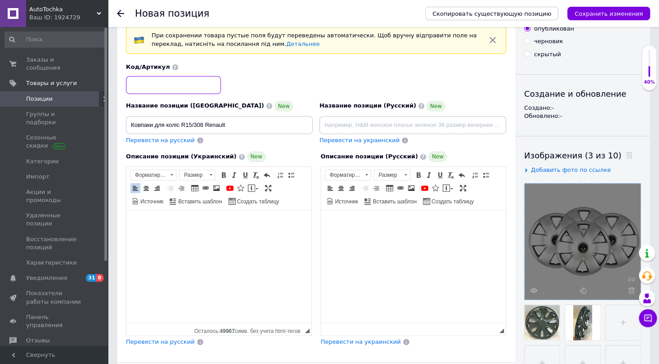
click at [149, 86] on input at bounding box center [173, 85] width 95 height 18
paste input "15/308"
type input "15/308"
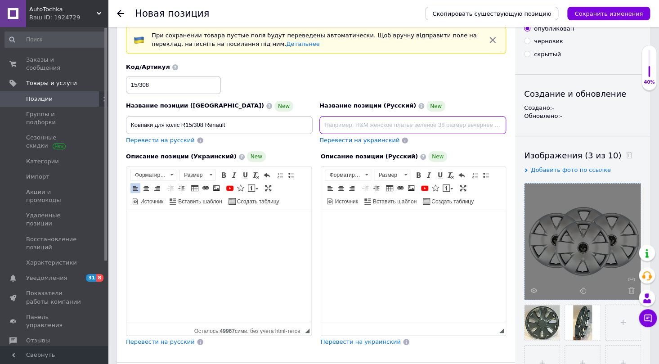
click at [337, 126] on input at bounding box center [413, 125] width 187 height 18
paste input "Колпаки для колес R15/308 Renault"
type input "Колпаки для колес R15/308 Renault"
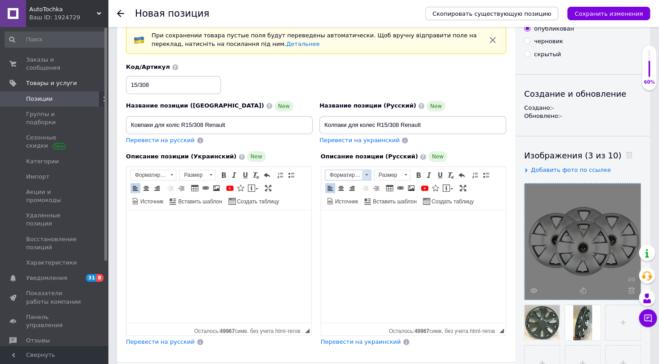
click at [362, 172] on span at bounding box center [366, 175] width 9 height 10
click at [362, 199] on h2 "Заголовок 2" at bounding box center [358, 200] width 63 height 10
click at [172, 174] on span at bounding box center [172, 174] width 3 height 1
click at [176, 199] on h2 "Заголовок 2" at bounding box center [163, 200] width 63 height 10
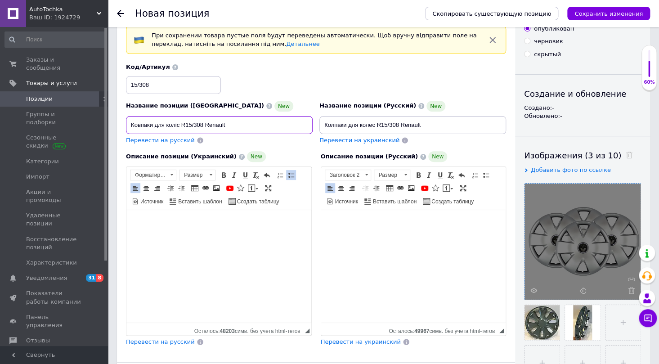
drag, startPoint x: 204, startPoint y: 123, endPoint x: 228, endPoint y: 123, distance: 24.3
click at [228, 123] on input "Ковпаки для коліс R15/308 Renault" at bounding box center [219, 125] width 187 height 18
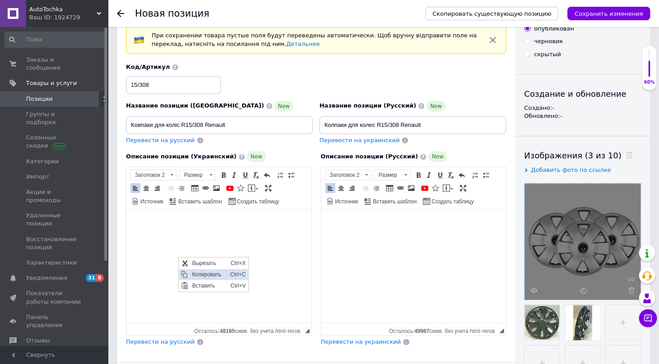
click at [204, 275] on span "Копировать" at bounding box center [209, 274] width 38 height 11
click at [392, 251] on span "Вставить" at bounding box center [381, 249] width 32 height 11
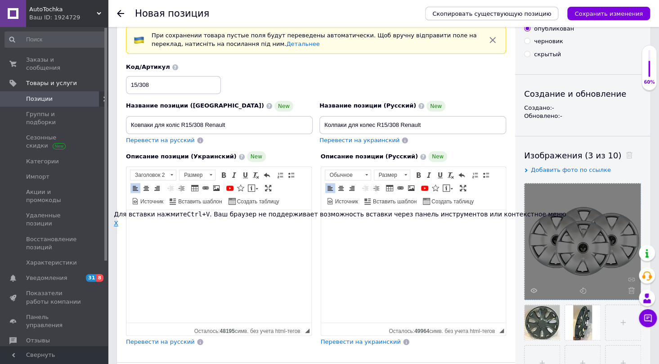
click at [114, 223] on span "X" at bounding box center [116, 223] width 5 height 7
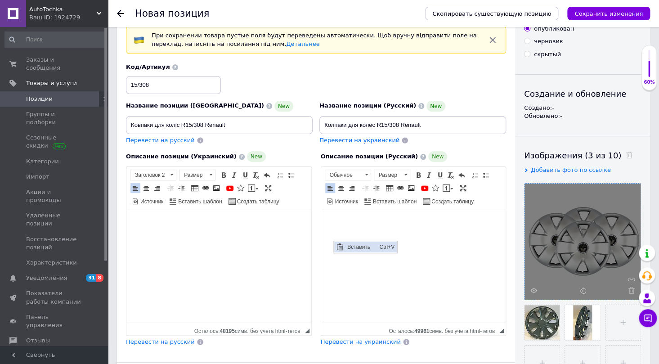
click at [360, 247] on span "Вставить" at bounding box center [361, 246] width 32 height 11
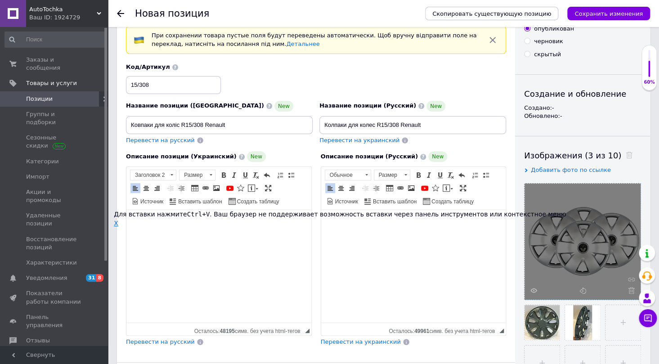
click at [114, 221] on span "X" at bounding box center [116, 223] width 5 height 7
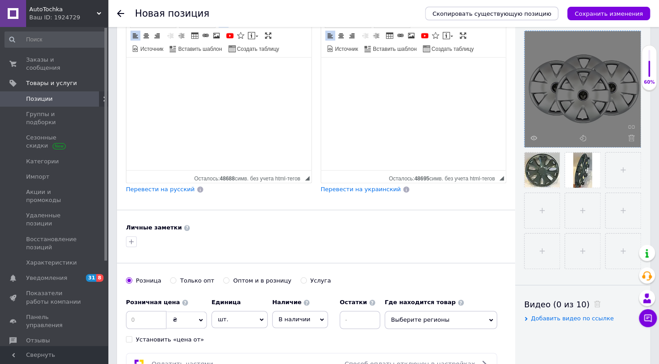
scroll to position [204, 0]
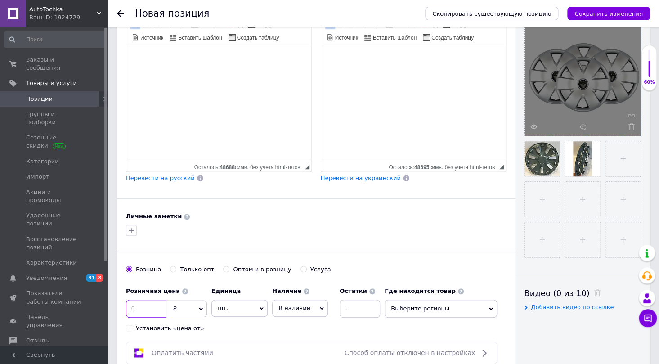
click at [153, 307] on input at bounding box center [146, 309] width 41 height 18
type input "1140"
click at [492, 304] on span "Выберите регионы" at bounding box center [441, 309] width 113 height 18
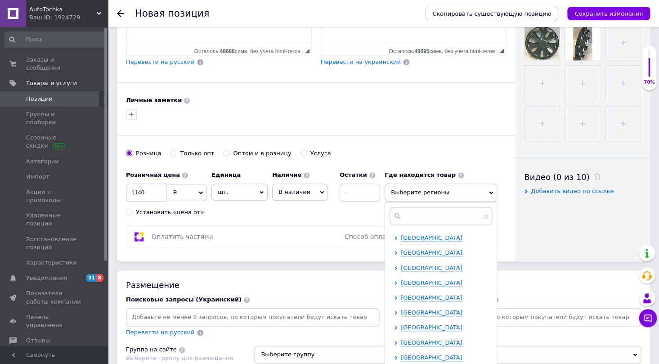
scroll to position [327, 0]
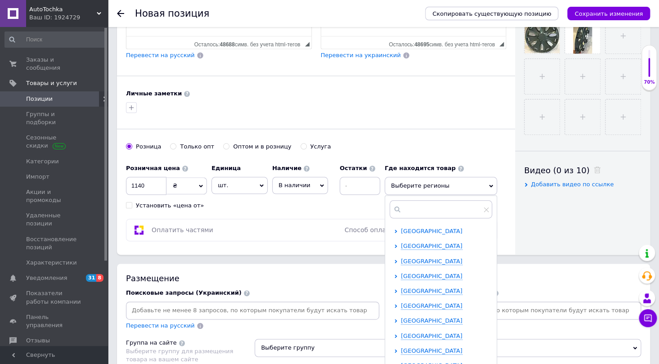
click at [405, 228] on span "[GEOGRAPHIC_DATA]" at bounding box center [432, 231] width 62 height 7
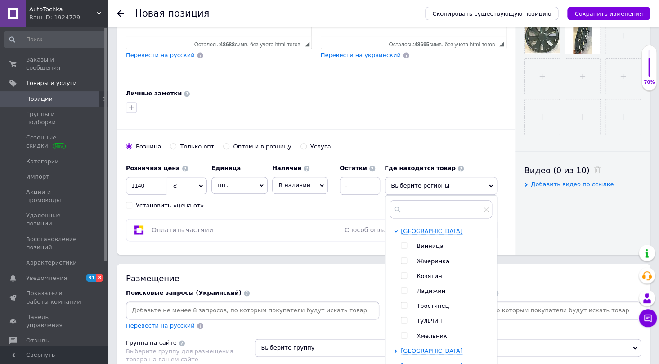
click at [405, 244] on input "checkbox" at bounding box center [404, 246] width 6 height 6
checkbox input "true"
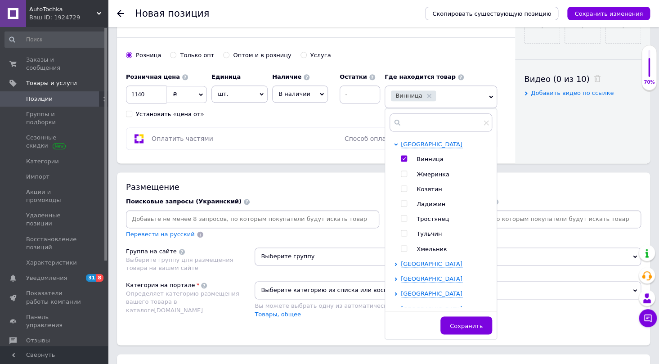
scroll to position [450, 0]
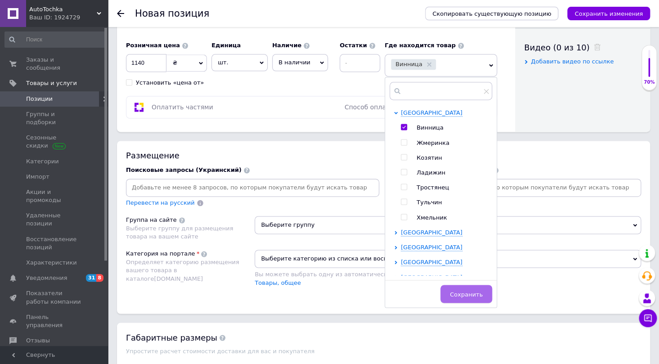
click at [473, 291] on span "Сохранить" at bounding box center [466, 294] width 33 height 7
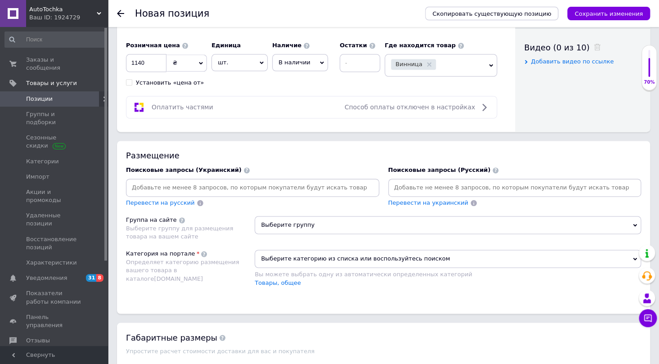
click at [140, 184] on input at bounding box center [253, 188] width 250 height 14
type input "ковпаки"
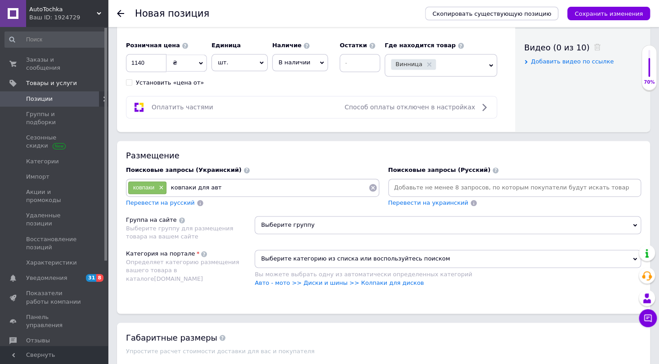
type input "ковпаки для авто"
type input "ковпаки для дісків"
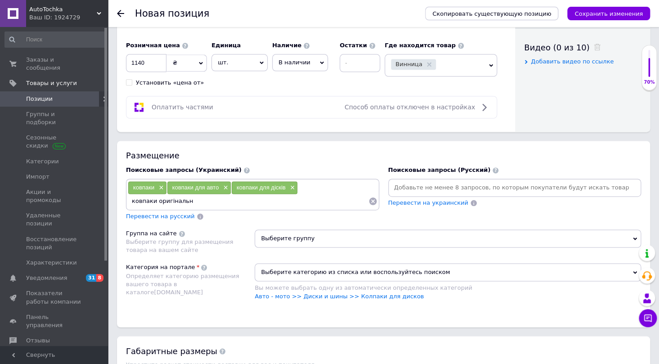
type input "ковпаки оригінальні"
type input "ковпаки [GEOGRAPHIC_DATA]"
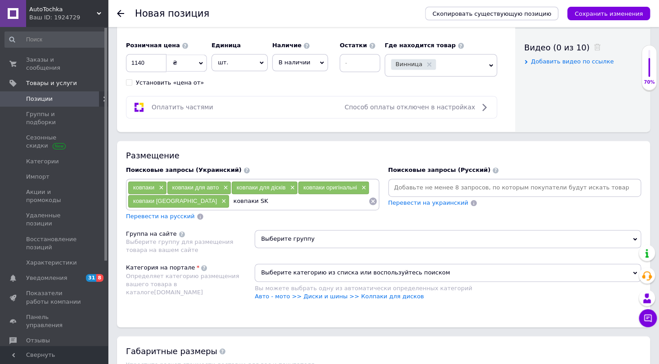
type input "ковпаки SKS"
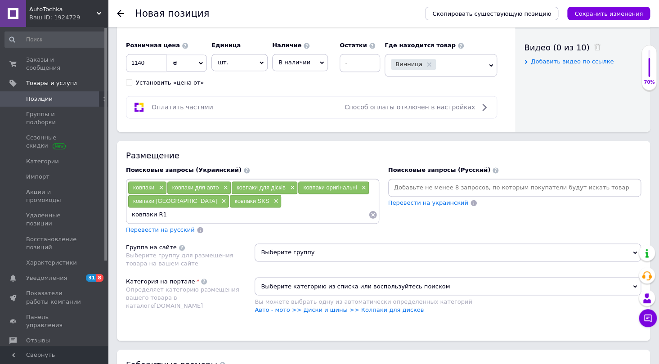
type input "ковпаки R15"
type input "оригінальні ковпаки"
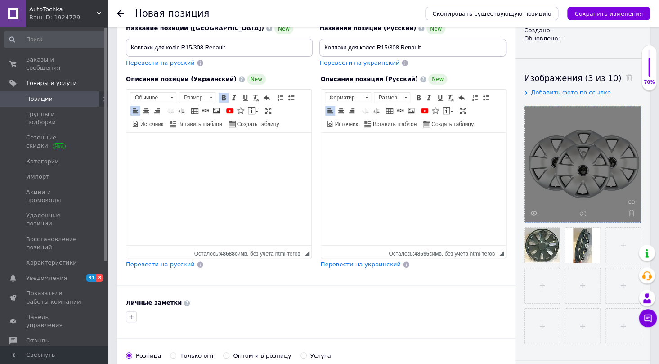
scroll to position [81, 0]
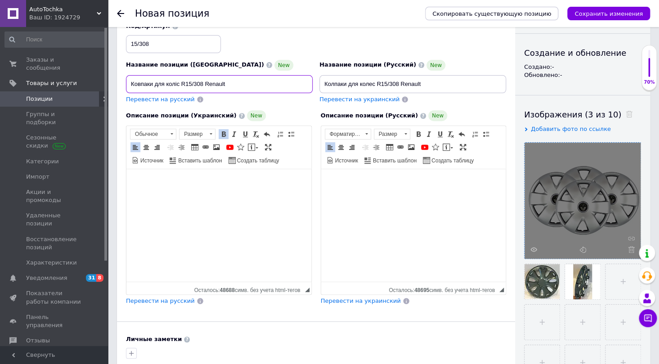
drag, startPoint x: 238, startPoint y: 84, endPoint x: 124, endPoint y: 91, distance: 114.1
click at [124, 91] on div "Название позиции (Украинский) New Ковпаки для коліс R15/308 Renault Перевести н…" at bounding box center [220, 81] width 194 height 51
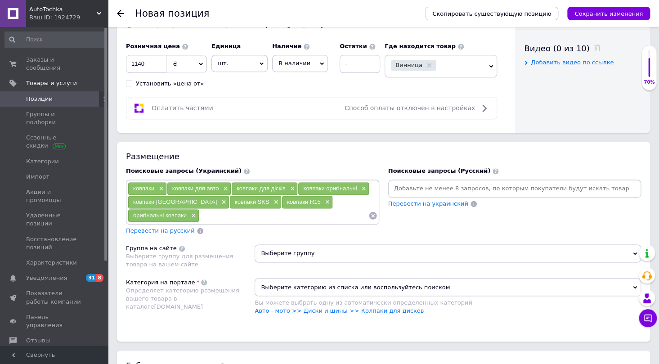
scroll to position [450, 0]
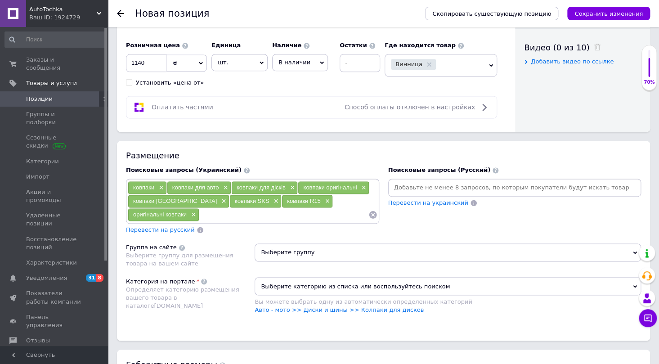
click at [199, 218] on input at bounding box center [283, 215] width 169 height 14
paste input "Ковпаки для коліс R15/308 Renault"
type input "Ковпаки для коліс R15/308 Renault"
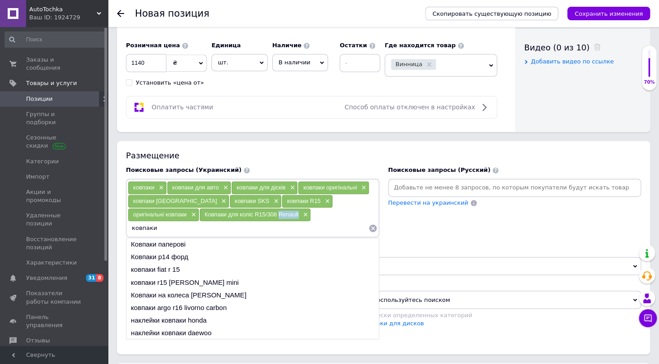
drag, startPoint x: 208, startPoint y: 213, endPoint x: 228, endPoint y: 211, distance: 20.3
click at [228, 211] on div "Ковпаки для коліс R15/308 Renault ×" at bounding box center [255, 214] width 111 height 13
click at [282, 221] on input "ковпаки" at bounding box center [248, 228] width 241 height 14
paste input "Renault"
type input "ковпаки Renault"
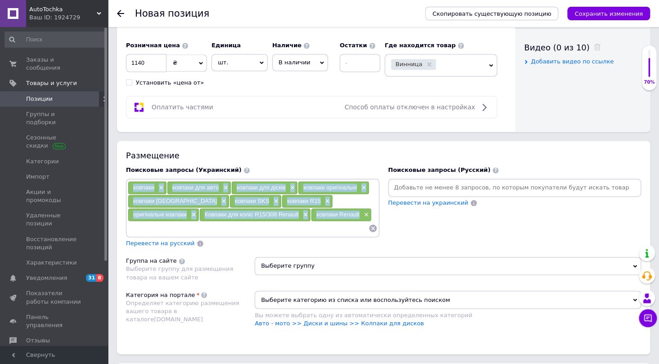
drag, startPoint x: 291, startPoint y: 211, endPoint x: 132, endPoint y: 186, distance: 160.4
click at [132, 186] on div "ковпаки × ковпаки для авто × ковпаки для дісків × ковпаки оригінальні × ковпаки…" at bounding box center [253, 208] width 250 height 54
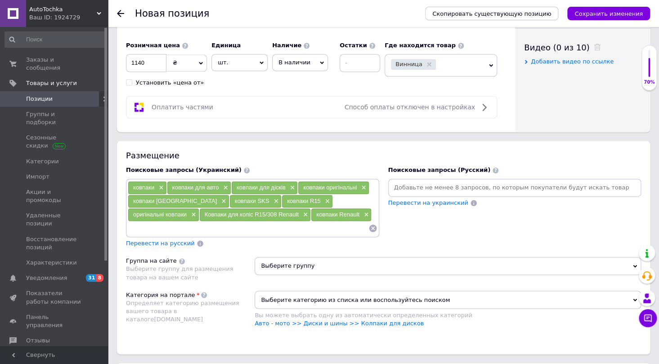
click at [408, 181] on input at bounding box center [515, 188] width 250 height 14
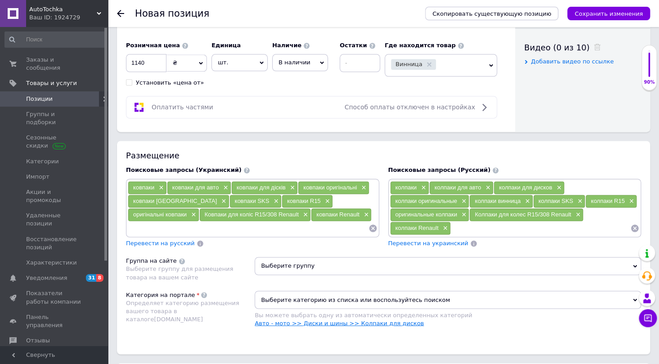
click at [344, 320] on link "Авто - мото >> Диски и шины >> Колпаки для дисков" at bounding box center [339, 323] width 169 height 7
drag, startPoint x: 371, startPoint y: 320, endPoint x: 347, endPoint y: 320, distance: 23.9
click at [347, 320] on link "Авто - мото >> Диски и шины >> Колпаки для дисков" at bounding box center [339, 323] width 169 height 7
click at [277, 257] on span "Выберите группу" at bounding box center [448, 266] width 387 height 18
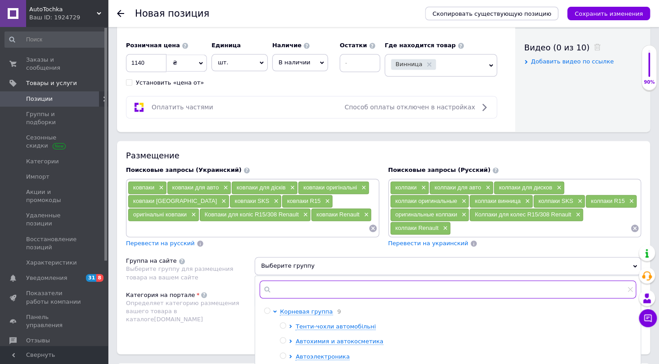
click at [281, 285] on input "text" at bounding box center [448, 289] width 377 height 18
paste input "Колпаки"
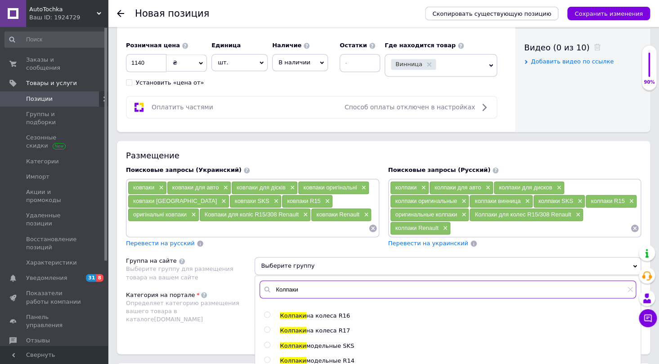
scroll to position [0, 0]
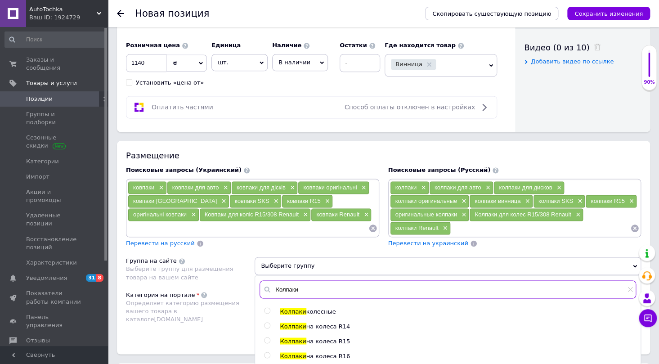
type input "Колпаки"
click at [265, 338] on input "radio" at bounding box center [267, 341] width 6 height 6
radio input "true"
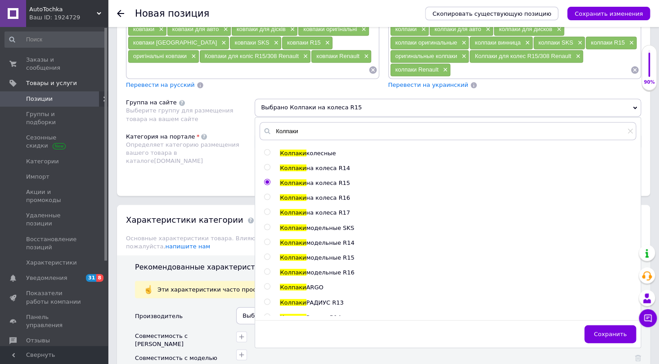
scroll to position [646, 0]
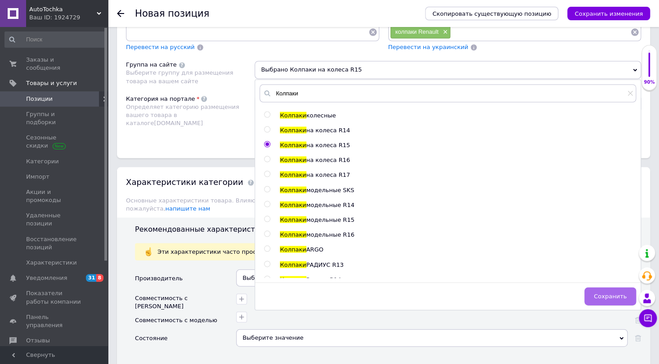
click at [599, 293] on span "Сохранить" at bounding box center [610, 296] width 33 height 7
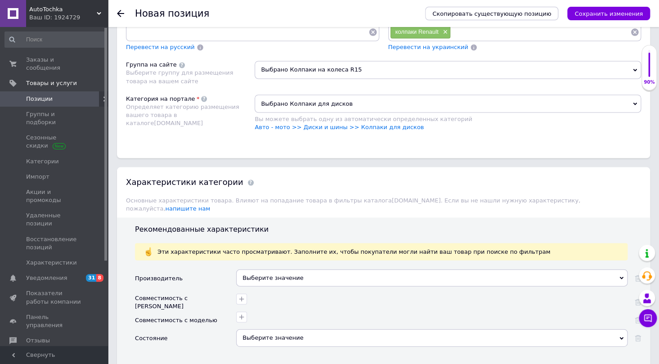
click at [281, 329] on div "Выберите значение" at bounding box center [432, 337] width 392 height 17
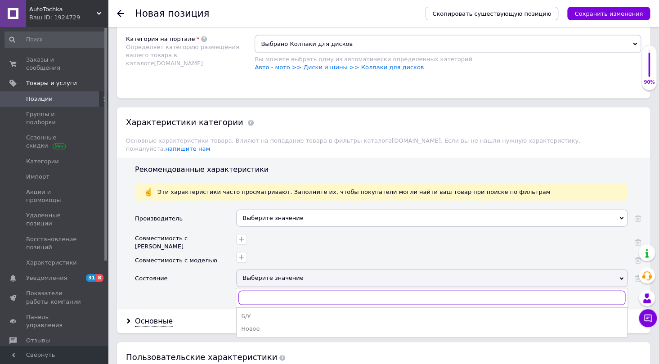
scroll to position [728, 0]
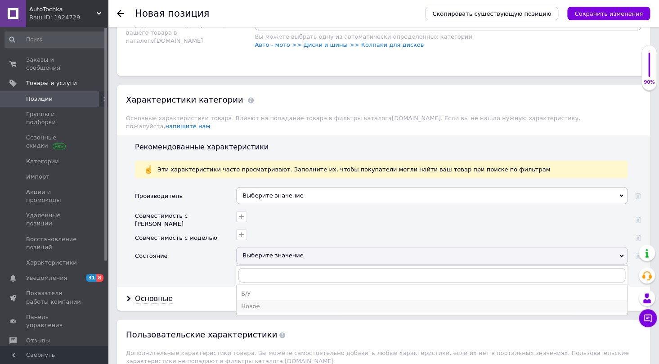
click at [277, 302] on li "Новое" at bounding box center [432, 306] width 391 height 13
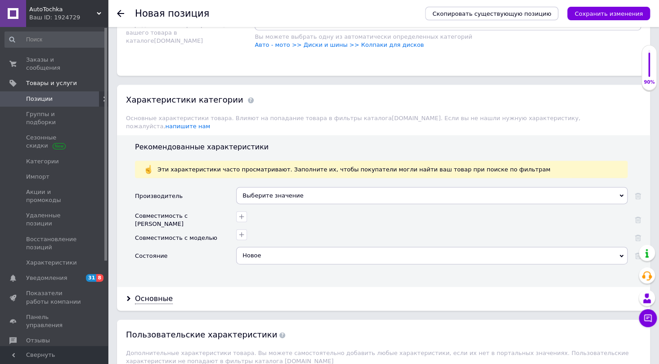
click at [268, 187] on div "Выберите значение" at bounding box center [432, 195] width 392 height 17
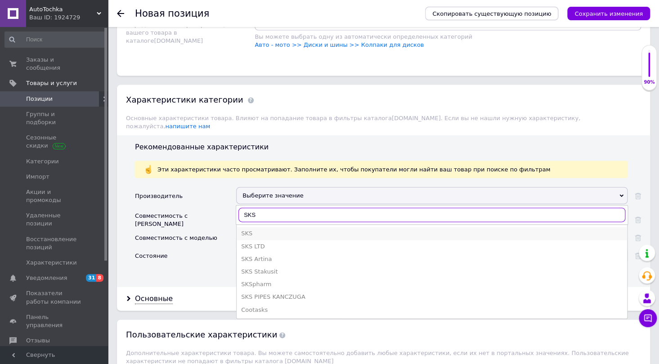
type input "SKS"
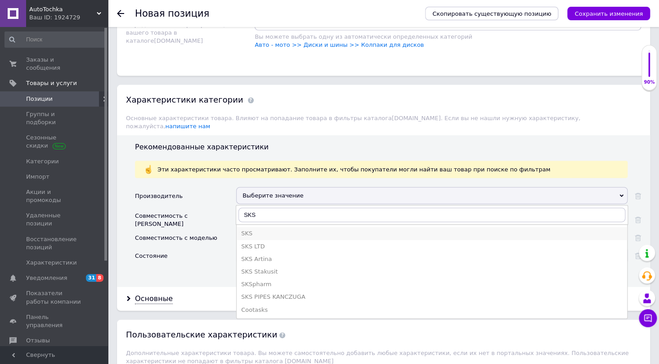
click at [257, 230] on div "SKS" at bounding box center [432, 234] width 382 height 8
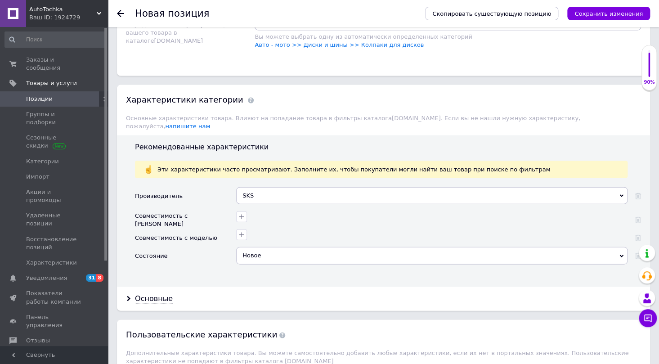
click at [255, 247] on div "Новое" at bounding box center [432, 255] width 392 height 17
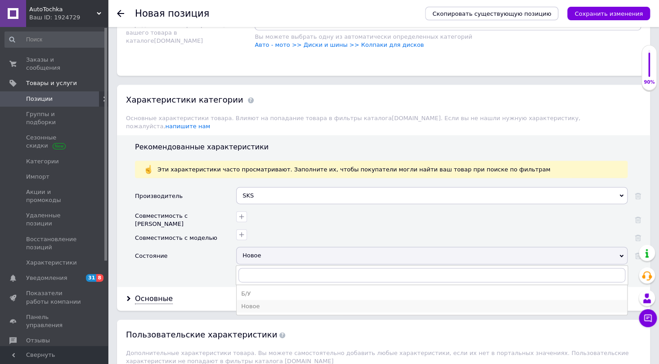
click at [269, 302] on div "Новое" at bounding box center [432, 306] width 382 height 8
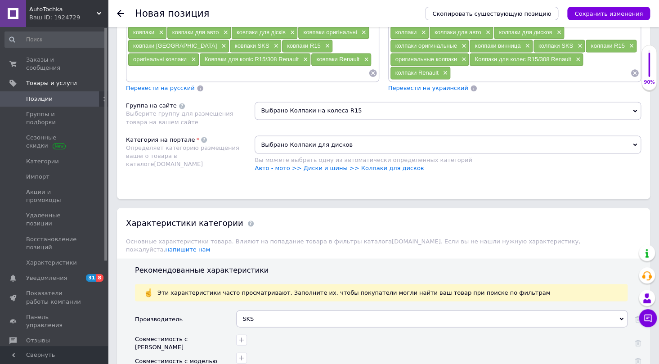
scroll to position [564, 0]
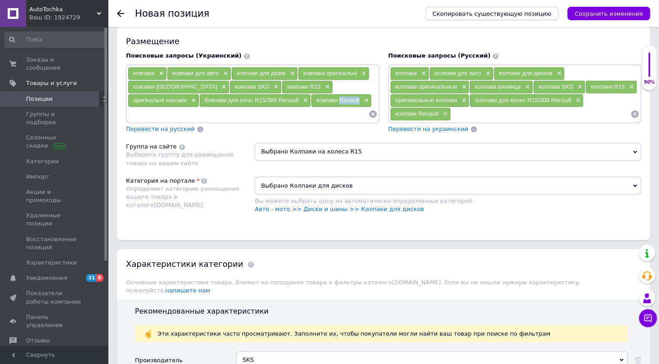
drag, startPoint x: 289, startPoint y: 96, endPoint x: 270, endPoint y: 95, distance: 19.4
click at [311, 95] on div "ковпаки Renault ×" at bounding box center [341, 100] width 60 height 13
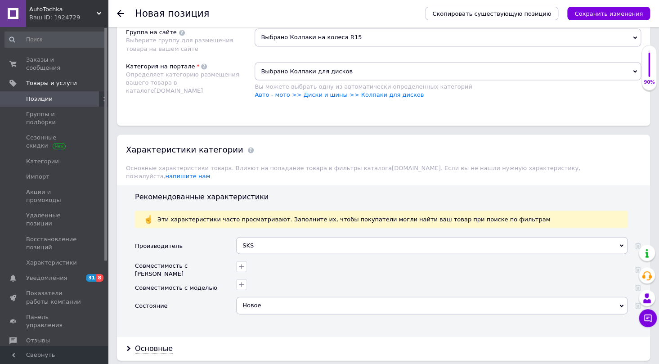
scroll to position [687, 0]
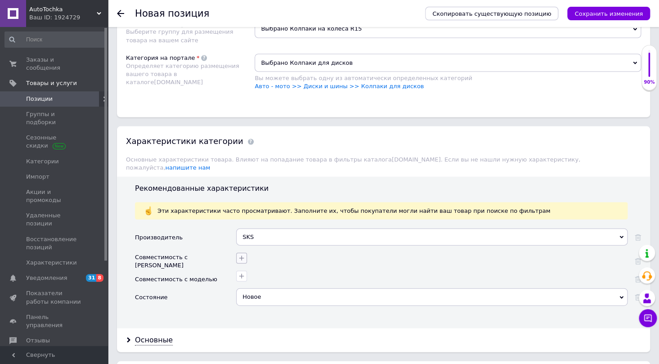
click at [242, 254] on icon "button" at bounding box center [241, 257] width 7 height 7
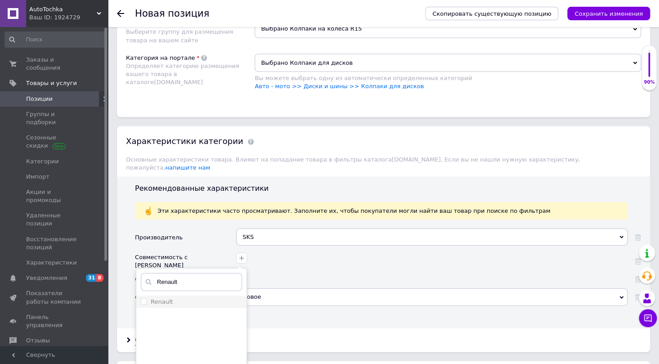
type input "Renault"
click at [144, 298] on input "Renault" at bounding box center [144, 301] width 6 height 6
checkbox input "true"
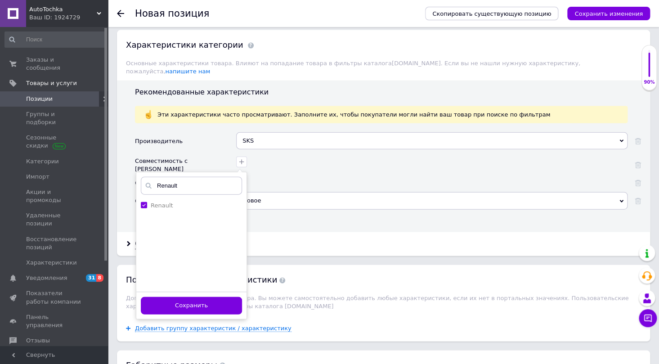
scroll to position [810, 0]
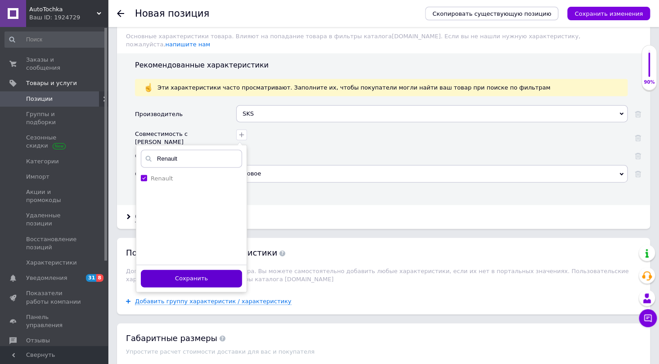
click at [213, 270] on button "Сохранить" at bounding box center [191, 279] width 101 height 18
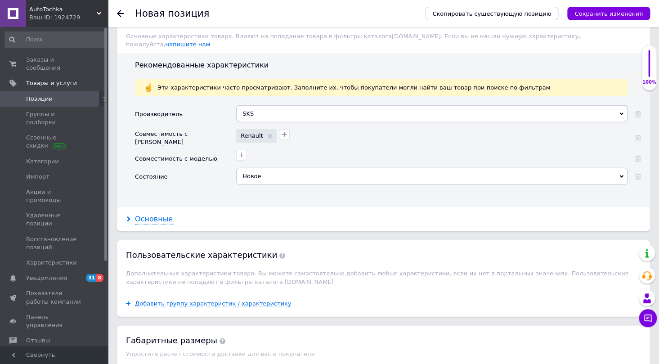
click at [151, 214] on div "Основные" at bounding box center [154, 219] width 38 height 10
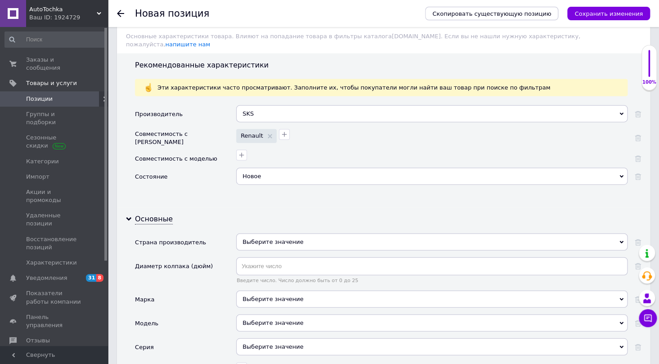
click at [262, 291] on div "Выберите значение" at bounding box center [432, 299] width 392 height 17
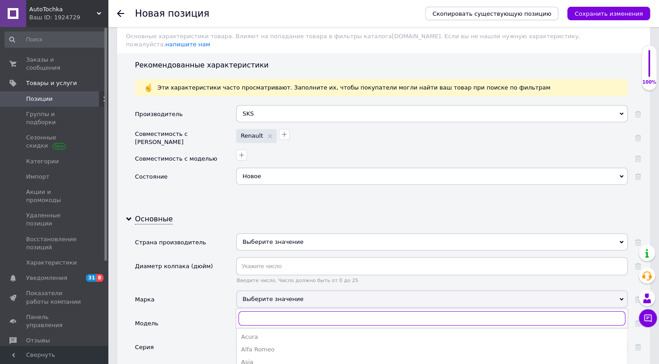
paste input "Renault"
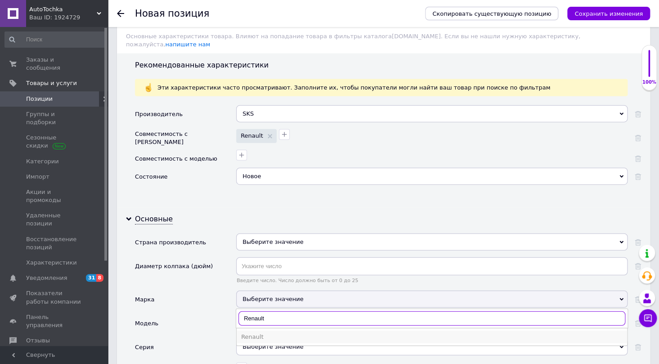
type input "Renault"
click at [264, 333] on div "Renault" at bounding box center [432, 337] width 382 height 8
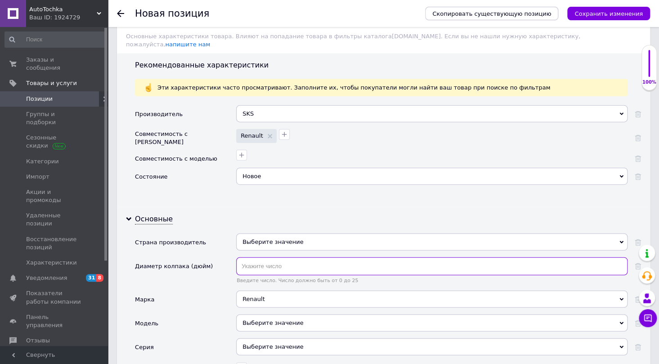
click at [258, 257] on input "text" at bounding box center [432, 266] width 392 height 18
type input "15"
click at [258, 234] on div "Выберите значение" at bounding box center [432, 242] width 392 height 17
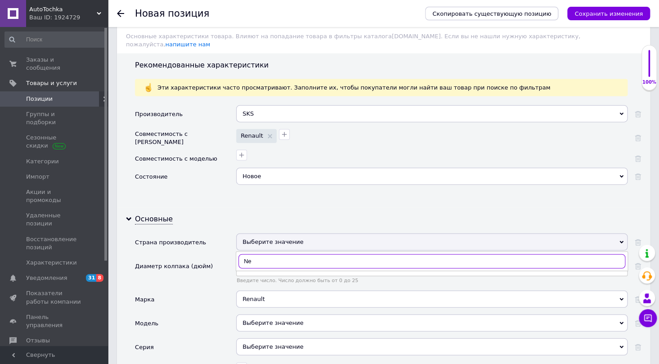
type input "N"
type input "Тур"
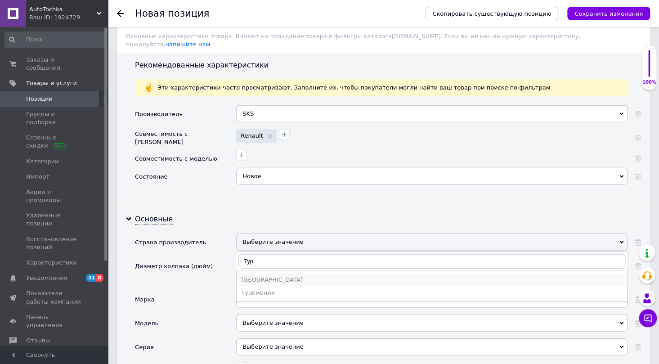
click at [262, 276] on div "[GEOGRAPHIC_DATA]" at bounding box center [432, 280] width 382 height 8
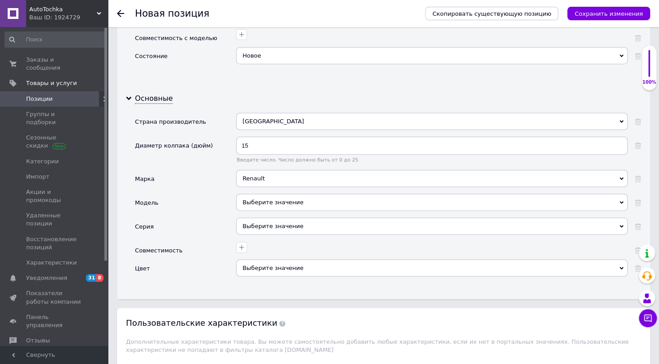
scroll to position [933, 0]
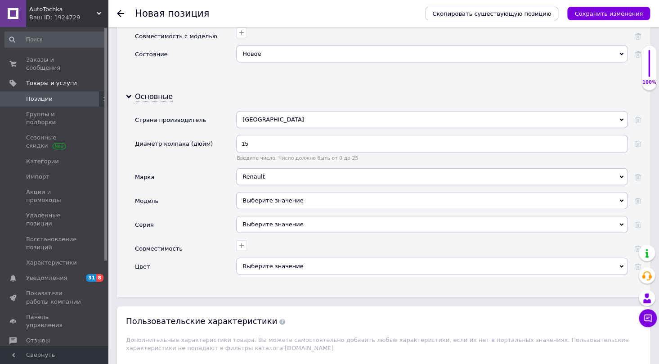
click at [260, 258] on div "Выберите значение" at bounding box center [432, 266] width 392 height 17
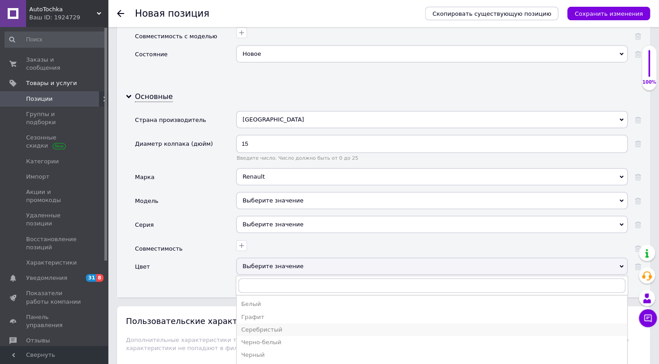
click at [273, 326] on div "Серебристый" at bounding box center [432, 330] width 382 height 8
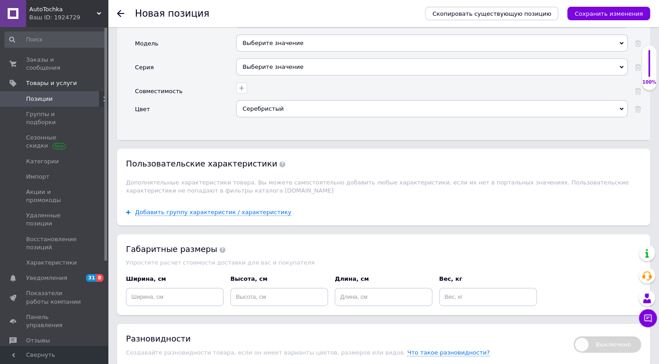
scroll to position [1137, 0]
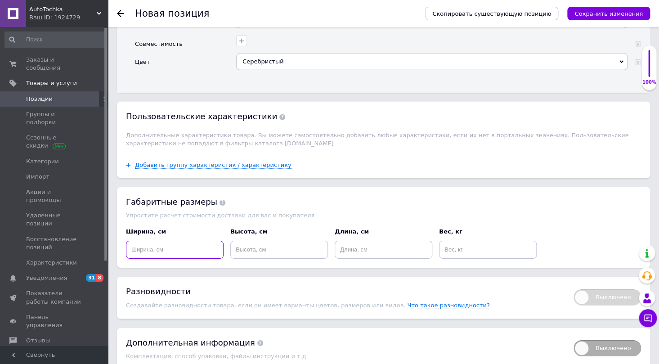
click at [180, 242] on input at bounding box center [175, 250] width 98 height 18
type input "20"
click at [233, 241] on input at bounding box center [279, 250] width 98 height 18
type input "40"
click at [400, 241] on input at bounding box center [384, 250] width 98 height 18
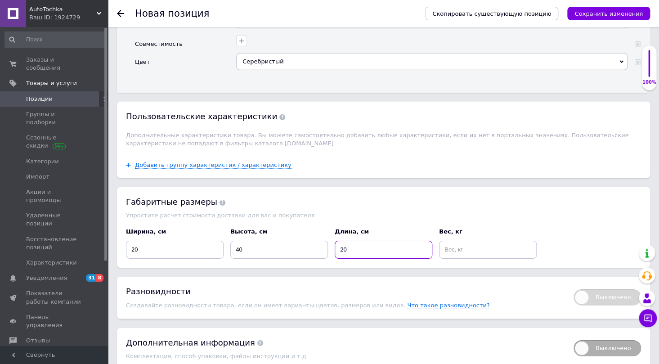
type input "20"
click at [454, 241] on input at bounding box center [488, 250] width 98 height 18
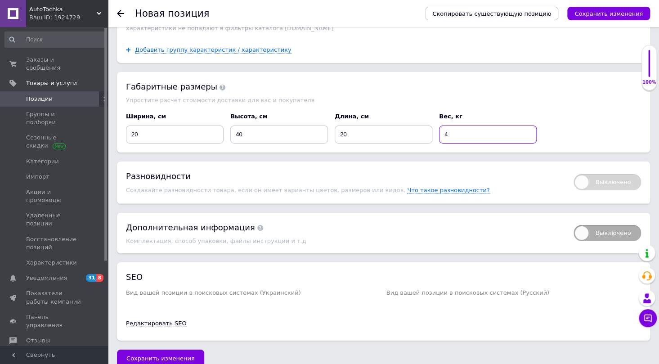
scroll to position [1257, 0]
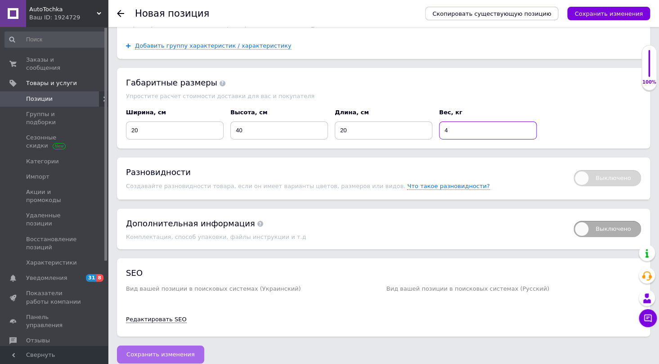
type input "4"
click at [176, 351] on span "Сохранить изменения" at bounding box center [160, 354] width 68 height 7
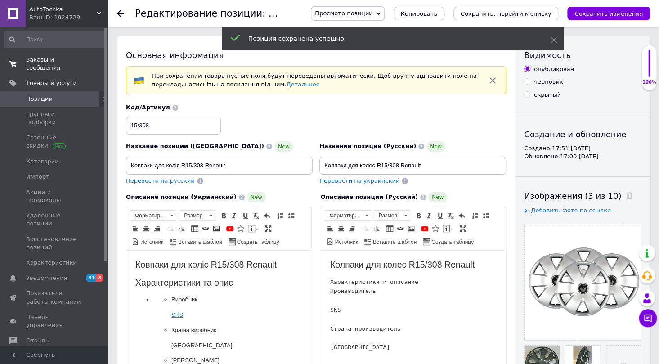
click at [63, 61] on span "Заказы и сообщения" at bounding box center [54, 64] width 57 height 16
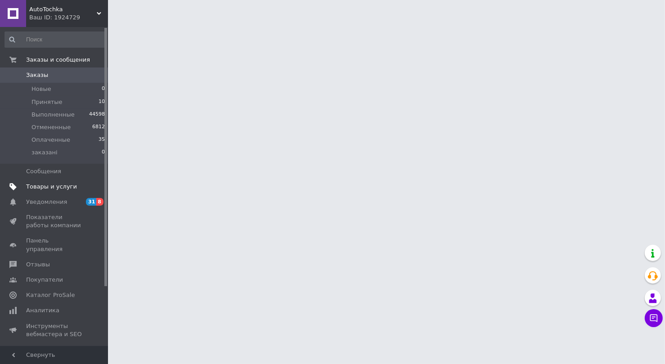
click at [54, 189] on span "Товары и услуги" at bounding box center [51, 187] width 51 height 8
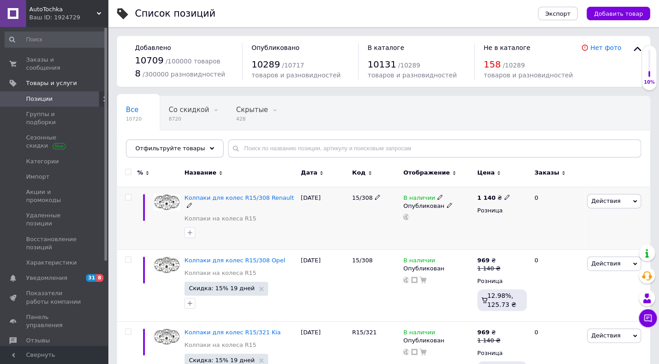
click at [127, 198] on input "checkbox" at bounding box center [128, 197] width 6 height 6
checkbox input "true"
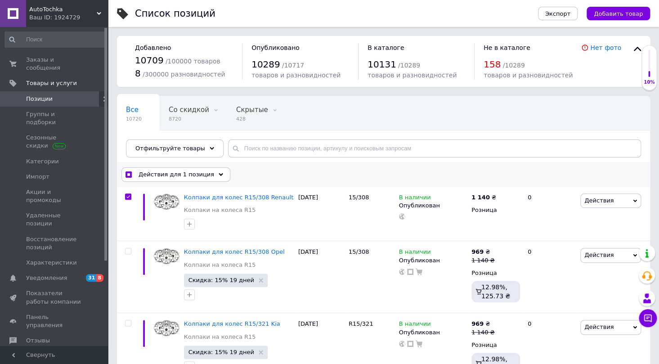
click at [188, 176] on span "Действия для 1 позиция" at bounding box center [177, 175] width 76 height 8
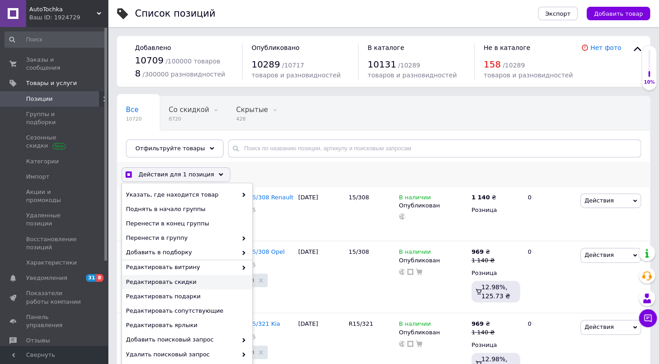
click at [186, 283] on span "Редактировать скидки" at bounding box center [186, 282] width 120 height 8
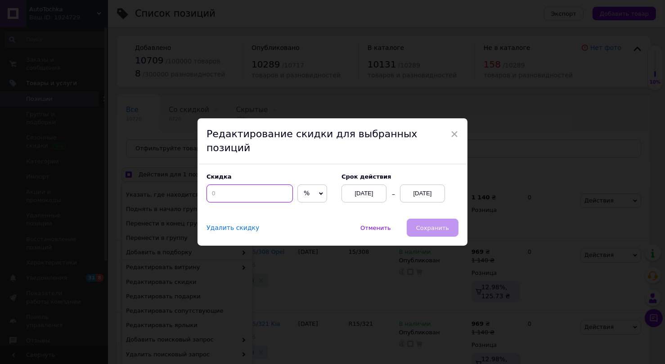
click at [228, 188] on input at bounding box center [250, 194] width 86 height 18
checkbox input "true"
type input "1"
checkbox input "true"
type input "15"
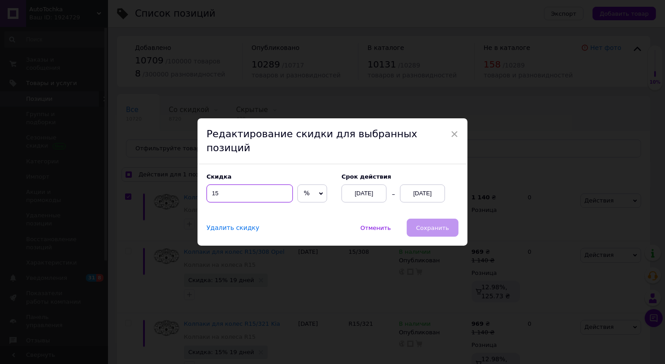
checkbox input "true"
type input "15"
click at [426, 190] on div "[DATE]" at bounding box center [422, 194] width 45 height 18
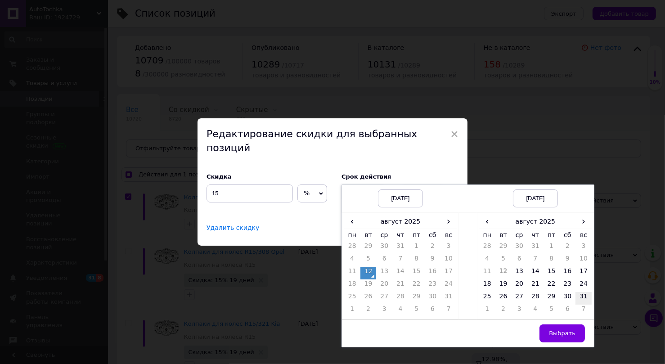
click at [583, 292] on td "31" at bounding box center [584, 298] width 16 height 13
click at [569, 330] on span "Выбрать" at bounding box center [562, 333] width 27 height 7
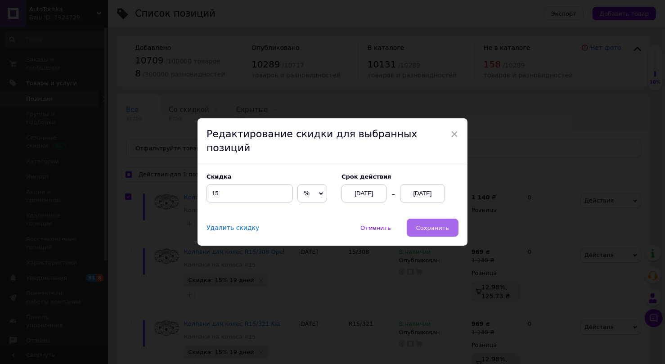
click at [440, 225] on span "Сохранить" at bounding box center [432, 228] width 33 height 7
checkbox input "true"
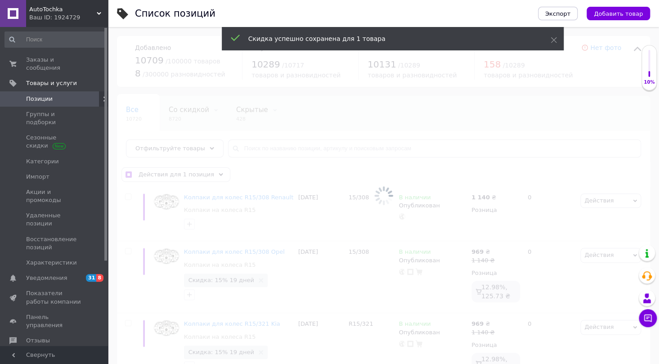
checkbox input "false"
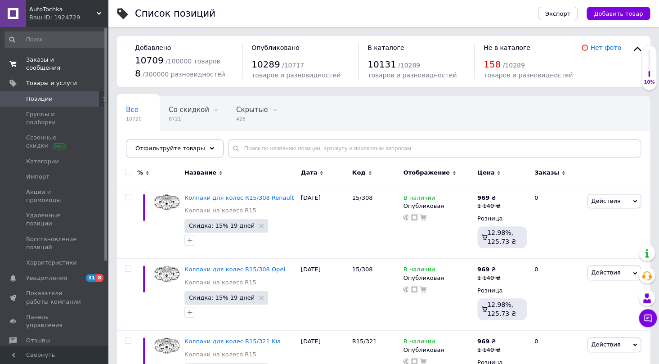
click at [57, 63] on span "Заказы и сообщения" at bounding box center [54, 64] width 57 height 16
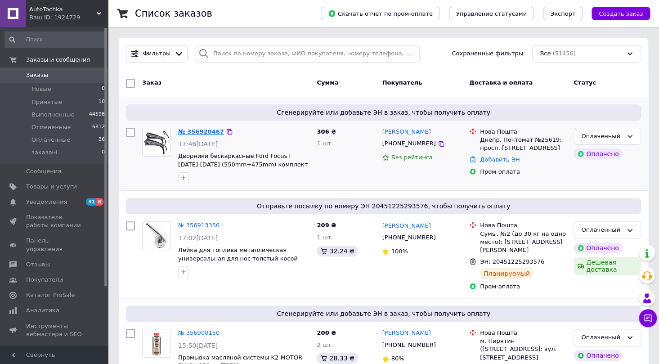
click at [196, 132] on link "№ 356920467" at bounding box center [201, 131] width 46 height 7
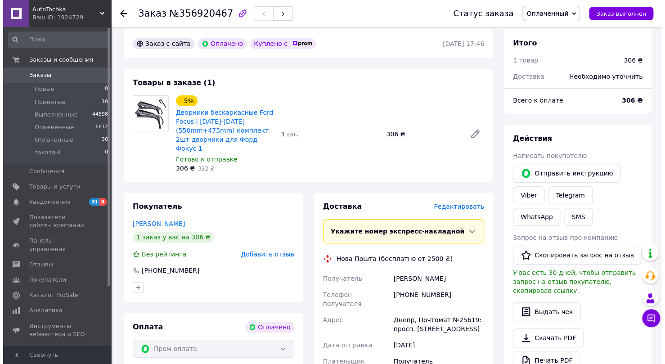
scroll to position [81, 0]
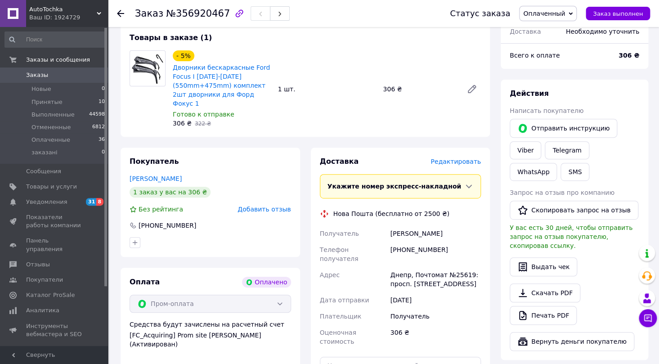
click at [461, 158] on span "Редактировать" at bounding box center [456, 161] width 50 height 7
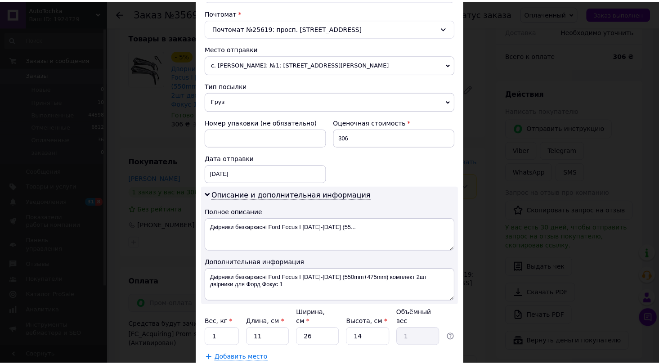
scroll to position [333, 0]
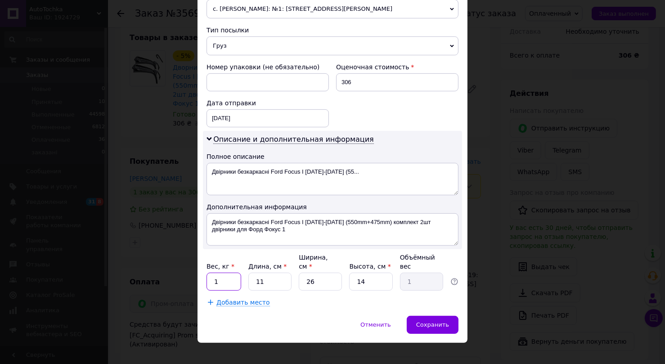
click at [226, 274] on input "1" at bounding box center [224, 282] width 35 height 18
type input "2"
click at [266, 273] on input "11" at bounding box center [269, 282] width 43 height 18
type input "1"
type input "0.1"
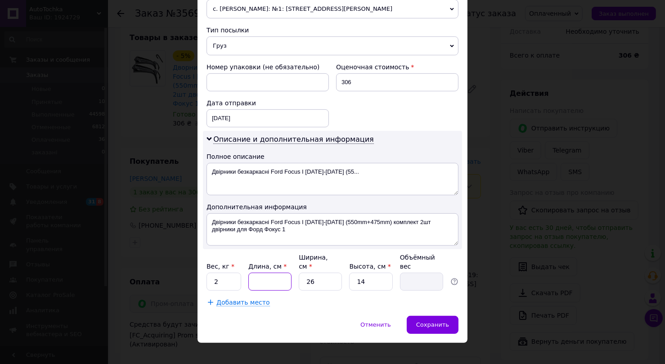
type input "6"
type input "0.55"
type input "60"
type input "5.46"
type input "60"
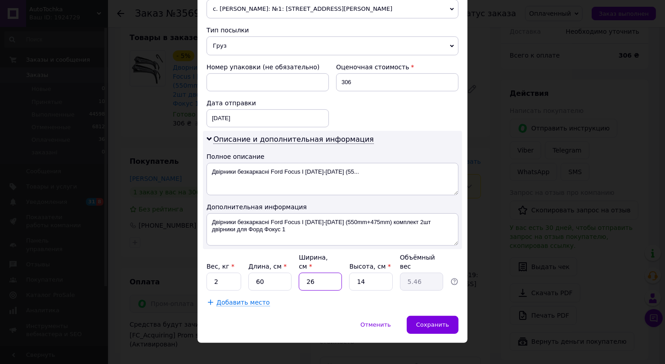
click at [328, 273] on input "26" at bounding box center [320, 282] width 43 height 18
type input "2"
type input "0.42"
type input "2"
type input "0.42"
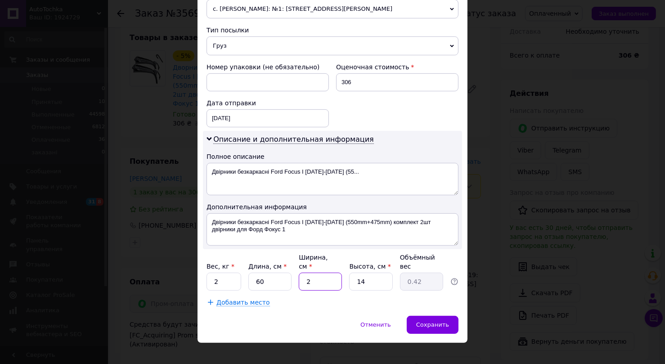
type input "20"
type input "4.2"
click at [369, 273] on input "14" at bounding box center [370, 282] width 43 height 18
click at [322, 273] on input "20" at bounding box center [320, 282] width 43 height 18
type input "2"
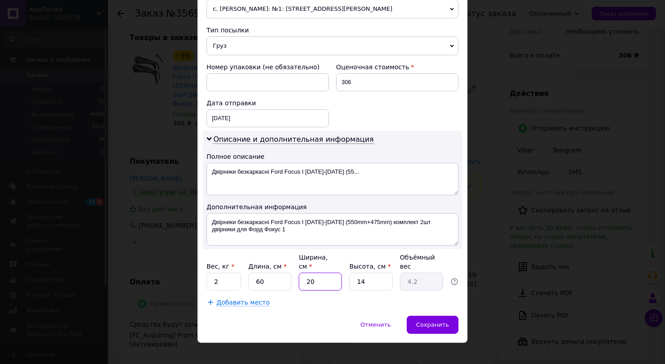
type input "0.42"
type input "1"
type input "0.21"
type input "10"
type input "2.1"
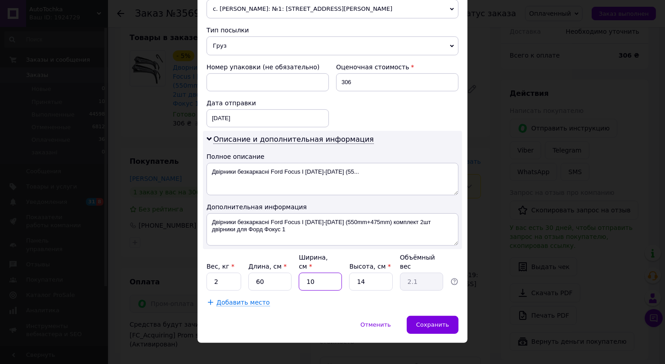
type input "10"
click at [367, 273] on input "14" at bounding box center [370, 282] width 43 height 18
type input "1"
type input "0.15"
type input "12"
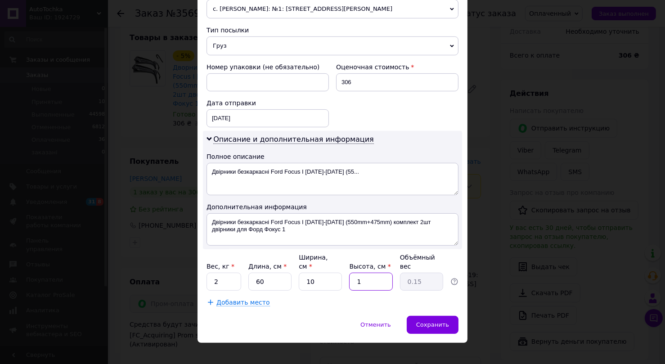
type input "1.8"
type input "12"
click at [428, 316] on div "Сохранить" at bounding box center [433, 325] width 52 height 18
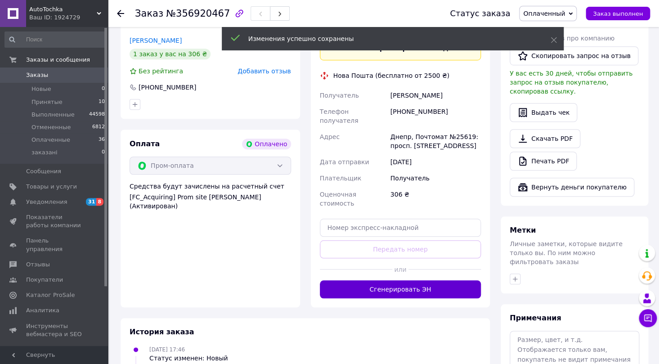
scroll to position [245, 0]
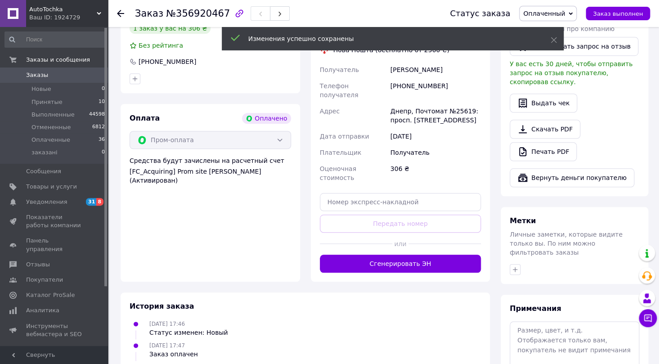
click at [426, 233] on div at bounding box center [445, 244] width 72 height 22
click at [428, 255] on button "Сгенерировать ЭН" at bounding box center [401, 264] width 162 height 18
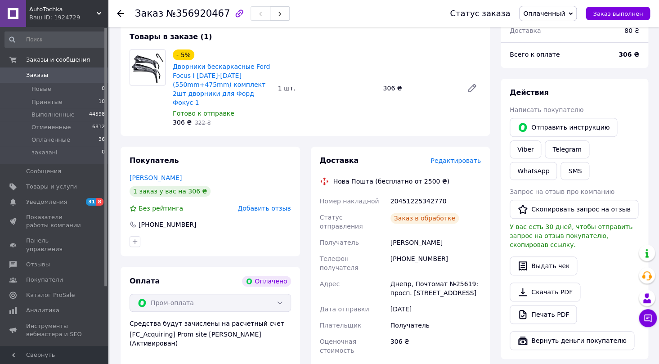
scroll to position [81, 0]
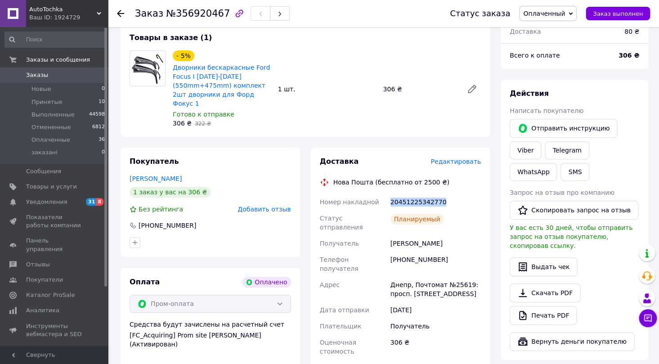
drag, startPoint x: 441, startPoint y: 189, endPoint x: 384, endPoint y: 193, distance: 56.8
click at [384, 194] on div "Номер накладной 20451225342770 Статус отправления Планируемый Получатель [PERSO…" at bounding box center [400, 289] width 165 height 191
copy div "Номер накладной 20451225342770"
drag, startPoint x: 452, startPoint y: 227, endPoint x: 382, endPoint y: 230, distance: 70.3
click at [382, 230] on div "Номер накладной 20451225342770 Статус отправления Планируемый Получатель [PERSO…" at bounding box center [400, 289] width 165 height 191
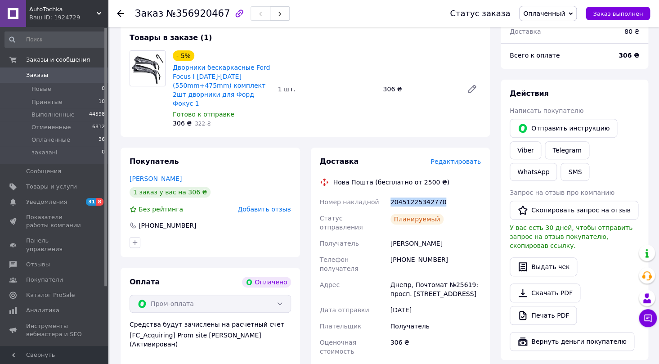
copy div "Получатель [PERSON_NAME]"
drag, startPoint x: 453, startPoint y: 242, endPoint x: 387, endPoint y: 241, distance: 66.2
click at [387, 241] on div "Номер накладной 20451225342770 Статус отправления Планируемый Получатель [PERSO…" at bounding box center [400, 289] width 165 height 191
copy div "Телефон получателя [PHONE_NUMBER]"
drag, startPoint x: 479, startPoint y: 257, endPoint x: 383, endPoint y: 257, distance: 95.9
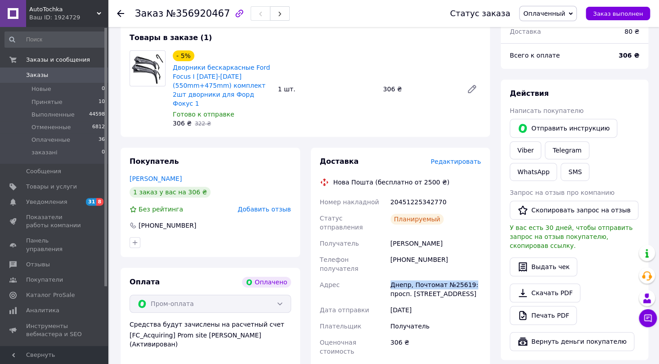
click at [383, 257] on div "Номер накладной 20451225342770 Статус отправления Планируемый Получатель [PERSO…" at bounding box center [400, 289] width 165 height 191
copy div "Адрес Днепр, Почтомат №25619:"
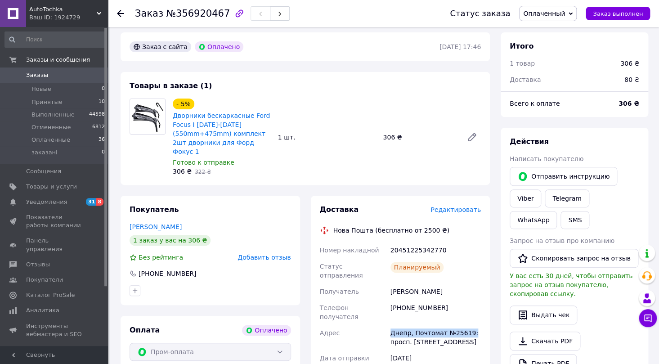
scroll to position [0, 0]
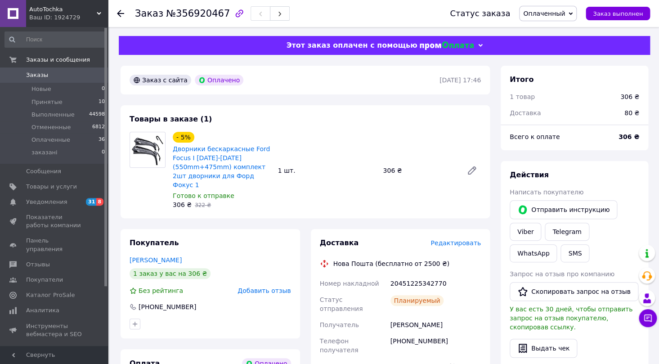
click at [122, 9] on div at bounding box center [126, 13] width 18 height 27
click at [122, 13] on use at bounding box center [120, 13] width 7 height 7
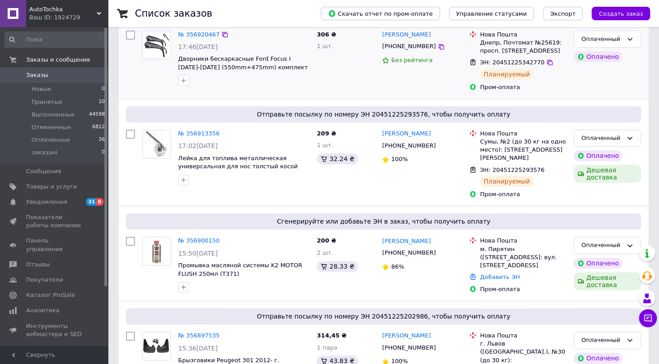
scroll to position [122, 0]
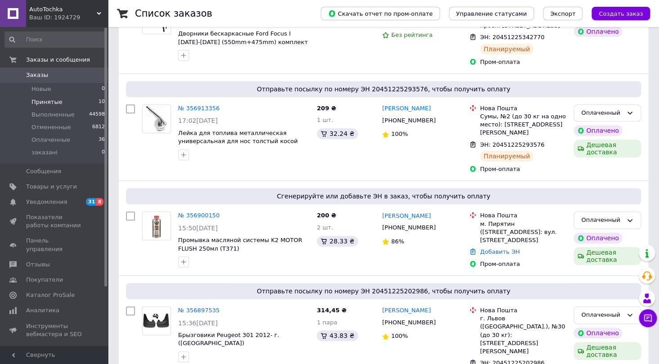
click at [48, 104] on span "Принятые" at bounding box center [47, 102] width 31 height 8
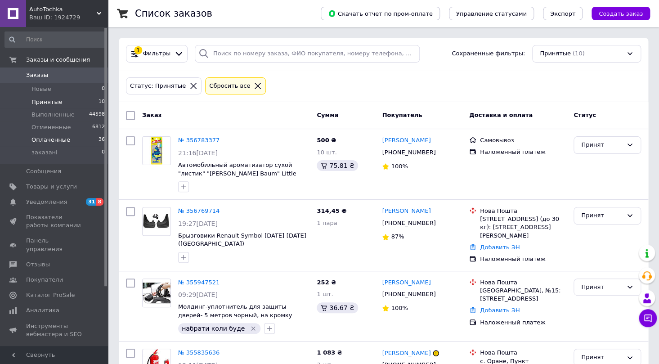
click at [56, 136] on span "Оплаченные" at bounding box center [51, 140] width 39 height 8
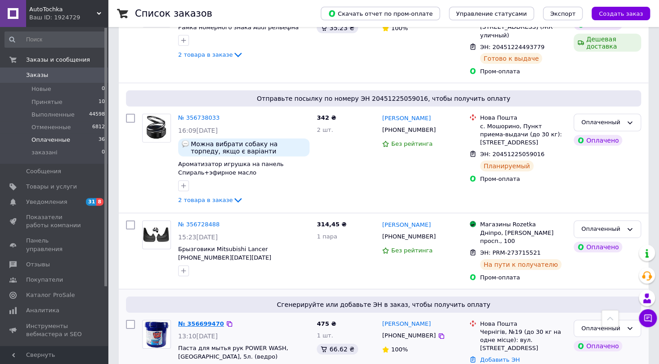
click at [208, 320] on link "№ 356699470" at bounding box center [201, 323] width 46 height 7
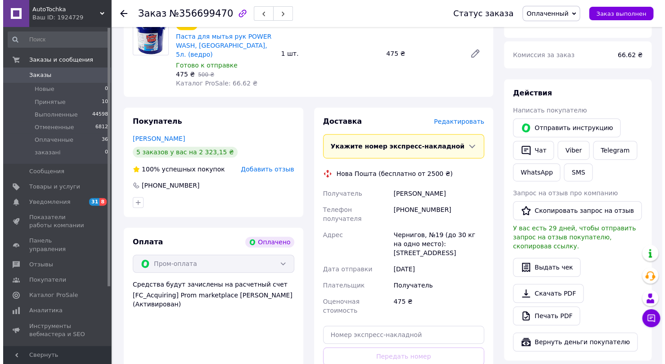
scroll to position [88, 0]
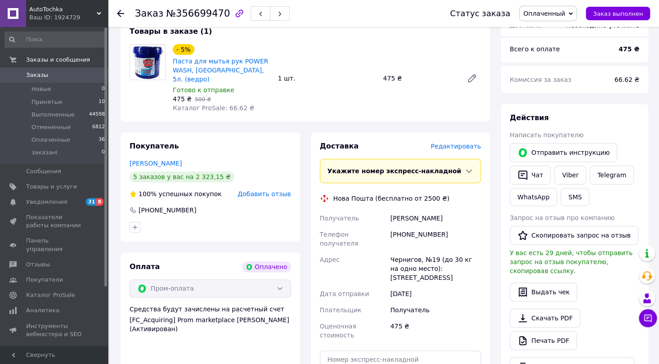
click at [458, 143] on span "Редактировать" at bounding box center [456, 146] width 50 height 7
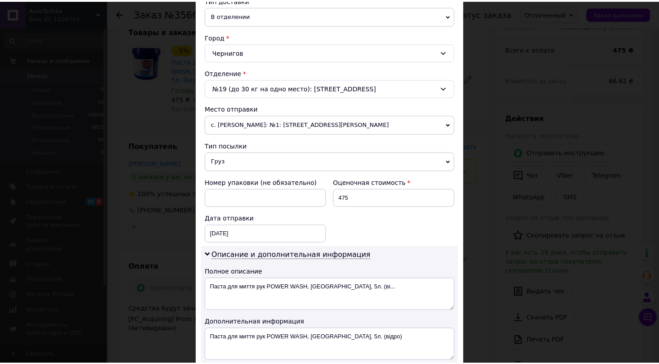
scroll to position [333, 0]
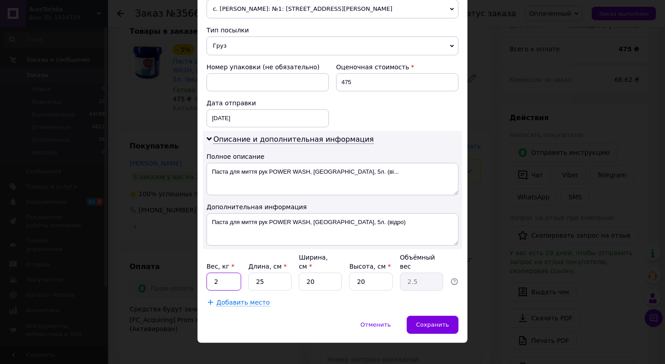
click at [228, 273] on input "2" at bounding box center [224, 282] width 35 height 18
type input "3"
click at [270, 274] on input "25" at bounding box center [269, 282] width 43 height 18
type input "2"
type input "0.2"
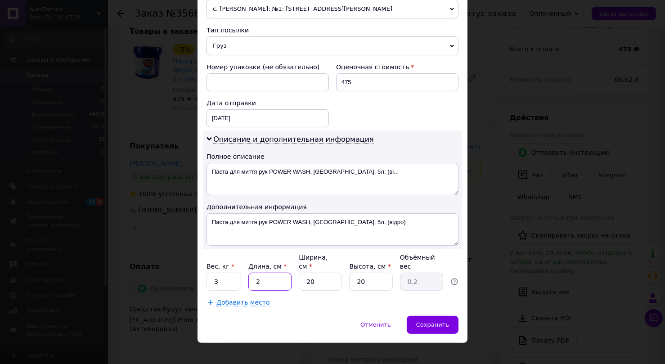
type input "20"
type input "2"
type input "20"
click at [335, 273] on input "20" at bounding box center [320, 282] width 43 height 18
click at [372, 273] on input "20" at bounding box center [370, 282] width 43 height 18
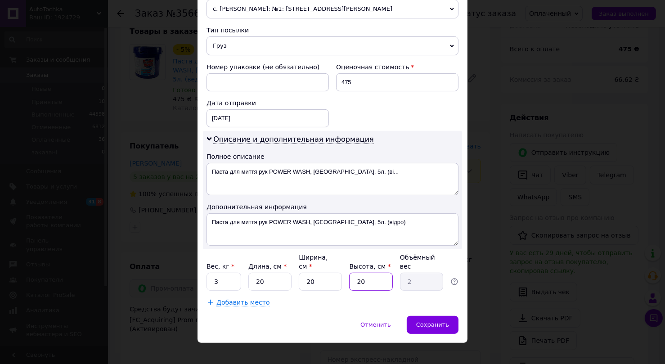
type input "2"
type input "0.2"
type input "3"
type input "0.3"
type input "30"
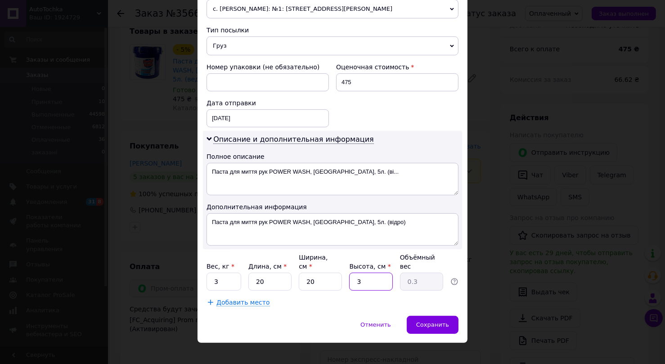
type input "3"
type input "30"
click at [427, 308] on div "× Редактирование доставки Способ доставки Нова Пошта (бесплатно от 2500 ₴) Плат…" at bounding box center [333, 20] width 270 height 645
click at [427, 316] on div "Сохранить" at bounding box center [433, 325] width 52 height 18
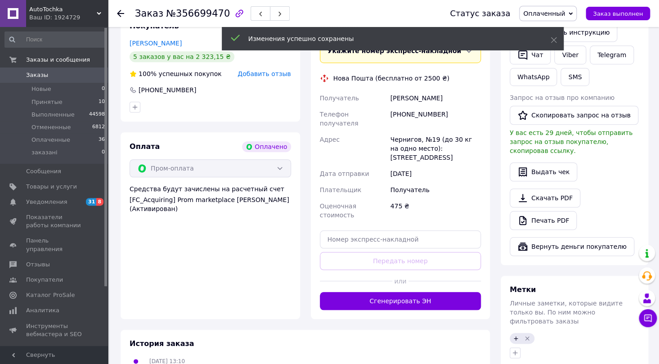
scroll to position [211, 0]
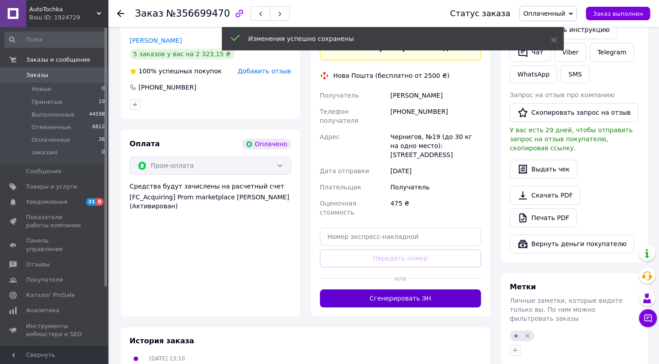
click at [410, 289] on button "Сгенерировать ЭН" at bounding box center [401, 298] width 162 height 18
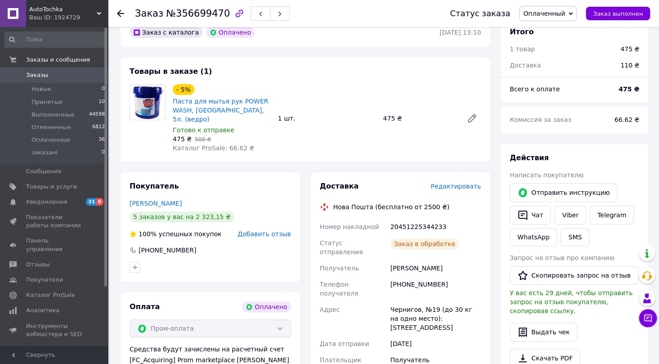
scroll to position [47, 0]
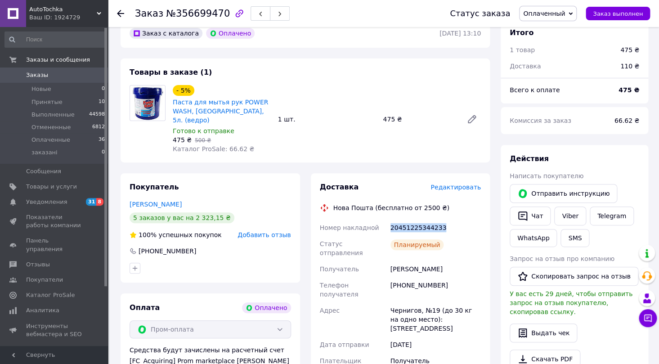
drag, startPoint x: 419, startPoint y: 216, endPoint x: 383, endPoint y: 216, distance: 36.0
click at [383, 220] on div "Номер накладной 20451225344233 Статус отправления Планируемый Получатель Бражни…" at bounding box center [400, 320] width 165 height 200
copy div "Номер накладной 20451225344233"
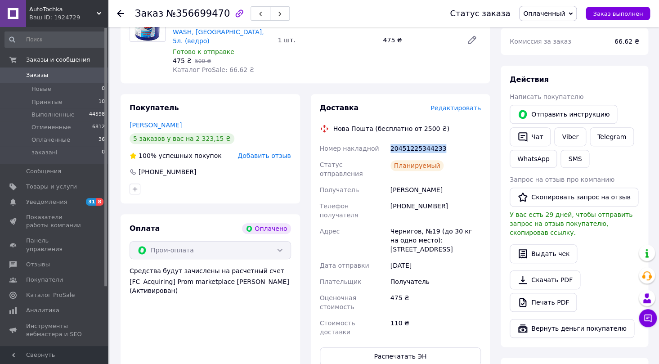
scroll to position [129, 0]
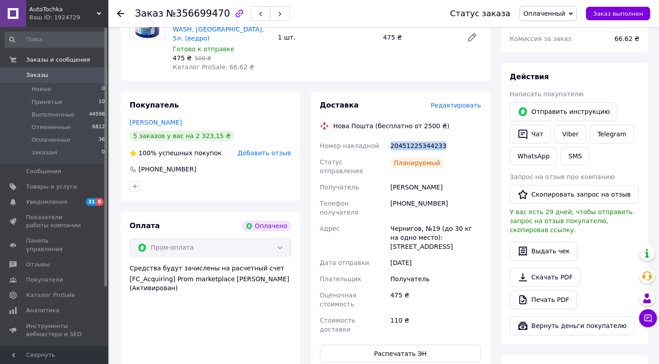
drag, startPoint x: 452, startPoint y: 170, endPoint x: 387, endPoint y: 171, distance: 65.3
click at [387, 171] on div "Номер накладной 20451225344233 Статус отправления Планируемый Получатель Бражни…" at bounding box center [400, 238] width 165 height 200
copy div "Получатель Бражник руслан"
drag, startPoint x: 442, startPoint y: 185, endPoint x: 387, endPoint y: 188, distance: 55.5
click at [387, 188] on div "Номер накладной 20451225344233 Статус отправления Планируемый Получатель Бражни…" at bounding box center [400, 238] width 165 height 200
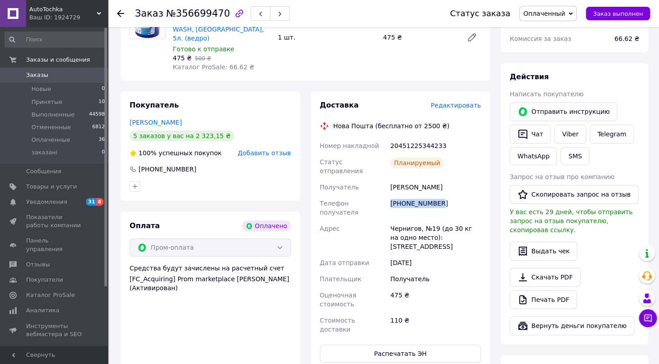
copy div "Телефон получателя +380934718834"
drag, startPoint x: 436, startPoint y: 205, endPoint x: 375, endPoint y: 203, distance: 60.3
click at [375, 203] on div "Номер накладной 20451225344233 Статус отправления Планируемый Получатель Бражни…" at bounding box center [400, 238] width 165 height 200
copy div "Адрес Чернигов, №19"
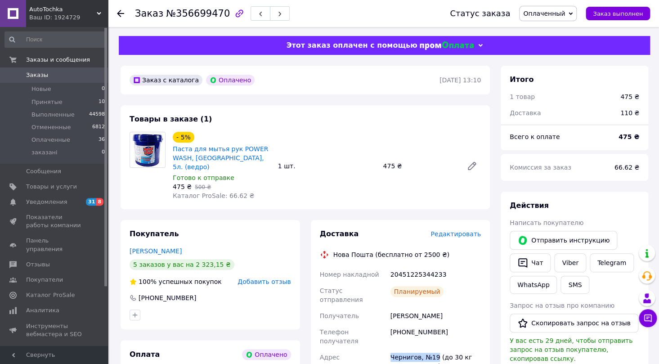
scroll to position [0, 0]
click at [119, 14] on use at bounding box center [120, 13] width 7 height 7
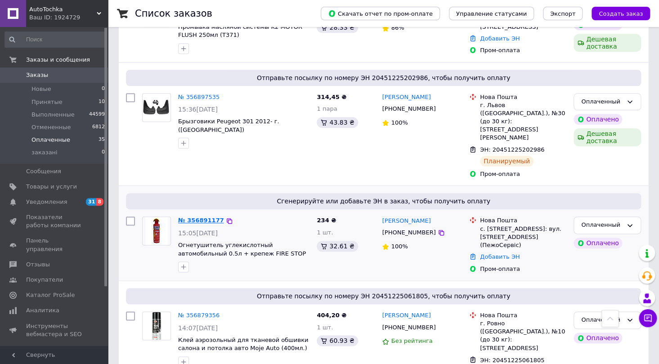
click at [201, 217] on link "№ 356891177" at bounding box center [201, 220] width 46 height 7
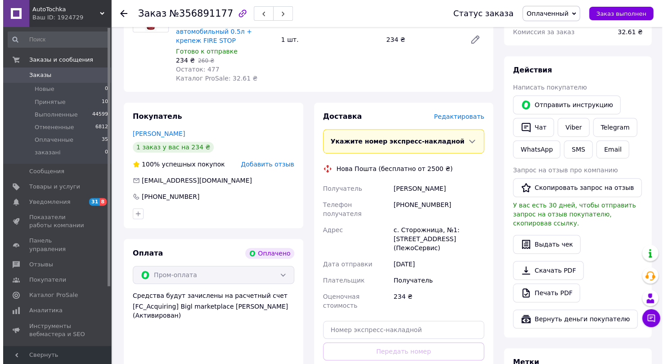
scroll to position [114, 0]
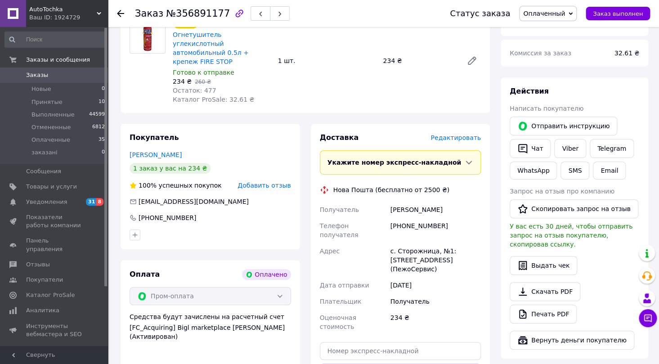
click at [446, 134] on span "Редактировать" at bounding box center [456, 137] width 50 height 7
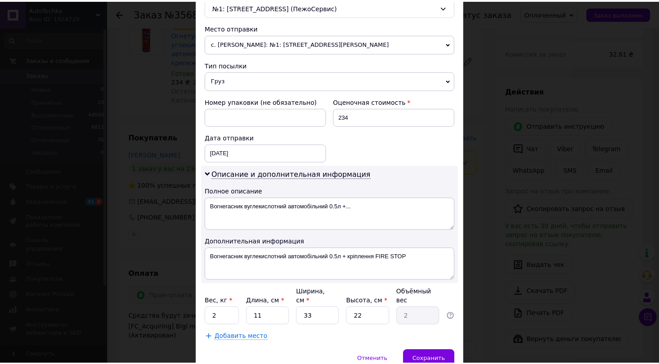
scroll to position [333, 0]
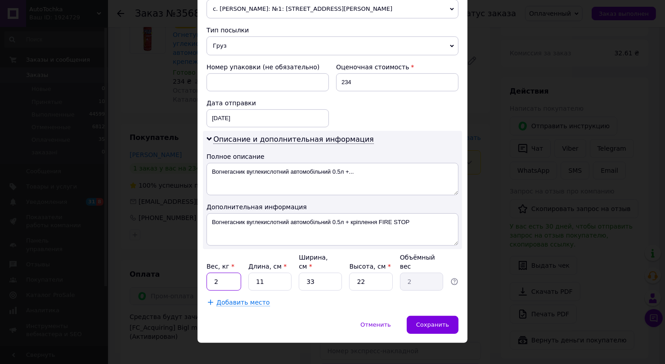
click at [220, 273] on input "2" at bounding box center [224, 282] width 35 height 18
type input "1"
click at [270, 273] on input "11" at bounding box center [269, 282] width 43 height 18
type input "1"
type input "0.18"
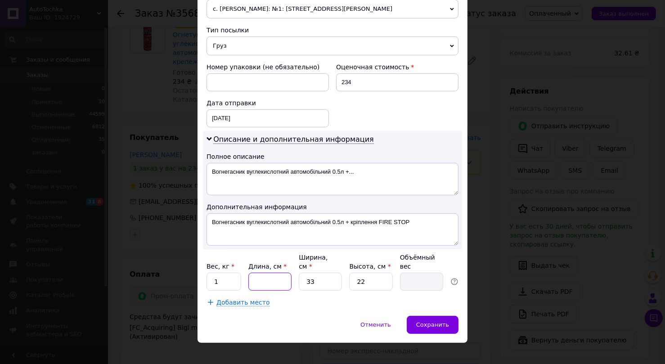
type input "1"
type input "0.18"
type input "15"
type input "2.72"
type input "15"
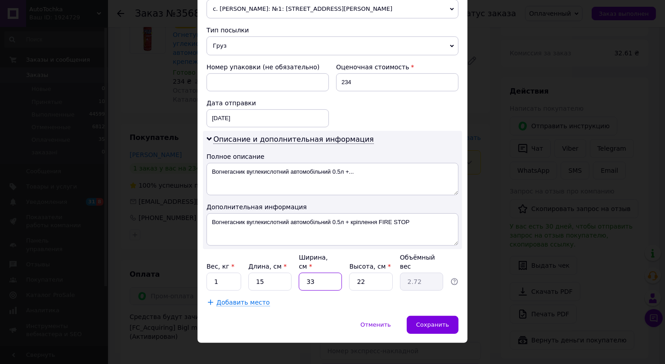
click at [328, 279] on input "33" at bounding box center [320, 282] width 43 height 18
type input "3"
type input "0.25"
type input "1"
type input "0.1"
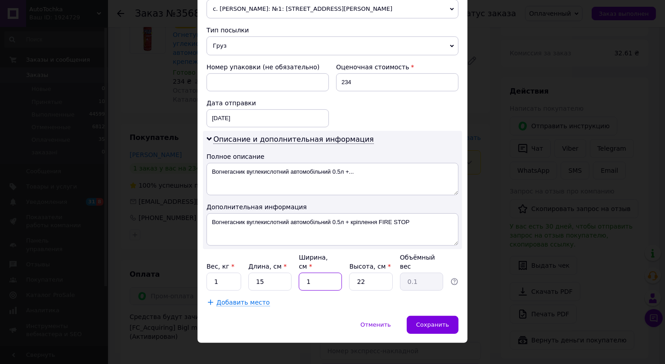
type input "15"
type input "1.24"
type input "15"
click at [364, 279] on input "22" at bounding box center [370, 282] width 43 height 18
type input "2"
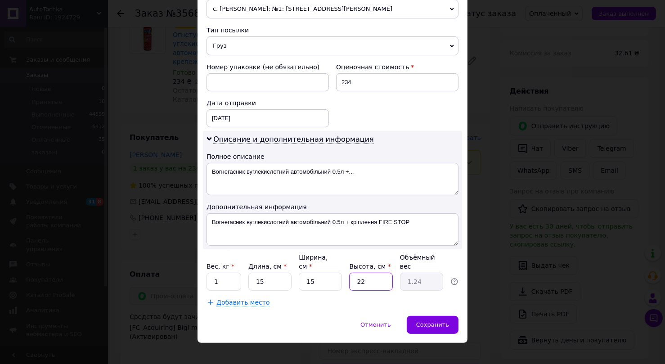
type input "0.11"
type input "1"
type input "0.1"
type input "15"
type input "0.84"
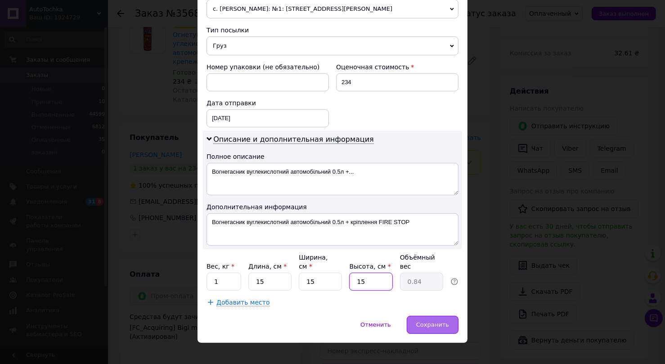
type input "15"
click at [428, 321] on span "Сохранить" at bounding box center [432, 324] width 33 height 7
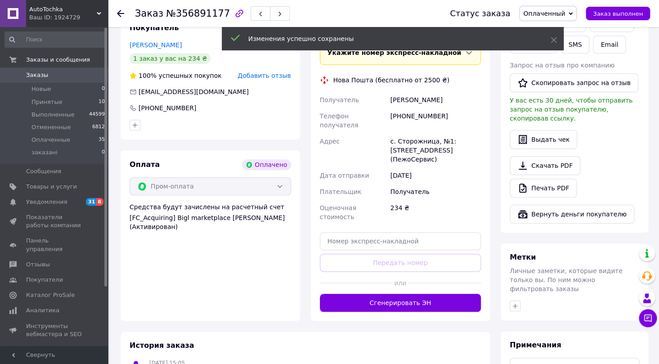
scroll to position [278, 0]
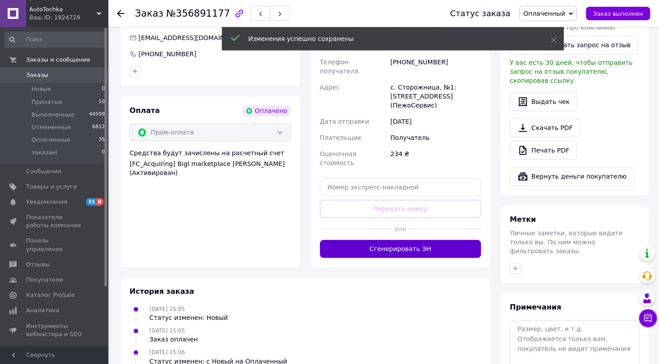
click at [414, 240] on button "Сгенерировать ЭН" at bounding box center [401, 249] width 162 height 18
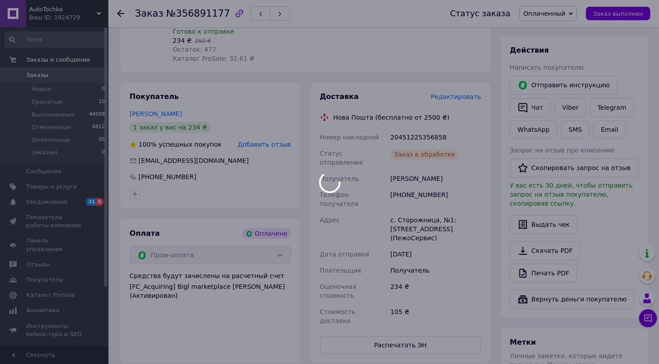
scroll to position [114, 0]
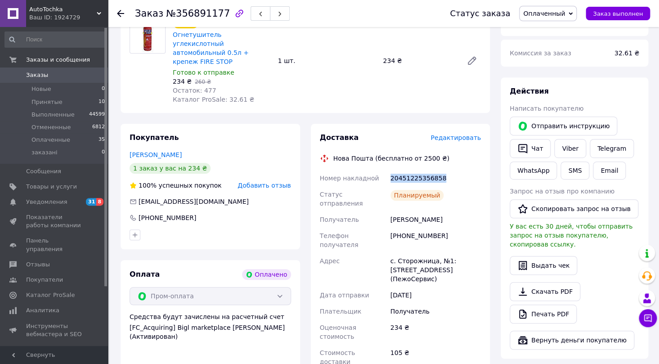
drag, startPoint x: 447, startPoint y: 167, endPoint x: 385, endPoint y: 171, distance: 62.3
click at [385, 171] on div "Номер накладной 20451225356858 Статус отправления Планируемый Получатель Мельни…" at bounding box center [400, 270] width 165 height 200
copy div "Номер накладной 20451225356858"
drag, startPoint x: 438, startPoint y: 198, endPoint x: 387, endPoint y: 201, distance: 51.8
click at [387, 201] on div "Номер накладной 20451225356858 Статус отправления Планируемый Получатель Мельни…" at bounding box center [400, 270] width 165 height 200
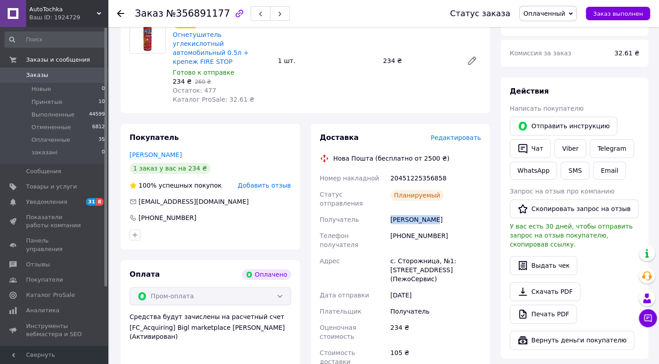
copy div "Получатель Мельник Юрій"
drag, startPoint x: 429, startPoint y: 217, endPoint x: 389, endPoint y: 217, distance: 39.6
click at [389, 228] on div "[PHONE_NUMBER]" at bounding box center [436, 240] width 94 height 25
drag, startPoint x: 484, startPoint y: 244, endPoint x: 381, endPoint y: 232, distance: 103.8
click at [381, 232] on div "Доставка Редактировать Нова Пошта (бесплатно от 2500 ₴) Номер накладной 2045122…" at bounding box center [401, 264] width 180 height 280
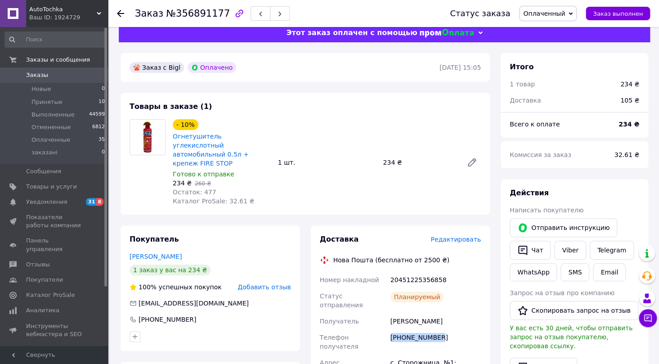
scroll to position [0, 0]
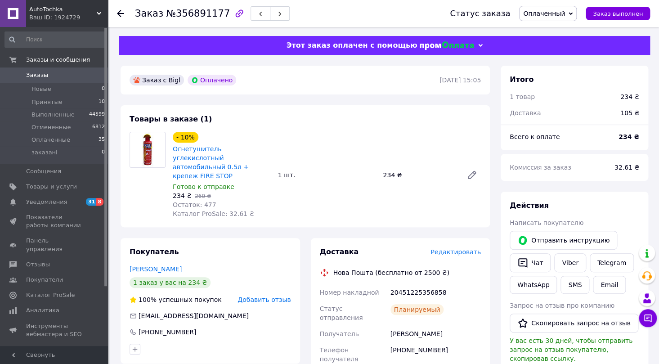
click at [119, 10] on icon at bounding box center [120, 13] width 7 height 7
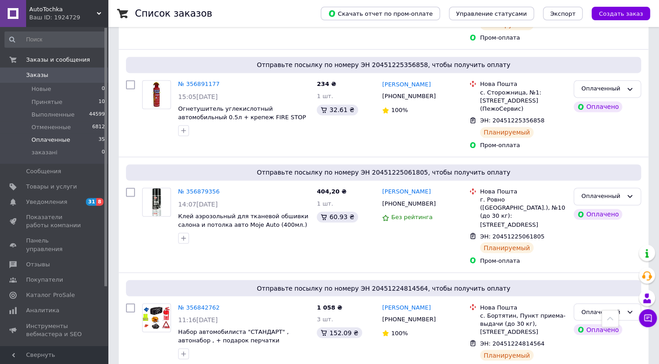
scroll to position [532, 0]
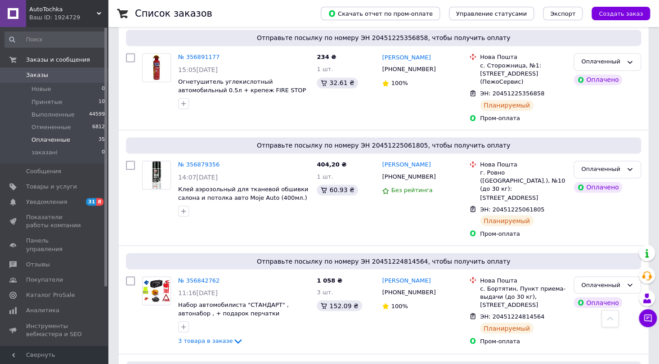
click at [58, 143] on span "Оплаченные" at bounding box center [51, 140] width 39 height 8
click at [62, 201] on span "Уведомления" at bounding box center [46, 202] width 41 height 8
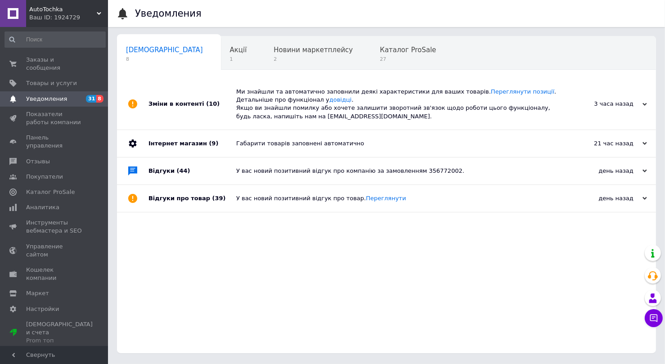
click at [131, 235] on div "Зміни в контенті (10) Ми знайшли та автоматично заповнили деякі характеристики …" at bounding box center [386, 216] width 539 height 275
click at [63, 63] on span "Заказы и сообщения" at bounding box center [54, 64] width 57 height 16
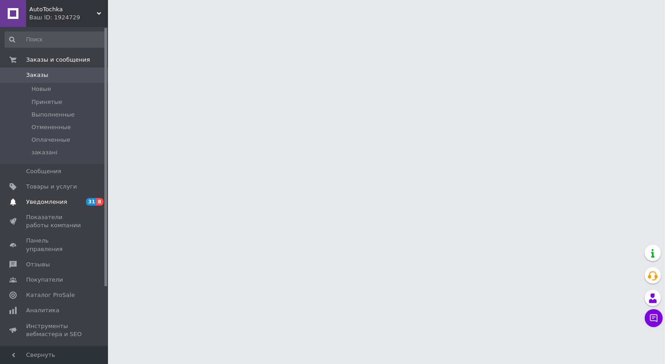
click at [59, 203] on span "Уведомления" at bounding box center [46, 202] width 41 height 8
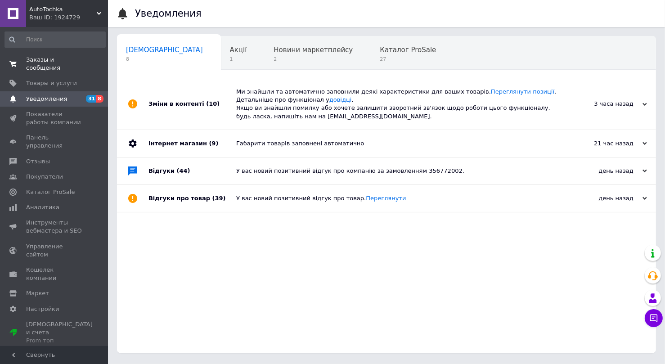
click at [53, 56] on span "Заказы и сообщения" at bounding box center [54, 64] width 57 height 16
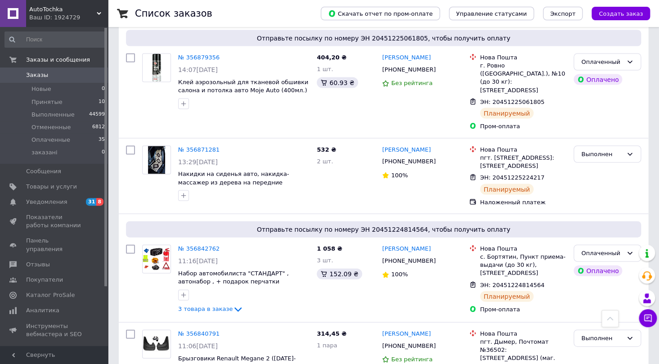
scroll to position [695, 0]
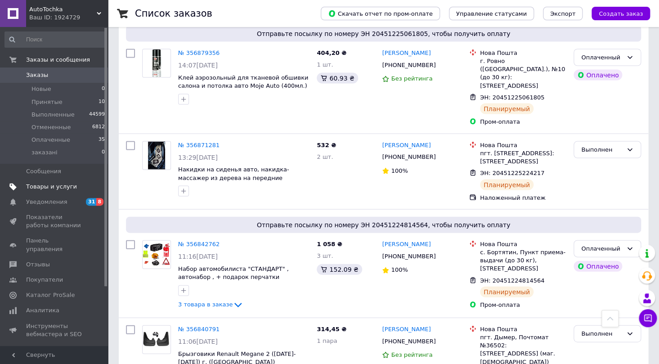
click at [69, 183] on span "Товары и услуги" at bounding box center [51, 187] width 51 height 8
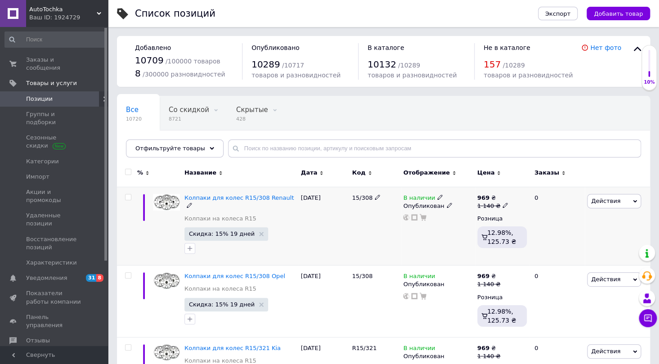
click at [124, 220] on div at bounding box center [127, 226] width 20 height 79
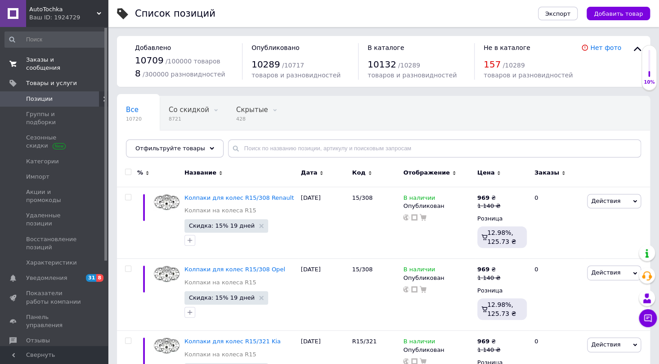
click at [70, 60] on span "Заказы и сообщения" at bounding box center [54, 64] width 57 height 16
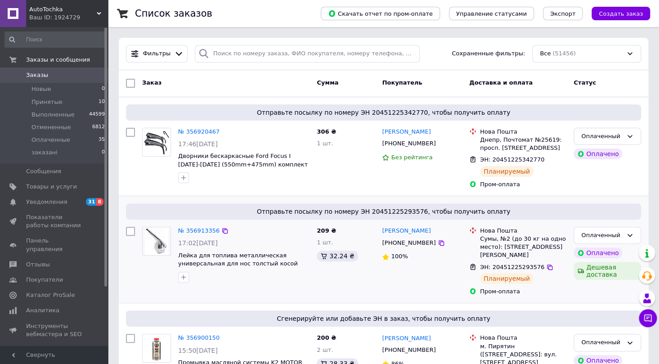
click at [124, 262] on div at bounding box center [130, 261] width 16 height 77
click at [47, 100] on span "Принятые" at bounding box center [47, 102] width 31 height 8
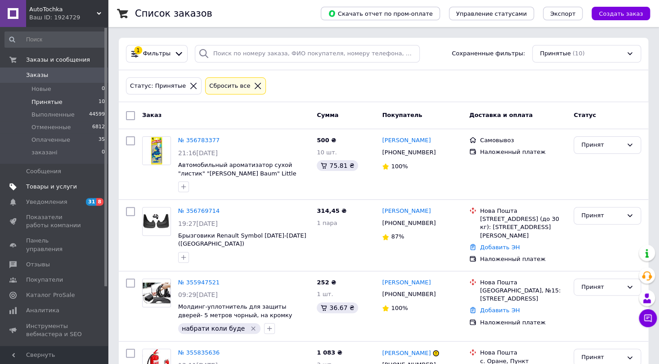
click at [60, 189] on span "Товары и услуги" at bounding box center [51, 187] width 51 height 8
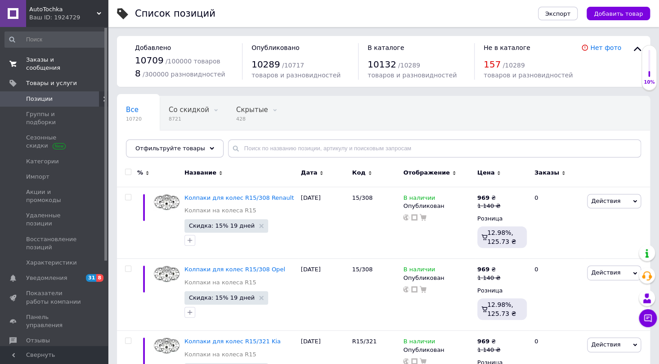
click at [61, 60] on span "Заказы и сообщения" at bounding box center [54, 64] width 57 height 16
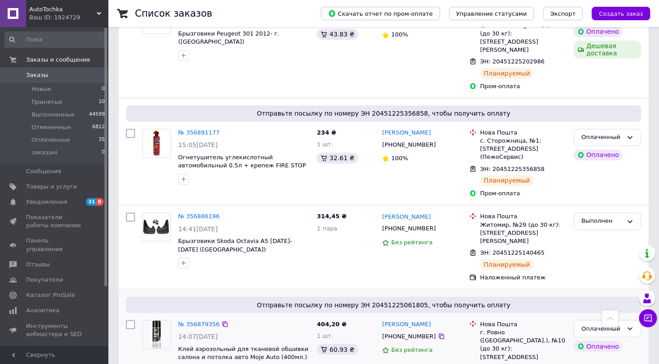
scroll to position [450, 0]
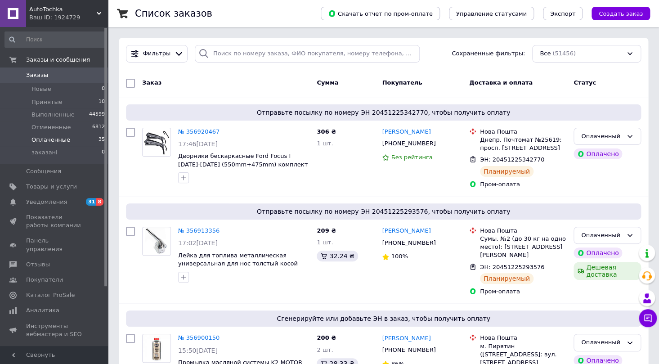
click at [68, 140] on li "Оплаченные 35" at bounding box center [55, 140] width 110 height 13
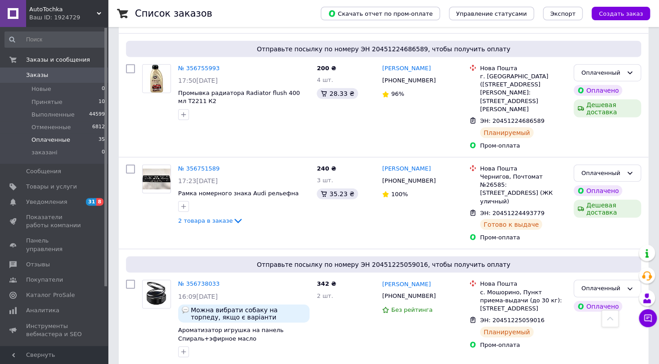
scroll to position [818, 0]
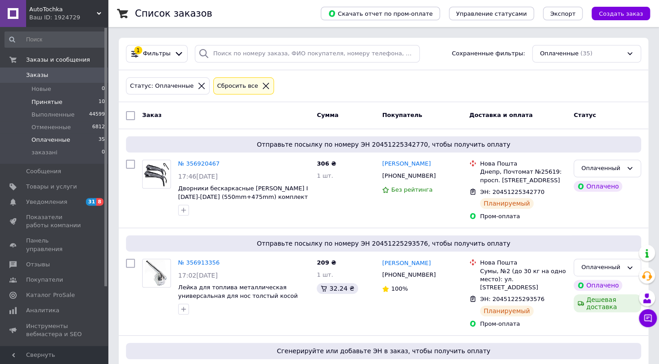
click at [51, 99] on span "Принятые" at bounding box center [47, 102] width 31 height 8
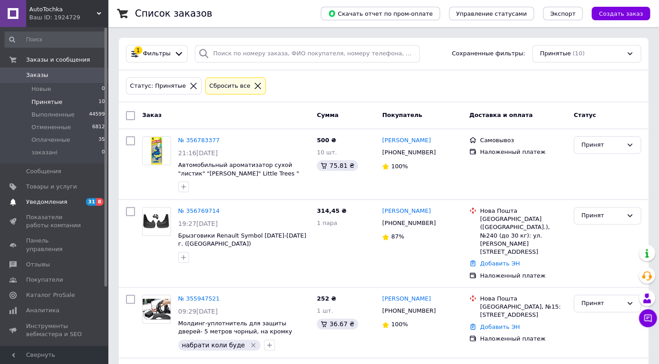
click at [60, 196] on link "Уведомления 31 8" at bounding box center [55, 201] width 110 height 15
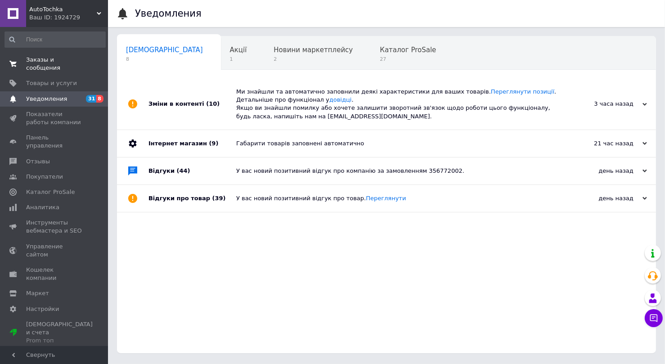
click at [65, 63] on span "Заказы и сообщения" at bounding box center [54, 64] width 57 height 16
